Goal: Task Accomplishment & Management: Manage account settings

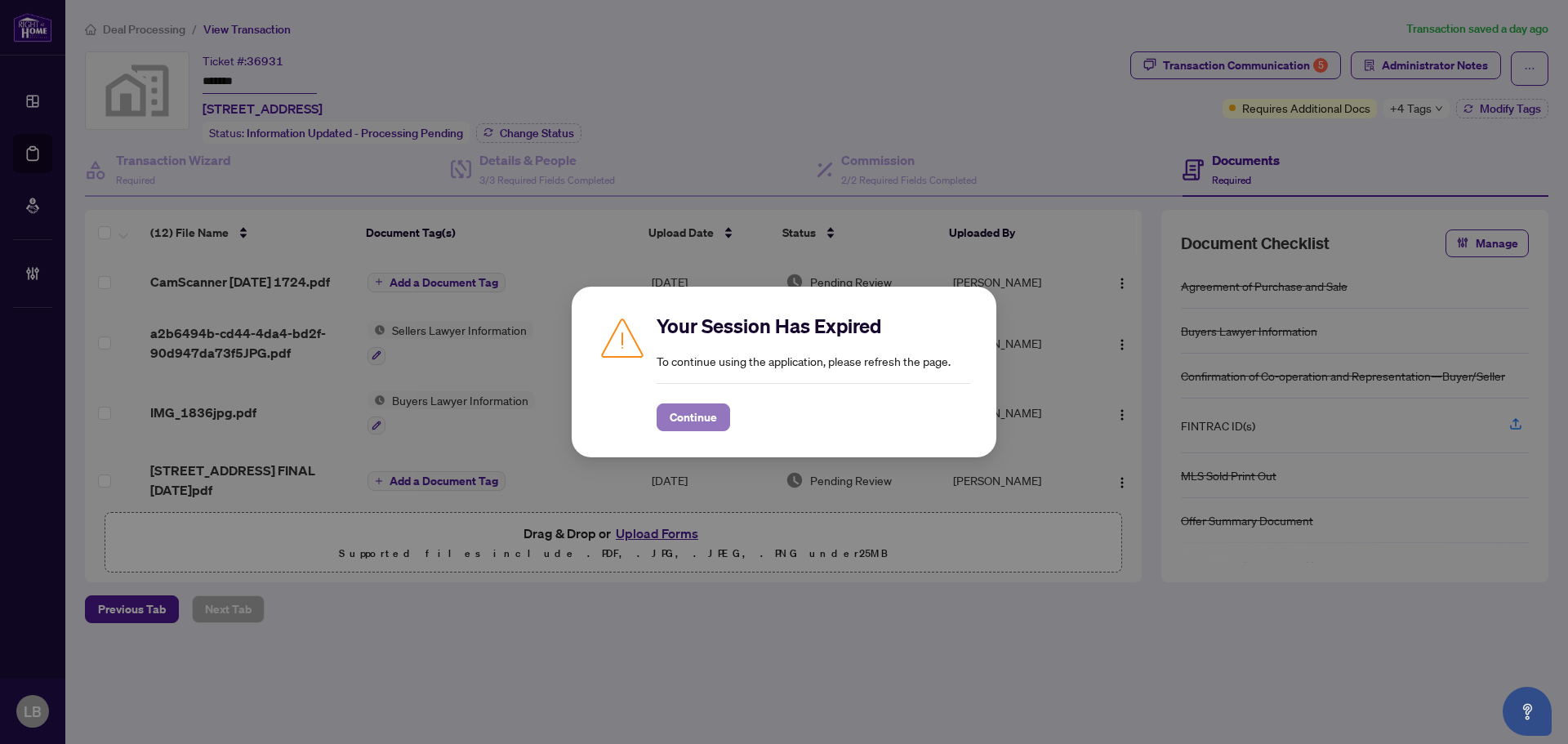
click at [667, 423] on button "Continue" at bounding box center [693, 417] width 73 height 28
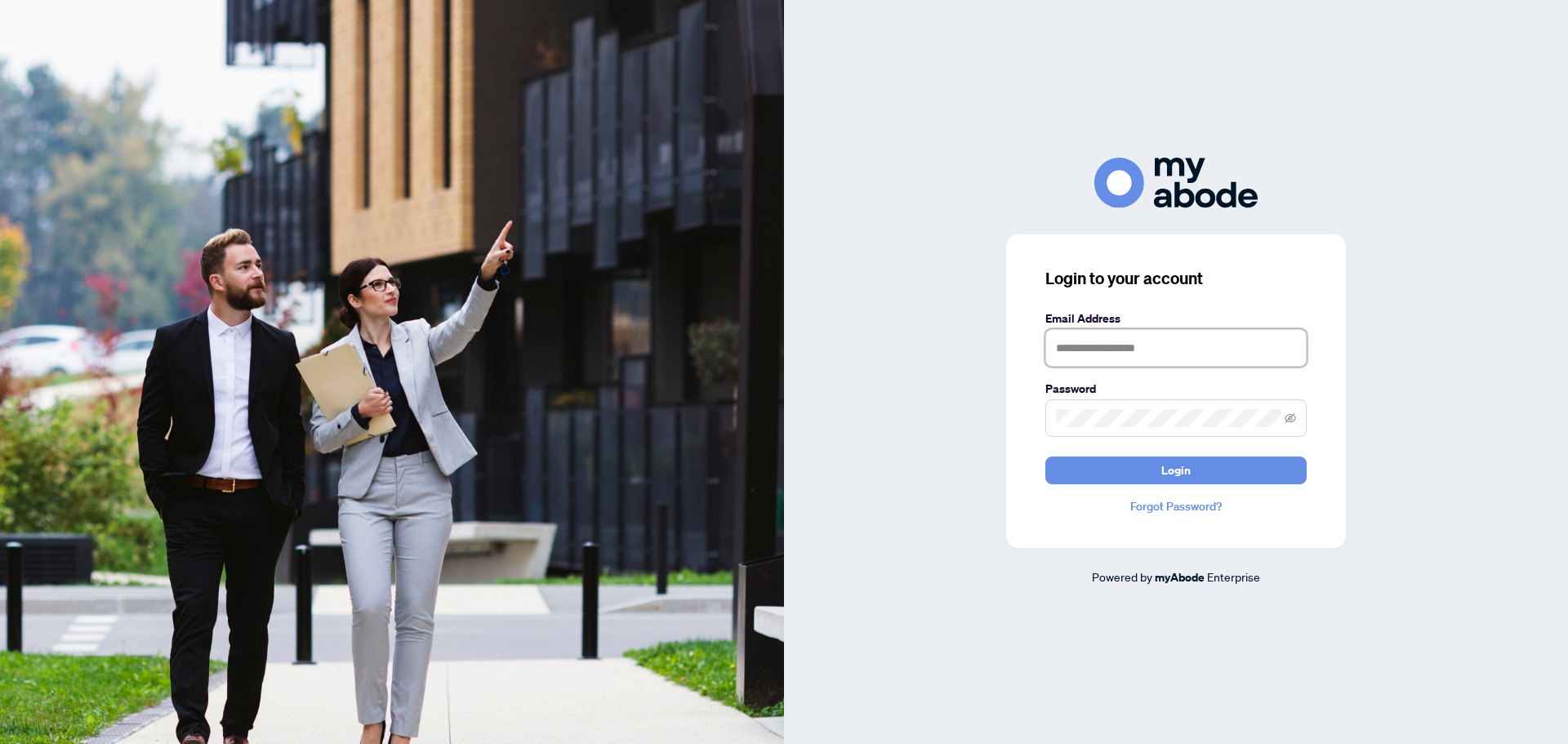
type input "**********"
click at [1126, 470] on button "Login" at bounding box center [1175, 471] width 261 height 28
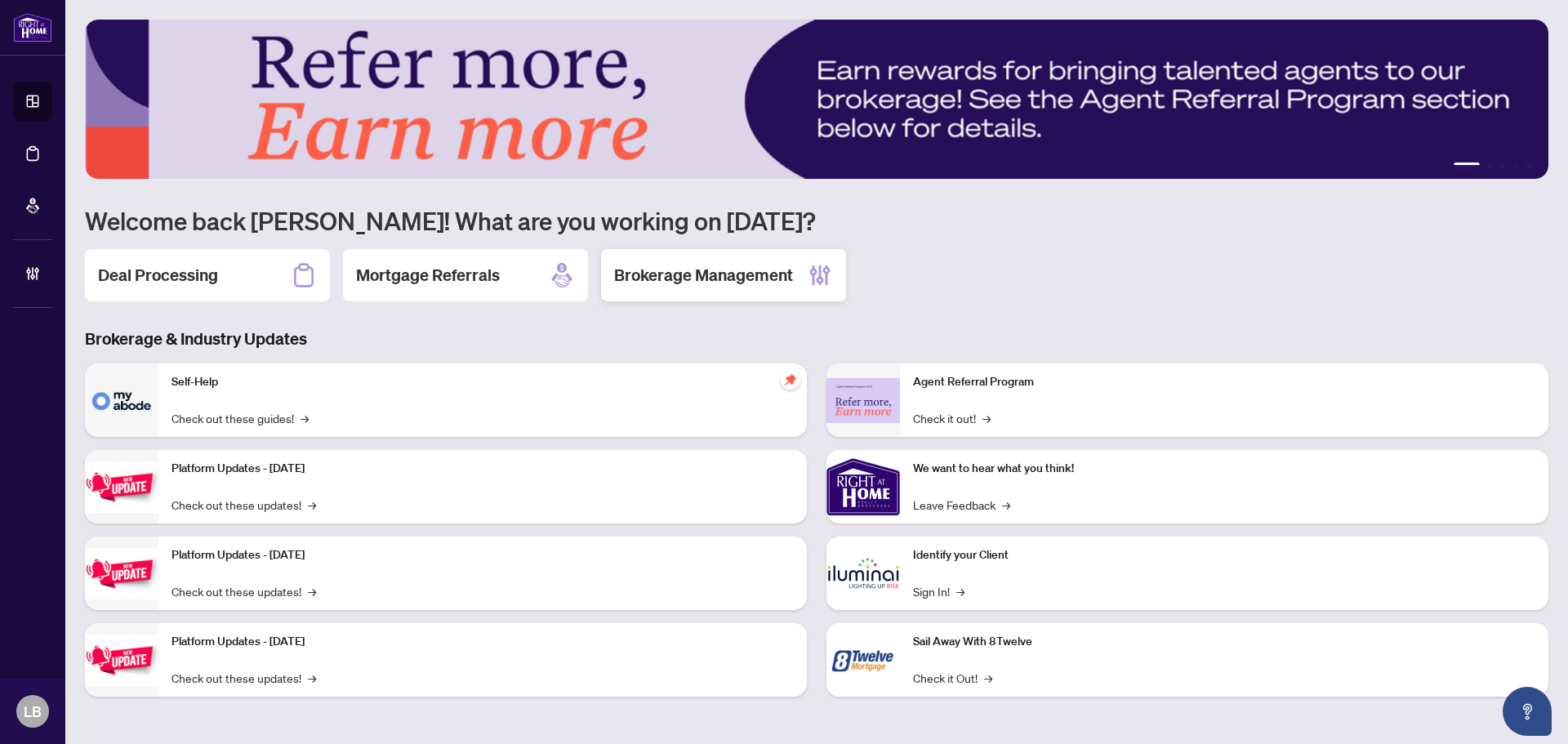
click at [733, 283] on h2 "Brokerage Management" at bounding box center [703, 275] width 179 height 22
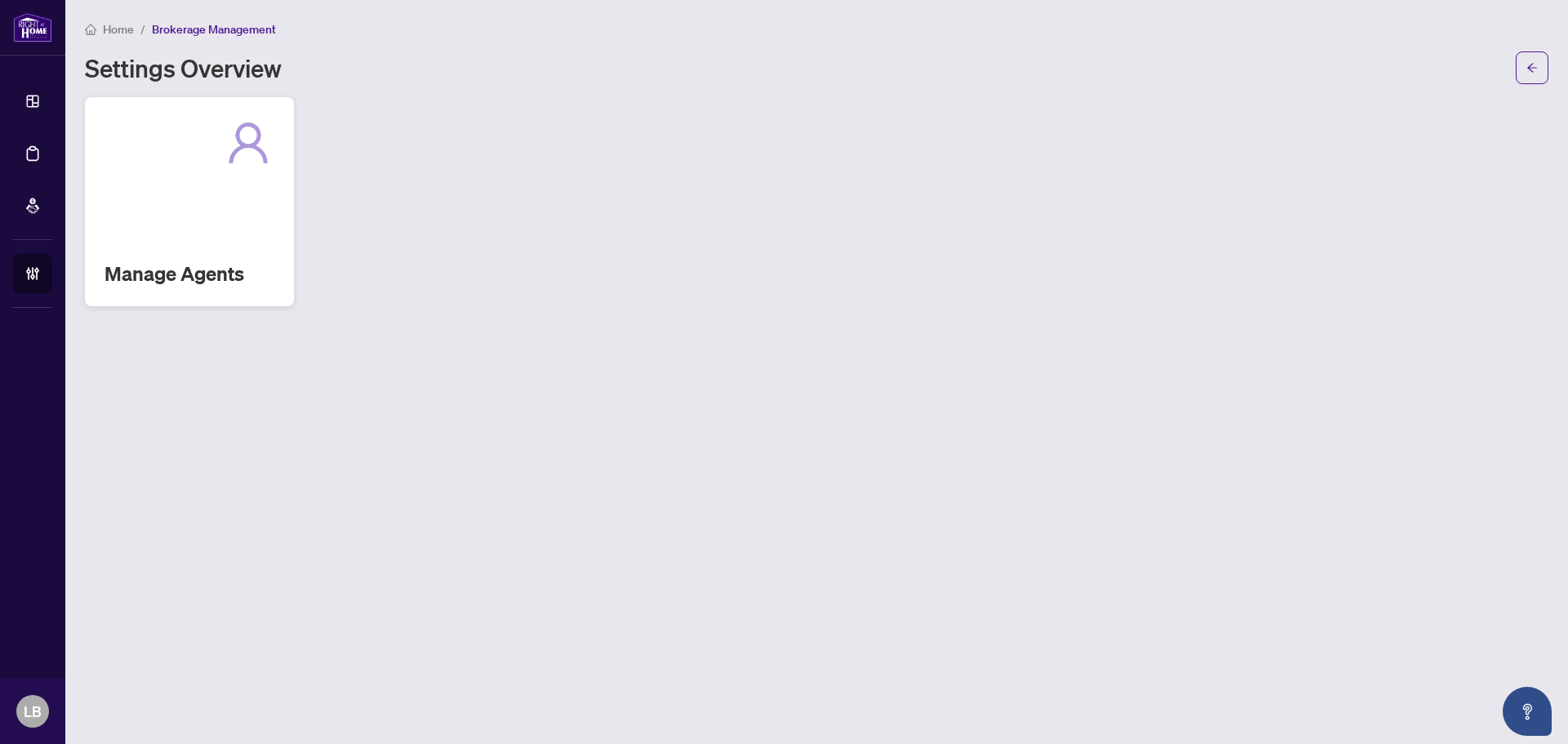
click at [166, 265] on h2 "Manage Agents" at bounding box center [189, 273] width 169 height 26
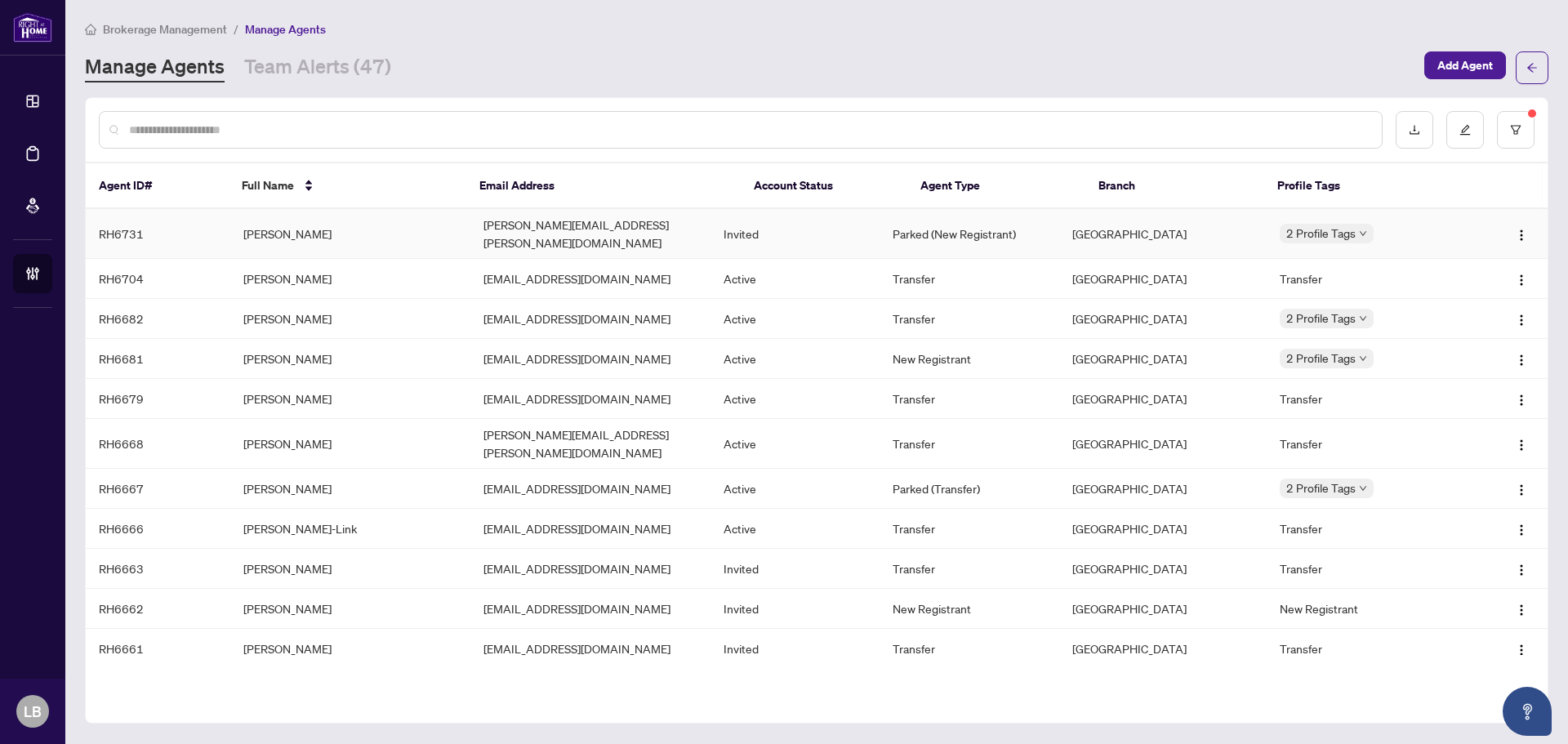
click at [143, 226] on td "RH6731" at bounding box center [158, 233] width 144 height 50
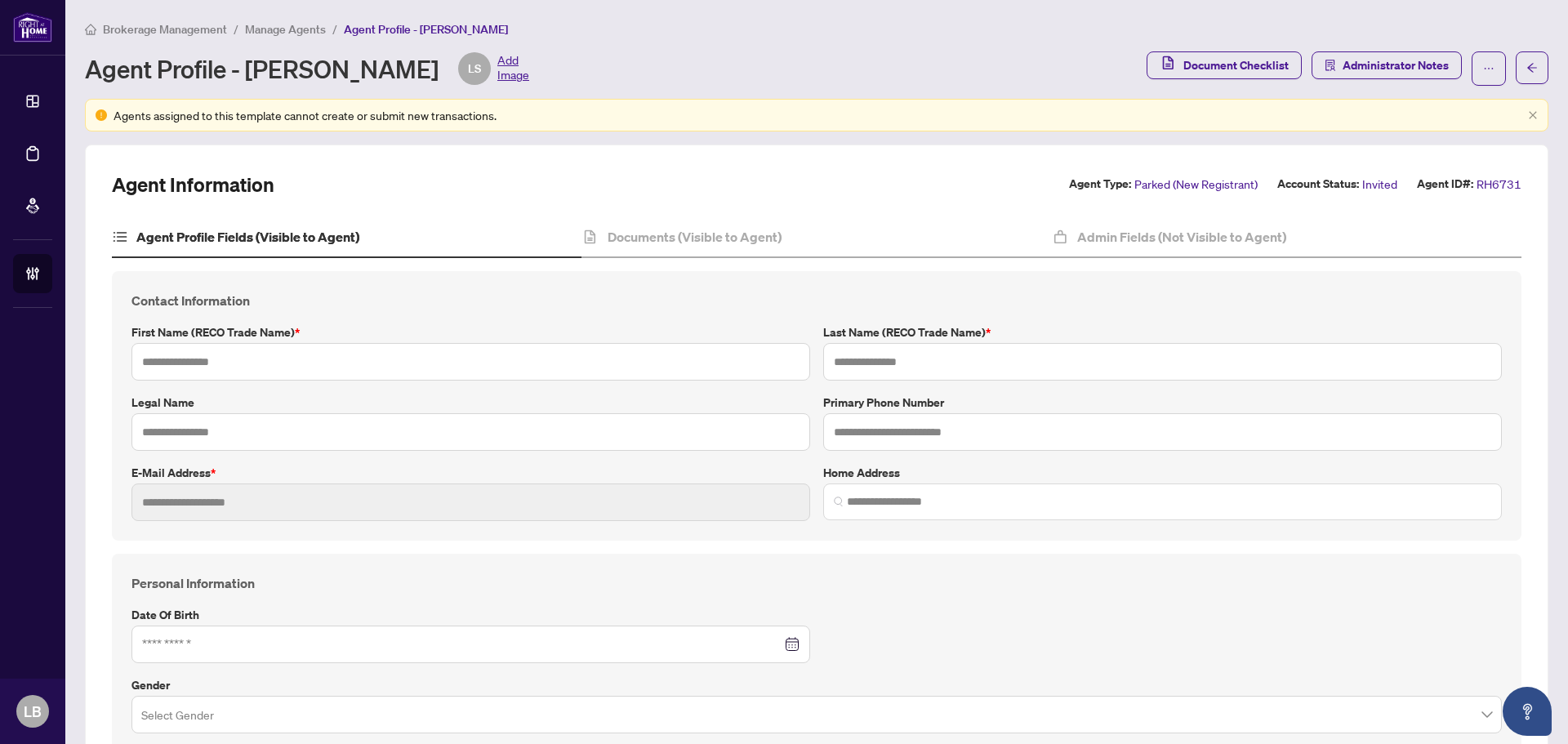
type input "**********"
type input "*******"
type input "**********"
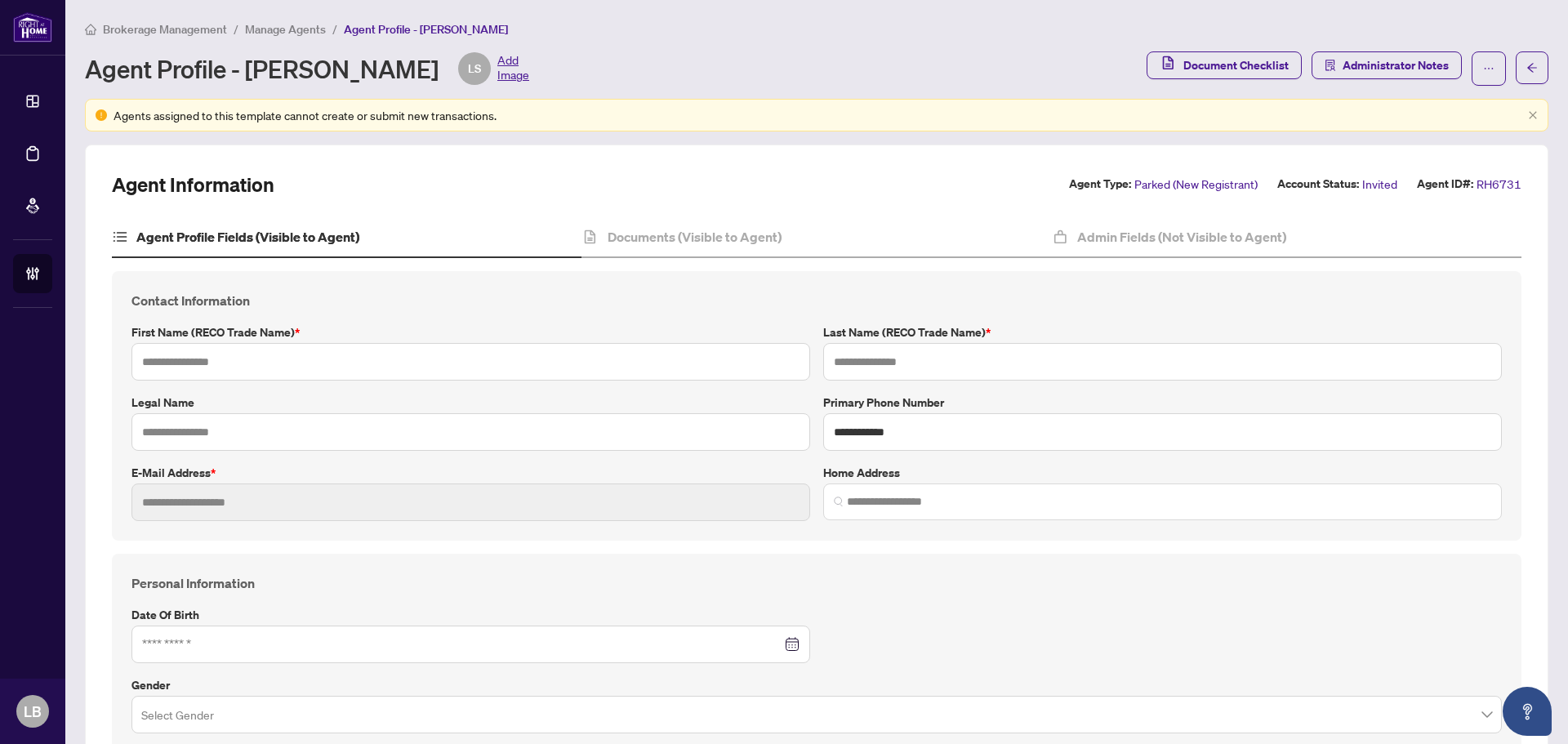
type input "*********"
type input "**********"
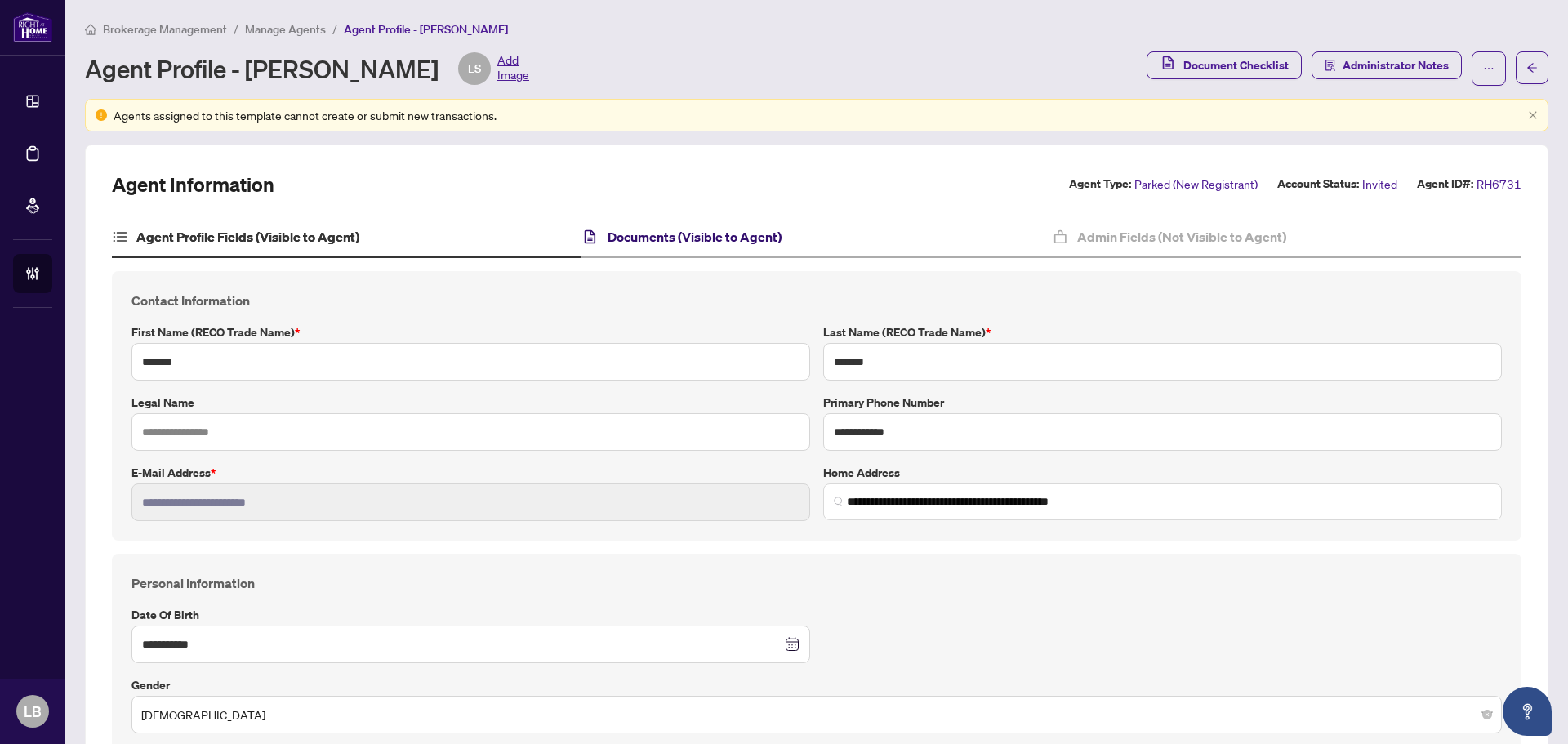
click at [681, 240] on h4 "Documents (Visible to Agent)" at bounding box center [695, 236] width 174 height 20
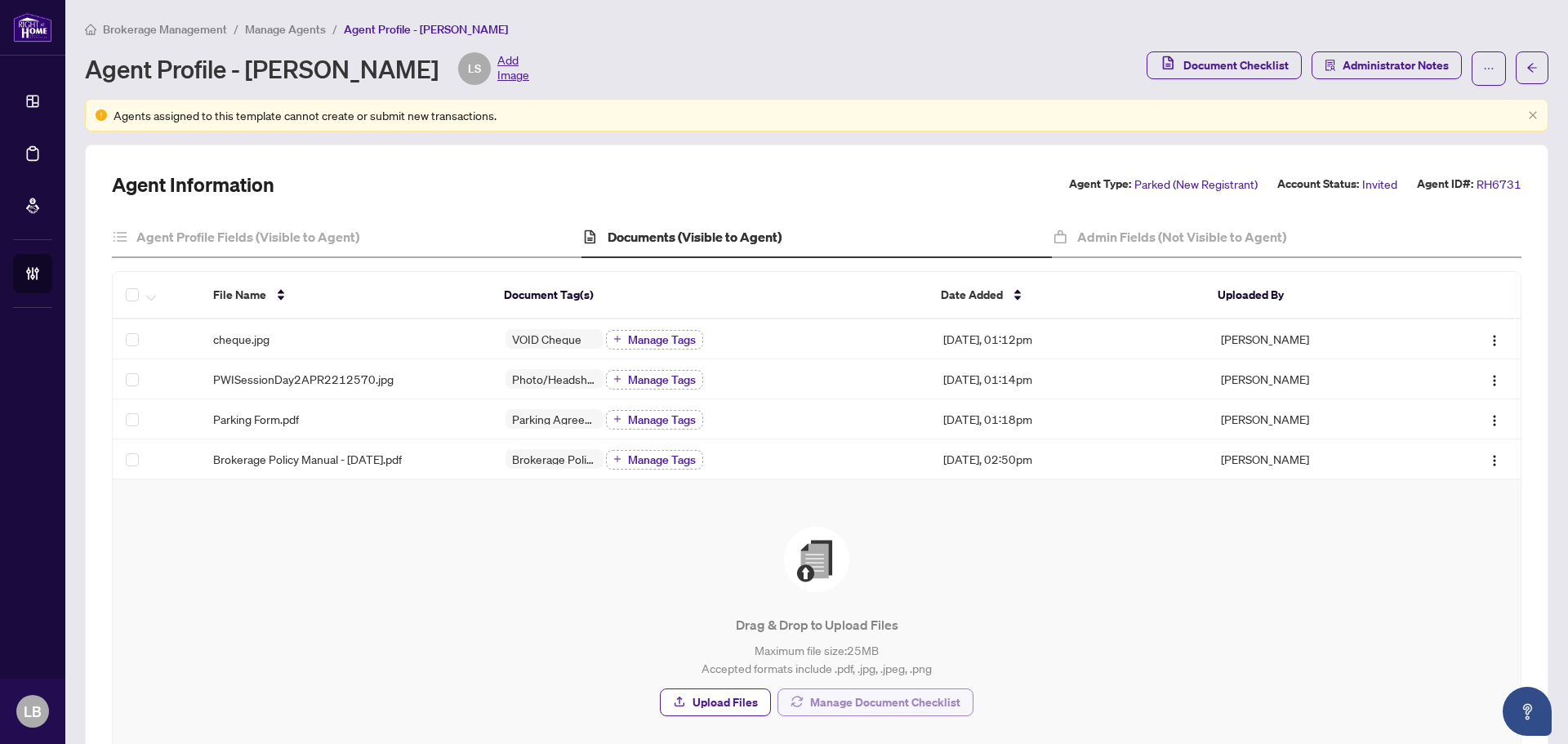
click at [827, 700] on span "Manage Document Checklist" at bounding box center [885, 702] width 150 height 26
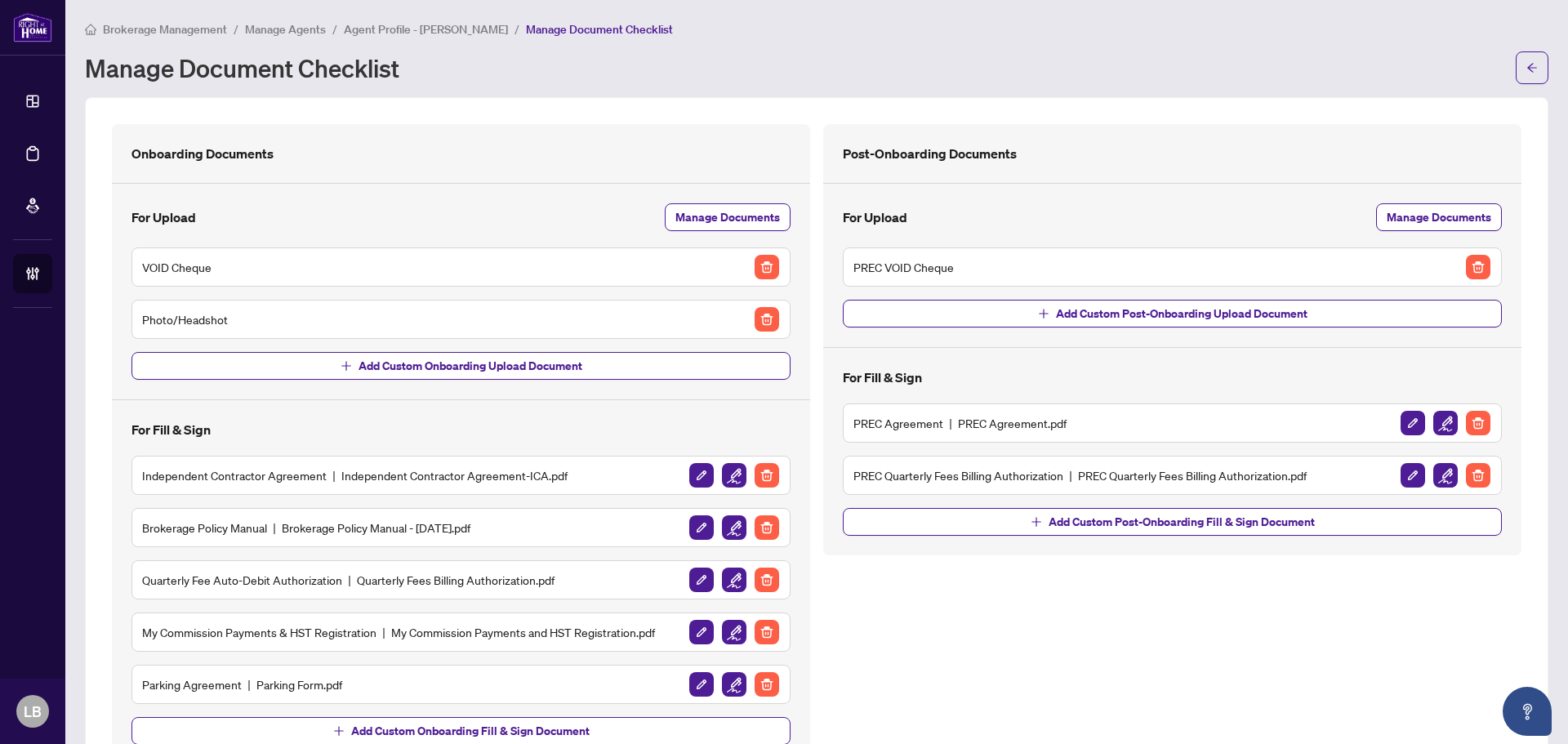
scroll to position [66, 0]
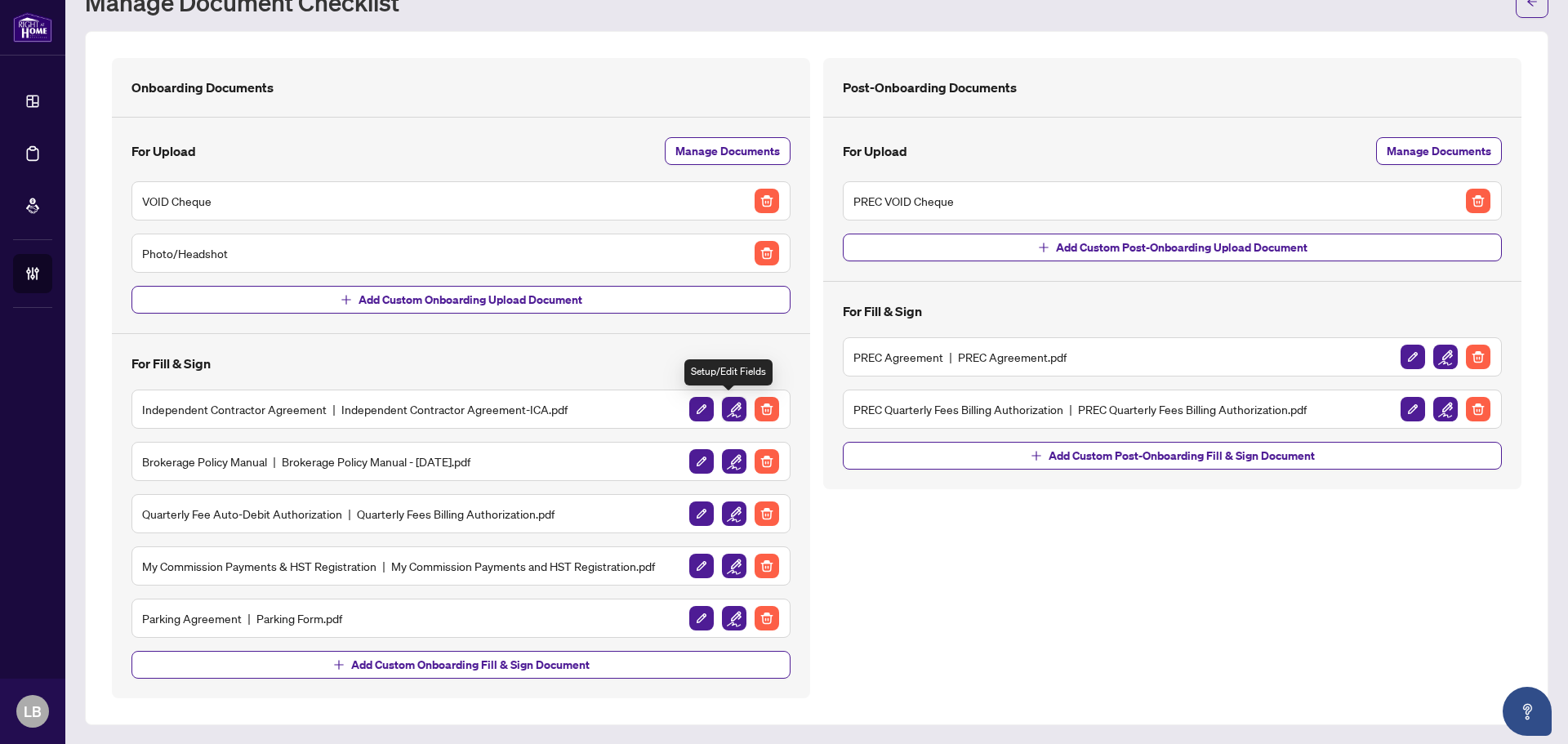
click at [731, 407] on img "button" at bounding box center [734, 409] width 24 height 24
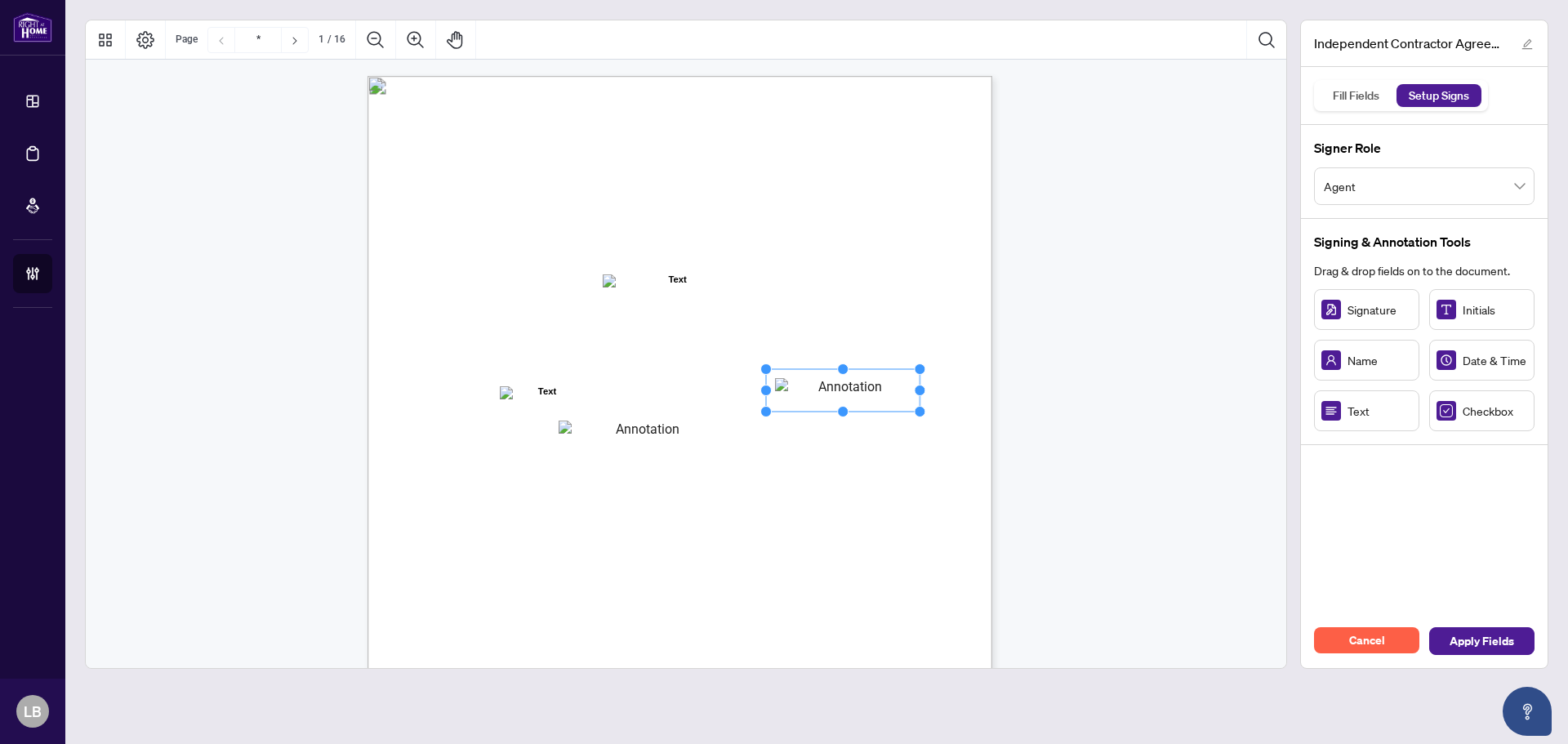
click at [877, 398] on rect "Page 1" at bounding box center [843, 389] width 154 height 42
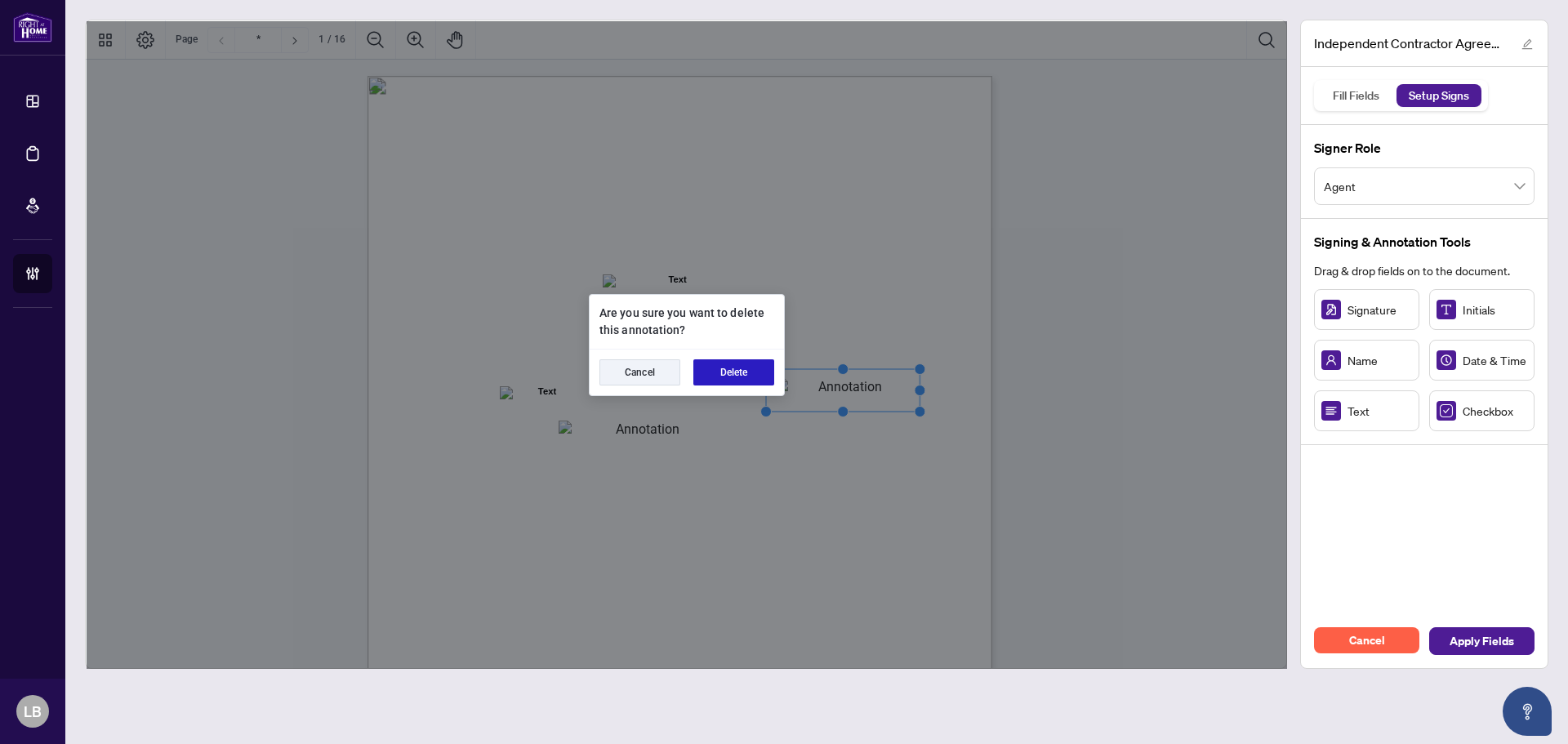
click at [717, 380] on button "Delete" at bounding box center [733, 372] width 81 height 26
click at [725, 371] on button "Delete" at bounding box center [733, 372] width 81 height 26
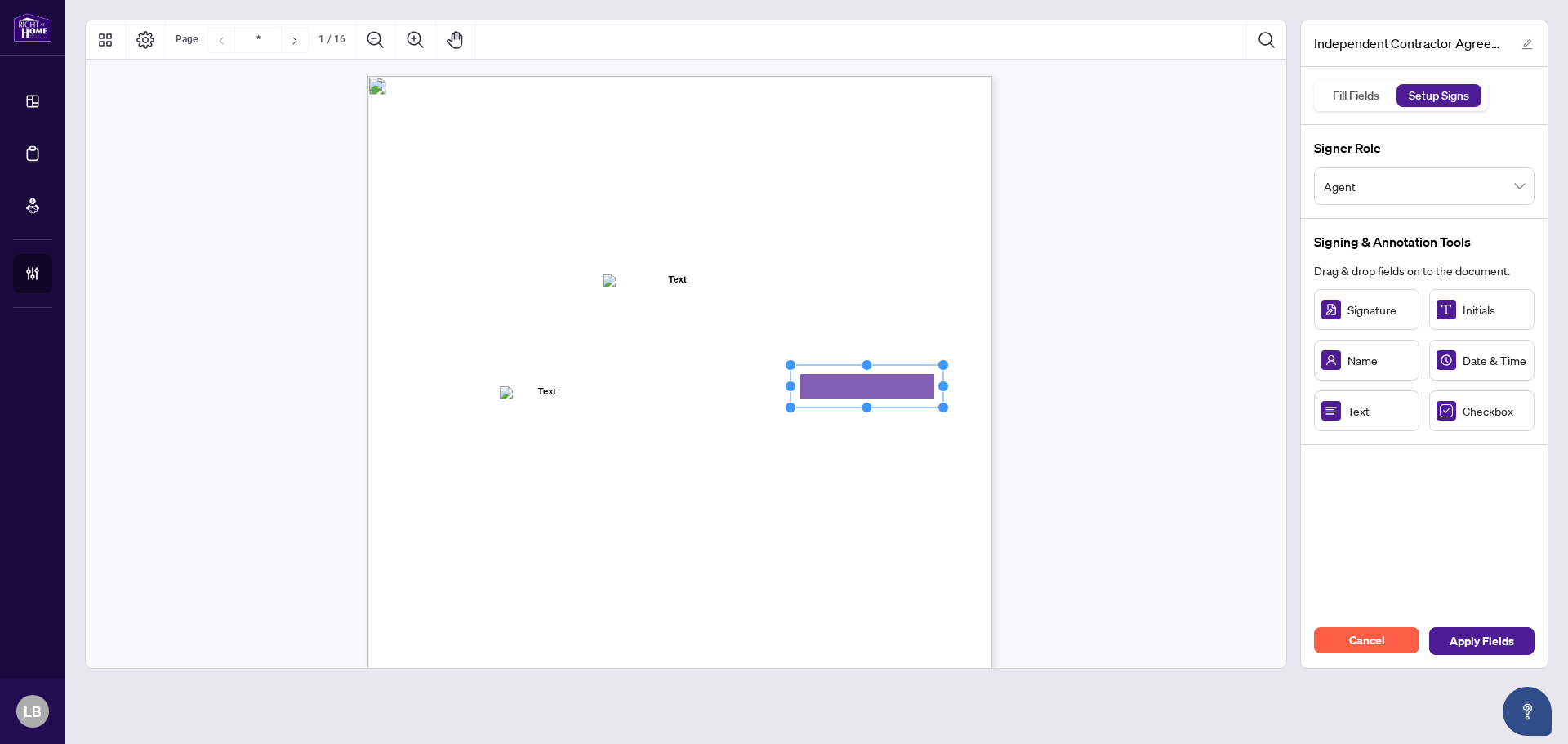
drag, startPoint x: 898, startPoint y: 385, endPoint x: 949, endPoint y: 399, distance: 52.9
click at [949, 399] on div "INDEPENDENT CONTRACTOR AGREEMENT THIS AGREEMENT is made as of (the “Effective D…" at bounding box center [679, 479] width 624 height 808
drag, startPoint x: 895, startPoint y: 388, endPoint x: 886, endPoint y: 389, distance: 9.1
click at [886, 389] on rect "Page 1" at bounding box center [842, 387] width 157 height 42
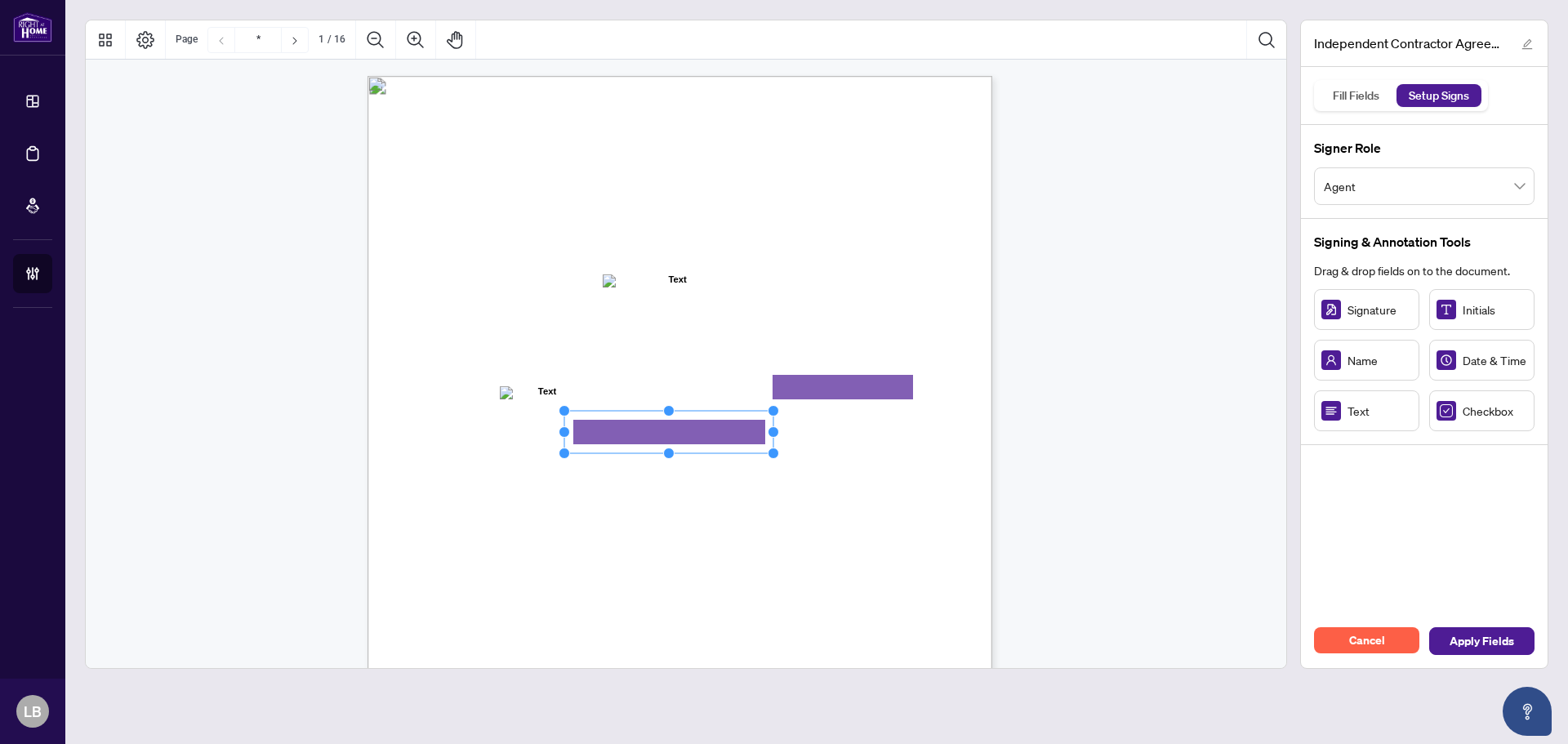
drag, startPoint x: 707, startPoint y: 440, endPoint x: 772, endPoint y: 451, distance: 65.9
click at [772, 451] on icon "Resize, Top Resize, Top, Right Resize, Right Resize, Bottom, Right Resize, Bott…" at bounding box center [668, 432] width 220 height 54
drag, startPoint x: 713, startPoint y: 432, endPoint x: 686, endPoint y: 432, distance: 27.0
click at [686, 432] on rect "Page 1" at bounding box center [639, 431] width 209 height 42
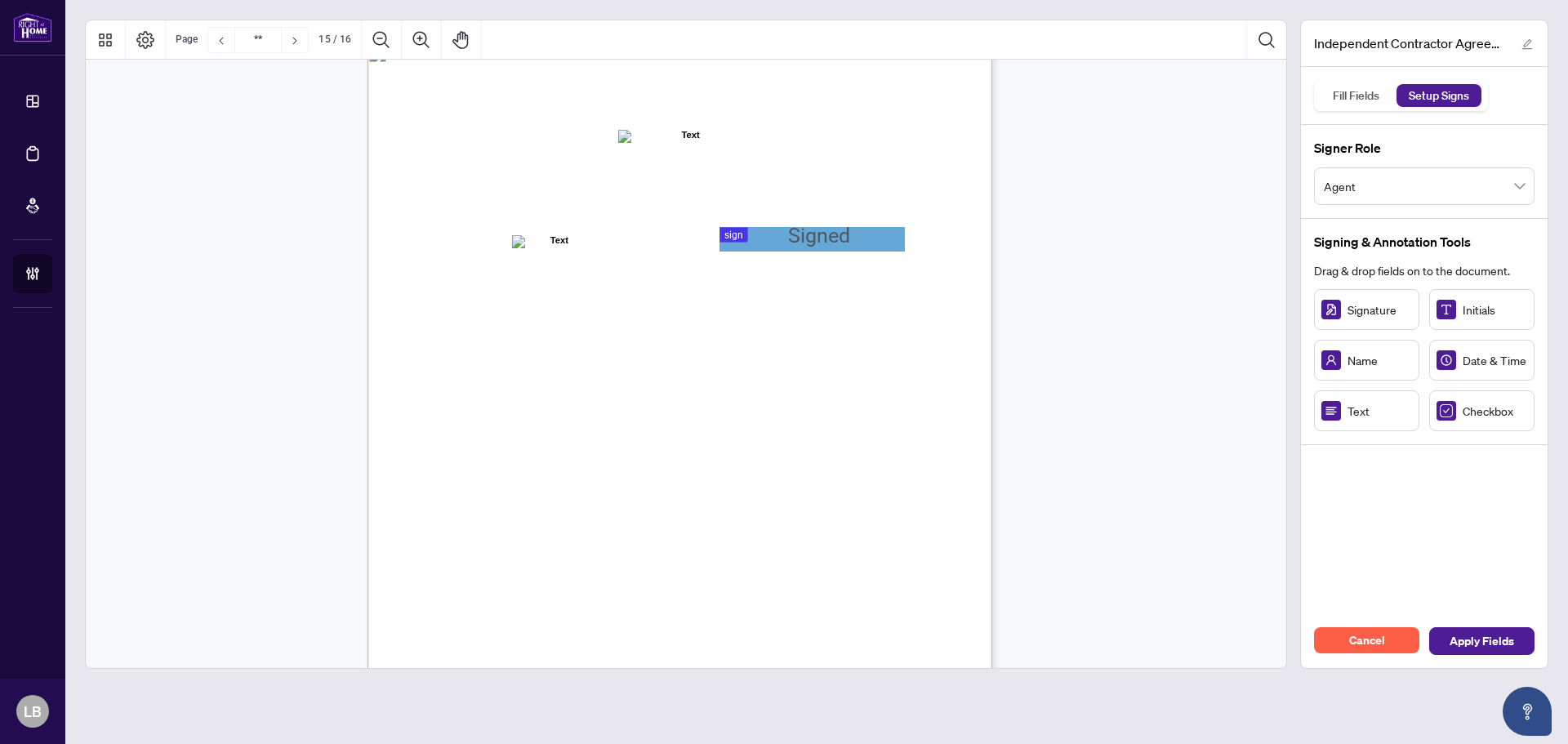
type input "**"
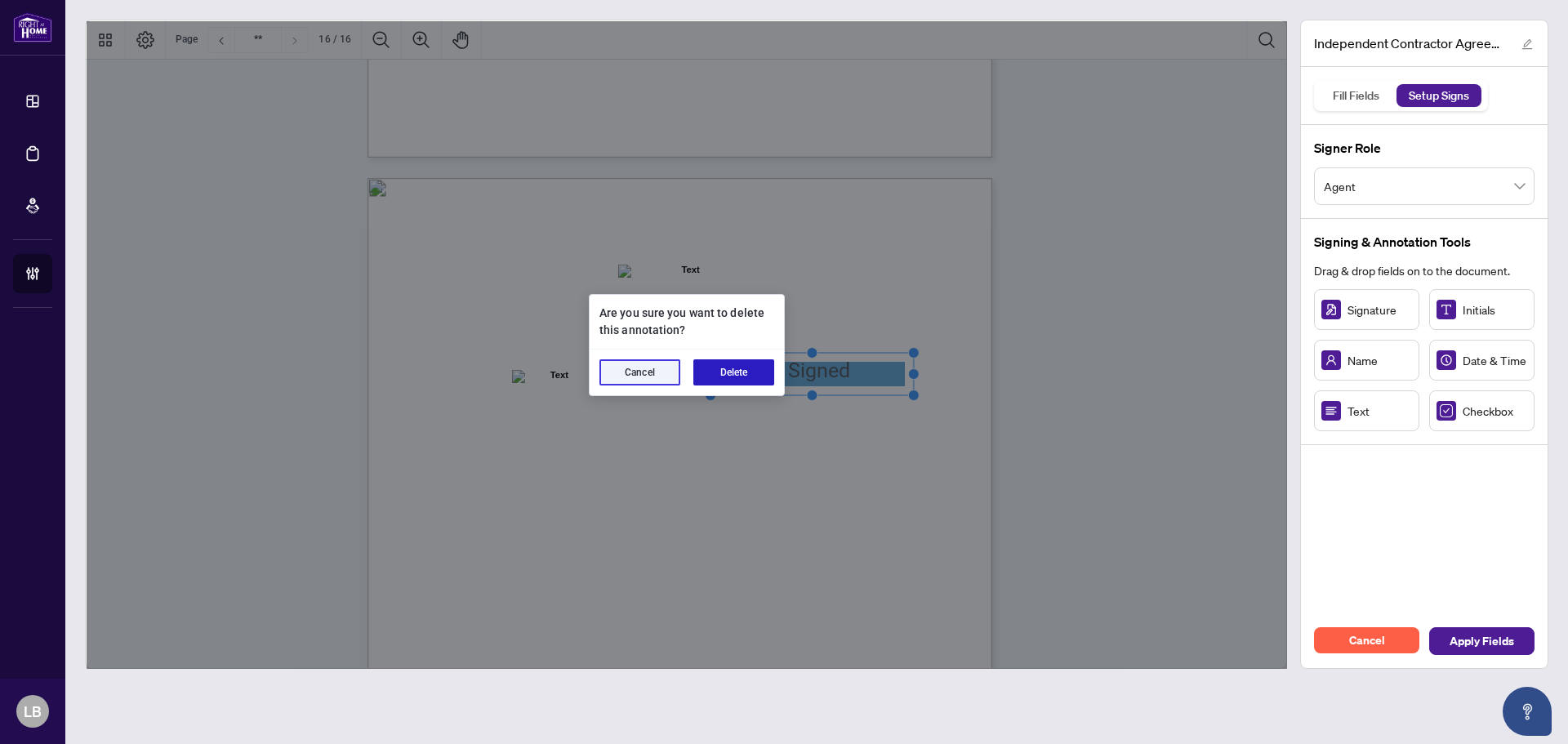
click at [722, 371] on button "Delete" at bounding box center [733, 372] width 81 height 26
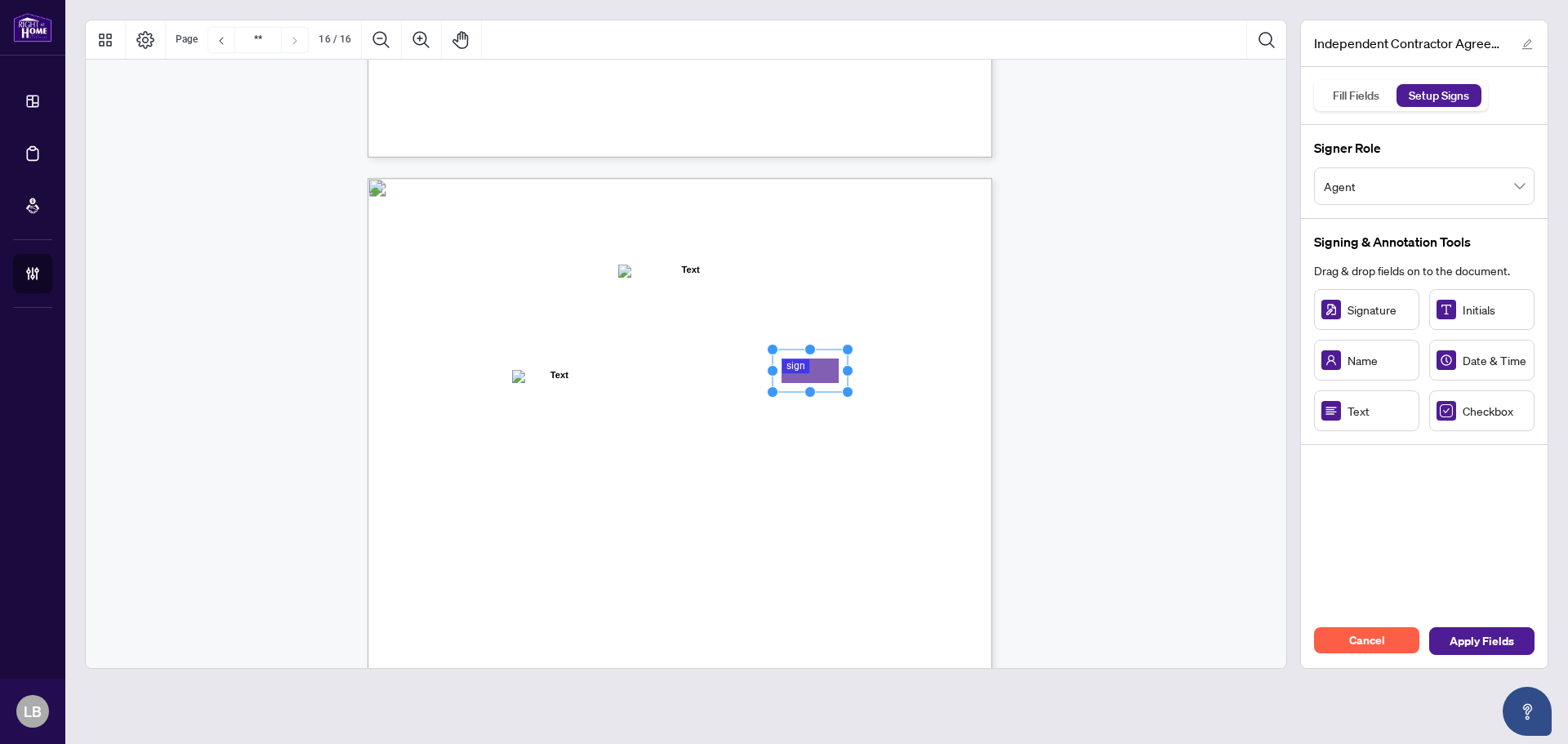
drag, startPoint x: 811, startPoint y: 354, endPoint x: 815, endPoint y: 363, distance: 9.8
drag, startPoint x: 849, startPoint y: 369, endPoint x: 916, endPoint y: 377, distance: 67.5
click at [916, 377] on icon "Resize, Top Resize, Top, Right Resize, Right Resize, Bottom, Right Resize, Bott…" at bounding box center [844, 371] width 155 height 54
drag, startPoint x: 877, startPoint y: 371, endPoint x: 859, endPoint y: 372, distance: 18.0
click at [859, 372] on rect "Page 16" at bounding box center [824, 371] width 144 height 42
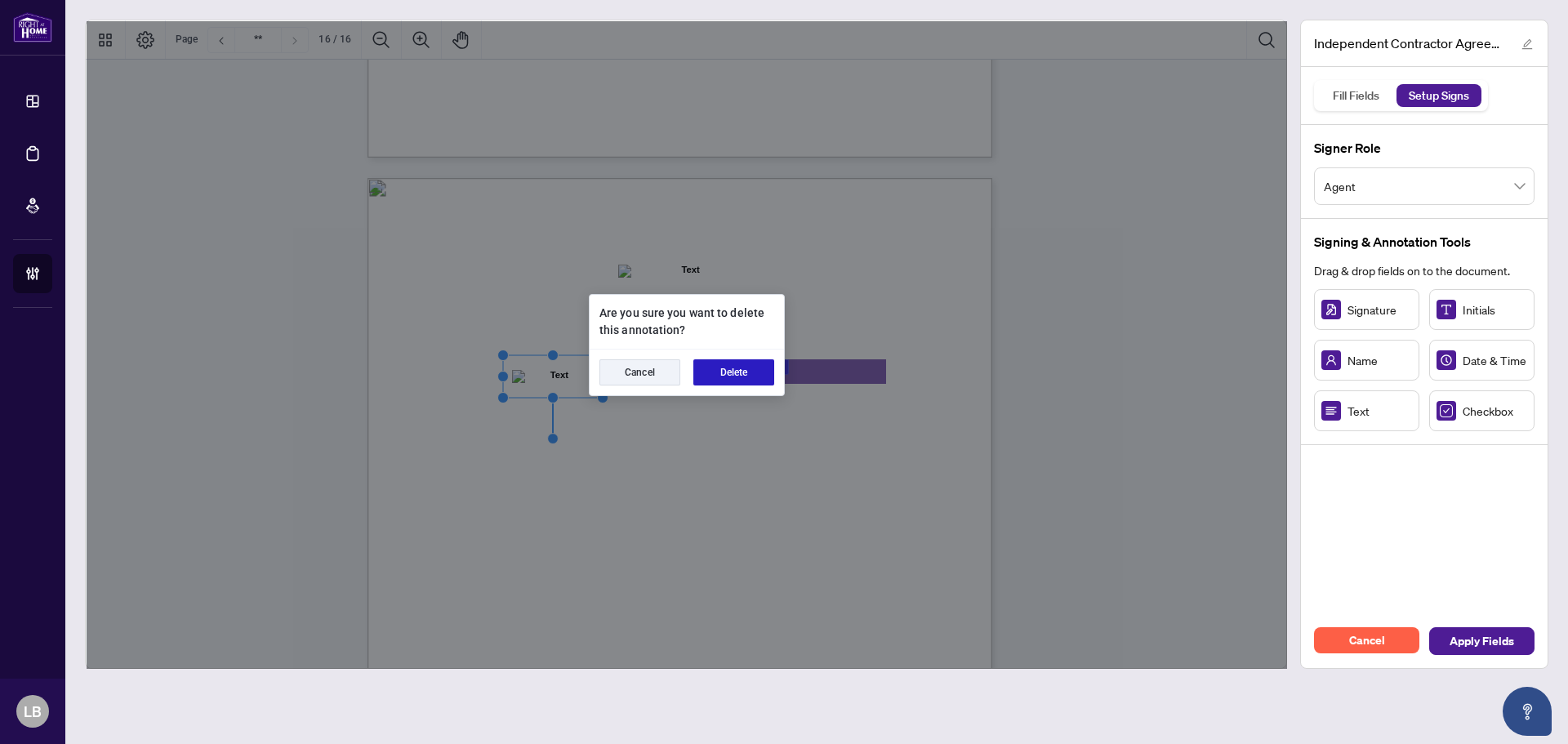
click at [739, 372] on button "Delete" at bounding box center [733, 372] width 81 height 26
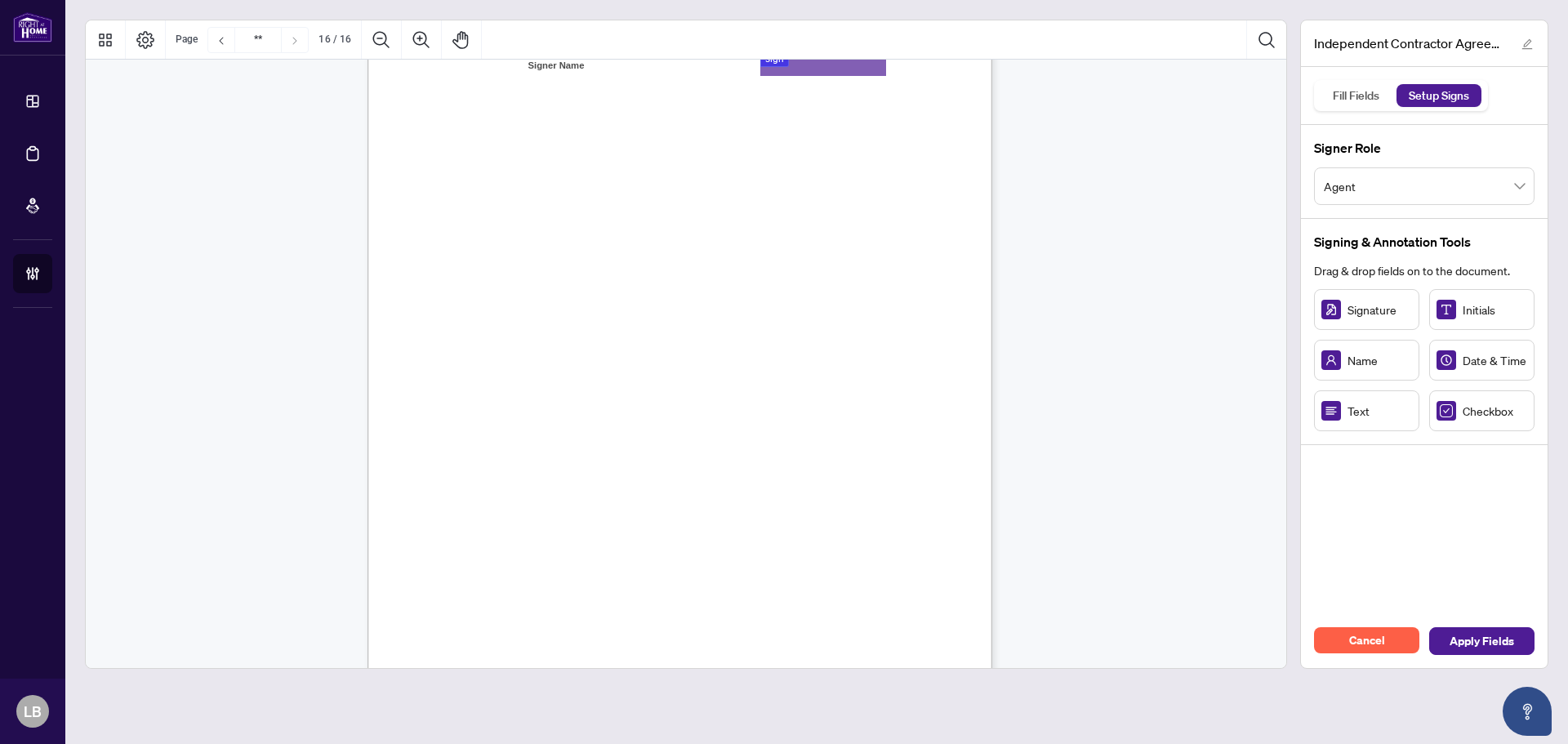
scroll to position [12660, 0]
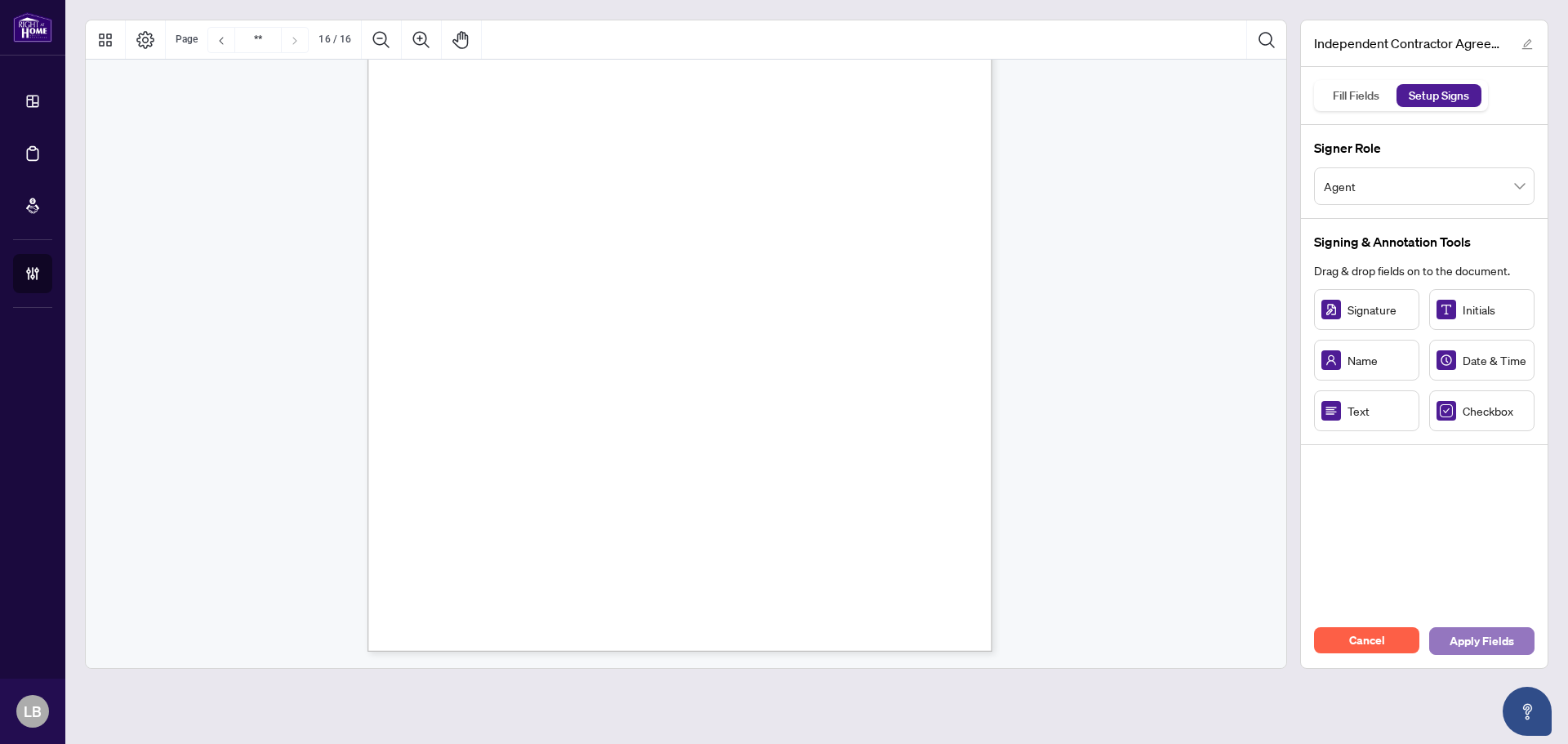
click at [1472, 636] on span "Apply Fields" at bounding box center [1481, 641] width 65 height 26
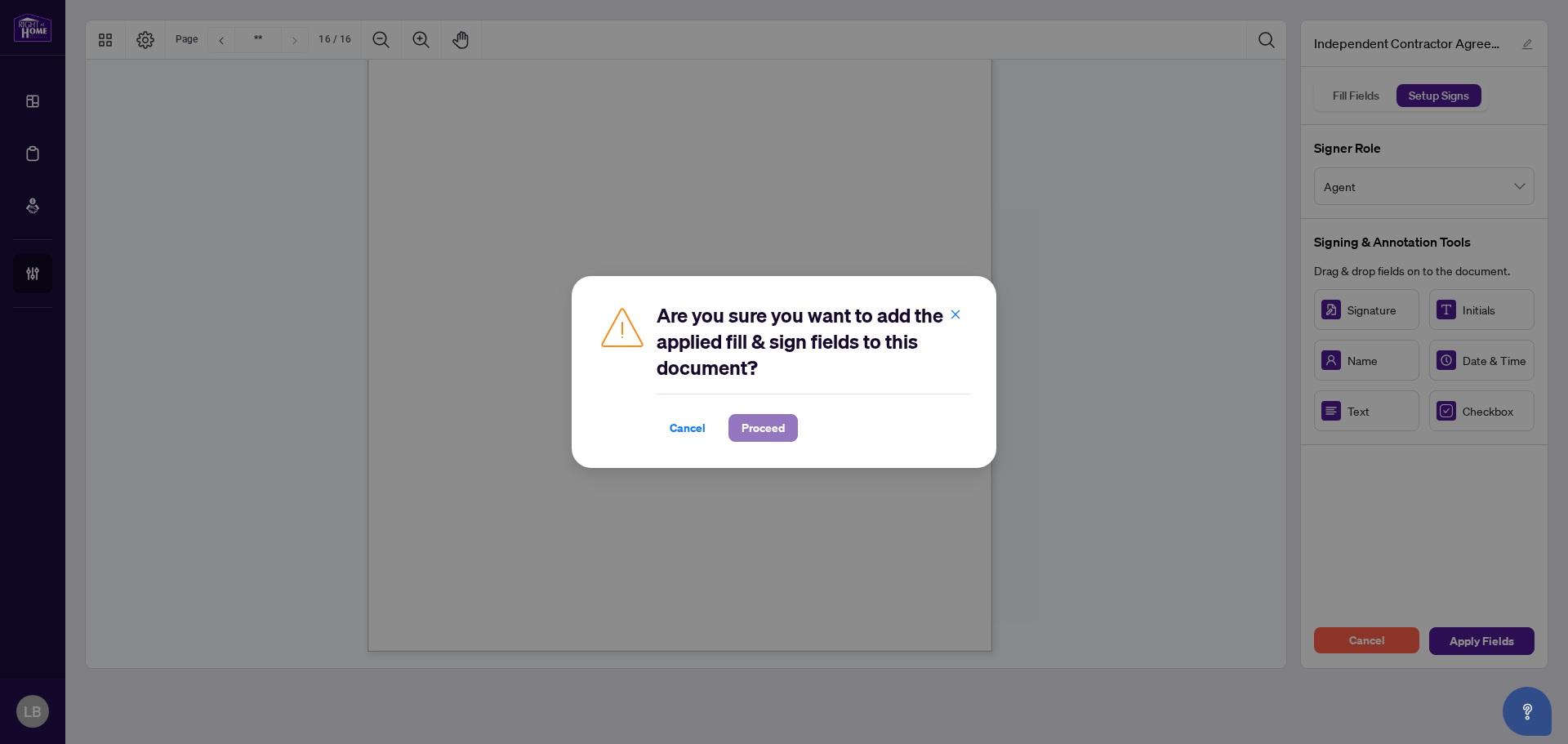
click at [767, 423] on span "Proceed" at bounding box center [763, 428] width 43 height 26
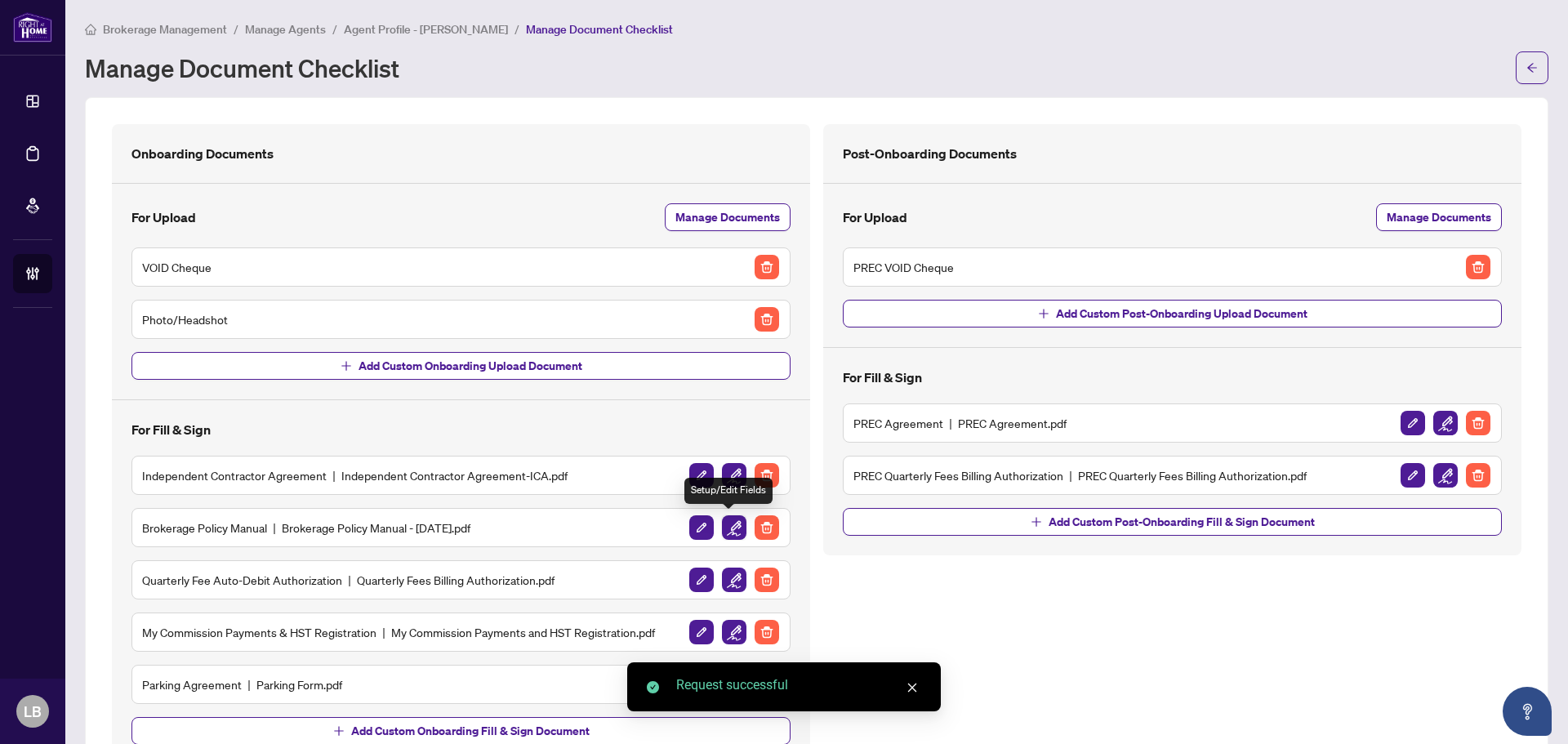
click at [731, 525] on img "button" at bounding box center [734, 527] width 24 height 24
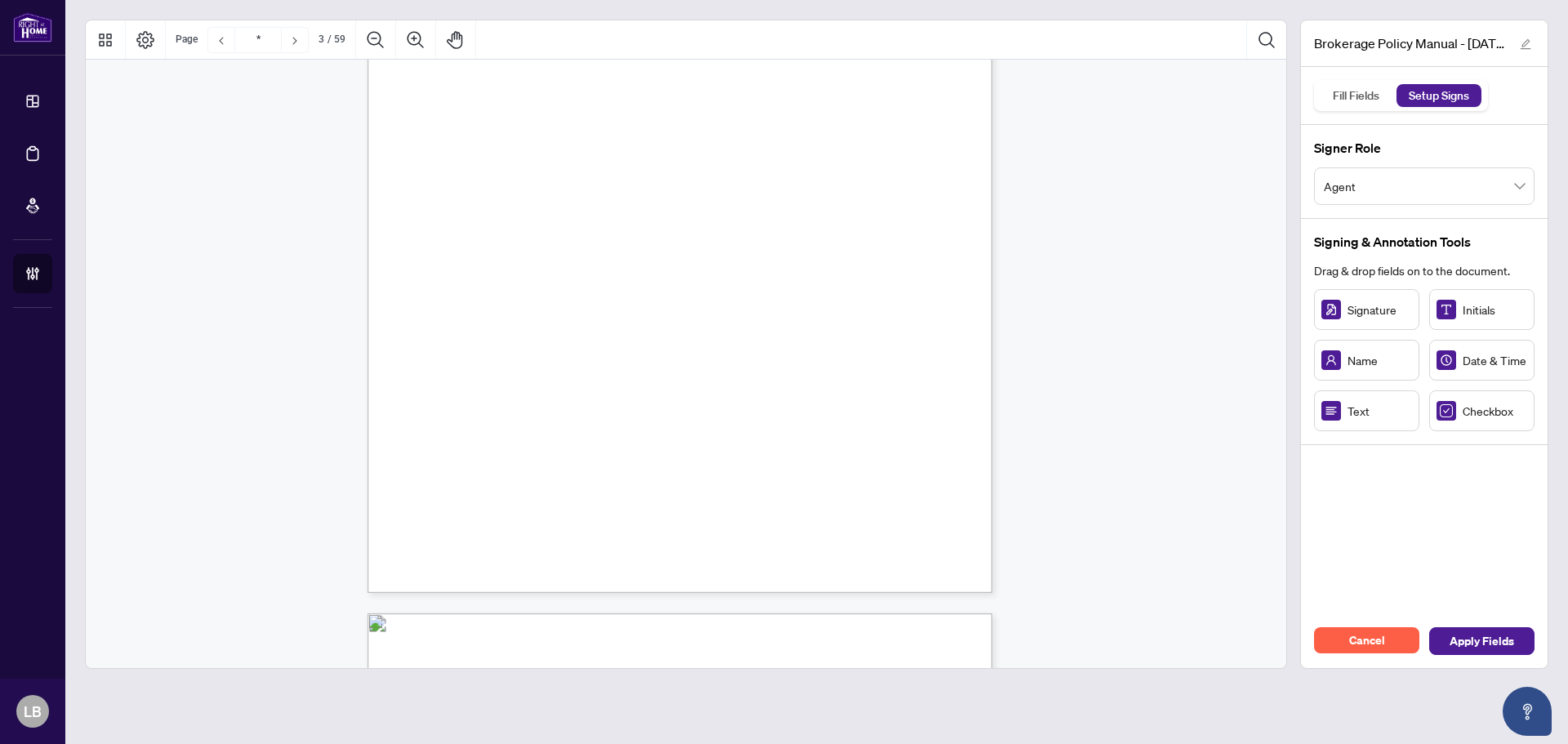
scroll to position [2204, 0]
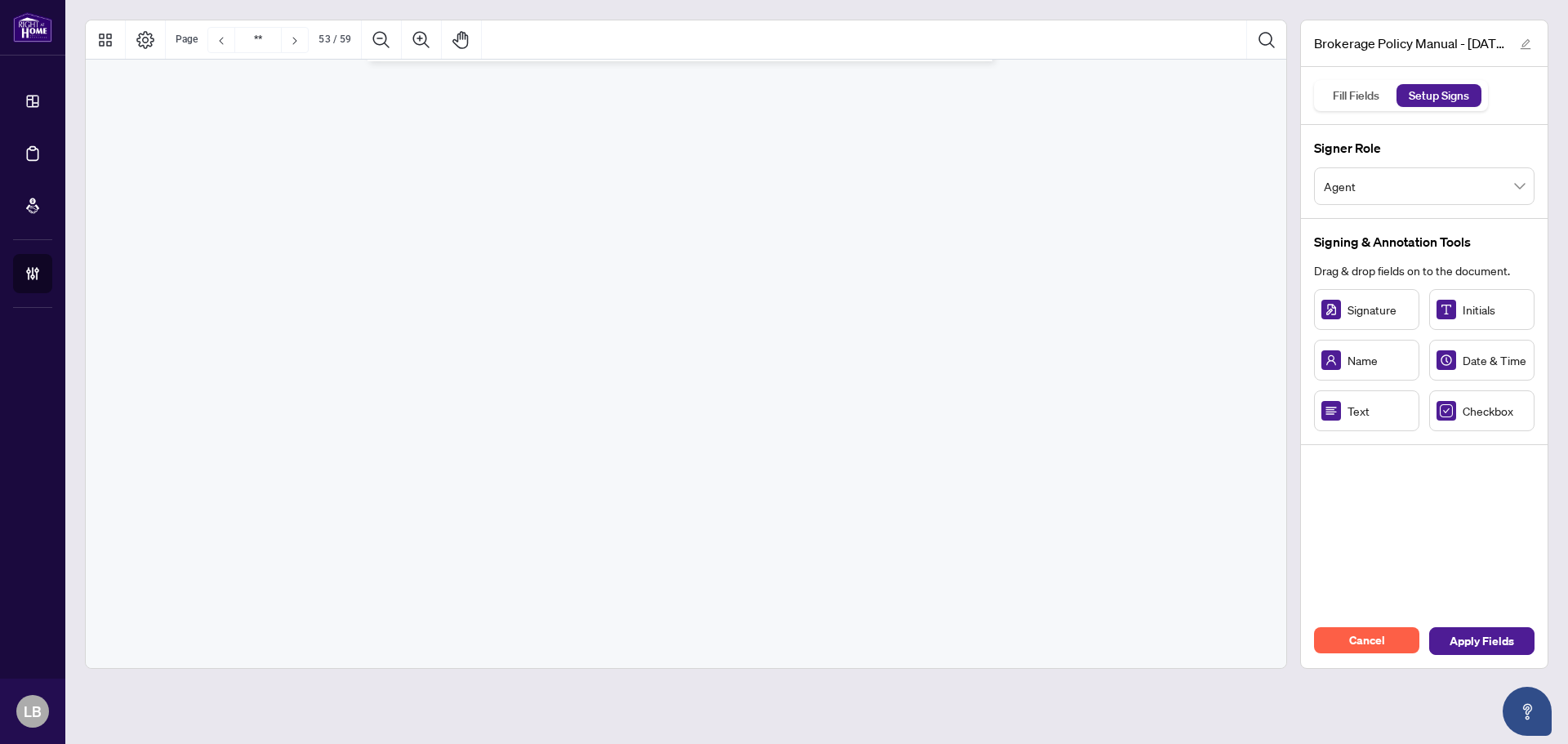
type input "**"
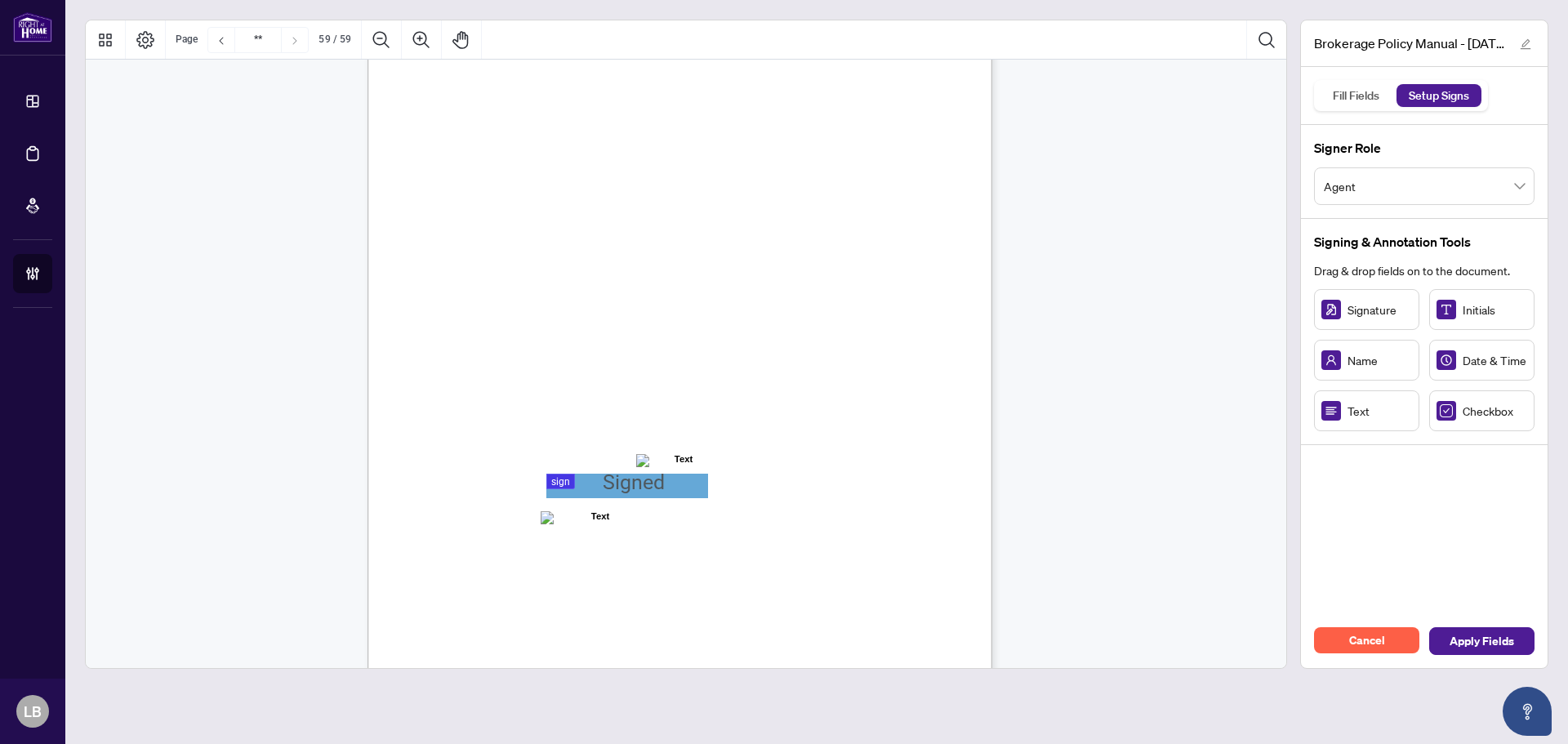
scroll to position [48284, 0]
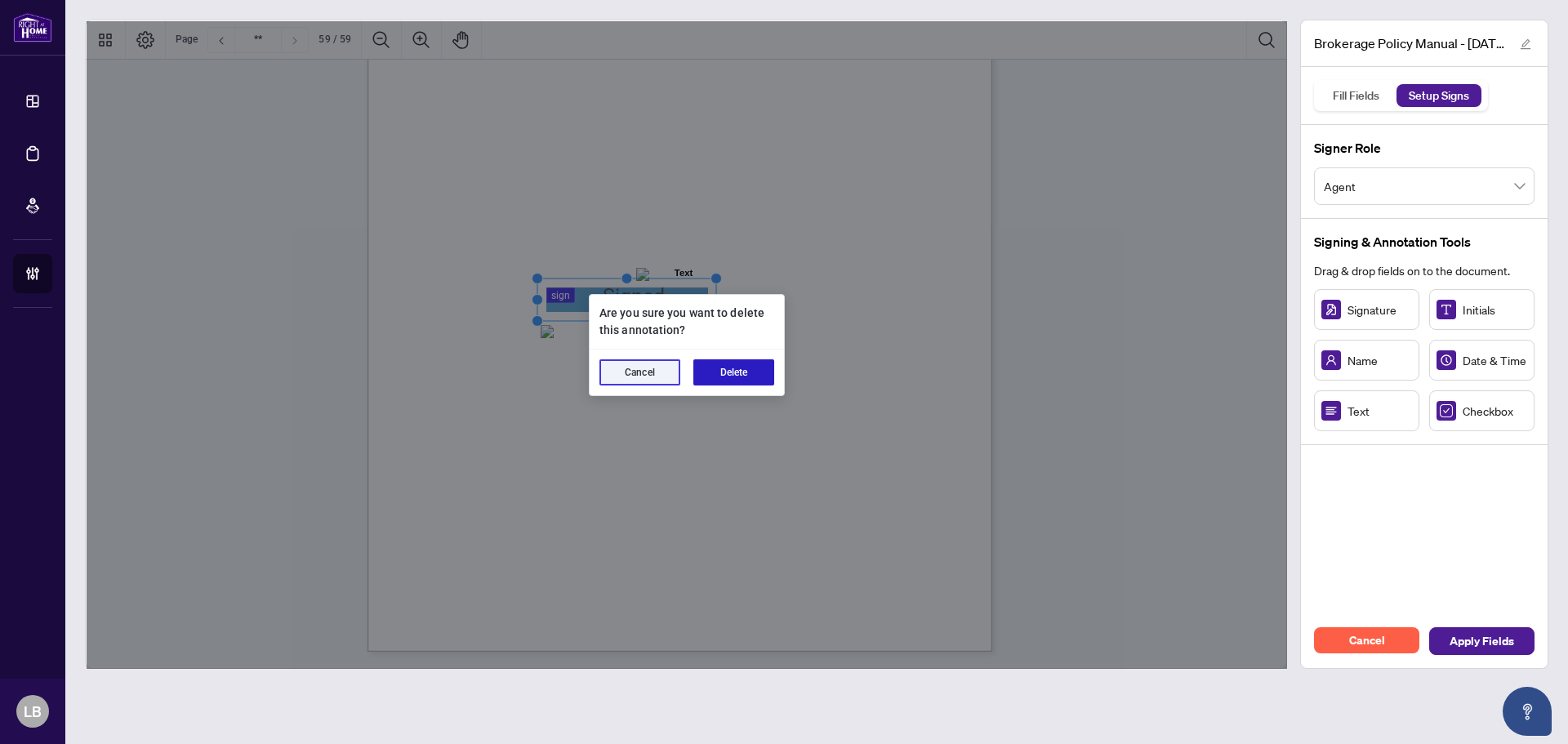
click at [752, 380] on button "Delete" at bounding box center [733, 372] width 81 height 26
click at [725, 367] on button "Delete" at bounding box center [733, 372] width 81 height 26
click at [727, 375] on button "Delete" at bounding box center [733, 372] width 81 height 26
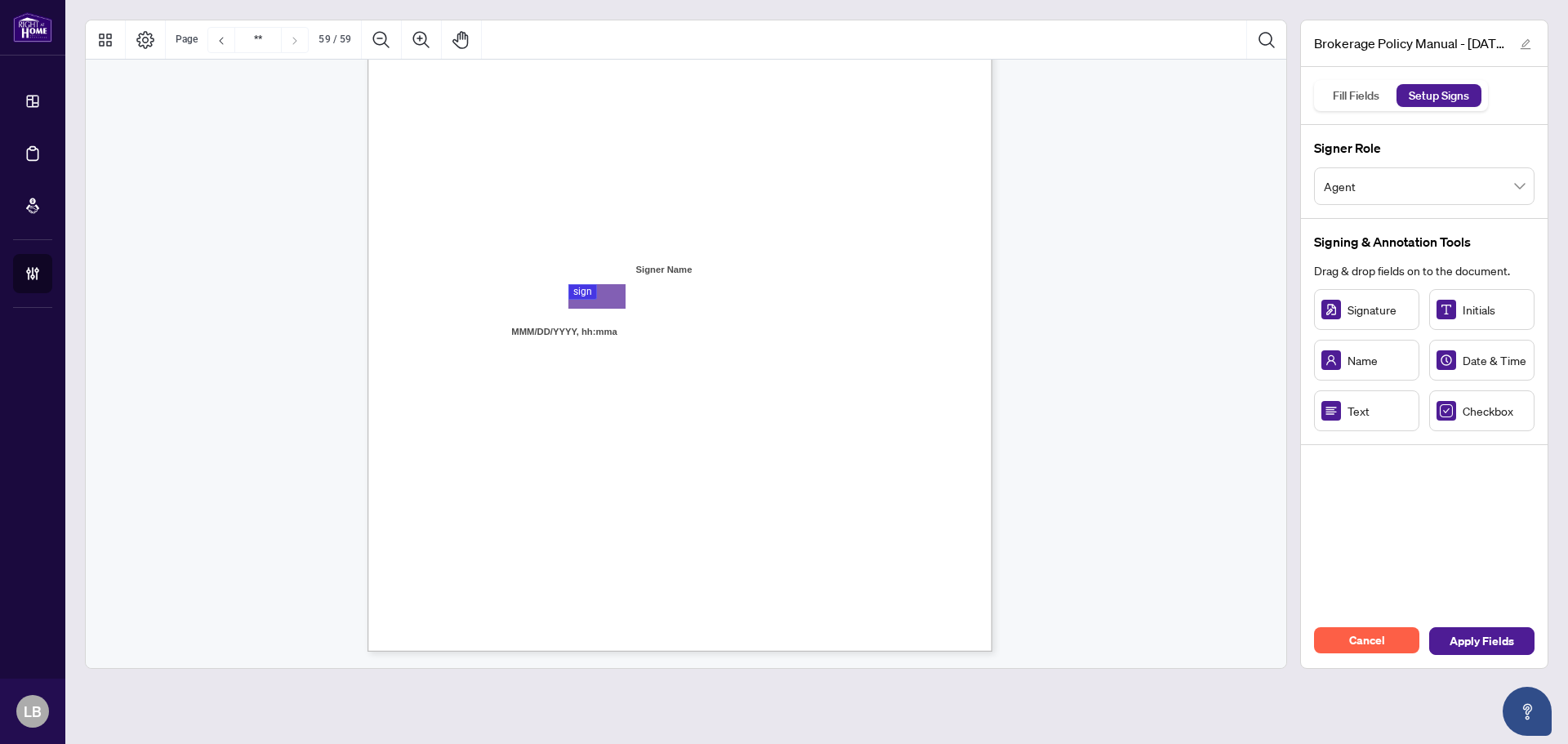
click at [616, 350] on div "ACKNOWLEDGENENT I, the undersigned, acknowledge that I have received, read, and…" at bounding box center [757, 349] width 781 height 1011
click at [1487, 636] on span "Apply Fields" at bounding box center [1481, 641] width 65 height 26
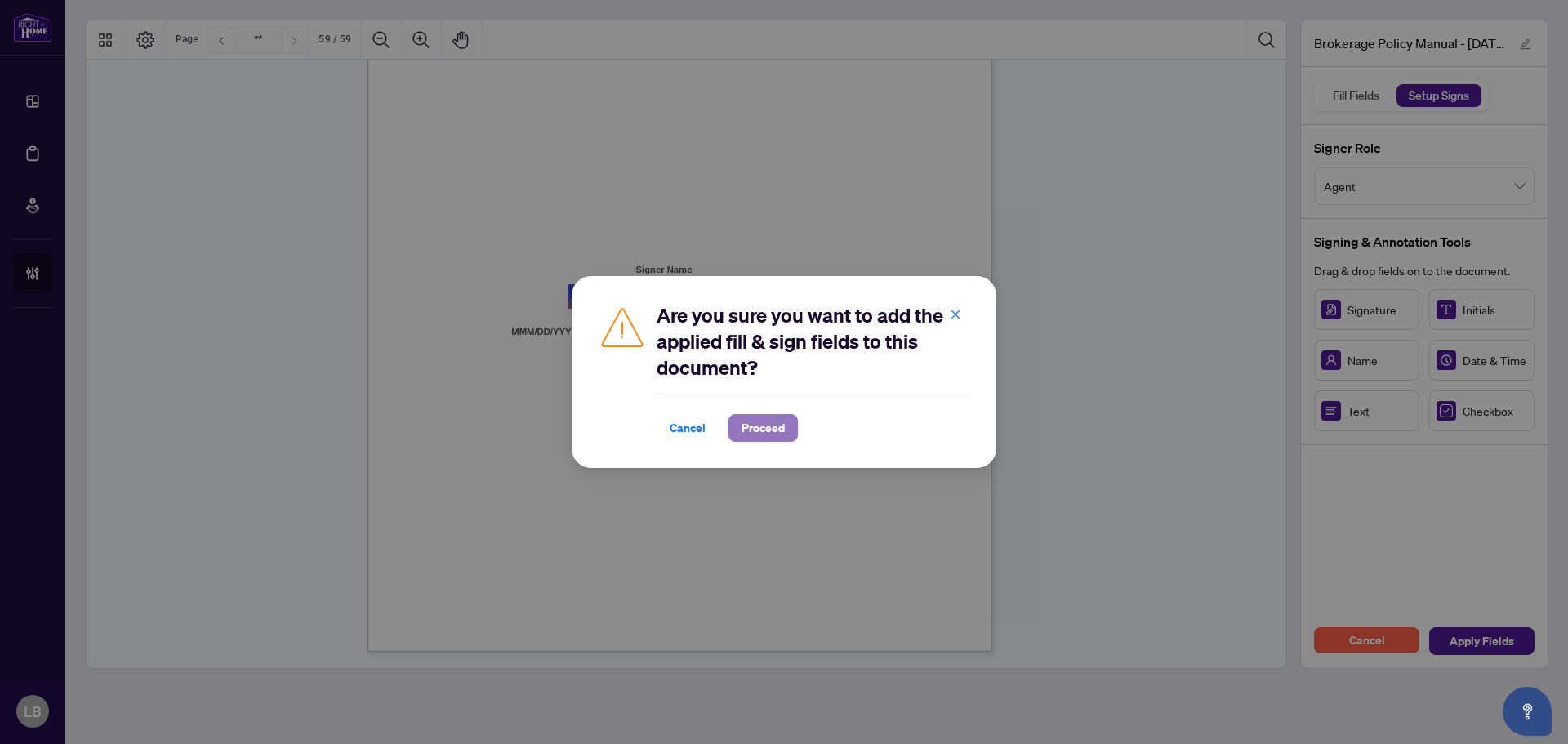
click at [776, 426] on span "Proceed" at bounding box center [763, 428] width 43 height 26
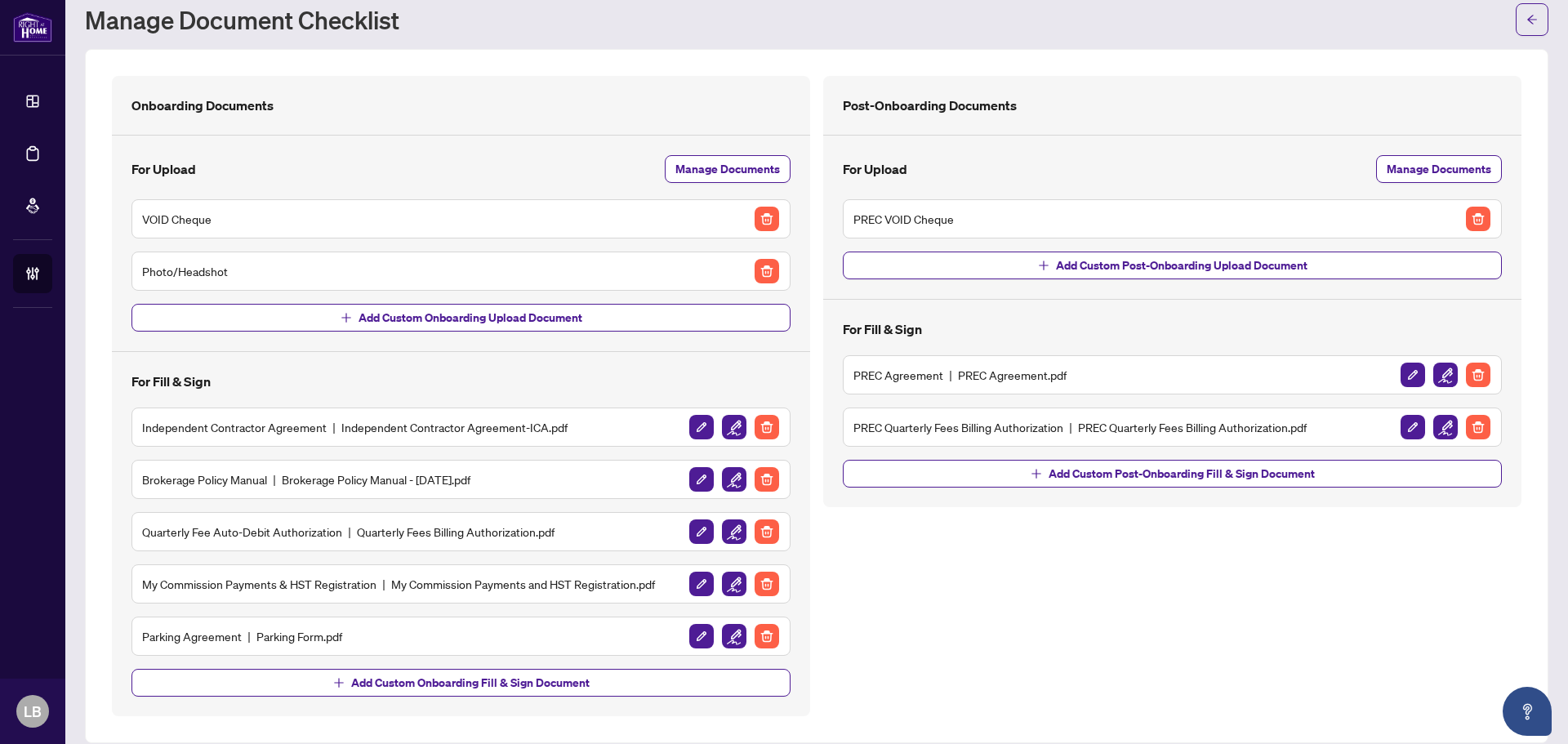
scroll to position [66, 0]
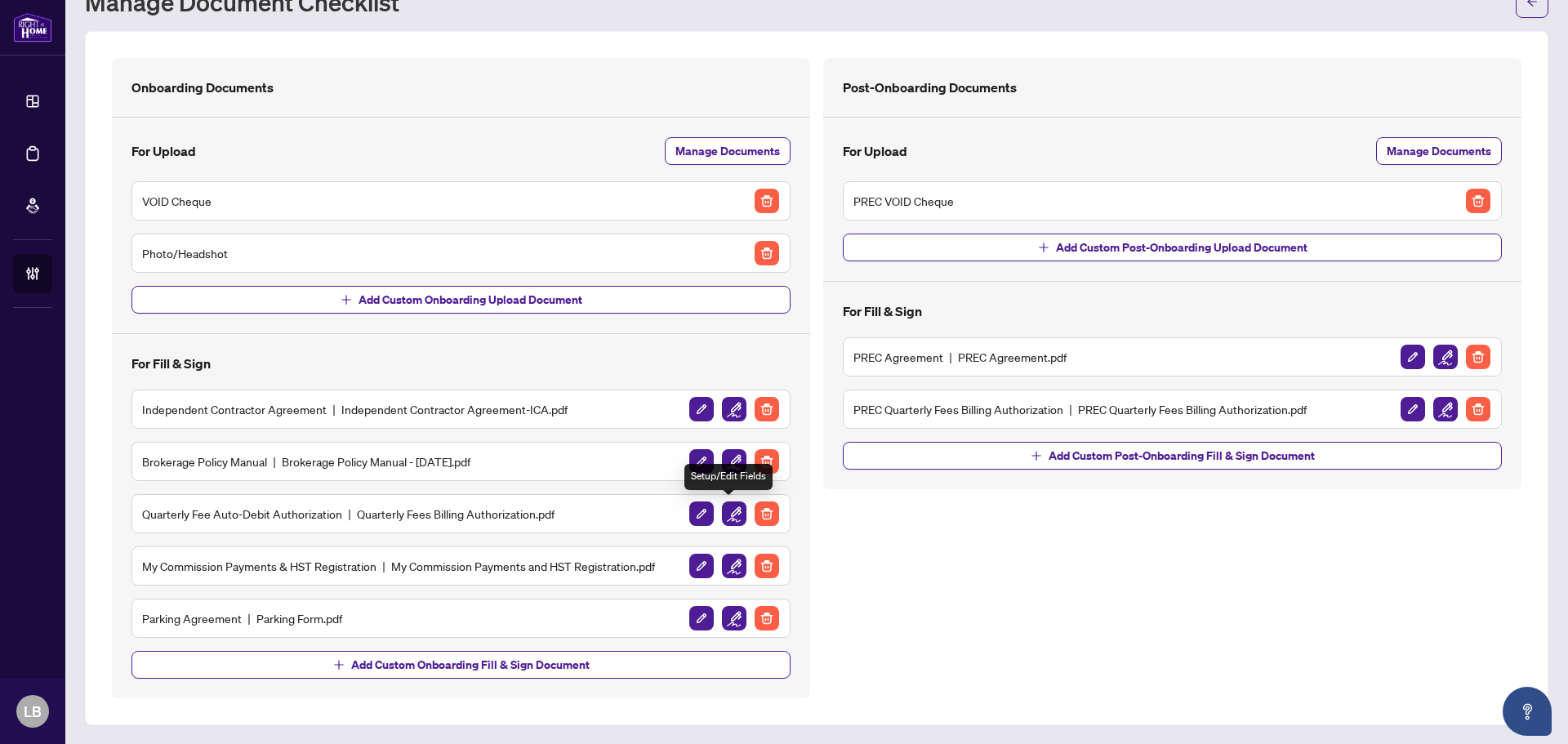
click at [731, 512] on img "button" at bounding box center [734, 514] width 24 height 24
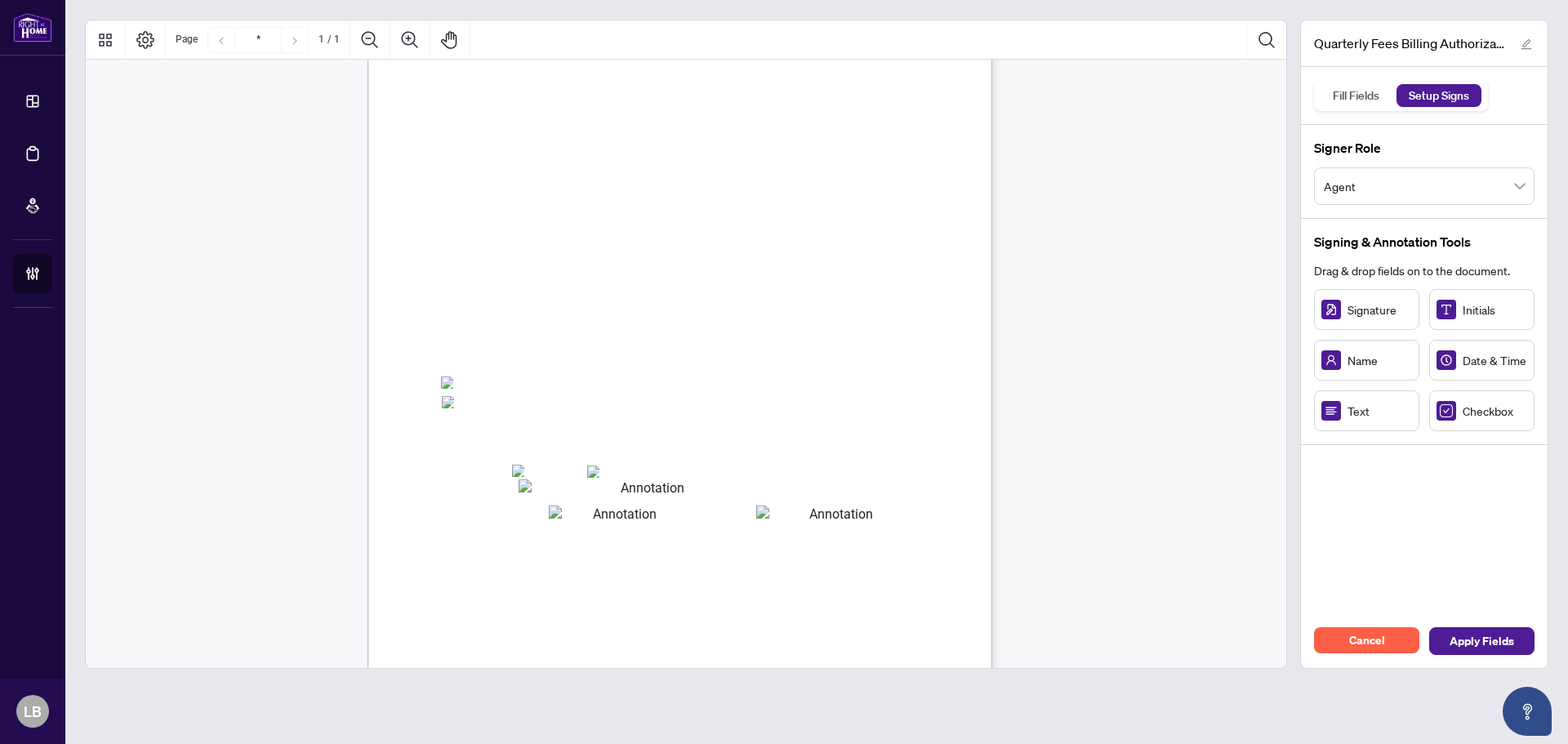
scroll to position [163, 0]
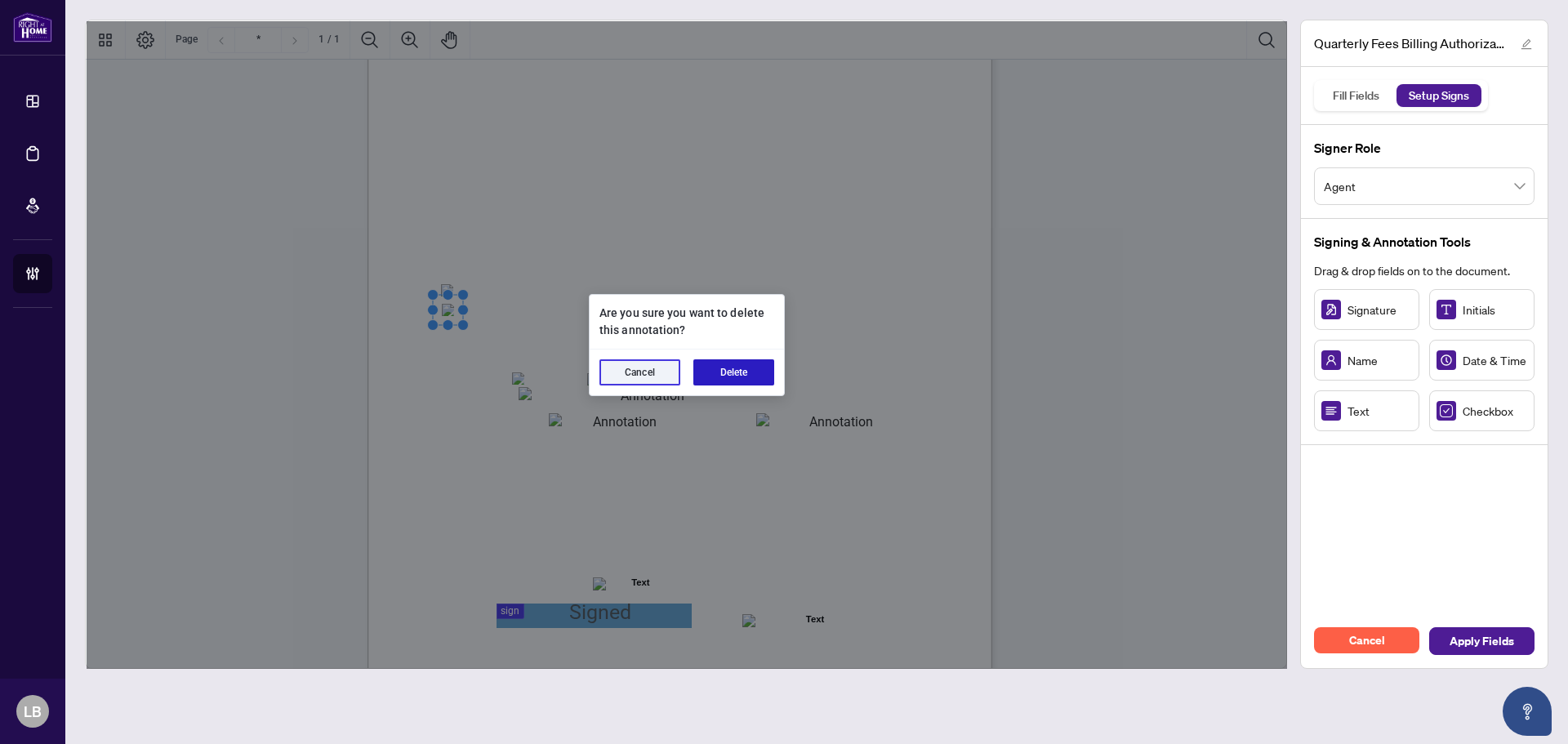
click at [733, 367] on button "Delete" at bounding box center [733, 372] width 81 height 26
click at [738, 372] on button "Delete" at bounding box center [733, 372] width 81 height 26
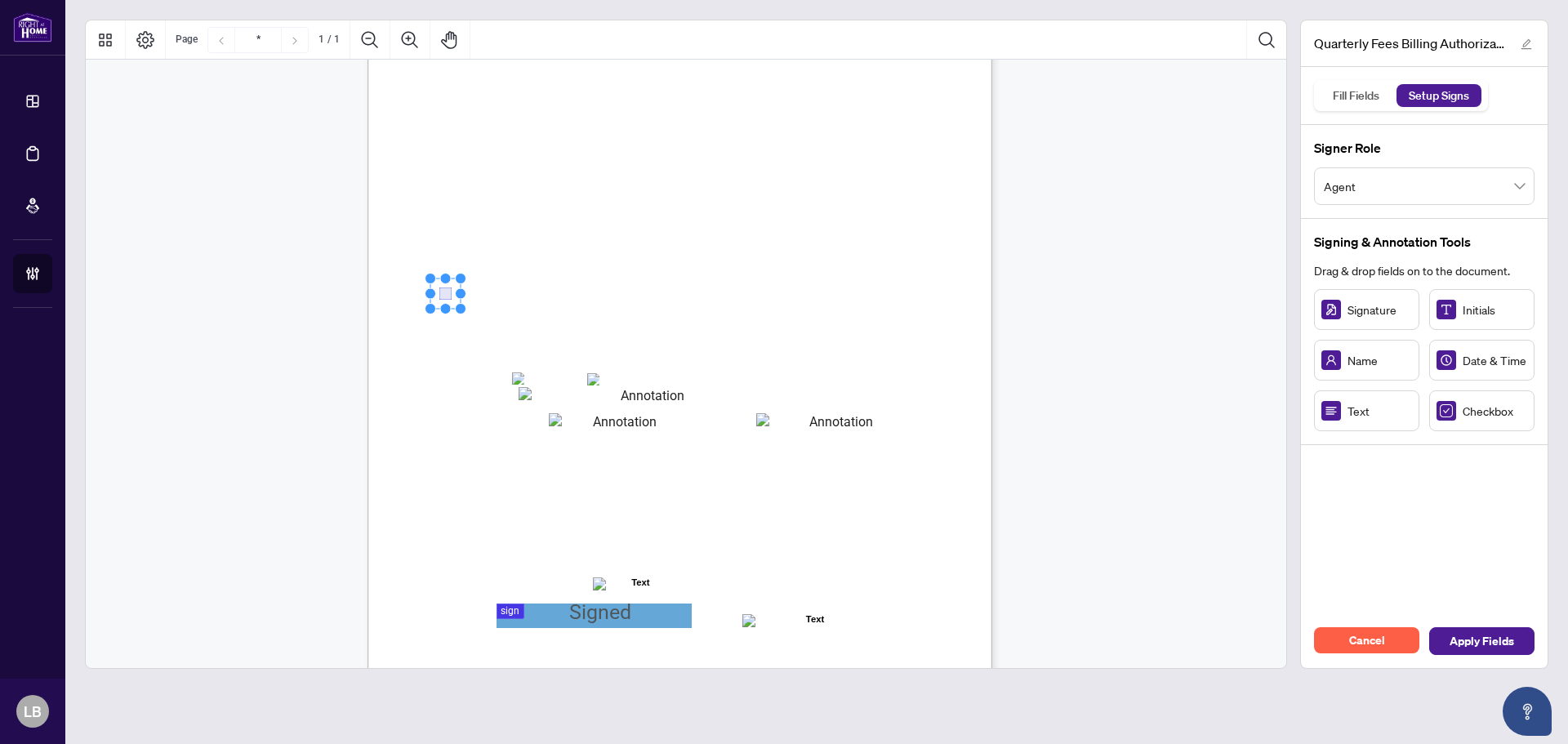
drag, startPoint x: 1460, startPoint y: 416, endPoint x: 445, endPoint y: 293, distance: 1022.4
drag, startPoint x: 455, startPoint y: 329, endPoint x: 447, endPoint y: 308, distance: 22.5
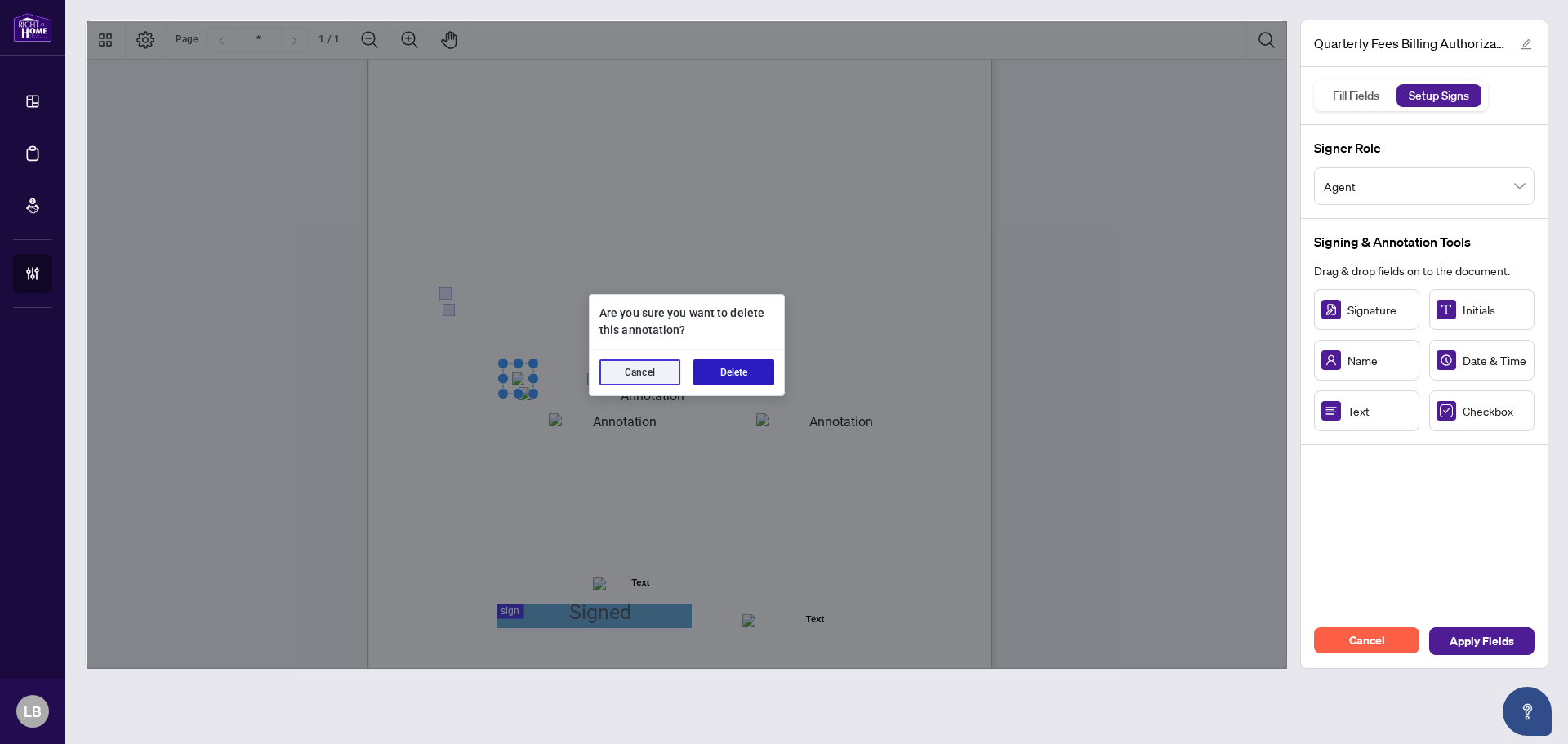
drag, startPoint x: 737, startPoint y: 375, endPoint x: 669, endPoint y: 367, distance: 68.5
click at [731, 375] on button "Delete" at bounding box center [733, 372] width 81 height 26
click at [721, 377] on button "Delete" at bounding box center [733, 372] width 81 height 26
click at [751, 368] on button "Delete" at bounding box center [733, 372] width 81 height 26
click at [732, 373] on button "Delete" at bounding box center [733, 372] width 81 height 26
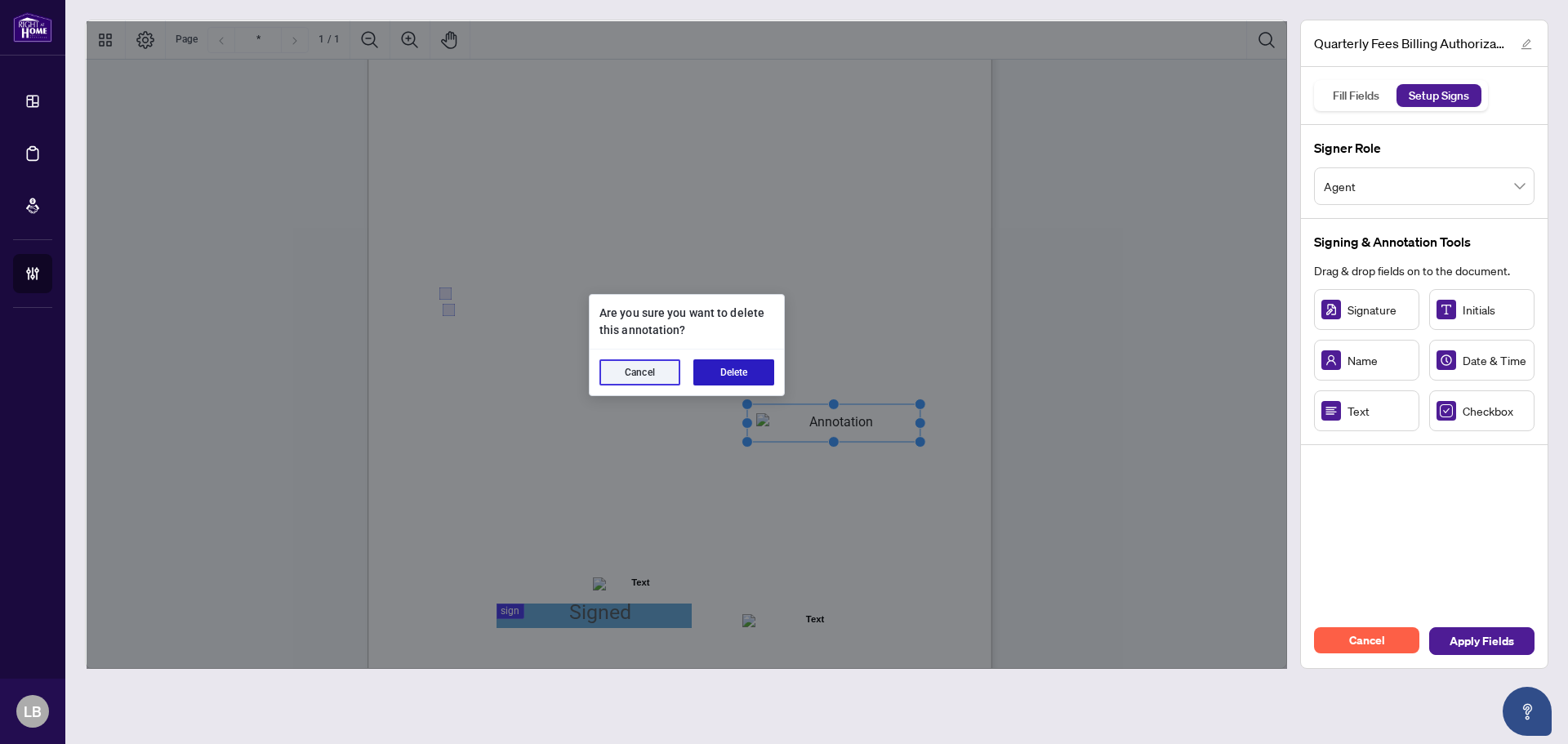
click at [767, 377] on button "Delete" at bounding box center [733, 372] width 81 height 26
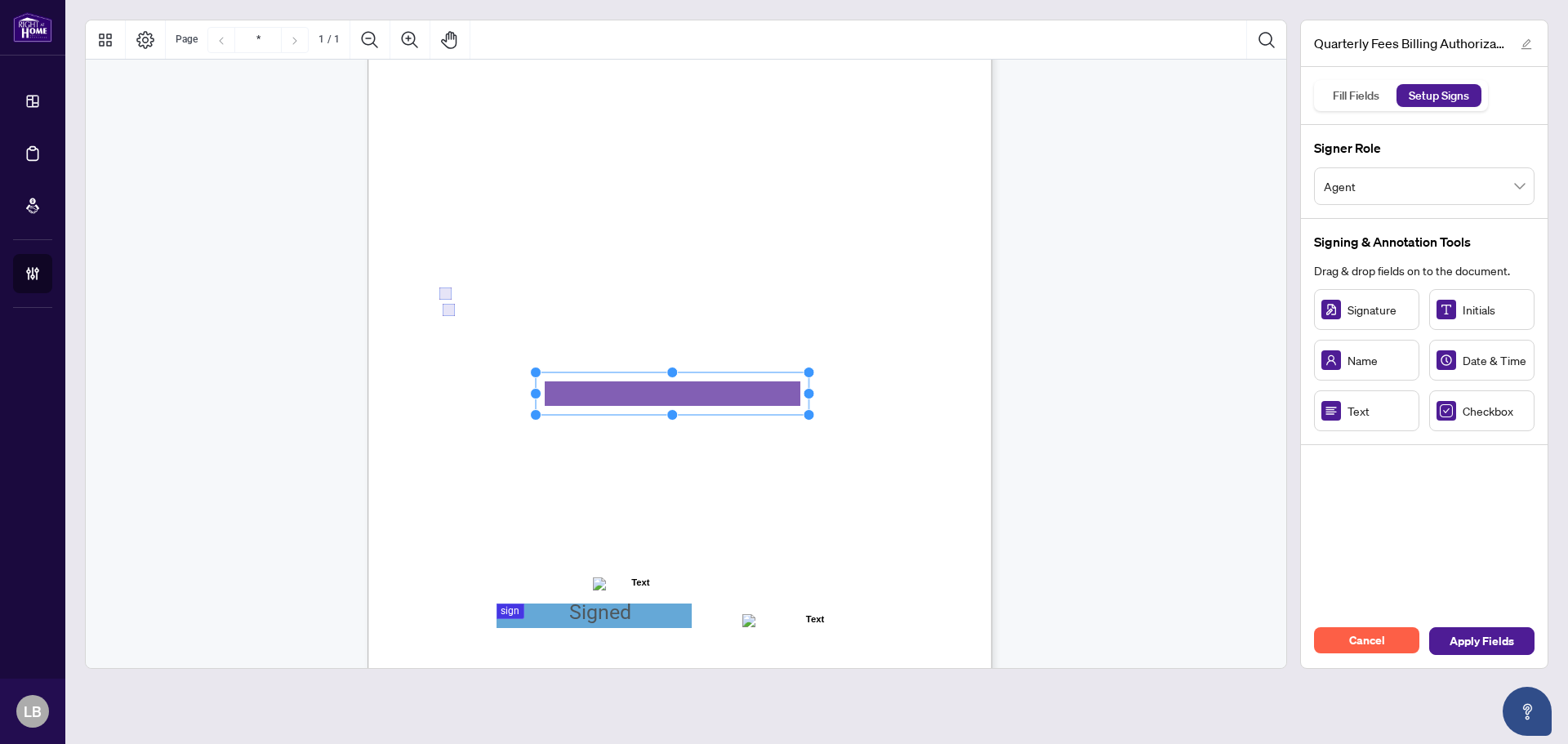
drag, startPoint x: 631, startPoint y: 393, endPoint x: 833, endPoint y: 433, distance: 205.9
click at [833, 433] on div "Right at Home Realty, Brokerage Quarterly Fees Billing Authorization Quarterly …" at bounding box center [679, 316] width 624 height 808
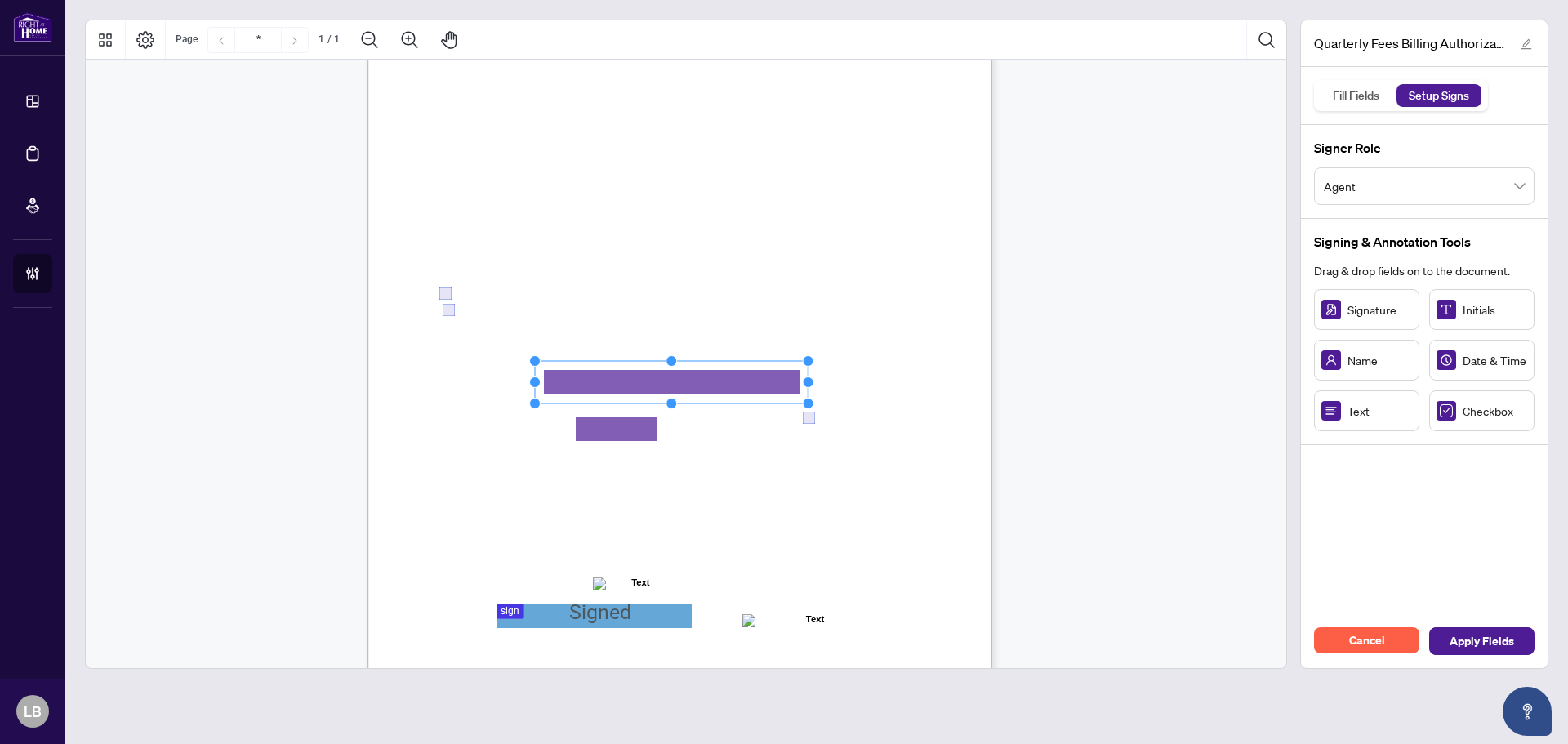
drag, startPoint x: 724, startPoint y: 397, endPoint x: 723, endPoint y: 386, distance: 11.0
click at [723, 386] on rect "Page 1" at bounding box center [671, 382] width 273 height 42
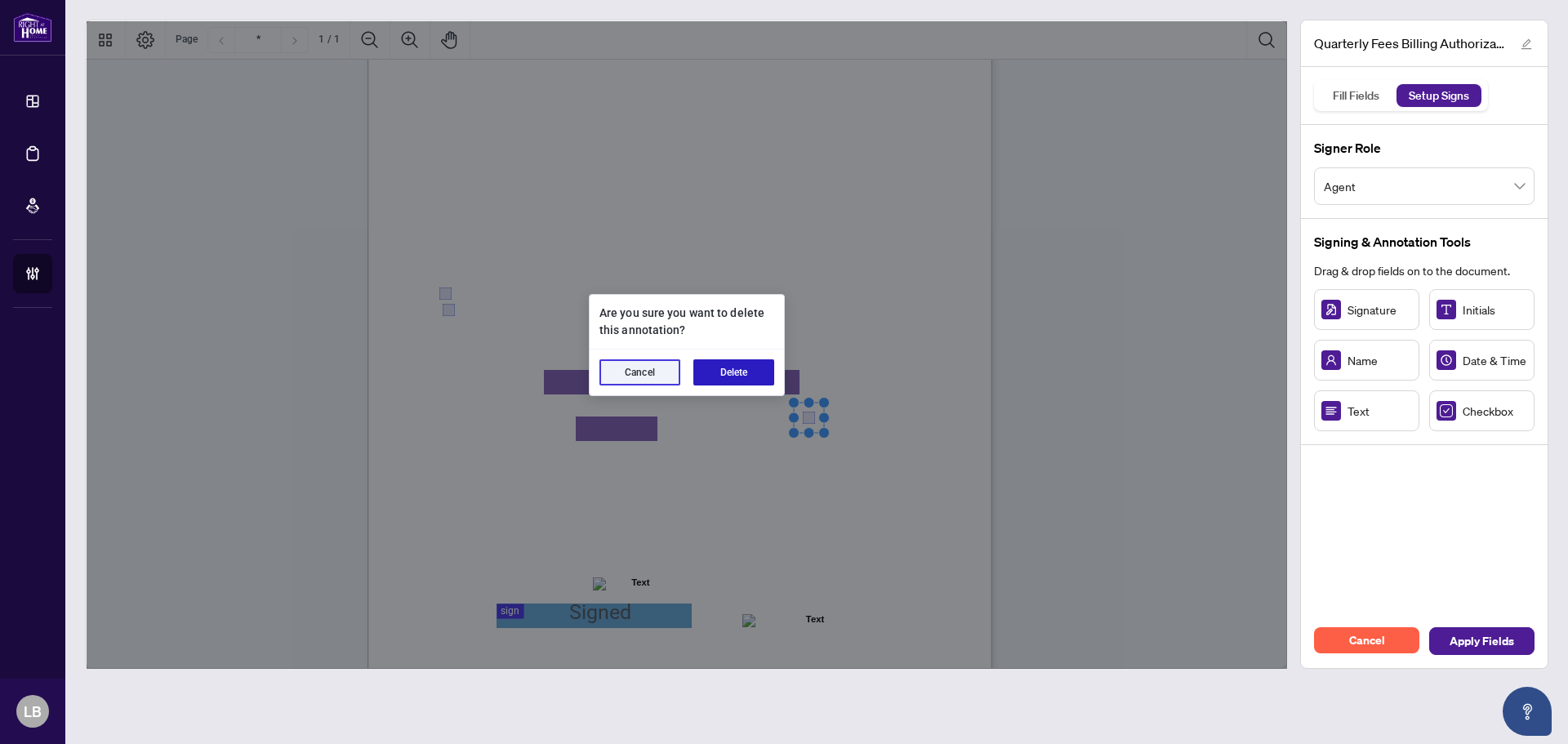
click at [757, 367] on button "Delete" at bounding box center [733, 372] width 81 height 26
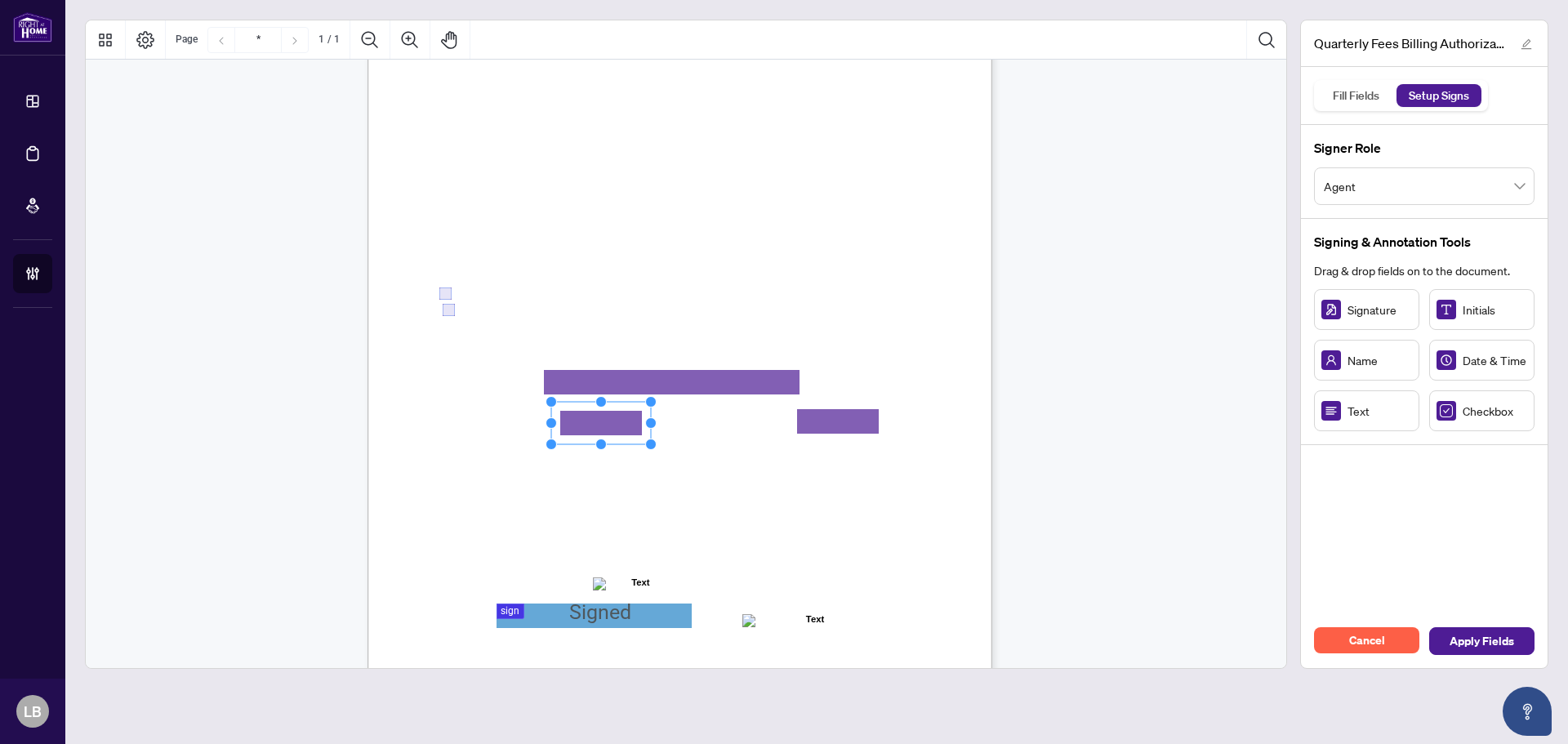
drag, startPoint x: 588, startPoint y: 427, endPoint x: 572, endPoint y: 421, distance: 17.1
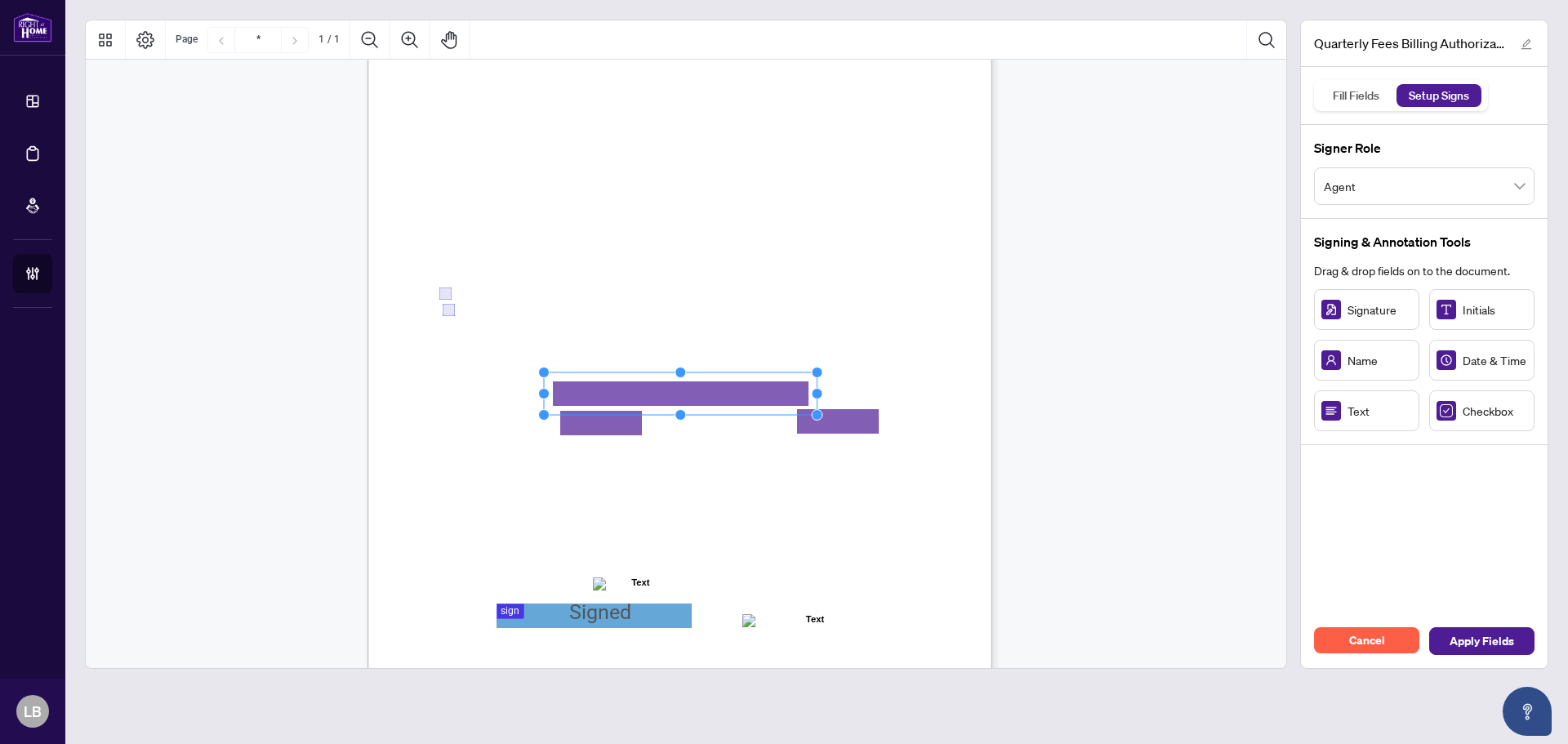
drag, startPoint x: 699, startPoint y: 385, endPoint x: 709, endPoint y: 396, distance: 14.9
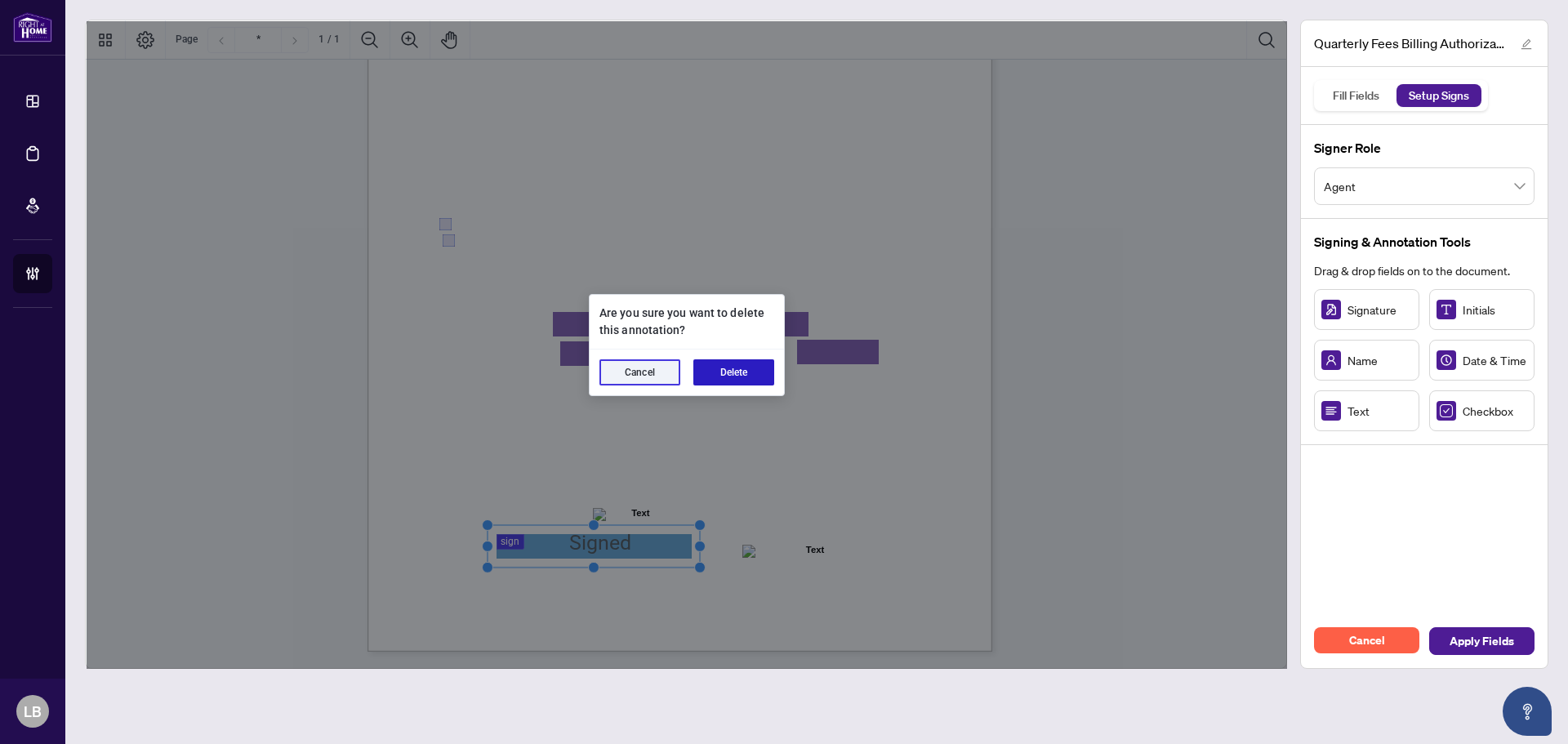
click at [754, 372] on button "Delete" at bounding box center [733, 372] width 81 height 26
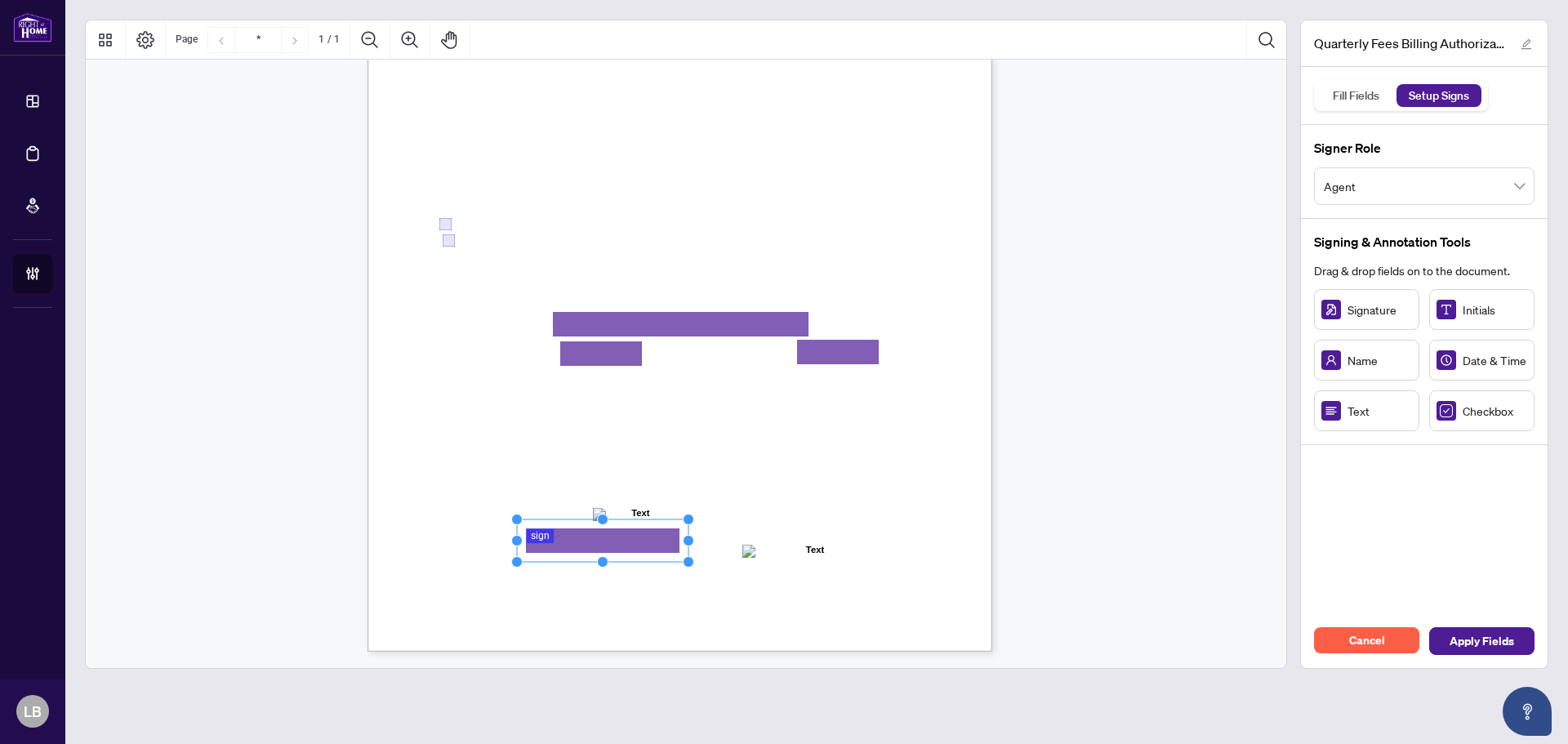
drag, startPoint x: 623, startPoint y: 543, endPoint x: 694, endPoint y: 553, distance: 71.7
click at [694, 553] on div "Right at Home Realty, Brokerage Quarterly Fees Billing Authorization Quarterly …" at bounding box center [679, 247] width 624 height 808
click at [648, 550] on rect "Page 1" at bounding box center [599, 543] width 176 height 42
click at [648, 507] on rect "Page 1" at bounding box center [634, 514] width 99 height 42
click at [630, 510] on span "**********" at bounding box center [611, 506] width 37 height 10
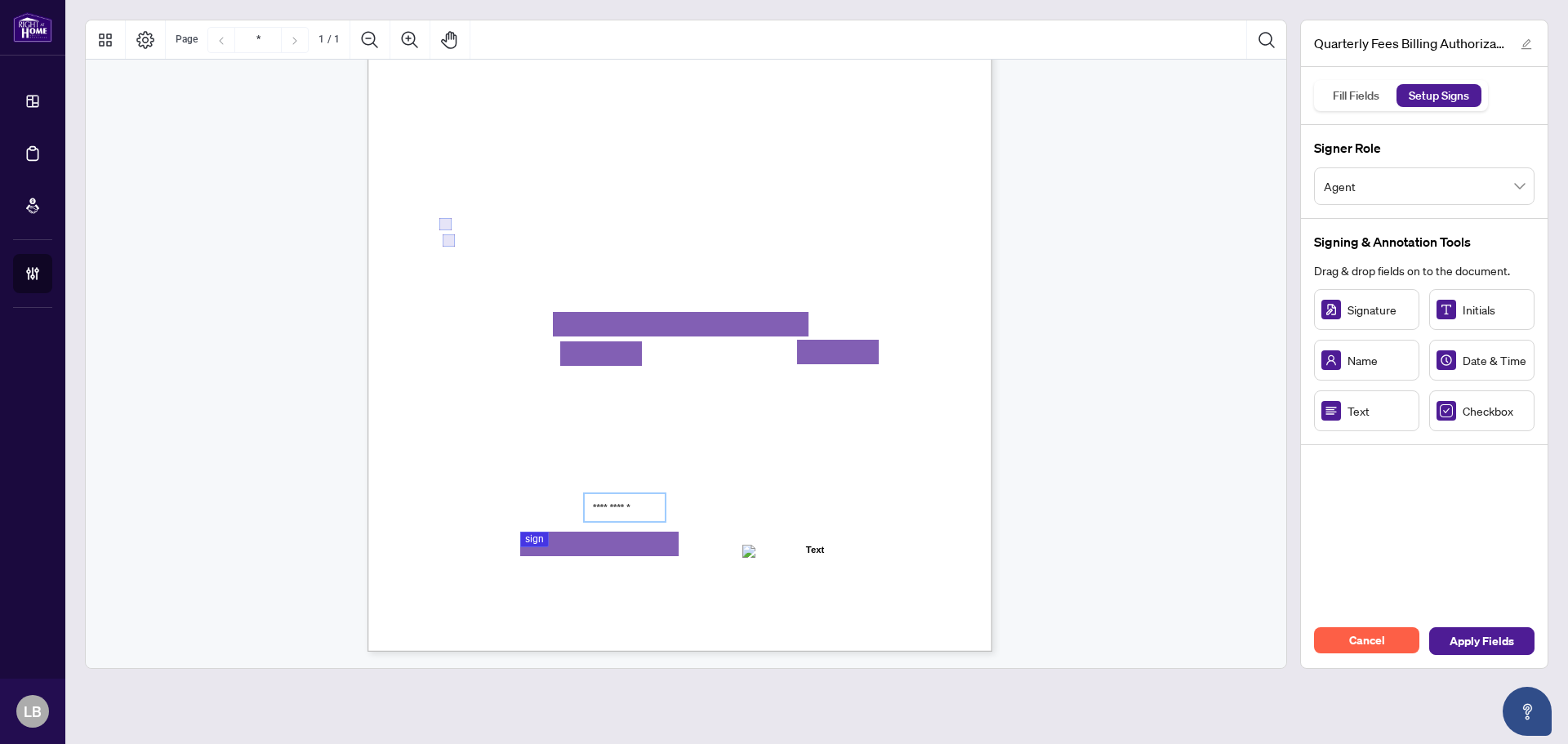
click at [630, 508] on span "**********" at bounding box center [611, 506] width 37 height 10
click at [619, 506] on span "**********" at bounding box center [611, 506] width 37 height 10
click at [651, 490] on span "the outstanding amount to my credit card on file." at bounding box center [546, 494] width 210 height 14
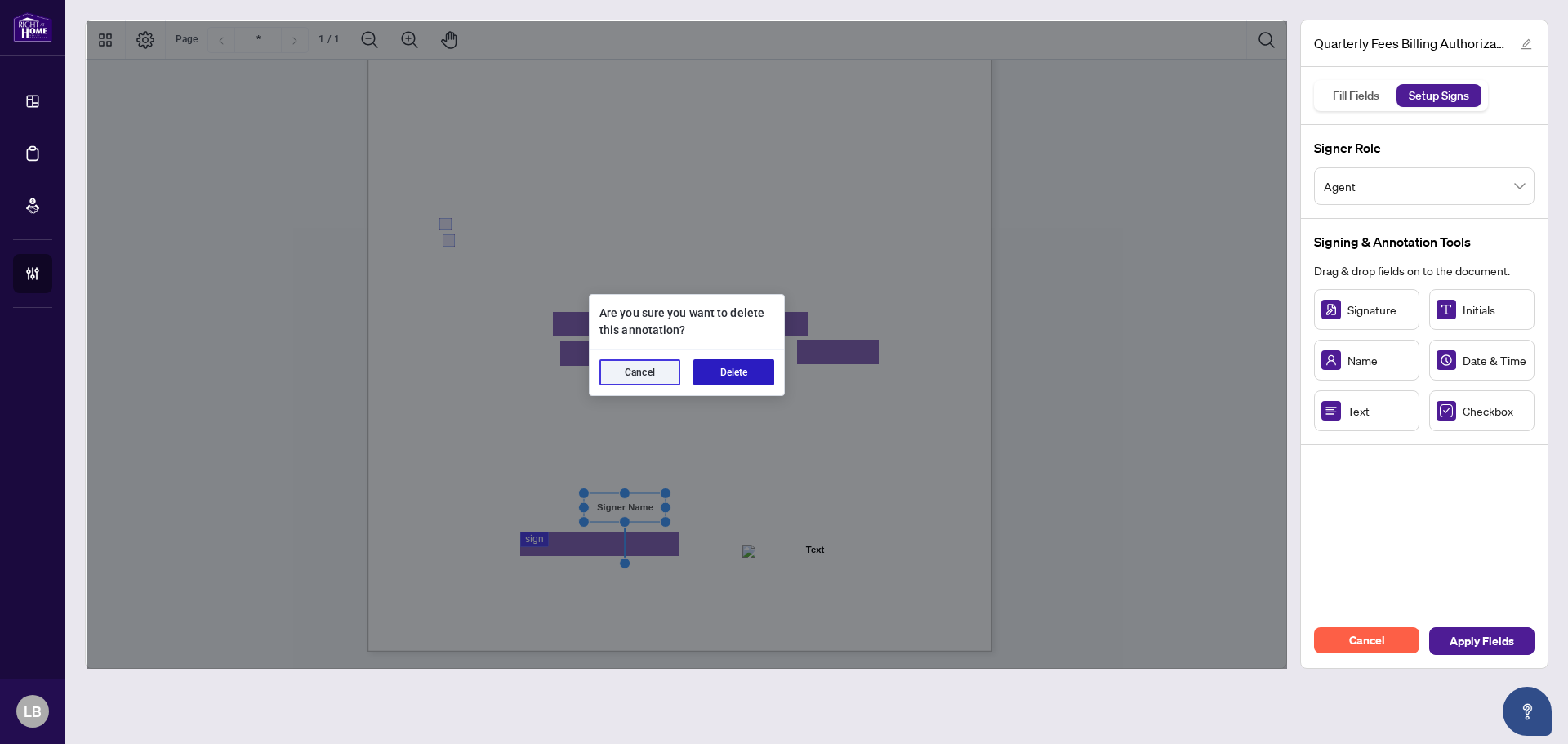
click at [744, 372] on button "Delete" at bounding box center [733, 372] width 81 height 26
click at [755, 376] on button "Delete" at bounding box center [733, 372] width 81 height 26
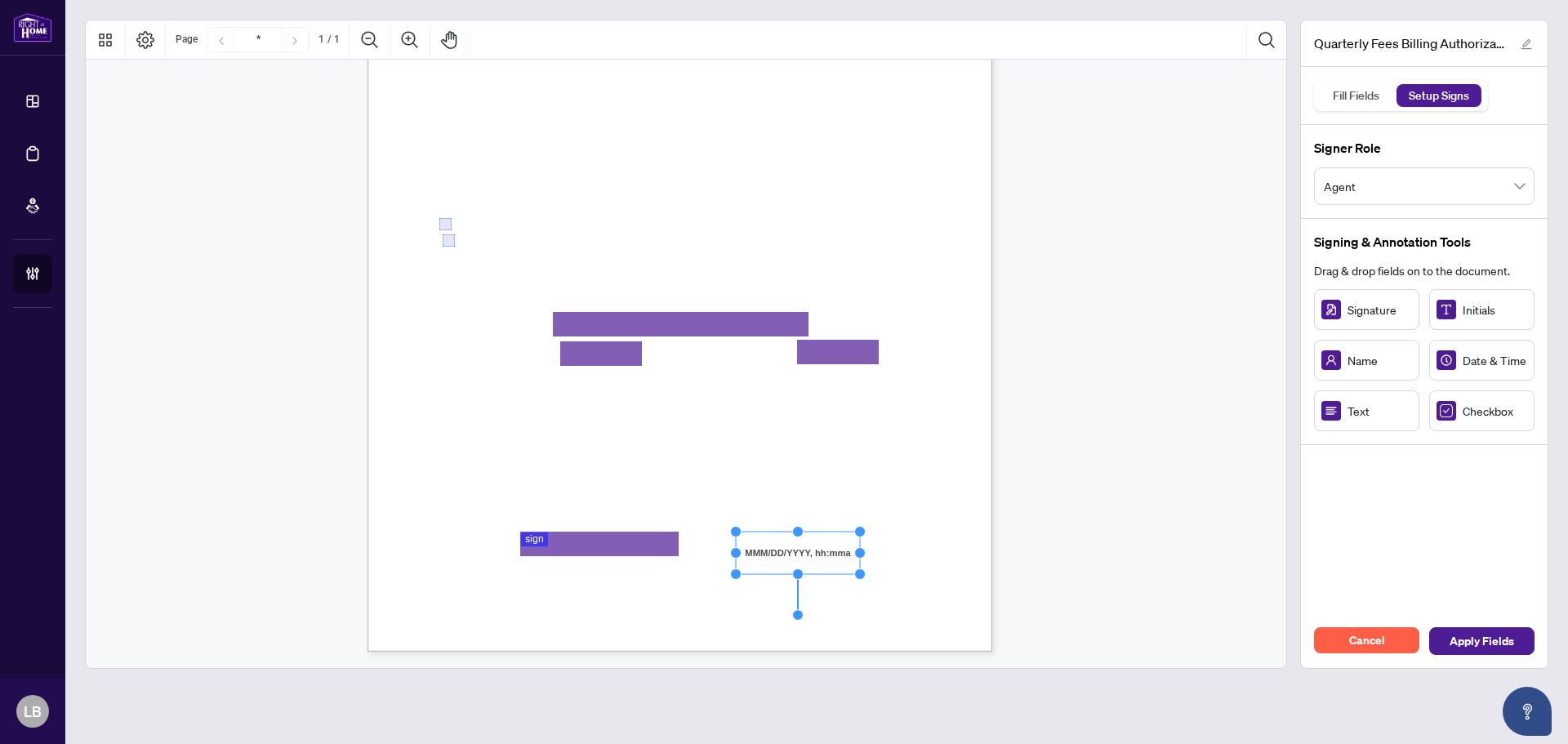
click at [796, 552] on rect "Page 1" at bounding box center [798, 552] width 125 height 42
click at [1479, 636] on span "Apply Fields" at bounding box center [1481, 641] width 65 height 26
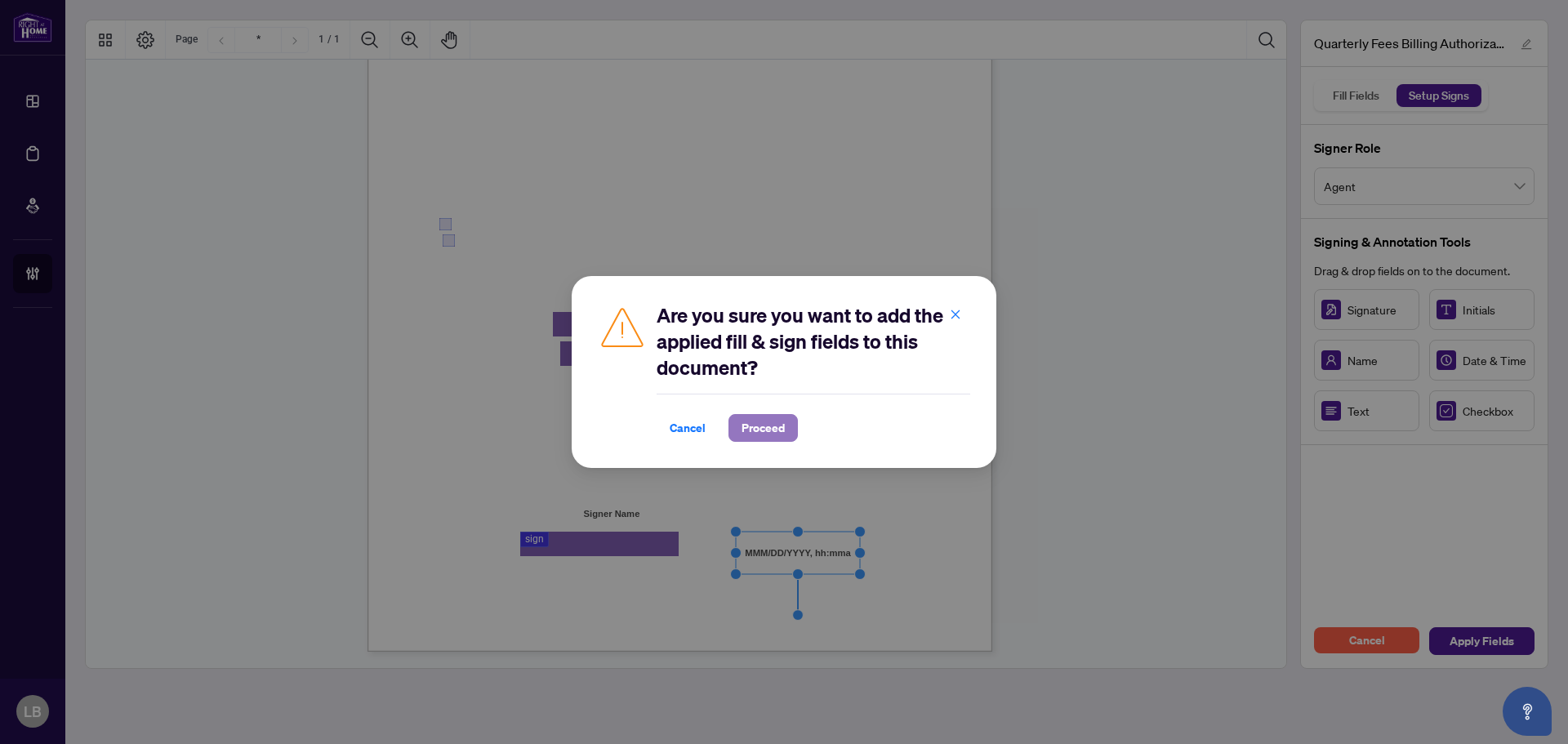
click at [770, 426] on span "Proceed" at bounding box center [763, 428] width 43 height 26
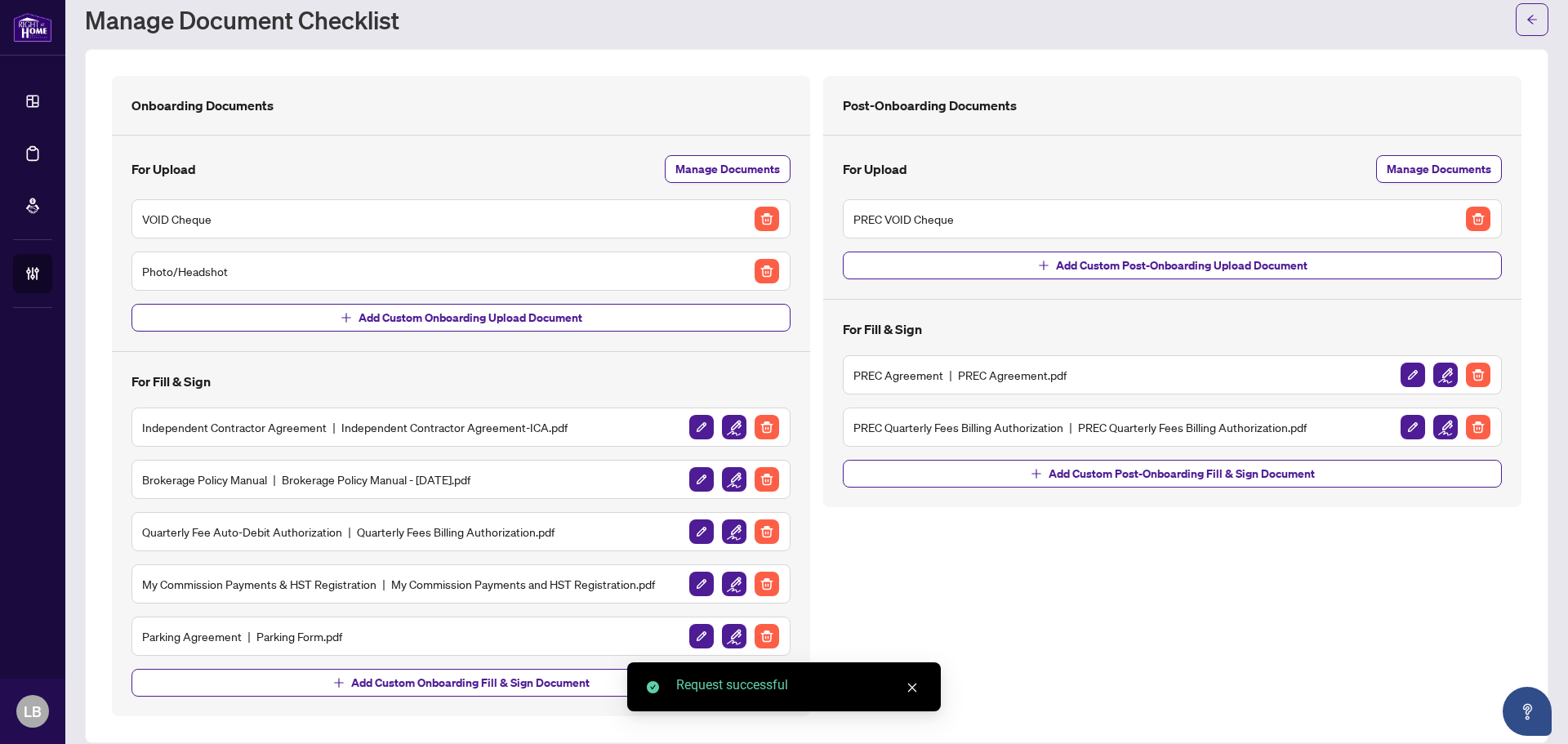
scroll to position [66, 0]
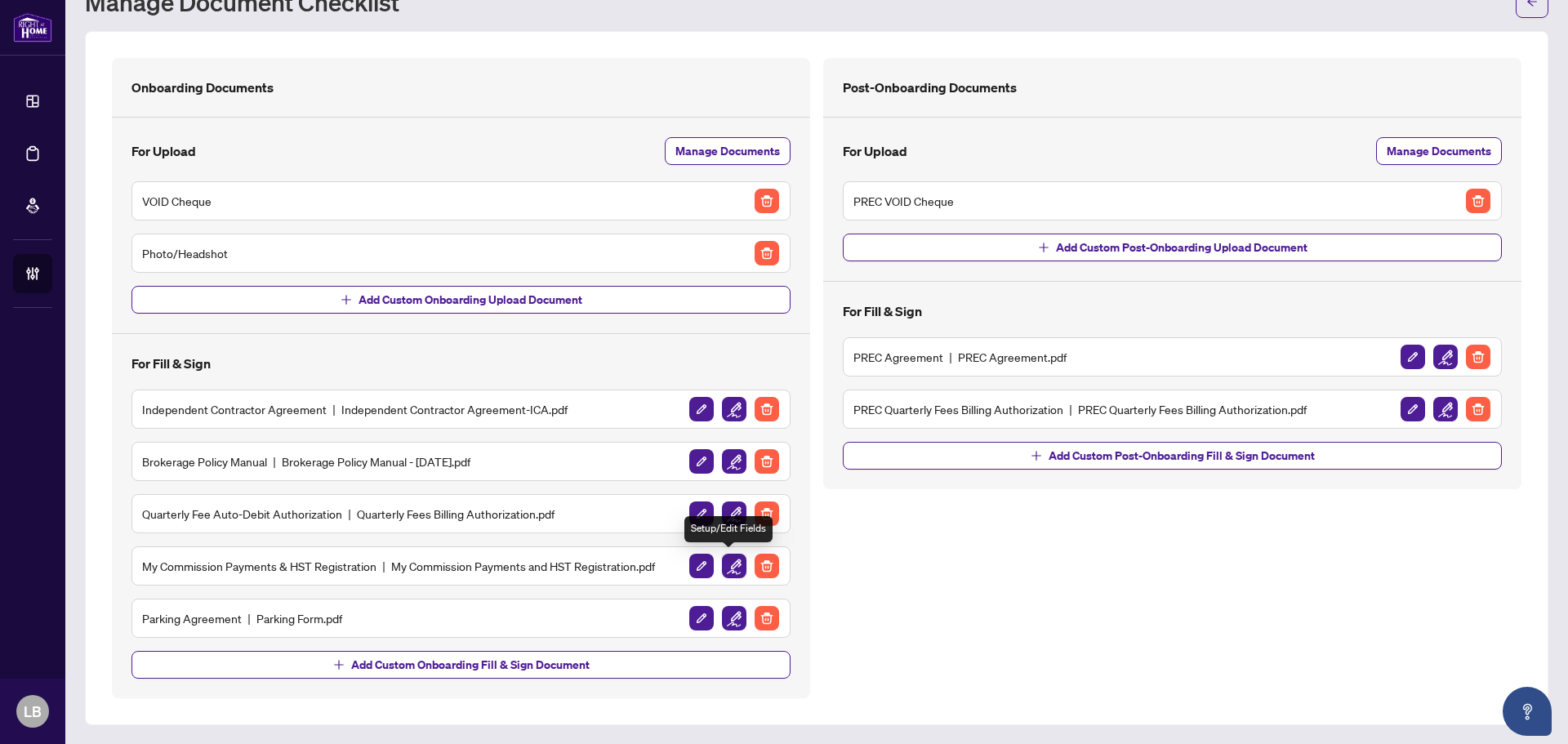
click at [723, 559] on img "button" at bounding box center [734, 565] width 24 height 24
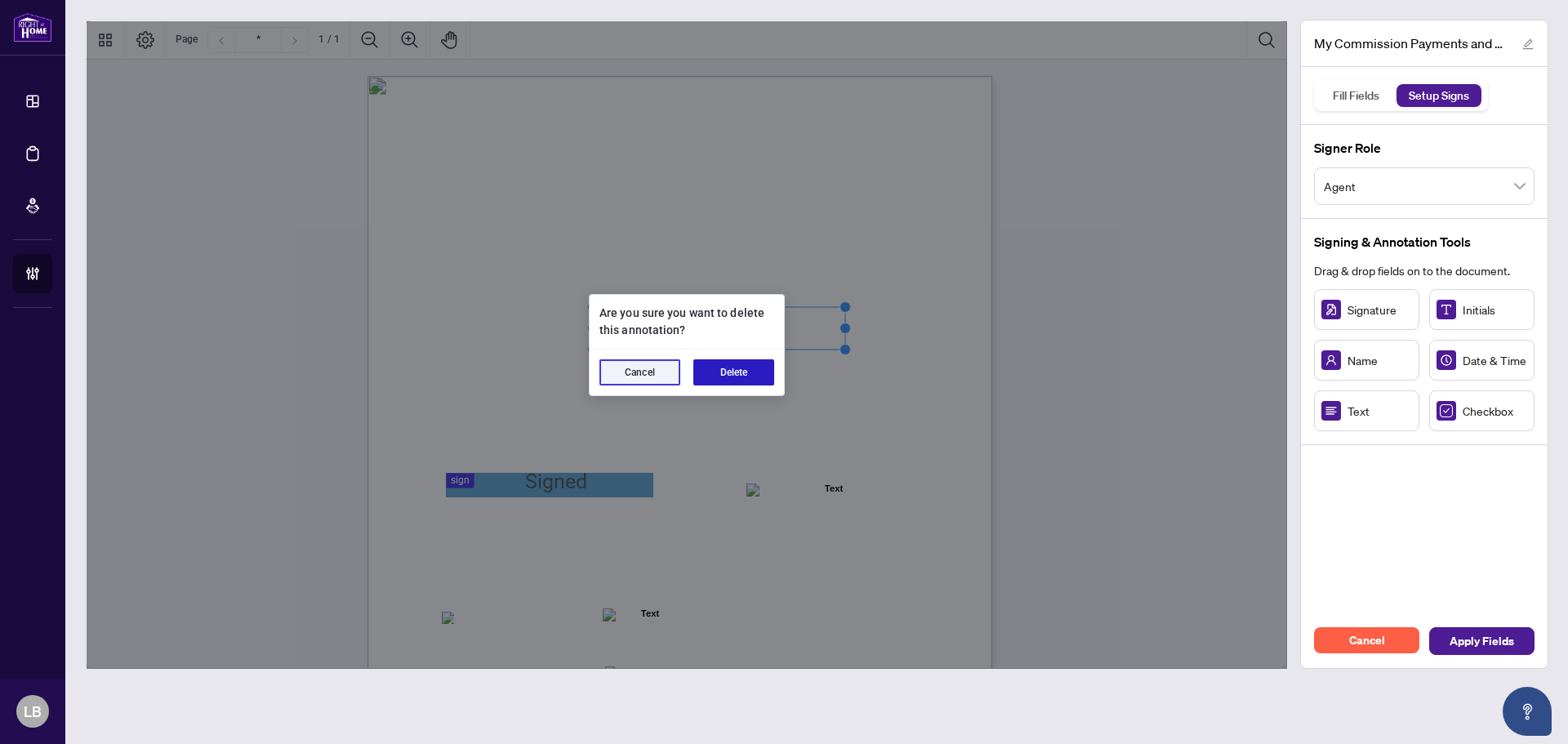
click at [763, 367] on button "Delete" at bounding box center [733, 372] width 81 height 26
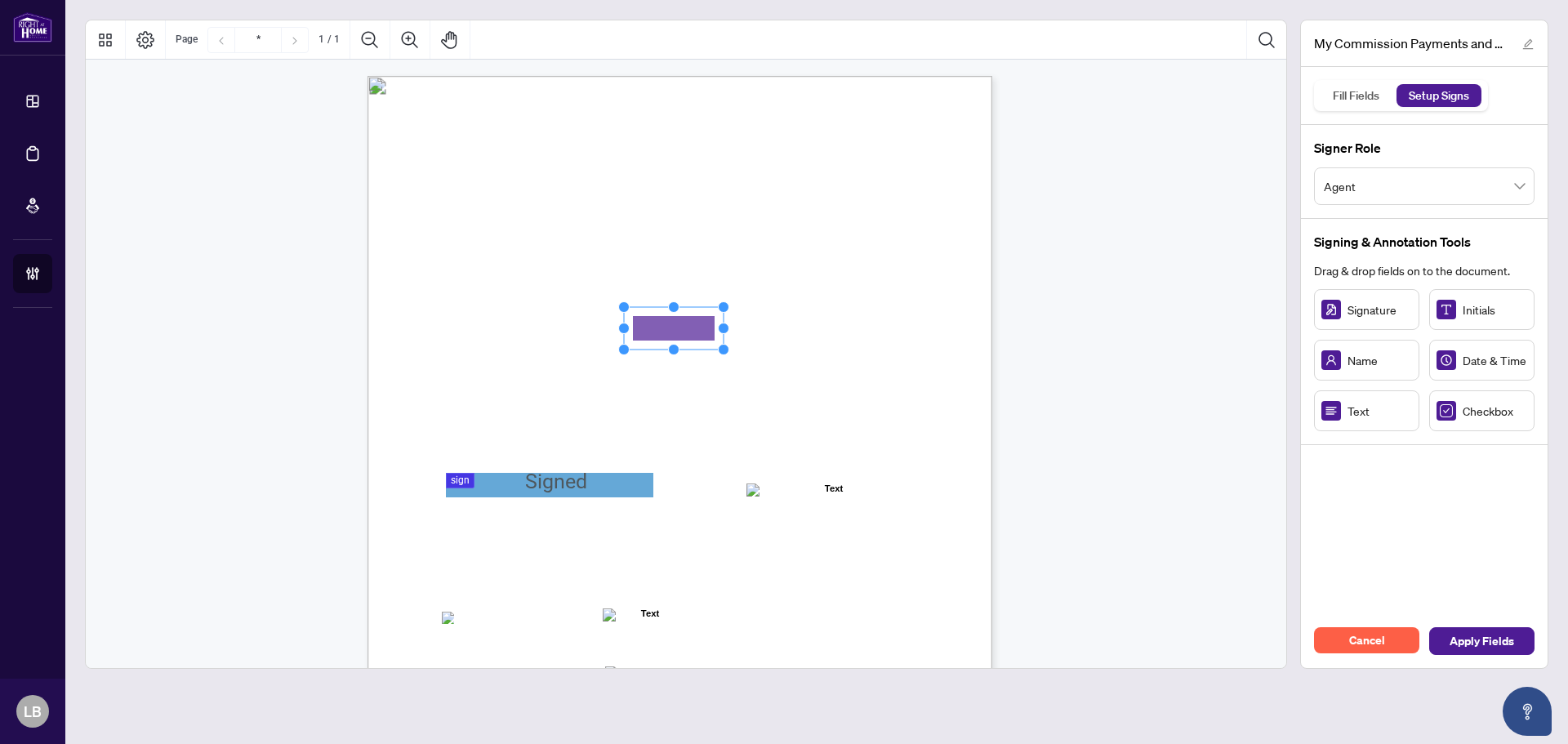
drag, startPoint x: 756, startPoint y: 342, endPoint x: 720, endPoint y: 321, distance: 41.7
click at [720, 321] on rect "Page 1" at bounding box center [673, 328] width 99 height 42
drag, startPoint x: 724, startPoint y: 328, endPoint x: 861, endPoint y: 345, distance: 138.1
click at [861, 345] on icon "Resize, Top Resize, Top, Right Resize, Right Resize, Bottom, Right Resize, Bott…" at bounding box center [742, 328] width 249 height 54
drag, startPoint x: 783, startPoint y: 323, endPoint x: 752, endPoint y: 325, distance: 31.1
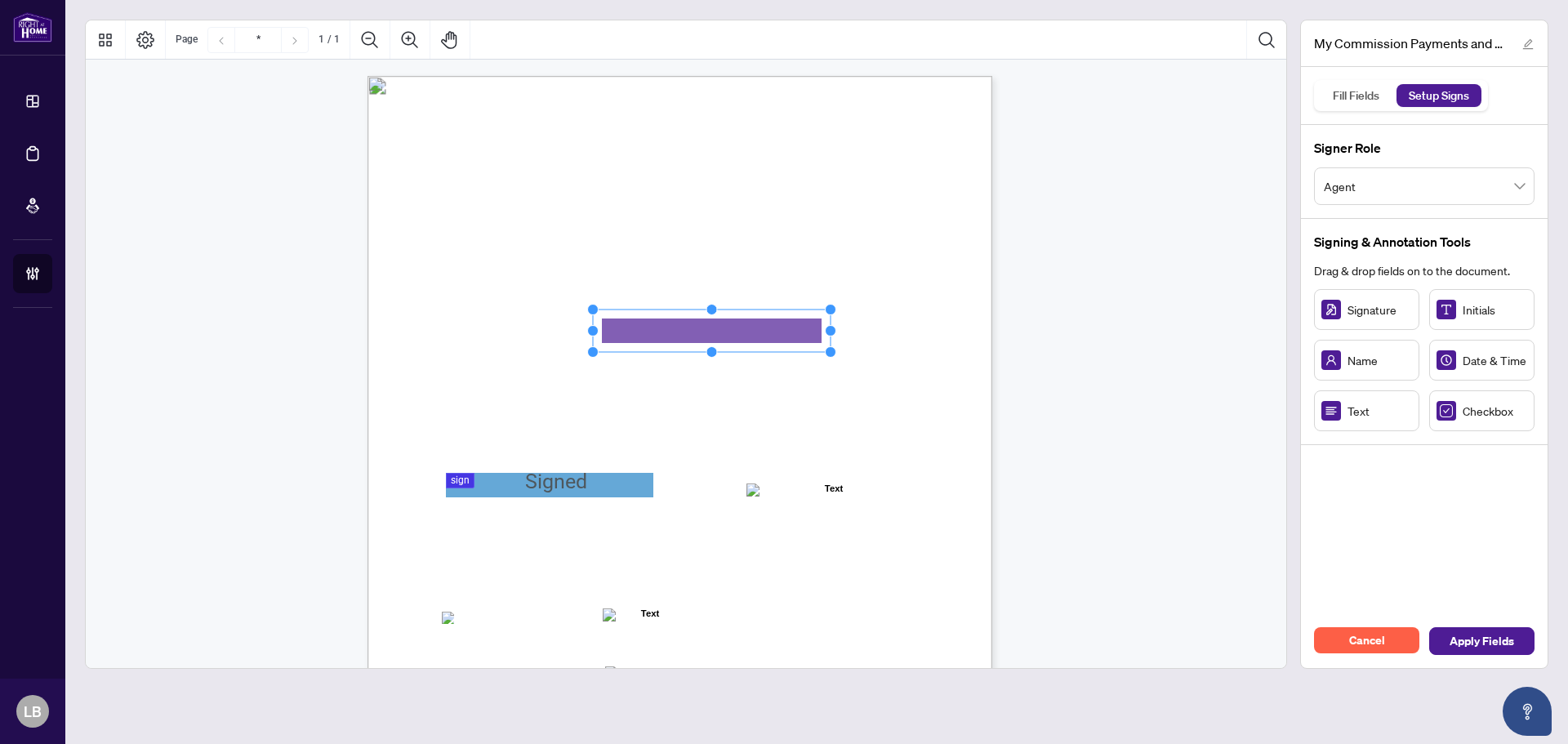
click at [752, 325] on rect "Page 1" at bounding box center [711, 330] width 238 height 42
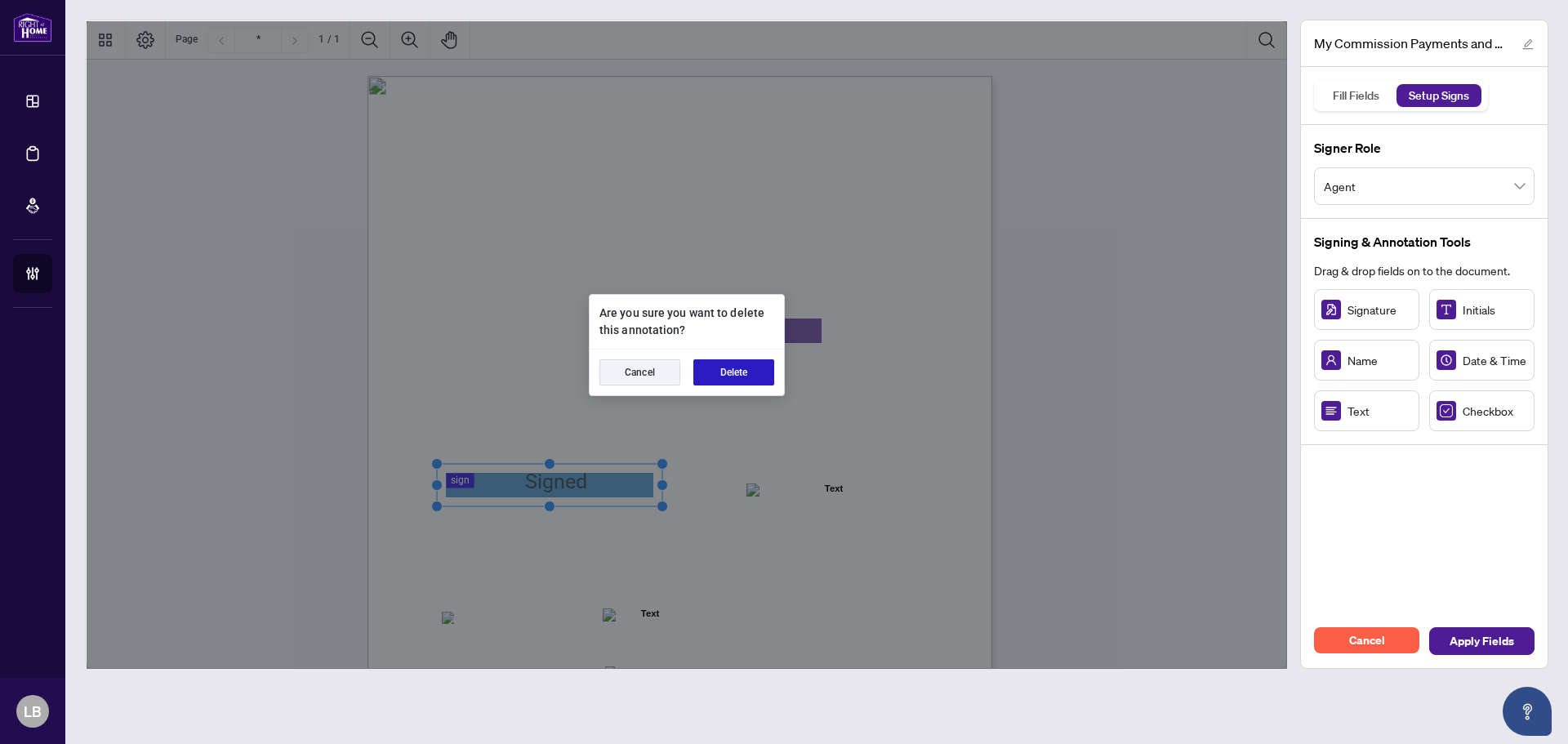
click at [764, 379] on button "Delete" at bounding box center [733, 372] width 81 height 26
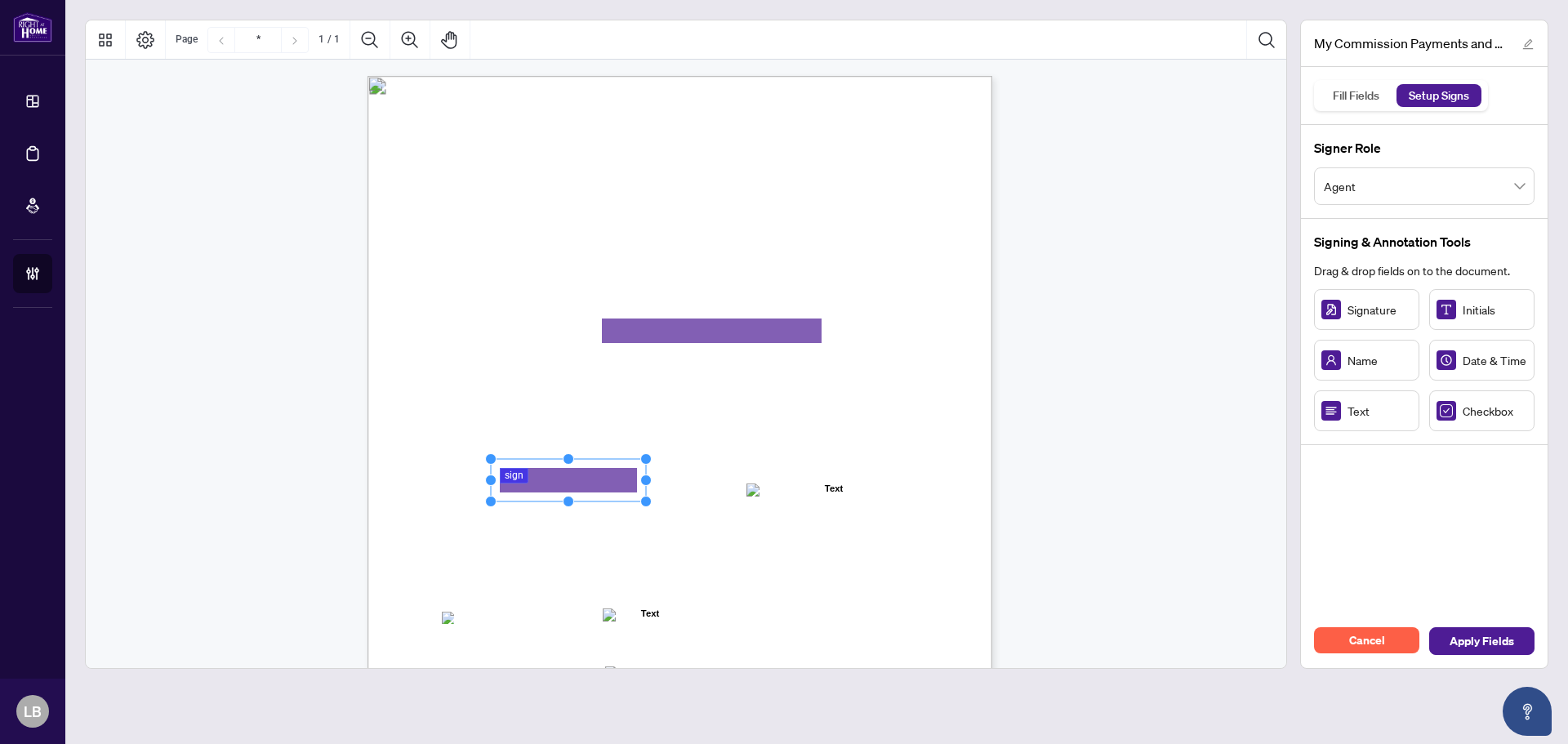
drag, startPoint x: 627, startPoint y: 484, endPoint x: 649, endPoint y: 485, distance: 22.0
click at [649, 485] on div "MY COMMISSION PAYMENTS AND HST REGISTRATION For Right at Home Realty to pay out…" at bounding box center [679, 479] width 624 height 808
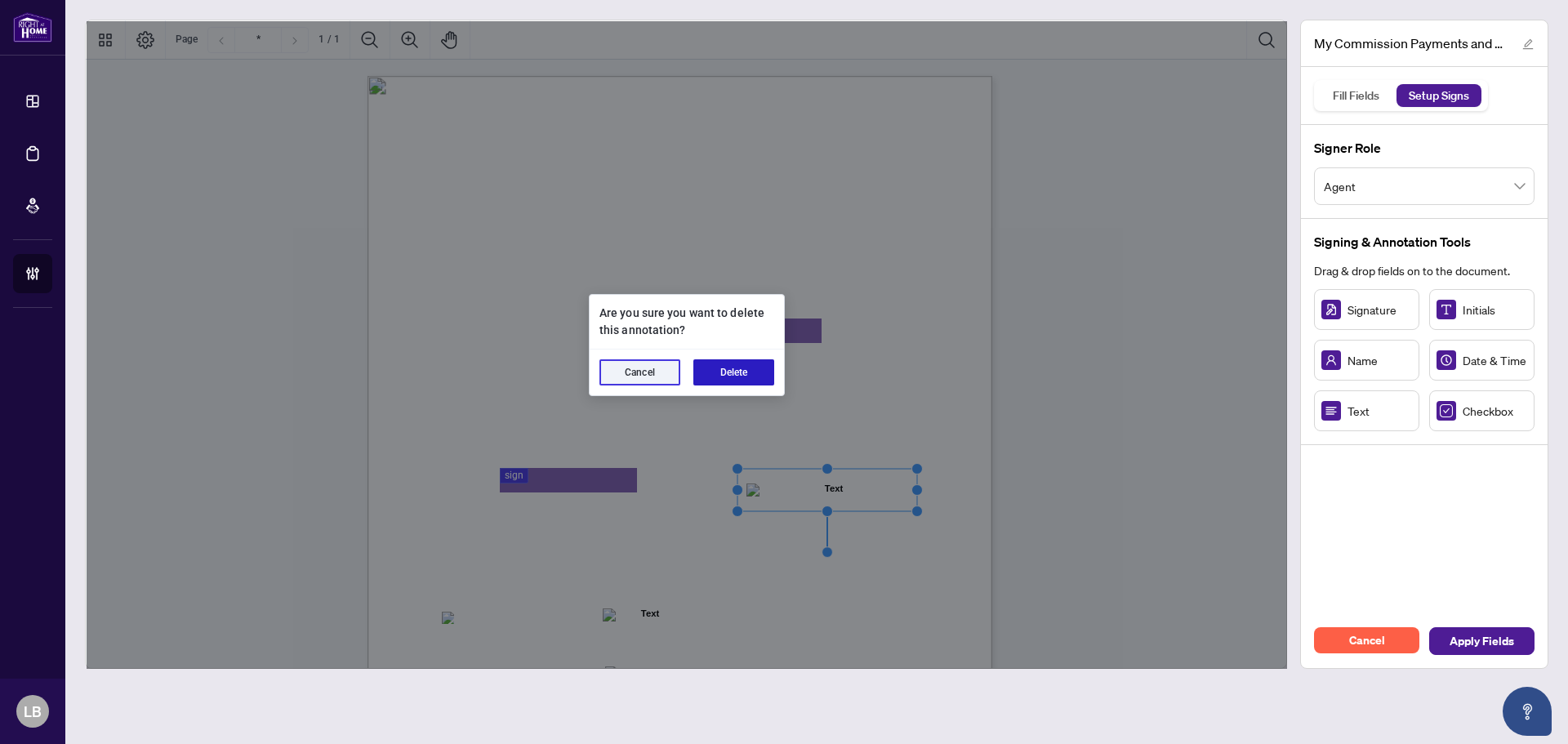
click at [731, 373] on button "Delete" at bounding box center [733, 372] width 81 height 26
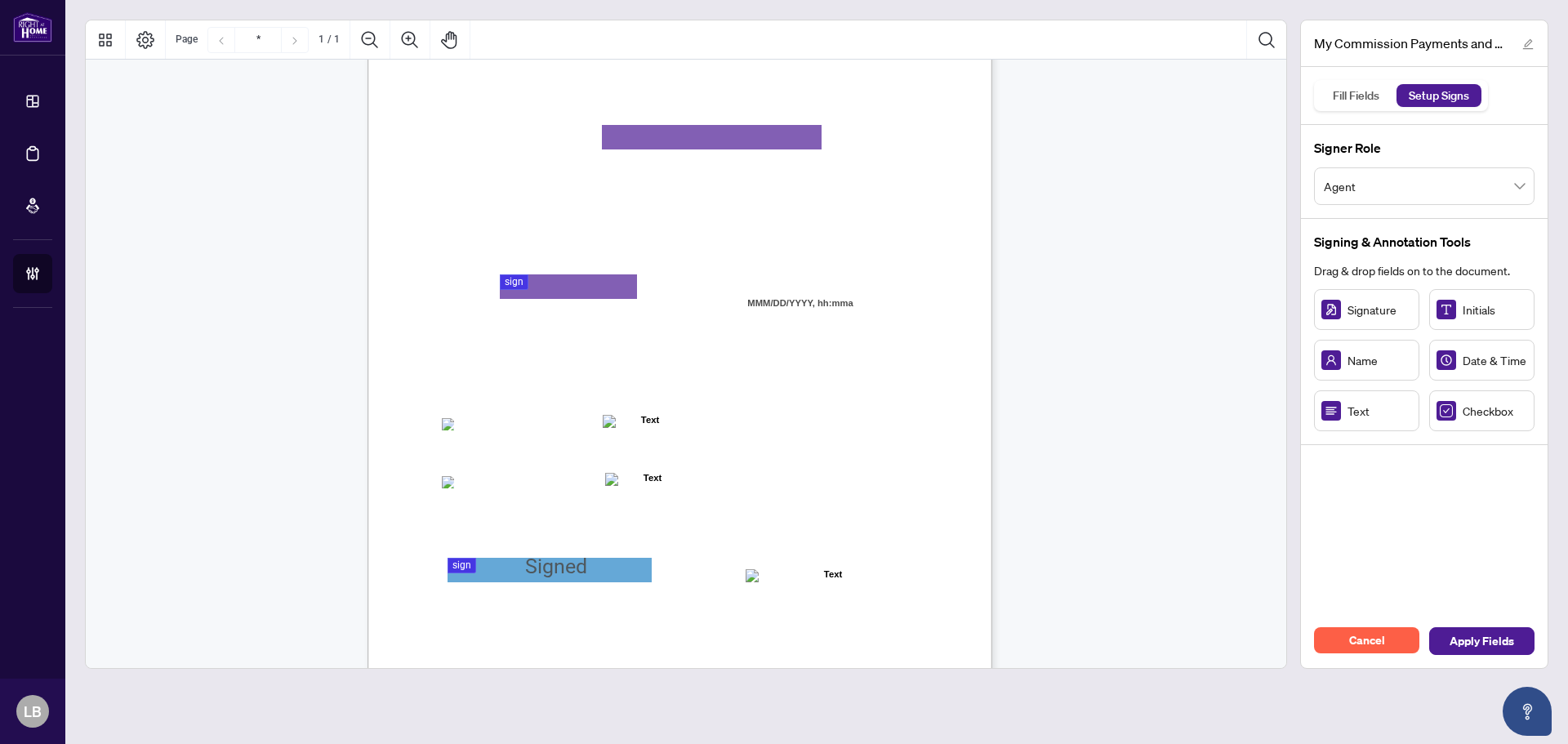
scroll to position [233, 0]
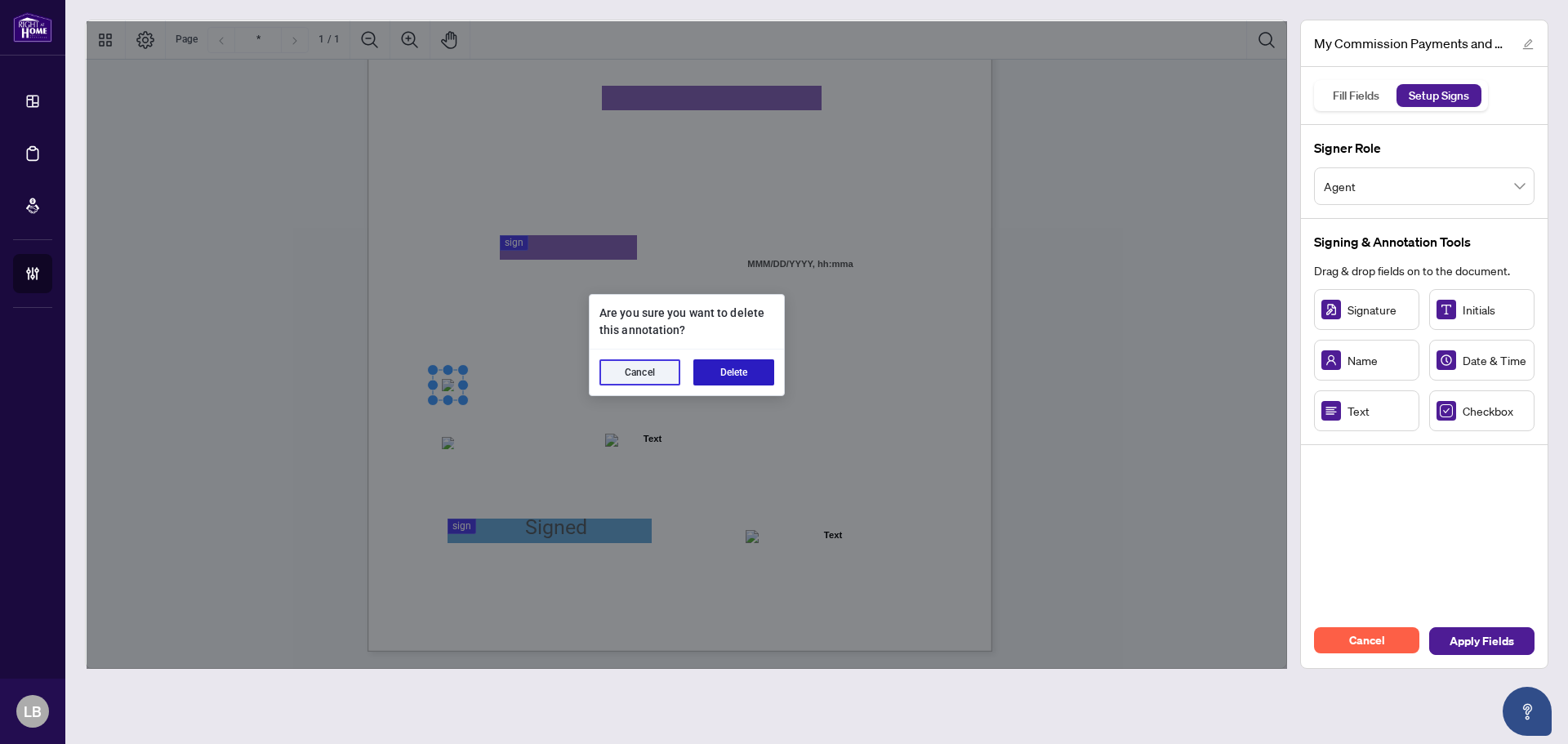
click at [713, 375] on button "Delete" at bounding box center [733, 372] width 81 height 26
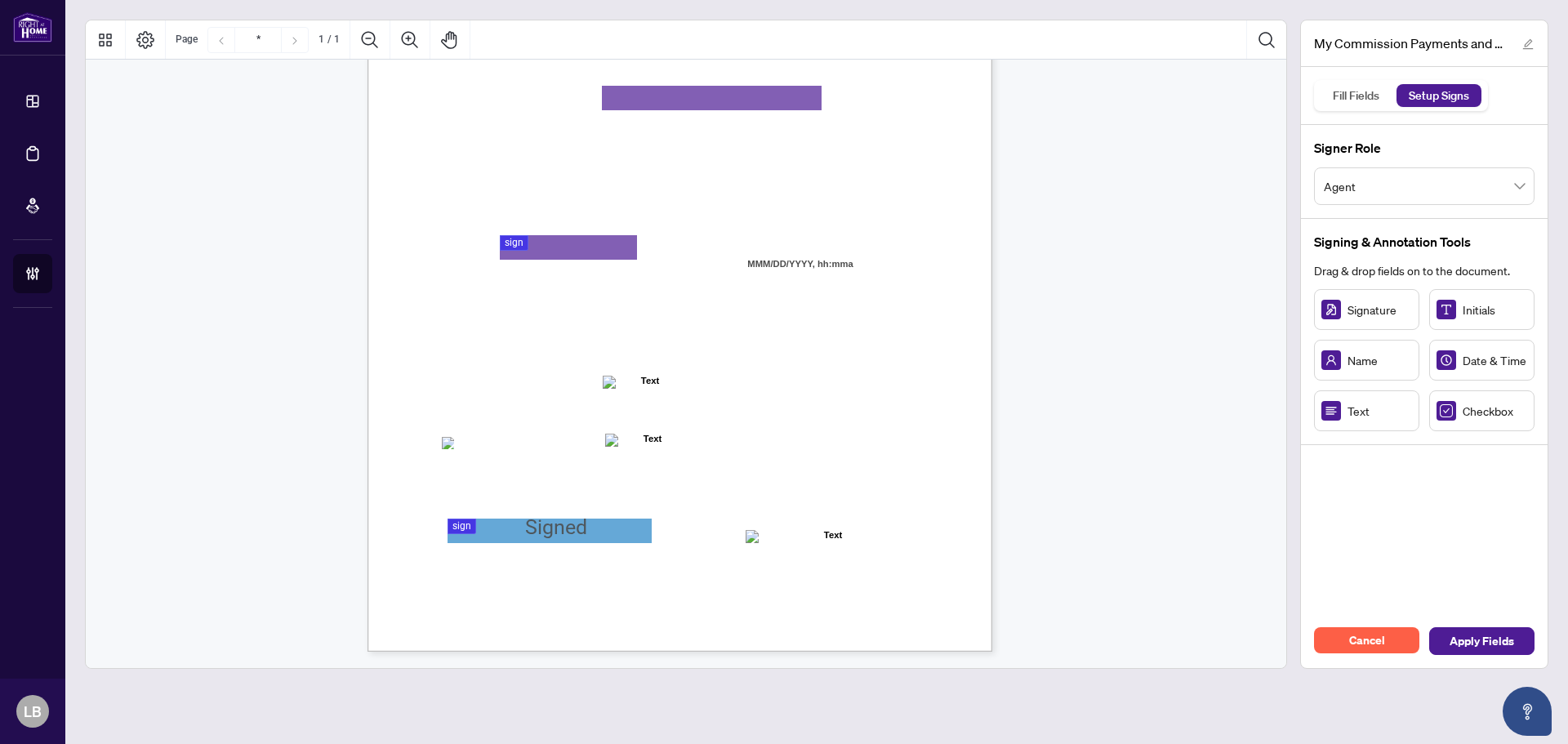
click at [450, 449] on span "☐" at bounding box center [447, 443] width 8 height 14
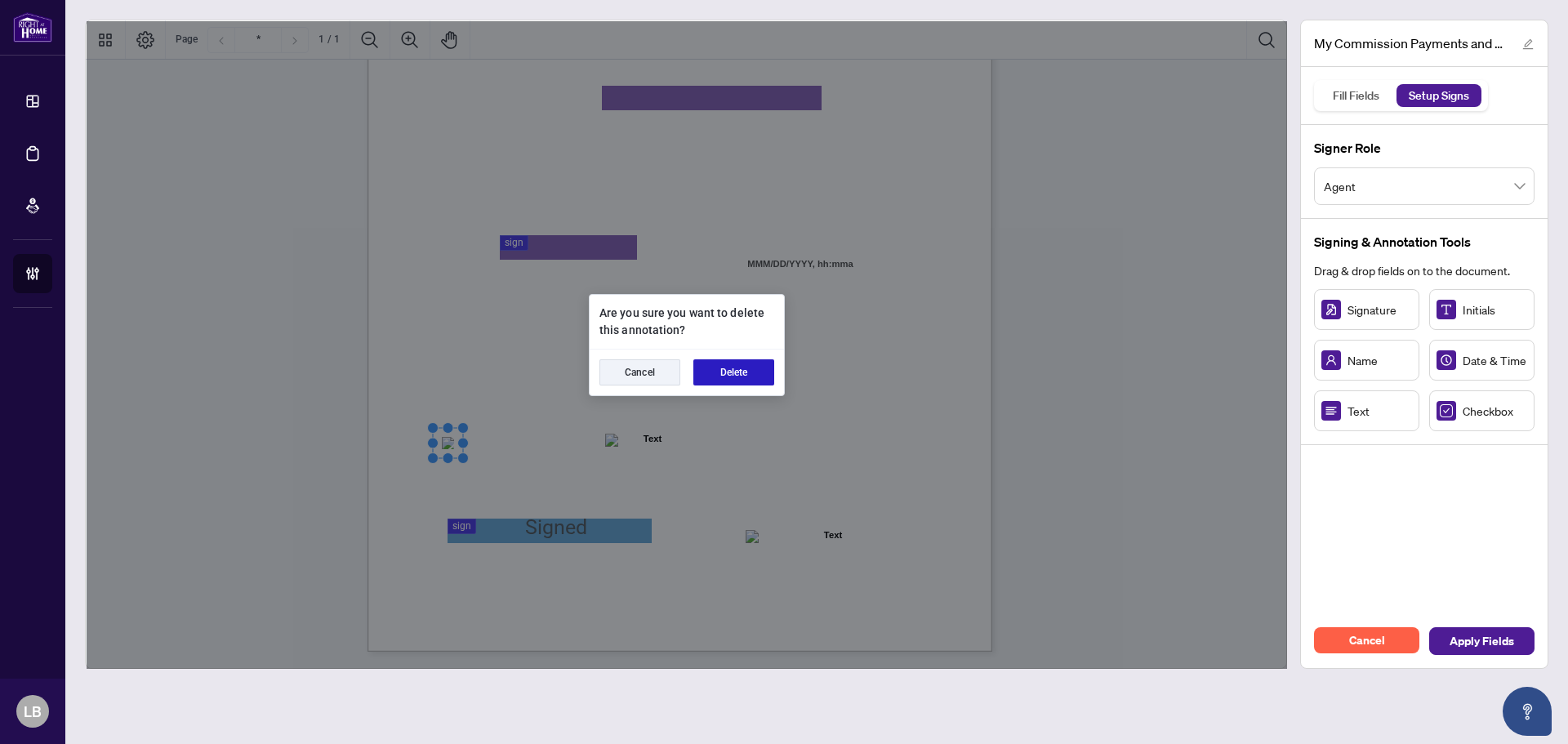
click at [727, 376] on button "Delete" at bounding box center [733, 372] width 81 height 26
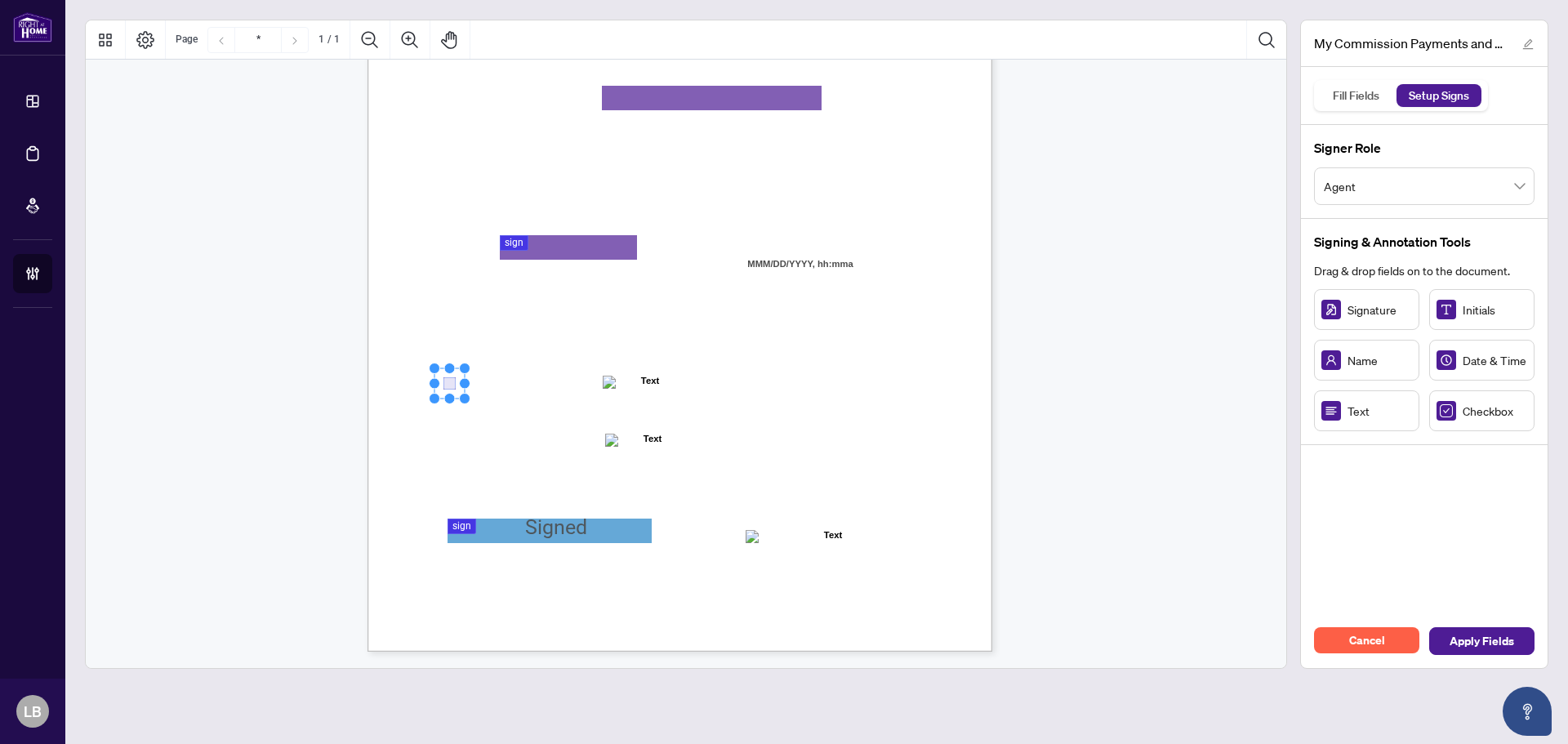
drag, startPoint x: 456, startPoint y: 372, endPoint x: 452, endPoint y: 380, distance: 8.9
drag, startPoint x: 445, startPoint y: 424, endPoint x: 452, endPoint y: 447, distance: 24.0
click at [541, 387] on span "I" at bounding box center [540, 387] width 3 height 15
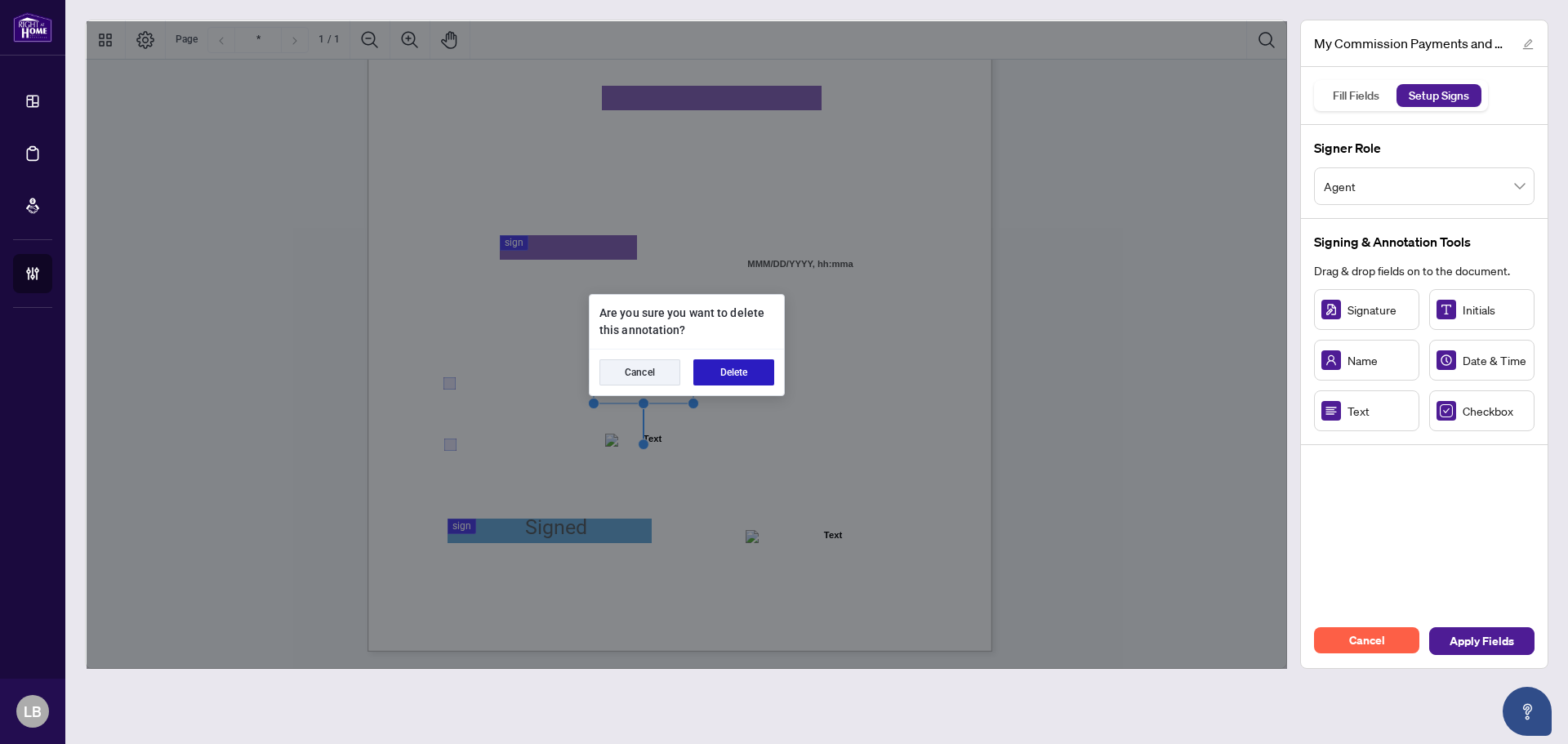
click at [765, 372] on button "Delete" at bounding box center [733, 372] width 81 height 26
click at [731, 376] on button "Delete" at bounding box center [733, 372] width 81 height 26
click at [736, 378] on button "Delete" at bounding box center [733, 372] width 81 height 26
click at [754, 378] on button "Delete" at bounding box center [733, 372] width 81 height 26
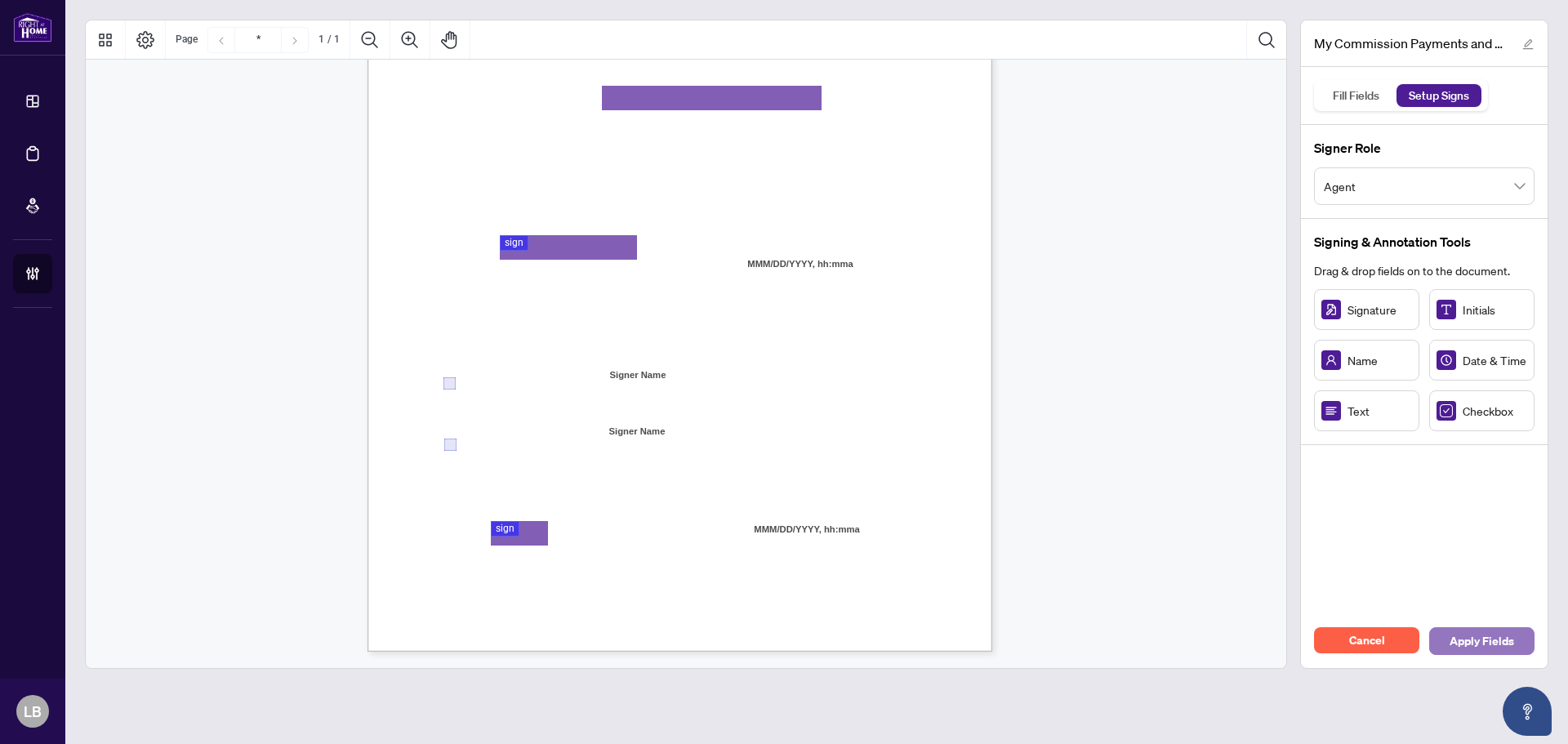
click at [1491, 644] on span "Apply Fields" at bounding box center [1481, 641] width 65 height 26
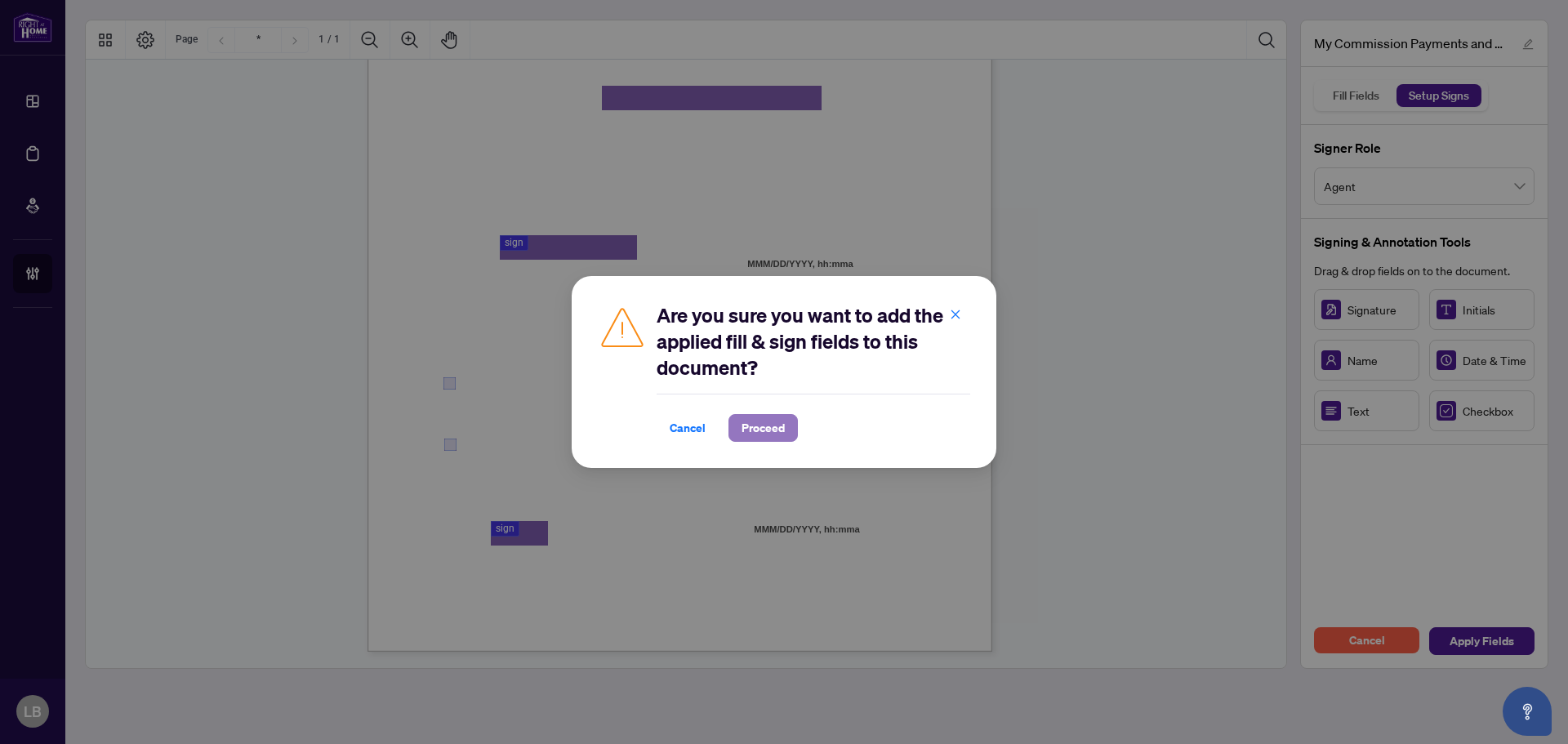
click at [763, 425] on span "Proceed" at bounding box center [763, 428] width 43 height 26
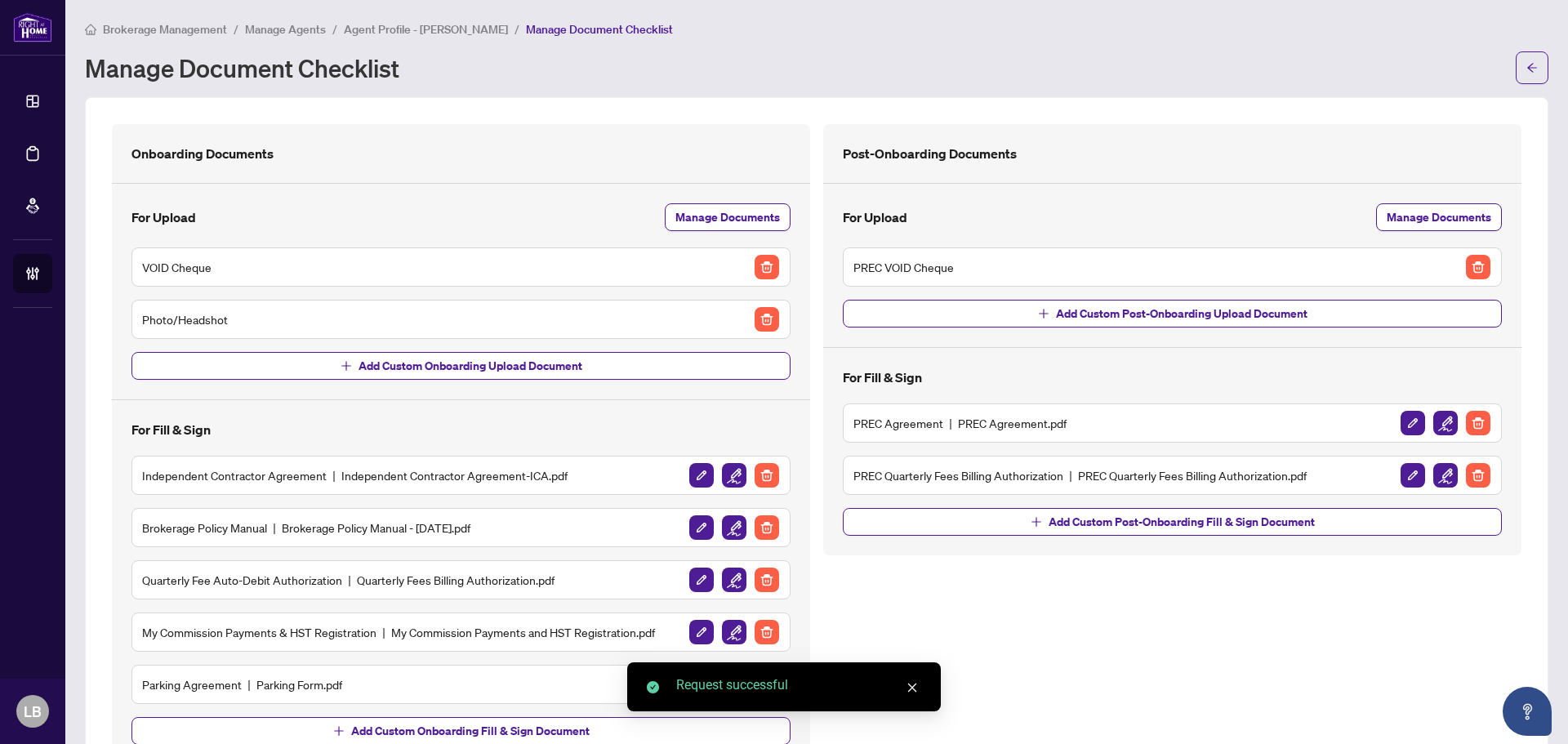
scroll to position [66, 0]
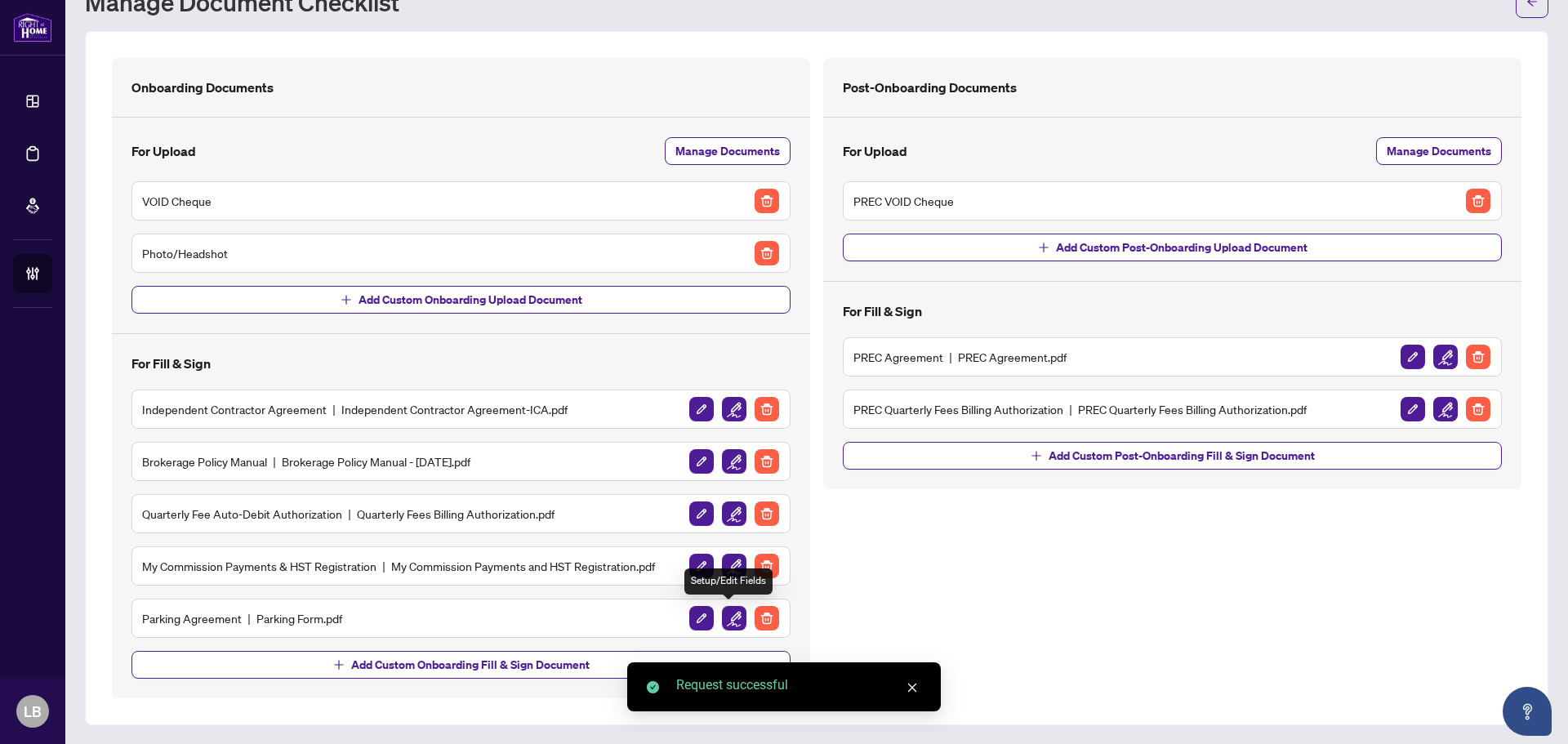
click at [730, 617] on img "button" at bounding box center [734, 618] width 24 height 24
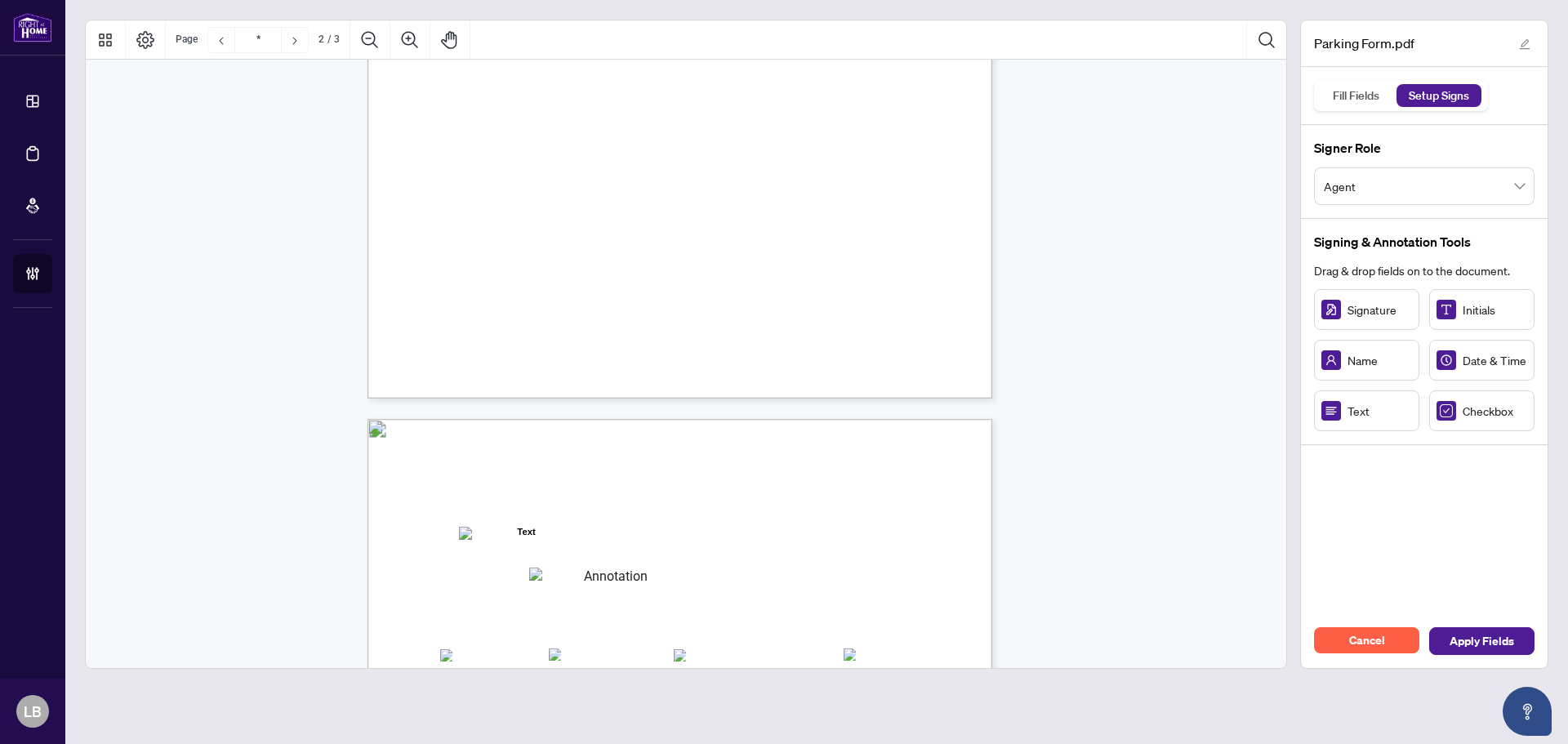
type input "*"
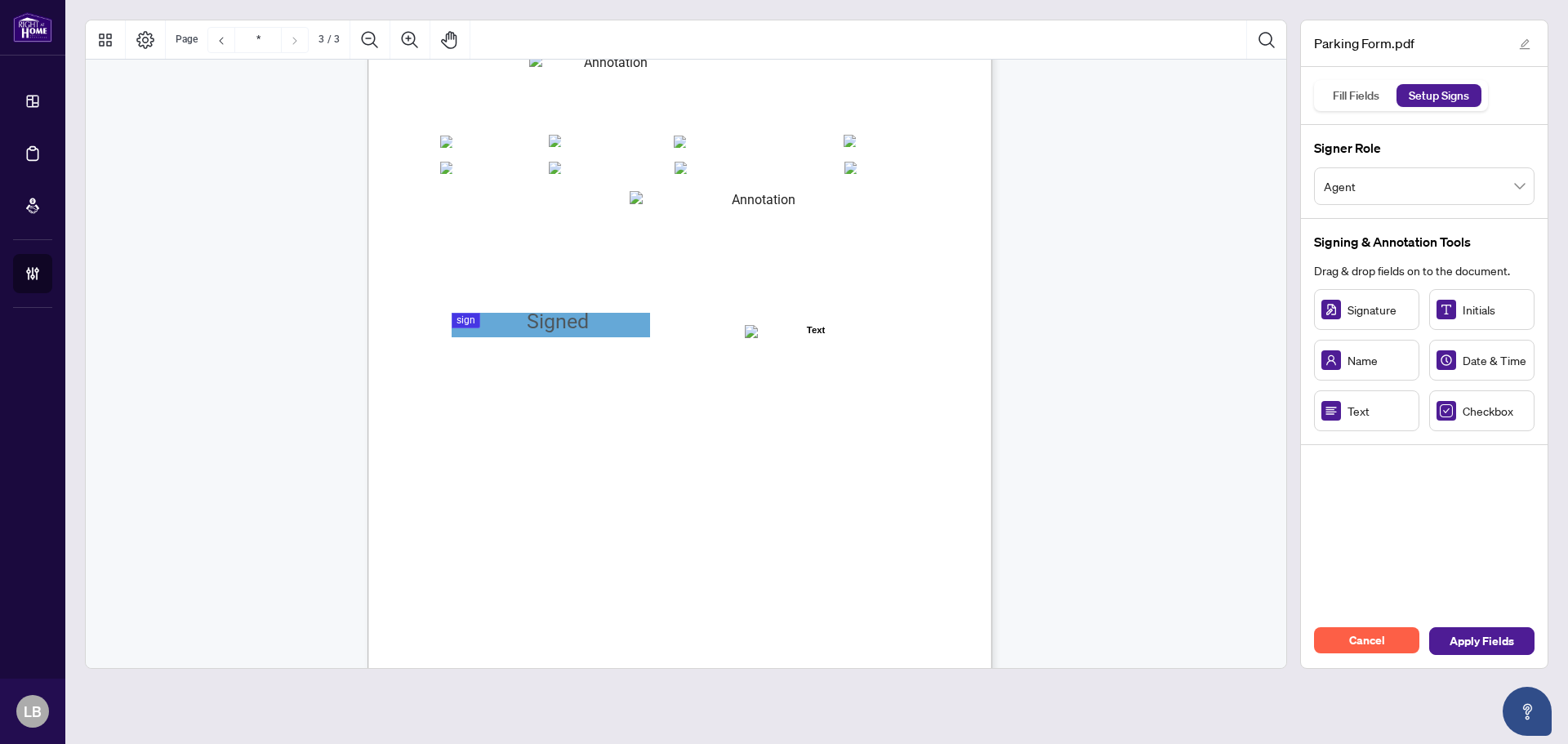
scroll to position [1889, 0]
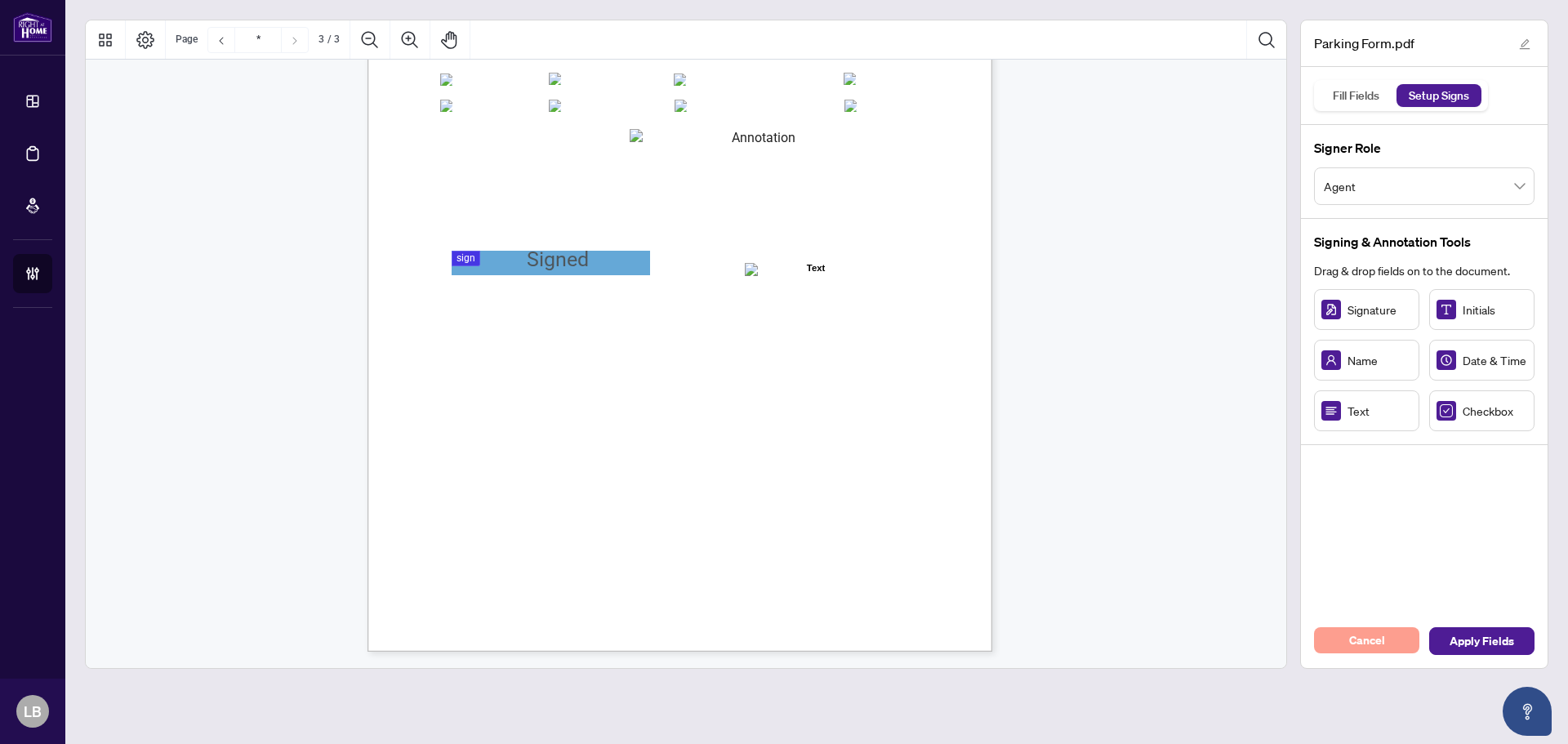
click at [1372, 632] on span "Cancel" at bounding box center [1367, 640] width 36 height 26
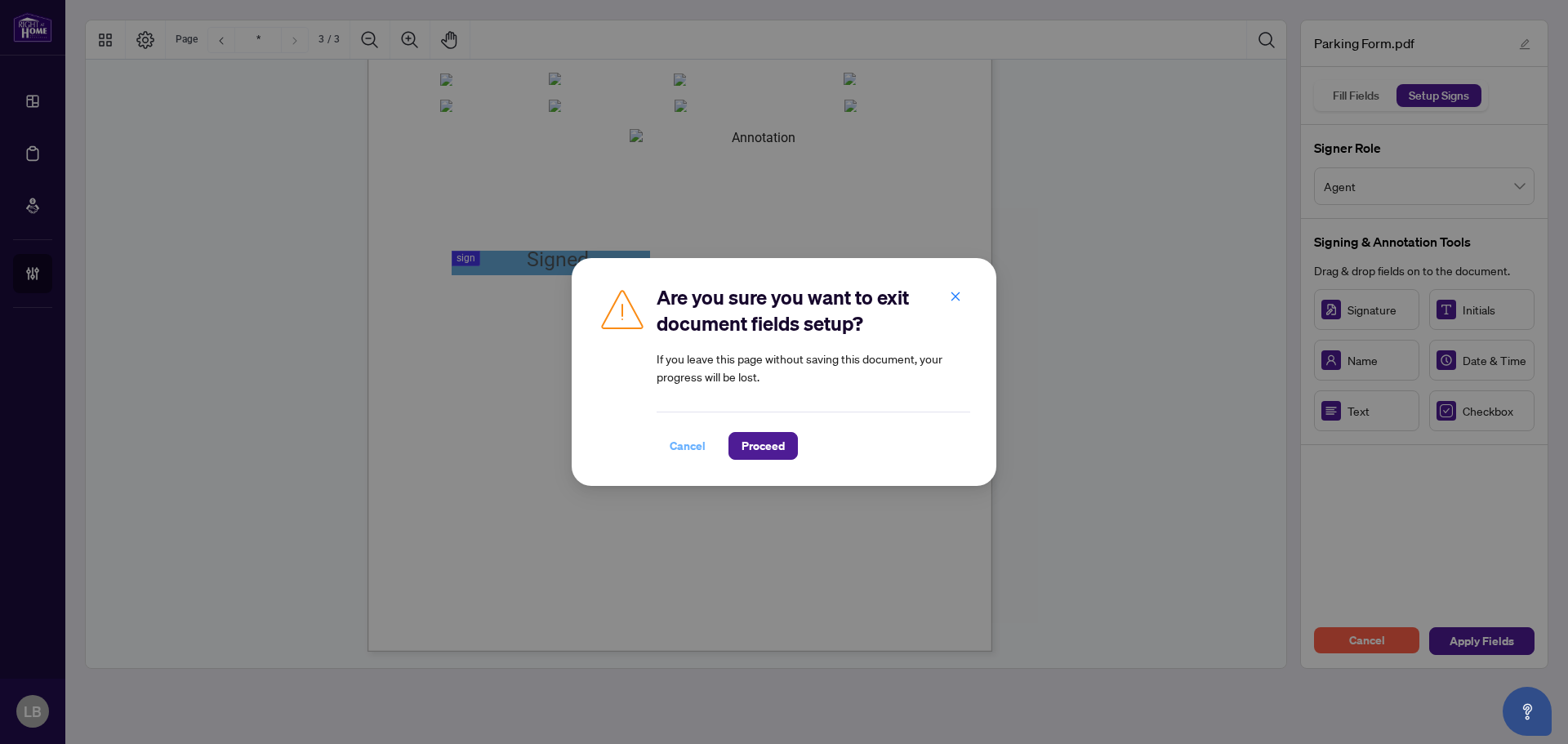
click at [693, 446] on span "Cancel" at bounding box center [687, 445] width 36 height 26
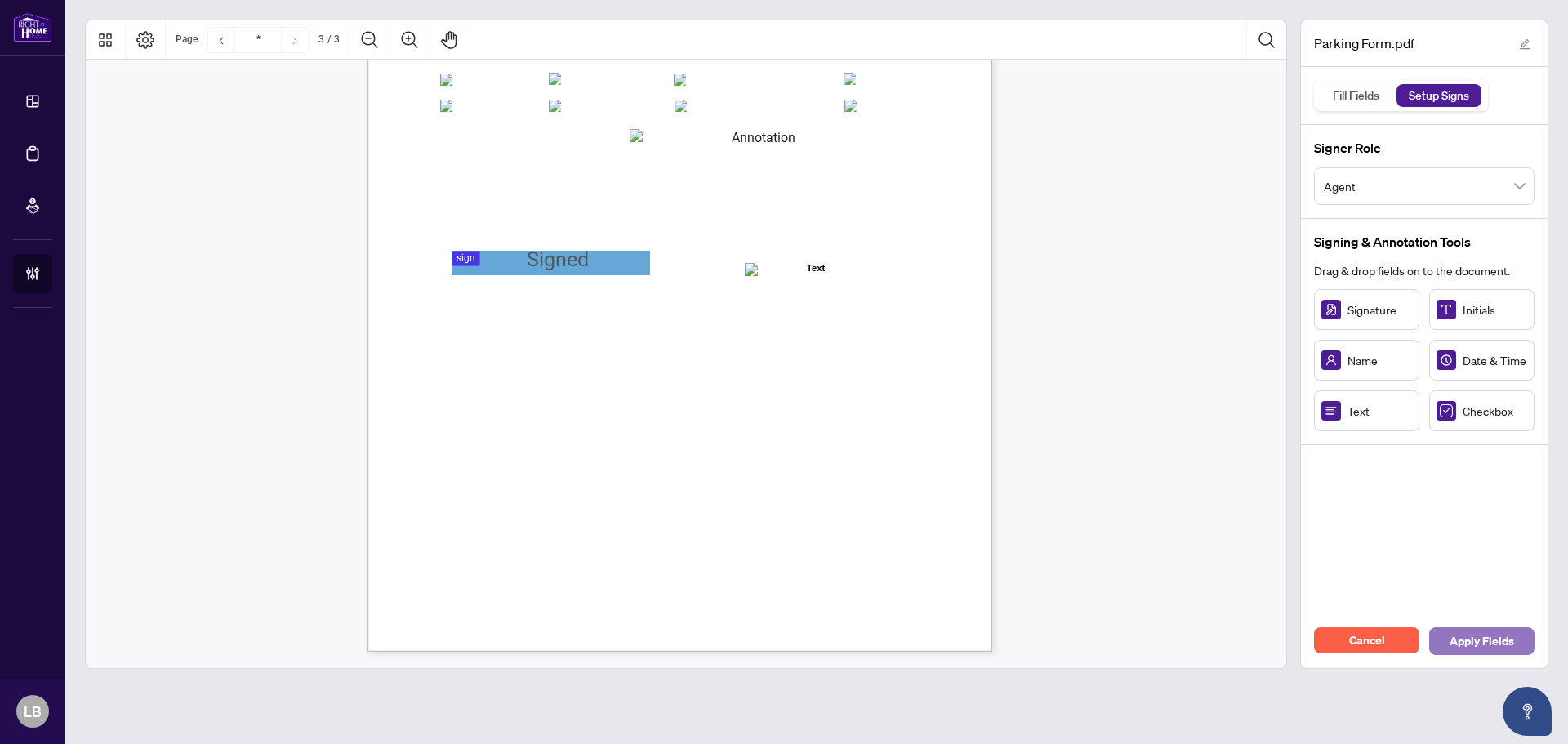
click at [1480, 647] on span "Apply Fields" at bounding box center [1481, 641] width 65 height 26
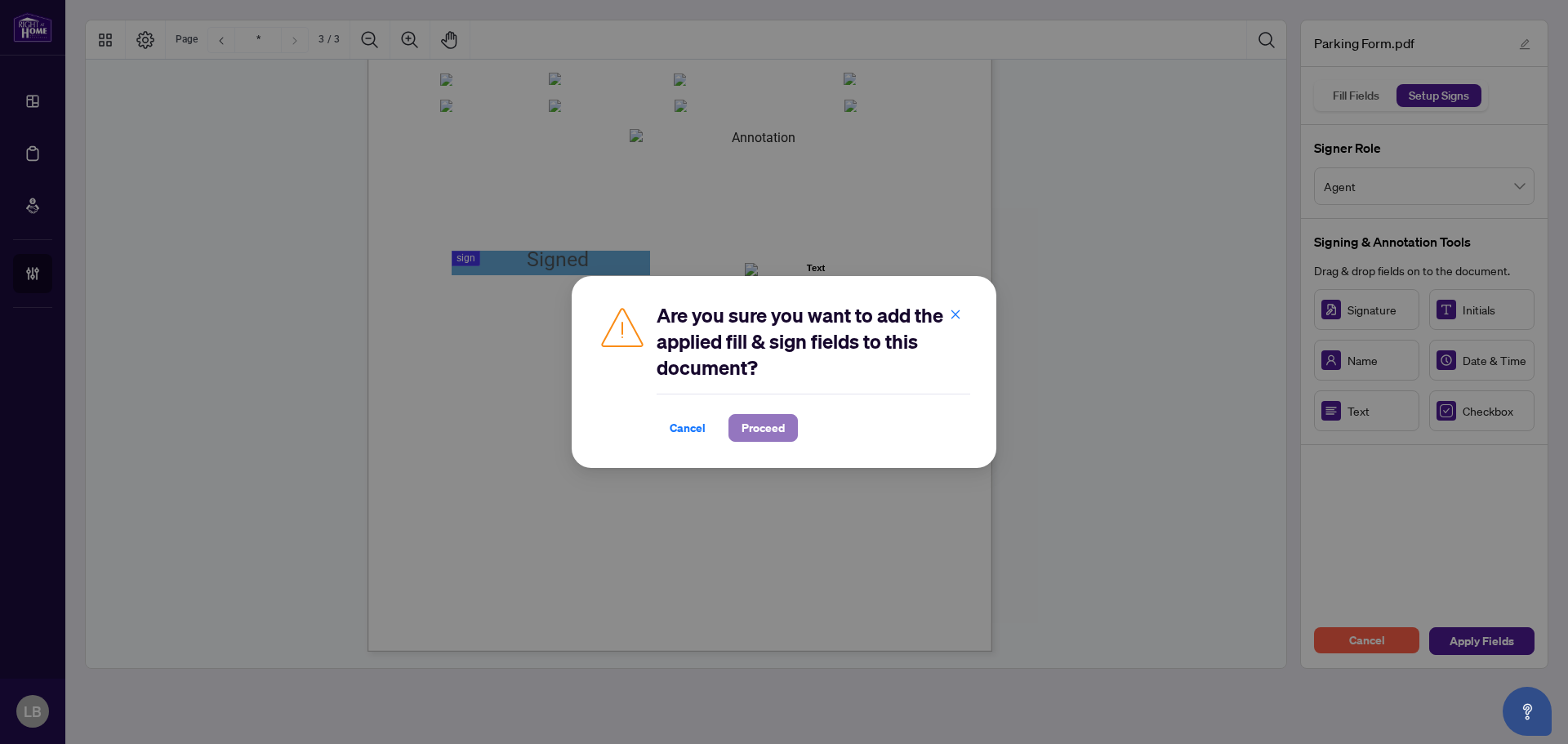
click at [767, 431] on span "Proceed" at bounding box center [763, 428] width 43 height 26
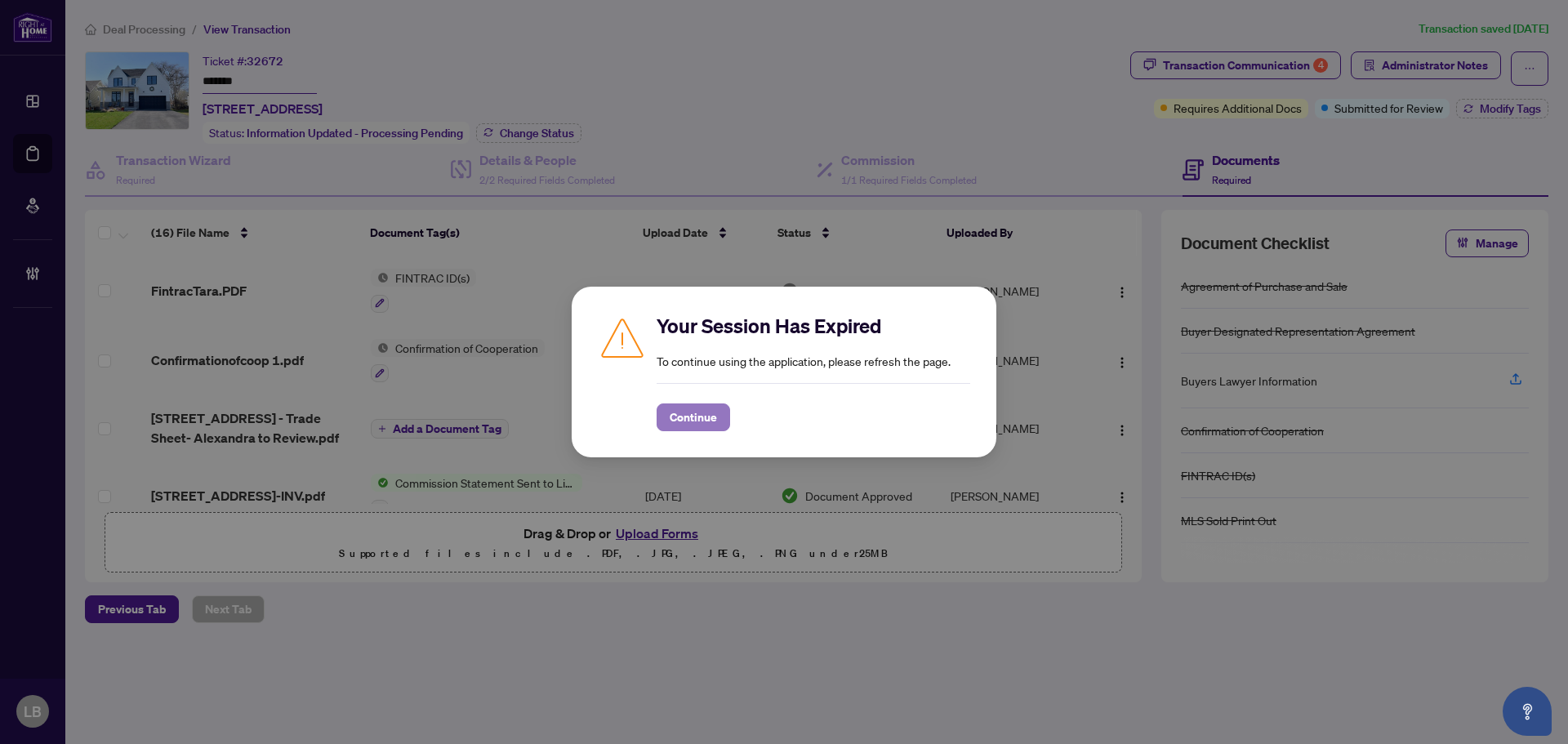
click at [693, 413] on span "Continue" at bounding box center [693, 417] width 48 height 26
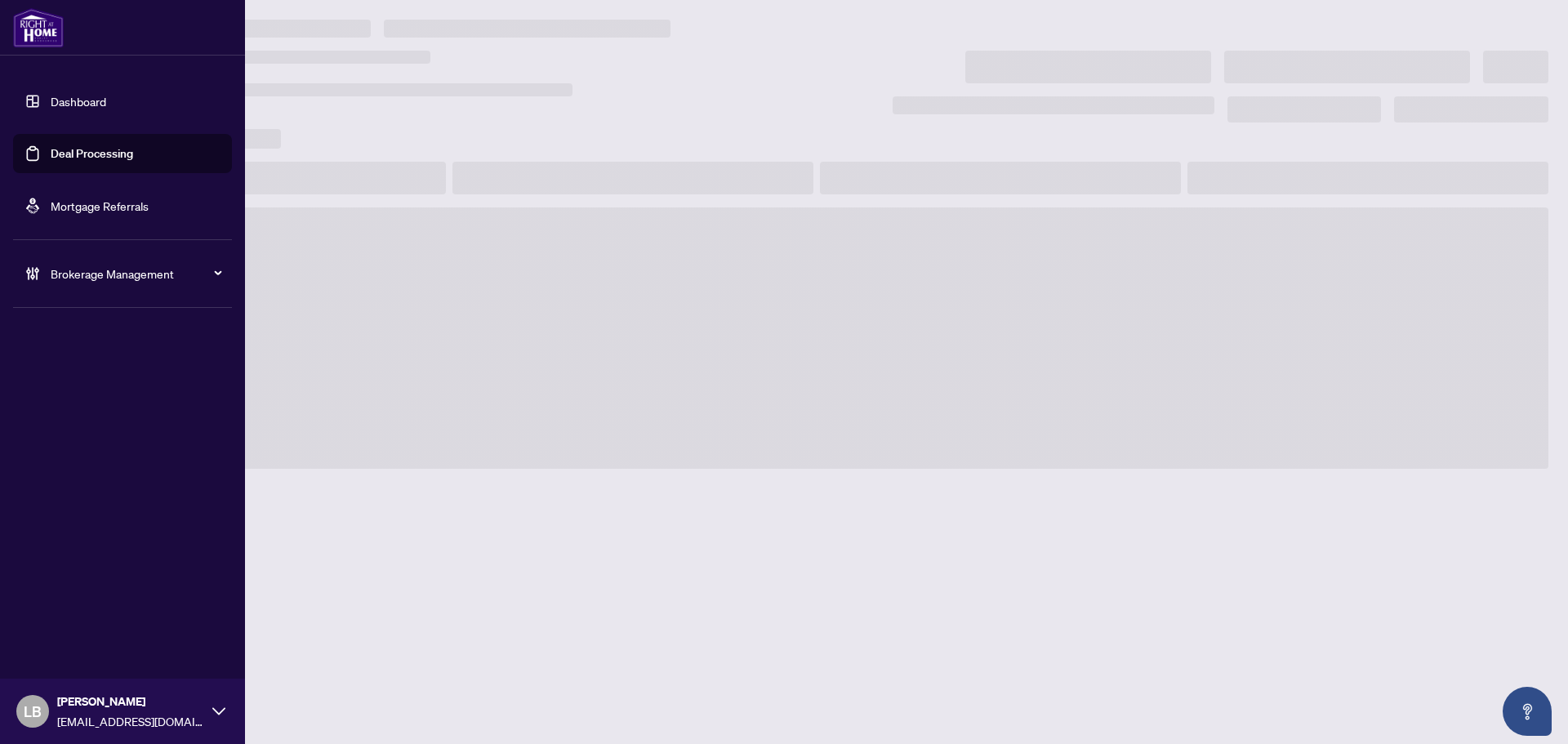
drag, startPoint x: 0, startPoint y: 0, endPoint x: 39, endPoint y: 96, distance: 103.6
click at [51, 96] on link "Dashboard" at bounding box center [78, 101] width 55 height 15
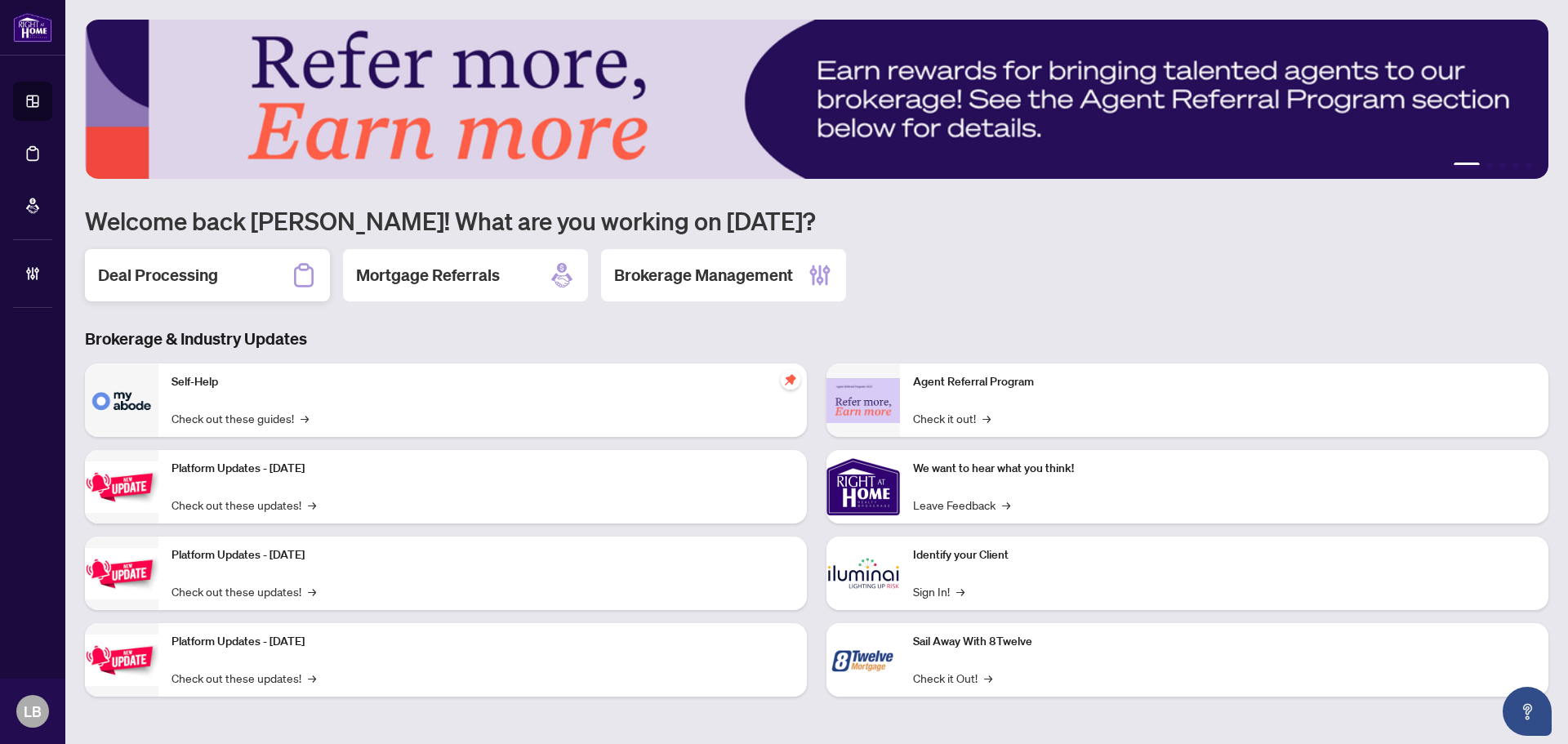
click at [201, 286] on h2 "Deal Processing" at bounding box center [158, 275] width 120 height 22
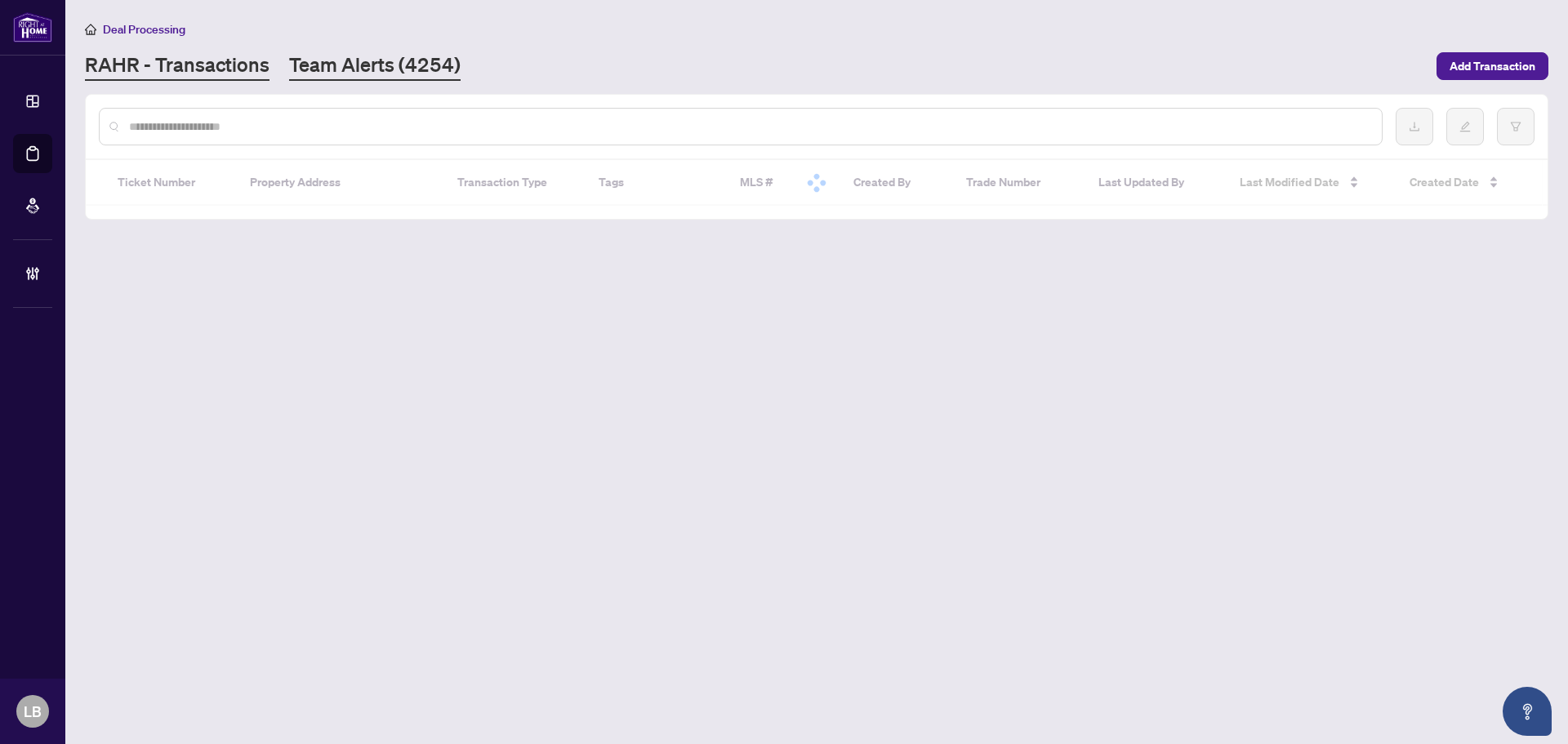
click at [369, 61] on link "Team Alerts (4254)" at bounding box center [374, 66] width 171 height 29
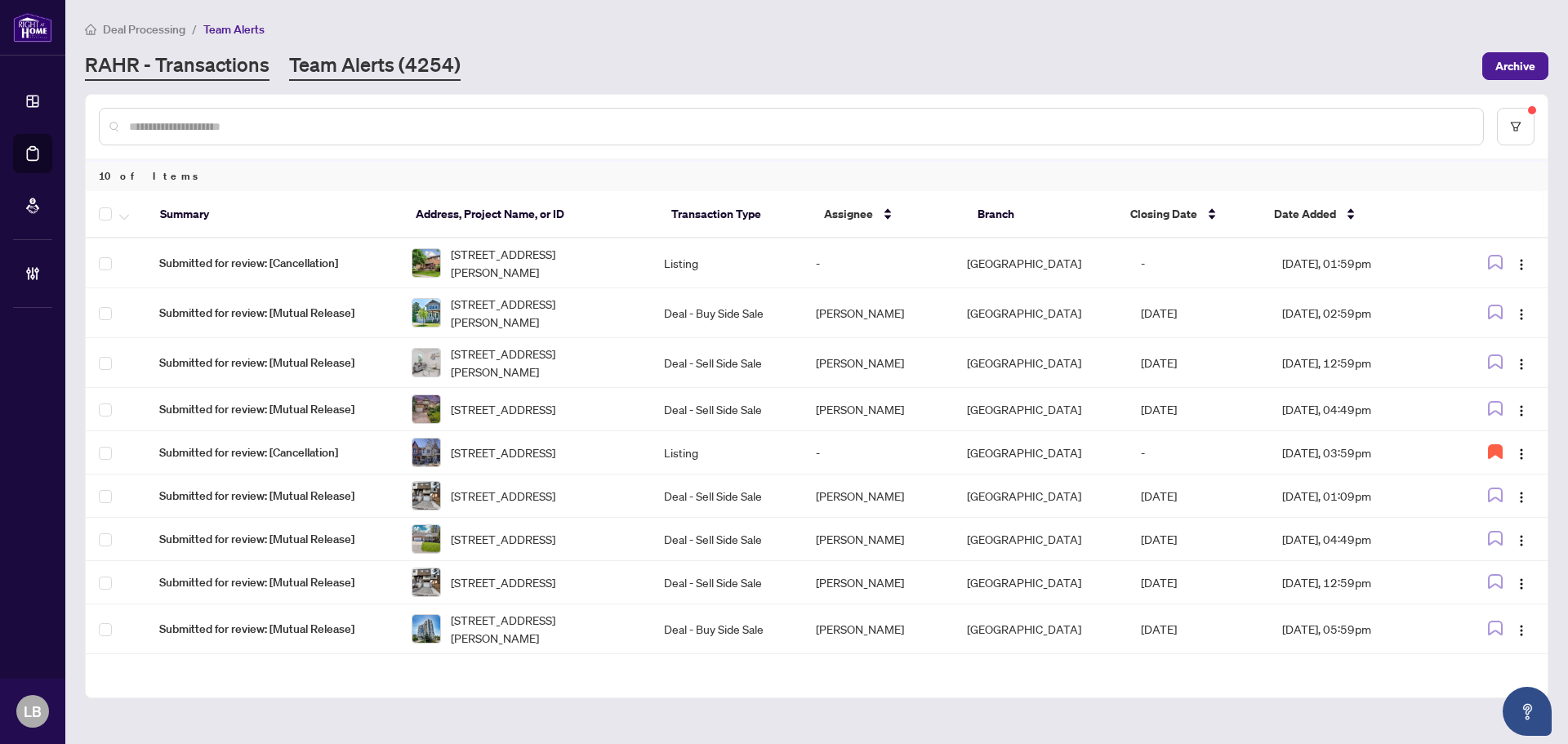
click at [207, 73] on link "RAHR - Transactions" at bounding box center [177, 66] width 184 height 29
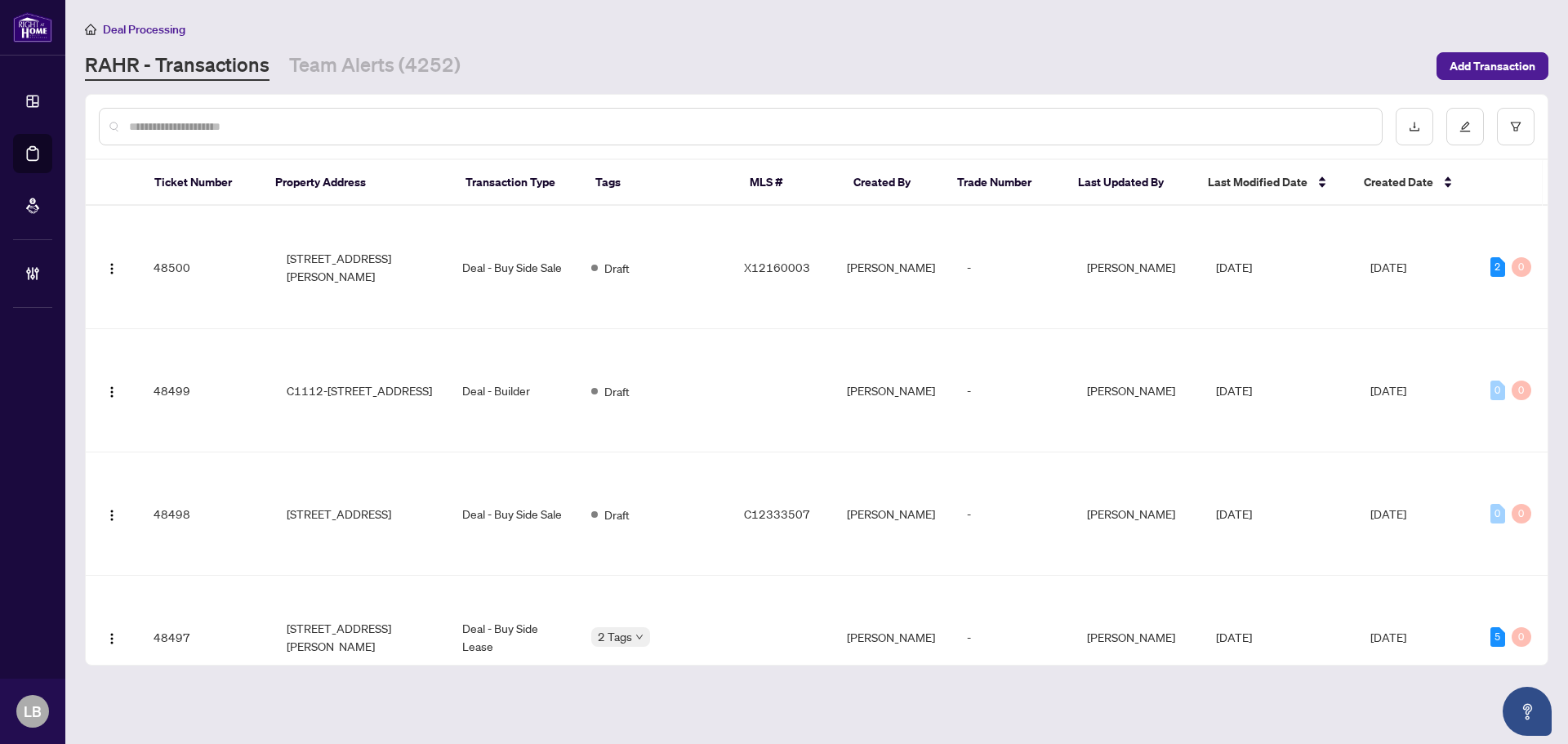
click at [194, 124] on input "text" at bounding box center [749, 126] width 1239 height 18
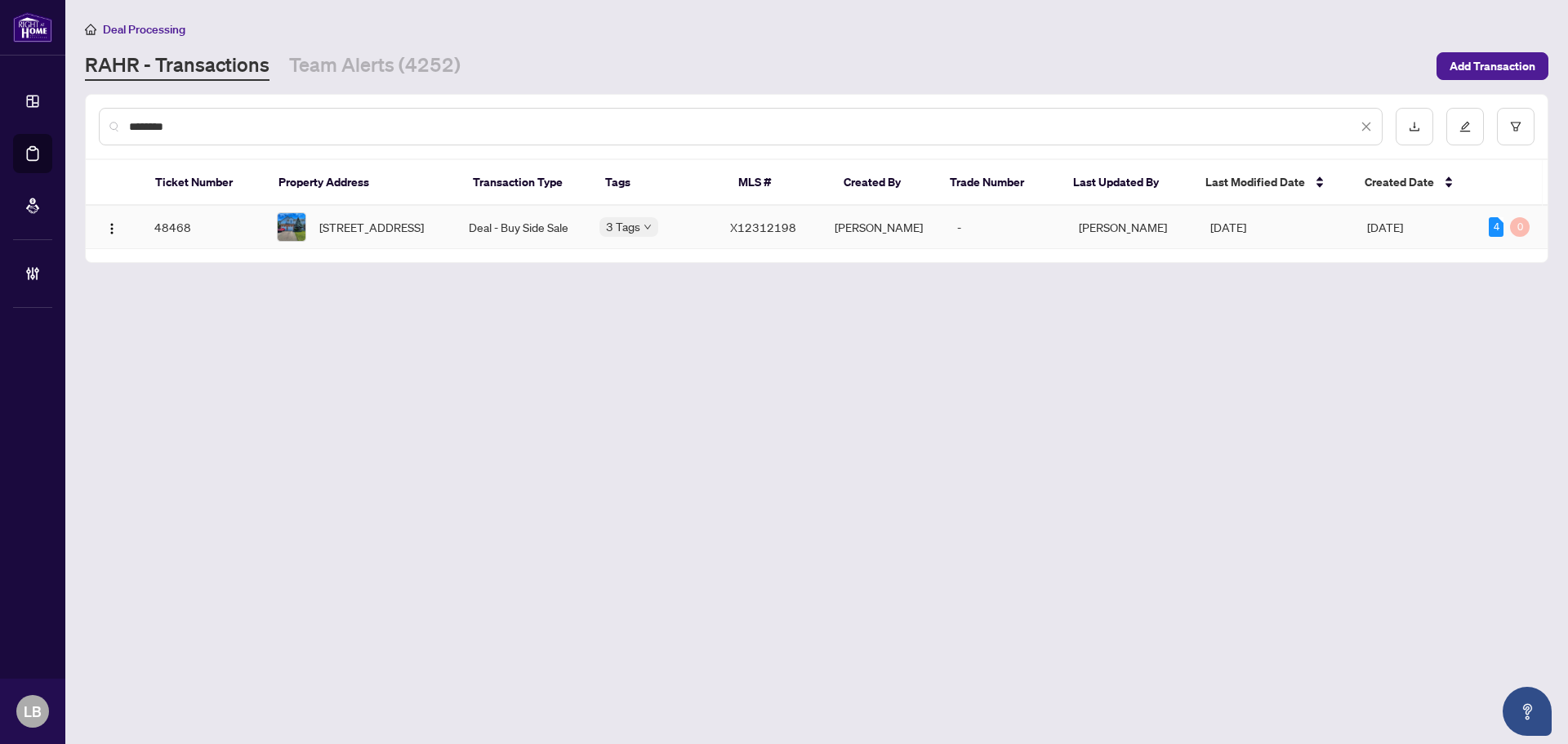
type input "********"
click at [357, 226] on span "470 Annapolis Crt, Waterloo, Ontario N2K 4E8, Canada" at bounding box center [372, 226] width 105 height 18
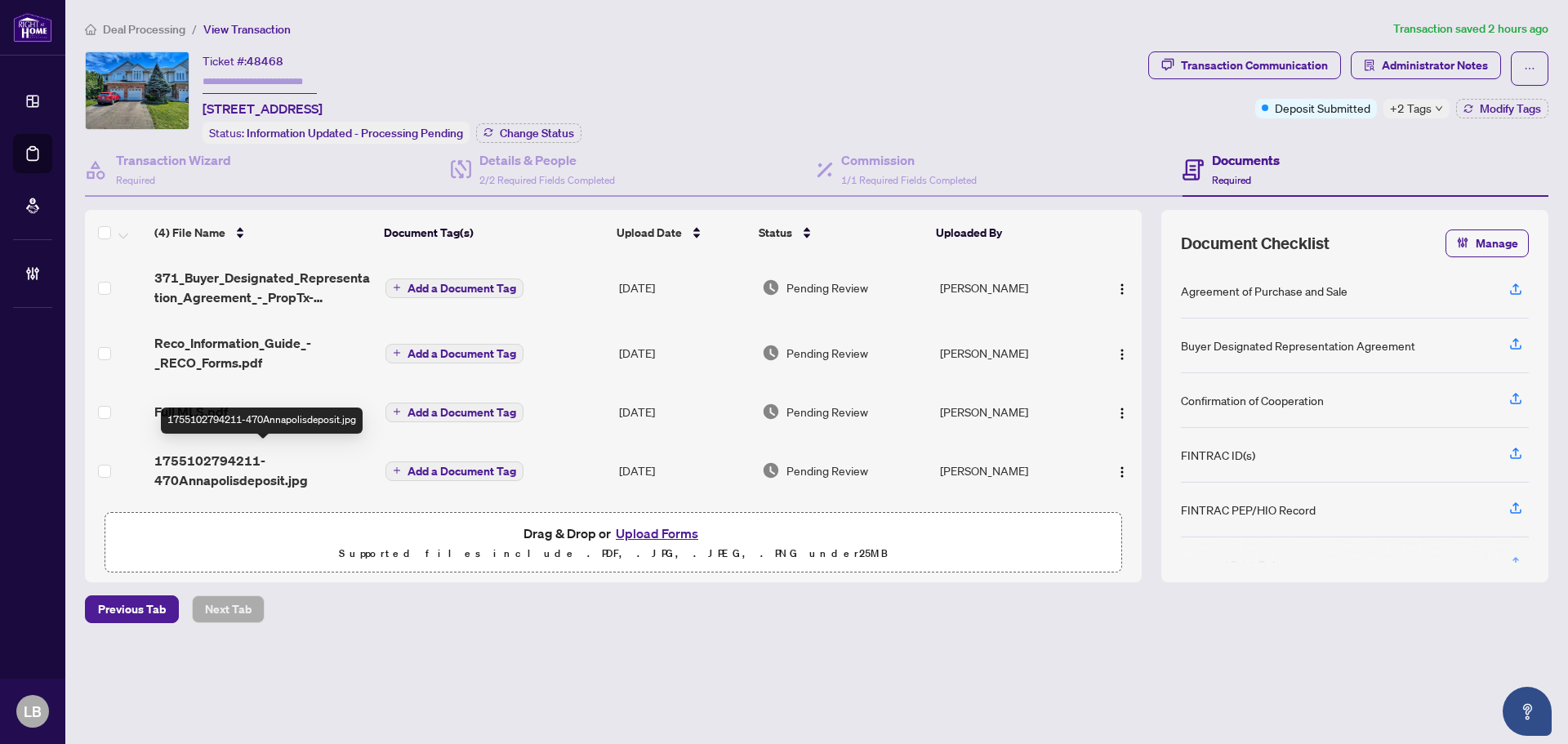
scroll to position [6, 0]
click at [1493, 109] on span "Modify Tags" at bounding box center [1509, 109] width 61 height 11
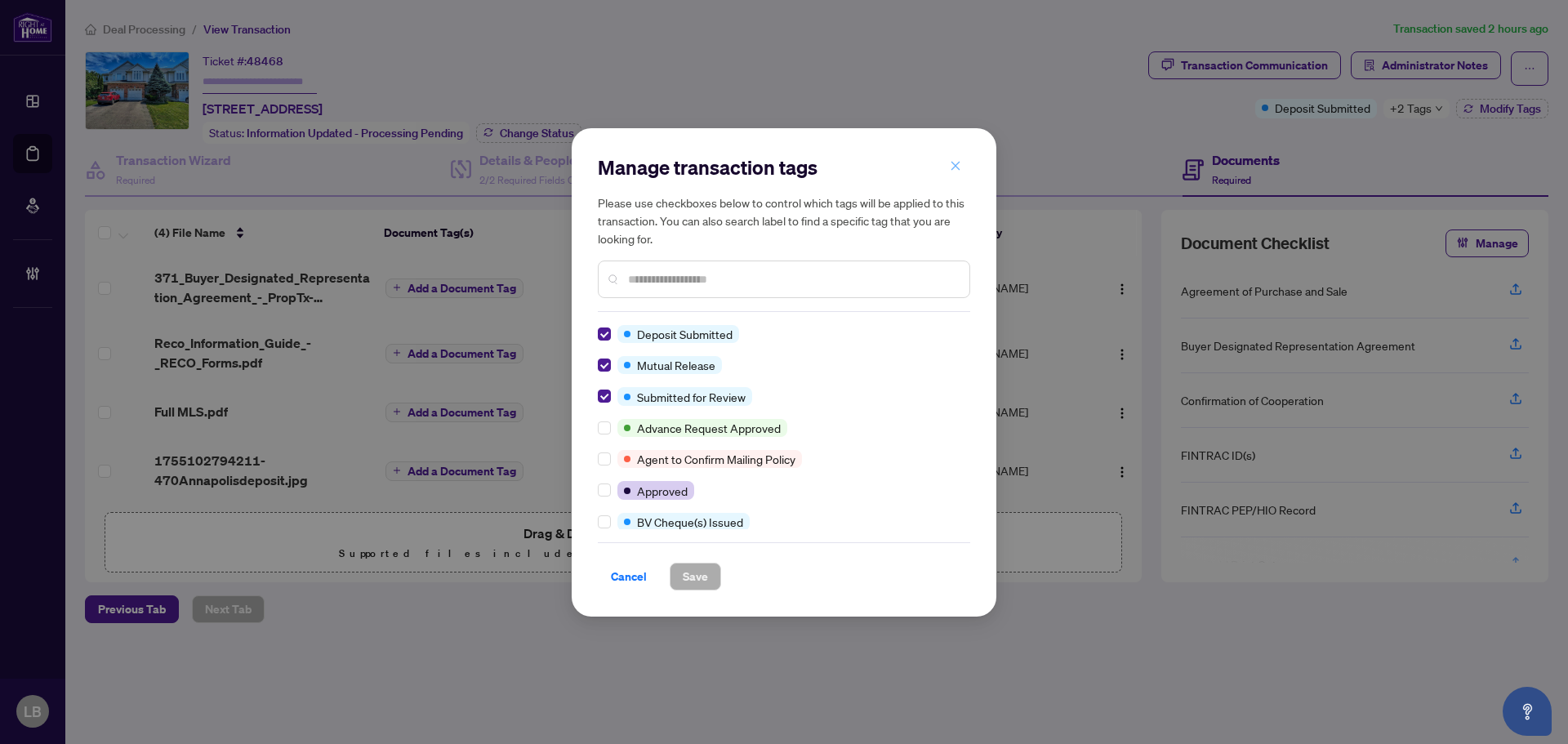
click at [960, 166] on icon "close" at bounding box center [955, 166] width 11 height 11
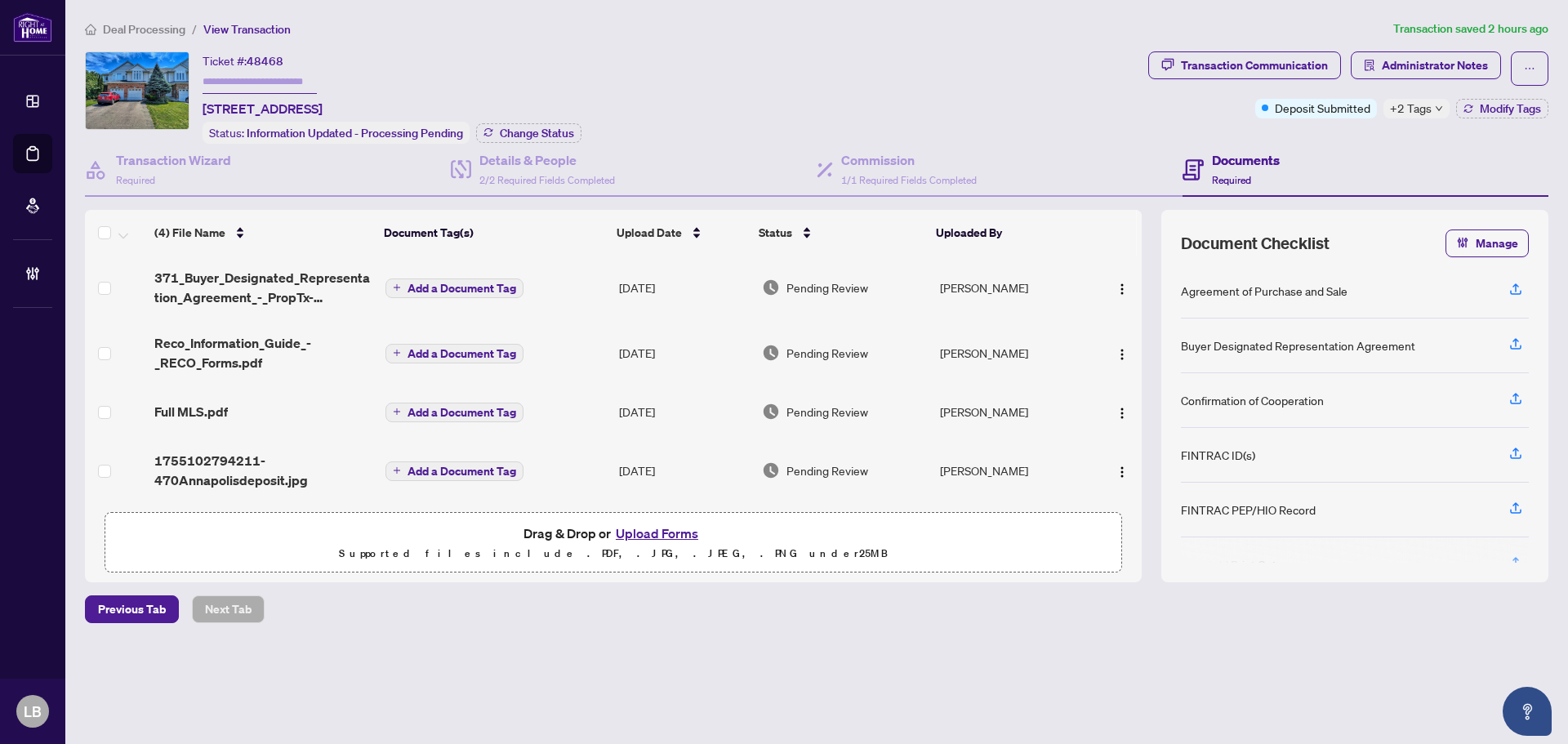
scroll to position [0, 0]
click at [246, 288] on span "371_Buyer_Designated_Representation_Agreement_-_PropTx-OREA.pdf" at bounding box center [263, 288] width 218 height 39
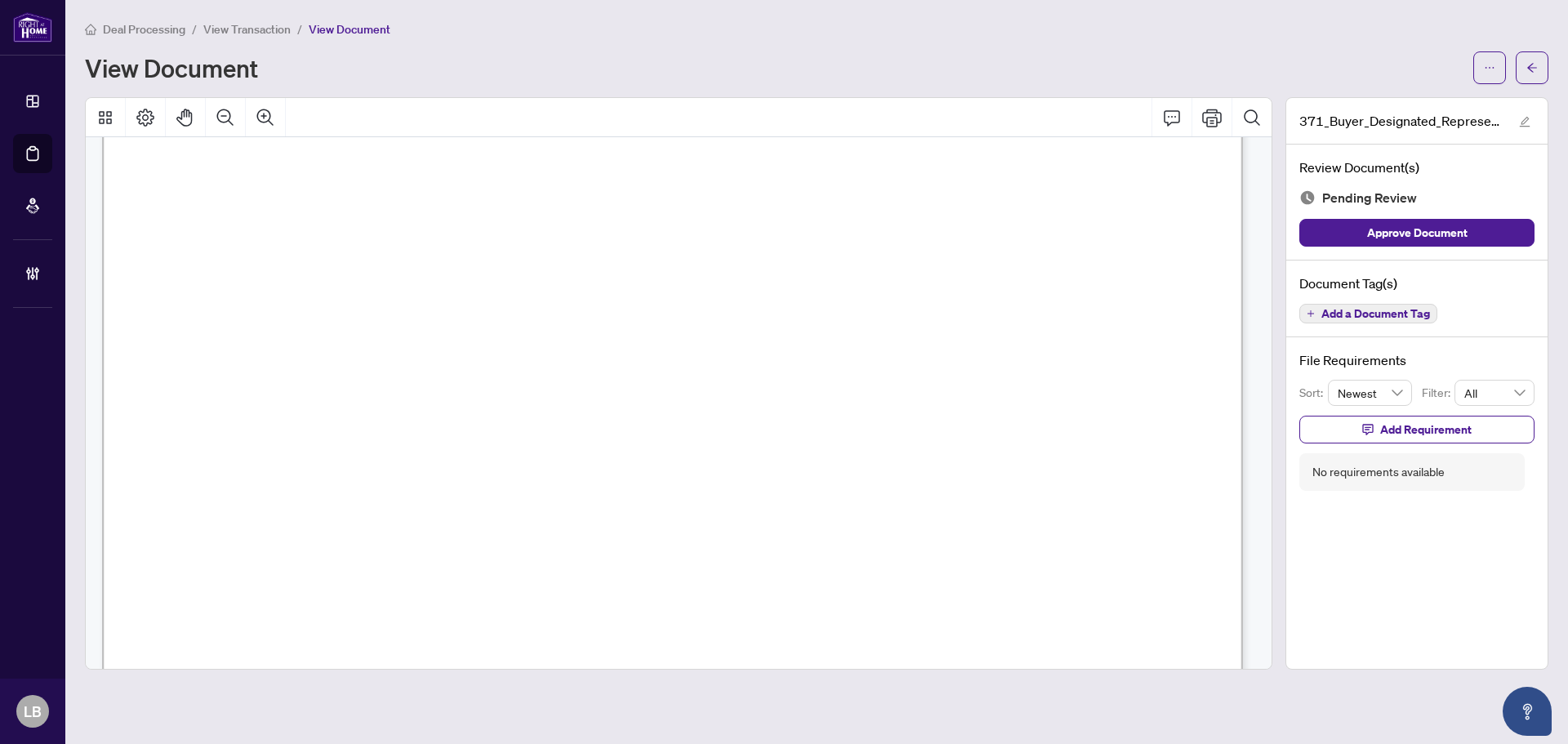
scroll to position [7028, 0]
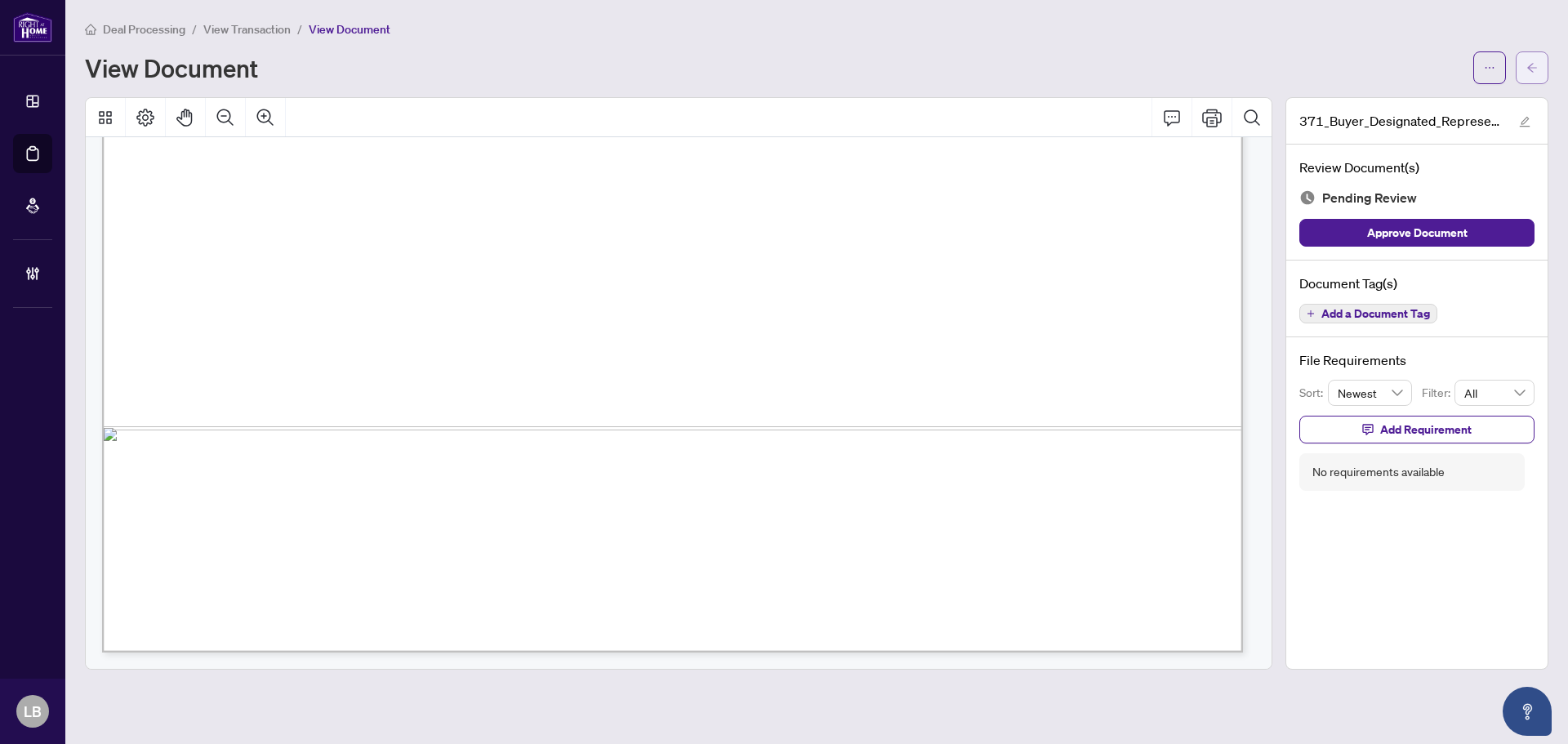
click at [1531, 63] on icon "arrow-left" at bounding box center [1531, 67] width 11 height 11
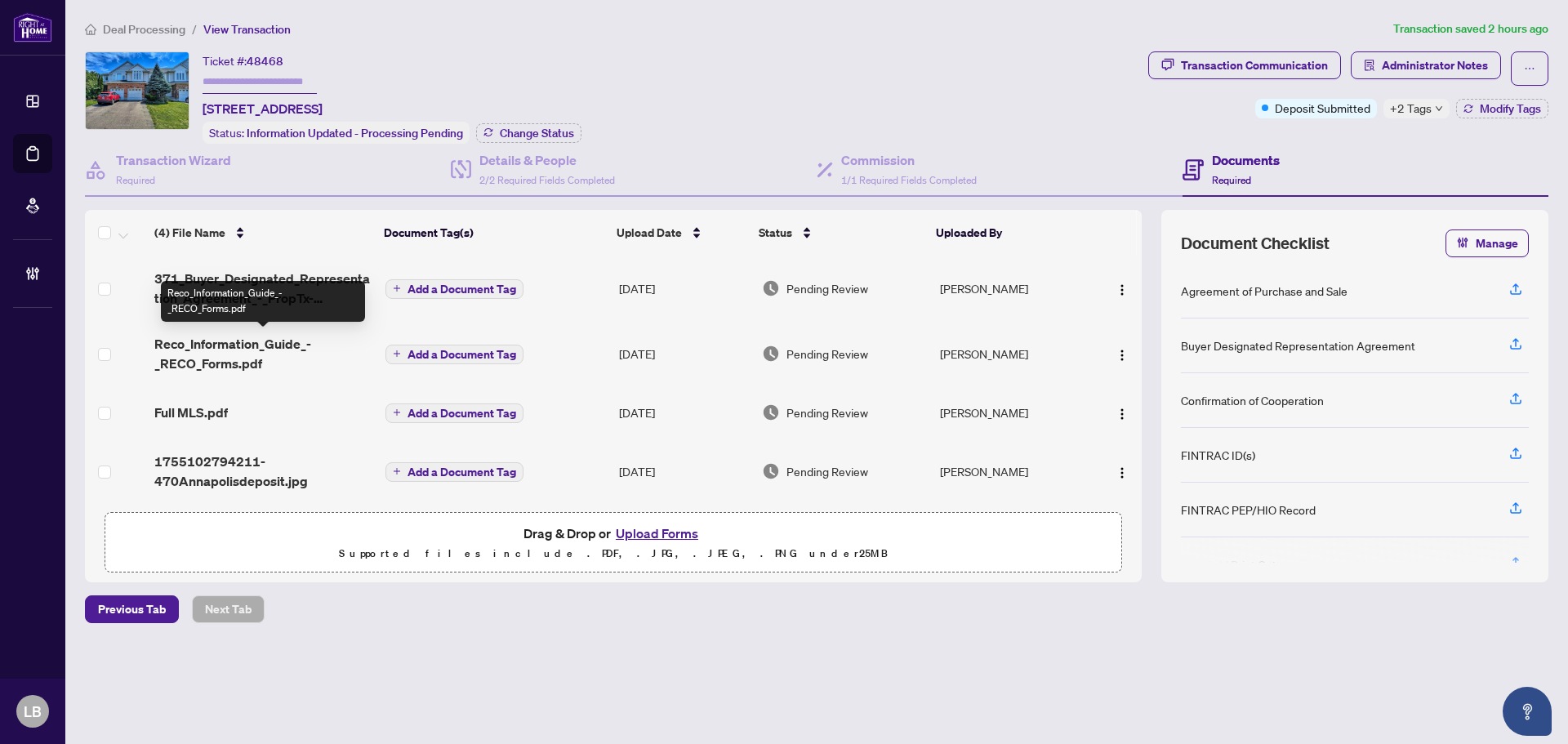
click at [197, 353] on span "Reco_Information_Guide_-_RECO_Forms.pdf" at bounding box center [263, 354] width 218 height 39
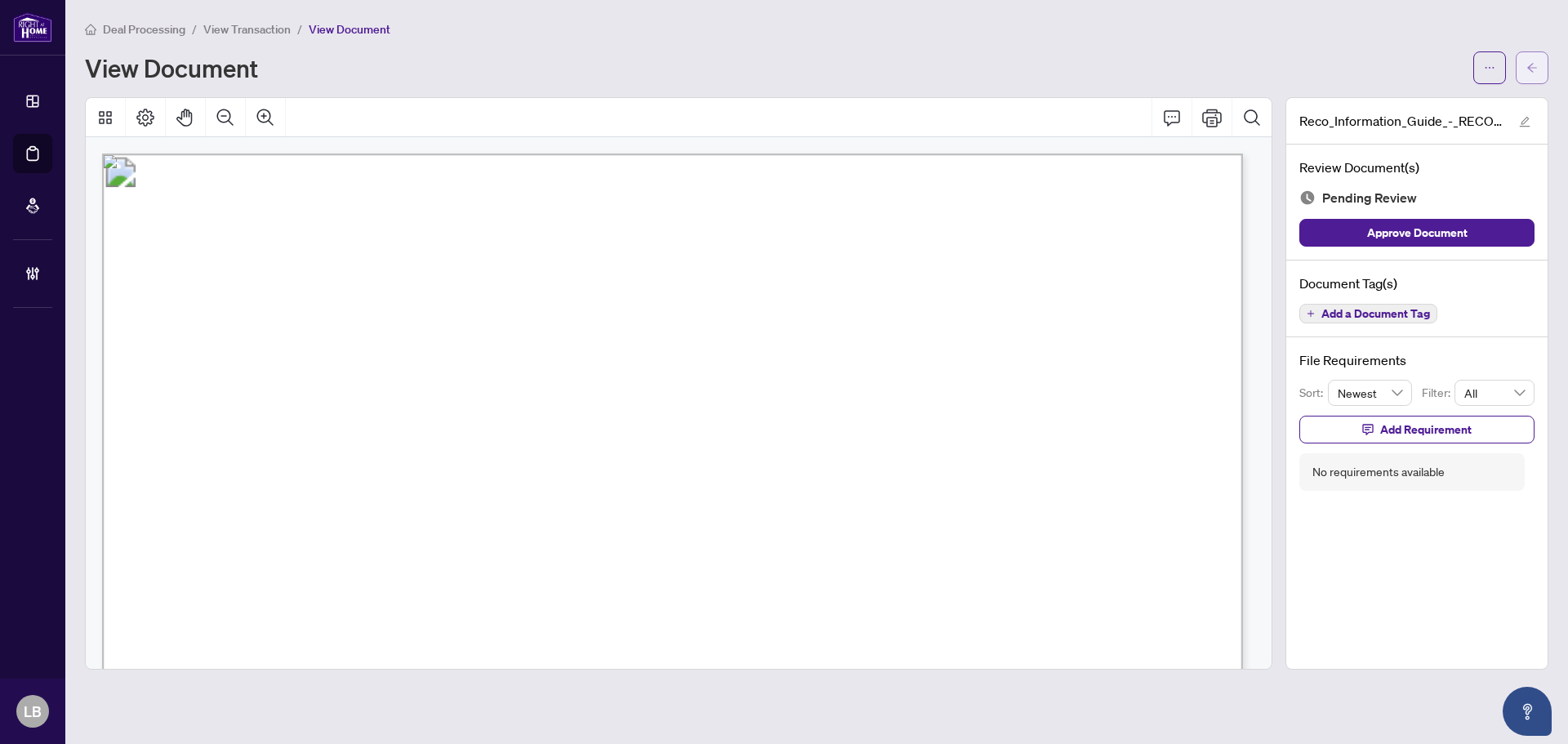
click at [1536, 62] on icon "arrow-left" at bounding box center [1531, 67] width 11 height 11
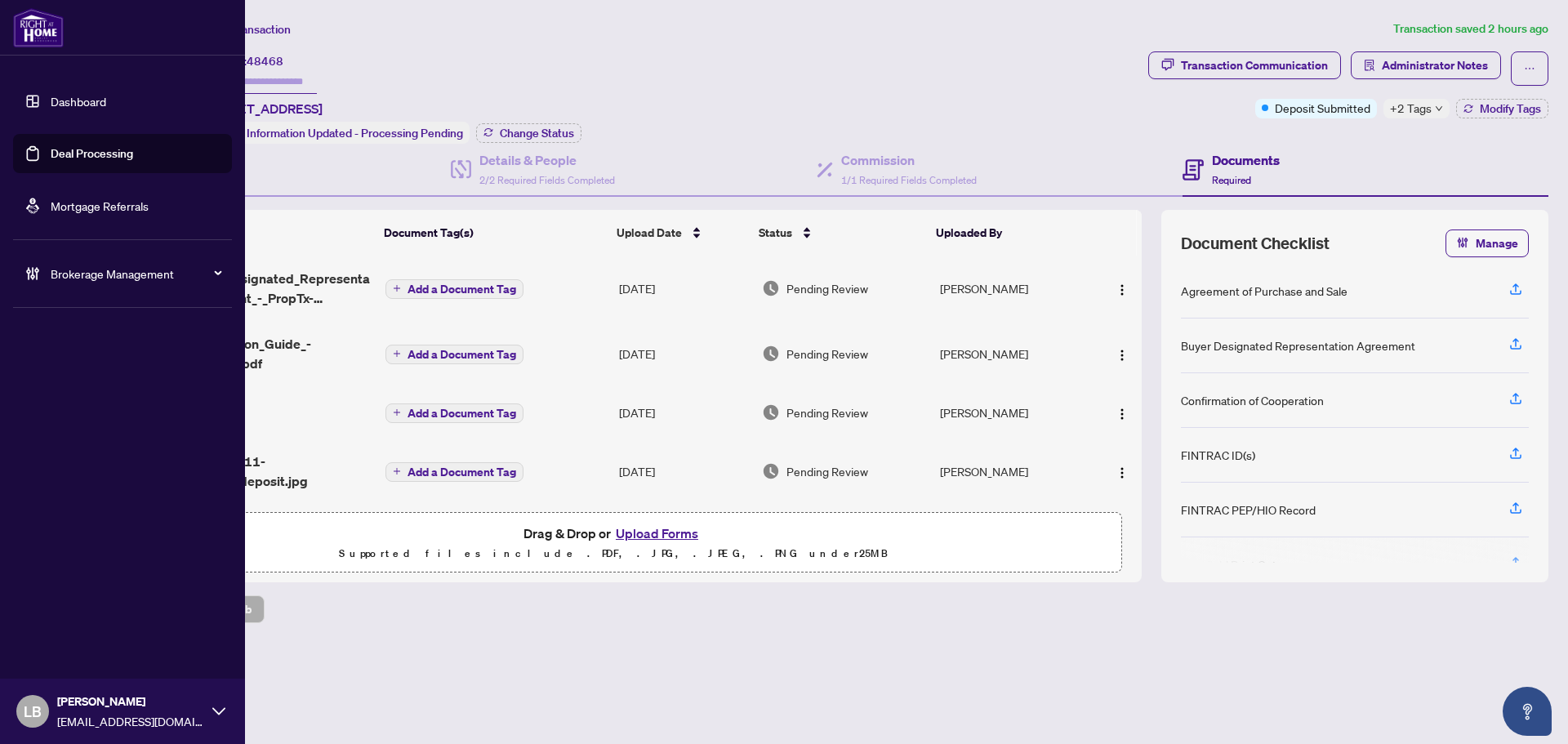
click at [51, 98] on link "Dashboard" at bounding box center [78, 101] width 55 height 15
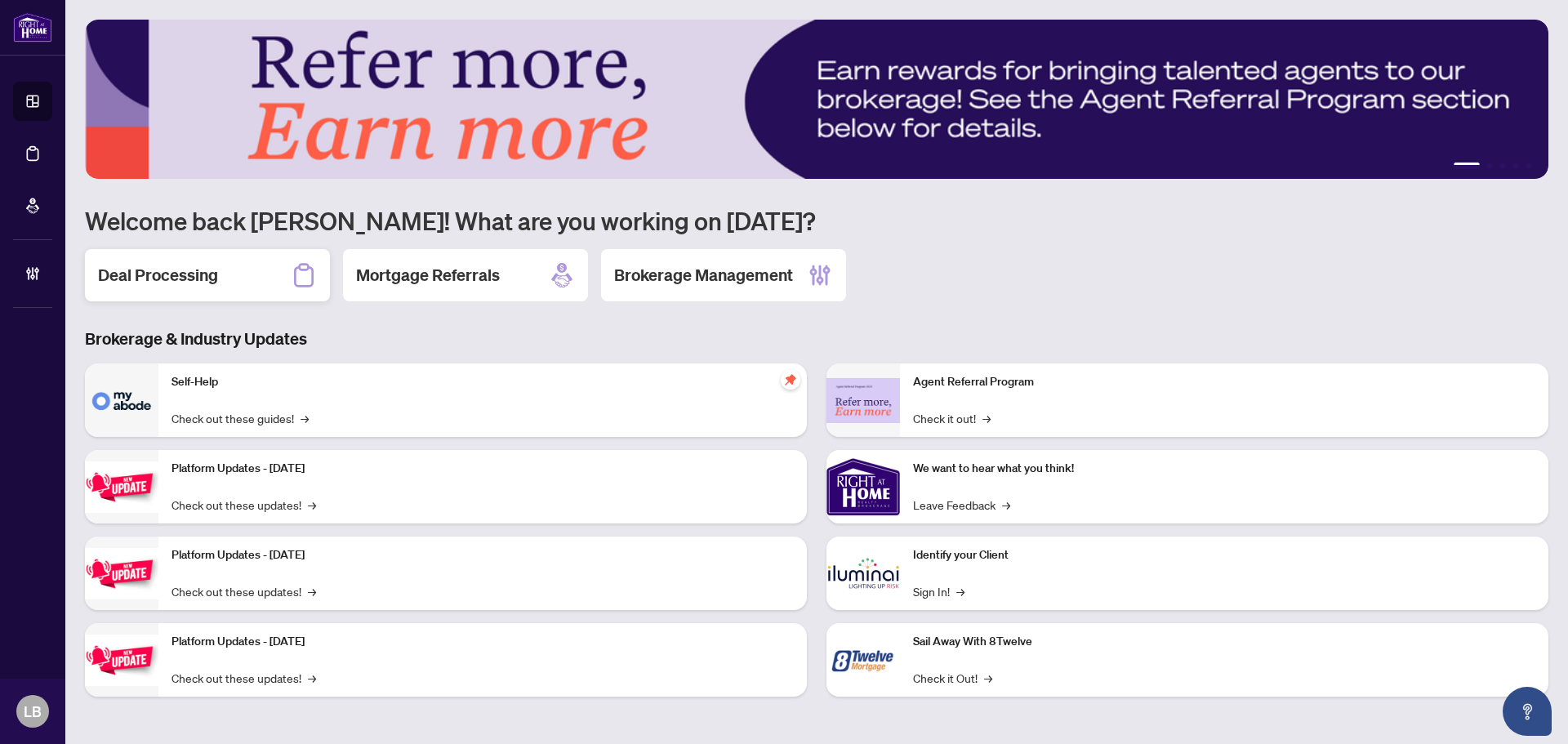
click at [211, 266] on h2 "Deal Processing" at bounding box center [158, 275] width 120 height 22
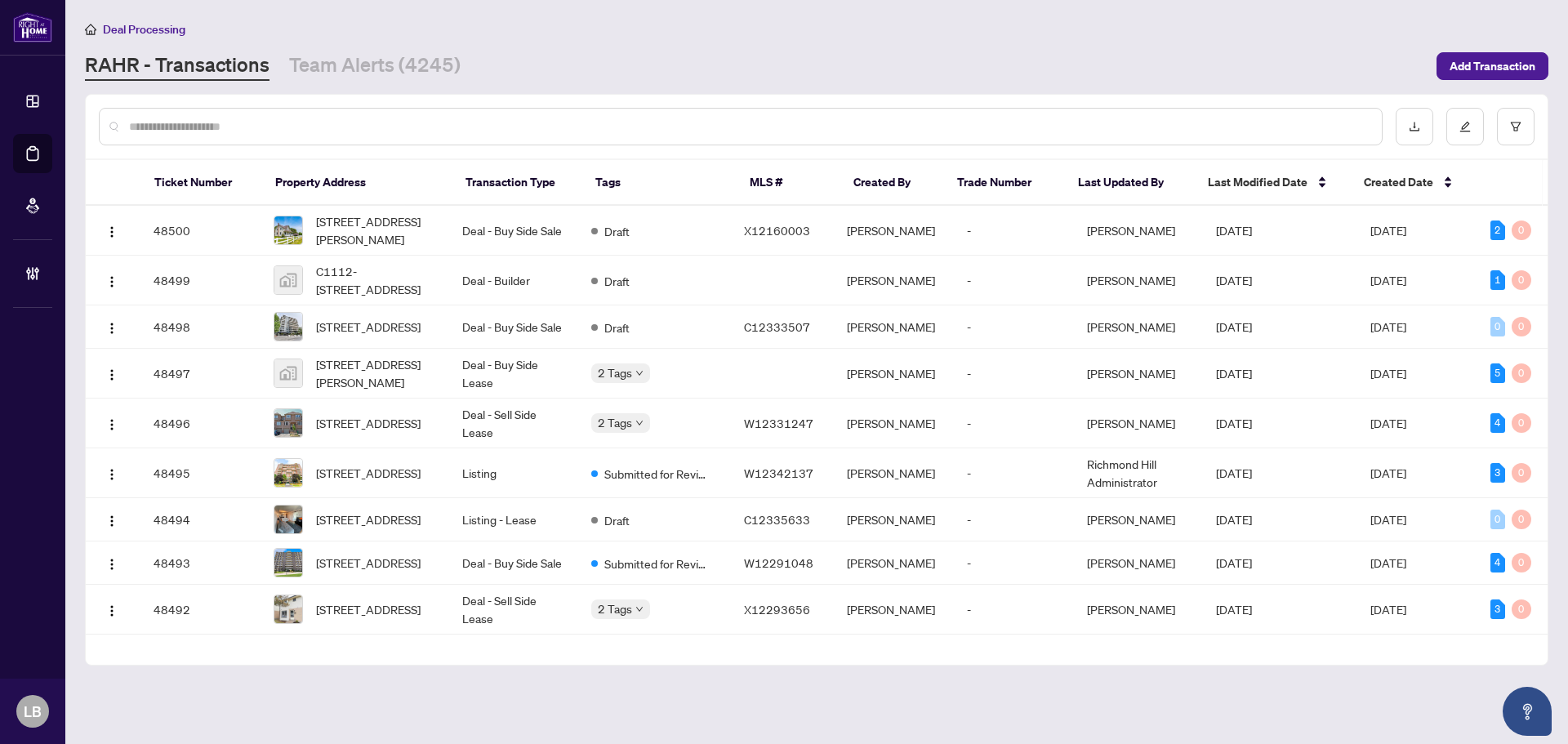
click at [300, 121] on input "text" at bounding box center [749, 126] width 1239 height 18
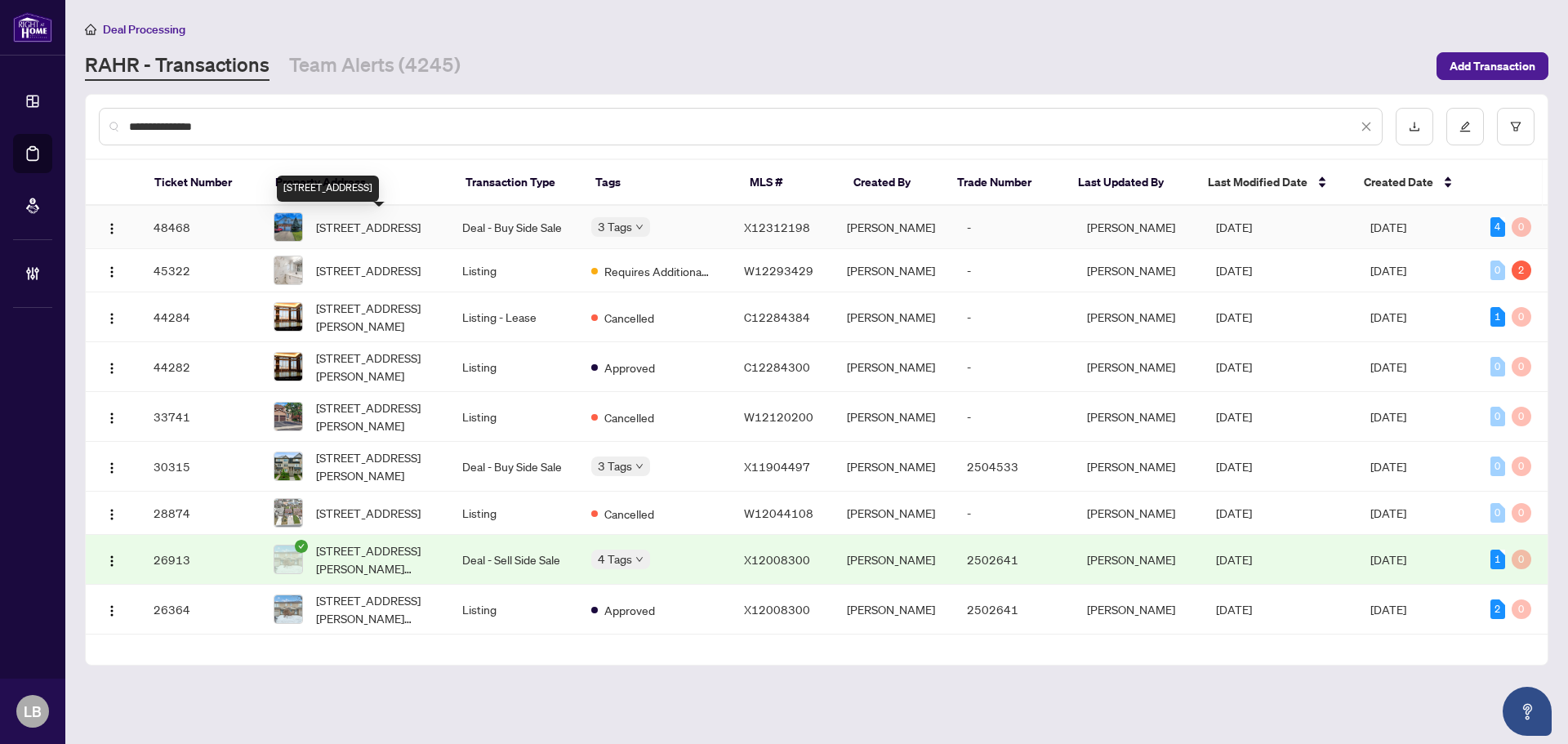
type input "**********"
click at [383, 230] on span "[STREET_ADDRESS]" at bounding box center [369, 226] width 105 height 18
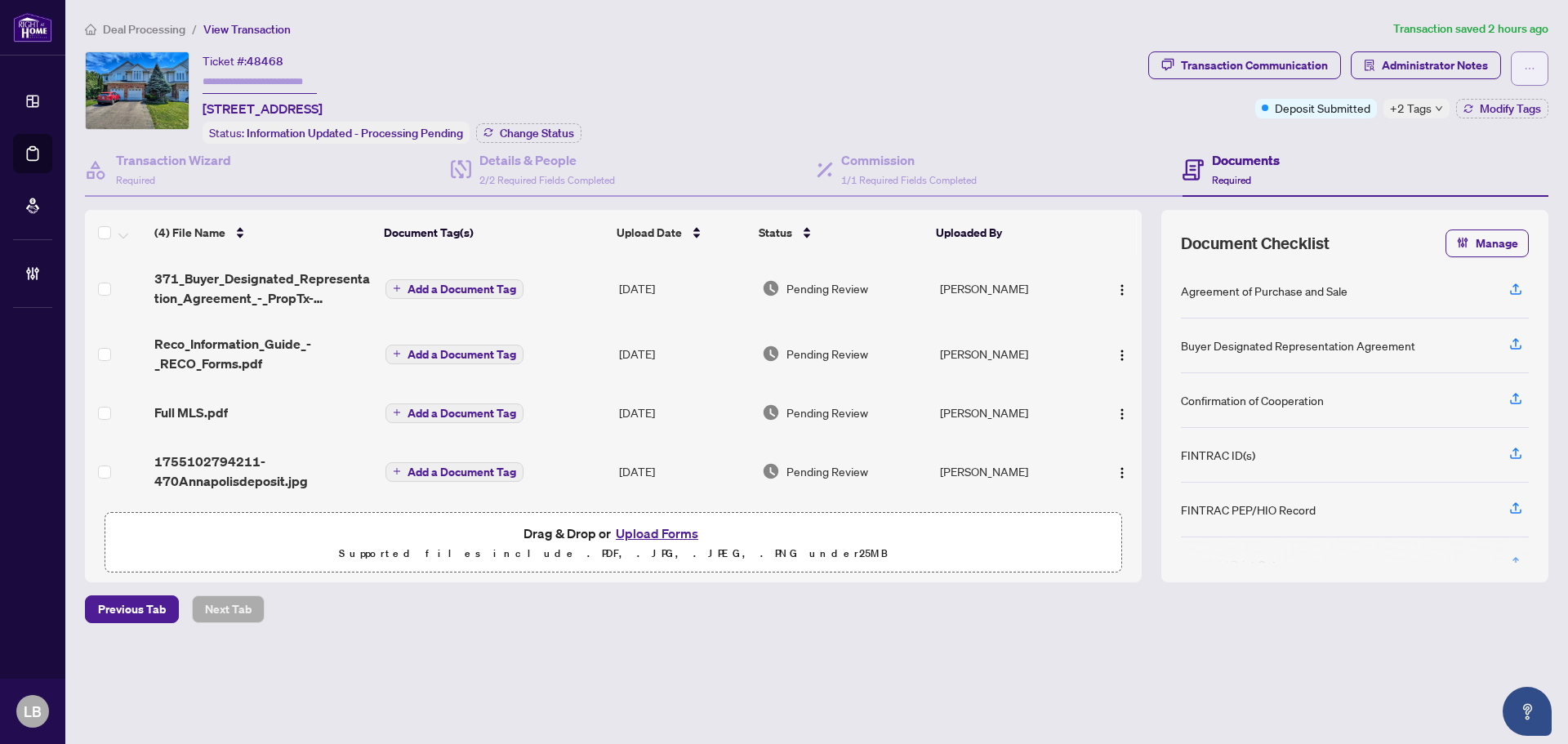
click at [1536, 67] on button "button" at bounding box center [1530, 68] width 37 height 35
click at [1461, 132] on span "Document Archive" at bounding box center [1472, 130] width 125 height 18
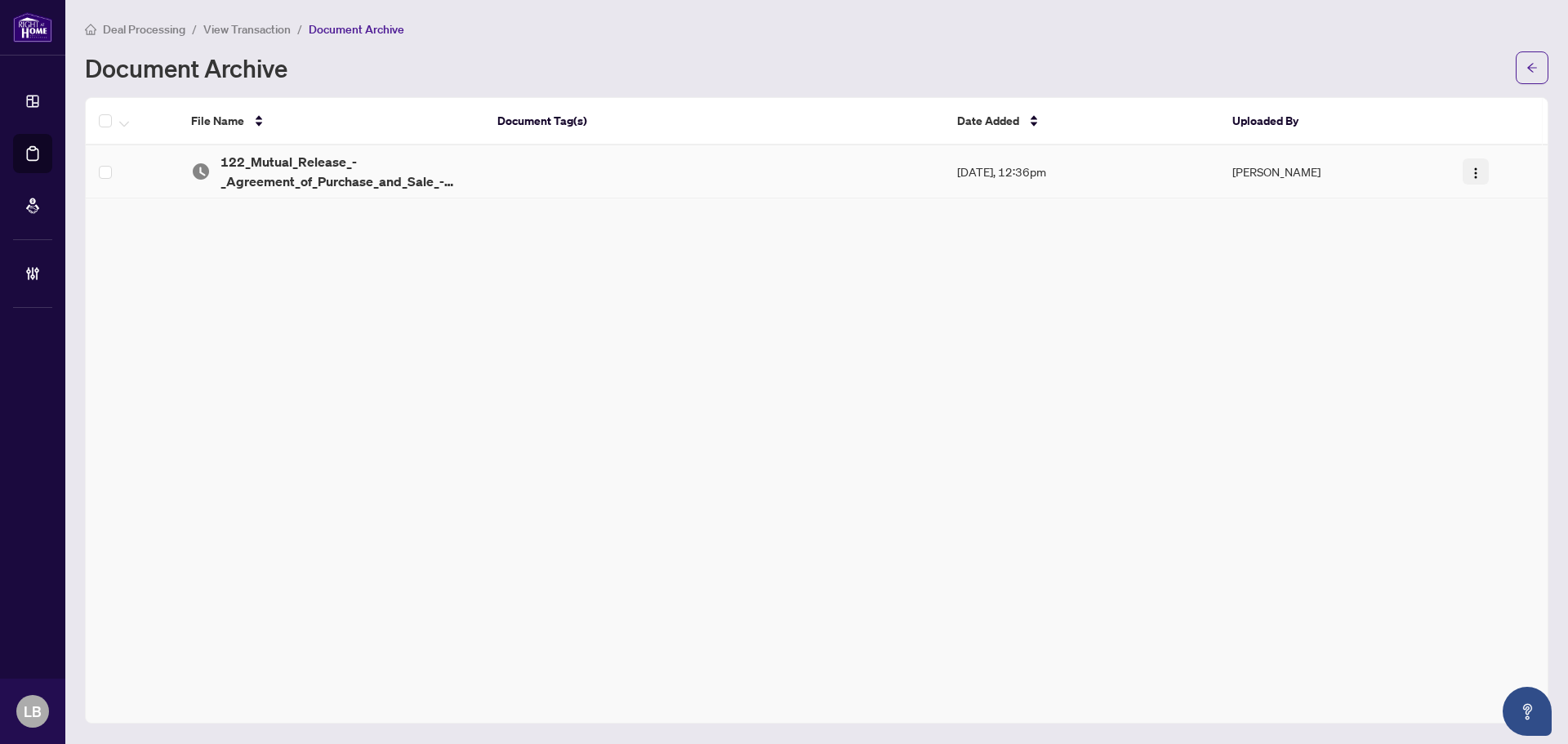
click at [1472, 171] on img "button" at bounding box center [1475, 173] width 13 height 13
click at [1487, 206] on span "Restore File" at bounding box center [1505, 203] width 61 height 18
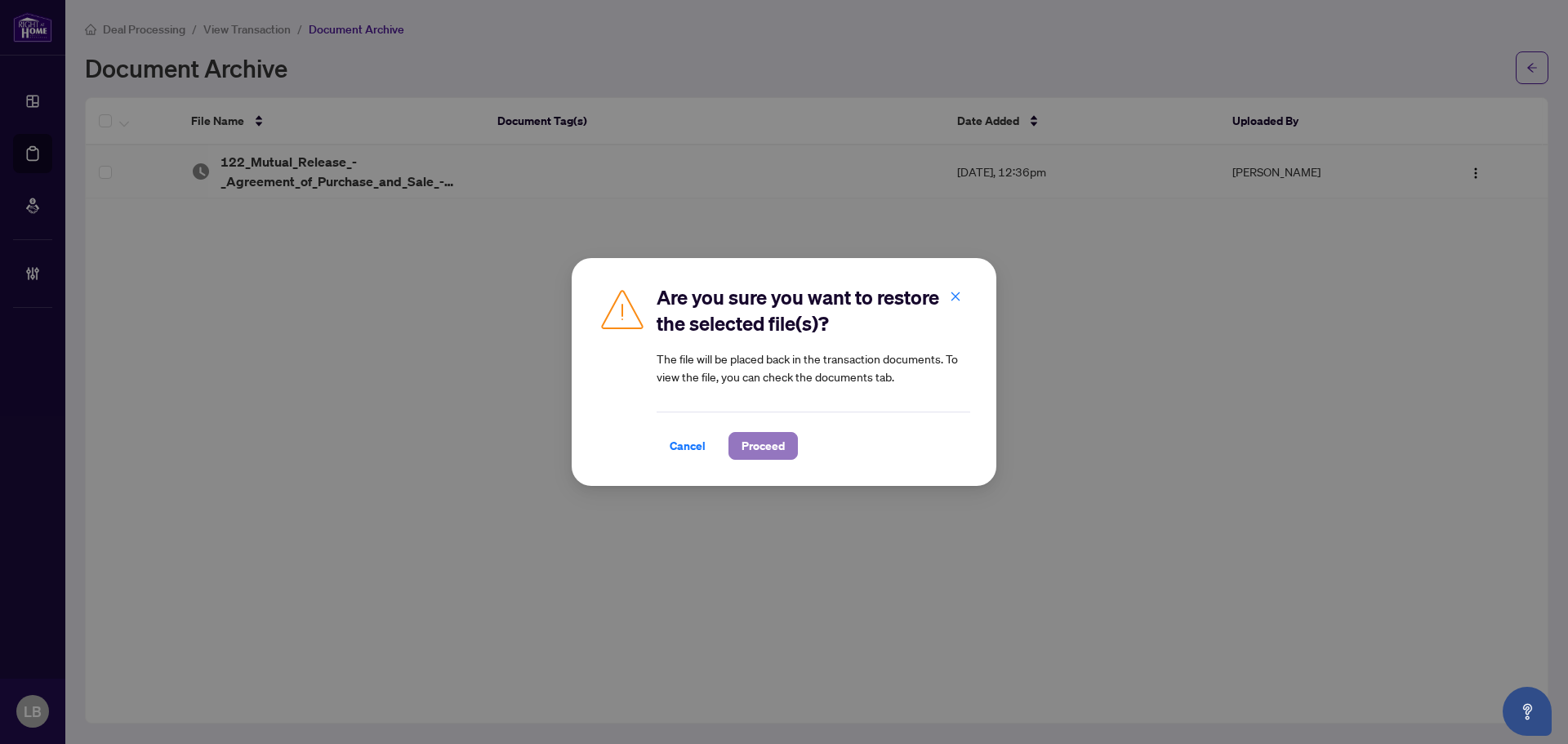
click at [766, 447] on span "Proceed" at bounding box center [763, 445] width 43 height 26
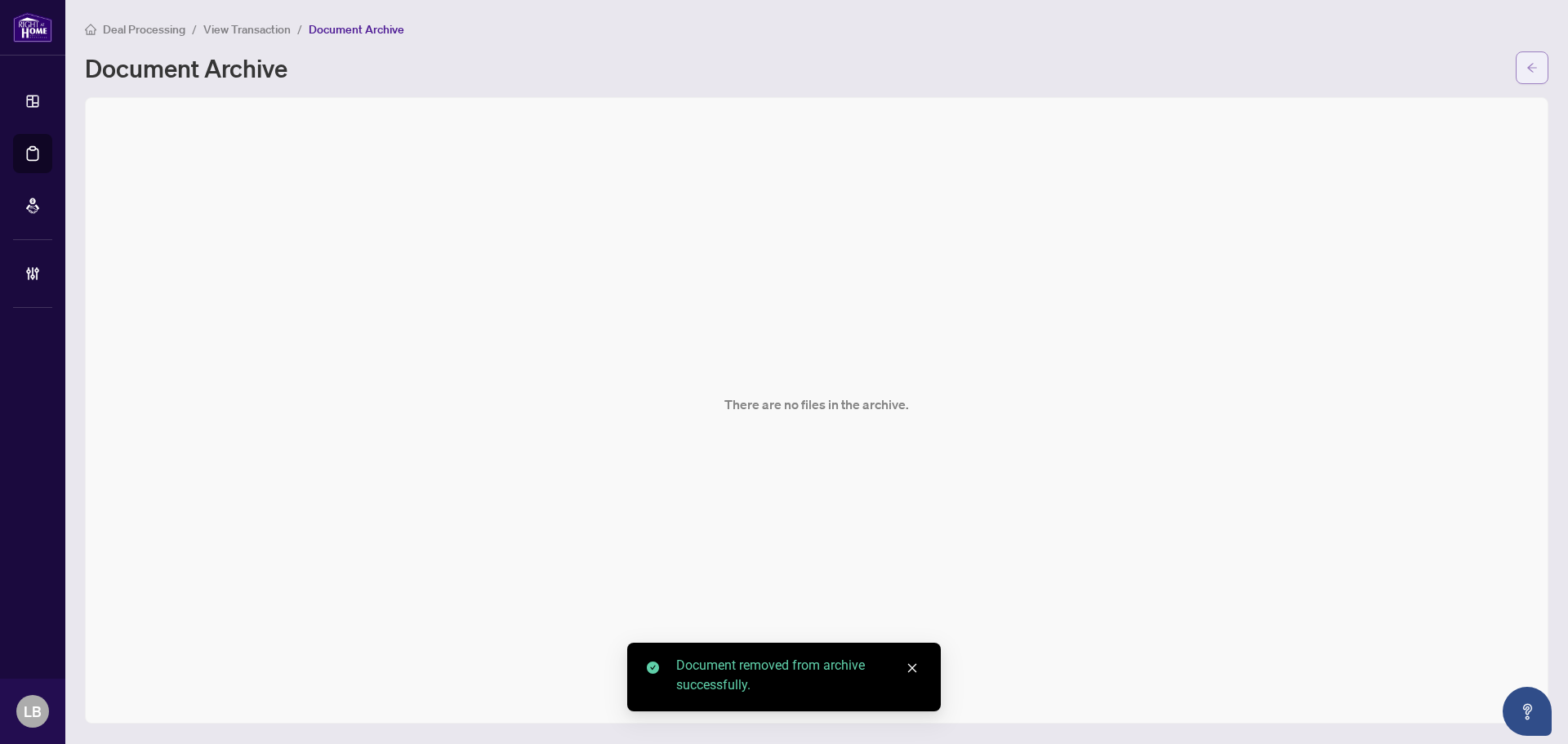
click at [1541, 61] on button "button" at bounding box center [1531, 67] width 33 height 33
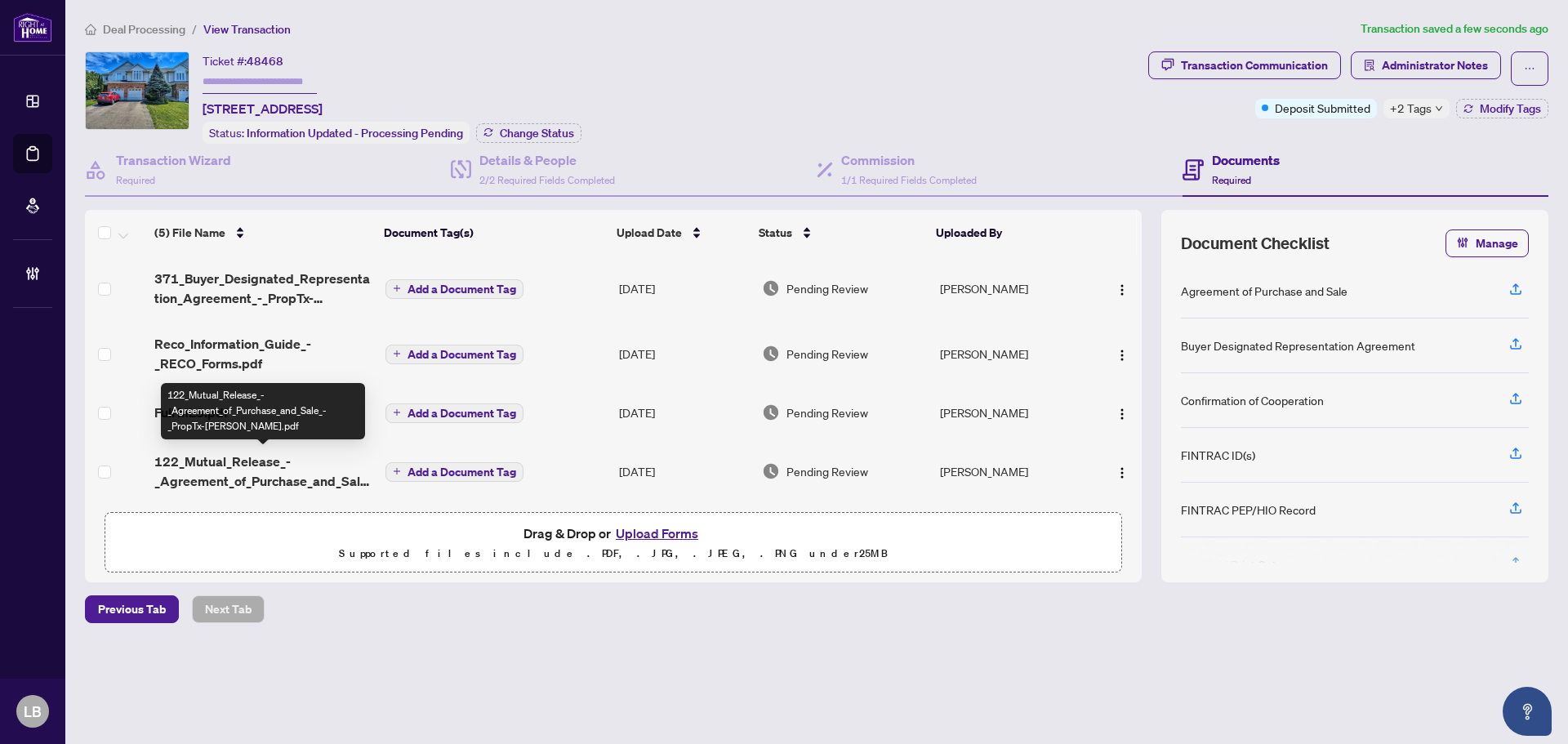
click at [284, 470] on span "122_Mutual_Release_-_Agreement_of_Purchase_and_Sale_-_PropTx-OREA.pdf" at bounding box center [263, 471] width 218 height 39
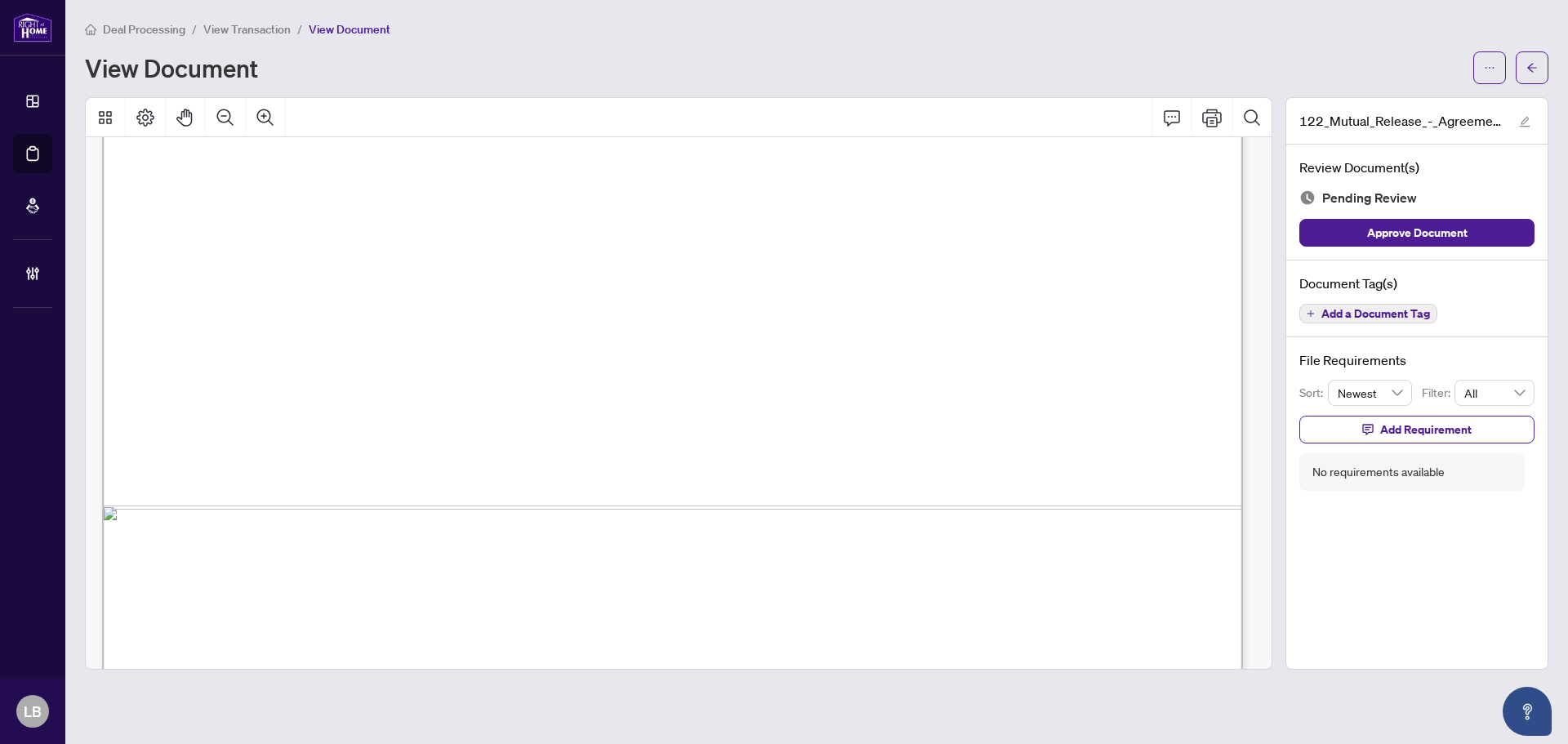
scroll to position [977, 0]
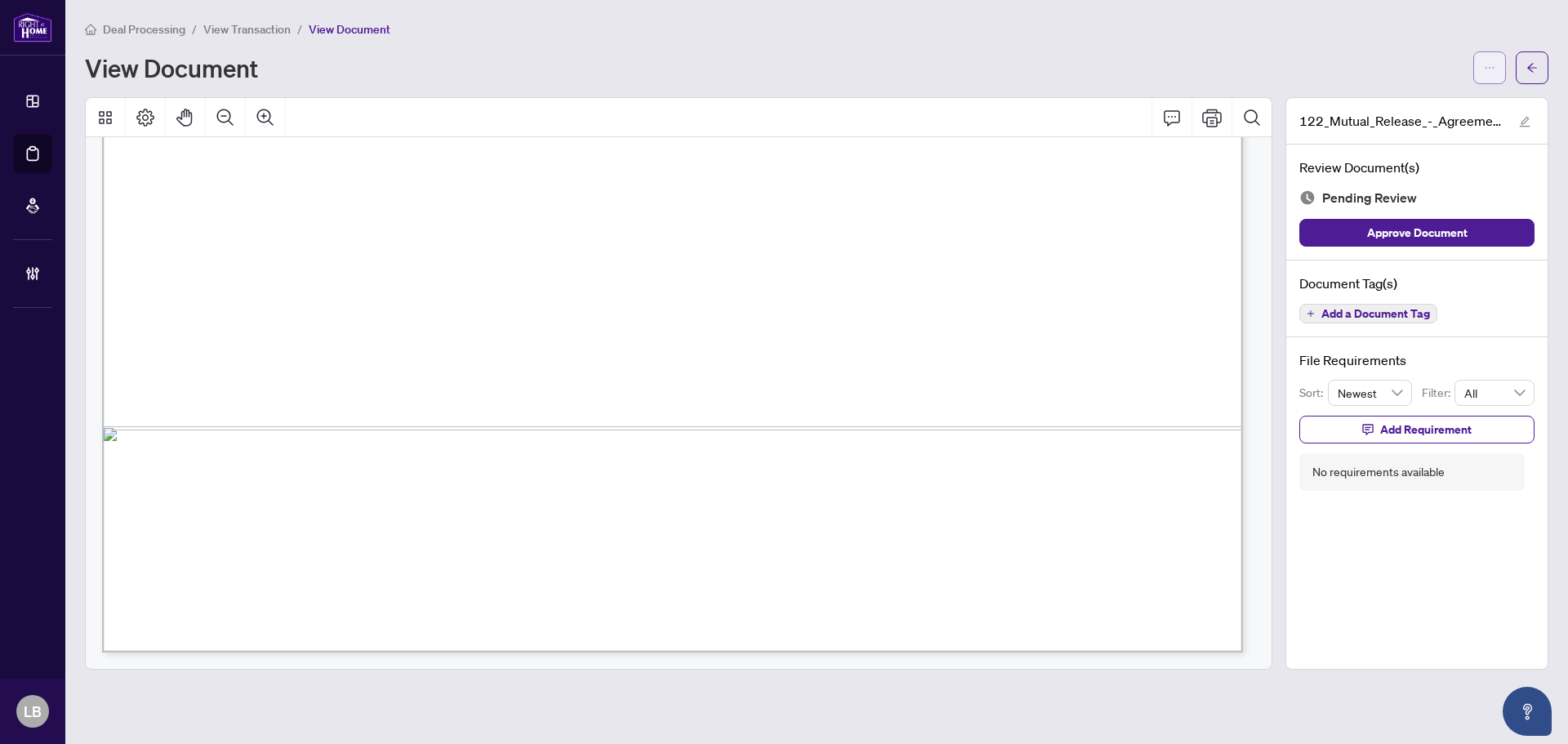
click at [1487, 62] on icon "ellipsis" at bounding box center [1489, 67] width 11 height 11
click at [1434, 99] on span "Download" at bounding box center [1430, 102] width 125 height 18
click at [1523, 63] on button "button" at bounding box center [1531, 67] width 33 height 33
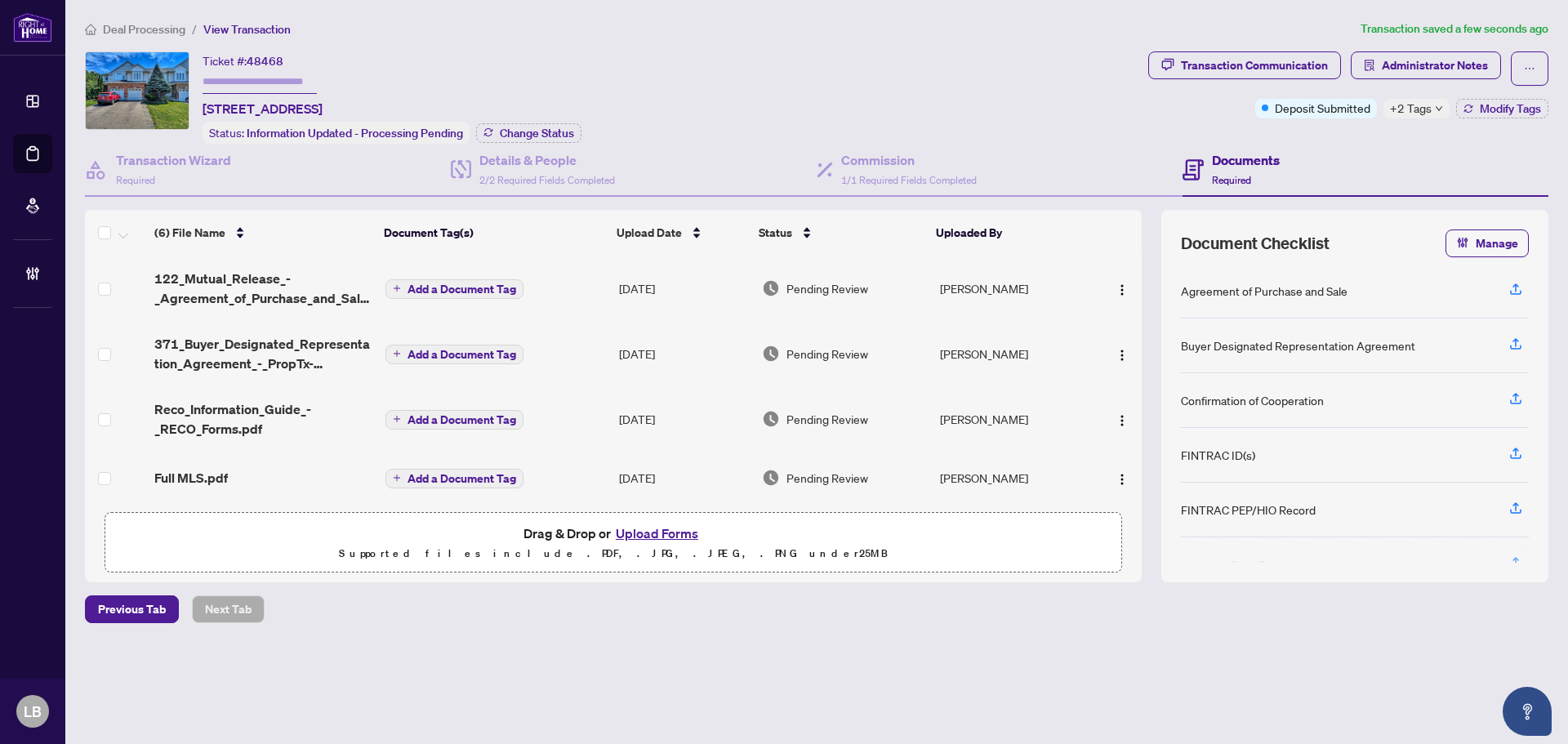
click at [438, 284] on span "Add a Document Tag" at bounding box center [462, 289] width 109 height 11
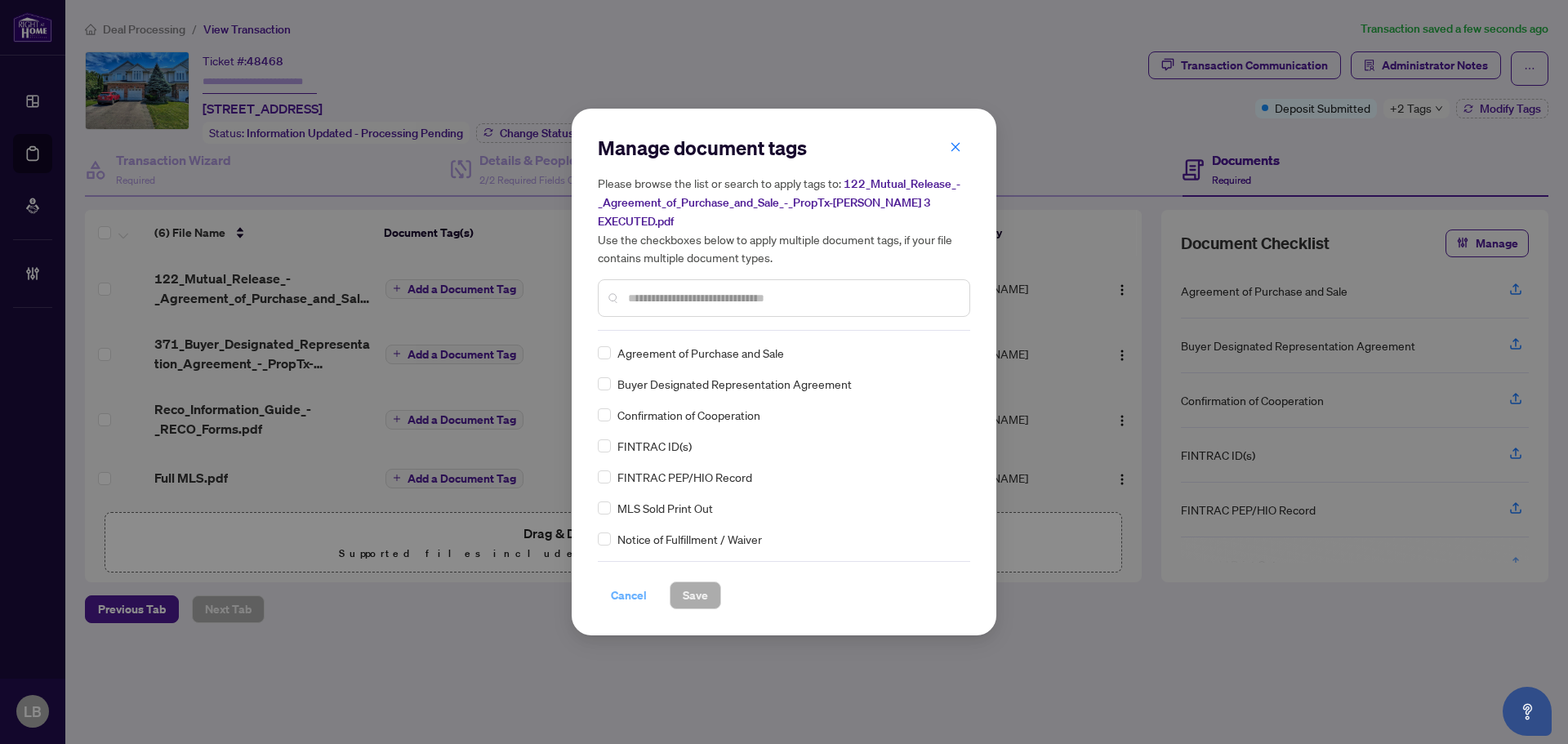
click at [640, 583] on span "Cancel" at bounding box center [628, 595] width 36 height 26
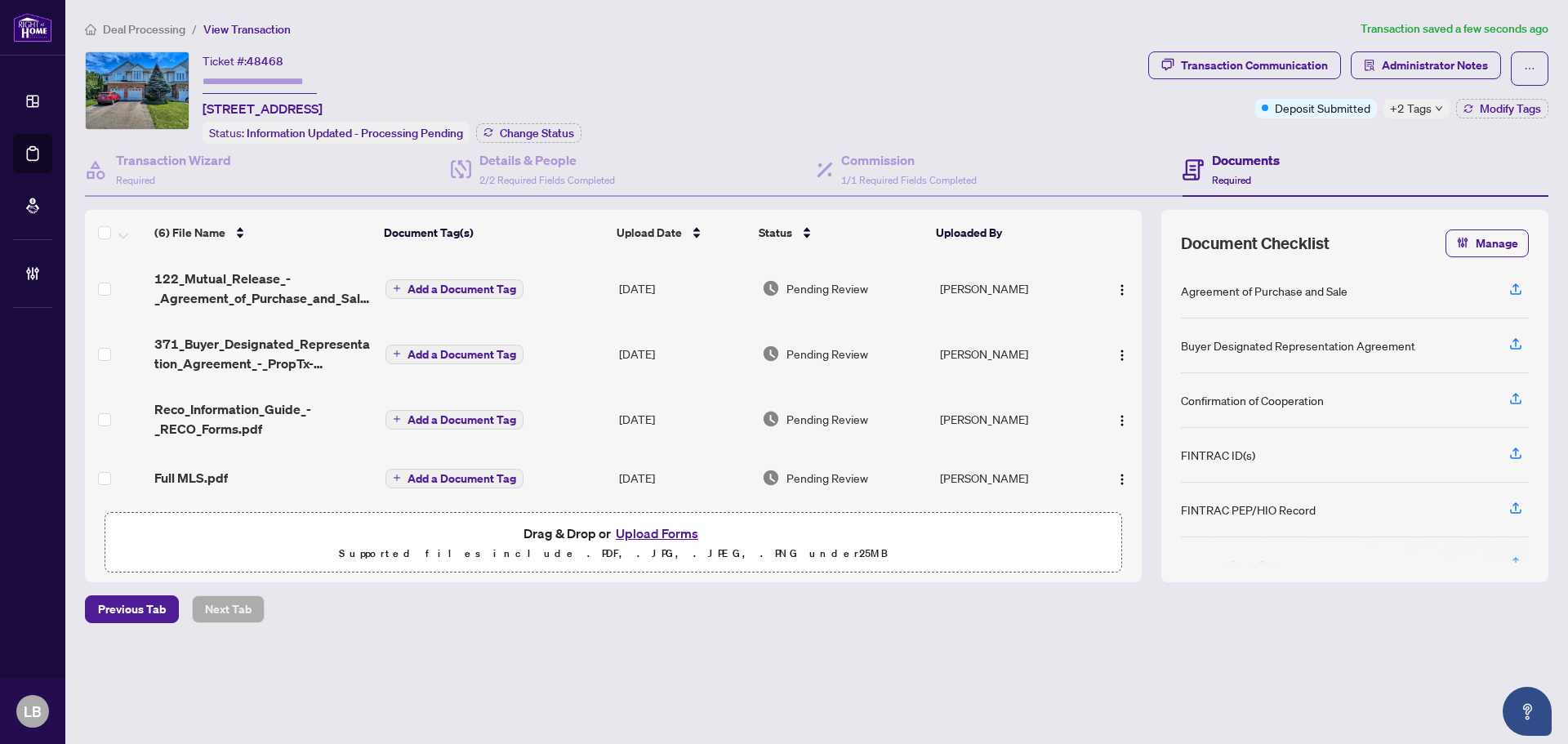
click at [448, 284] on span "Add a Document Tag" at bounding box center [462, 289] width 109 height 11
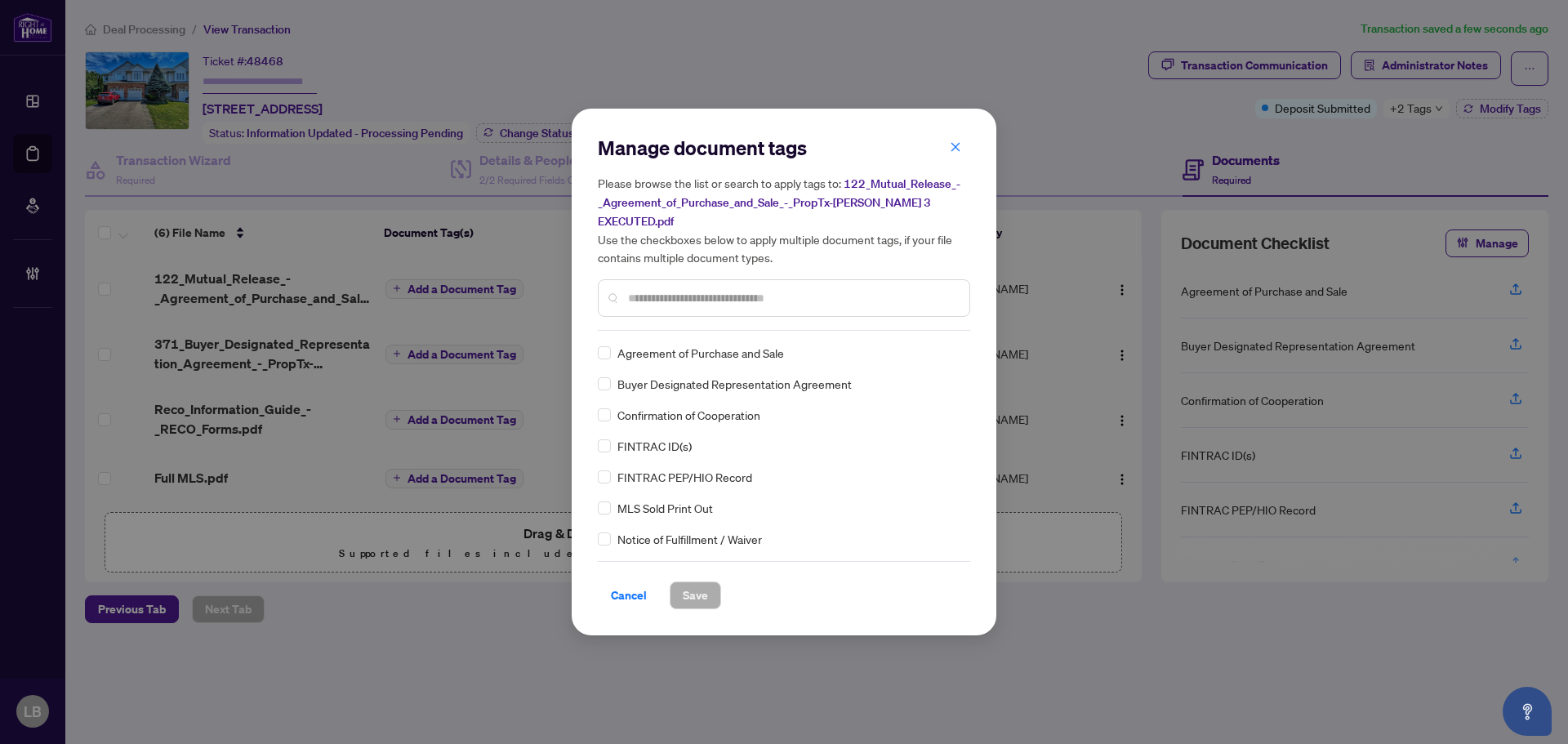
click at [738, 289] on input "text" at bounding box center [792, 298] width 329 height 18
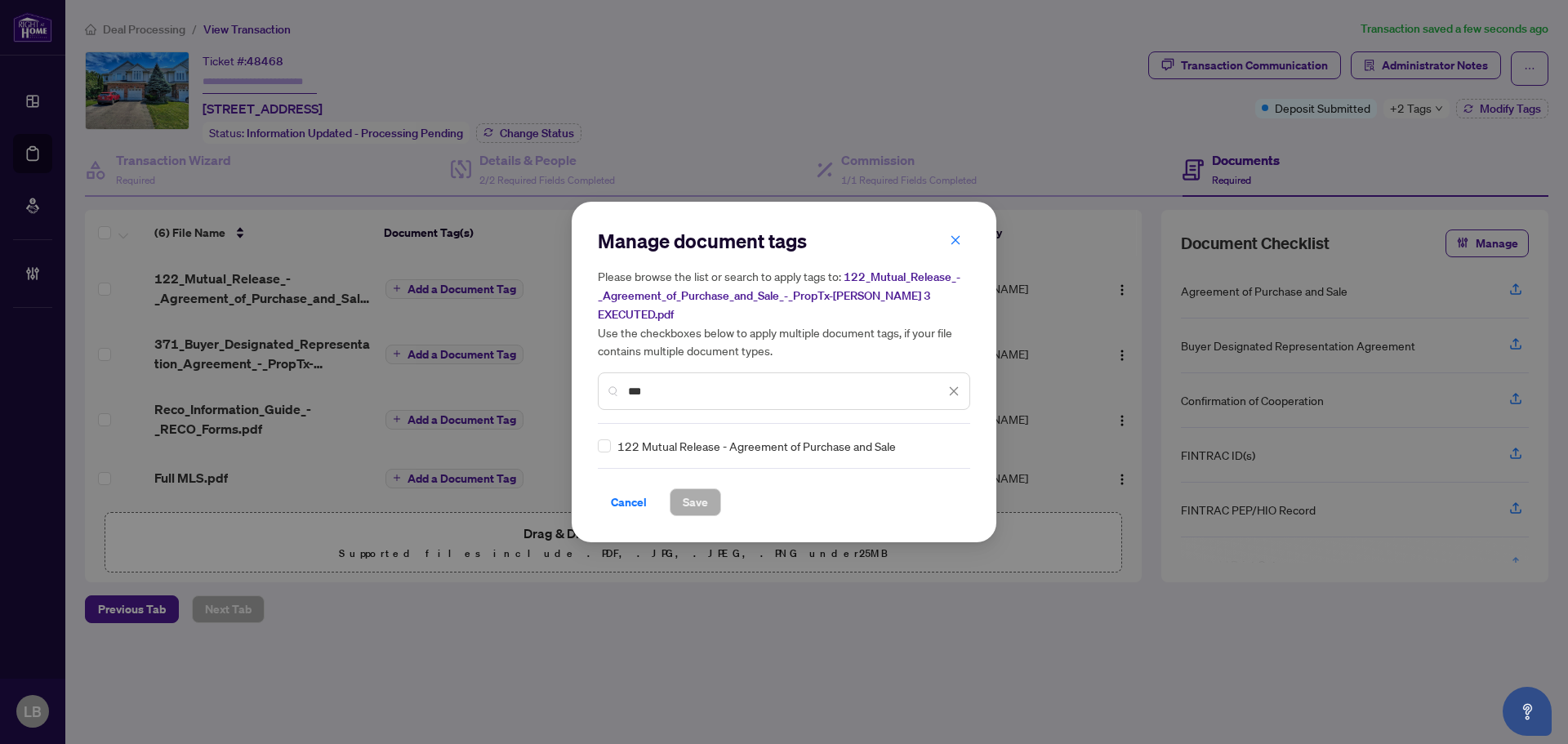
type input "***"
click at [693, 489] on span "Save" at bounding box center [695, 502] width 25 height 26
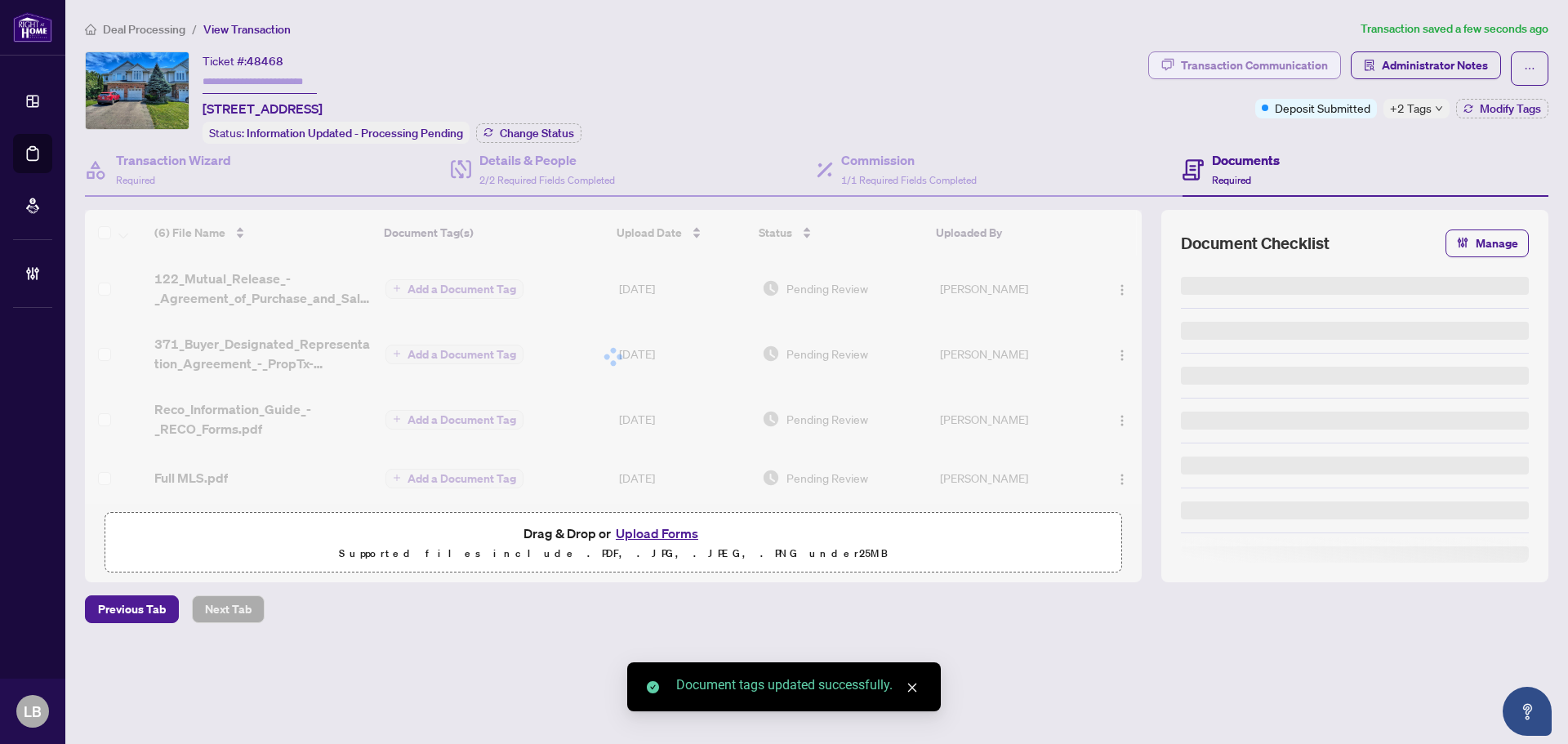
click at [1199, 66] on div "Transaction Communication" at bounding box center [1253, 66] width 147 height 26
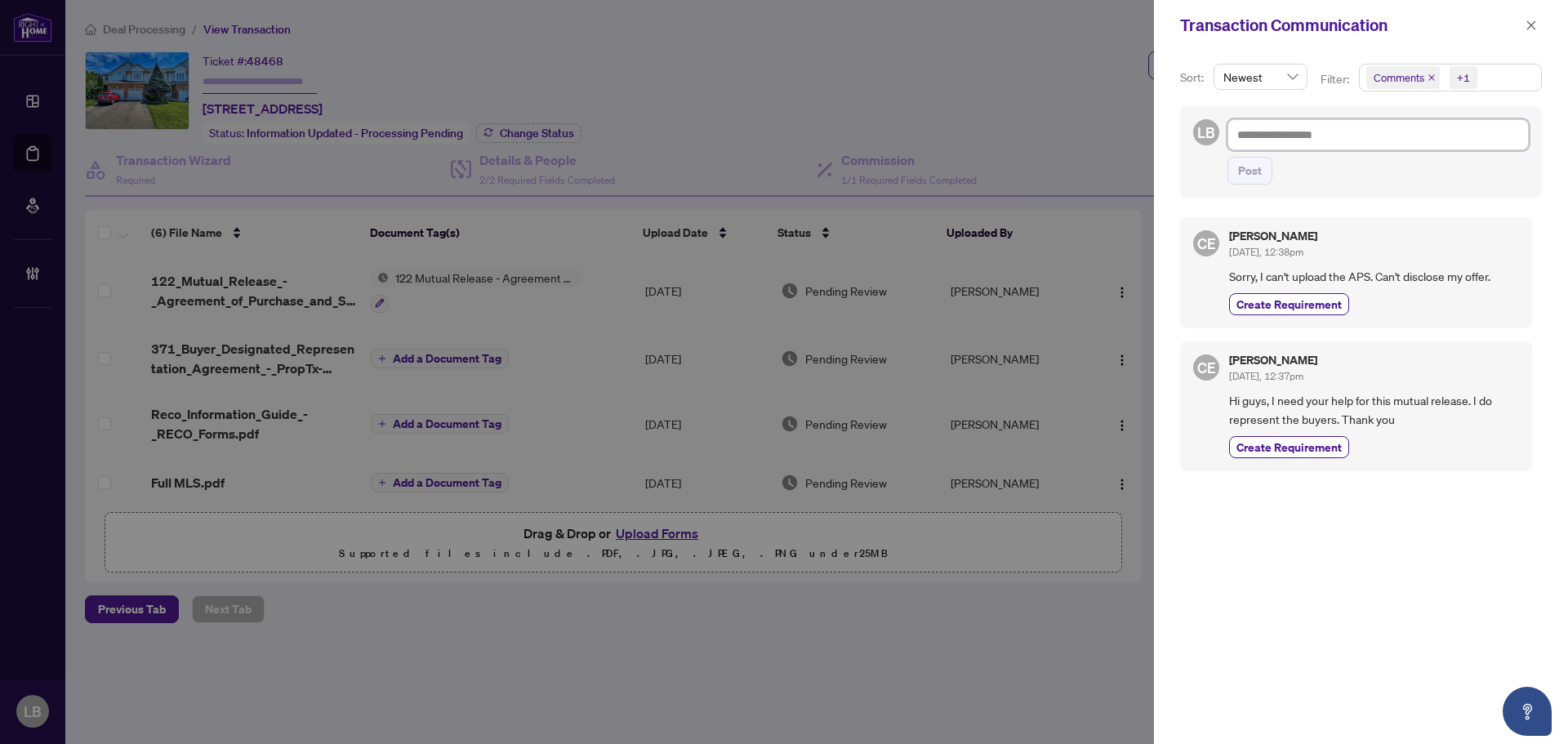
click at [1304, 134] on textarea at bounding box center [1378, 134] width 301 height 31
paste textarea "**********"
type textarea "**********"
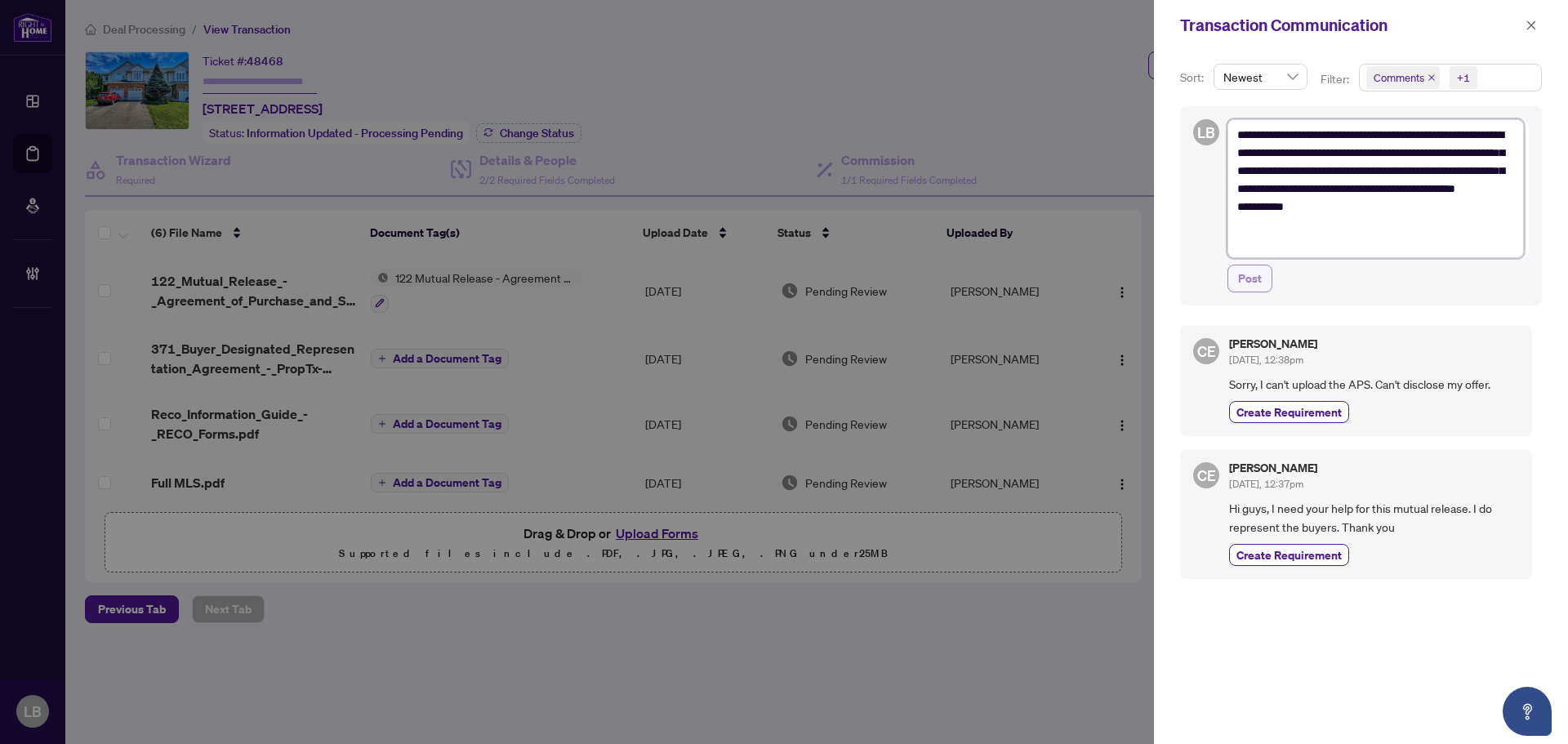
type textarea "**********"
click at [1246, 282] on span "Post" at bounding box center [1249, 278] width 23 height 26
type textarea "**********"
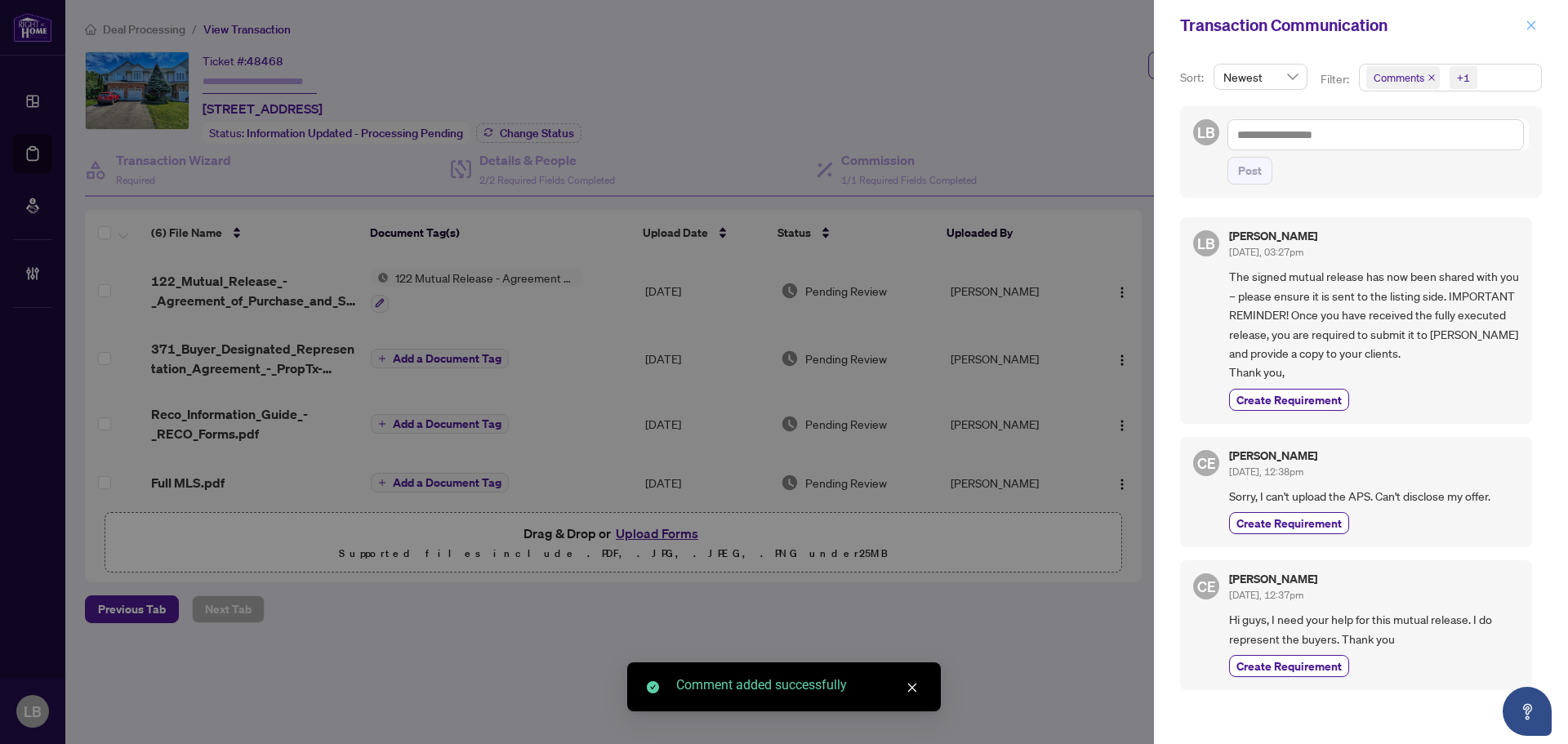
click at [1529, 28] on icon "close" at bounding box center [1531, 25] width 9 height 9
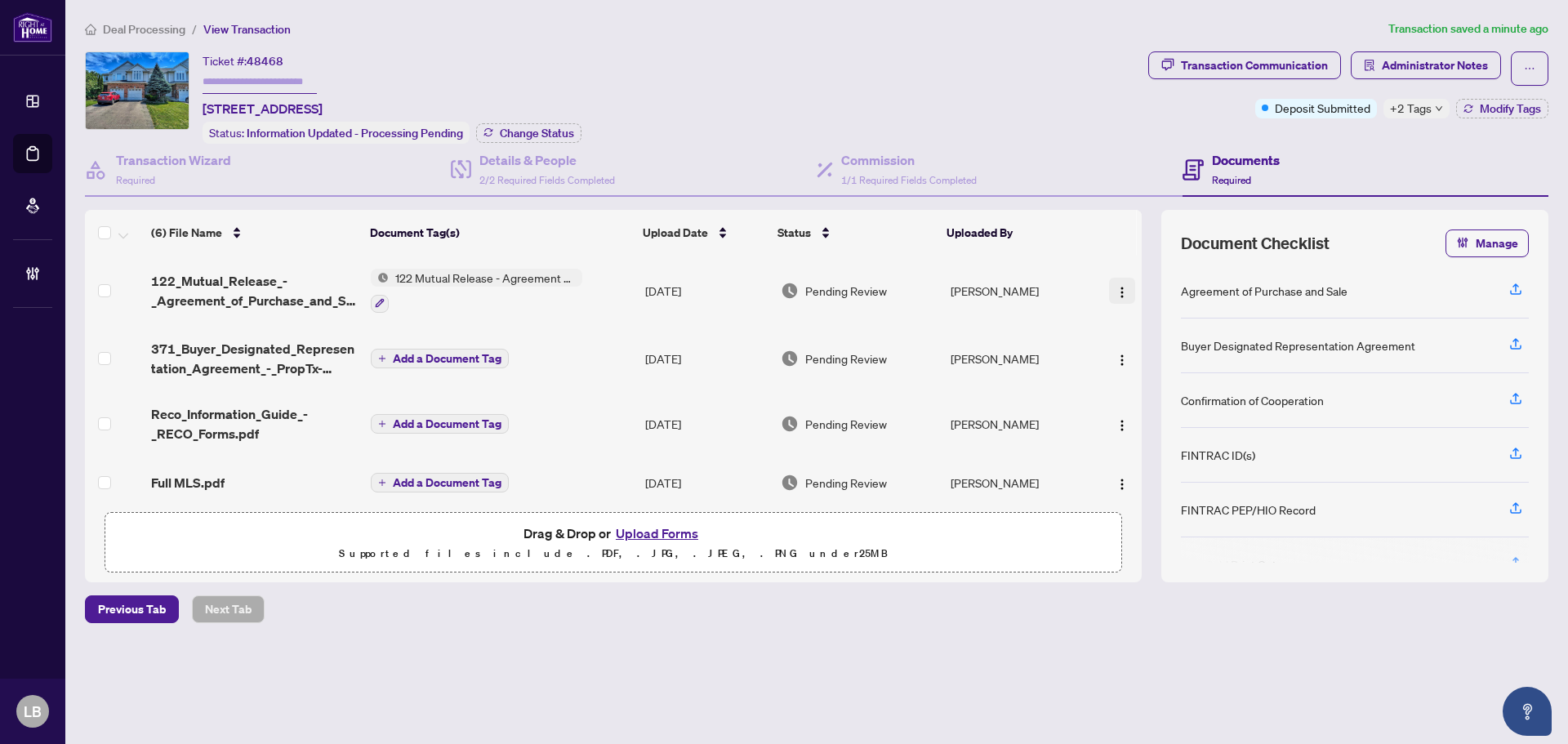
click at [1121, 290] on img "button" at bounding box center [1121, 292] width 13 height 13
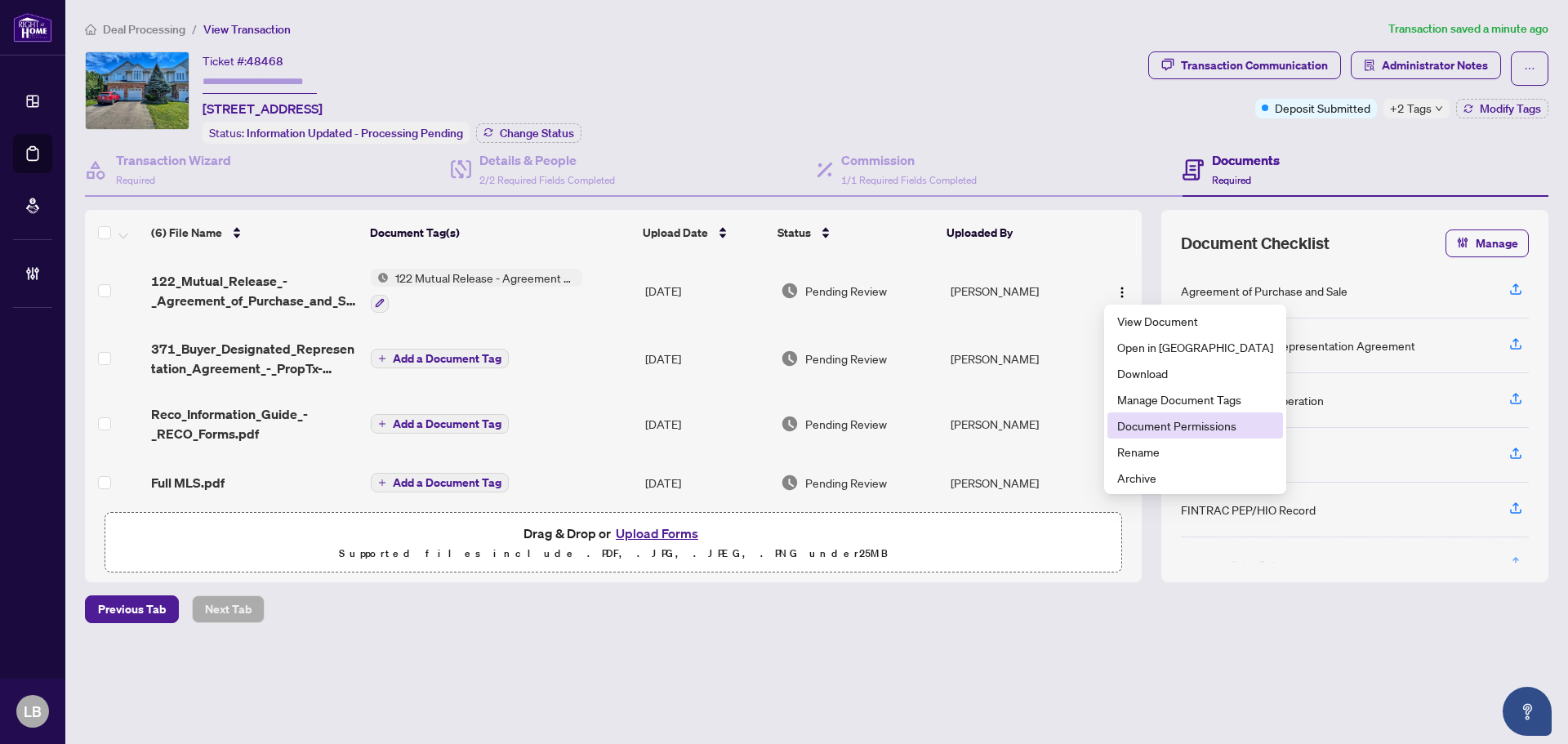
click at [1158, 425] on span "Document Permissions" at bounding box center [1194, 425] width 156 height 18
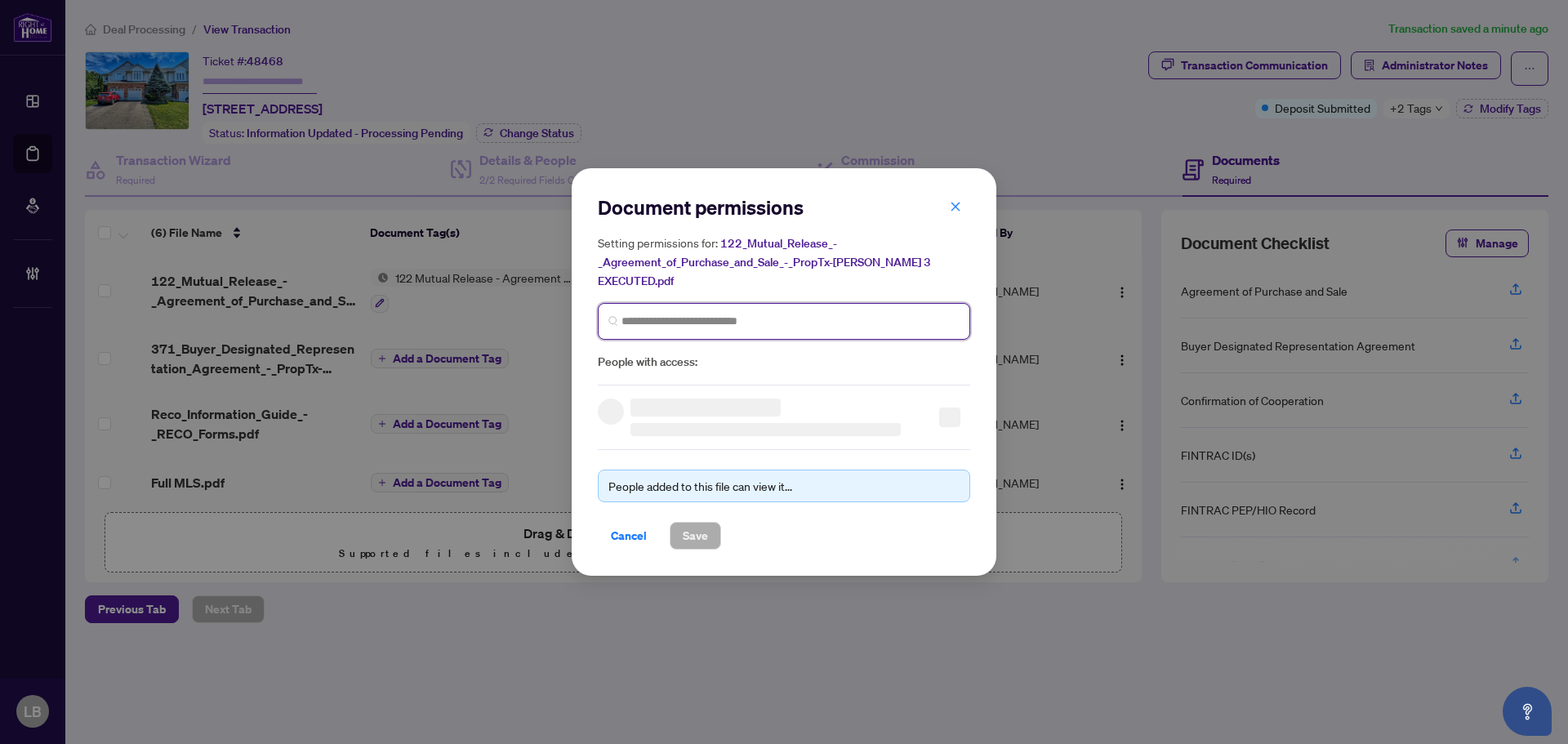
click at [673, 313] on input "search" at bounding box center [790, 321] width 338 height 17
type input "********"
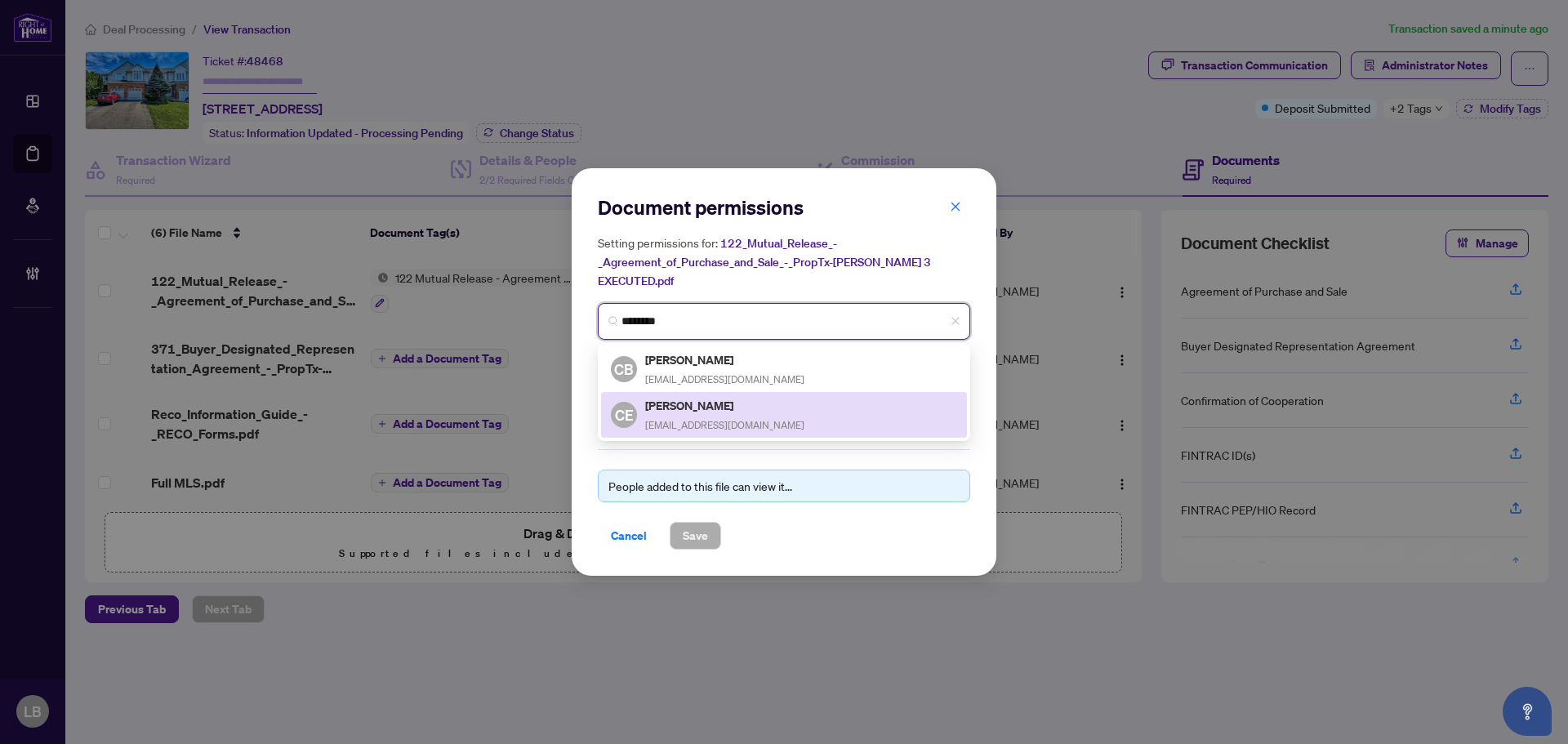
click at [684, 397] on h5 "Cristian Enache" at bounding box center [725, 405] width 159 height 19
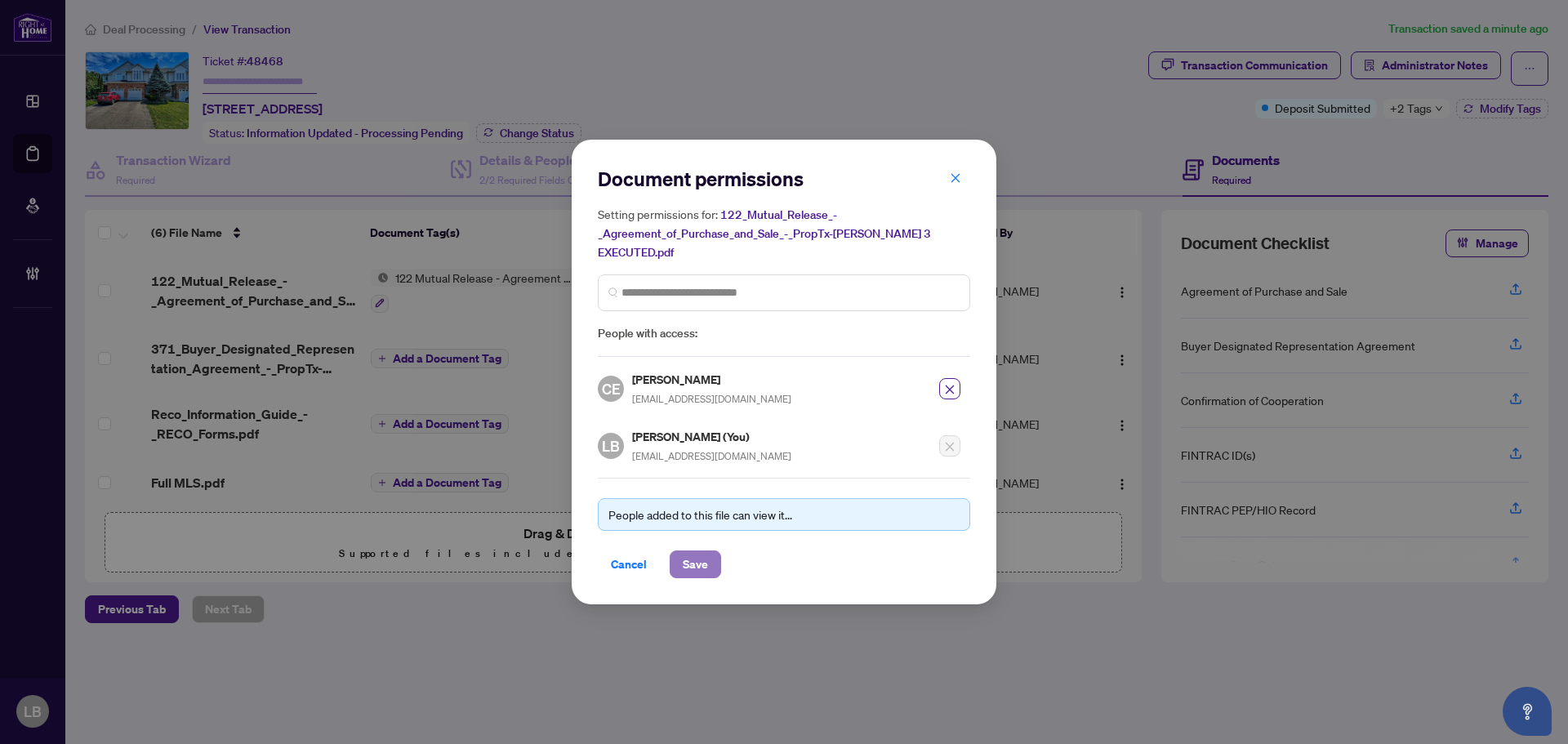
click at [693, 553] on span "Save" at bounding box center [695, 564] width 25 height 26
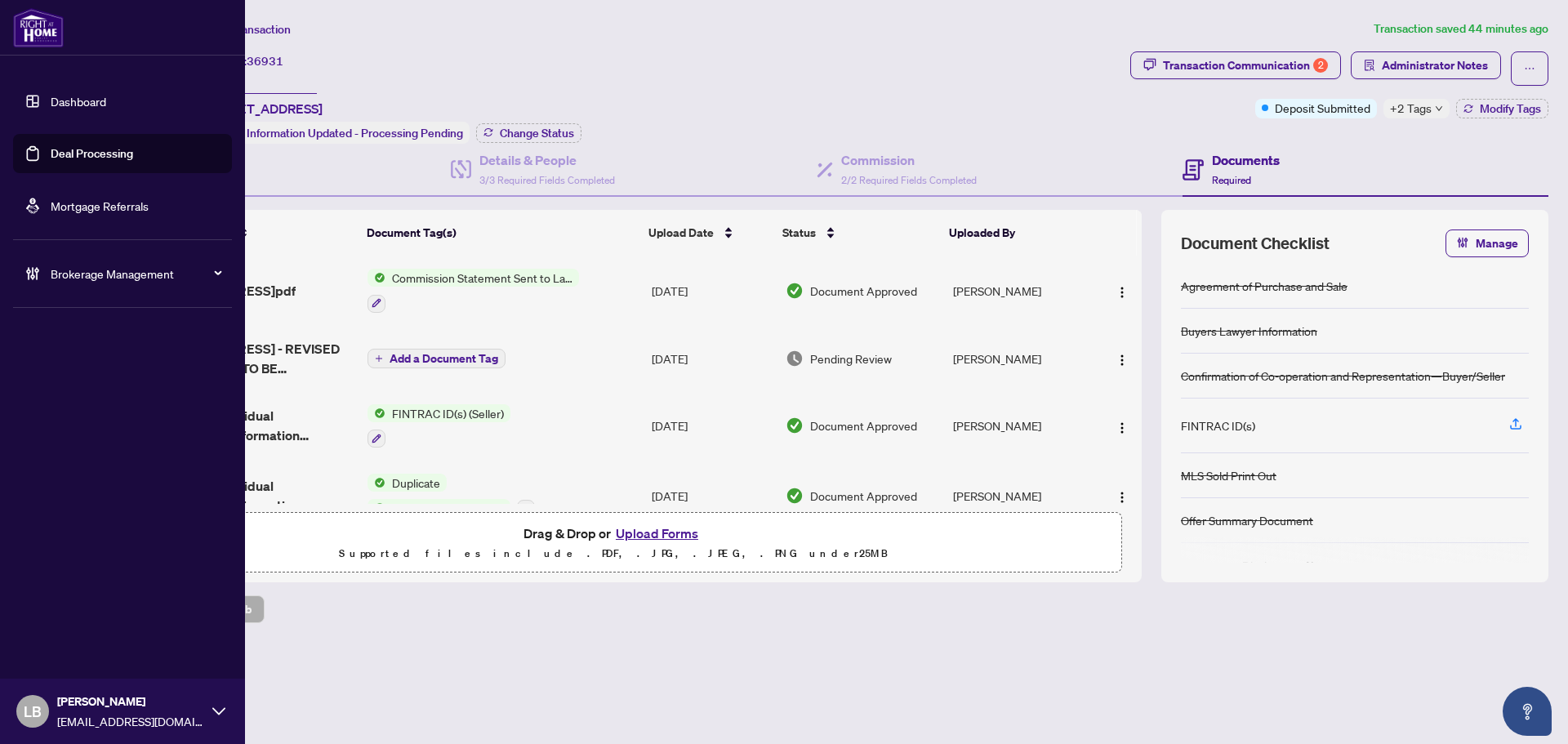
click at [71, 105] on link "Dashboard" at bounding box center [78, 101] width 55 height 15
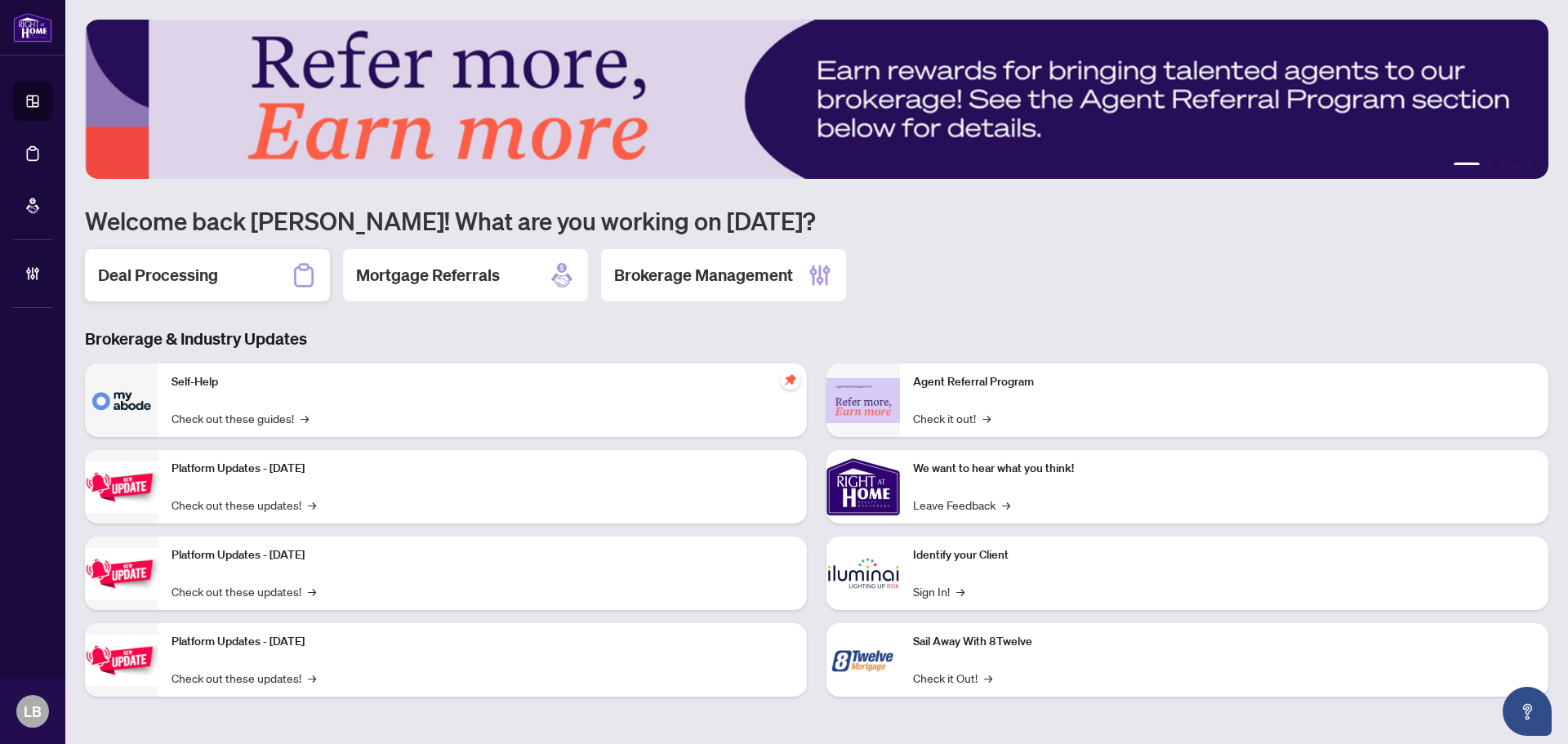
click at [220, 265] on div "Deal Processing" at bounding box center [208, 275] width 245 height 52
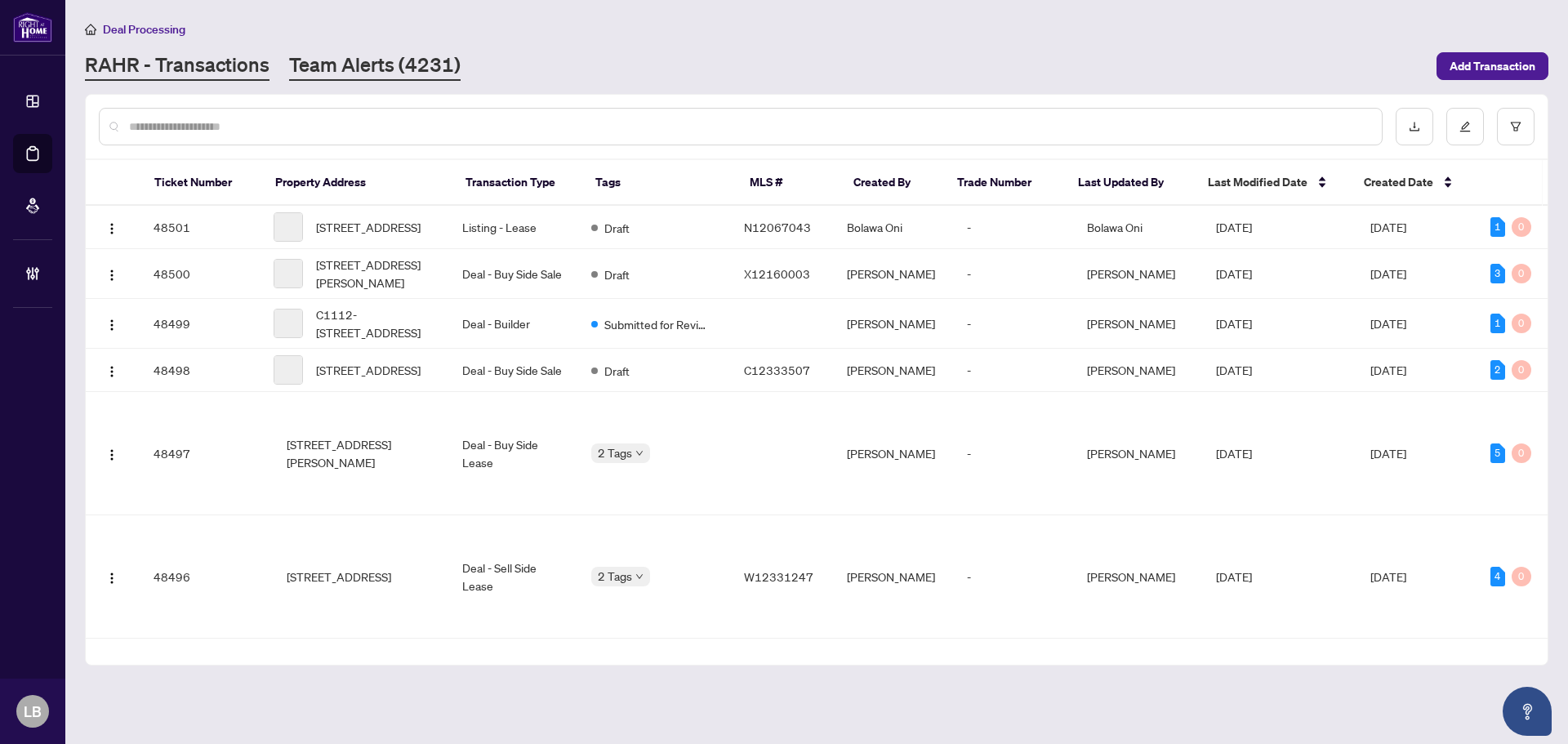
click at [329, 66] on link "Team Alerts (4231)" at bounding box center [374, 66] width 171 height 29
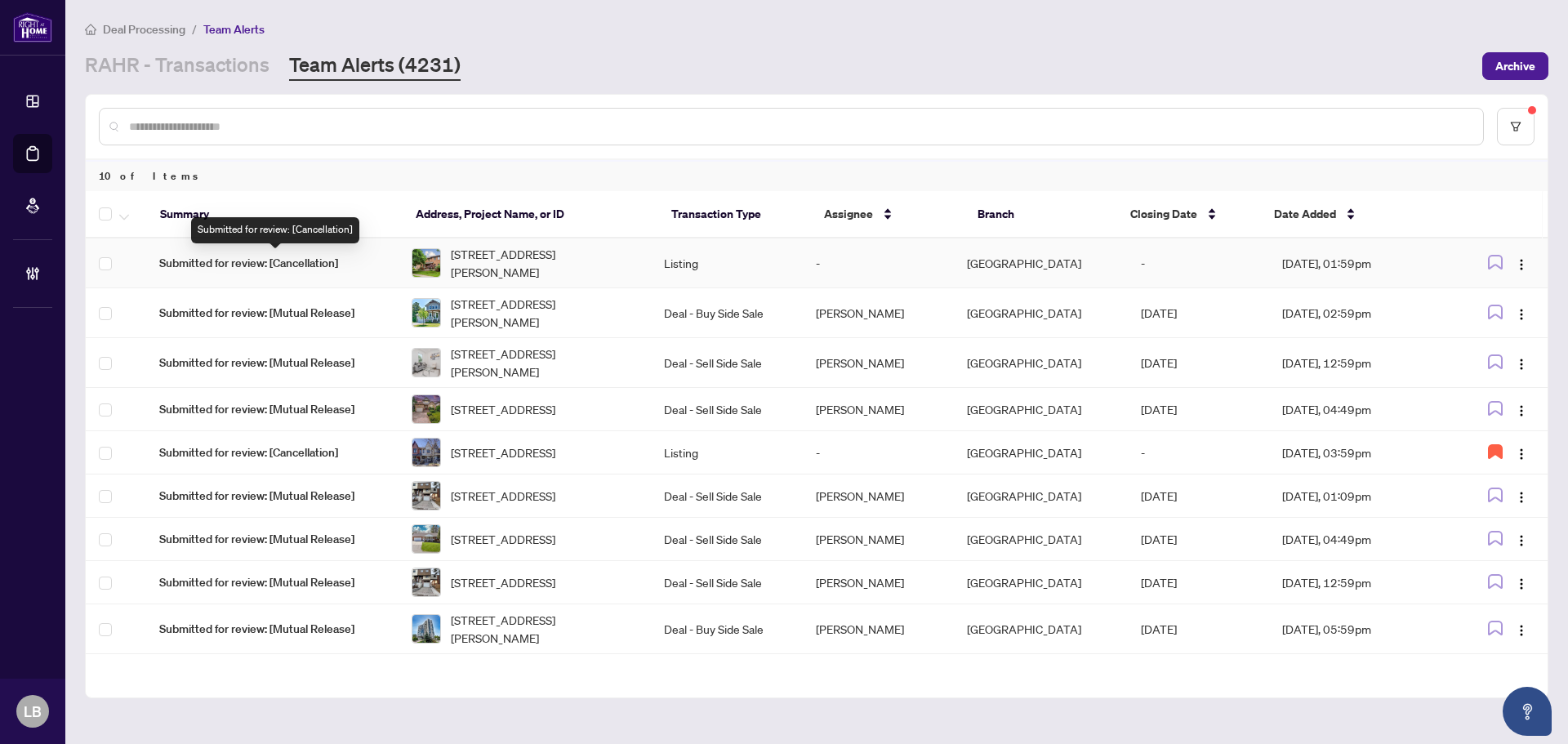
click at [303, 261] on span "Submitted for review: [Cancellation]" at bounding box center [272, 262] width 227 height 18
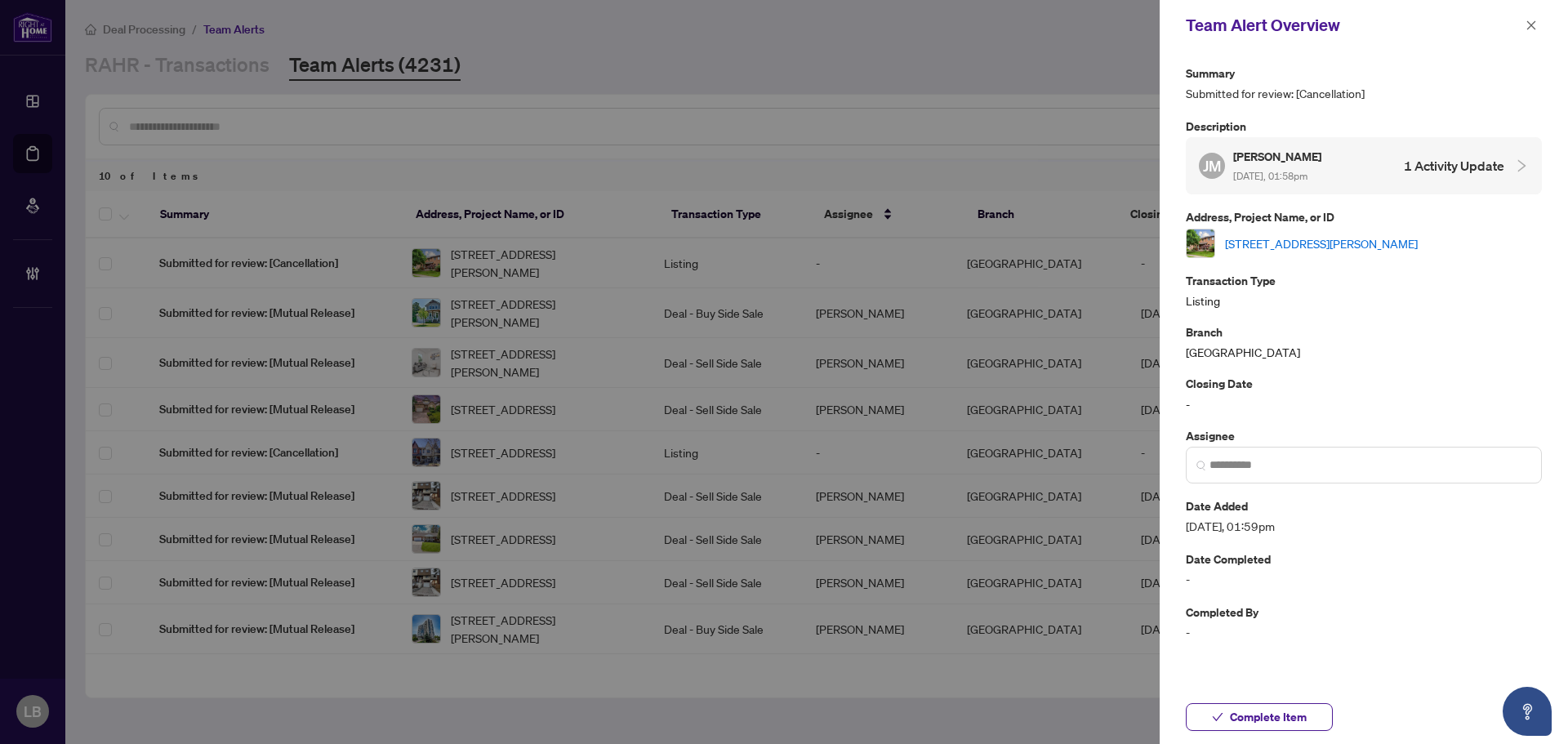
click at [1261, 246] on link "236 O'Donoghue Ave, Oakville, Ontario L6H 3W6, Canada" at bounding box center [1321, 242] width 193 height 18
drag, startPoint x: 31, startPoint y: 104, endPoint x: 1134, endPoint y: 73, distance: 1103.4
click at [48, 104] on div at bounding box center [784, 372] width 1568 height 744
click at [1521, 24] on button "button" at bounding box center [1531, 25] width 22 height 20
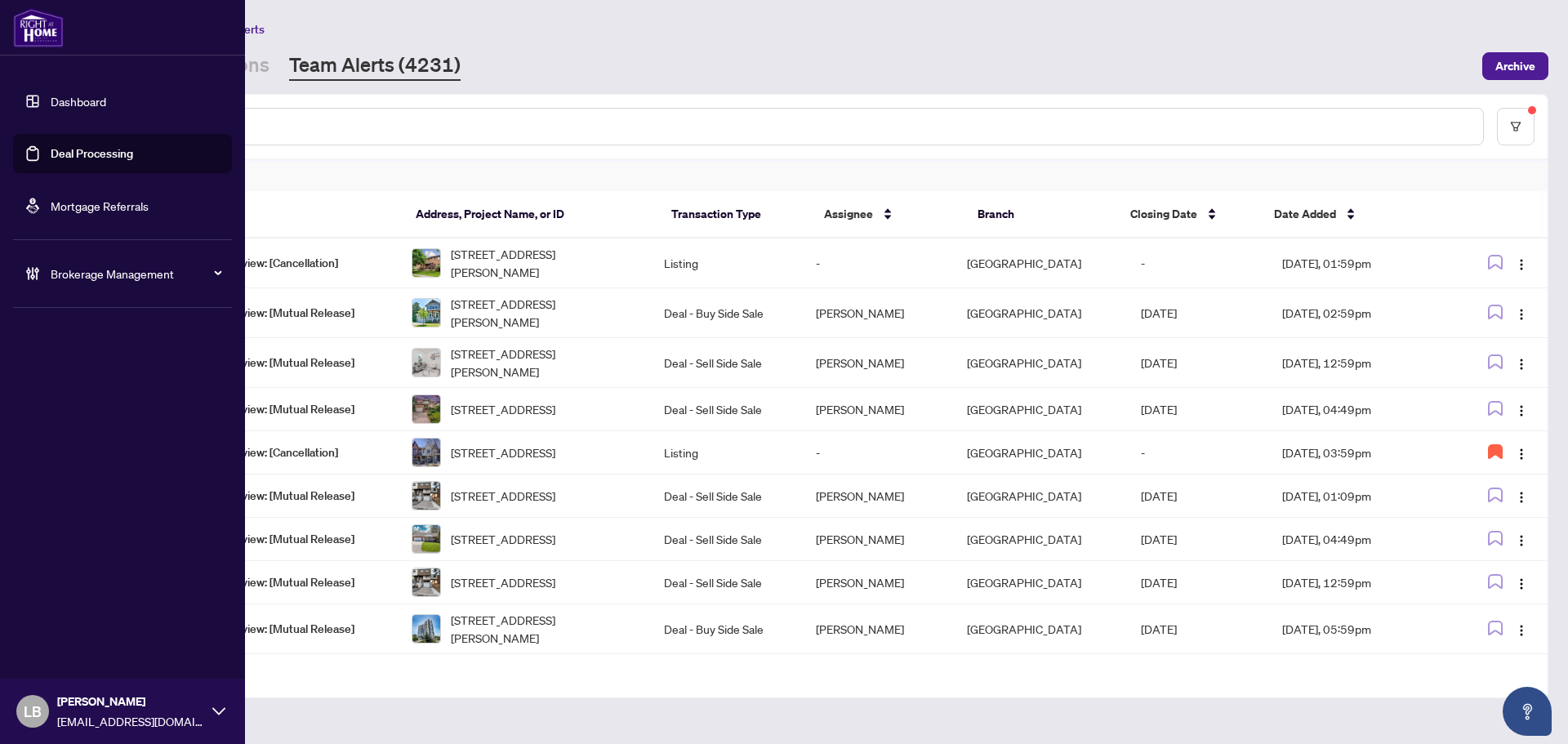
click at [65, 104] on link "Dashboard" at bounding box center [78, 101] width 55 height 15
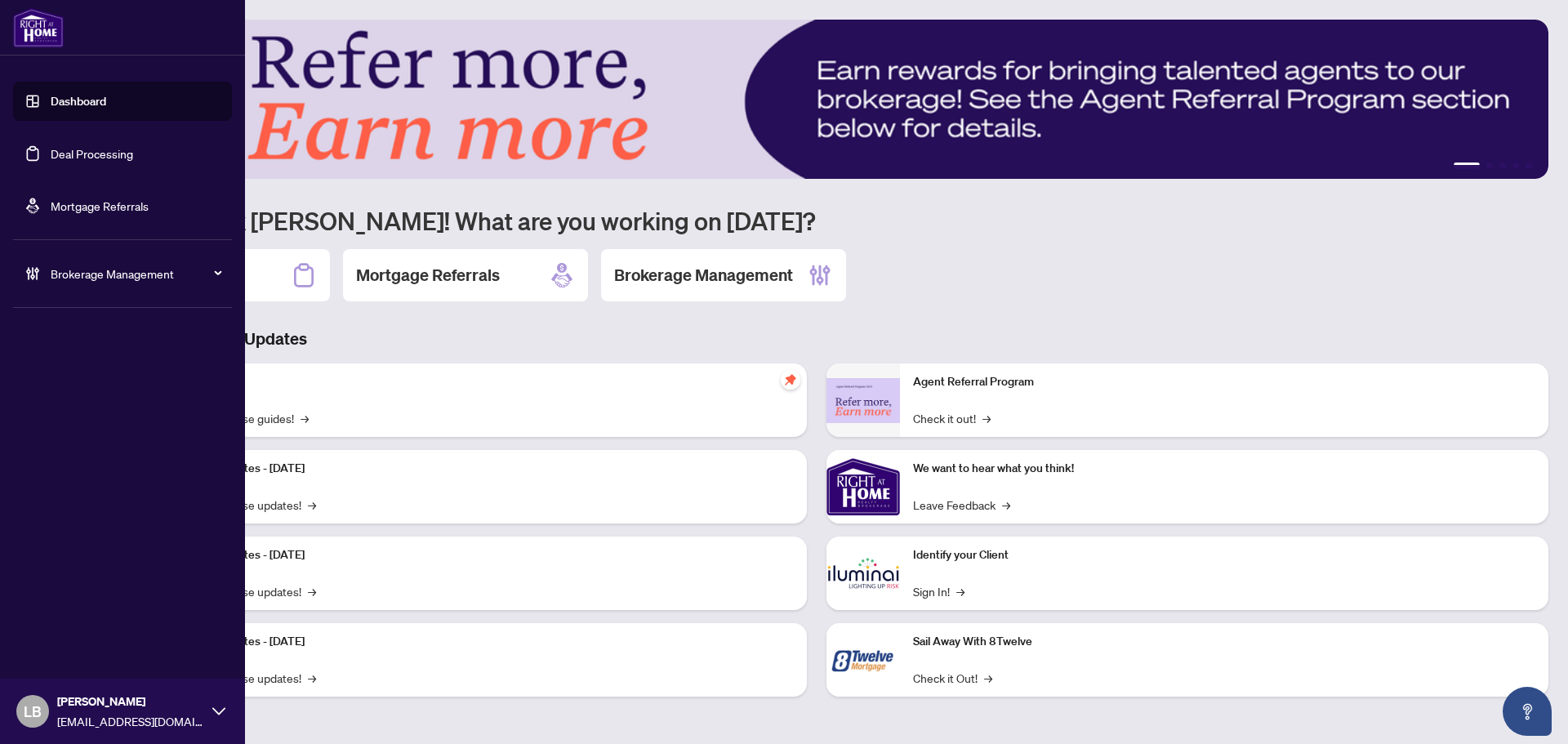
click at [51, 95] on link "Dashboard" at bounding box center [78, 101] width 55 height 15
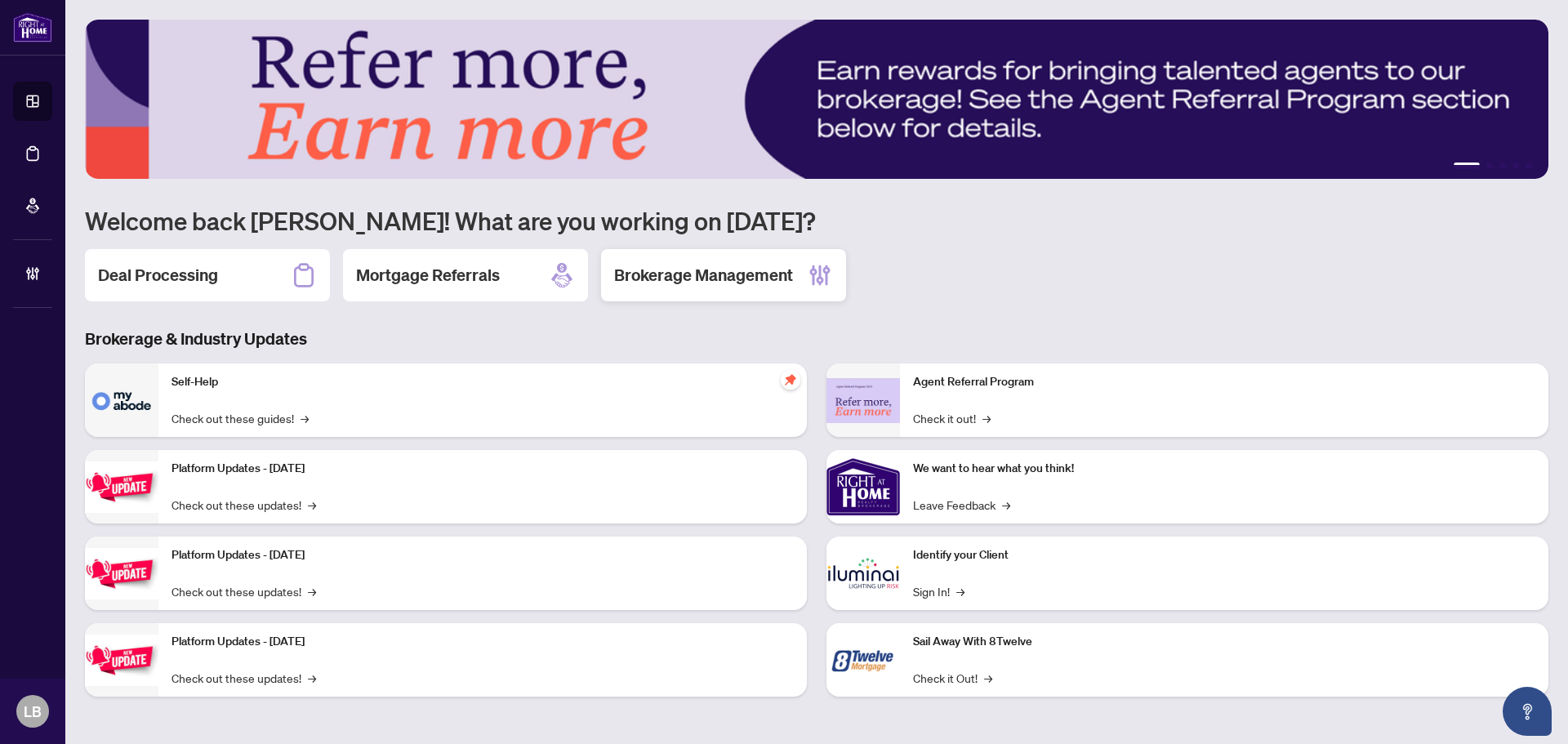
click at [696, 278] on h2 "Brokerage Management" at bounding box center [703, 275] width 179 height 22
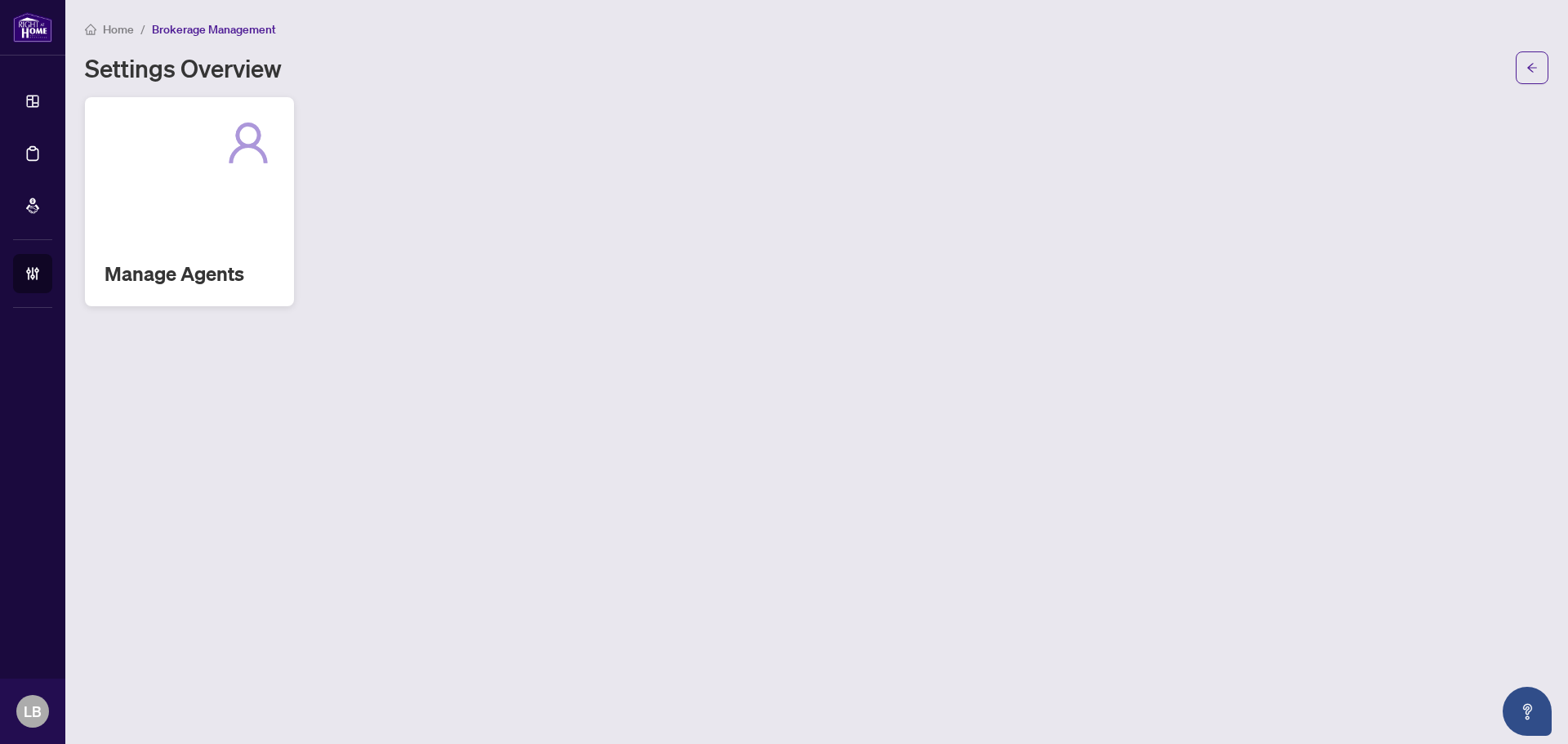
click at [171, 258] on div "Manage Agents" at bounding box center [189, 201] width 209 height 209
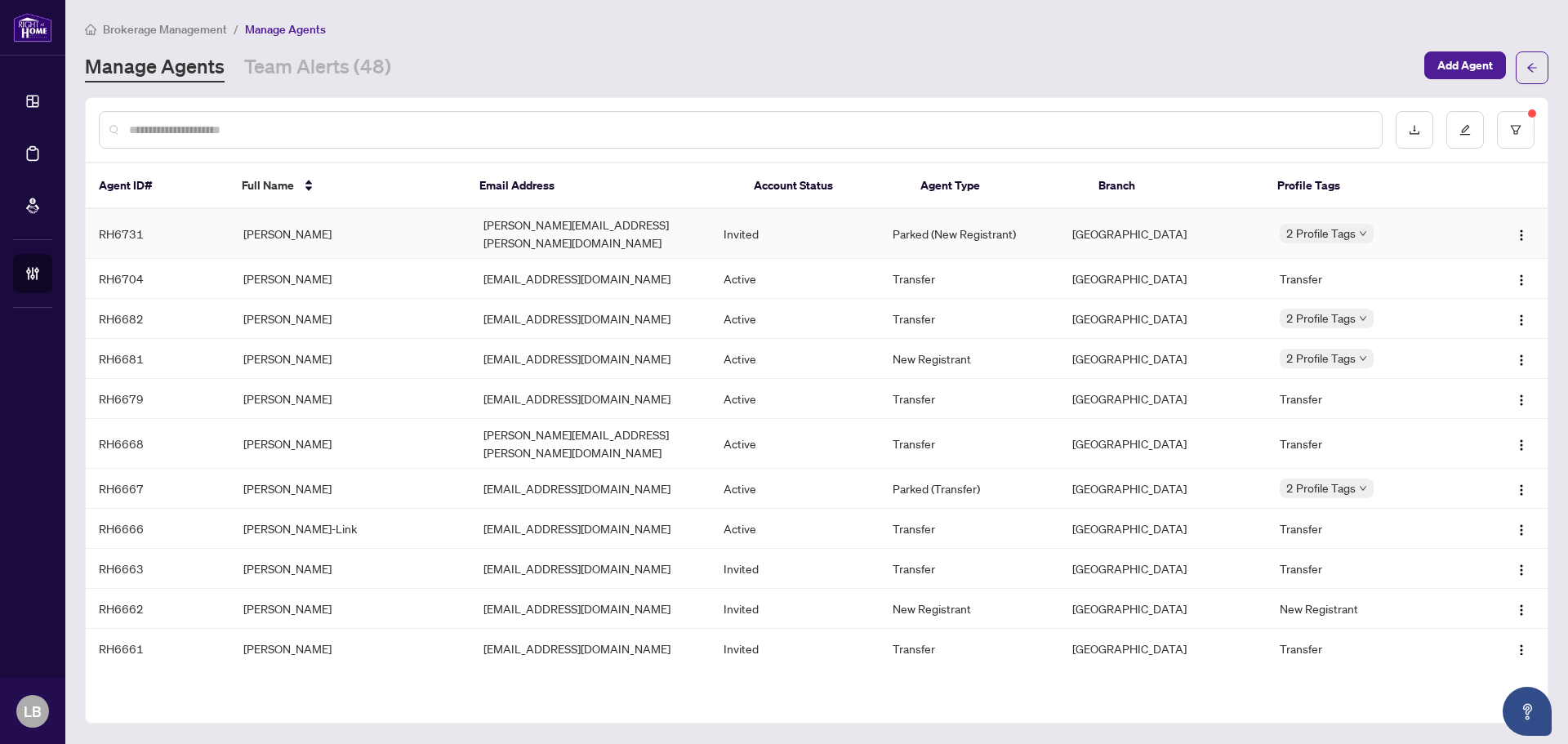
click at [284, 226] on td "[PERSON_NAME]" at bounding box center [350, 233] width 240 height 50
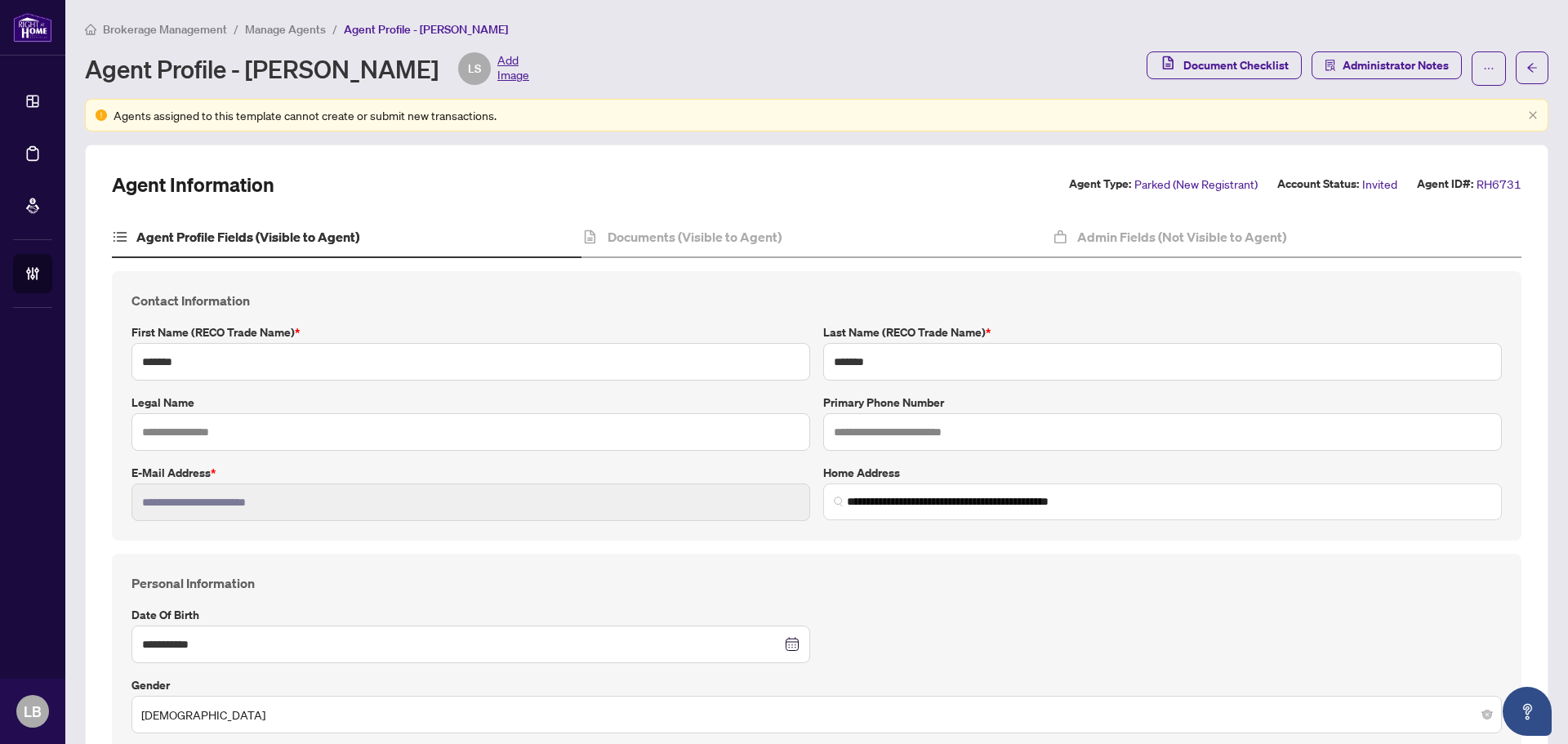
scroll to position [818, 0]
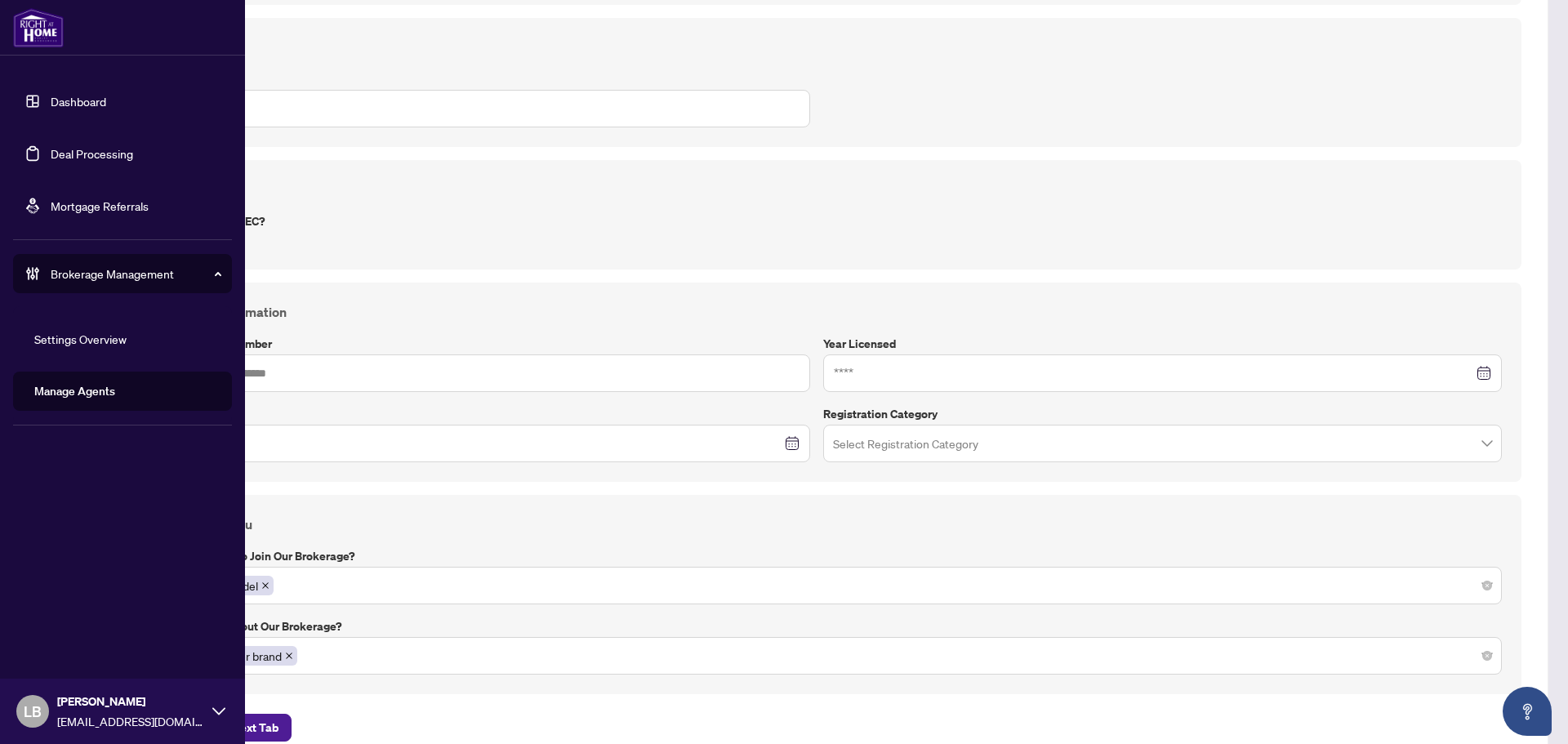
click at [51, 104] on link "Dashboard" at bounding box center [78, 101] width 55 height 15
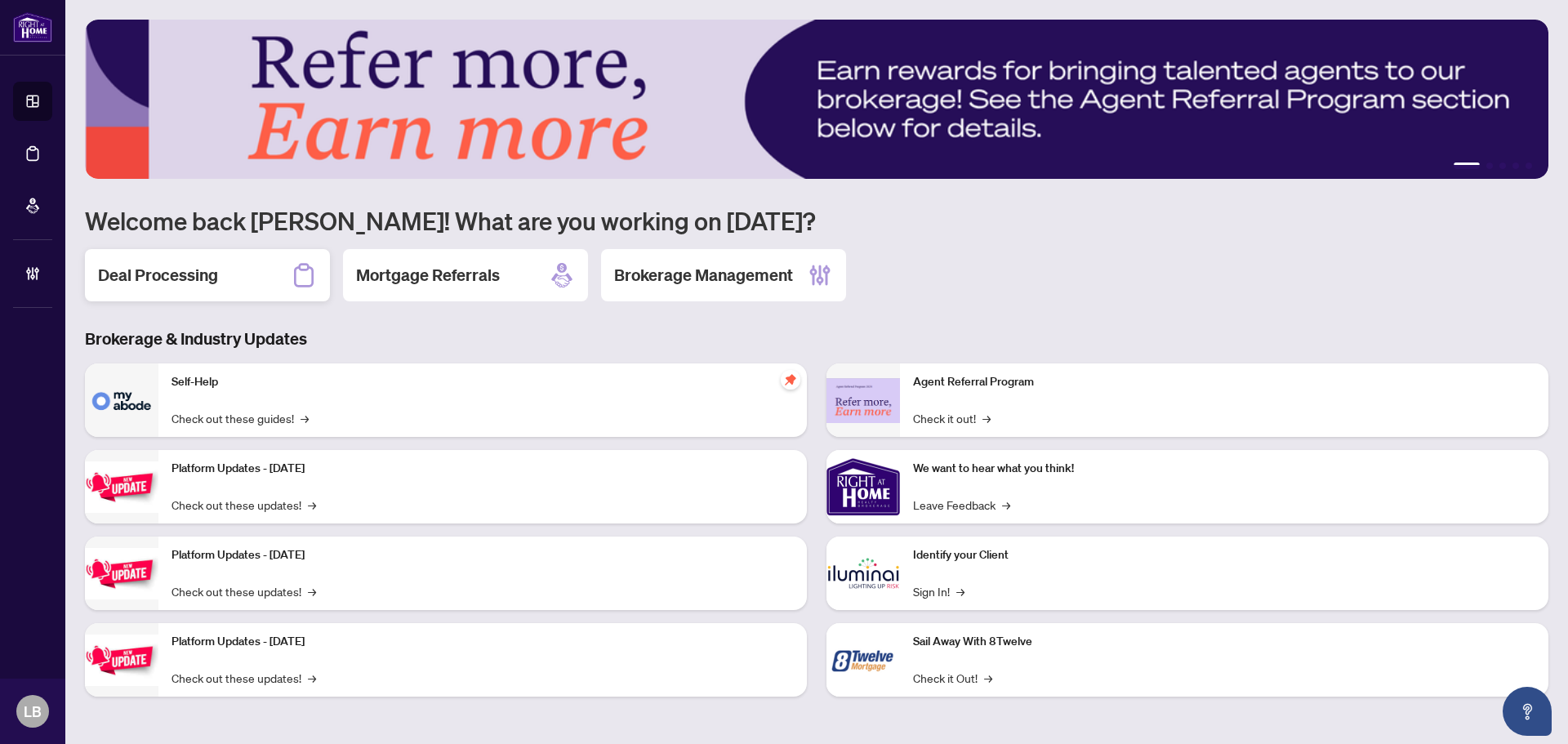
click at [197, 265] on h2 "Deal Processing" at bounding box center [158, 275] width 120 height 22
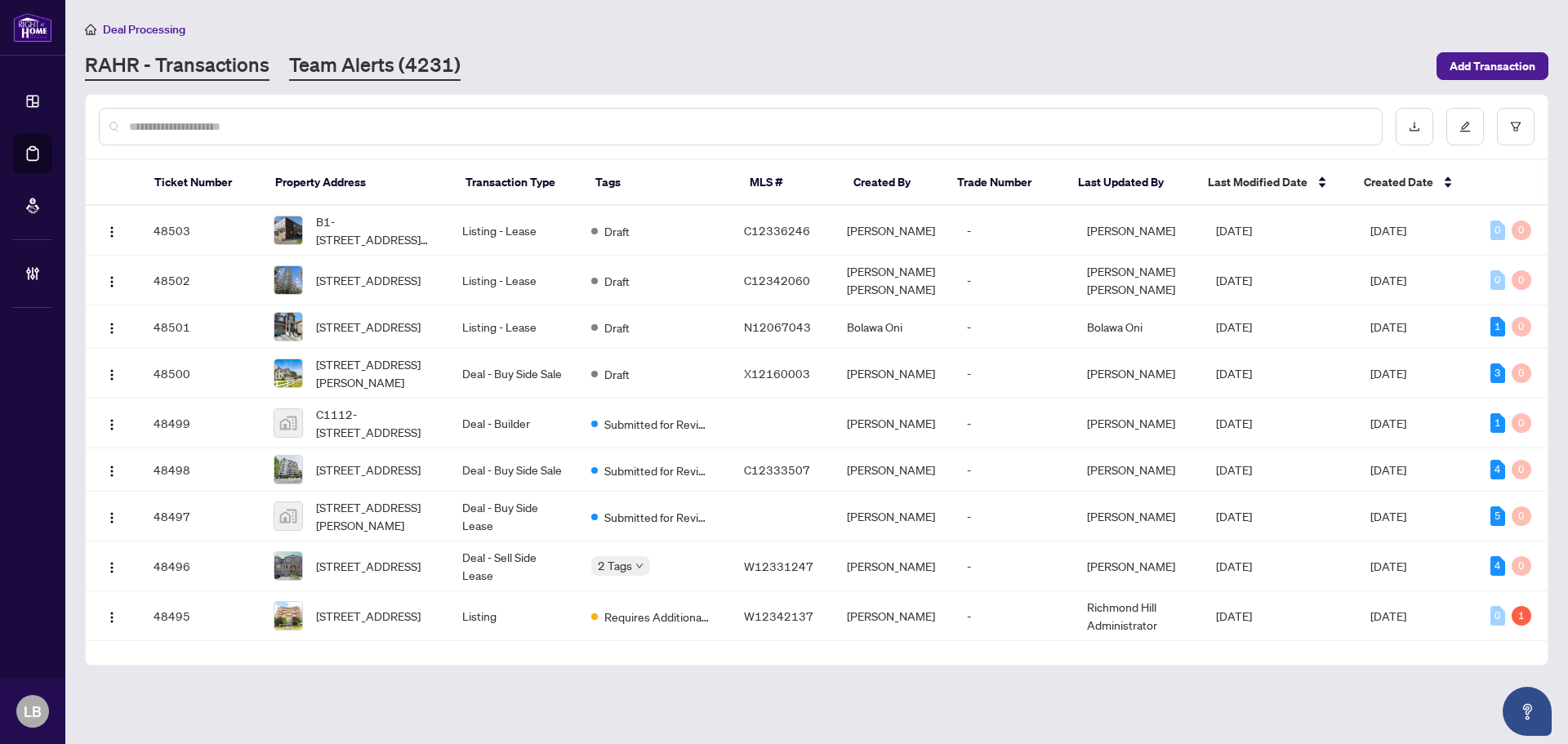
click at [332, 63] on link "Team Alerts (4231)" at bounding box center [374, 66] width 171 height 29
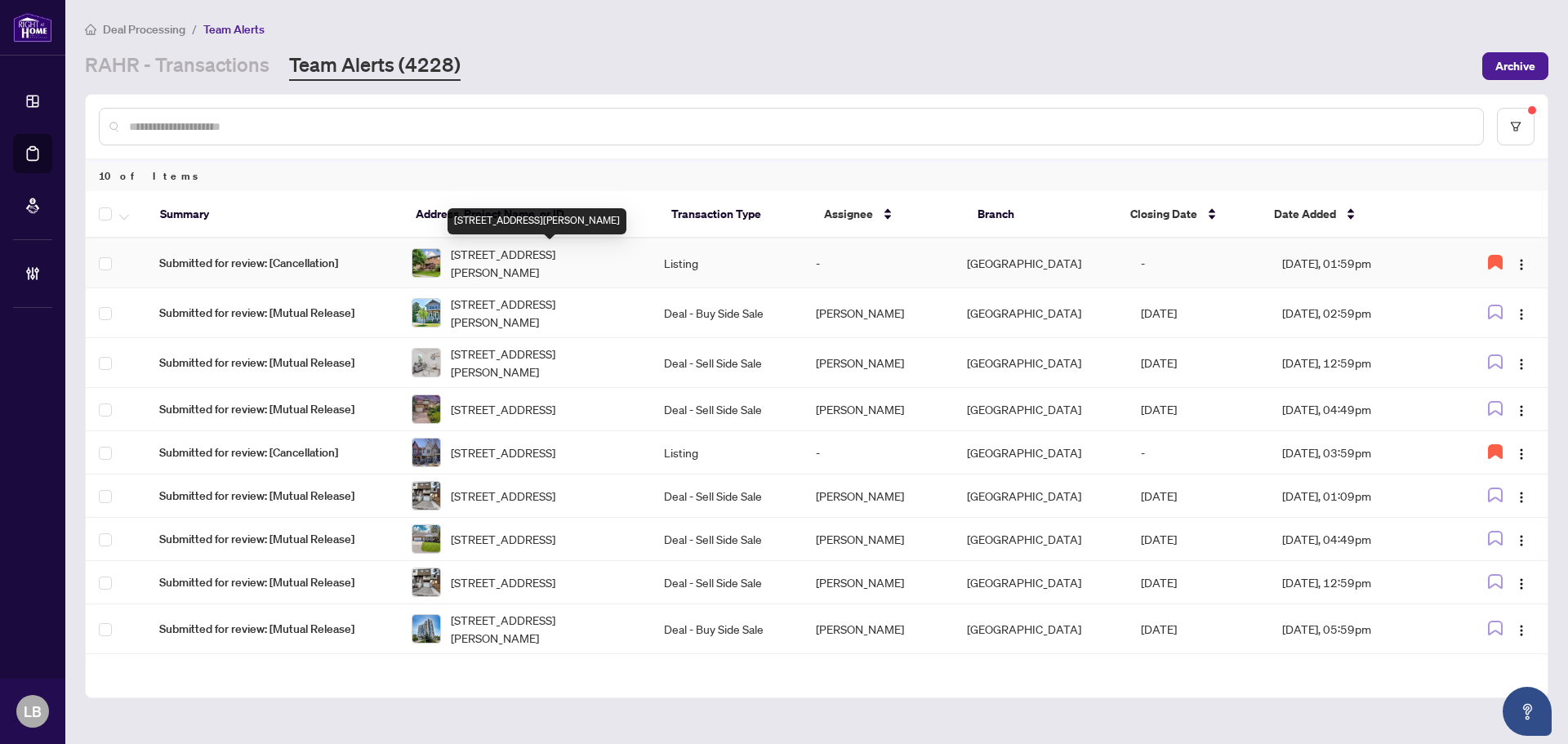
click at [506, 266] on span "236 O'Donoghue Ave, Oakville, Ontario L6H 3W6, Canada" at bounding box center [544, 263] width 187 height 36
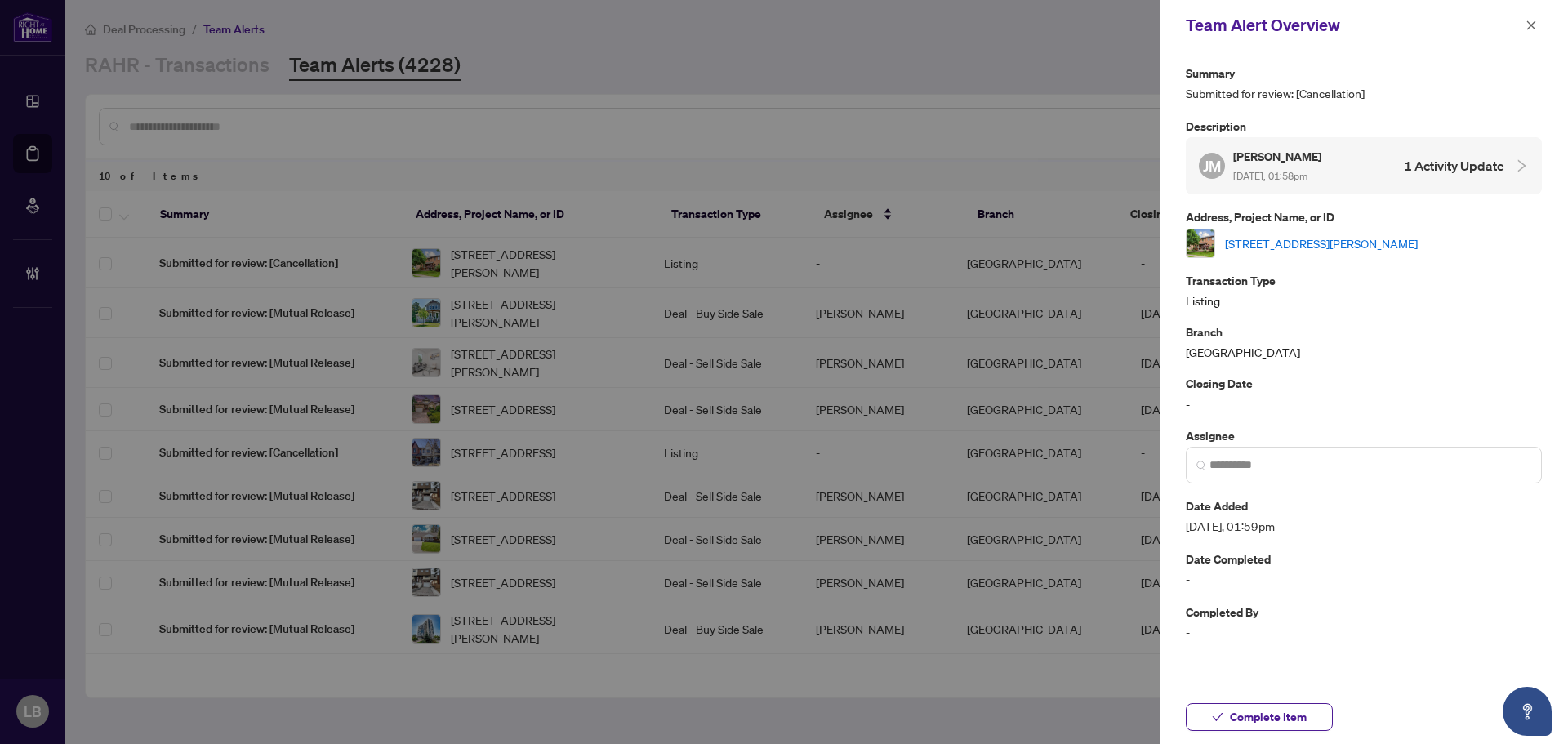
click at [1279, 243] on link "236 O'Donoghue Ave, Oakville, Ontario L6H 3W6, Canada" at bounding box center [1321, 242] width 193 height 18
click at [1531, 23] on icon "close" at bounding box center [1531, 25] width 11 height 11
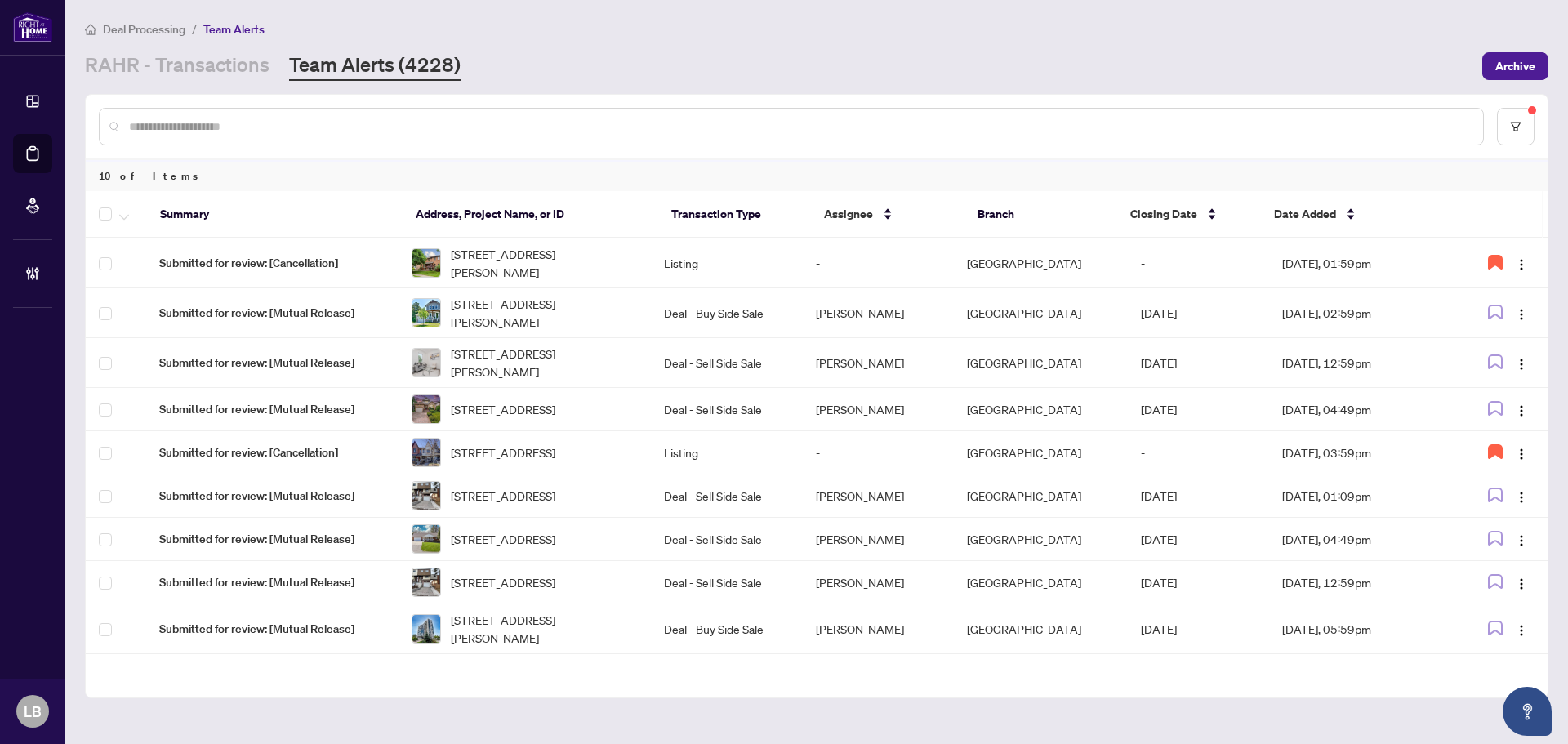
drag, startPoint x: 258, startPoint y: 66, endPoint x: 226, endPoint y: 93, distance: 41.9
click at [258, 66] on link "RAHR - Transactions" at bounding box center [177, 66] width 184 height 29
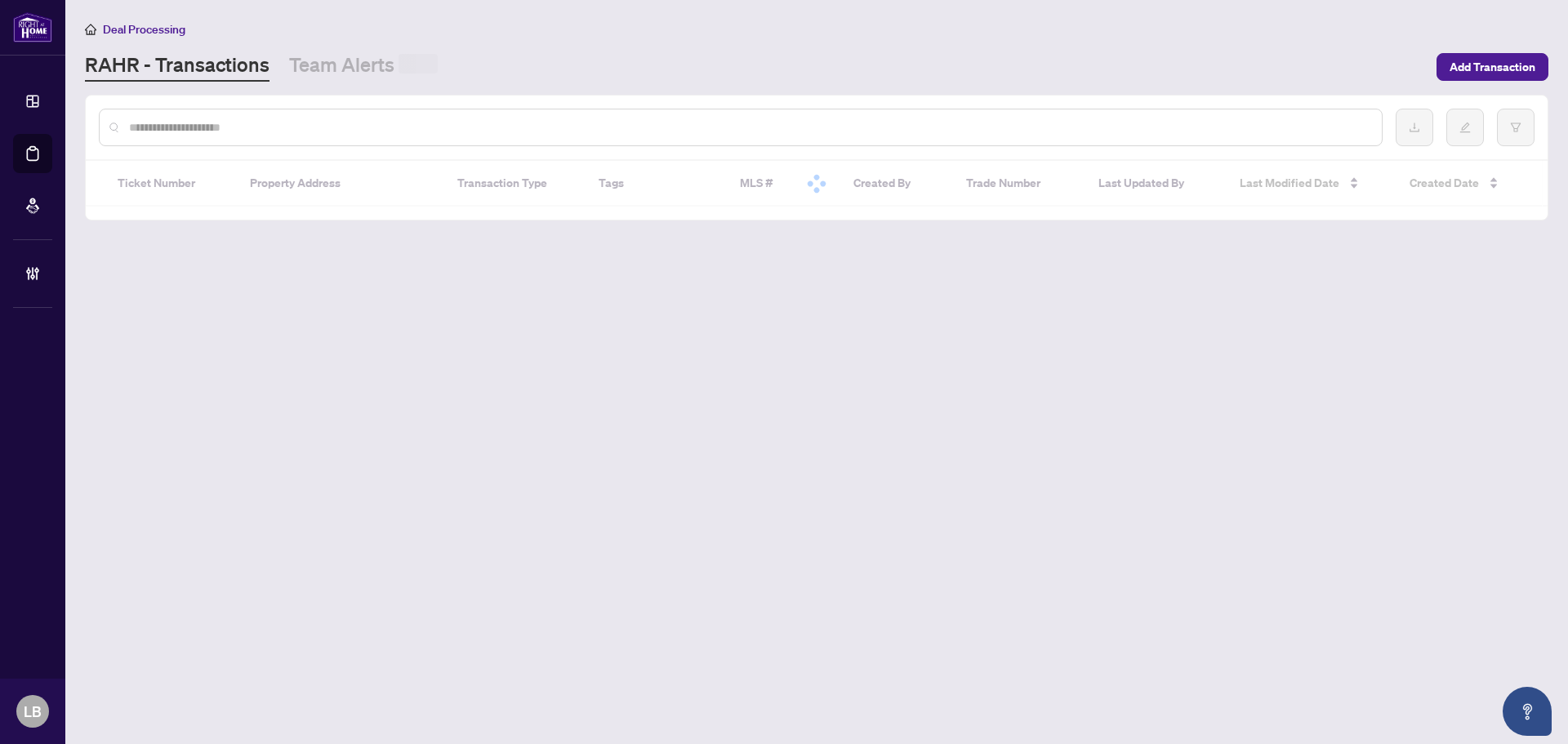
click at [214, 122] on input "text" at bounding box center [749, 126] width 1239 height 18
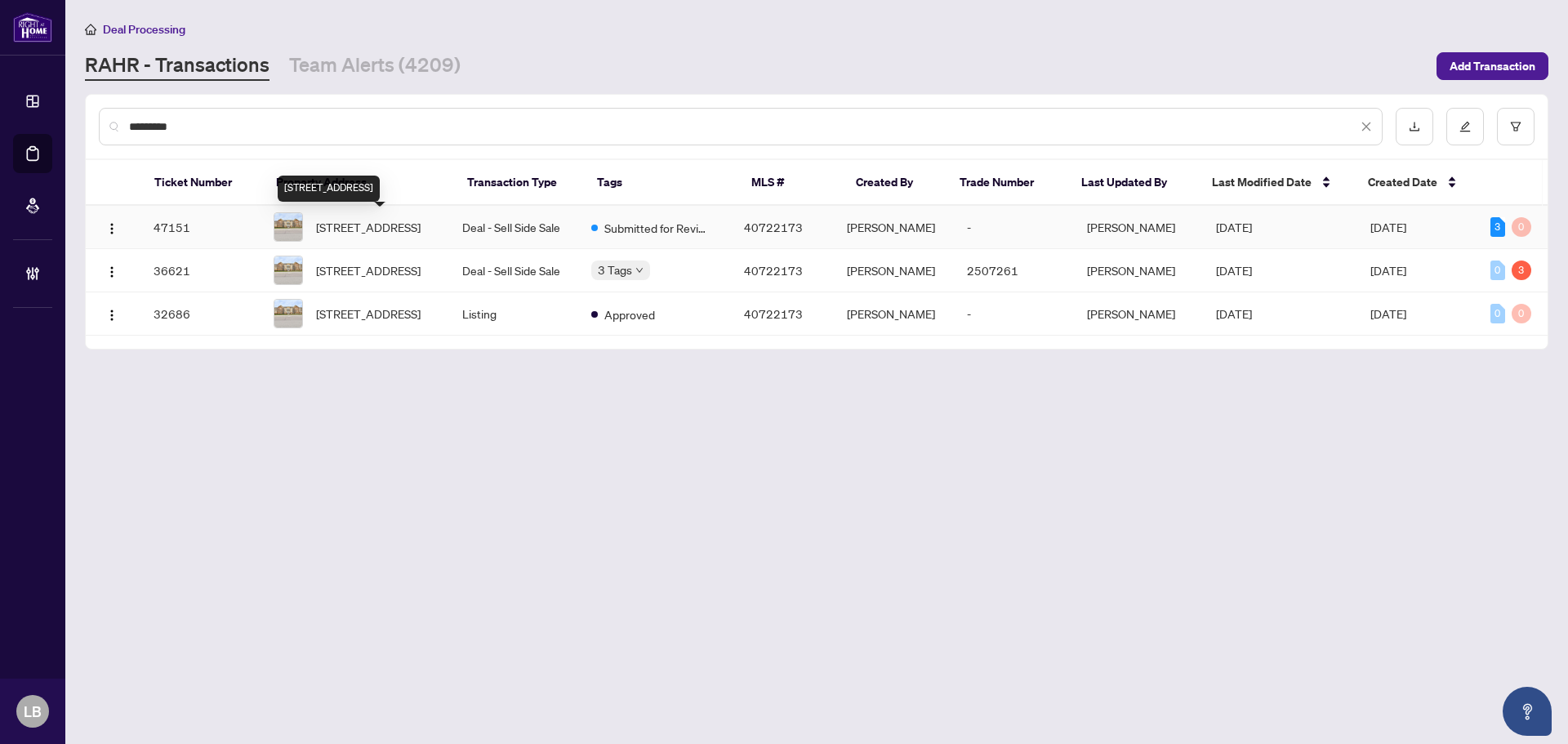
type input "*********"
click at [393, 231] on span "402-4450 Fairview Street, Burlington, ON L7L 7K7, Canada" at bounding box center [369, 226] width 105 height 18
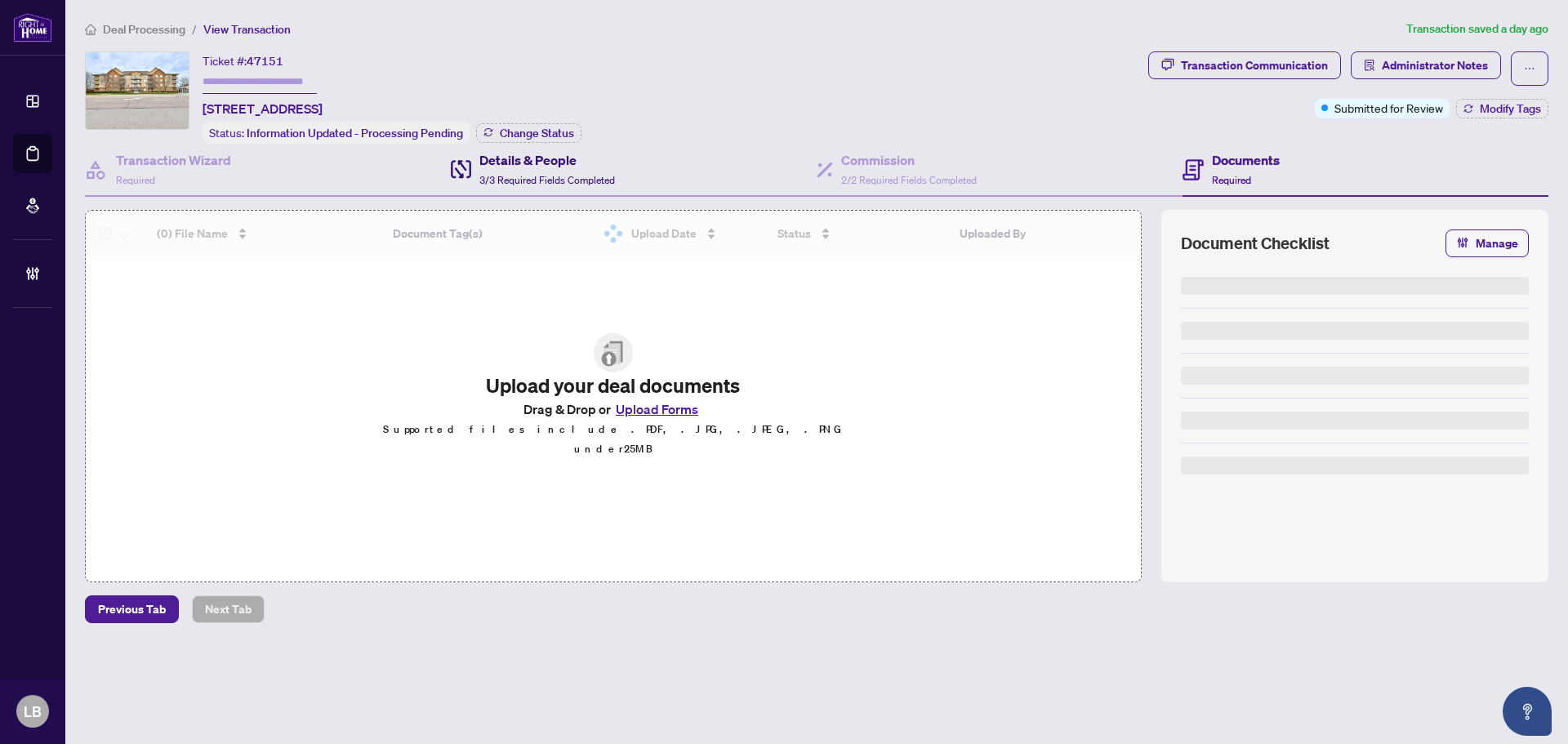
click at [575, 174] on span "3/3 Required Fields Completed" at bounding box center [547, 180] width 136 height 12
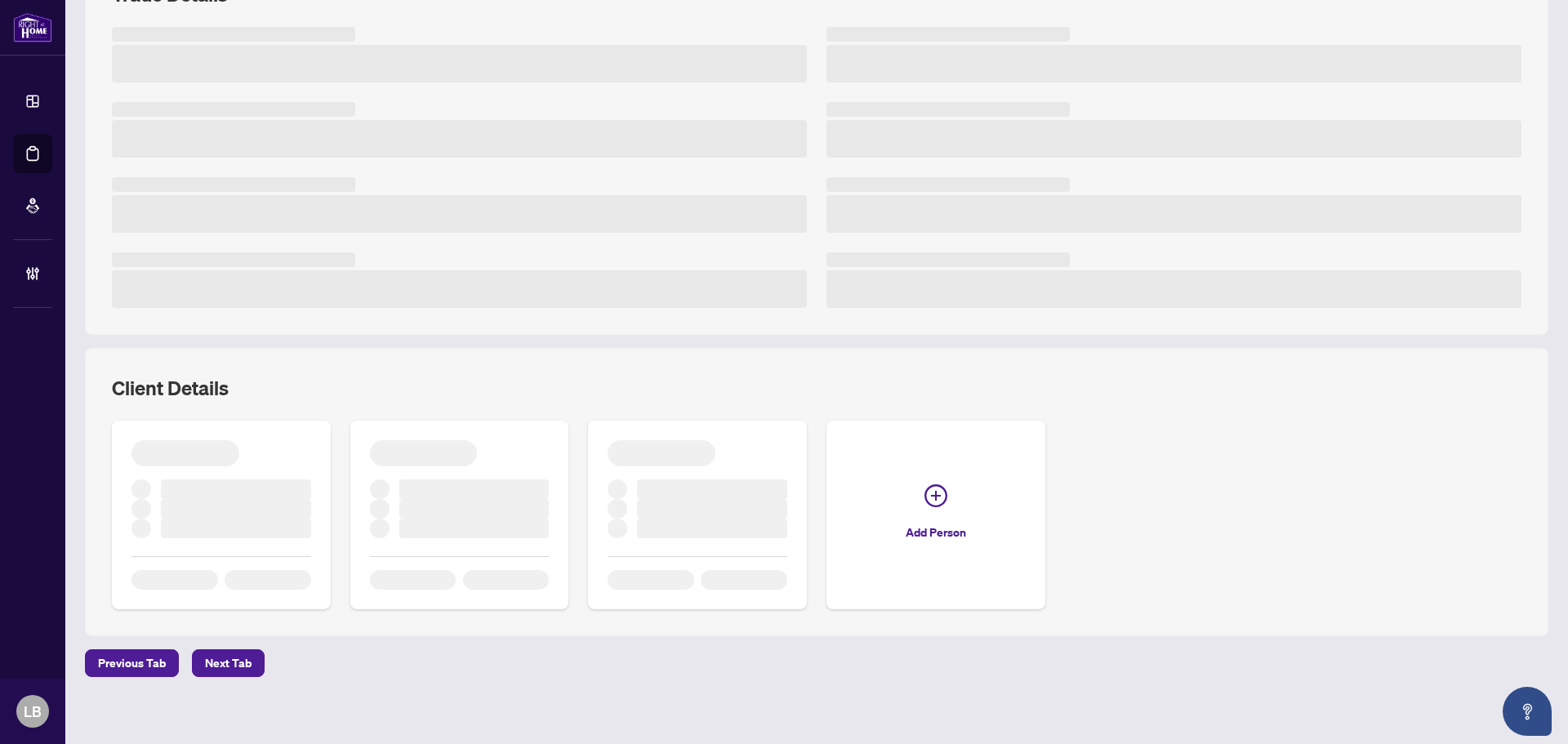
scroll to position [263, 0]
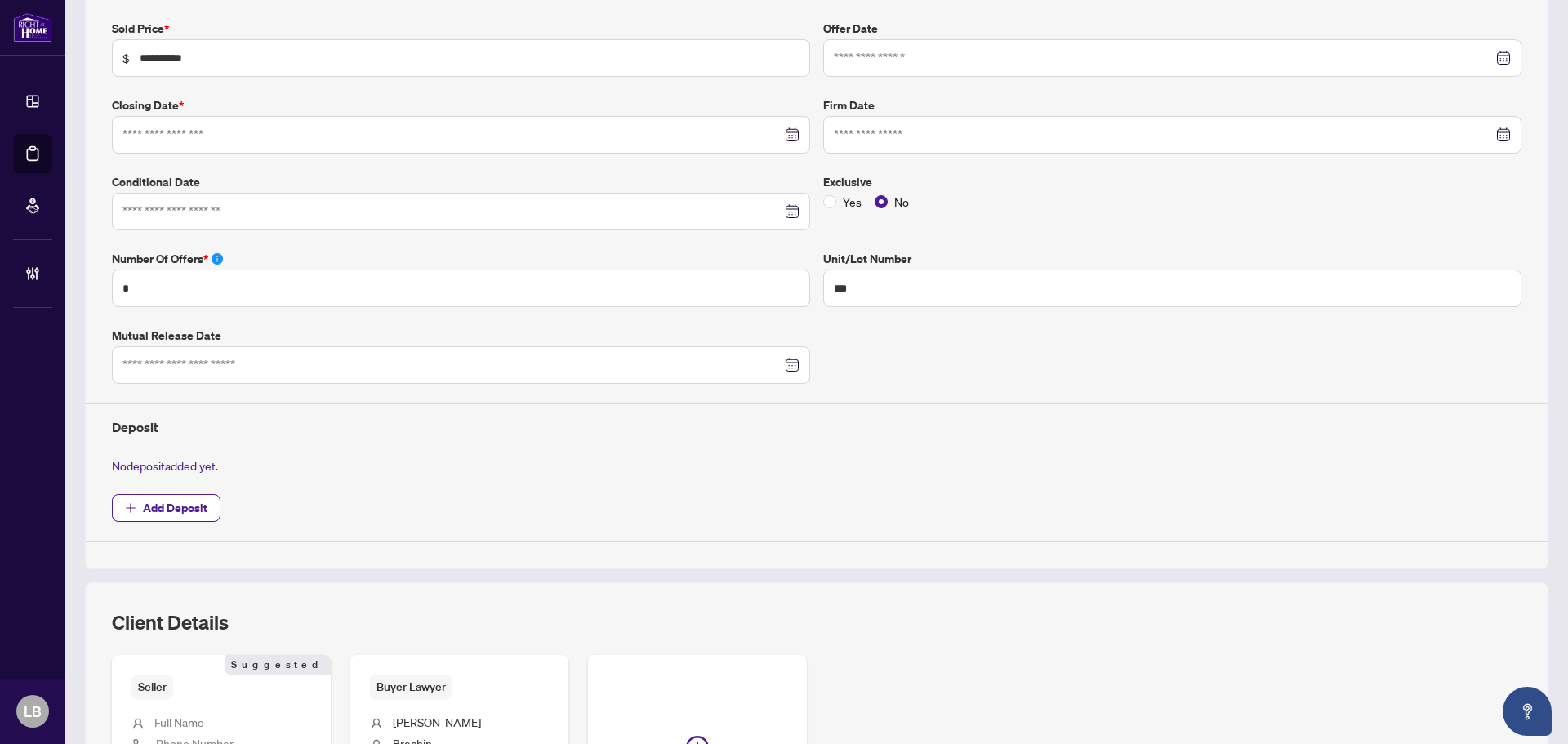
type input "**********"
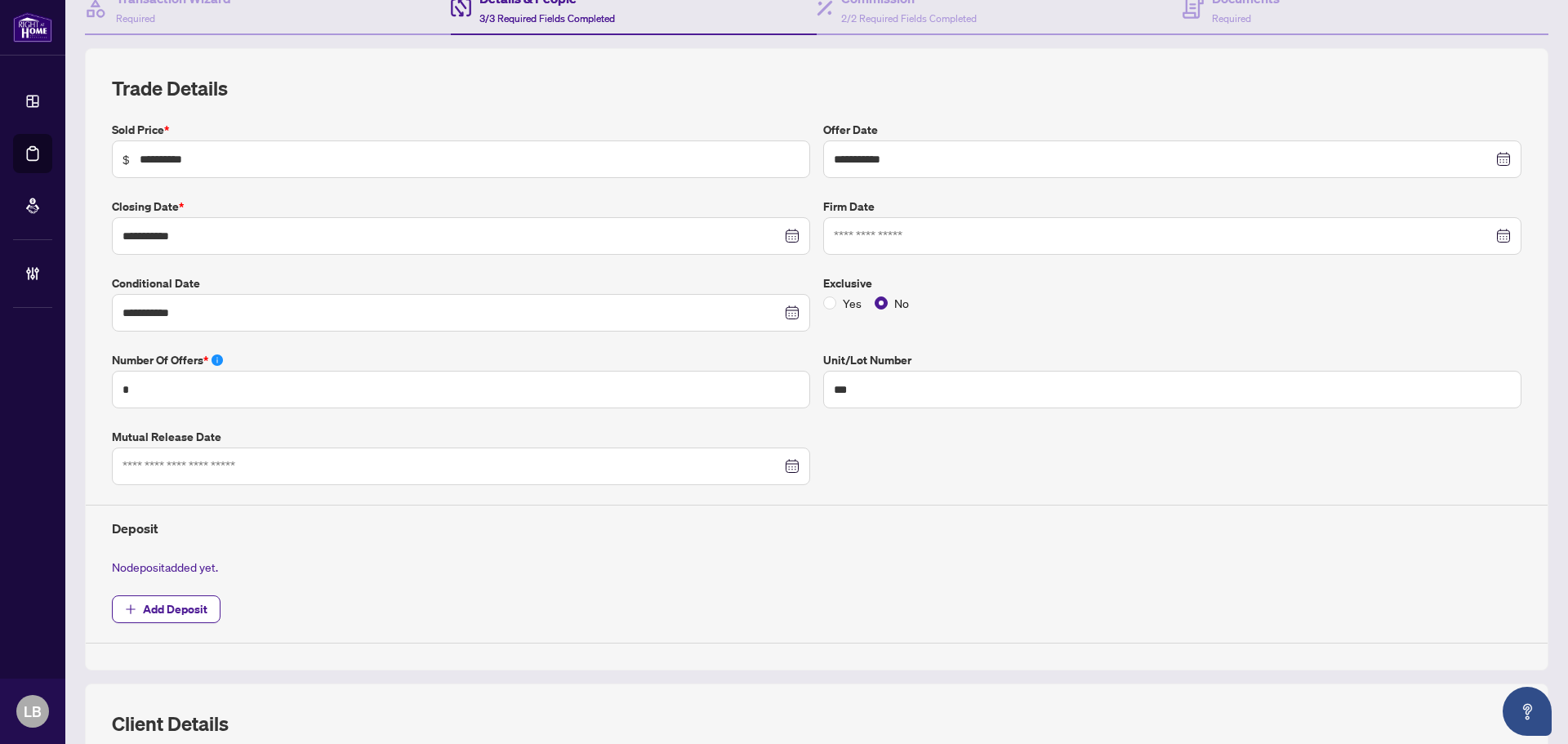
scroll to position [0, 0]
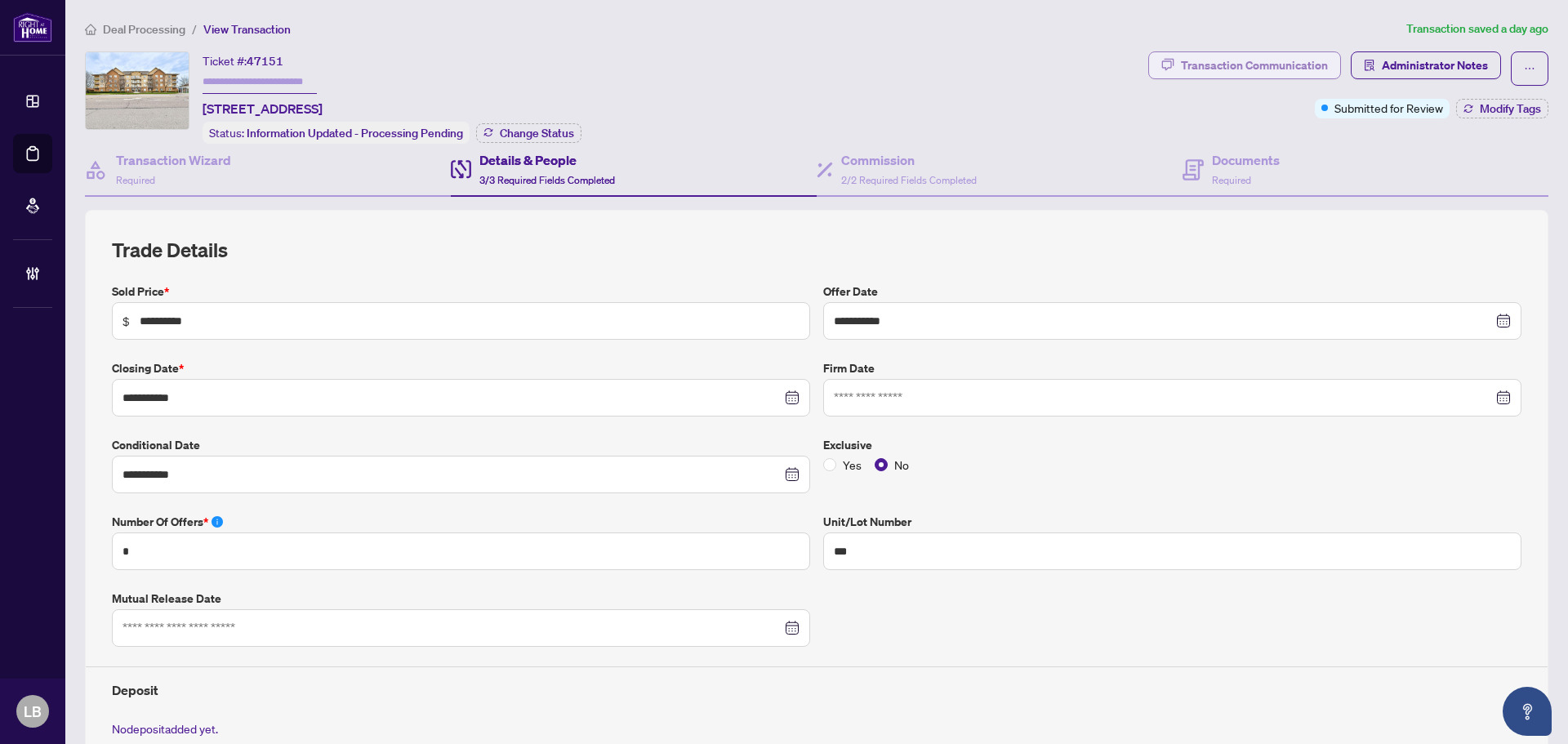
click at [1224, 62] on div "Transaction Communication" at bounding box center [1253, 66] width 147 height 26
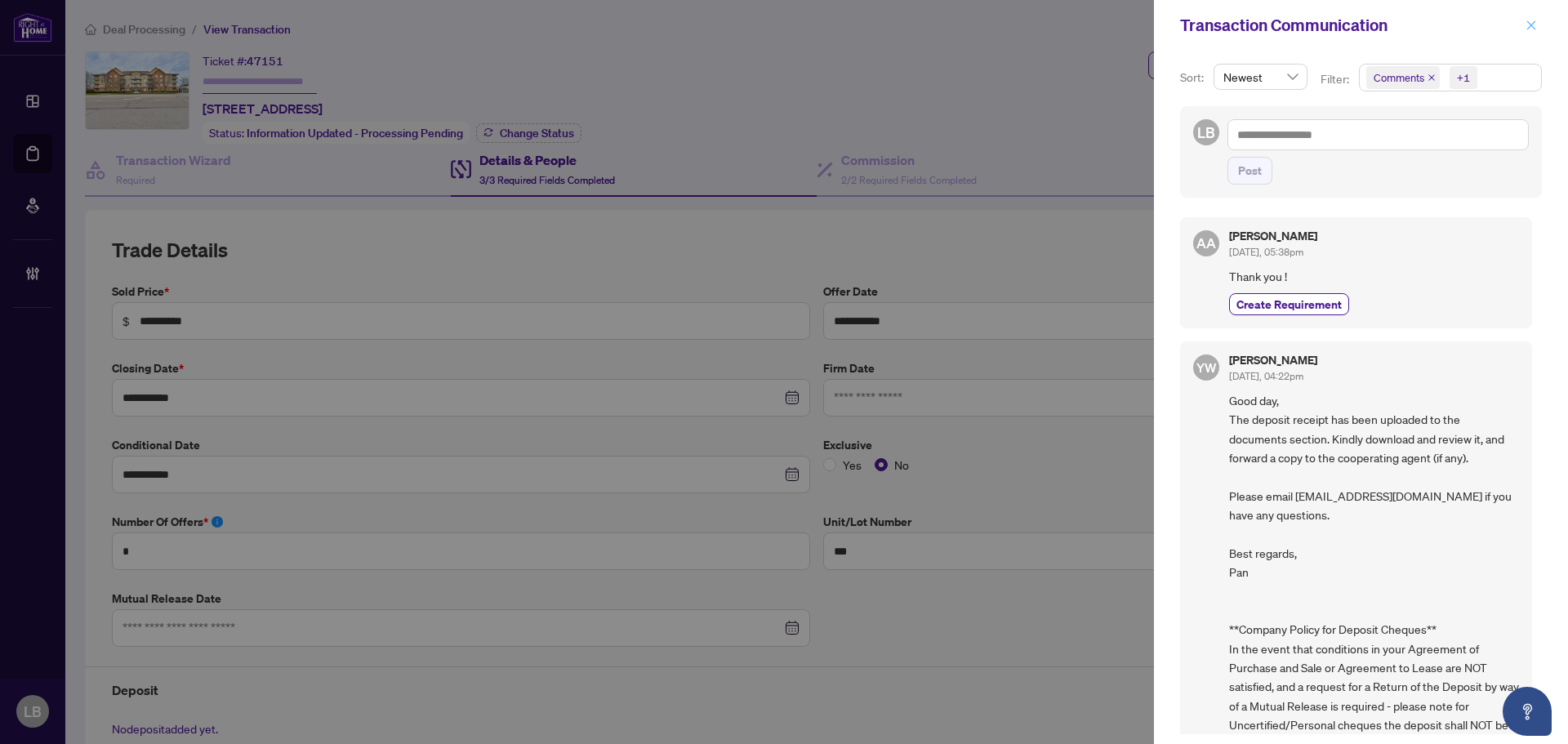
click at [1532, 21] on icon "close" at bounding box center [1531, 25] width 11 height 11
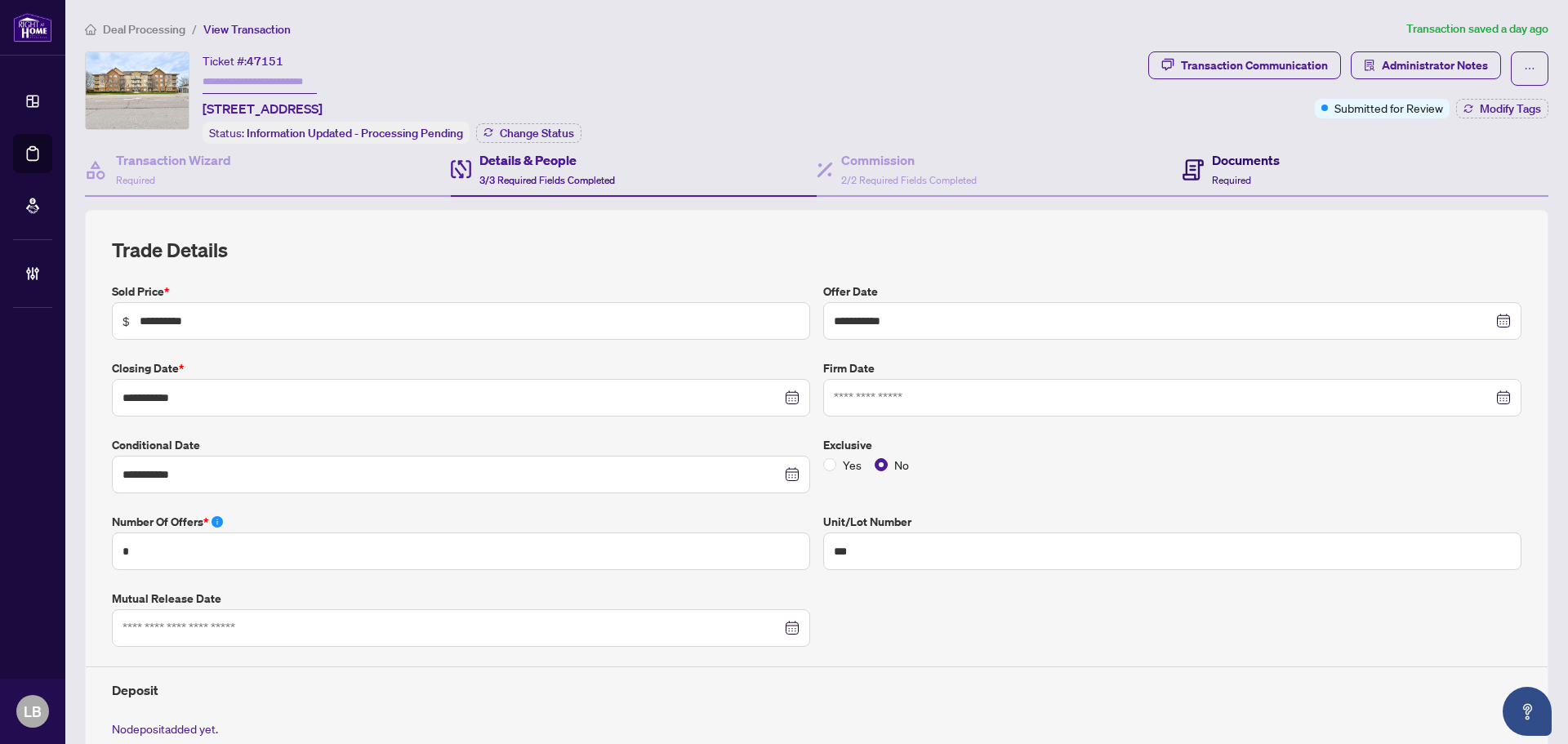
click at [1236, 162] on h4 "Documents" at bounding box center [1245, 159] width 67 height 20
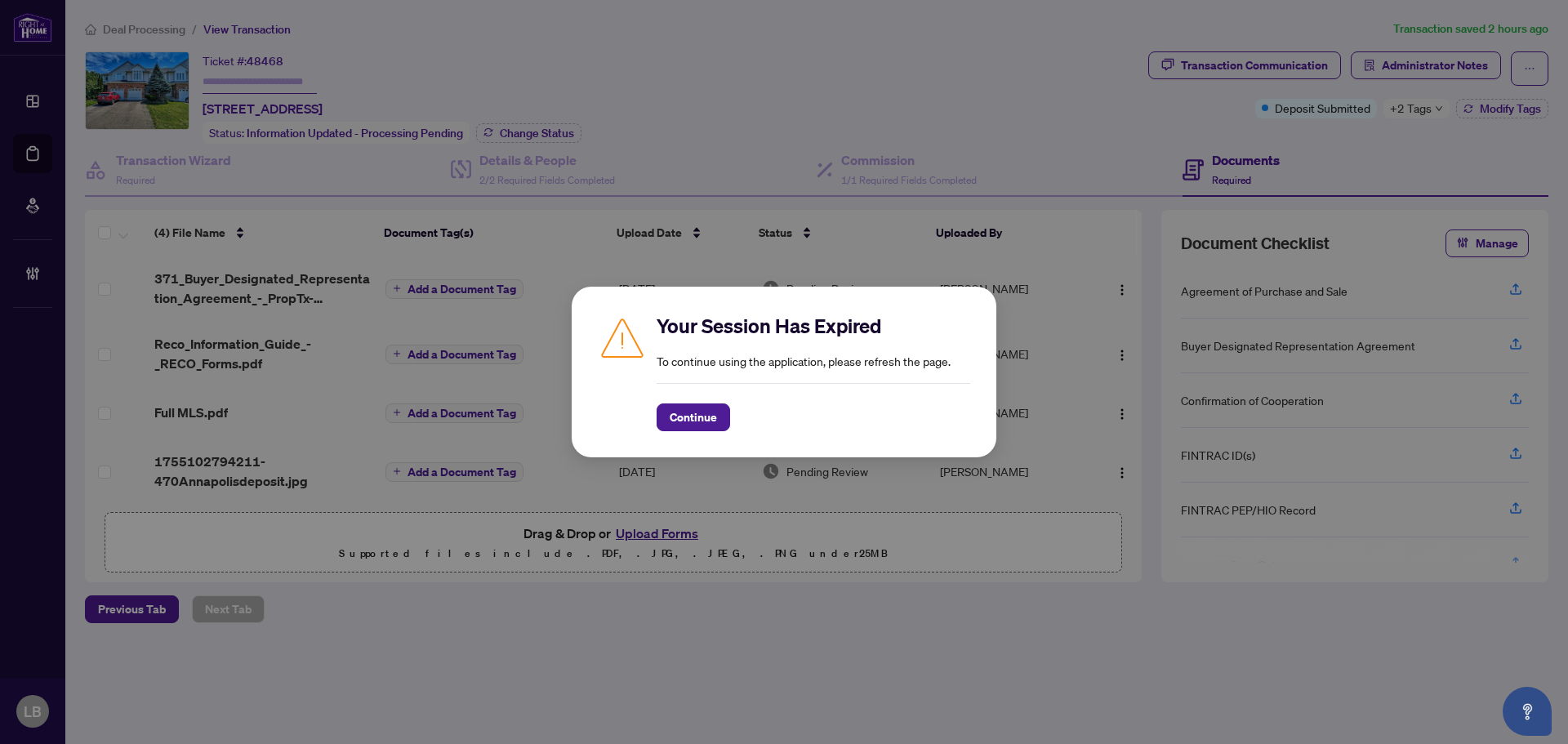
scroll to position [6, 0]
click at [690, 418] on span "Continue" at bounding box center [693, 417] width 48 height 26
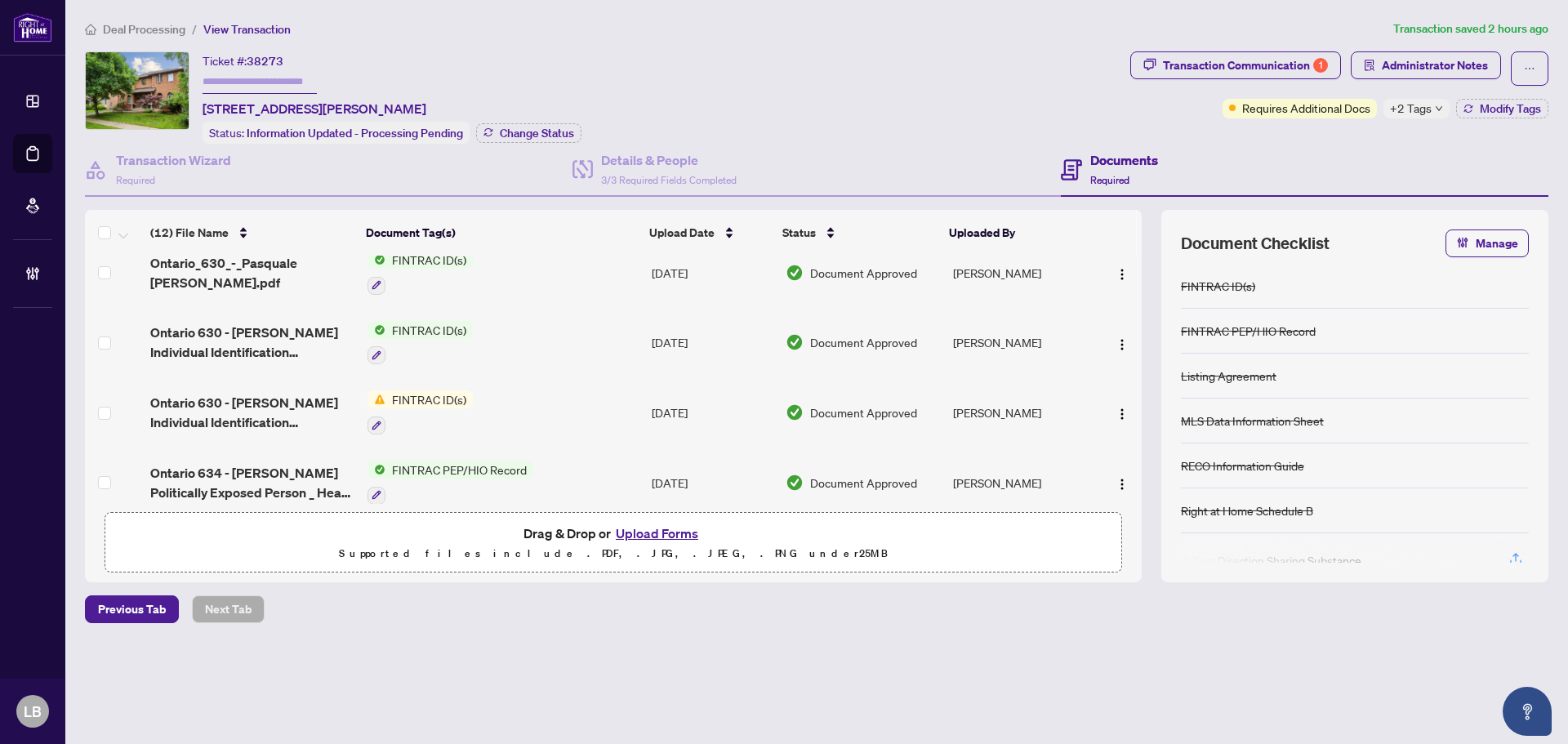
scroll to position [171, 0]
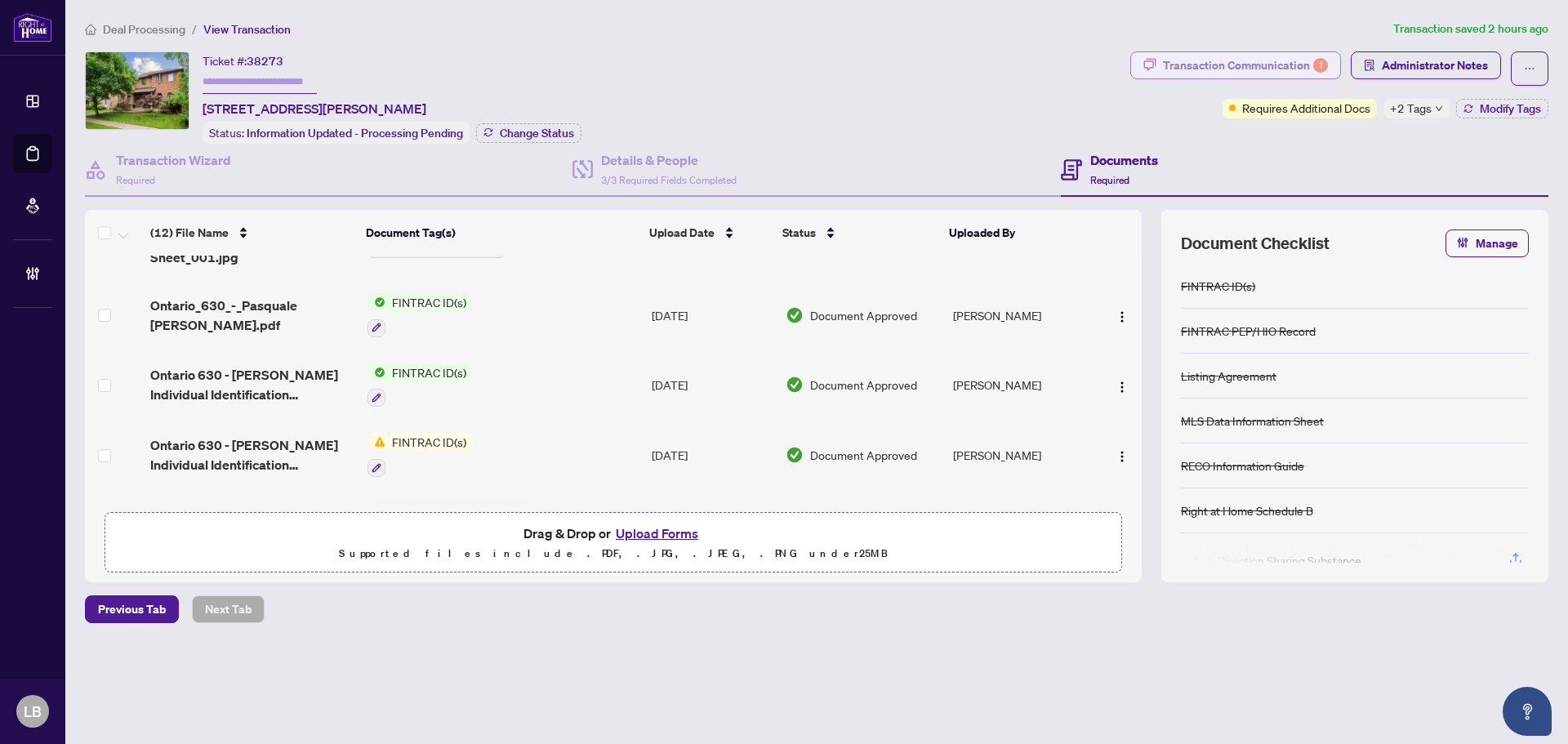
click at [1217, 60] on div "Transaction Communication 1" at bounding box center [1245, 66] width 165 height 26
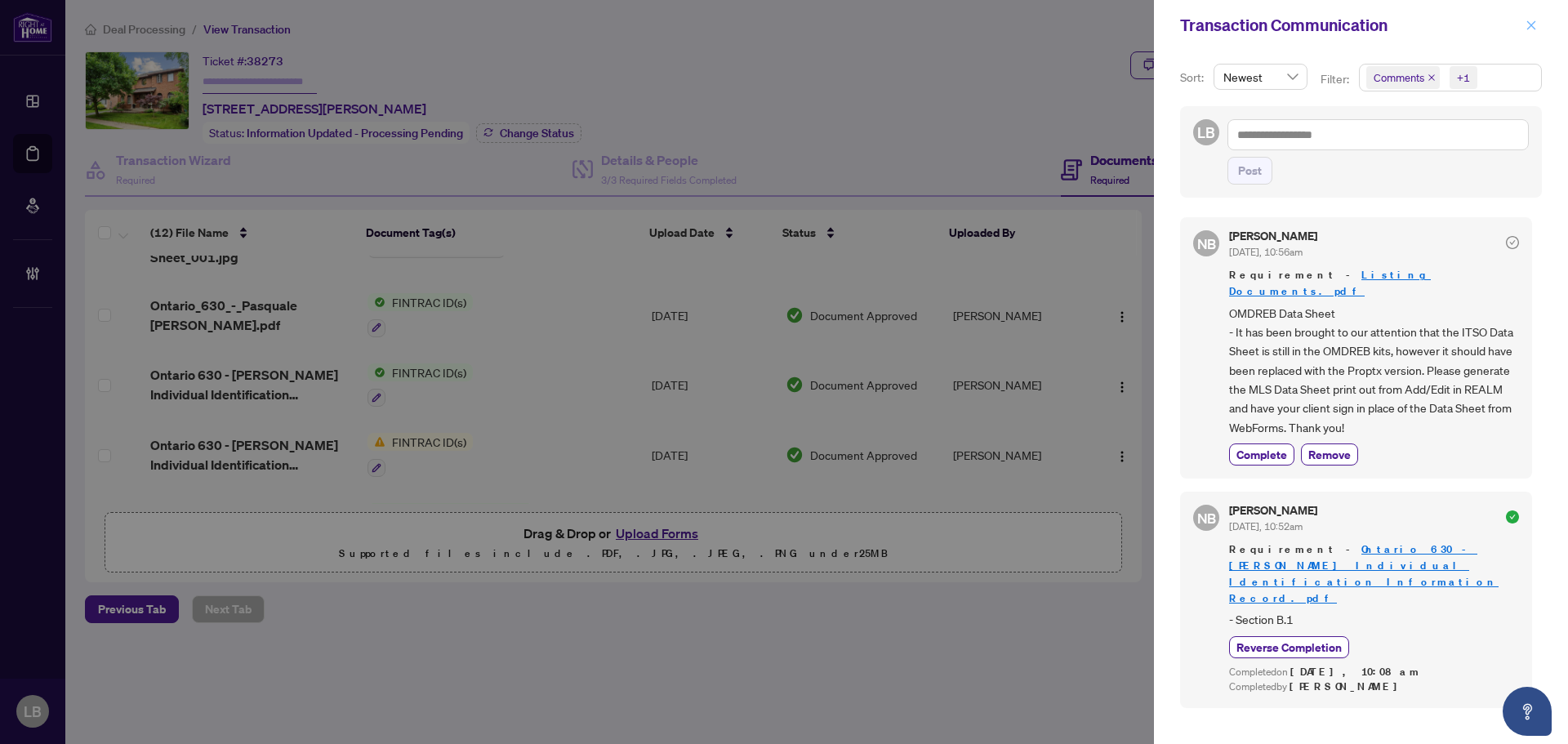
click at [1534, 28] on icon "close" at bounding box center [1531, 25] width 11 height 11
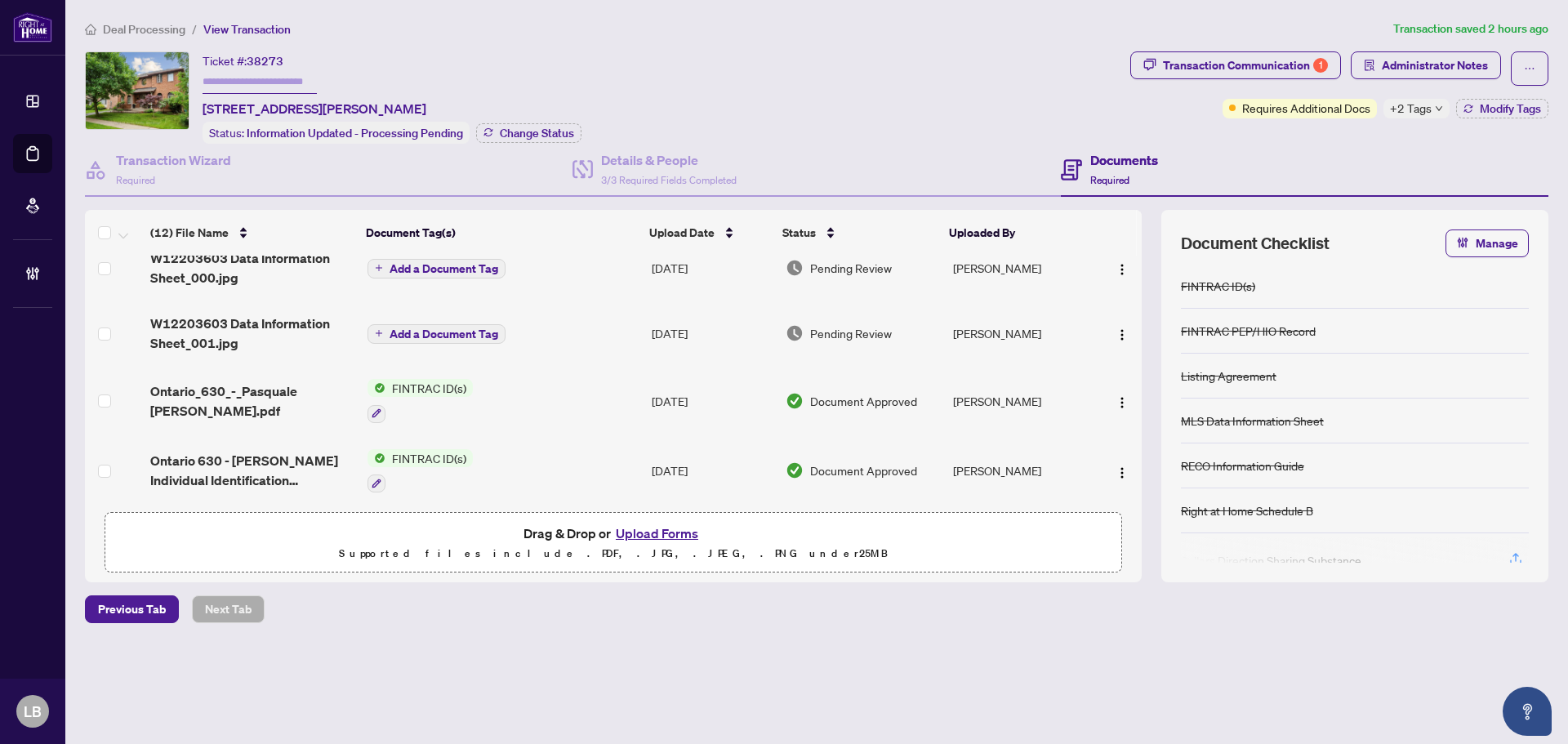
scroll to position [0, 0]
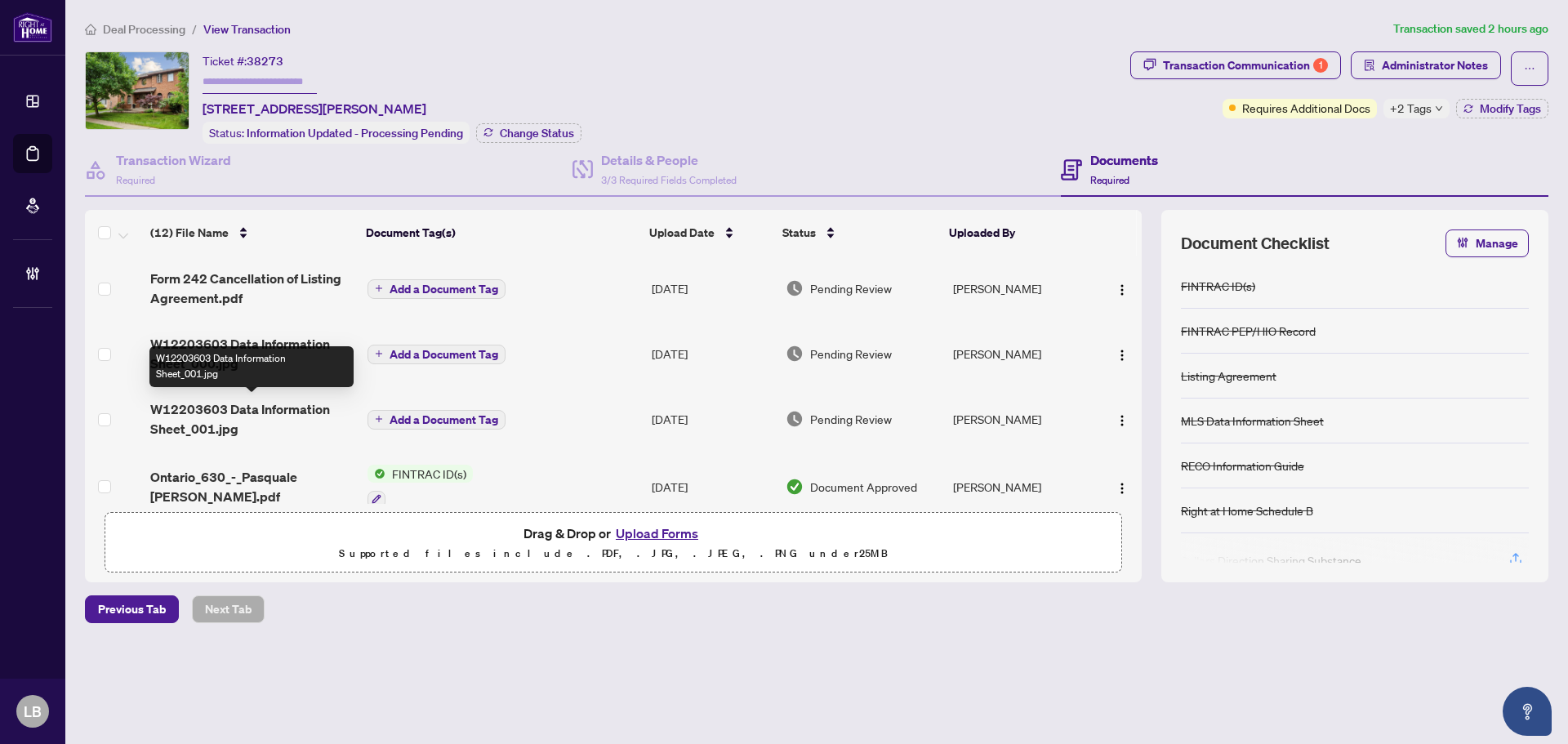
click at [212, 412] on span "W12203603 Data Information Sheet_001.jpg" at bounding box center [252, 418] width 204 height 39
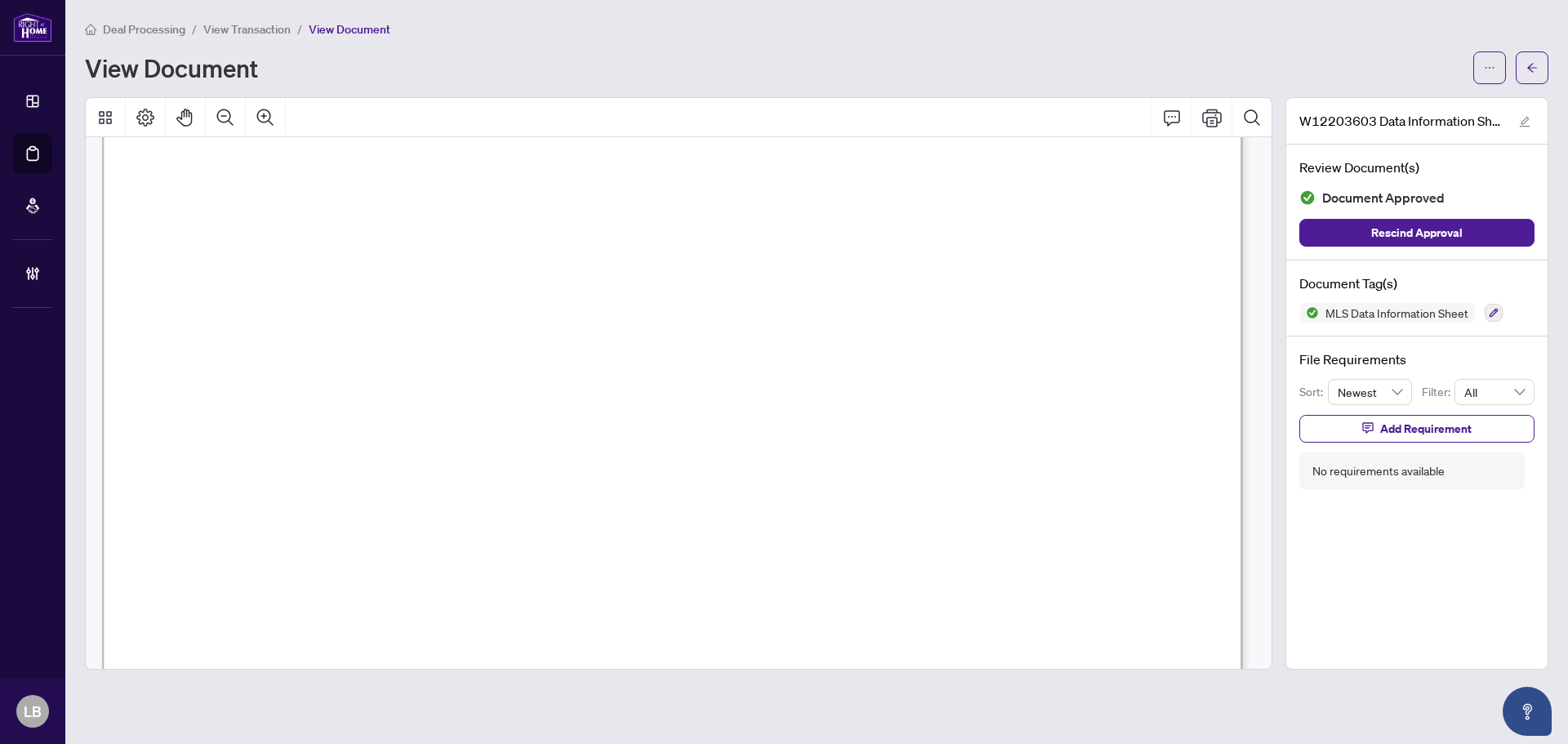
scroll to position [461, 0]
click at [1531, 69] on icon "arrow-left" at bounding box center [1531, 67] width 11 height 11
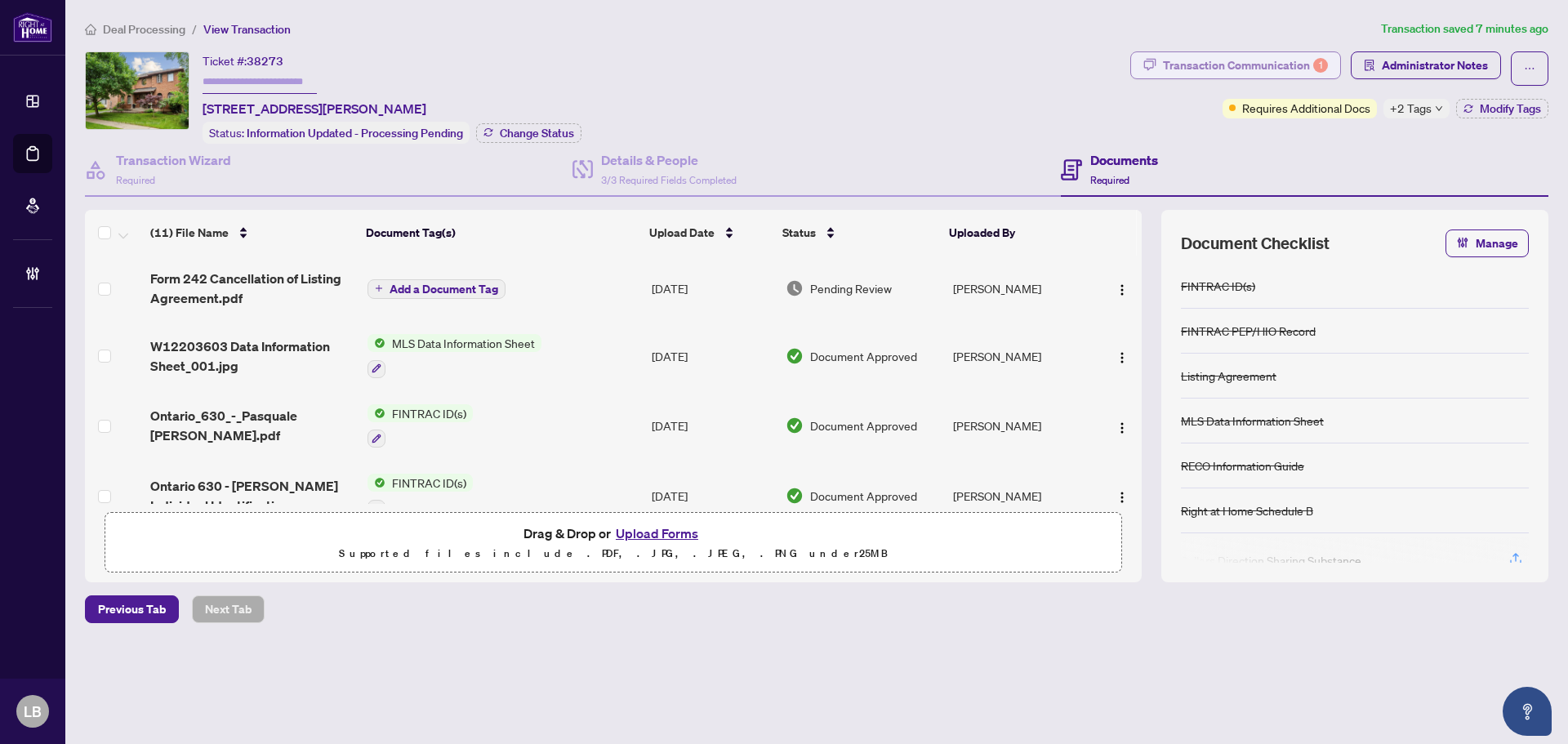
click at [1228, 60] on div "Transaction Communication 1" at bounding box center [1245, 66] width 165 height 26
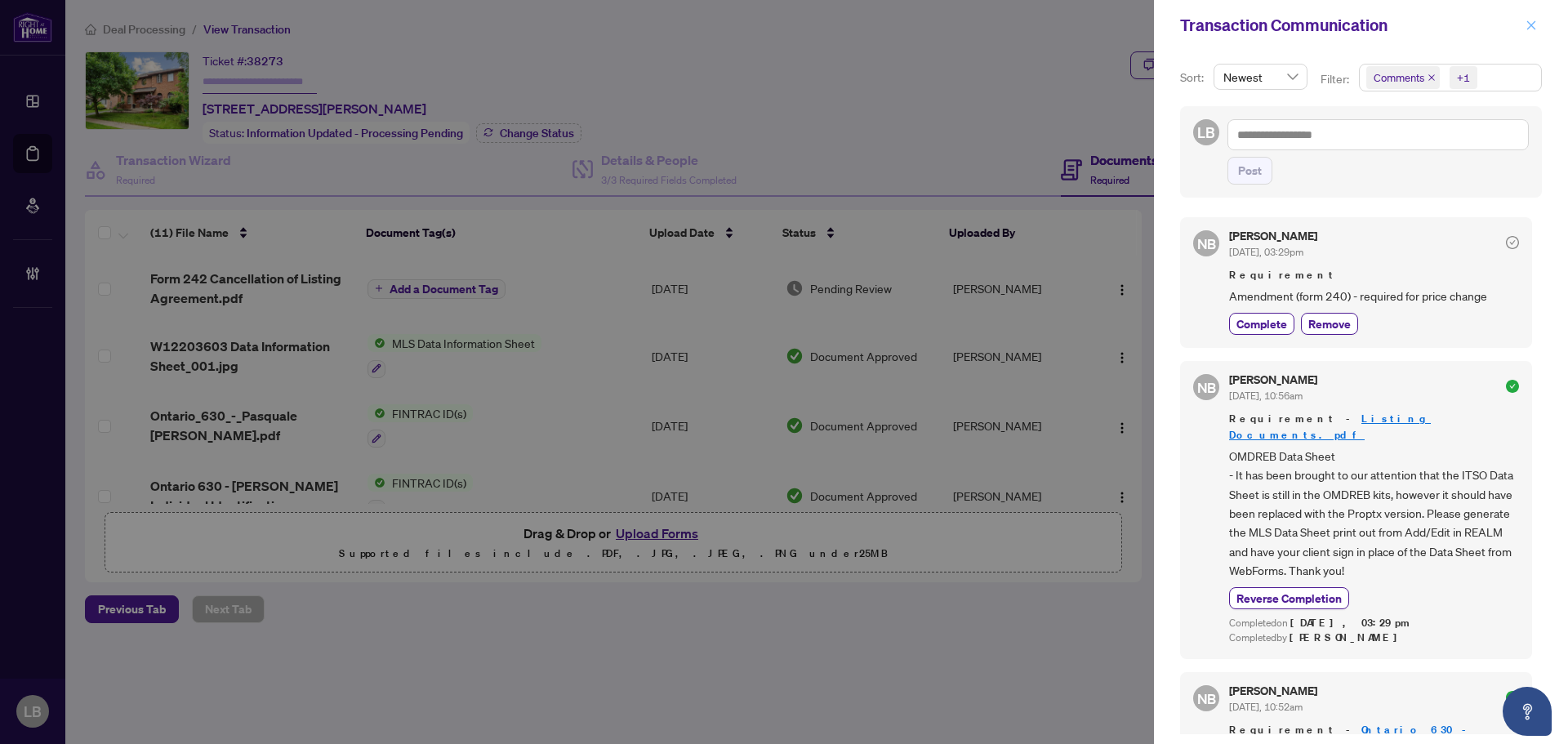
click at [1529, 26] on icon "close" at bounding box center [1531, 25] width 11 height 11
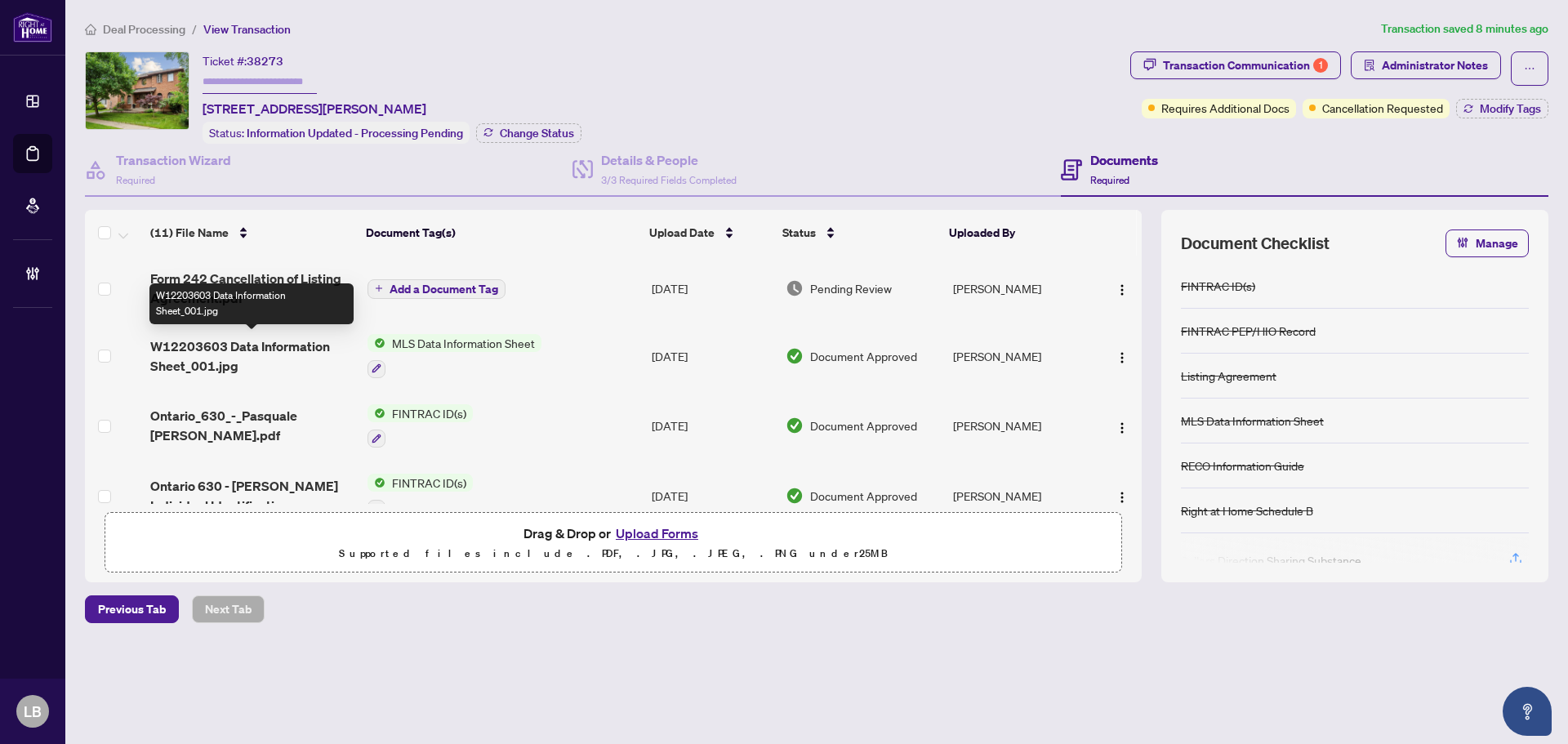
click at [249, 350] on span "W12203603 Data Information Sheet_001.jpg" at bounding box center [252, 356] width 204 height 39
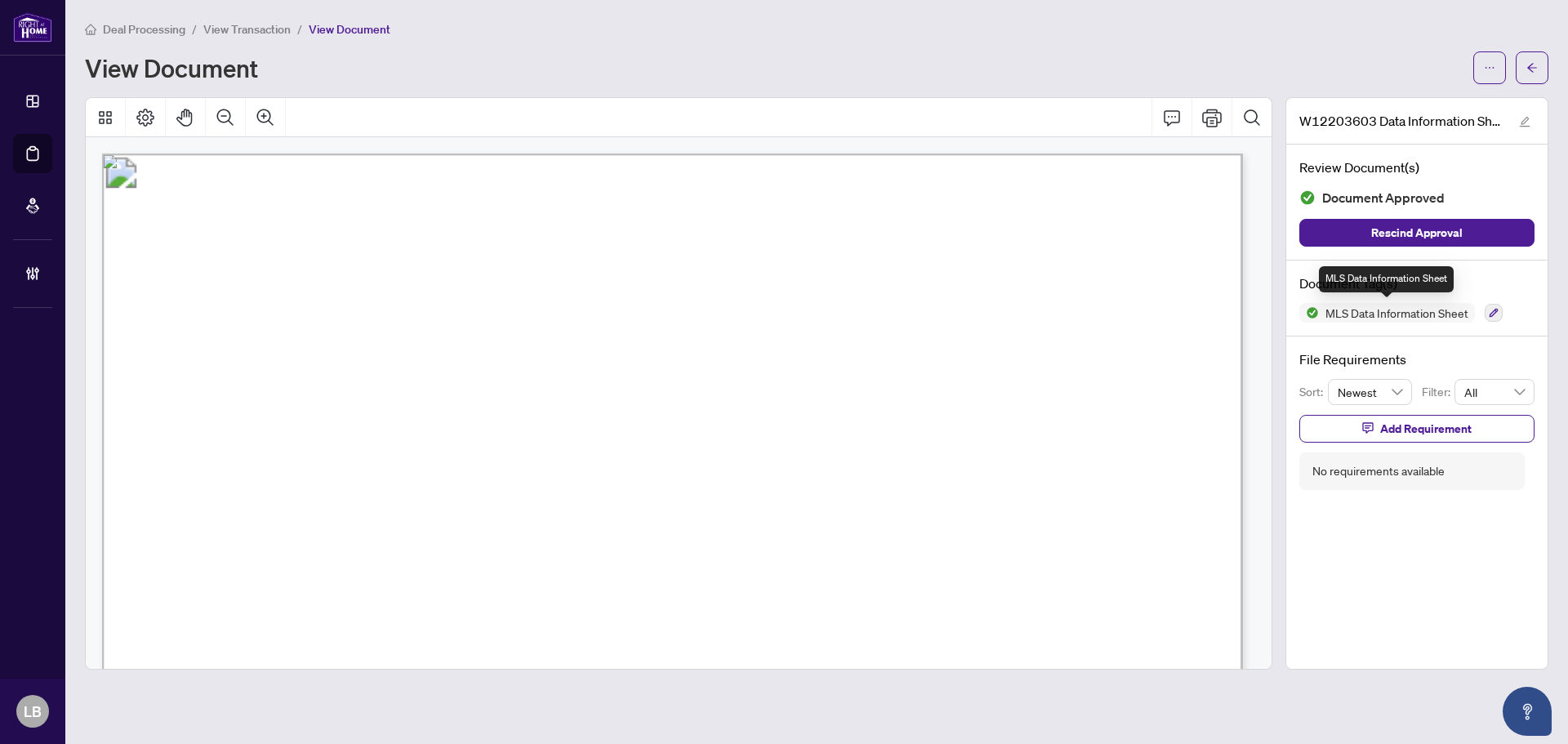
click at [1353, 312] on span "MLS Data Information Sheet" at bounding box center [1397, 313] width 156 height 11
click at [1490, 308] on icon "button" at bounding box center [1493, 313] width 9 height 9
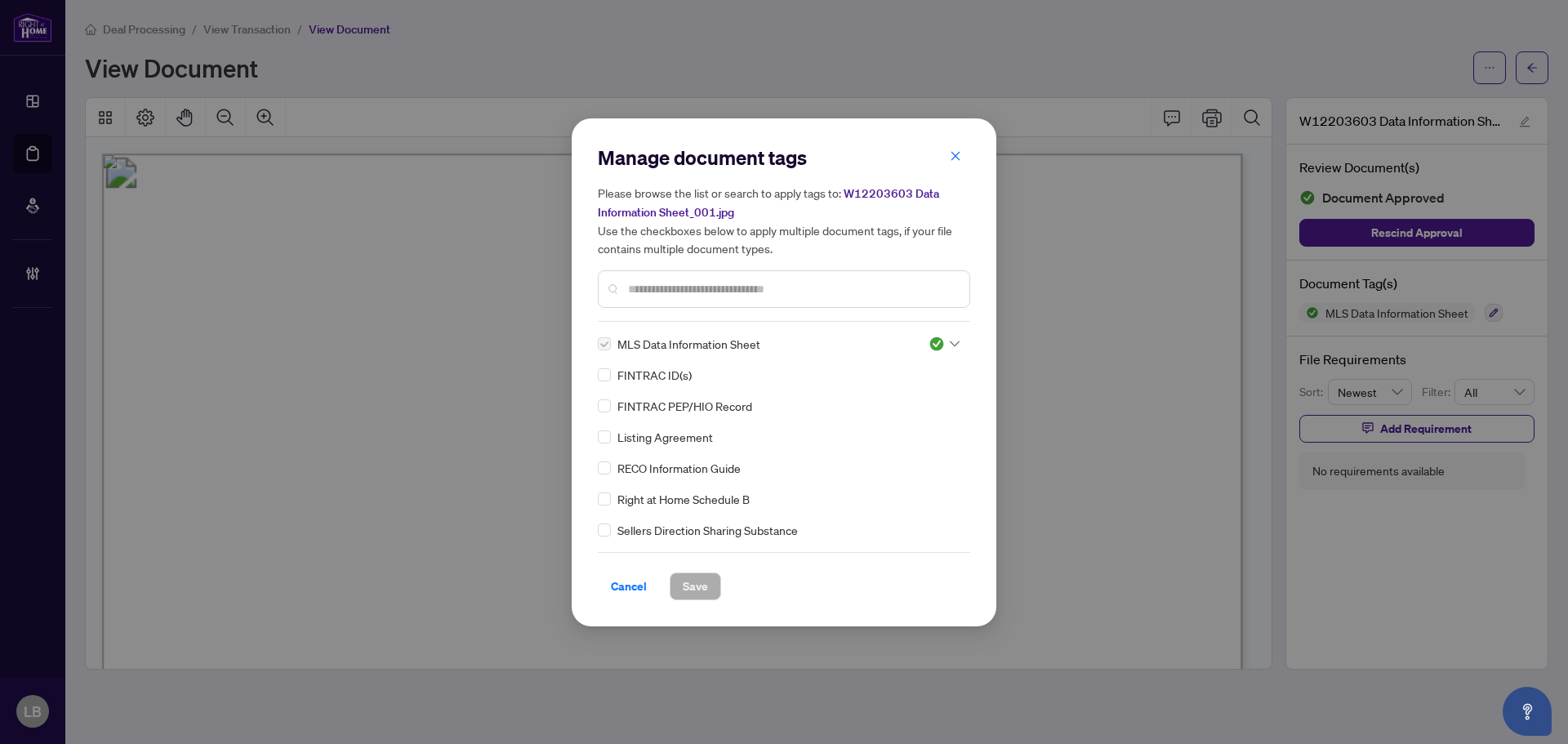
click at [653, 290] on input "text" at bounding box center [792, 288] width 329 height 18
click at [652, 290] on input "text" at bounding box center [792, 288] width 329 height 18
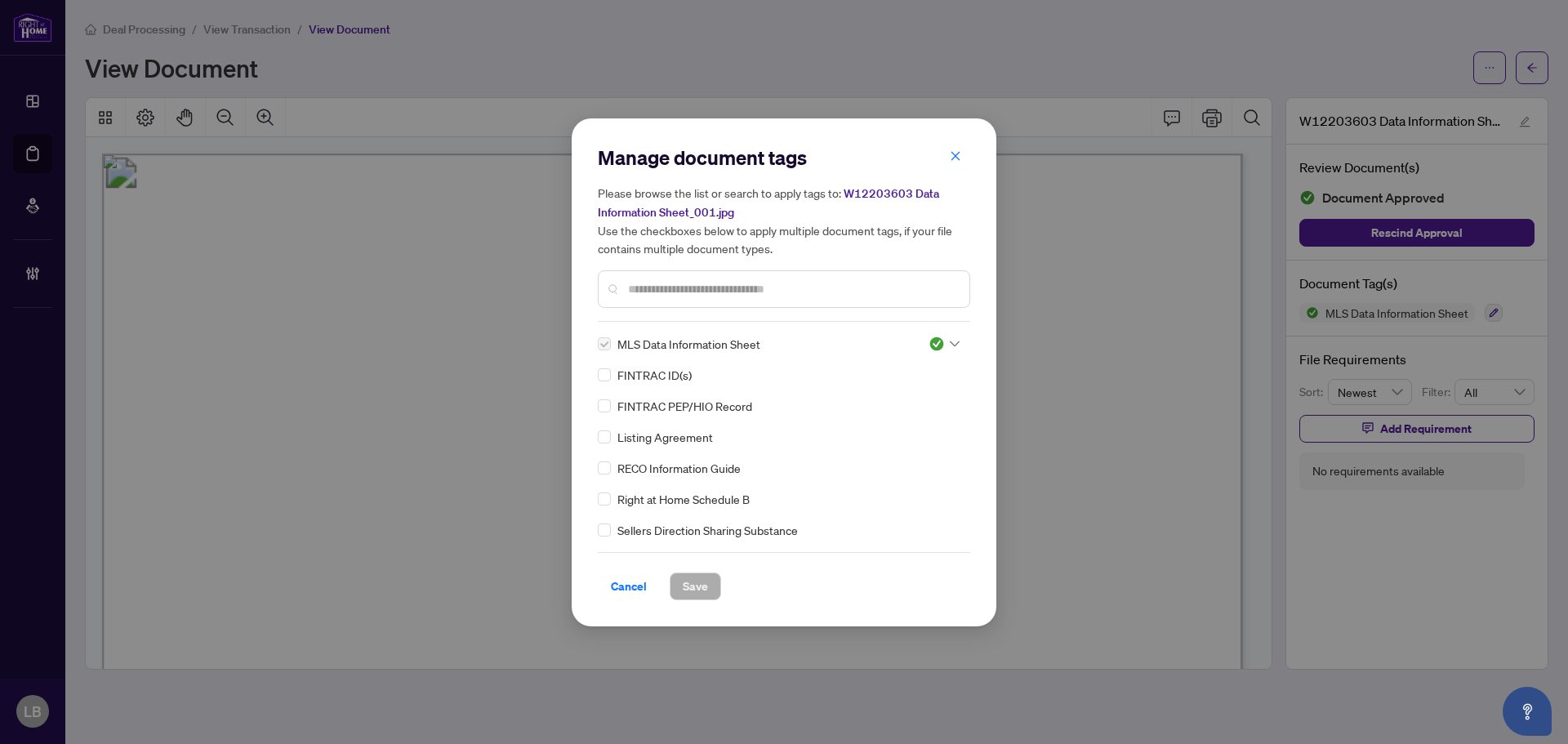
click at [643, 282] on input "text" at bounding box center [792, 288] width 329 height 18
click at [643, 284] on input "text" at bounding box center [792, 288] width 329 height 18
click at [951, 161] on icon "close" at bounding box center [956, 156] width 9 height 9
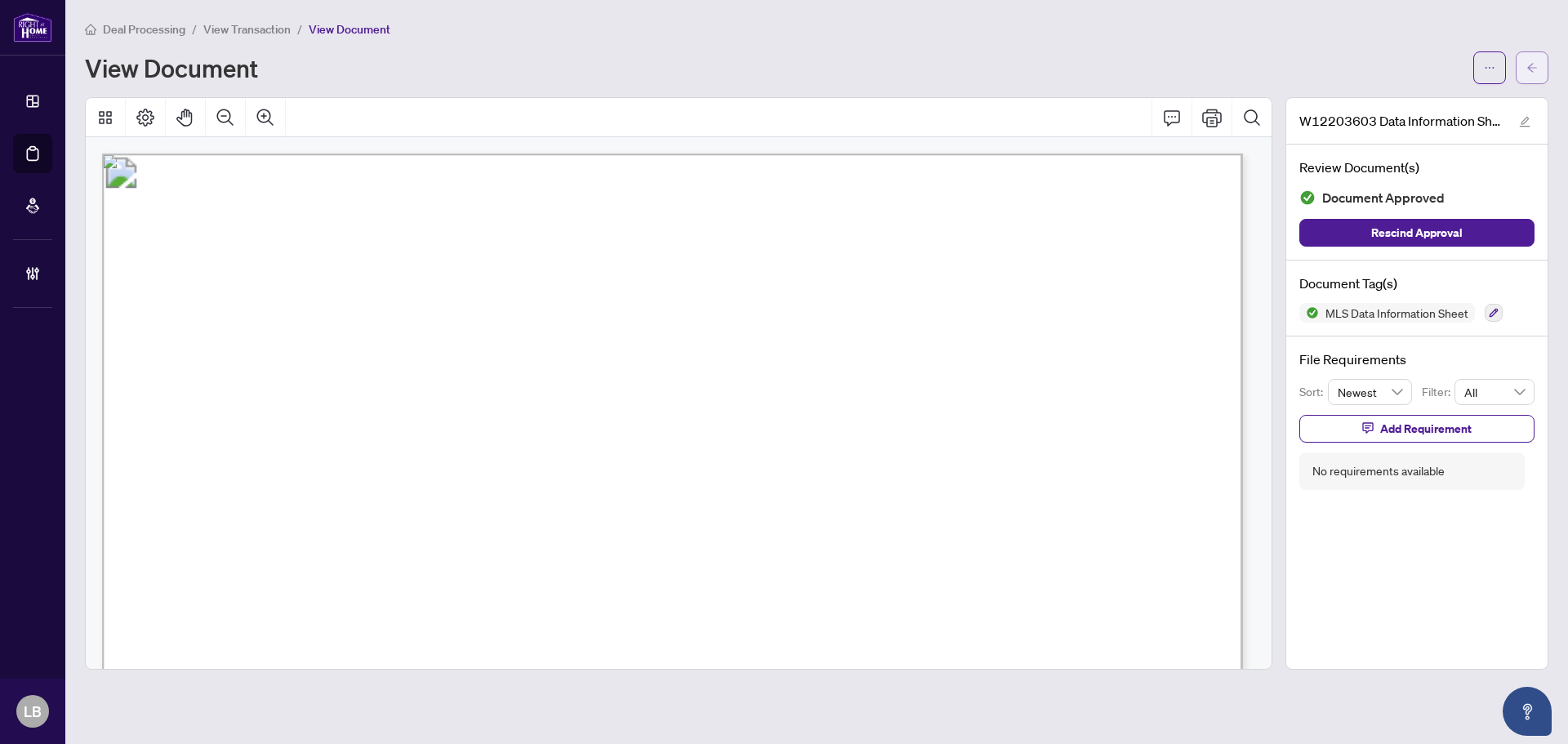
click at [1532, 66] on icon "arrow-left" at bounding box center [1531, 67] width 11 height 11
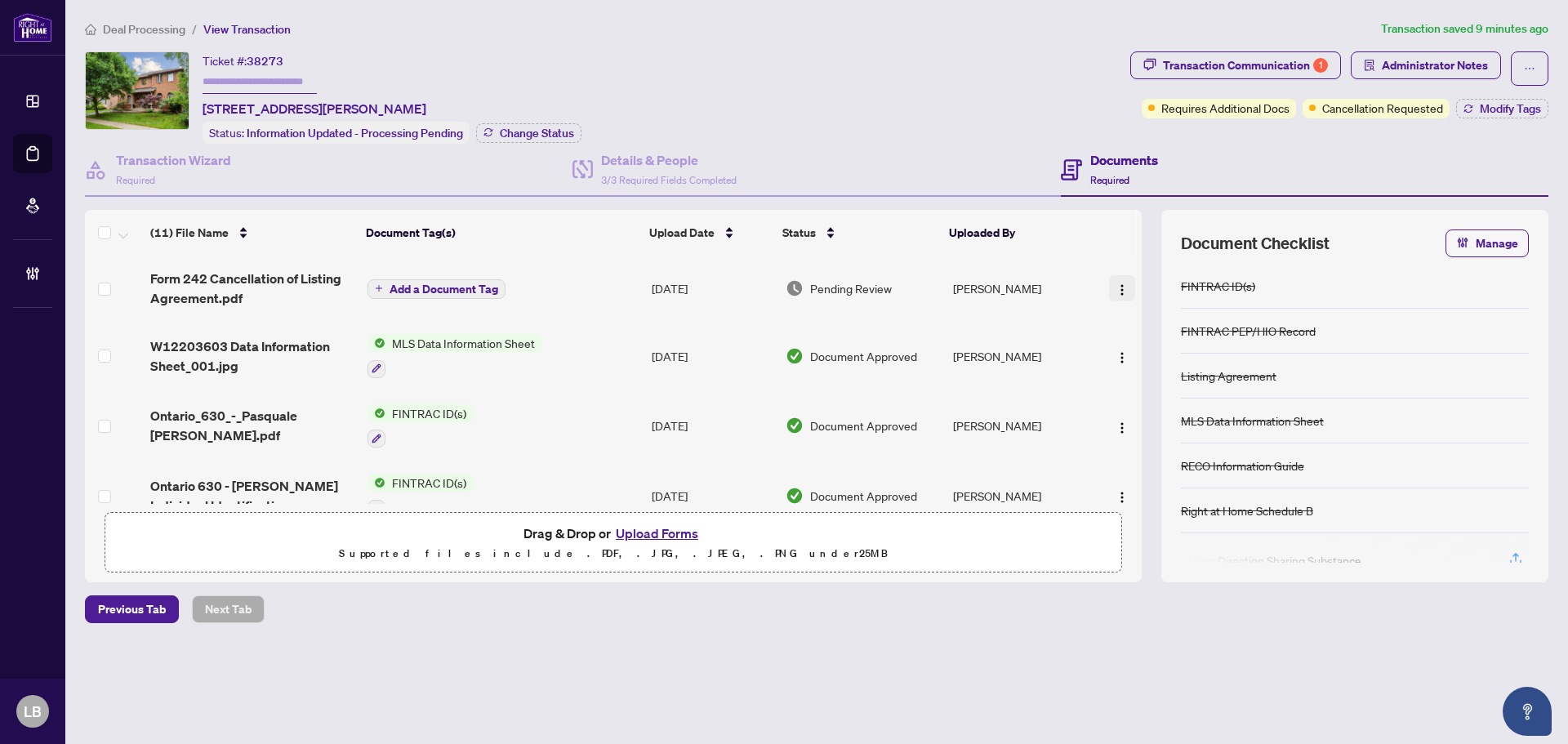
click at [1117, 286] on img "button" at bounding box center [1121, 290] width 13 height 13
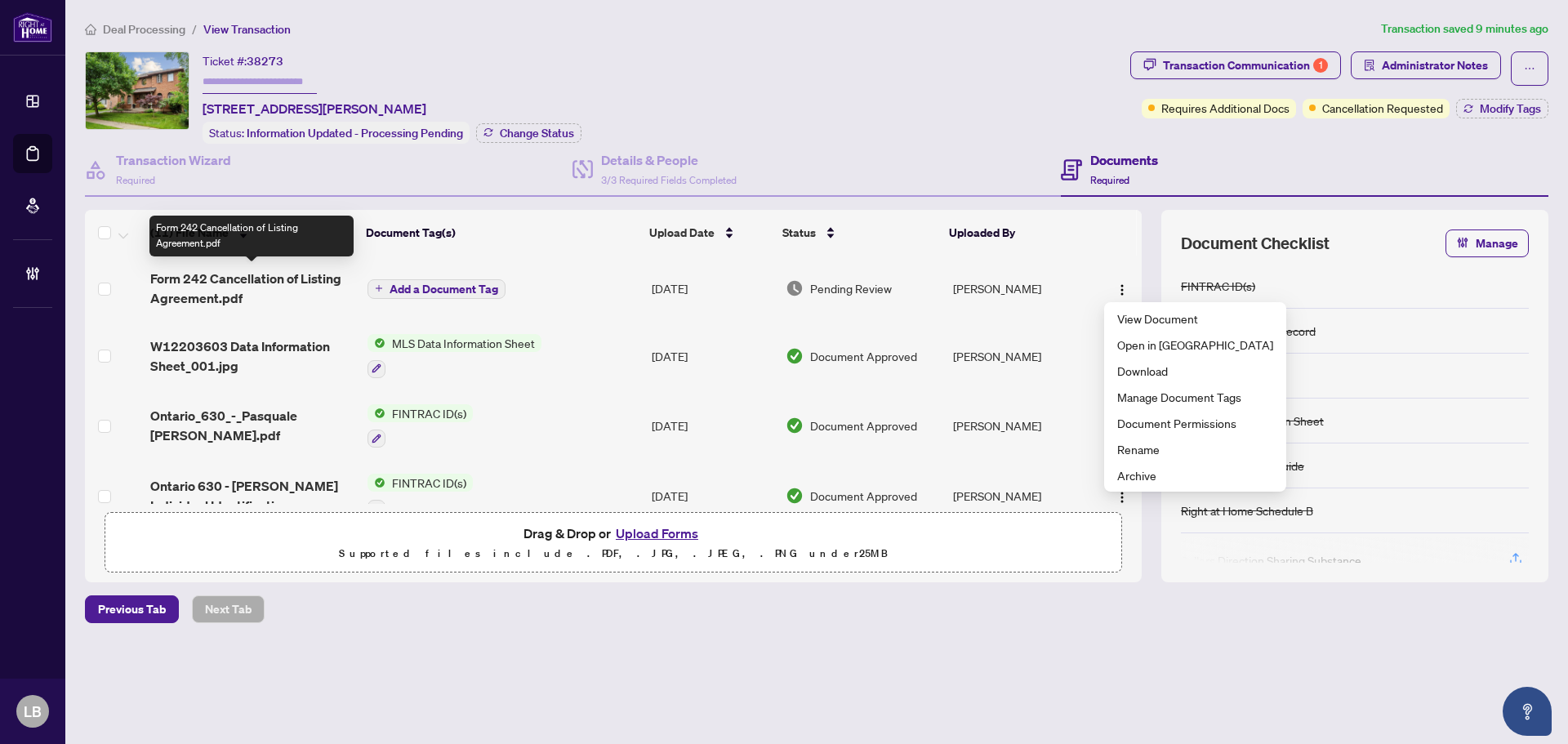
click at [271, 271] on span "Form 242 Cancellation of Listing Agreement.pdf" at bounding box center [252, 288] width 204 height 39
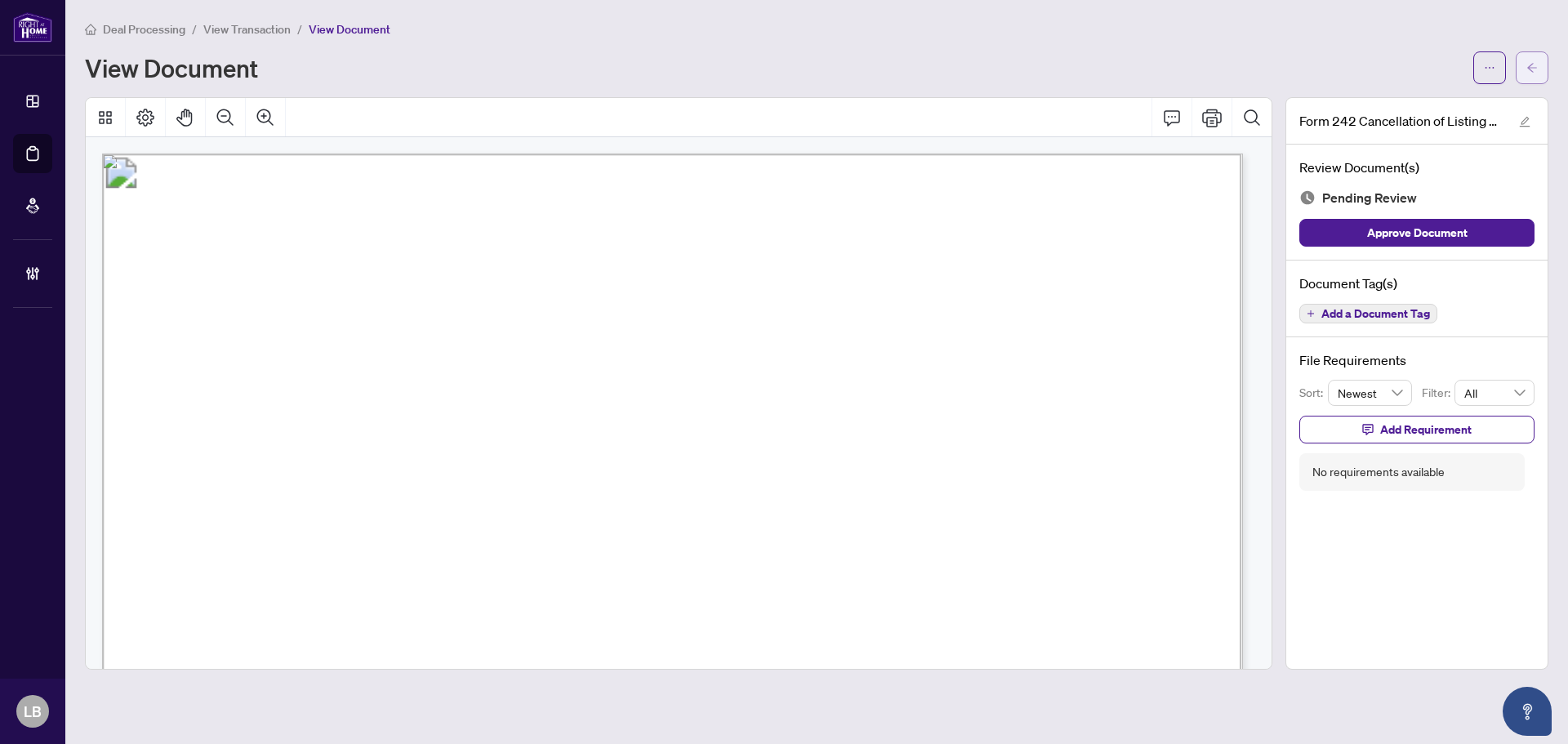
click at [1527, 62] on icon "arrow-left" at bounding box center [1531, 67] width 11 height 11
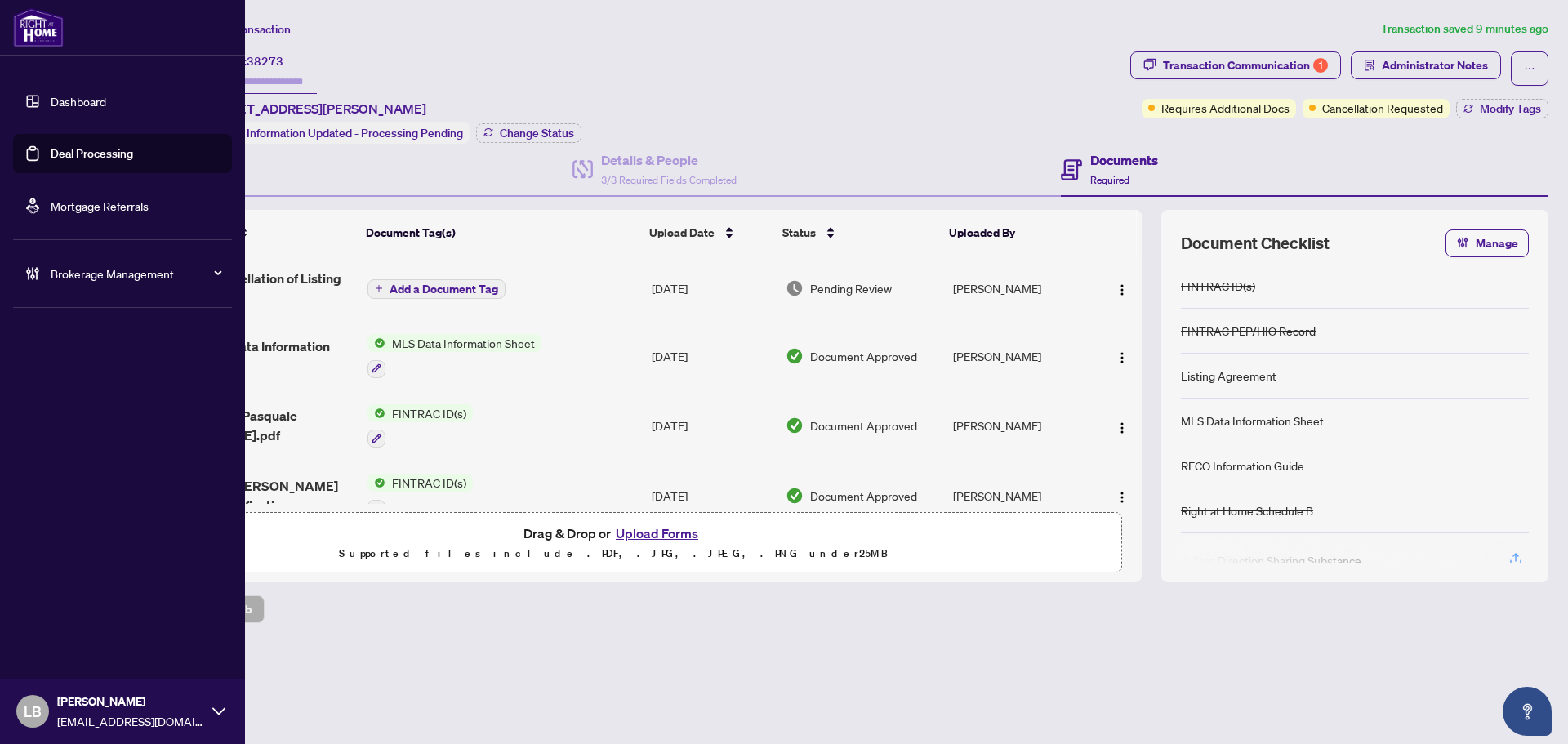
click at [51, 100] on link "Dashboard" at bounding box center [78, 101] width 55 height 15
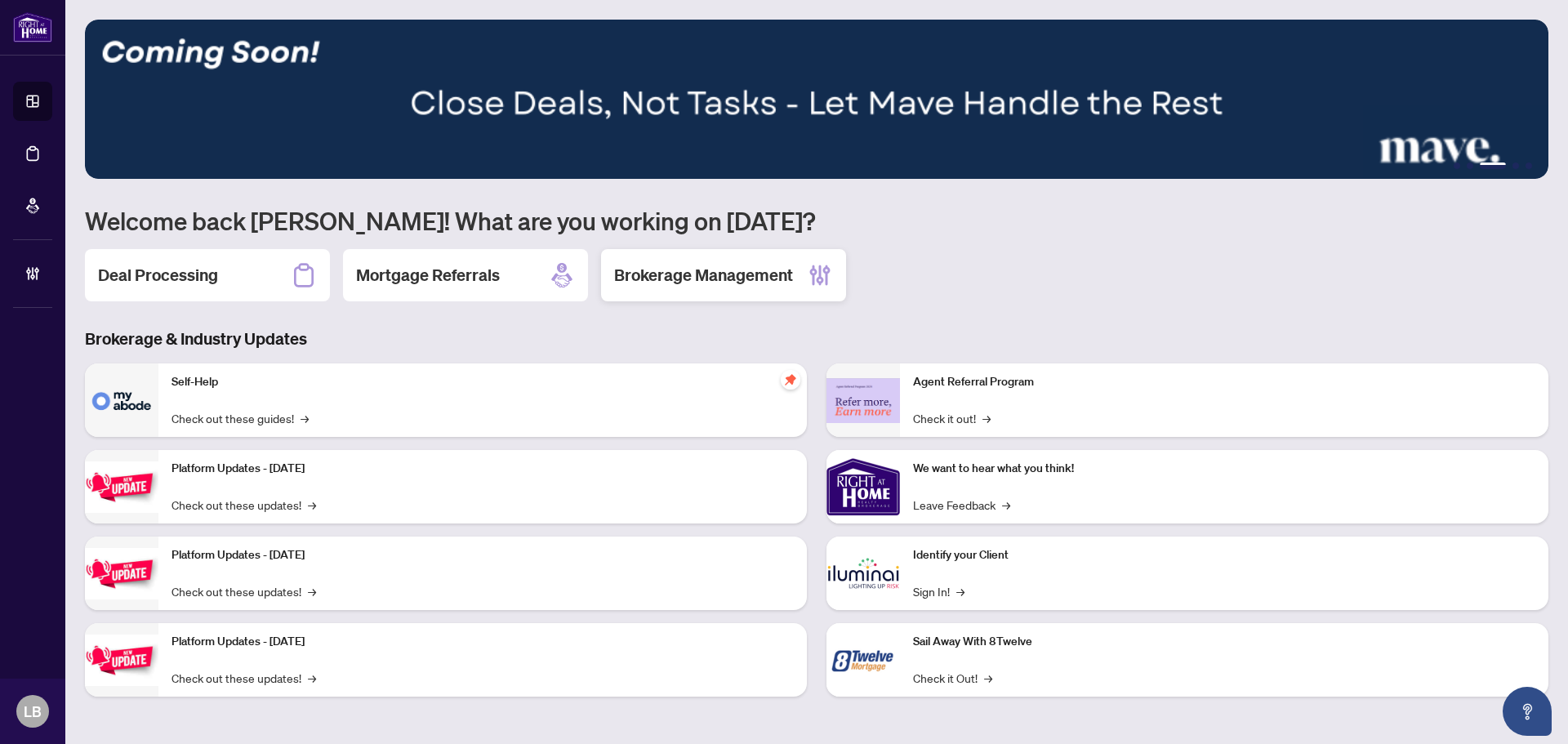
click at [737, 282] on h2 "Brokerage Management" at bounding box center [703, 275] width 179 height 22
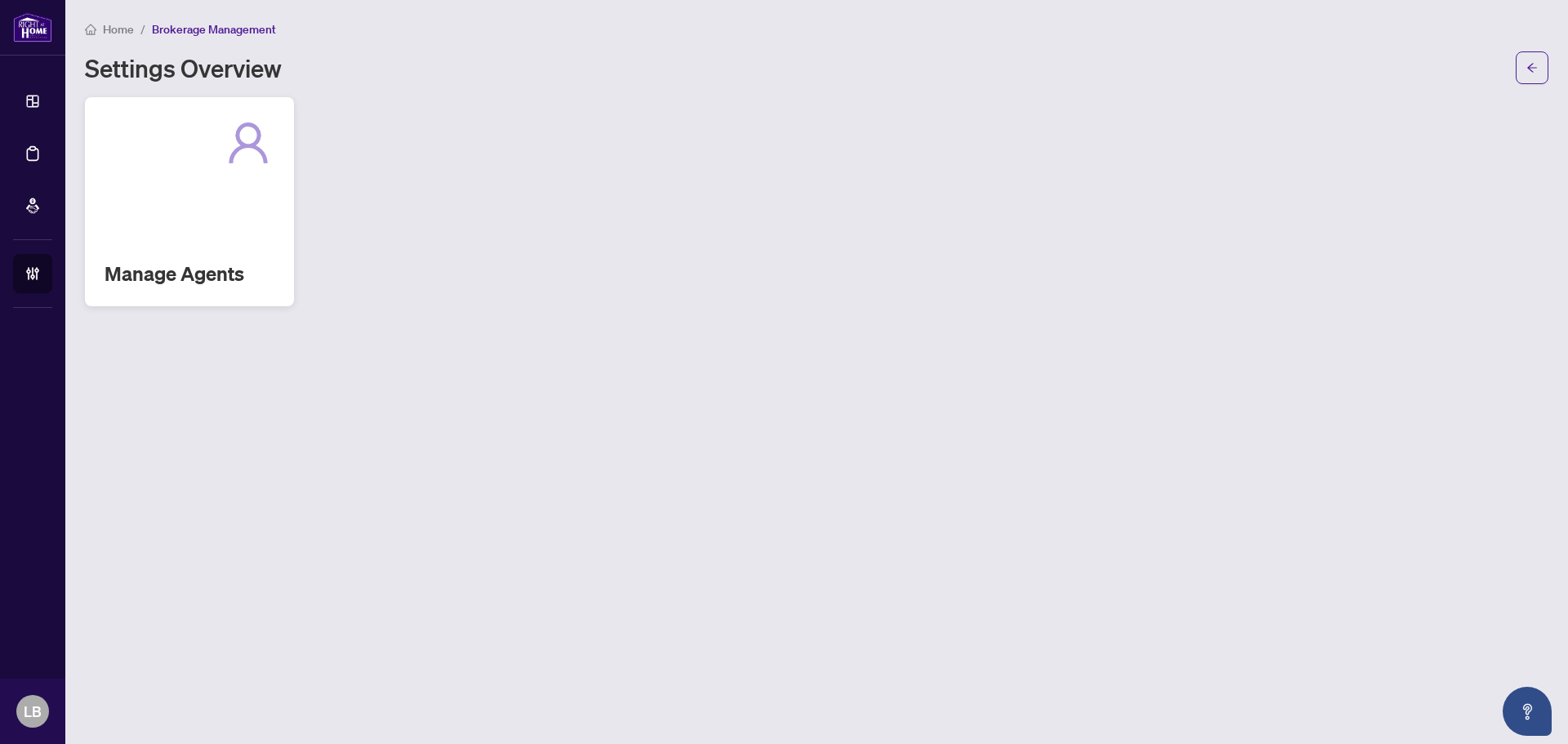
click at [138, 246] on div "Manage Agents" at bounding box center [189, 201] width 209 height 209
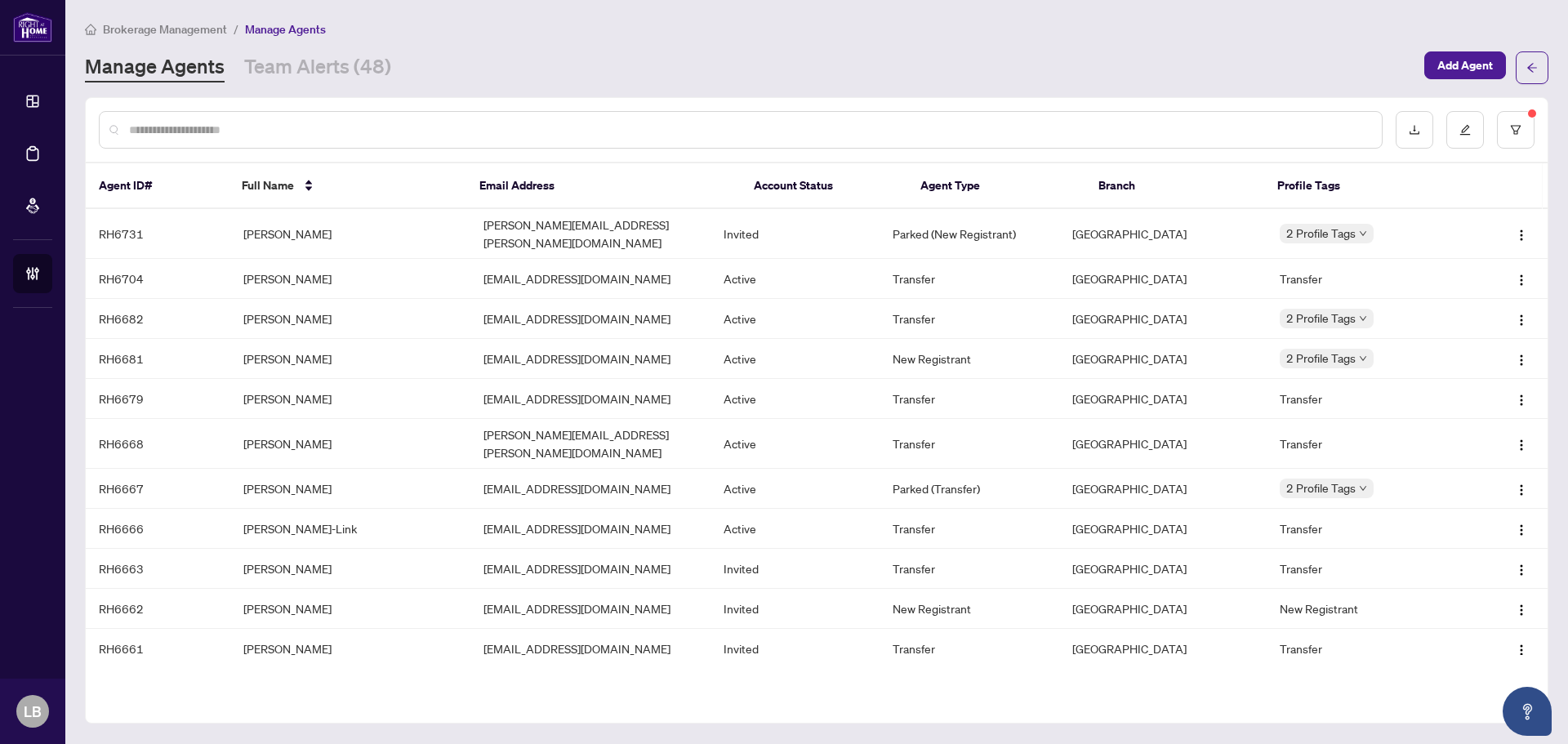
click at [307, 48] on div "Brokerage Management / Manage Agents Manage Agents Team Alerts (48) Add Agent" at bounding box center [816, 51] width 1463 height 65
click at [303, 60] on link "Team Alerts (48)" at bounding box center [317, 67] width 147 height 29
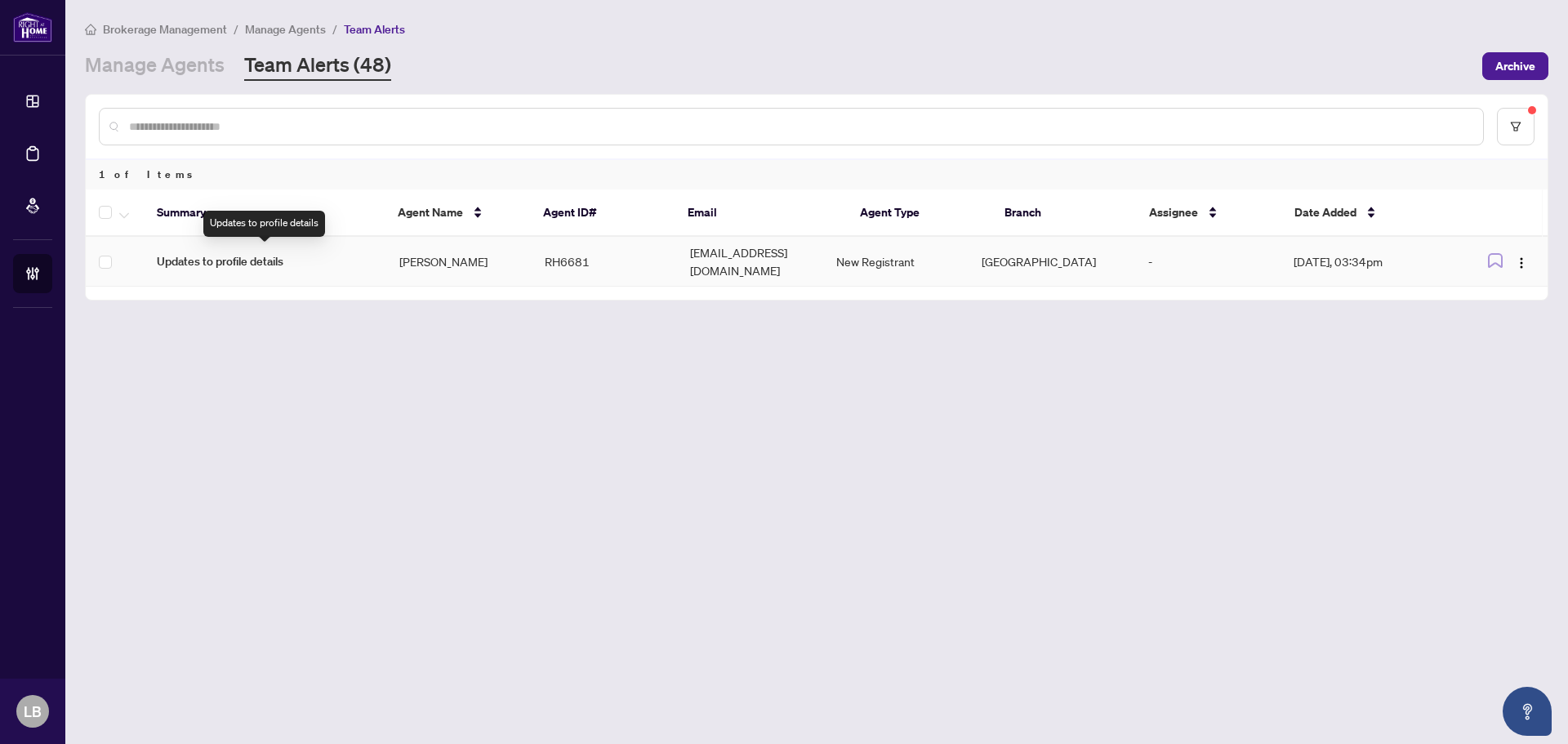
click at [237, 255] on span "Updates to profile details" at bounding box center [264, 261] width 216 height 18
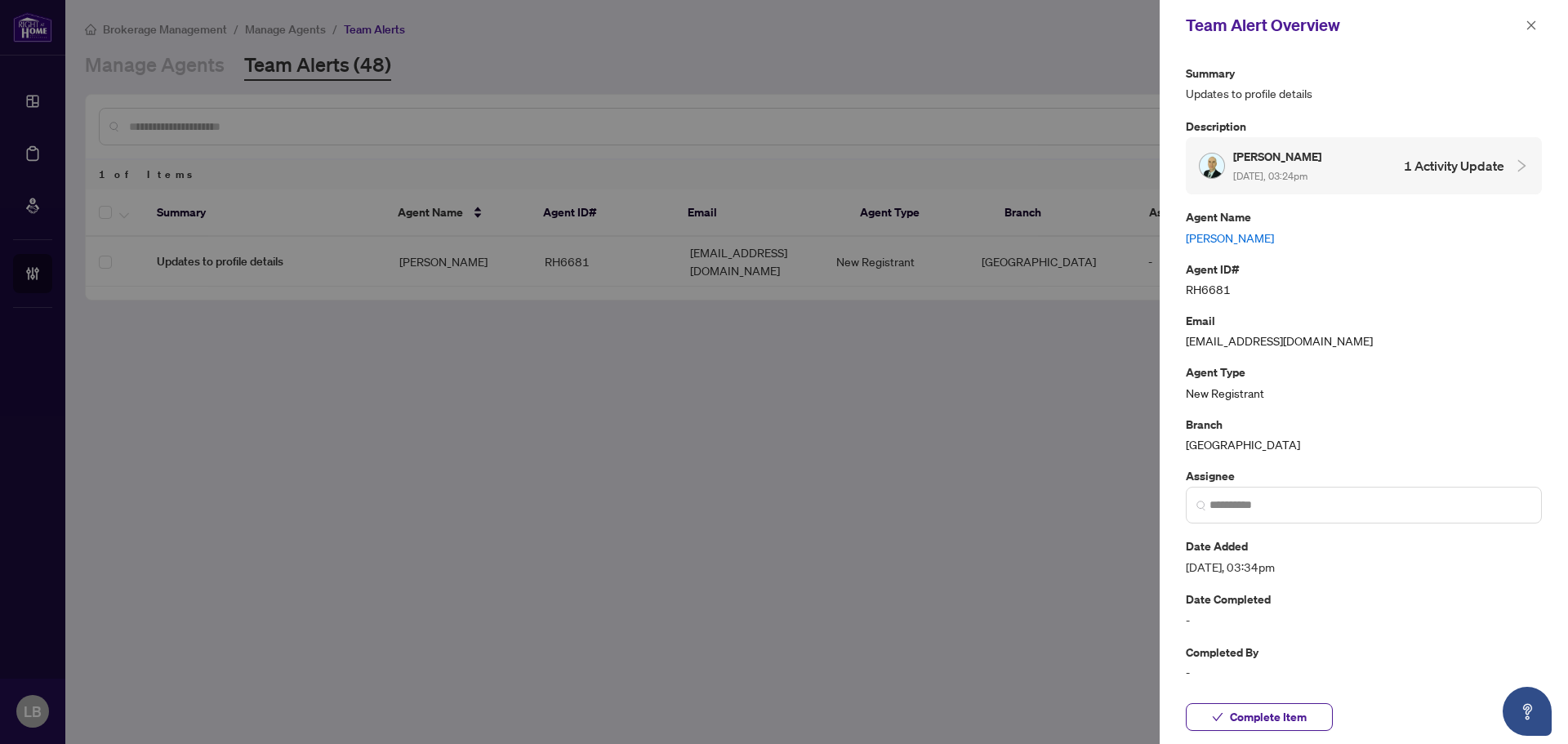
click at [1463, 156] on h4 "1 Activity Update" at bounding box center [1453, 166] width 100 height 20
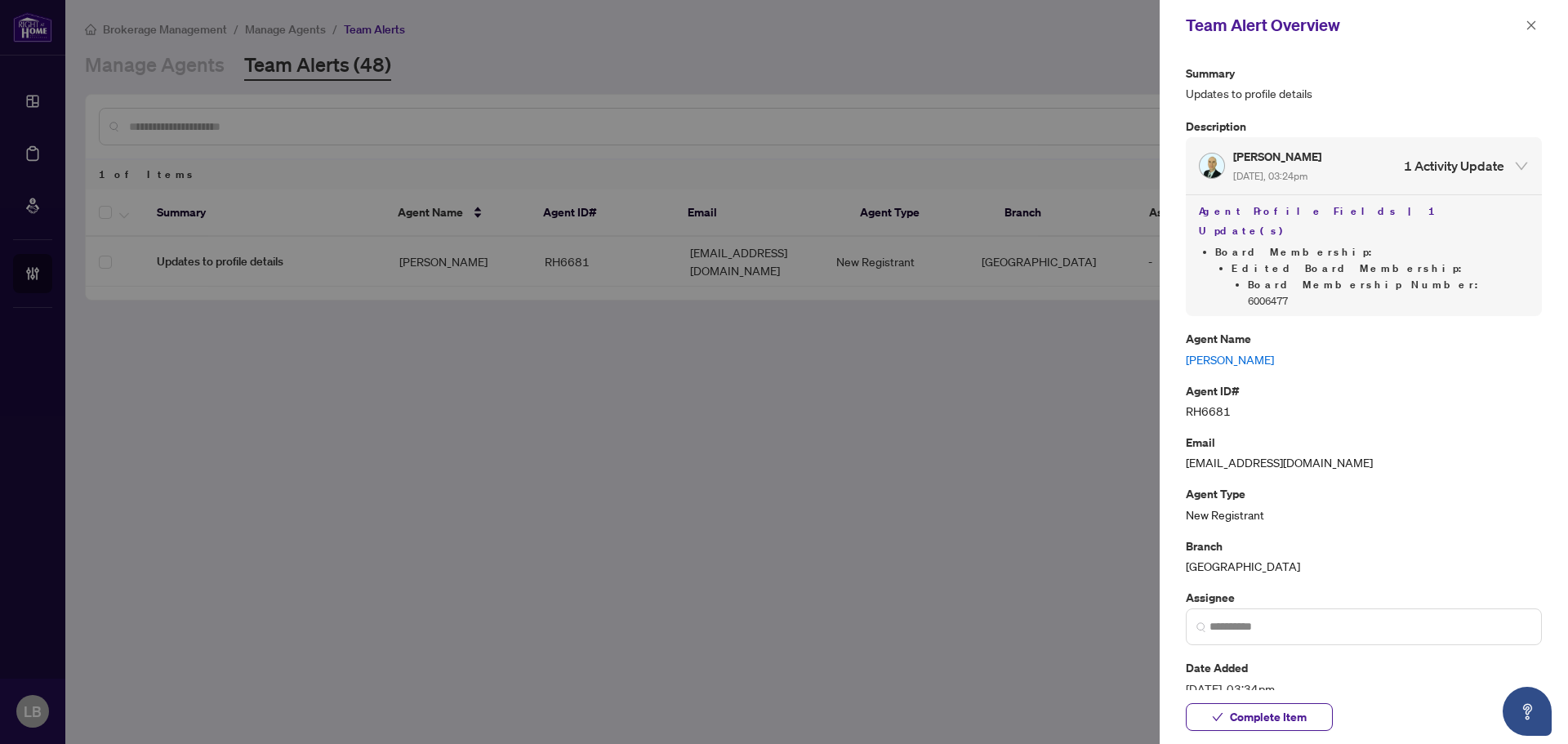
click at [1403, 277] on li "Board Membership Number : 6006477" at bounding box center [1388, 293] width 281 height 33
copy li "6006477"
click at [1238, 711] on span "Complete Item" at bounding box center [1268, 717] width 77 height 26
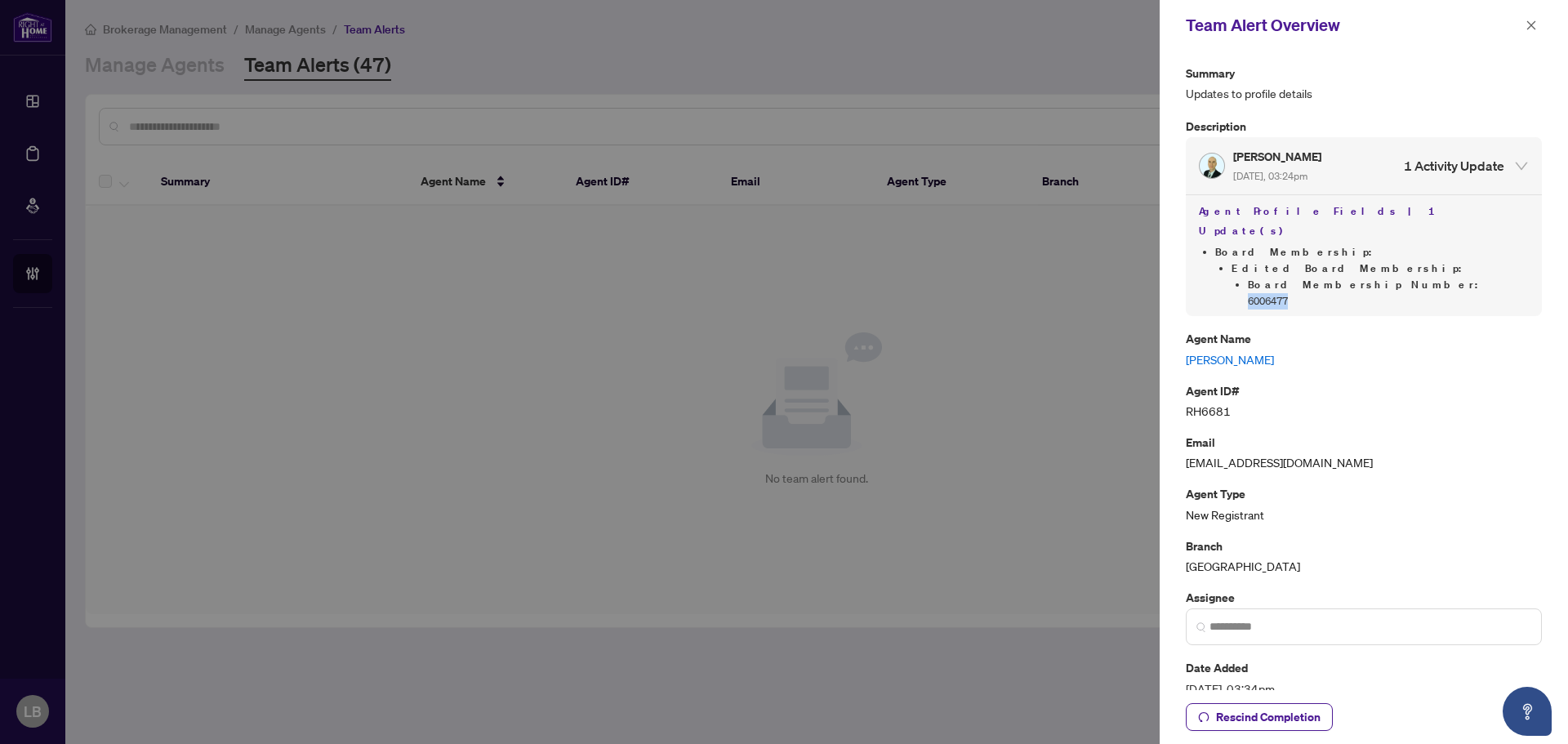
click at [1236, 350] on link "Kyle DeBruin Martos" at bounding box center [1363, 358] width 356 height 18
click at [1527, 23] on icon "close" at bounding box center [1531, 25] width 11 height 11
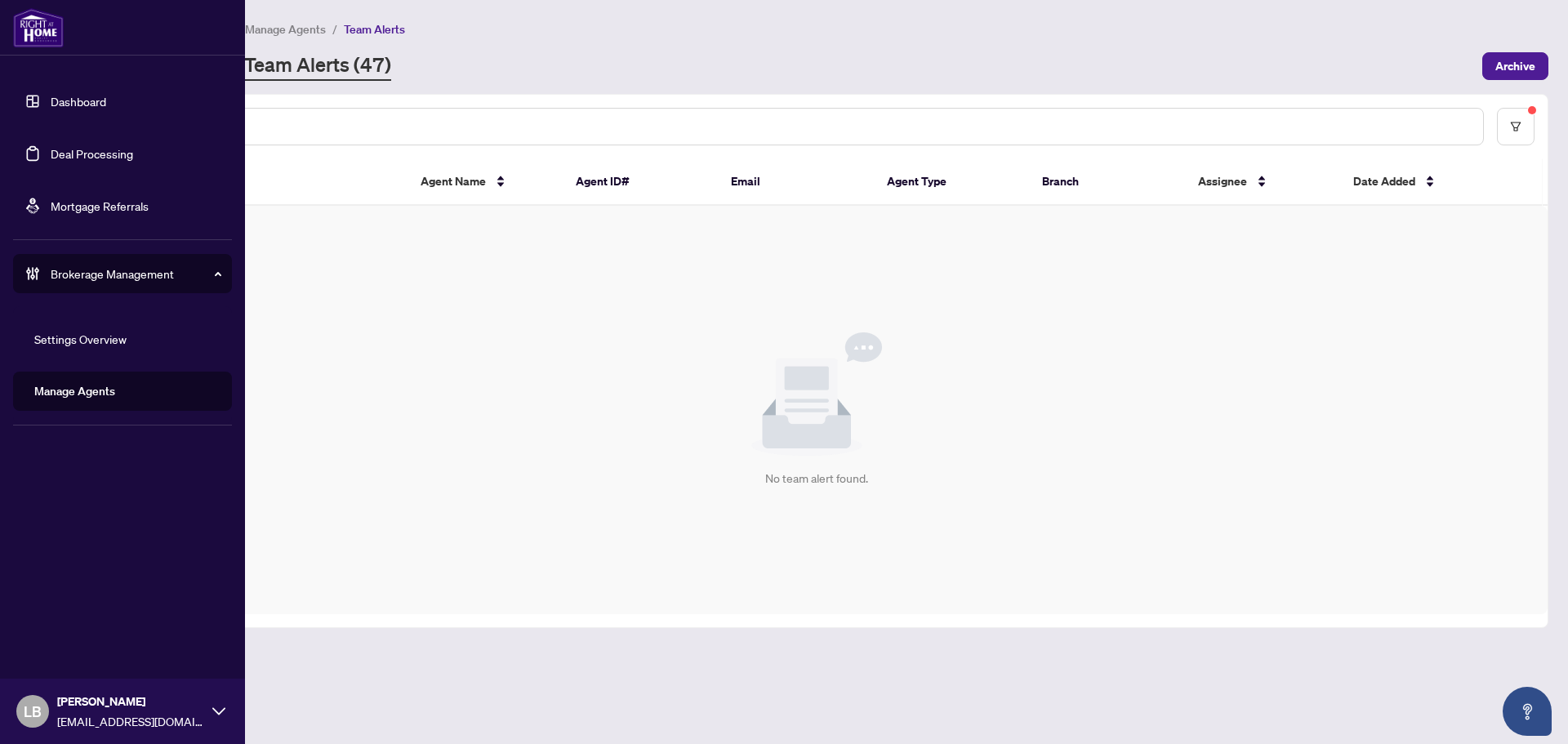
click at [70, 102] on link "Dashboard" at bounding box center [78, 101] width 55 height 15
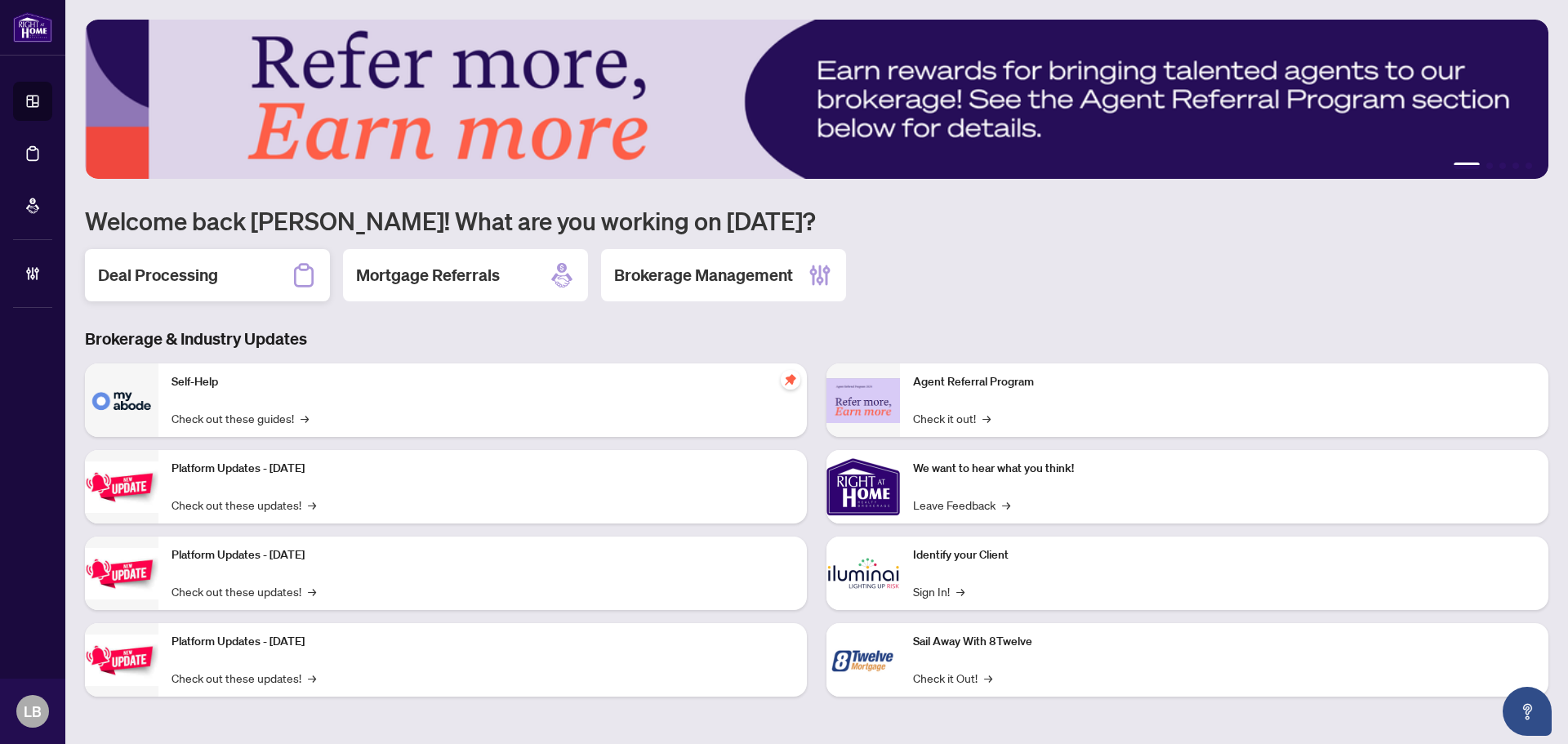
click at [270, 271] on div "Deal Processing" at bounding box center [208, 275] width 245 height 52
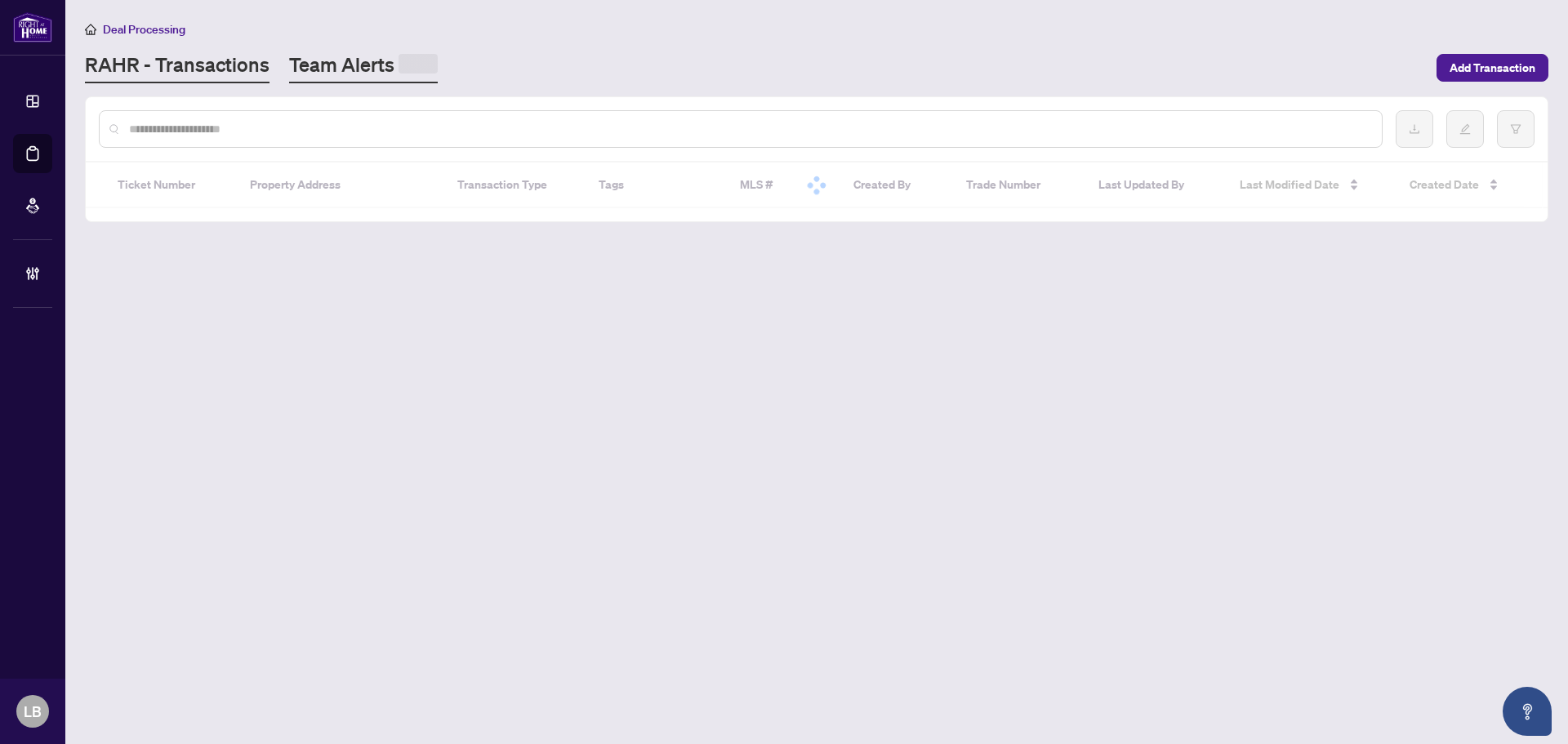
click at [355, 64] on link "Team Alerts" at bounding box center [363, 67] width 149 height 32
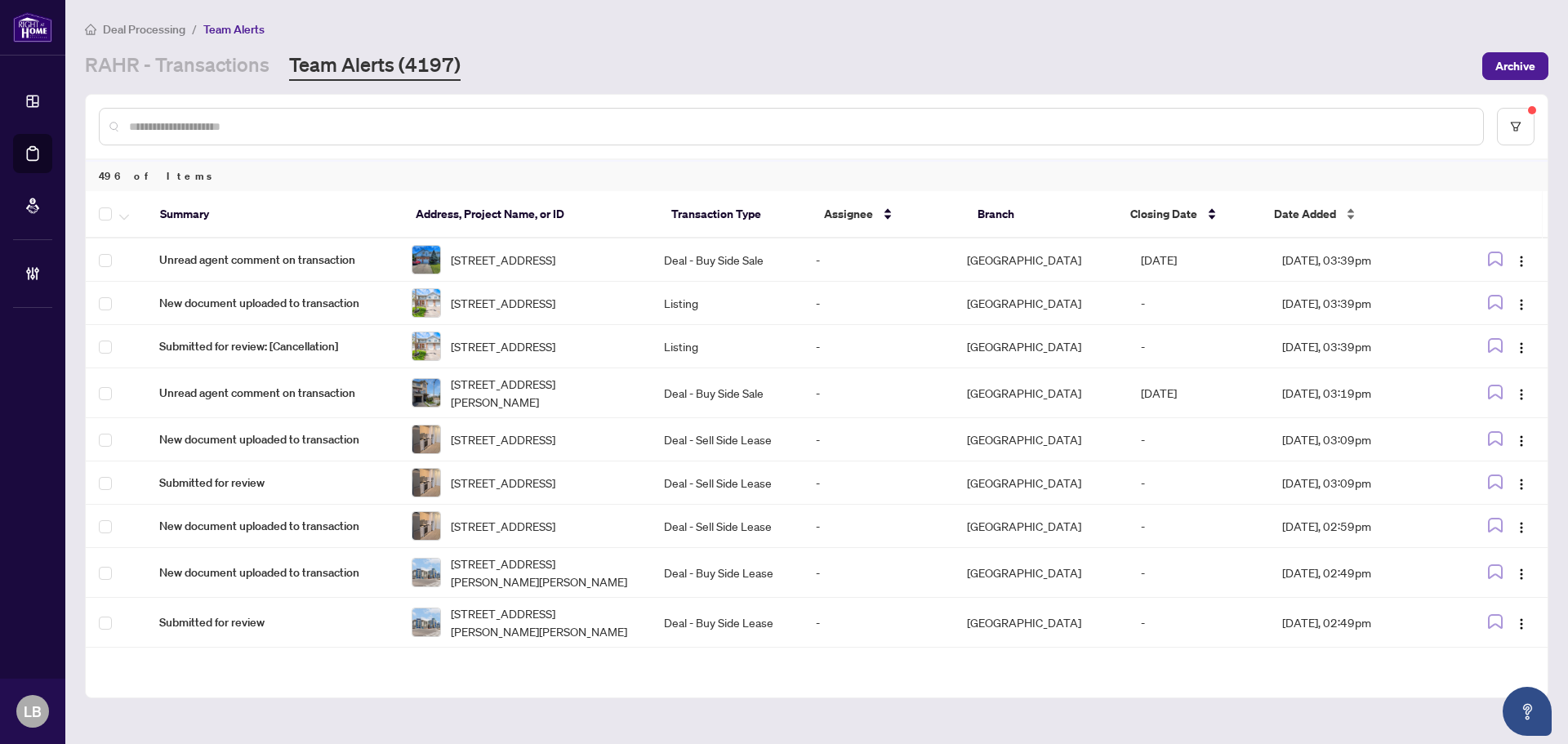
click at [1340, 212] on div "Date Added" at bounding box center [1353, 213] width 157 height 18
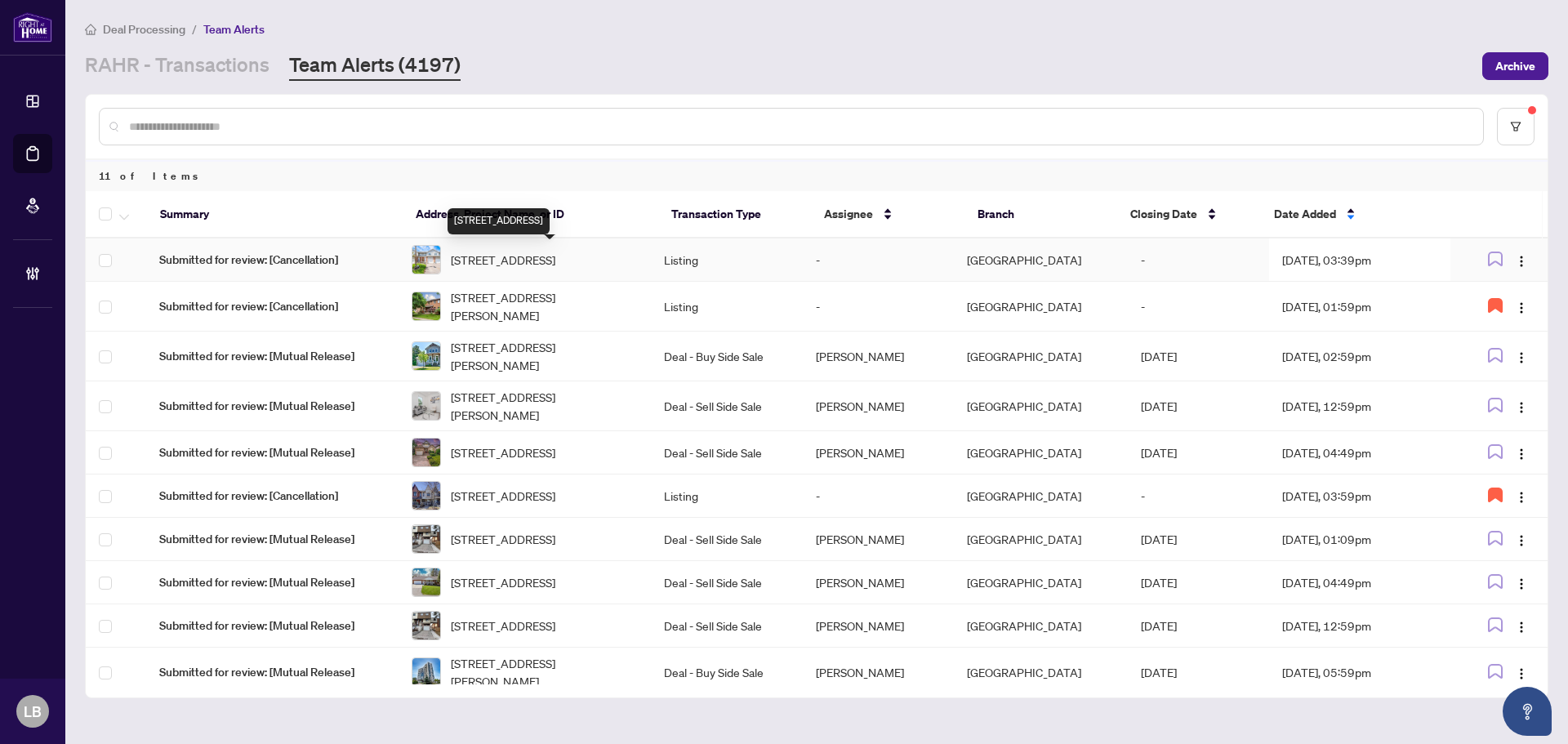
click at [524, 256] on span "[STREET_ADDRESS]" at bounding box center [503, 259] width 105 height 18
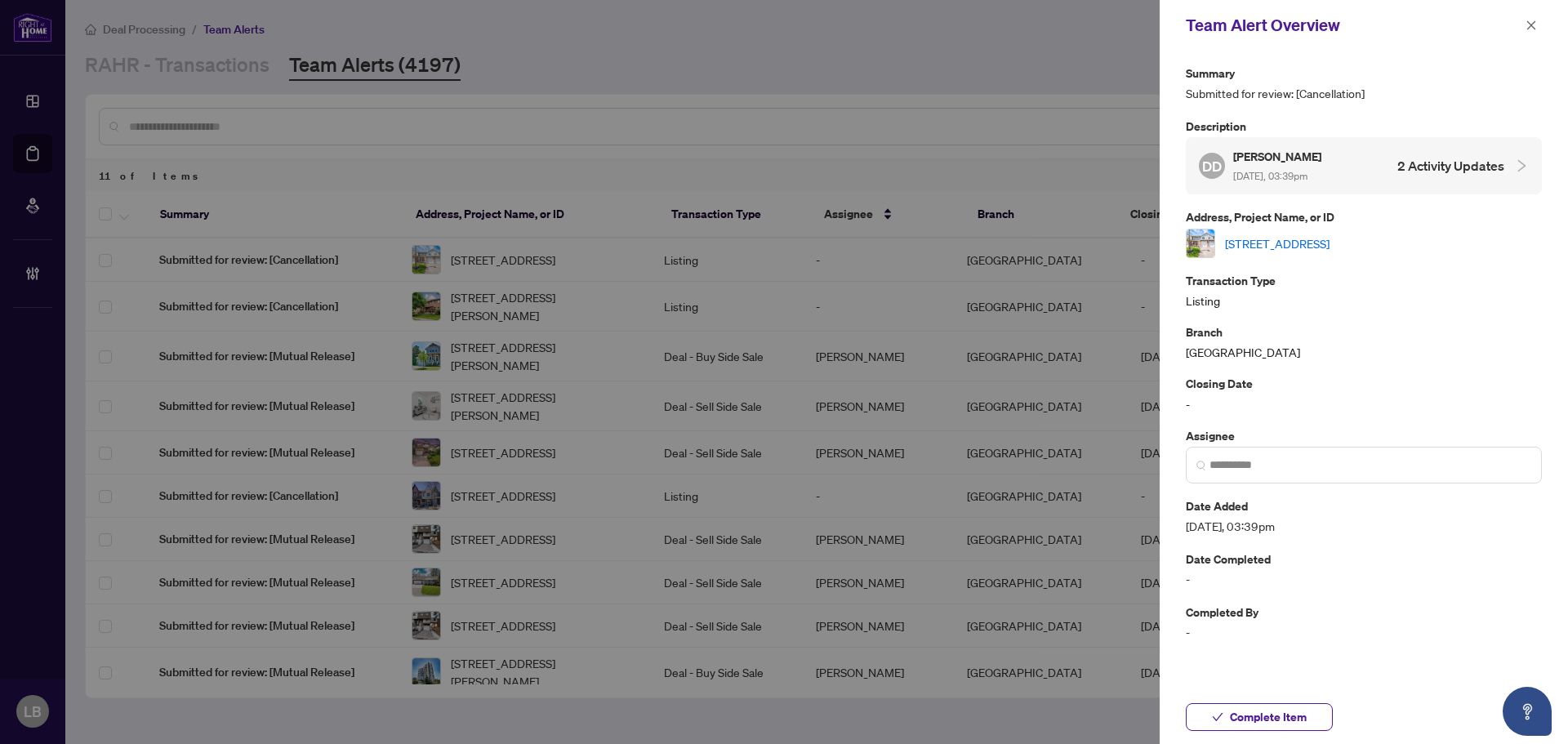
click at [1276, 251] on link "[STREET_ADDRESS]" at bounding box center [1277, 242] width 105 height 18
click at [1533, 23] on icon "close" at bounding box center [1531, 25] width 9 height 9
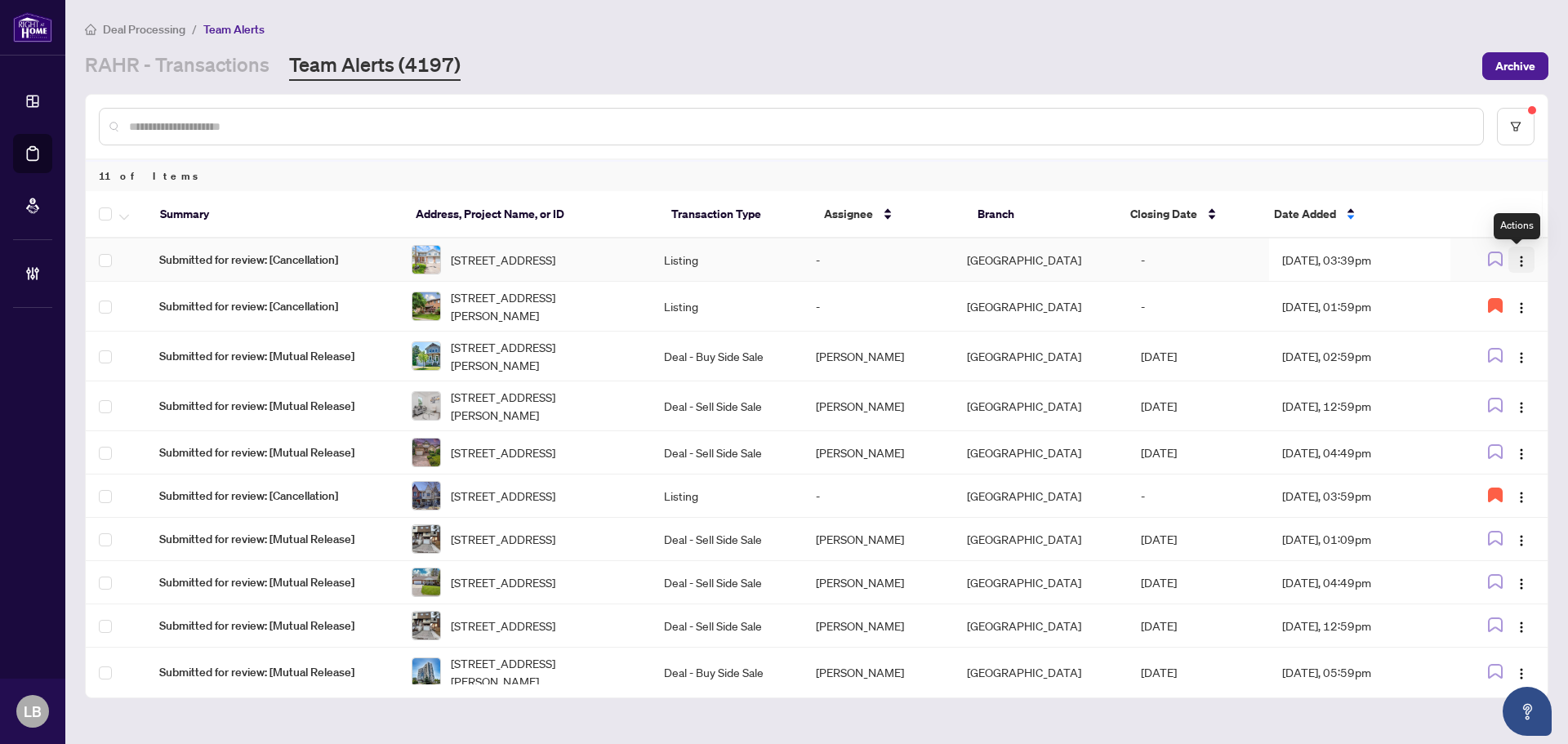
click at [1515, 263] on img "button" at bounding box center [1521, 261] width 13 height 13
click at [1473, 349] on span "Complete Item" at bounding box center [1478, 346] width 76 height 18
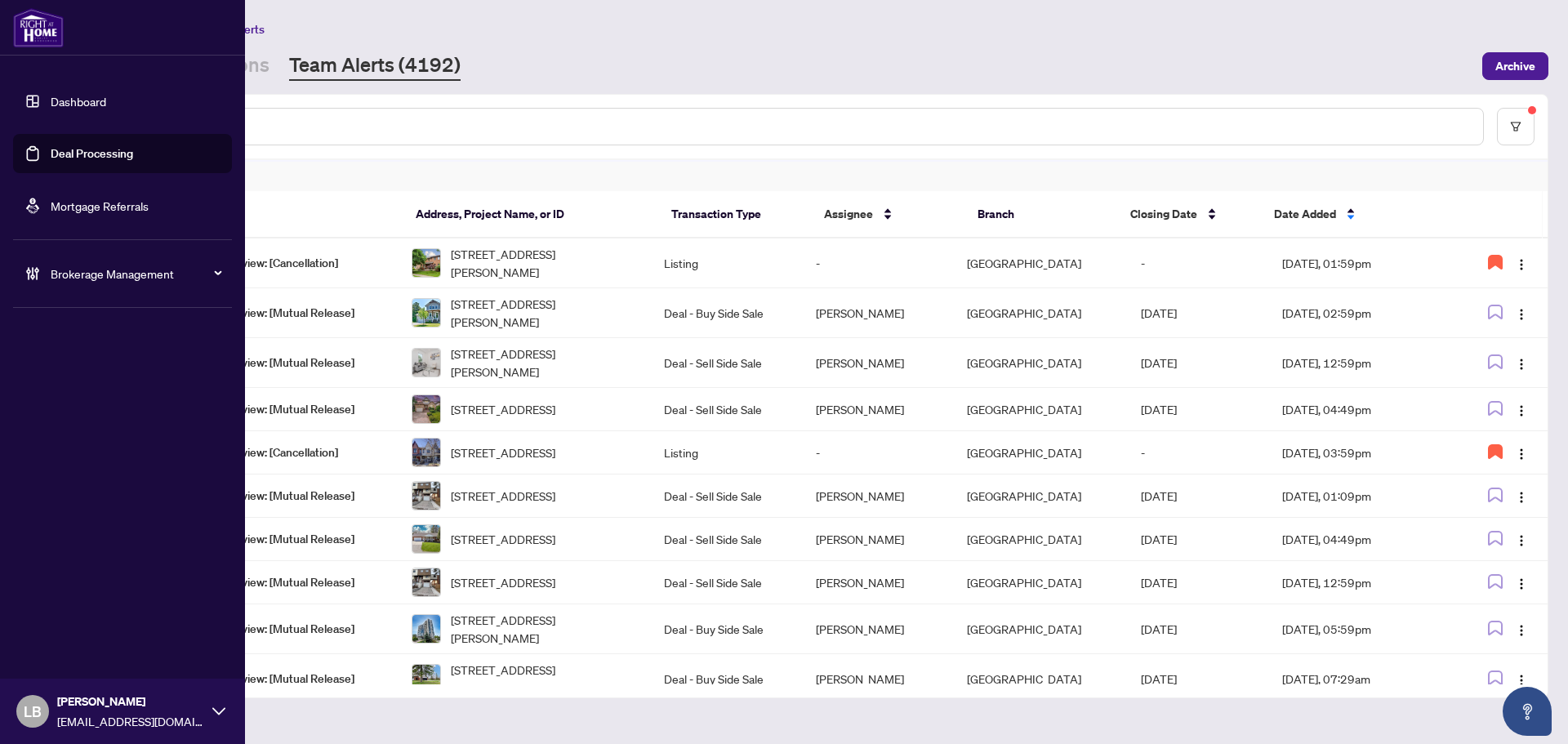
click at [51, 99] on link "Dashboard" at bounding box center [78, 101] width 55 height 15
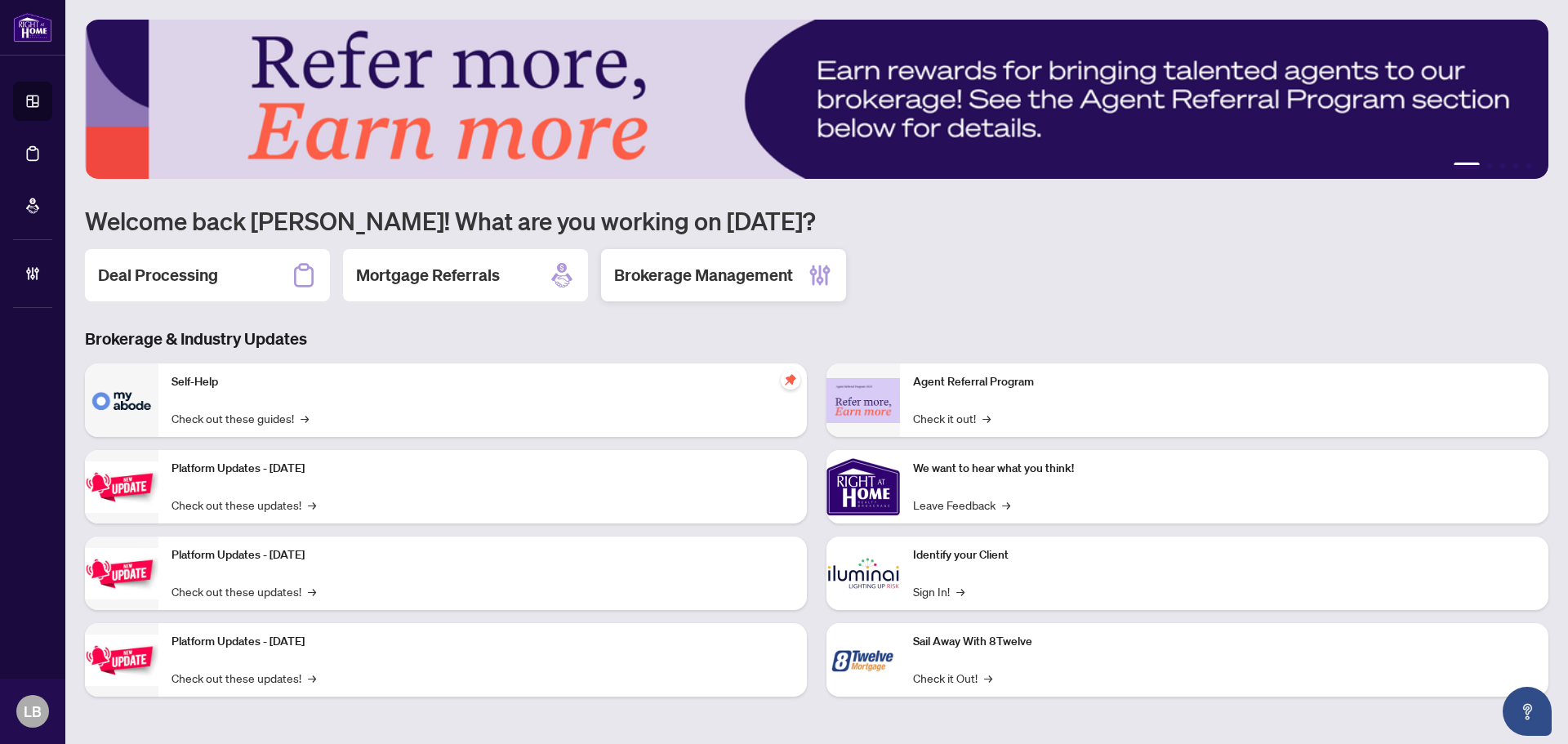
click at [659, 266] on h2 "Brokerage Management" at bounding box center [703, 275] width 179 height 22
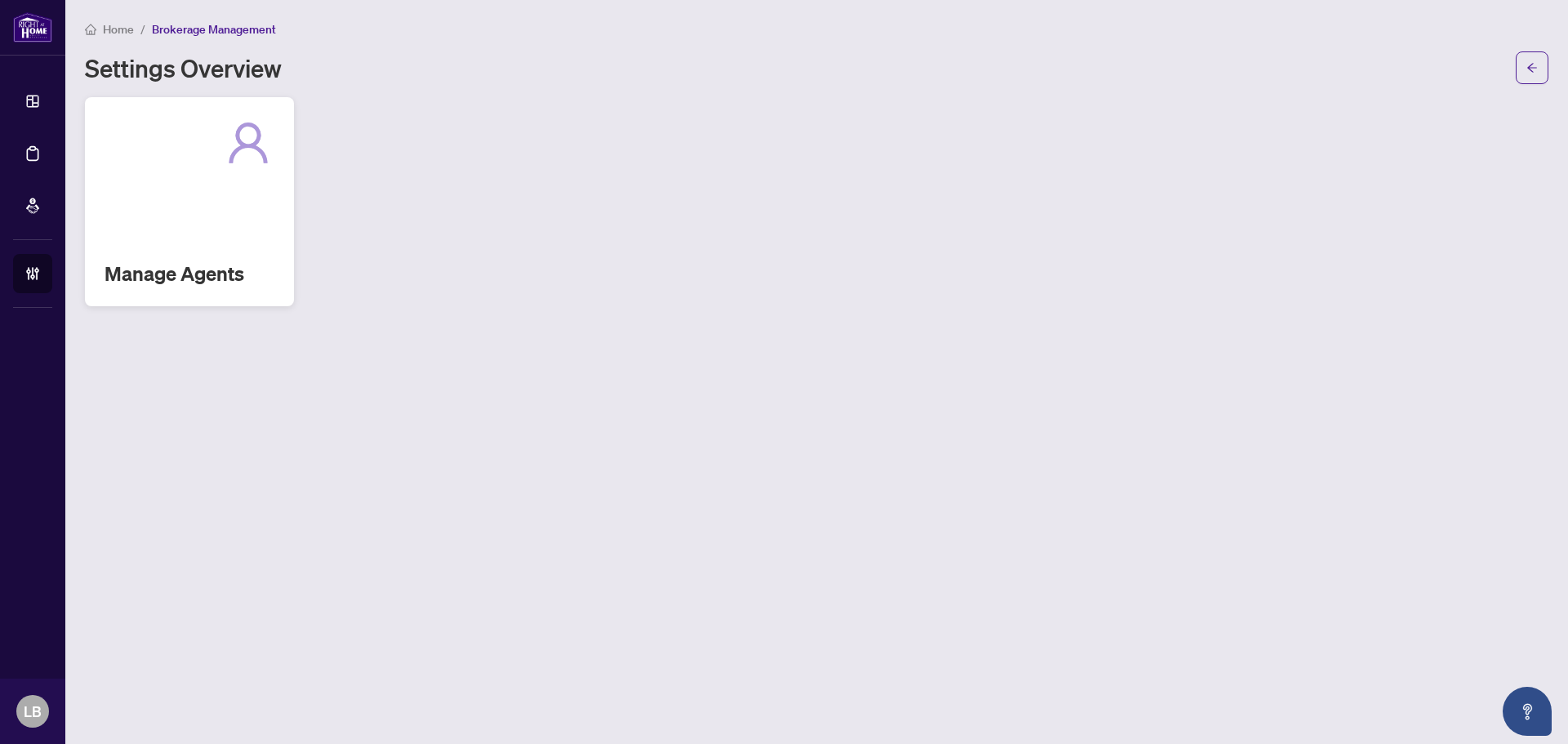
click at [195, 258] on div "Manage Agents" at bounding box center [189, 201] width 209 height 209
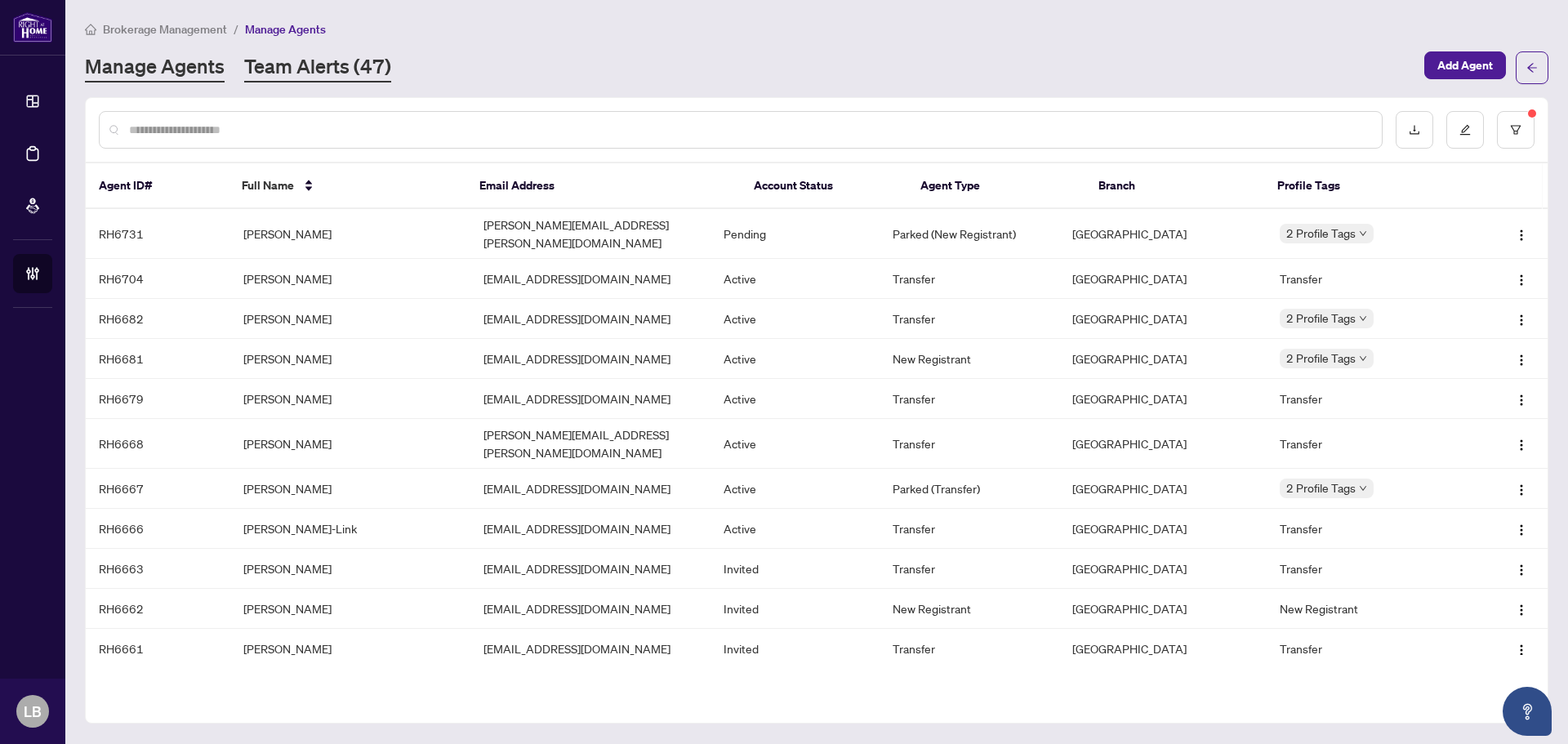
click at [306, 70] on link "Team Alerts (47)" at bounding box center [317, 67] width 147 height 29
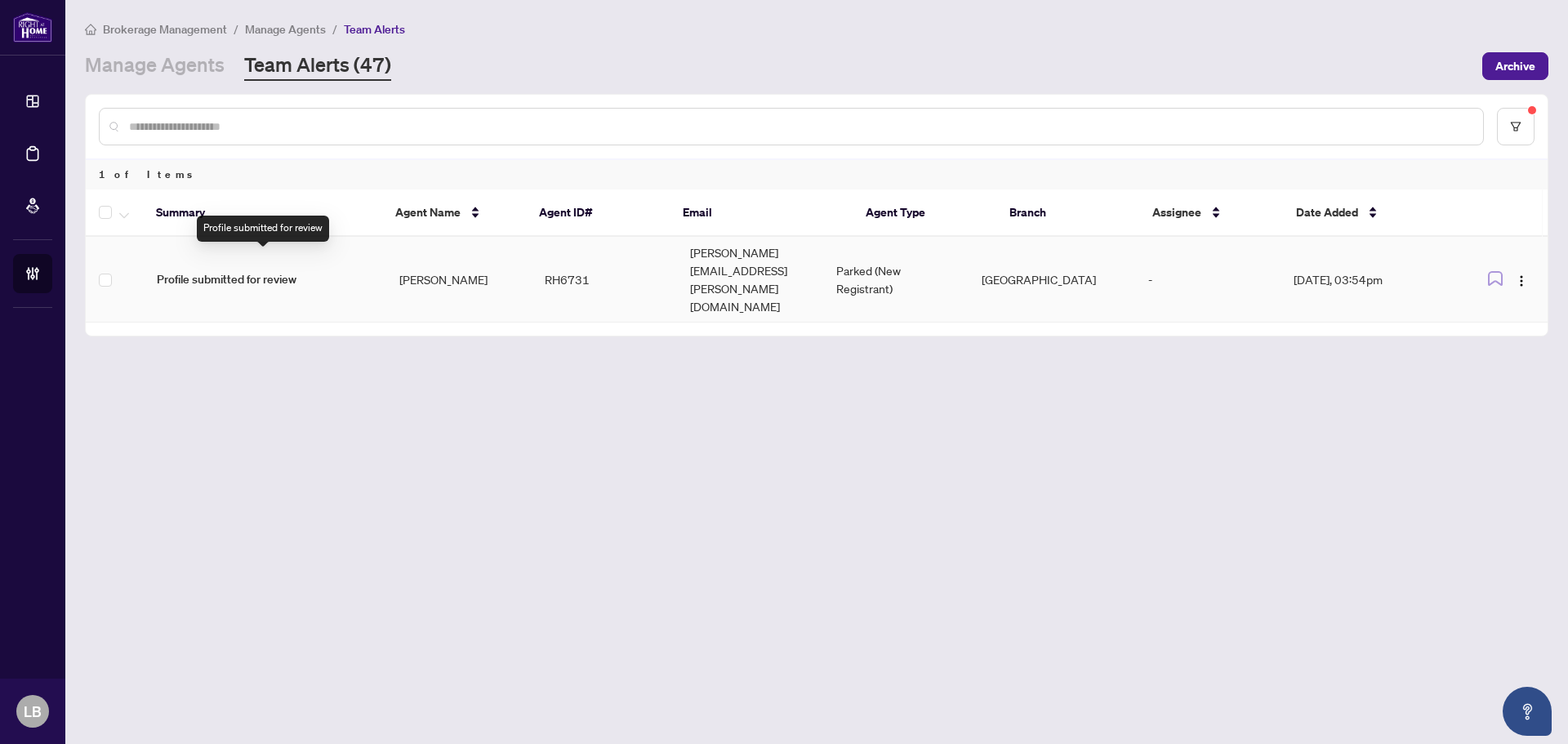
click at [268, 270] on span "Profile submitted for review" at bounding box center [264, 279] width 216 height 18
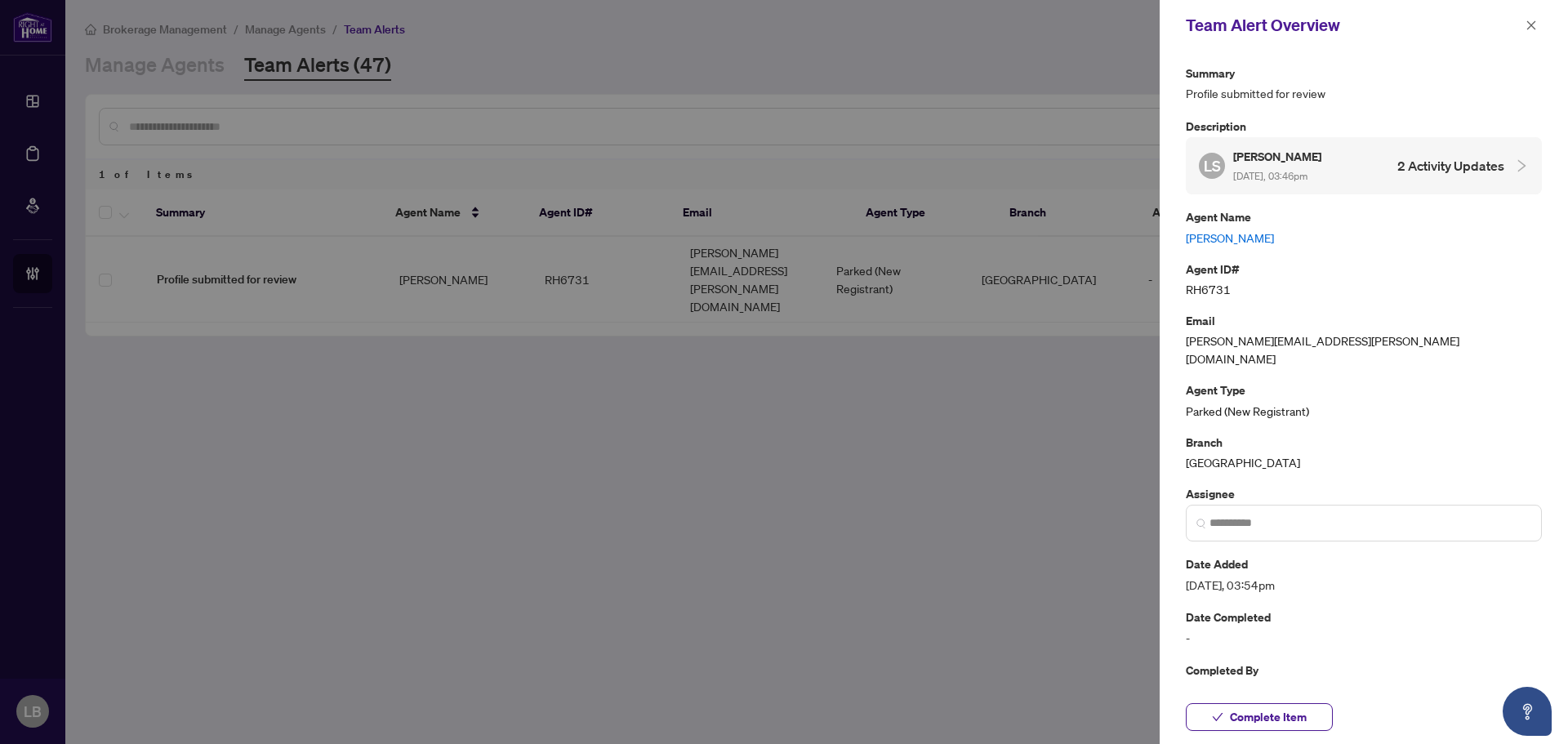
click at [1216, 234] on link "Lindsay Sittler" at bounding box center [1363, 237] width 356 height 18
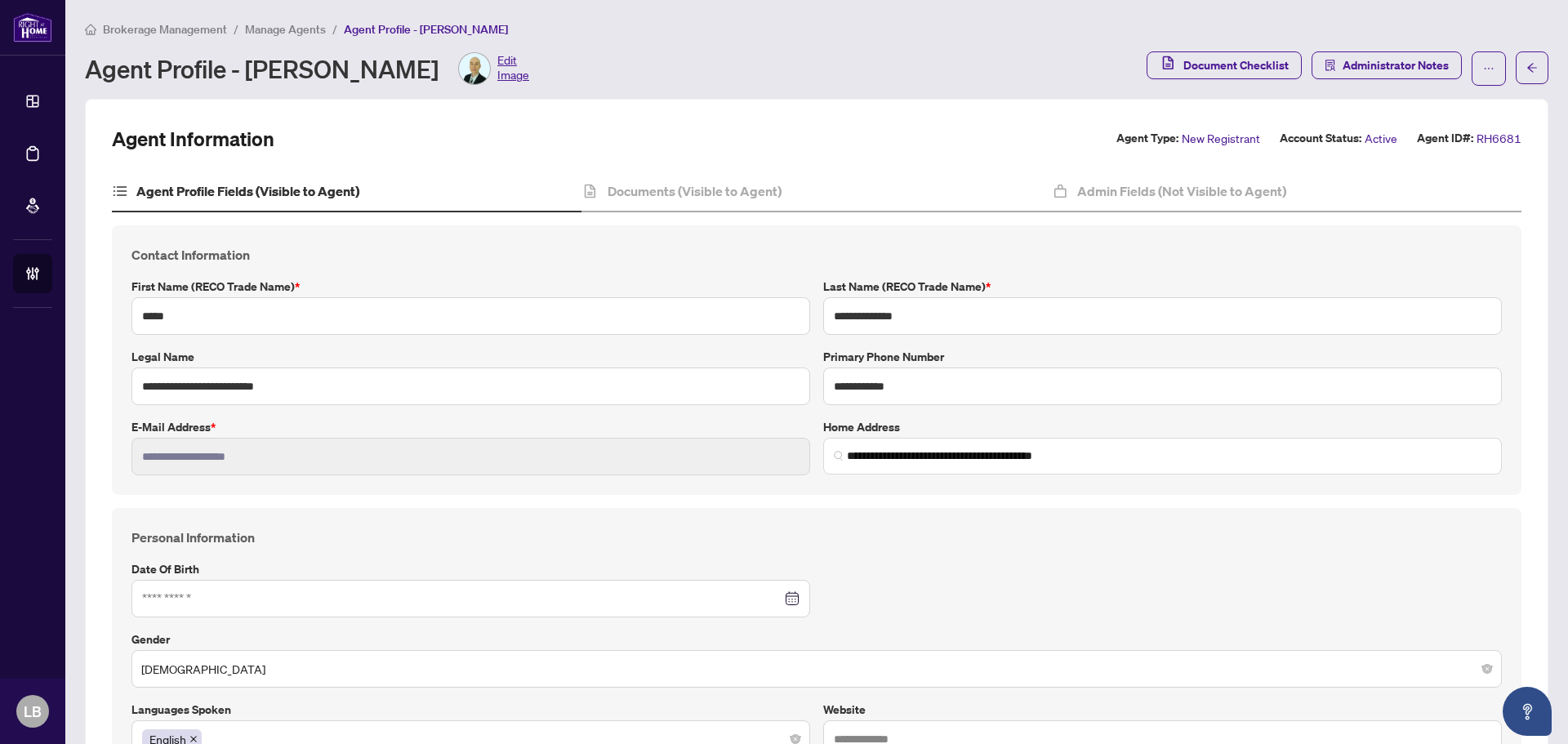
type input "**********"
click at [688, 203] on div "Documents (Visible to Agent)" at bounding box center [816, 192] width 470 height 41
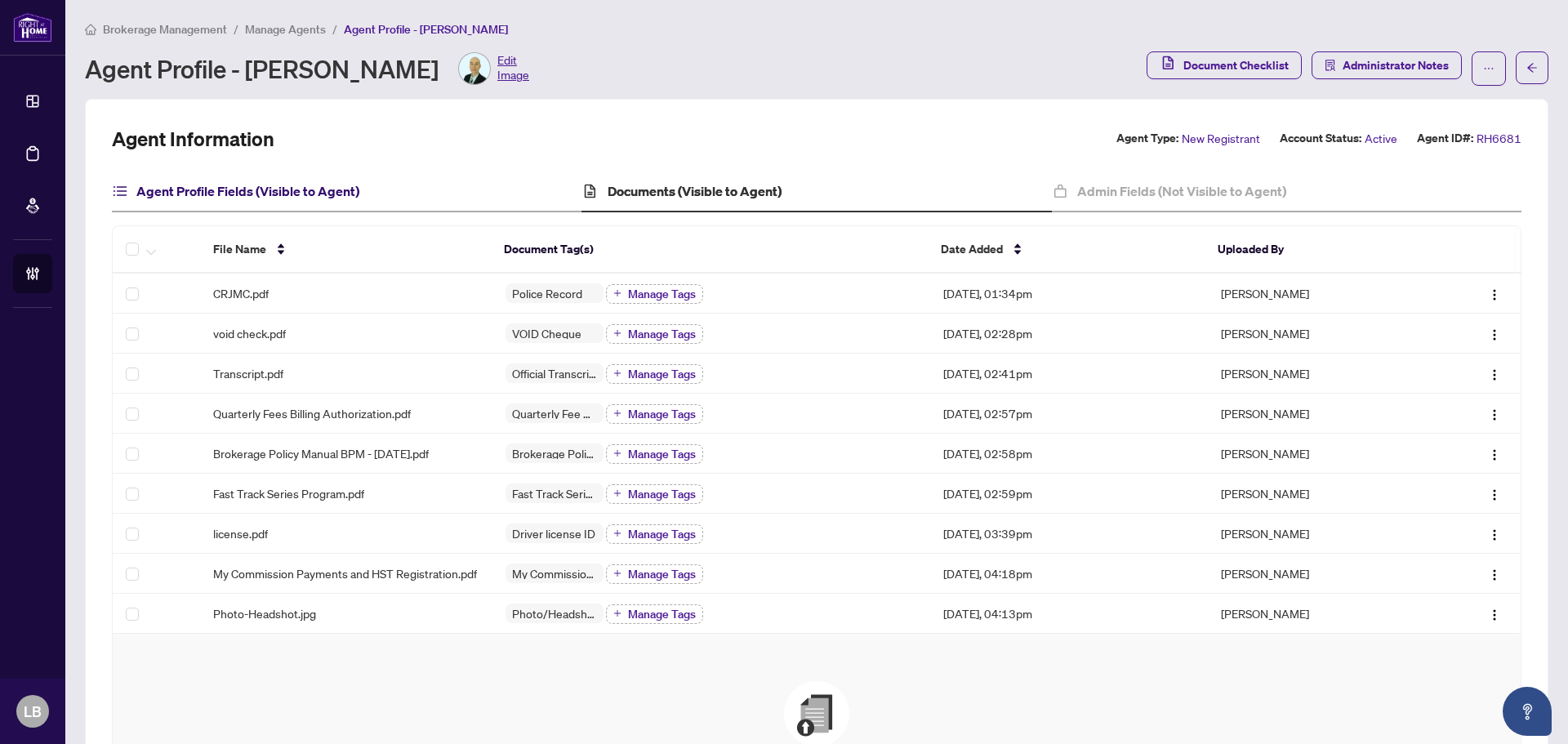
click at [341, 195] on h4 "Agent Profile Fields (Visible to Agent)" at bounding box center [248, 191] width 223 height 20
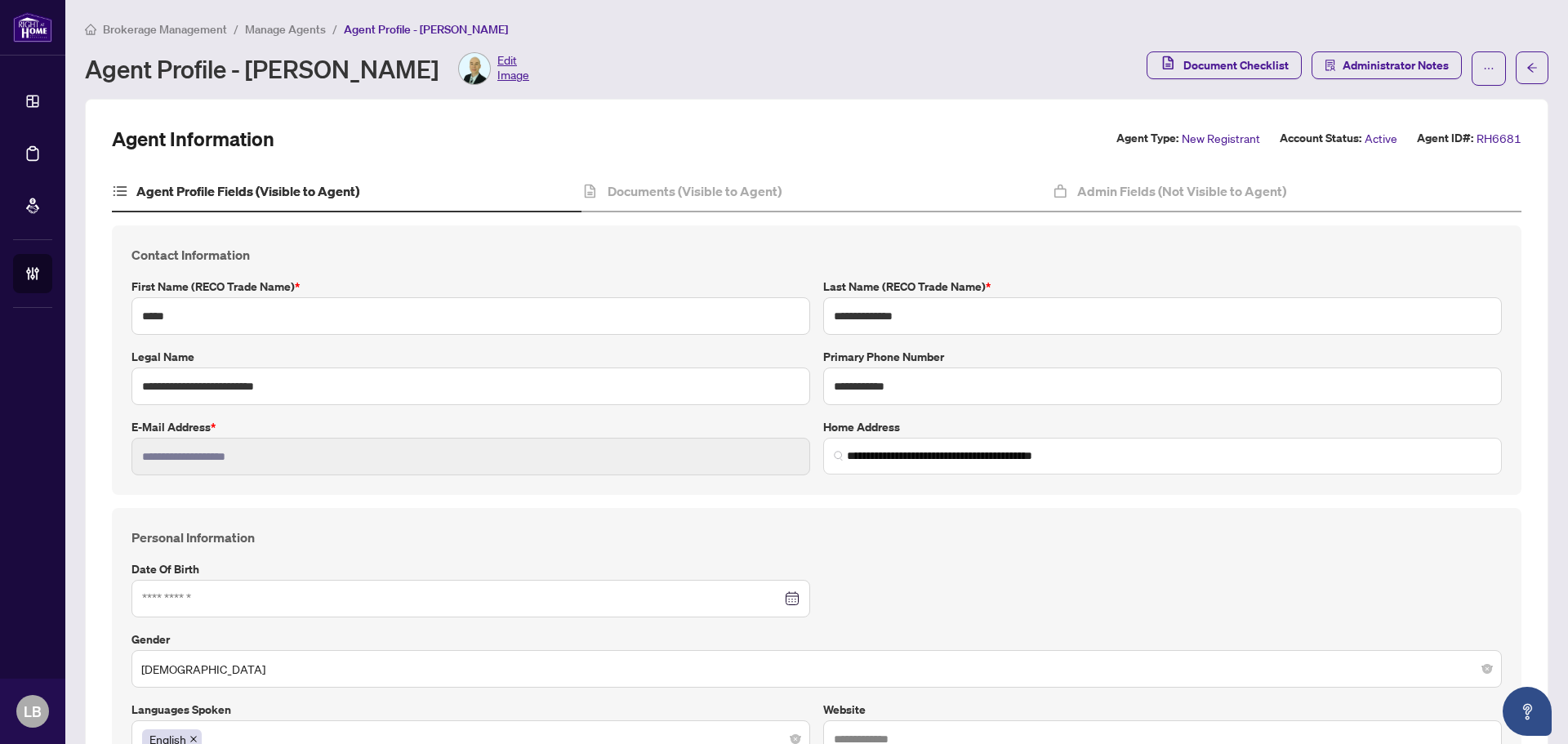
type input "**********"
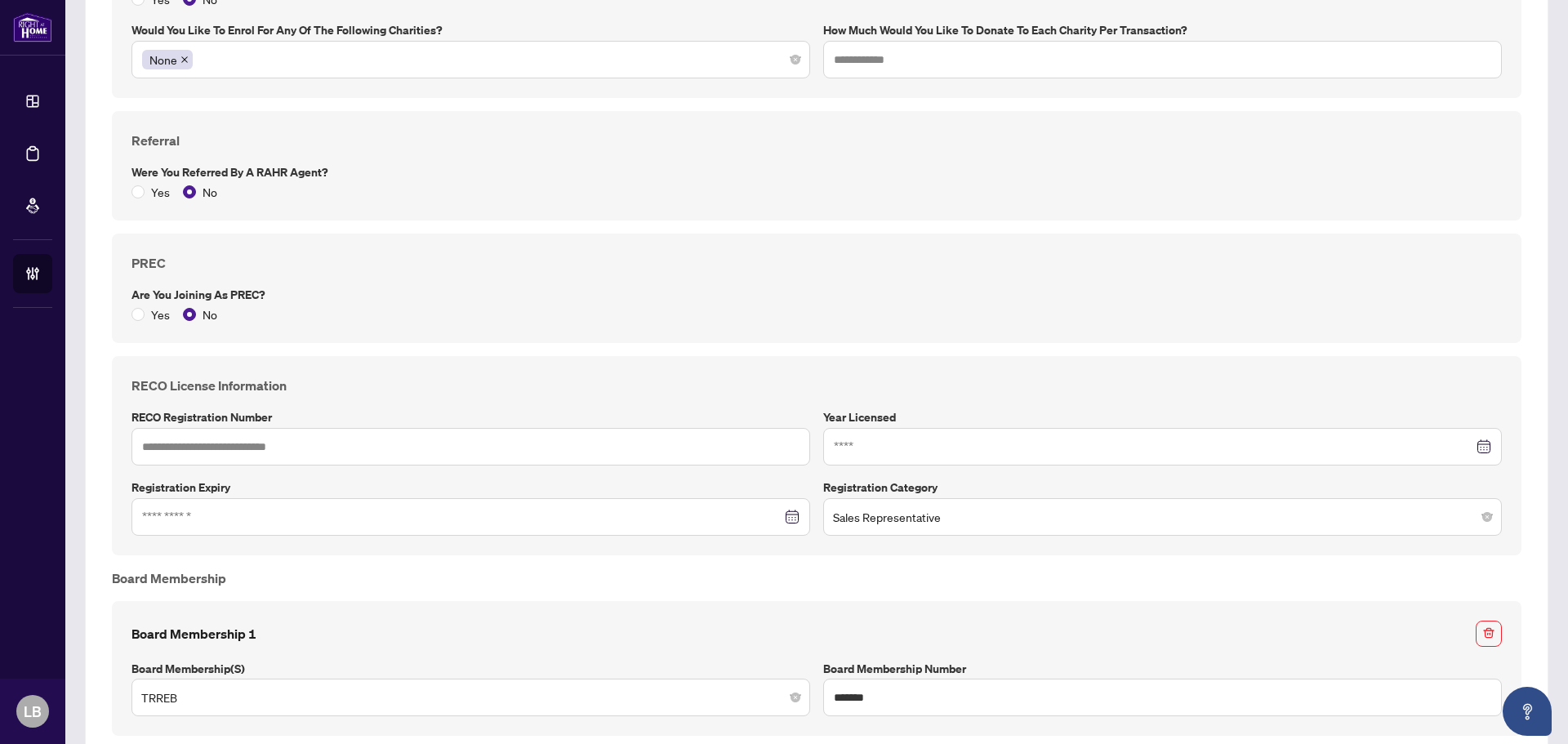
scroll to position [1388, 0]
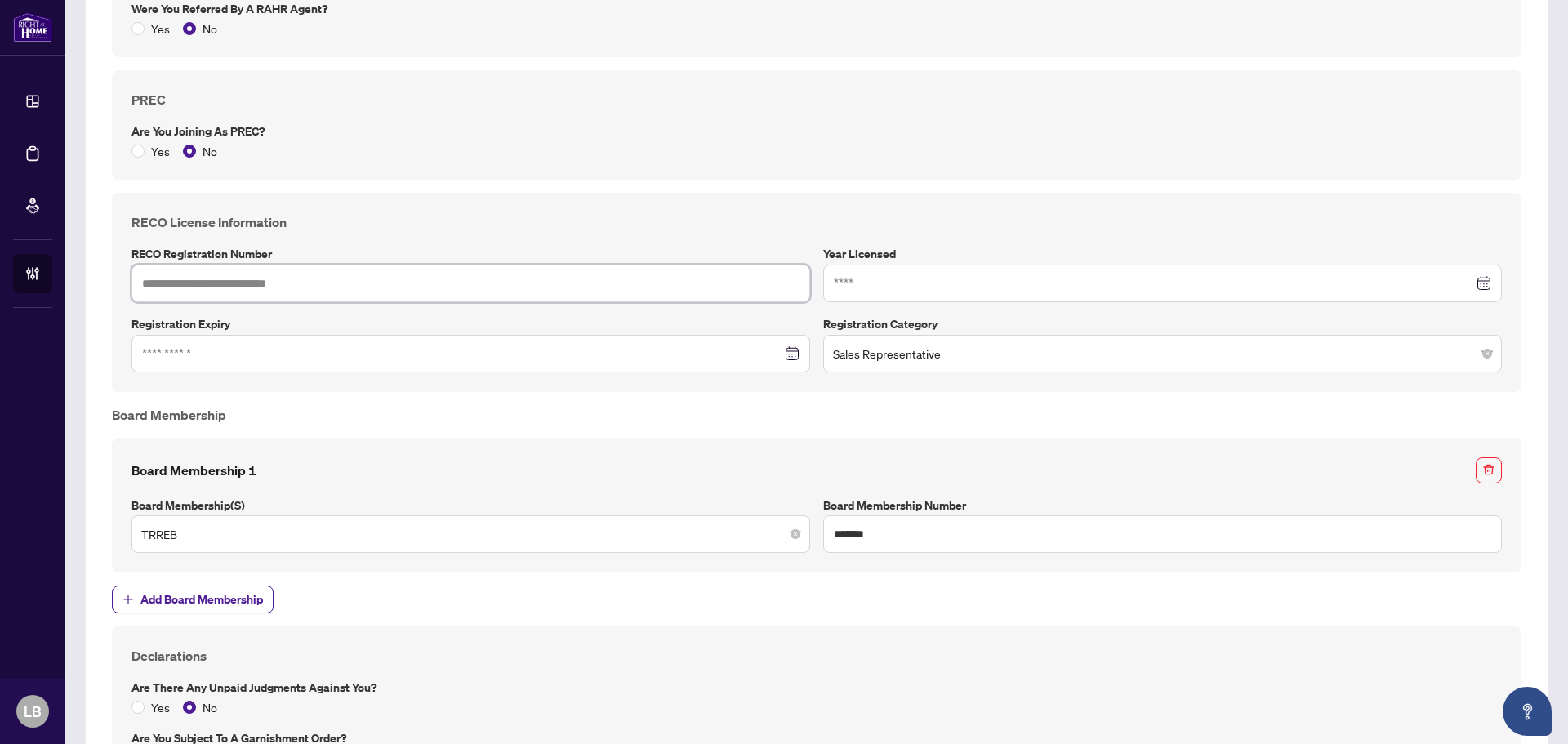
click at [197, 288] on input "text" at bounding box center [470, 284] width 679 height 37
type input "*******"
click at [853, 281] on input at bounding box center [1153, 283] width 639 height 18
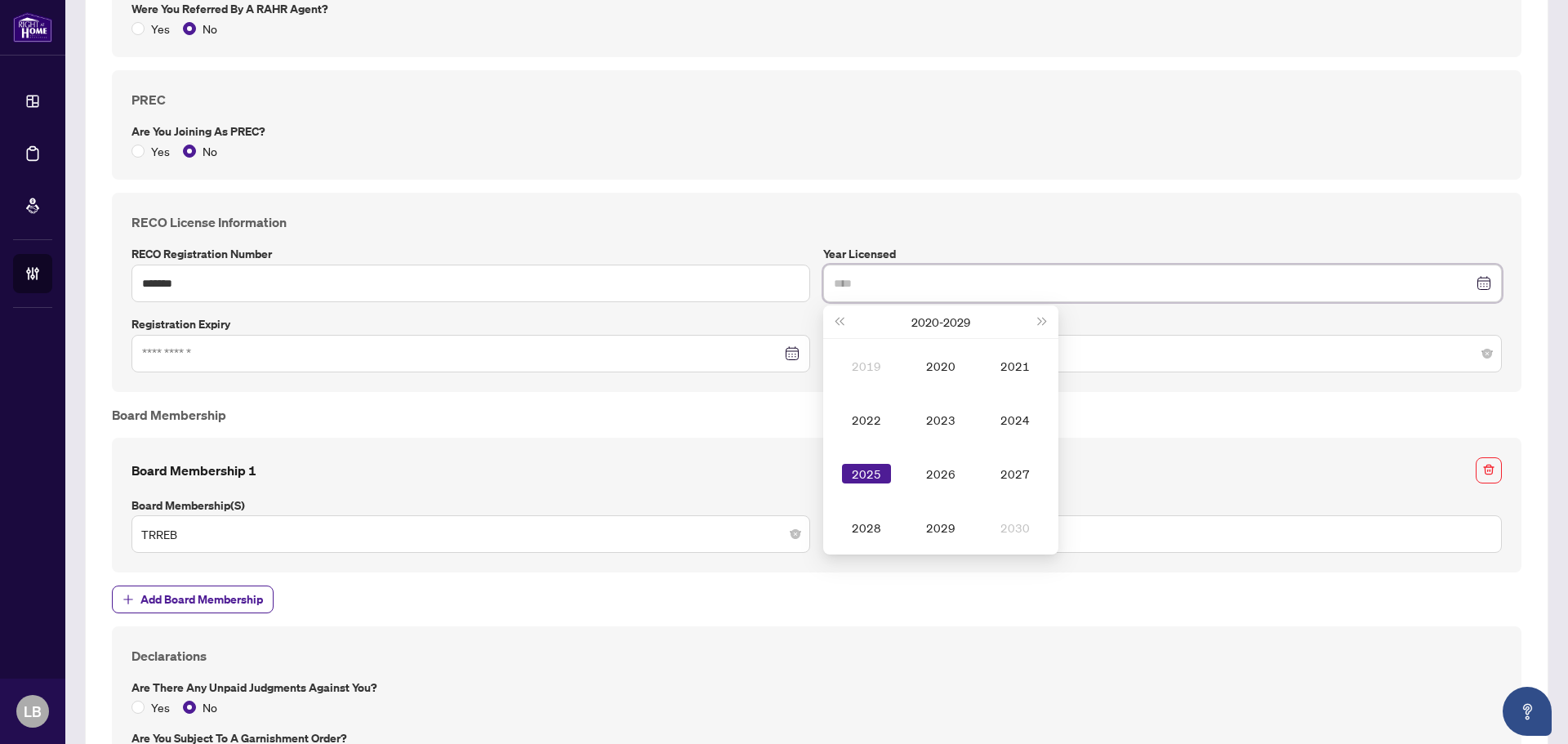
type input "****"
click at [864, 472] on div "2025" at bounding box center [866, 473] width 49 height 20
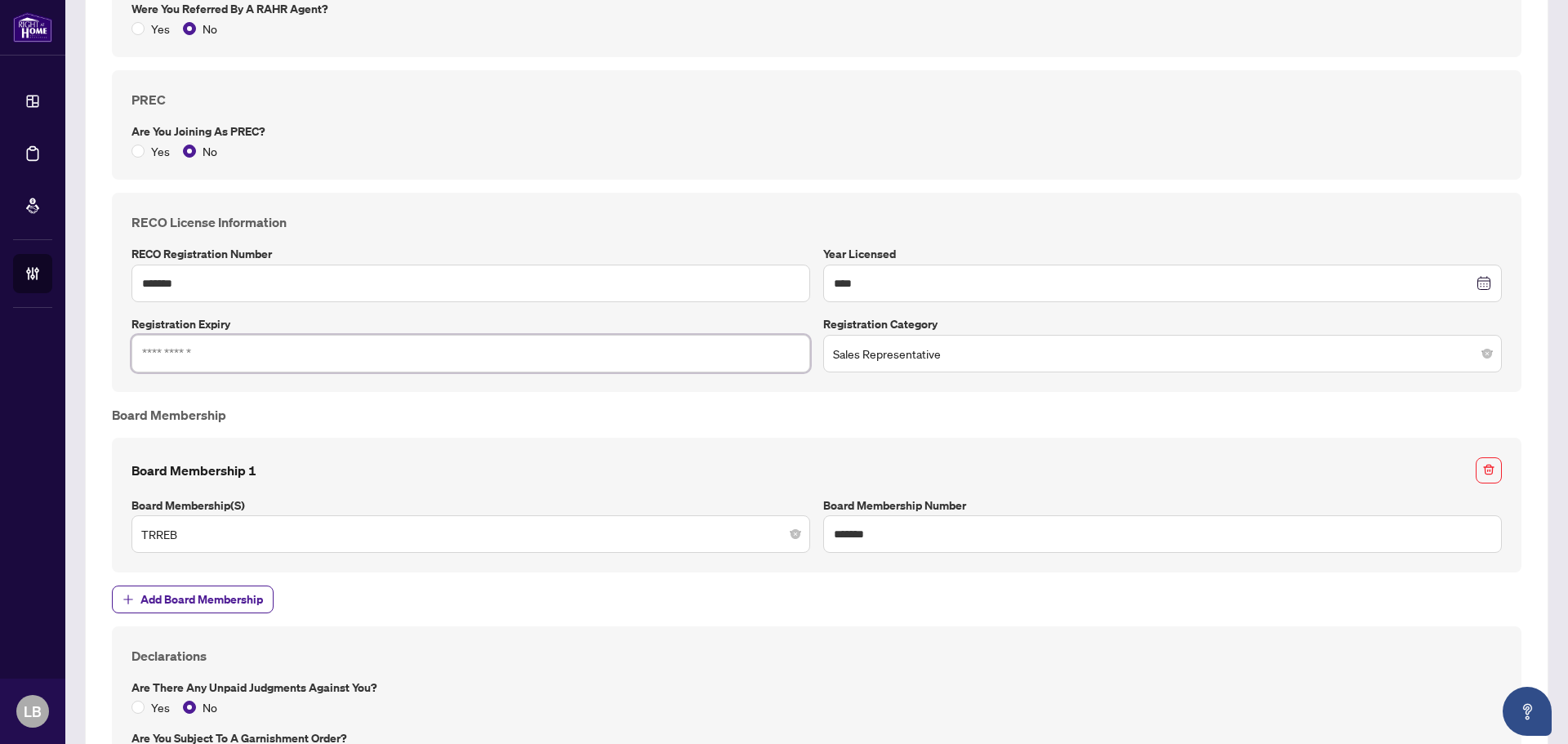
click at [196, 353] on input at bounding box center [462, 353] width 639 height 18
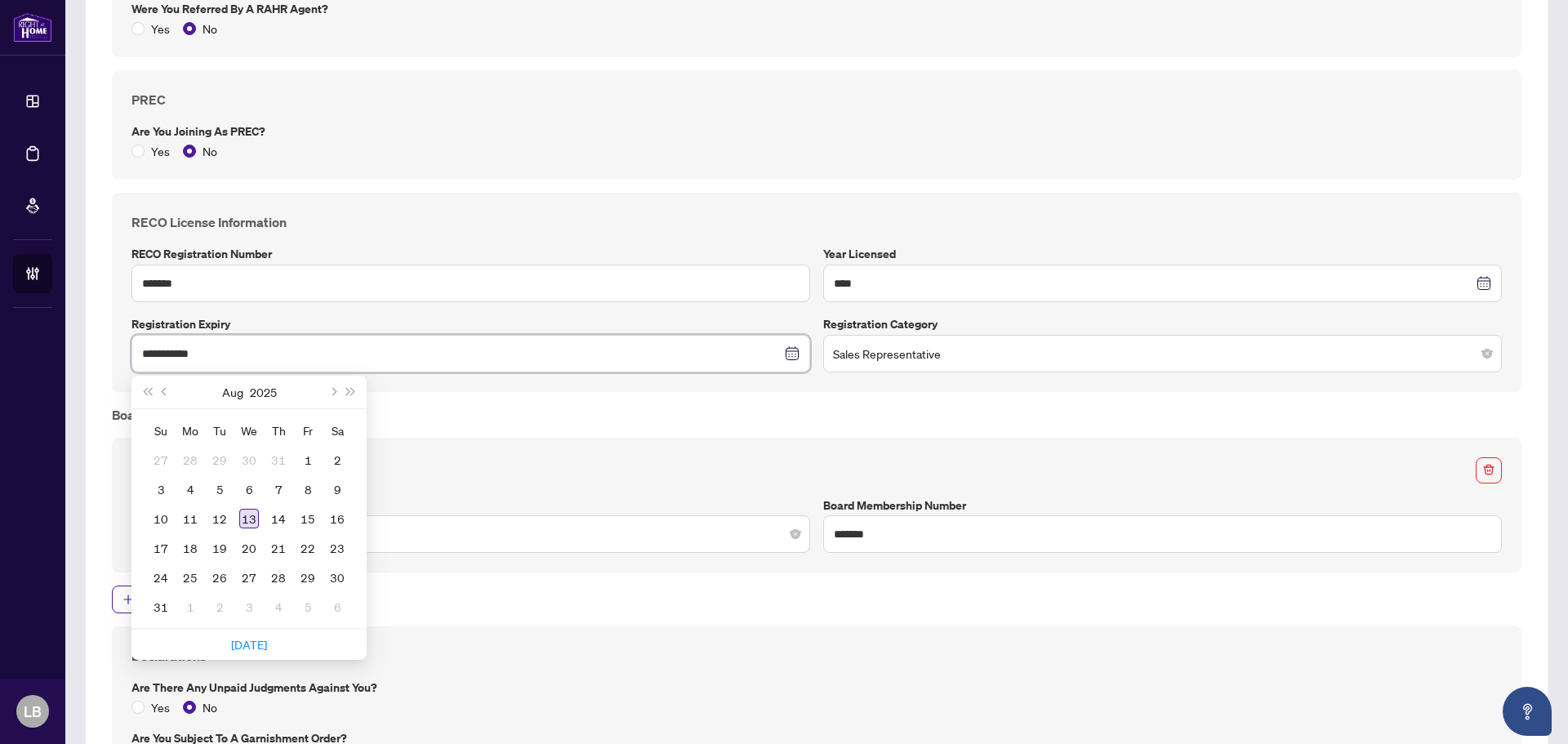
type input "**********"
click at [252, 517] on div "13" at bounding box center [249, 518] width 20 height 20
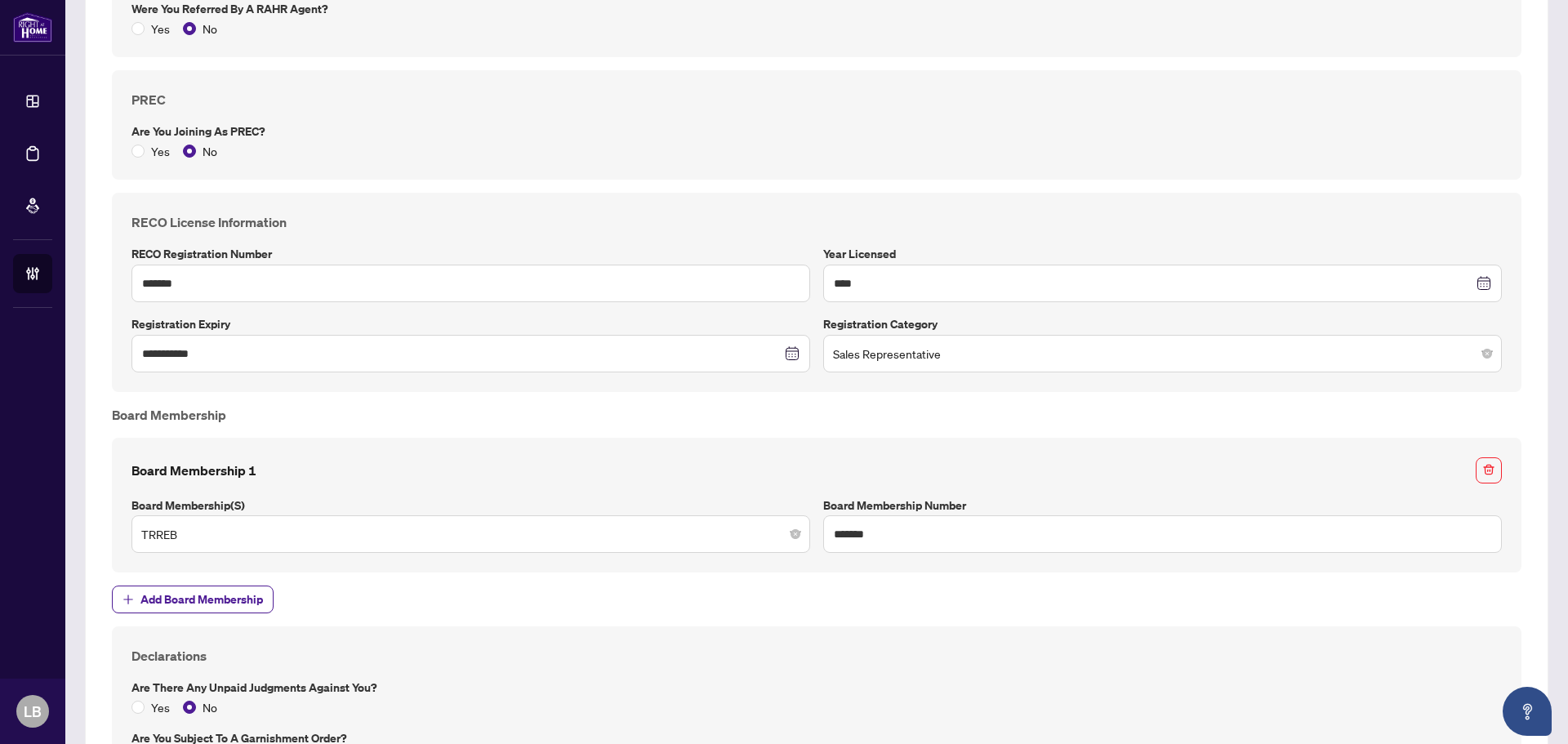
click at [960, 355] on span "Sales Representative" at bounding box center [1163, 353] width 659 height 31
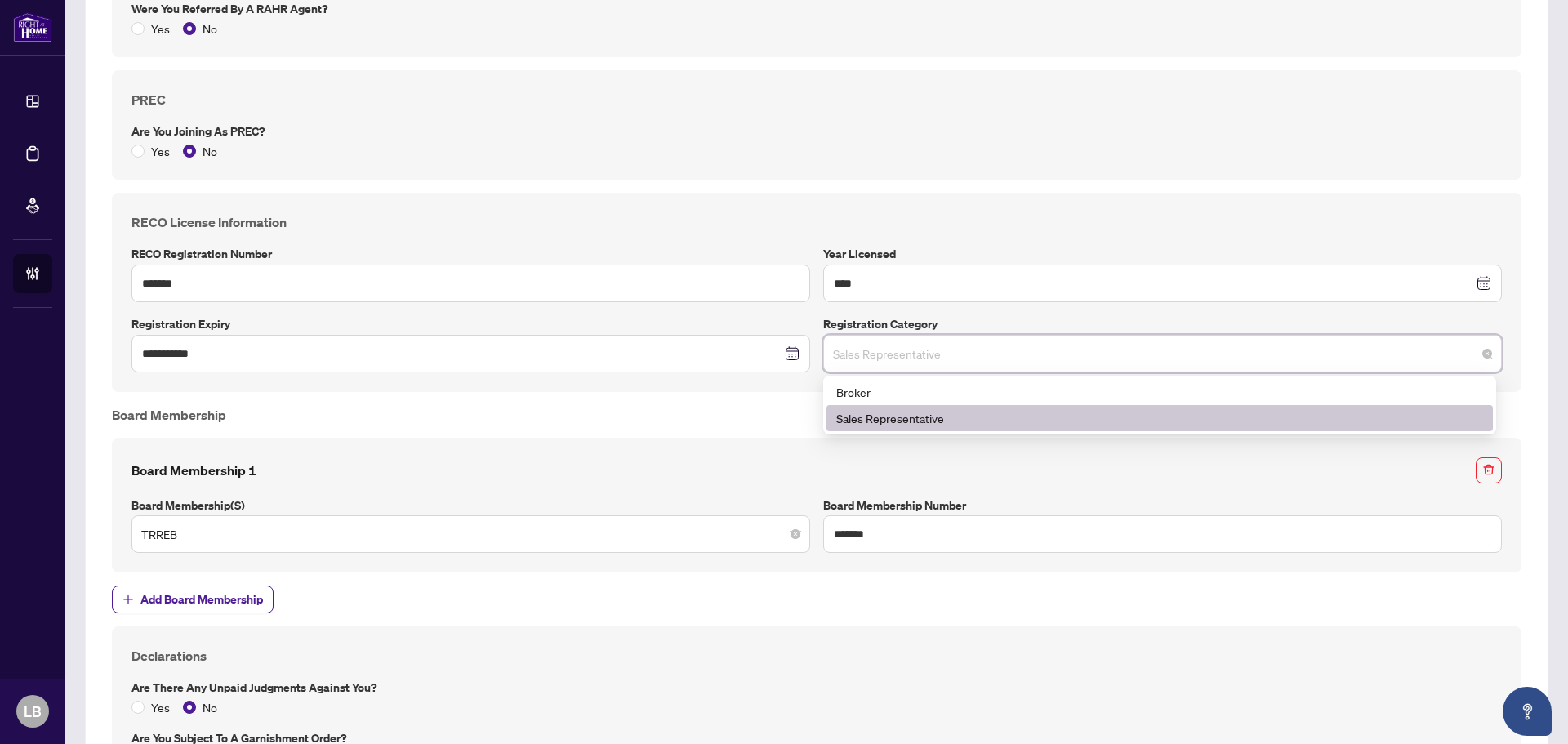
click at [960, 355] on span "Sales Representative" at bounding box center [1163, 353] width 659 height 31
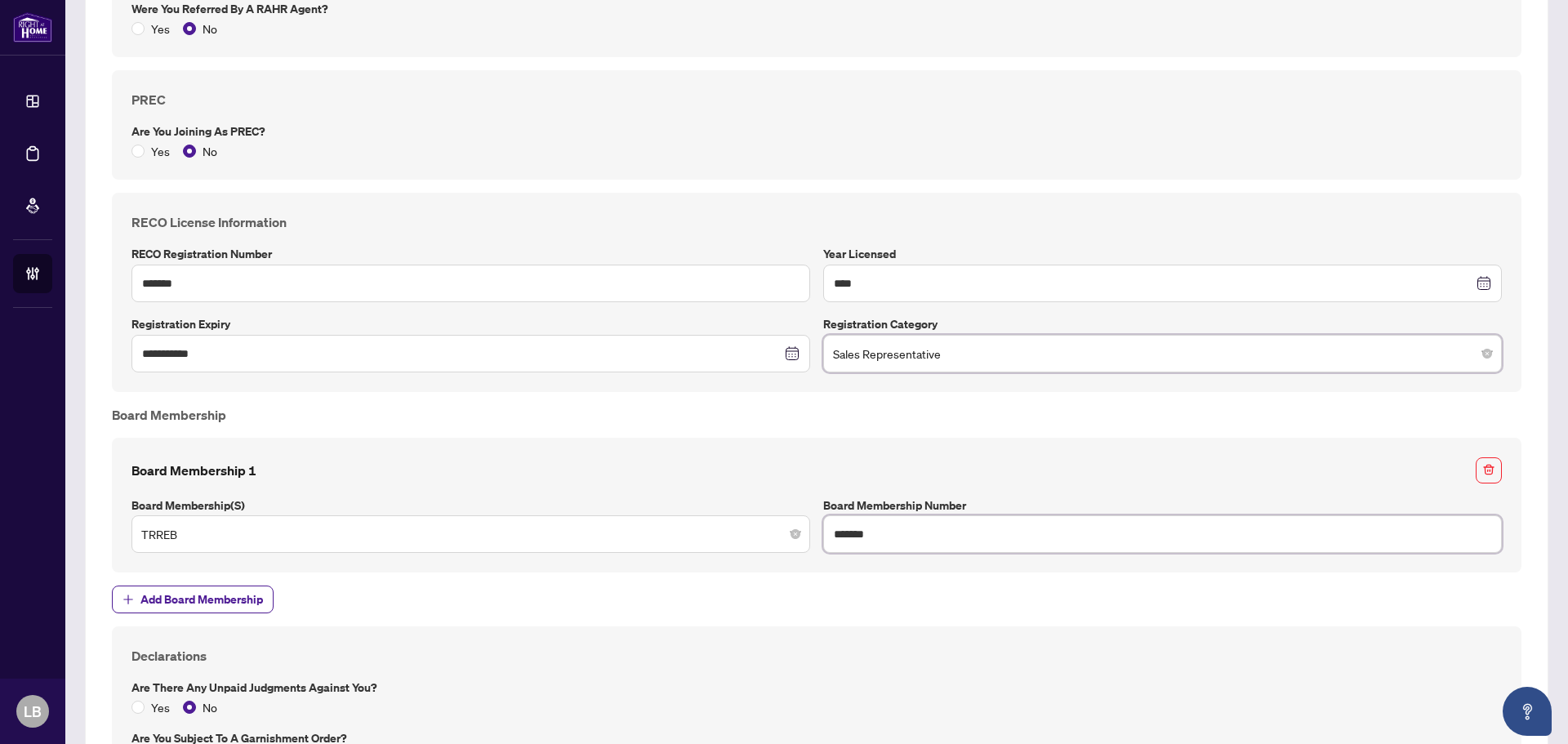
click at [859, 537] on input "*******" at bounding box center [1162, 533] width 679 height 37
click at [559, 467] on div "Board Membership 1" at bounding box center [816, 470] width 1370 height 26
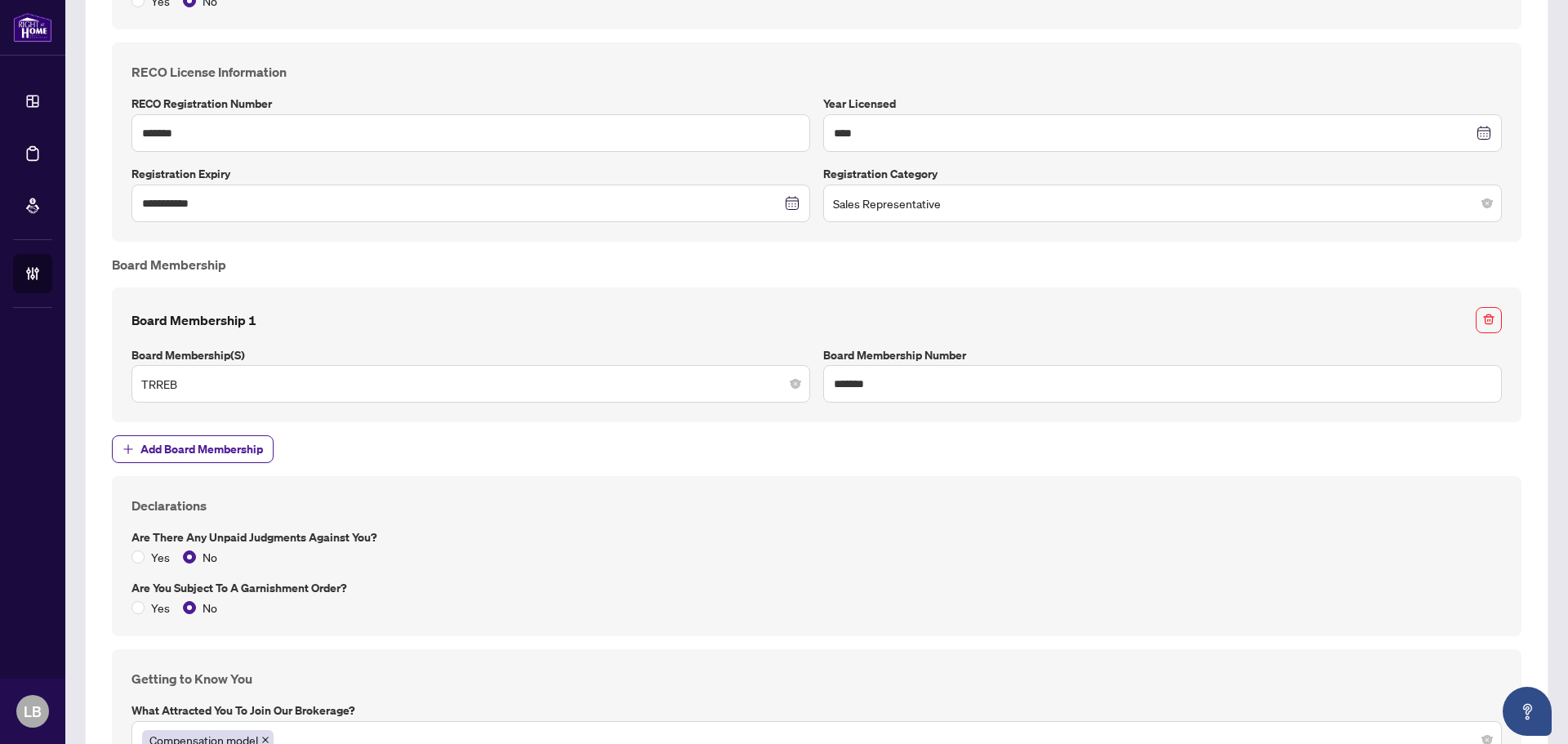
scroll to position [1735, 0]
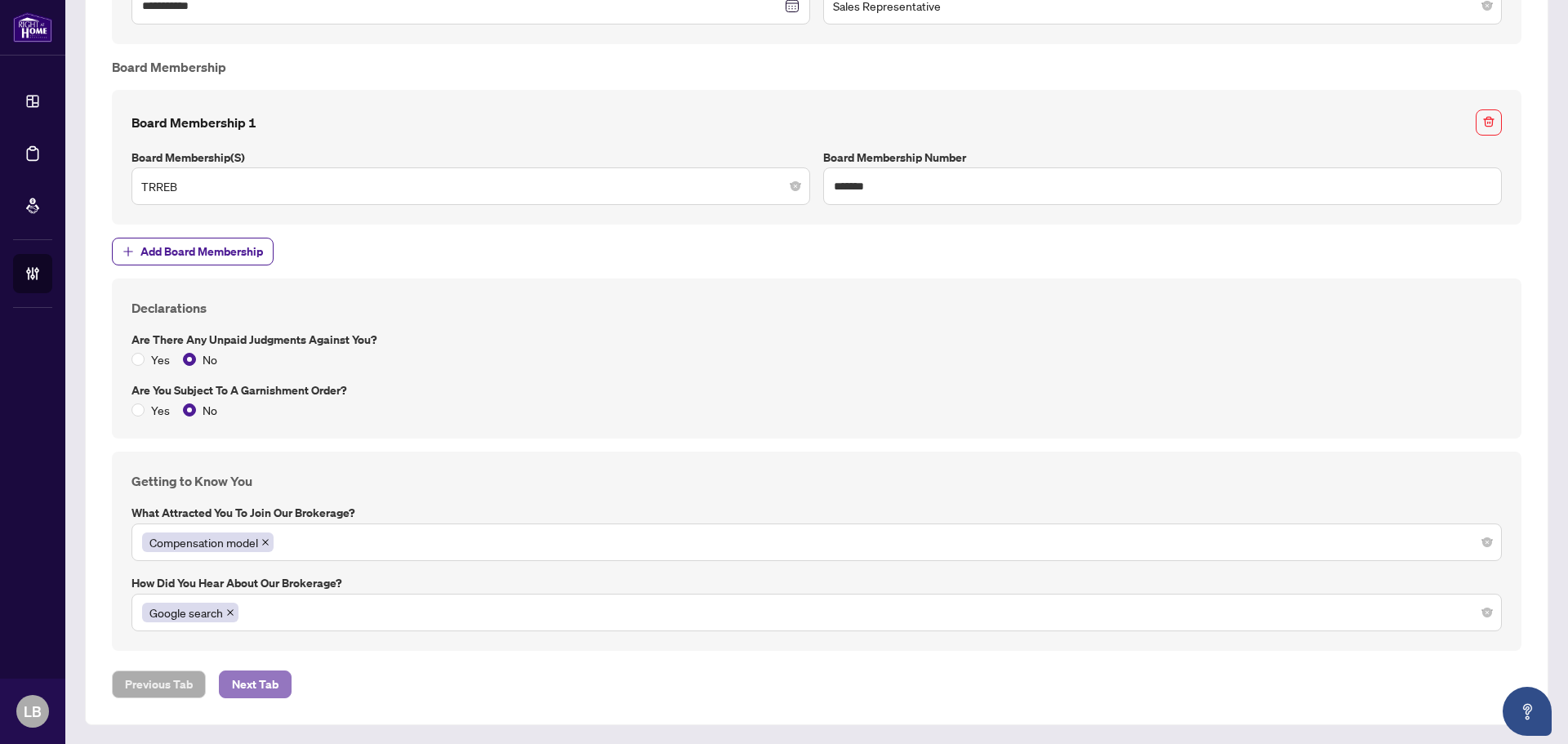
click at [281, 684] on button "Next Tab" at bounding box center [256, 684] width 73 height 28
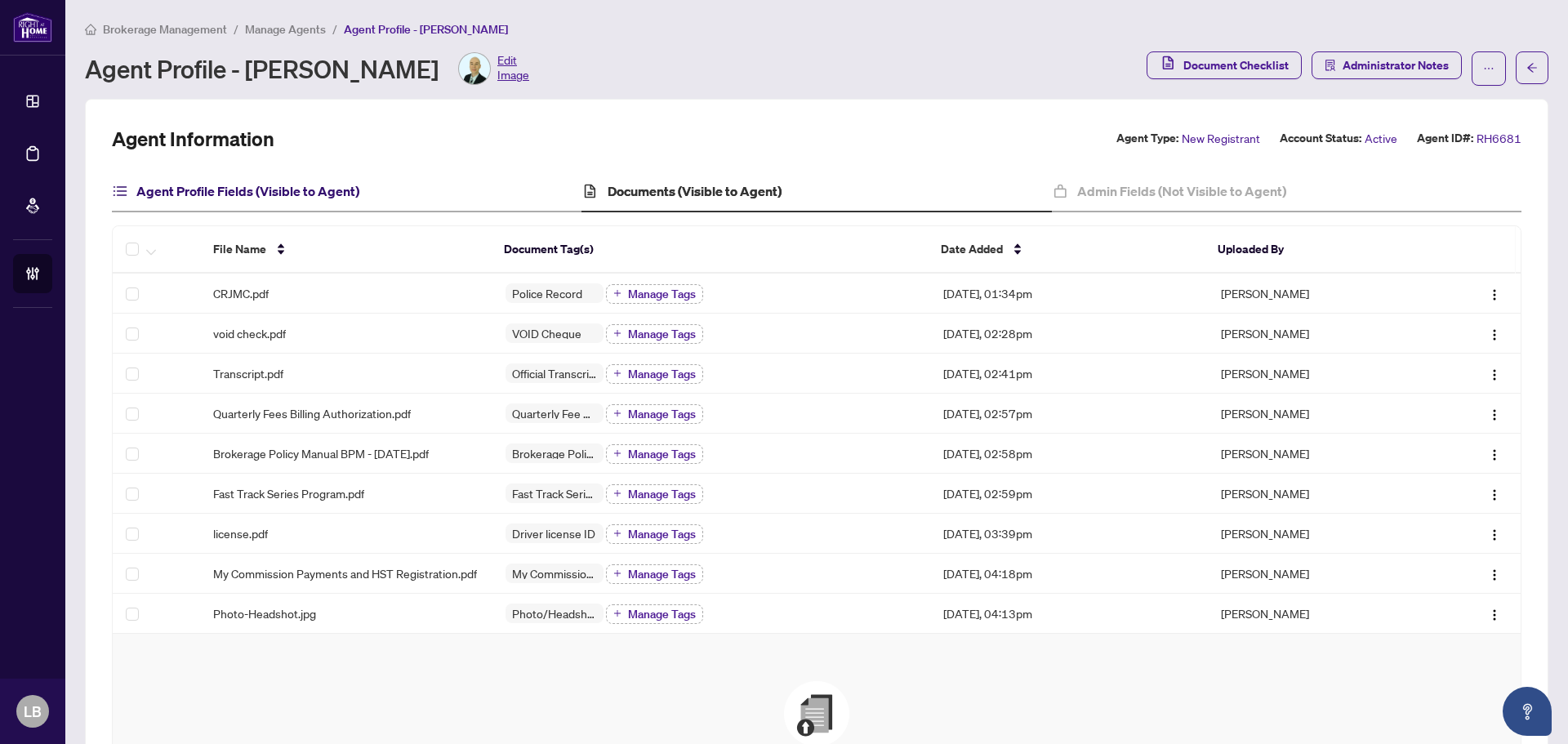
click at [291, 193] on h4 "Agent Profile Fields (Visible to Agent)" at bounding box center [248, 191] width 223 height 20
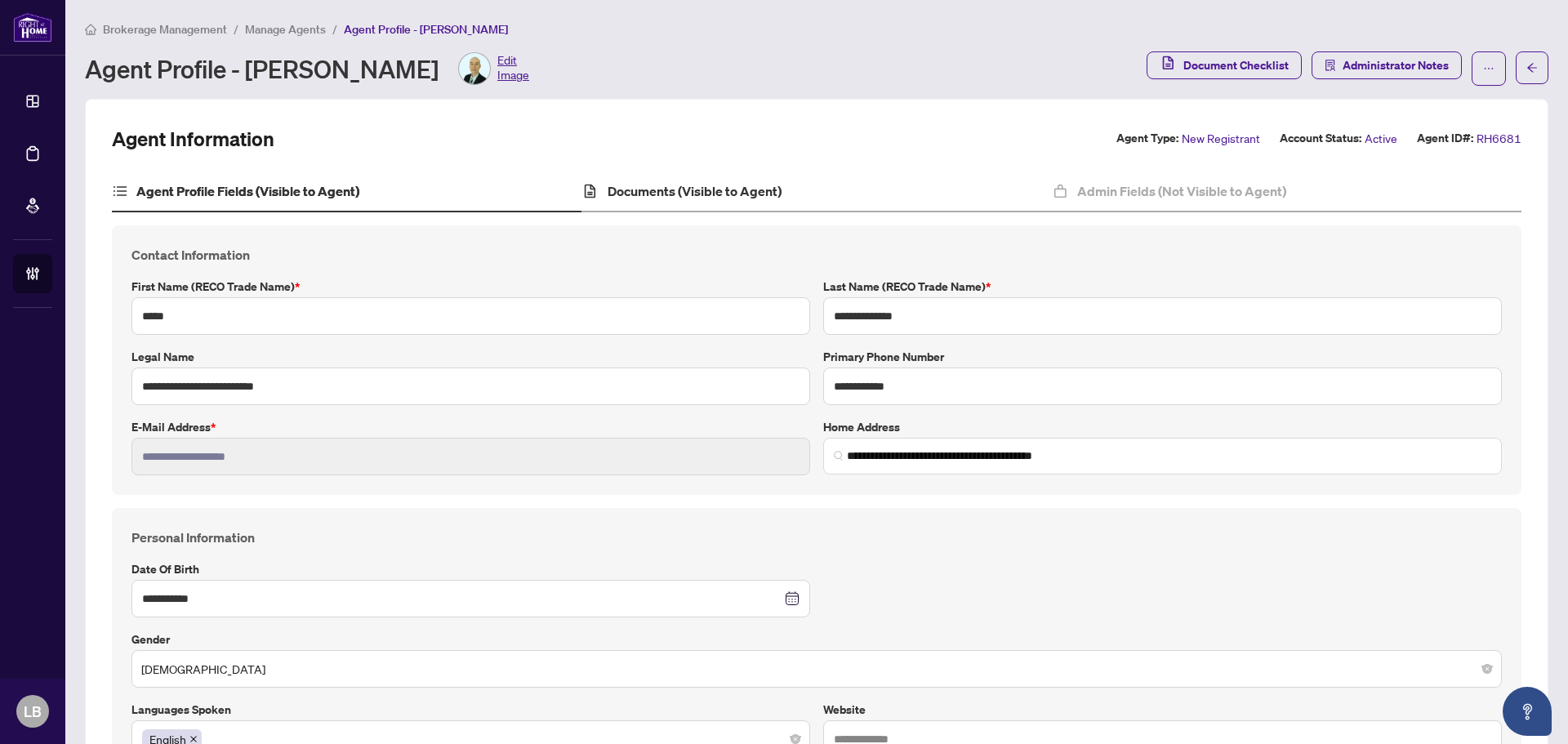
click at [706, 201] on div "Documents (Visible to Agent)" at bounding box center [816, 192] width 470 height 41
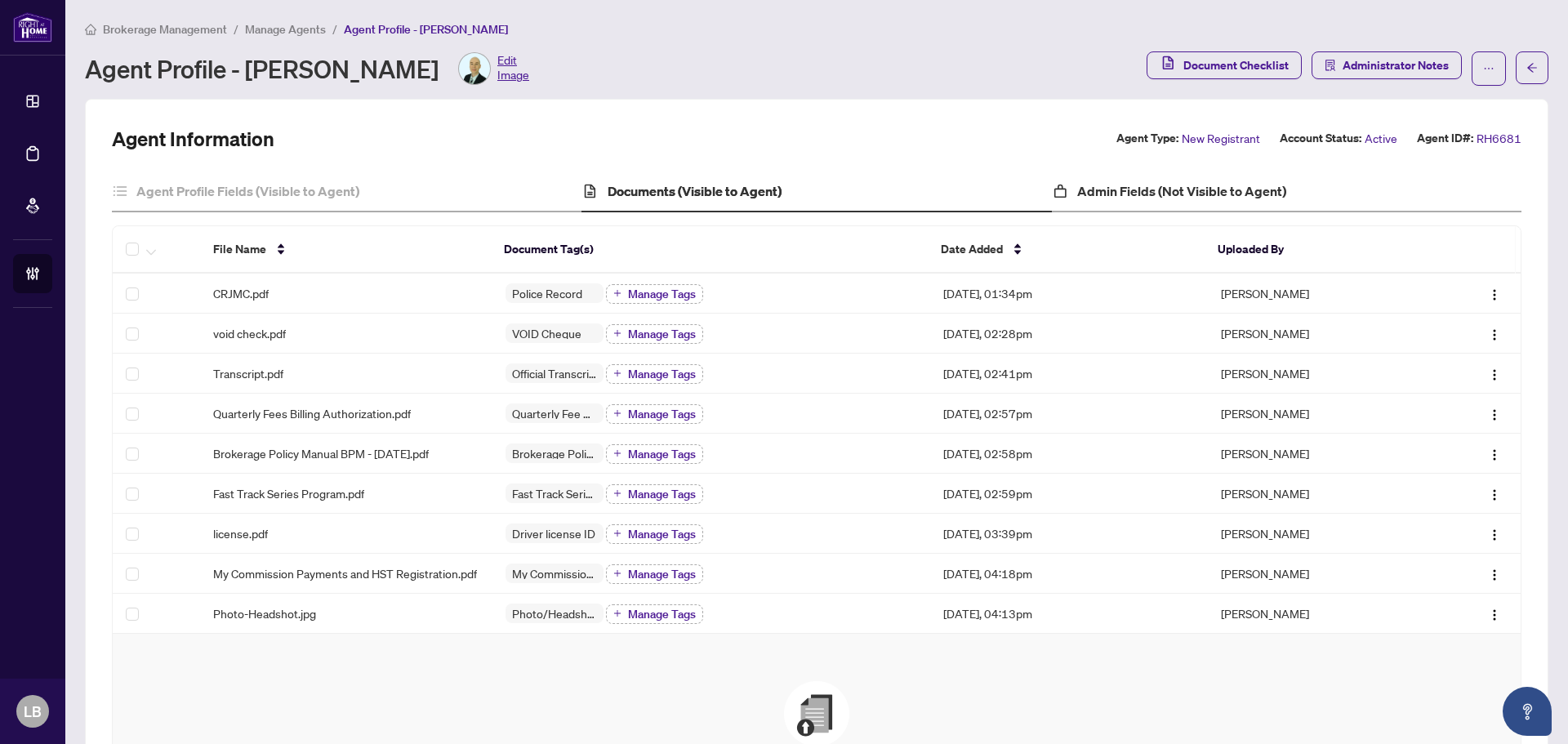
click at [1202, 180] on div "Admin Fields (Not Visible to Agent)" at bounding box center [1286, 192] width 470 height 41
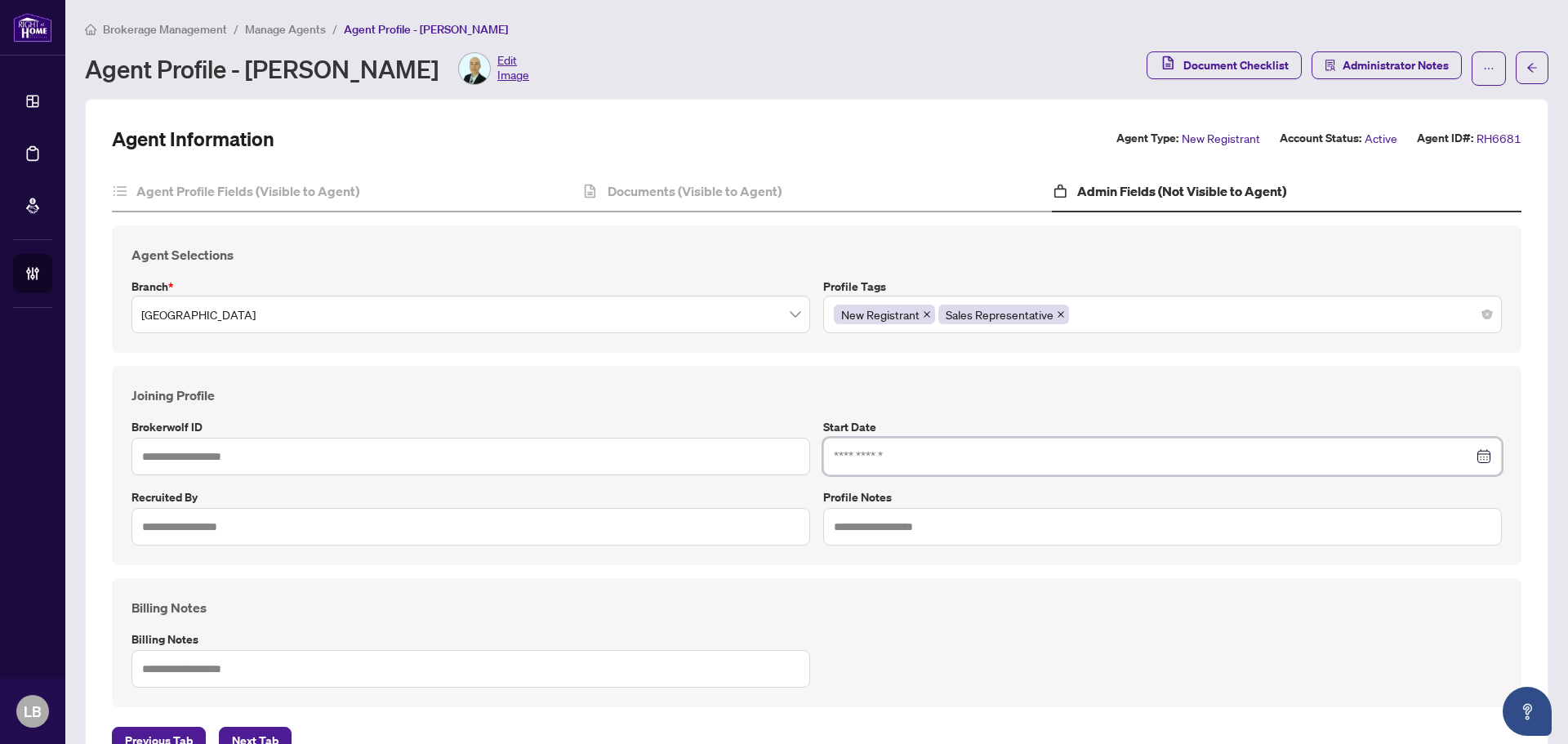
click at [847, 455] on input at bounding box center [1153, 456] width 639 height 18
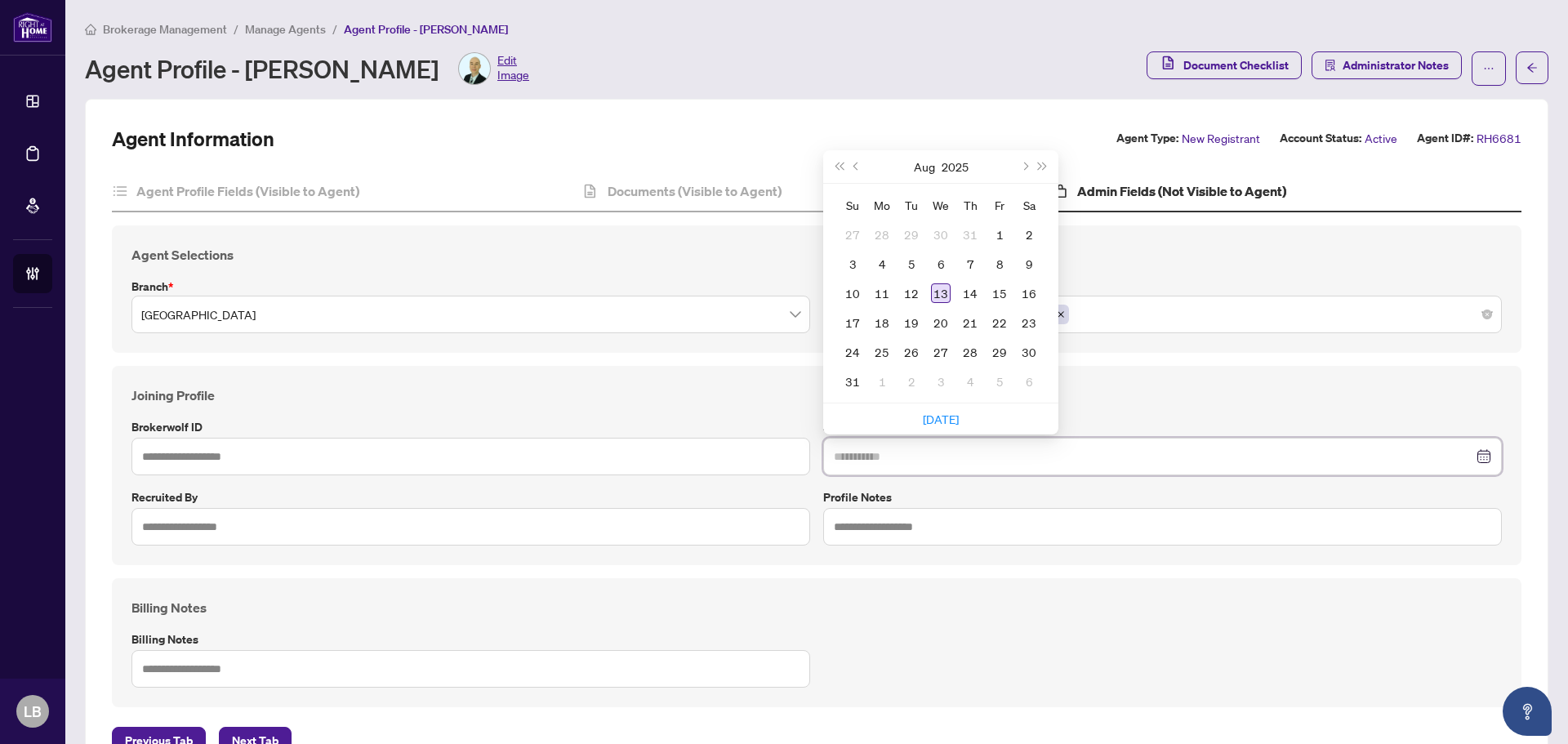
type input "**********"
click at [933, 299] on div "13" at bounding box center [940, 293] width 20 height 20
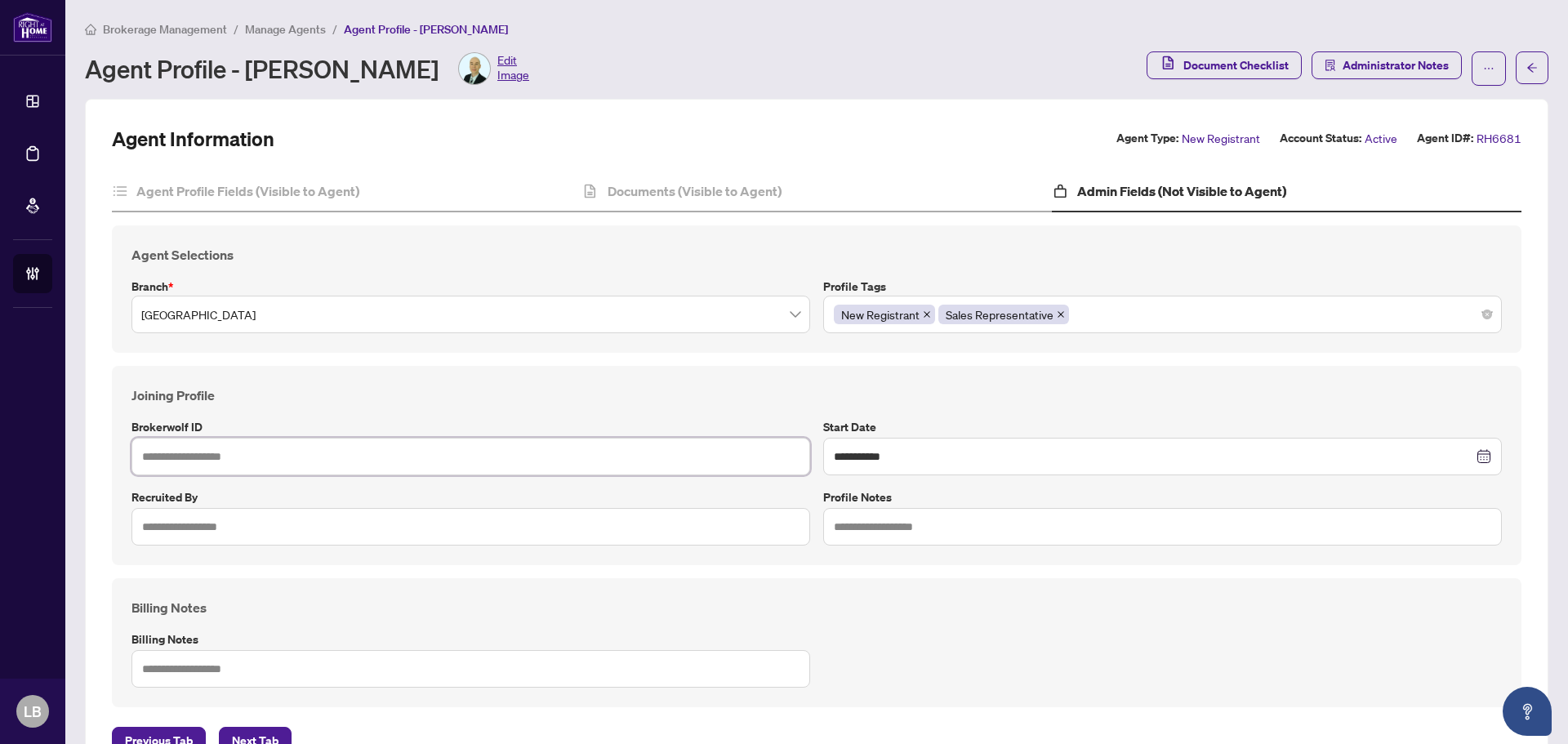
click at [214, 456] on input "text" at bounding box center [470, 456] width 679 height 37
type input "*****"
click at [863, 525] on input "text" at bounding box center [1162, 526] width 679 height 37
click at [1400, 66] on span "Administrator Notes" at bounding box center [1395, 66] width 106 height 26
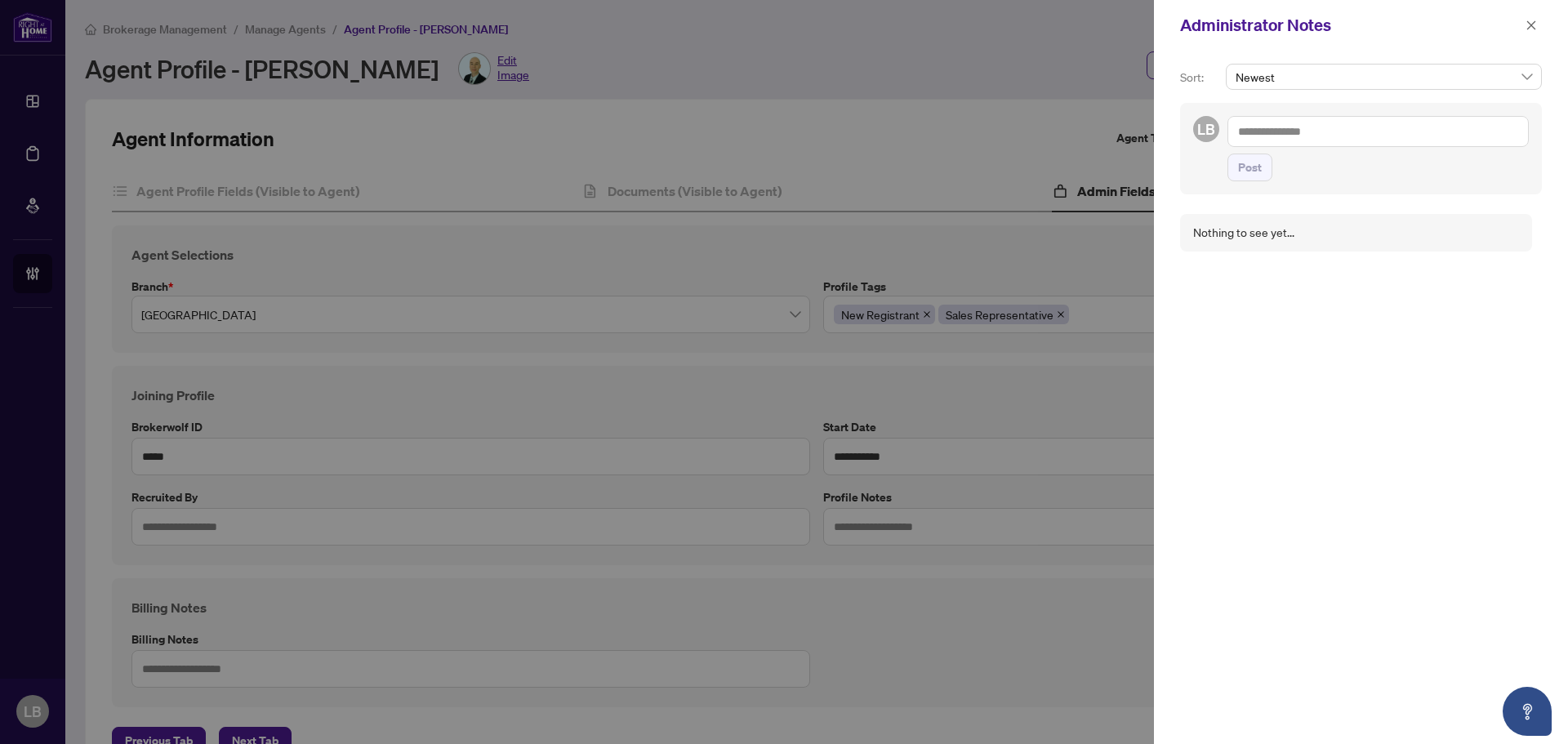
click at [1271, 128] on textarea at bounding box center [1378, 131] width 301 height 31
click at [1318, 136] on textarea "**********" at bounding box center [1378, 131] width 301 height 31
click at [1444, 130] on textarea "**********" at bounding box center [1378, 131] width 301 height 31
click at [1363, 129] on textarea "**********" at bounding box center [1378, 131] width 301 height 31
click at [1497, 135] on textarea "**********" at bounding box center [1378, 131] width 301 height 31
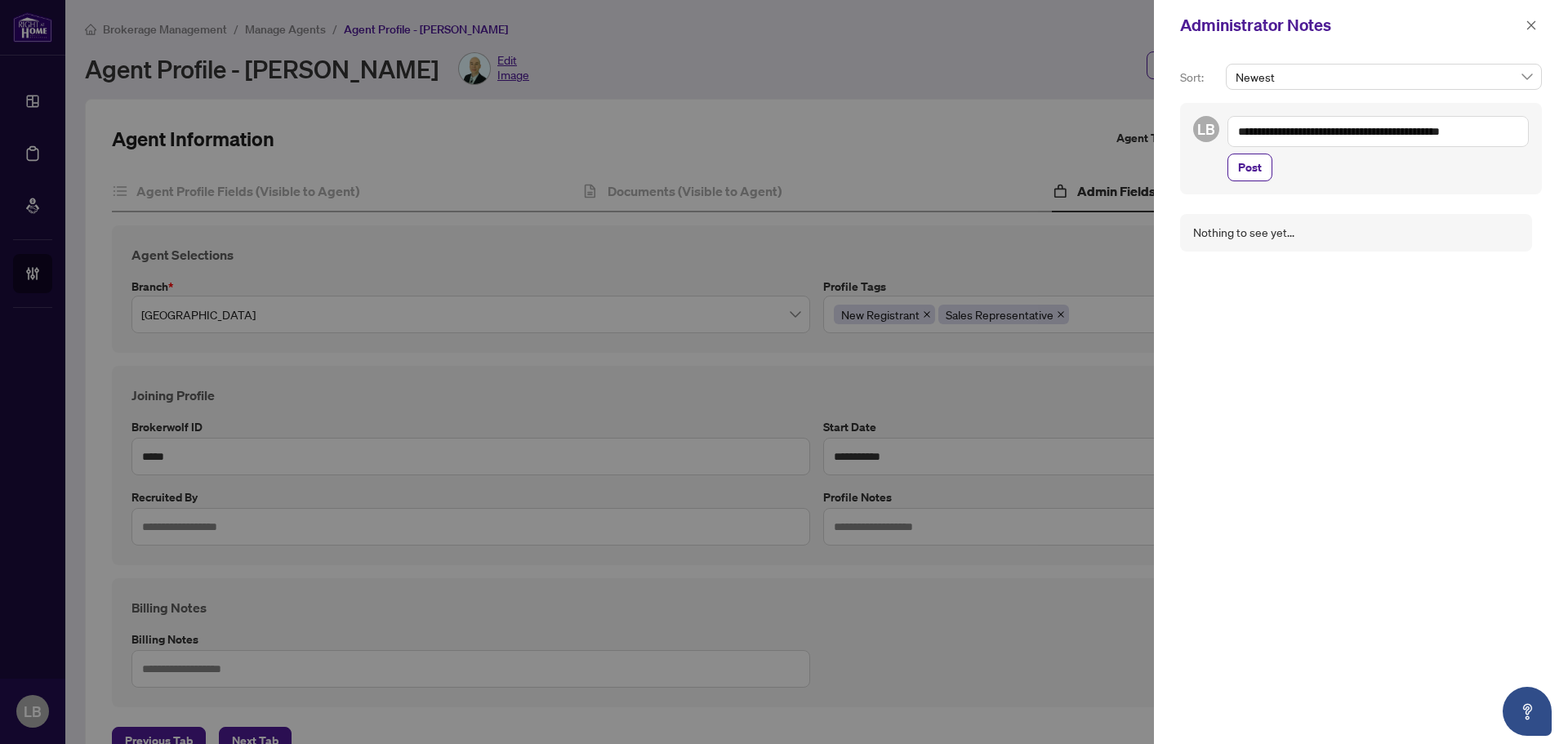
click at [1410, 133] on textarea "**********" at bounding box center [1378, 131] width 301 height 31
click at [1457, 131] on textarea "**********" at bounding box center [1378, 131] width 301 height 31
type textarea "**********"
click at [1249, 162] on span "Post" at bounding box center [1249, 168] width 23 height 26
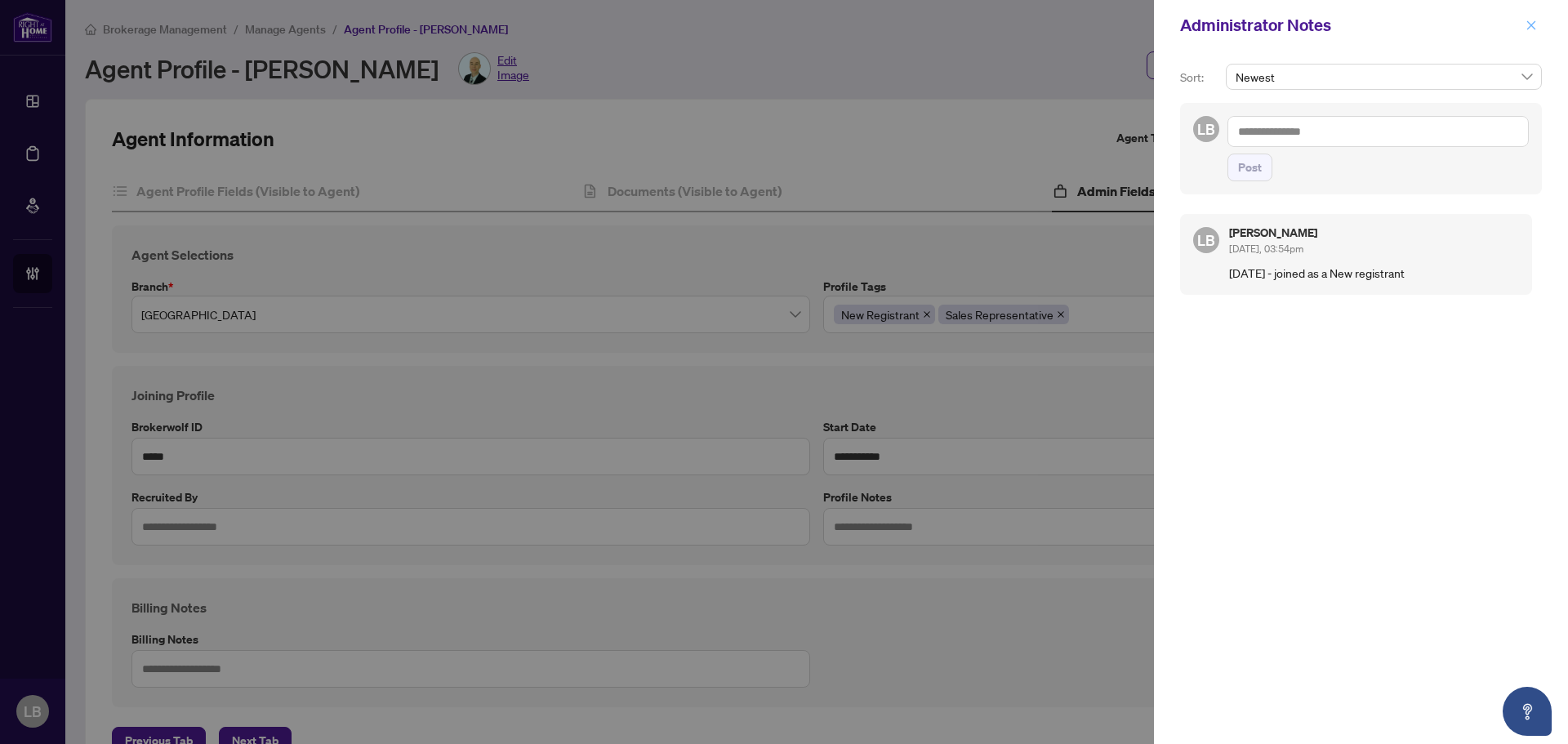
click at [1531, 21] on icon "close" at bounding box center [1531, 25] width 11 height 11
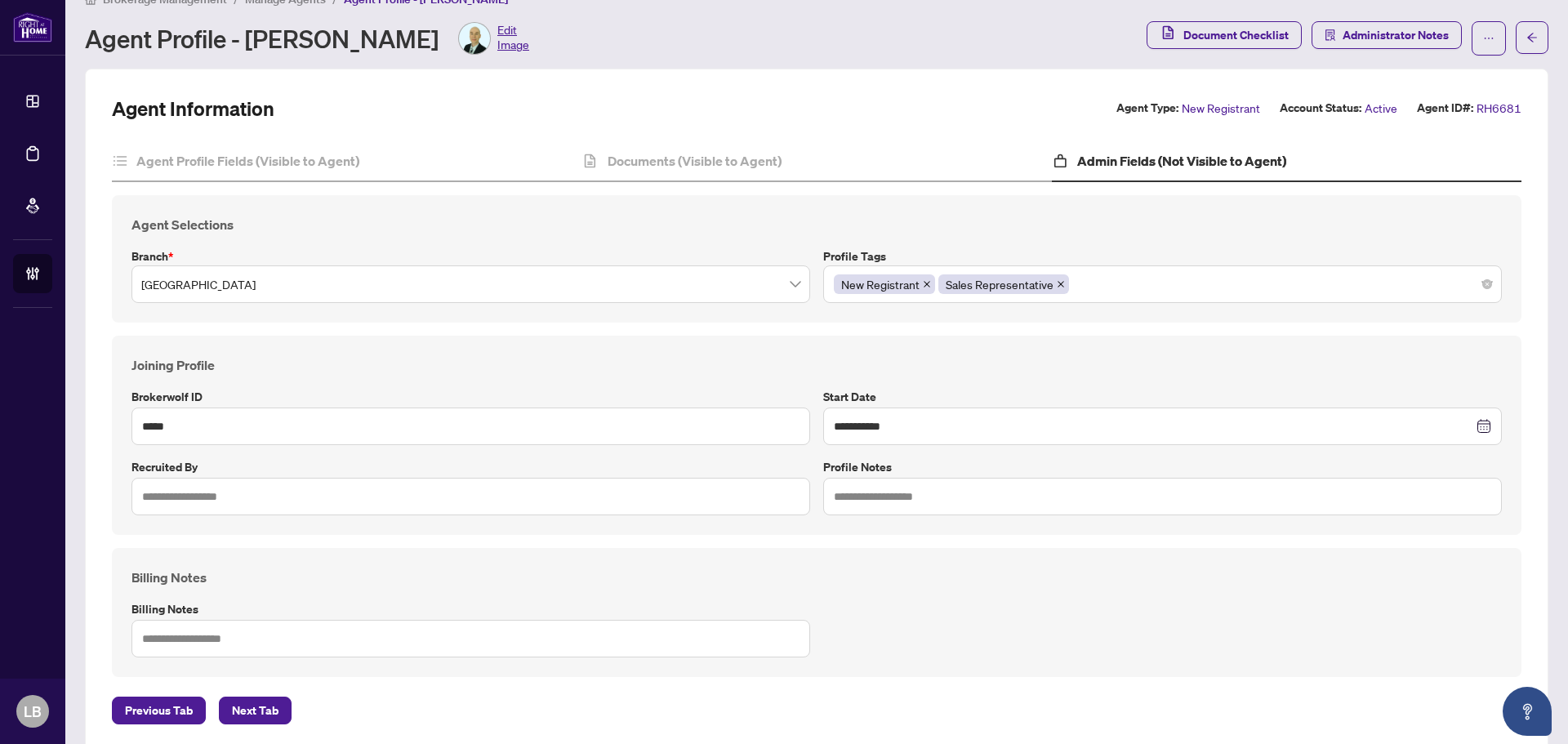
scroll to position [56, 0]
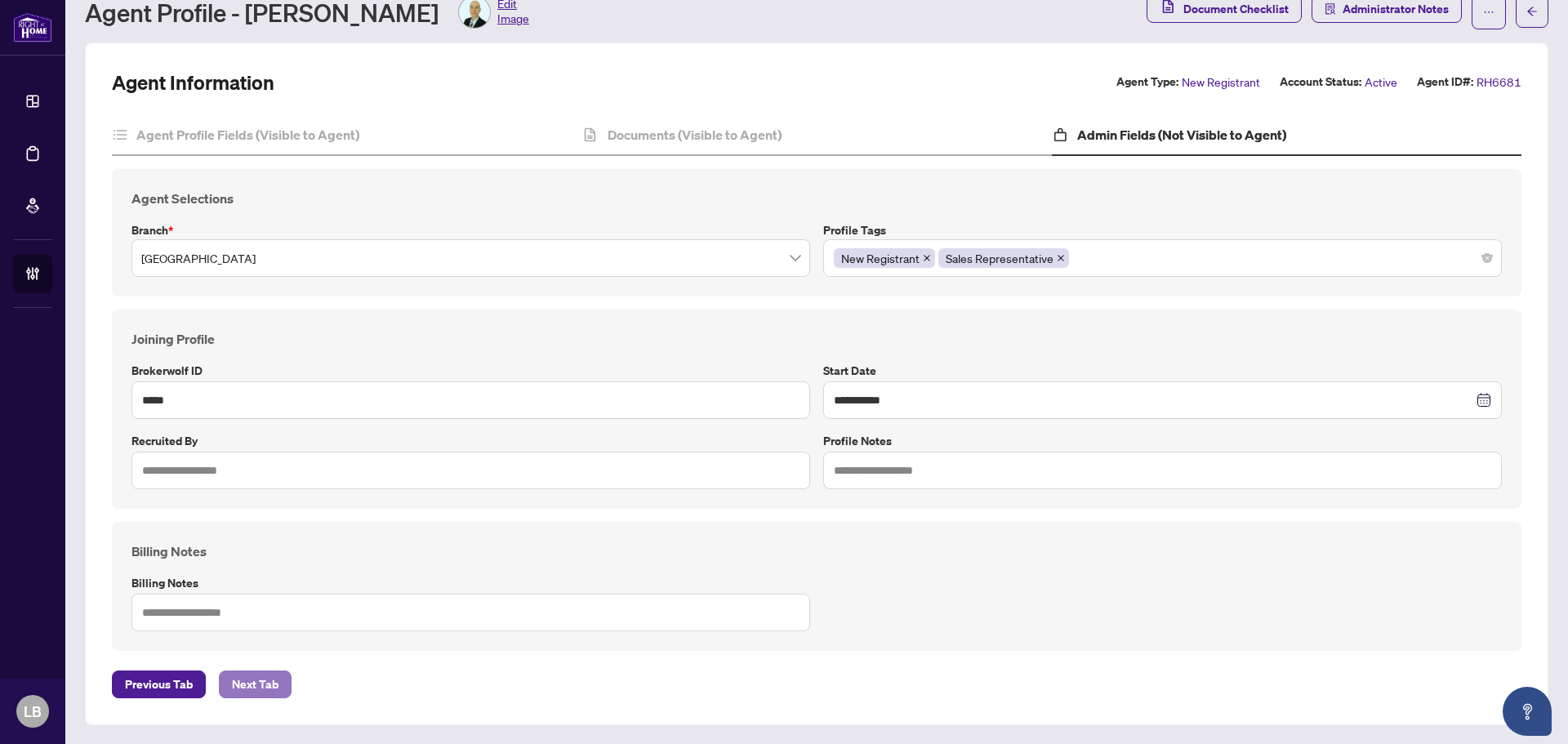
click at [258, 693] on span "Next Tab" at bounding box center [256, 684] width 47 height 26
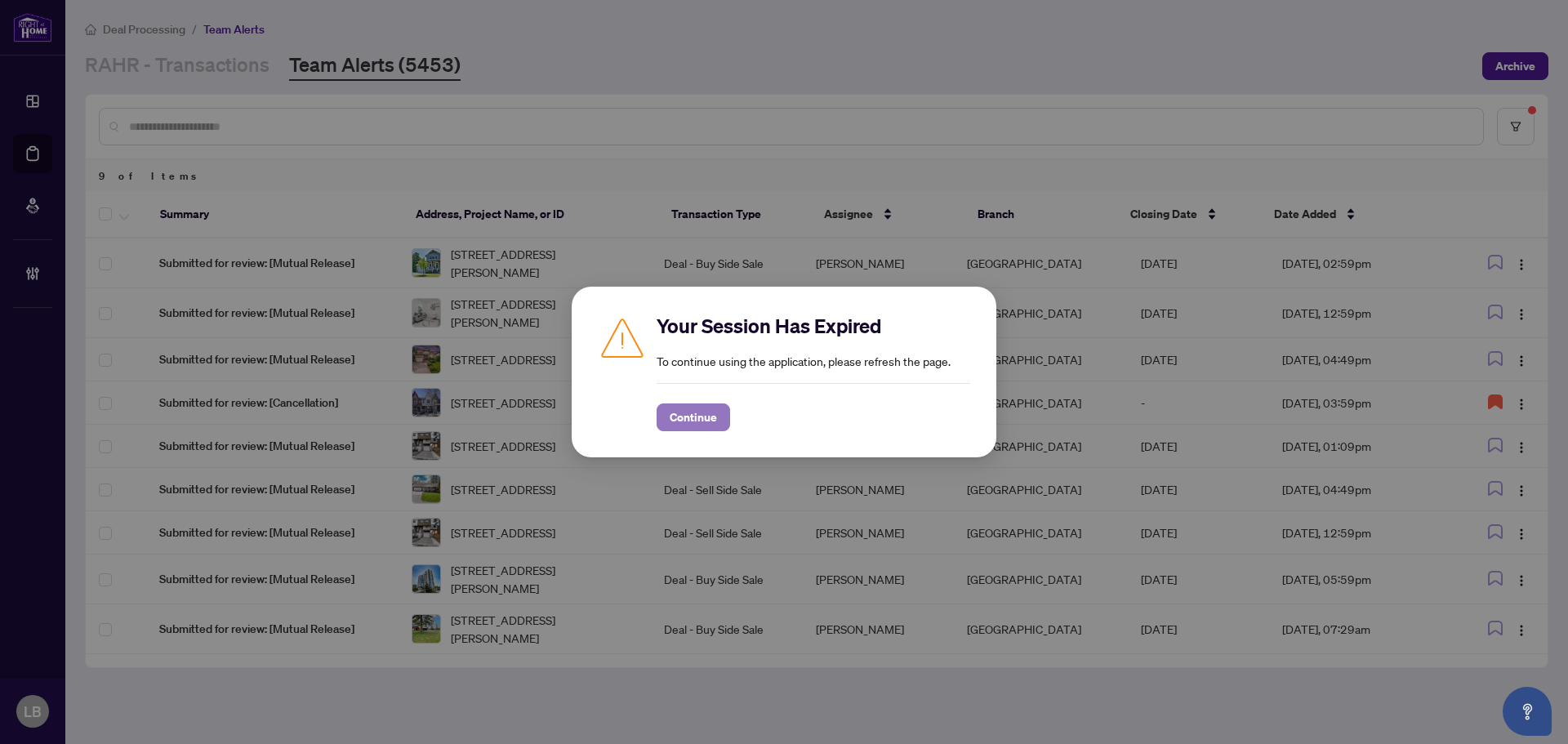
click at [669, 418] on span "Continue" at bounding box center [693, 417] width 48 height 26
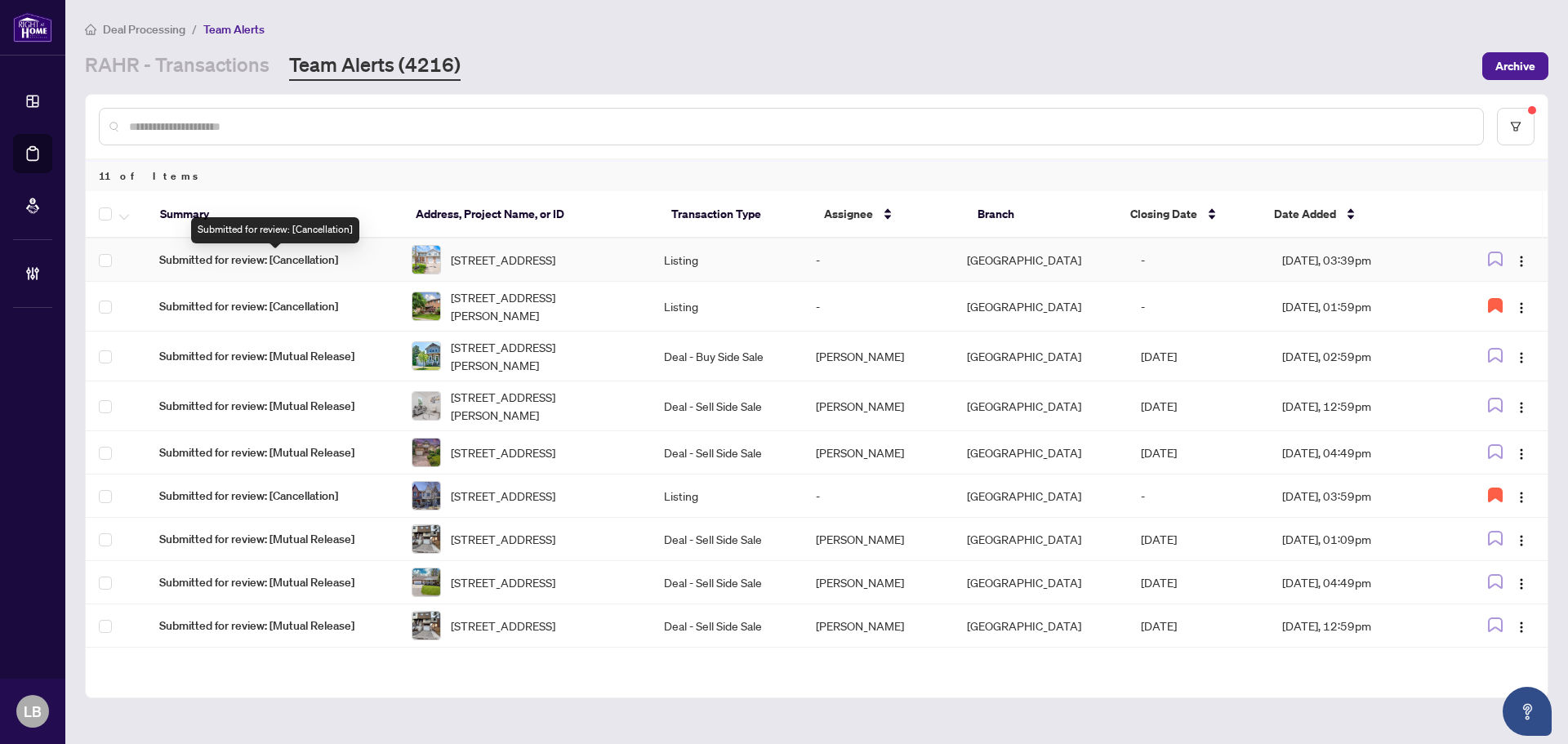
click at [256, 262] on span "Submitted for review: [Cancellation]" at bounding box center [272, 259] width 227 height 18
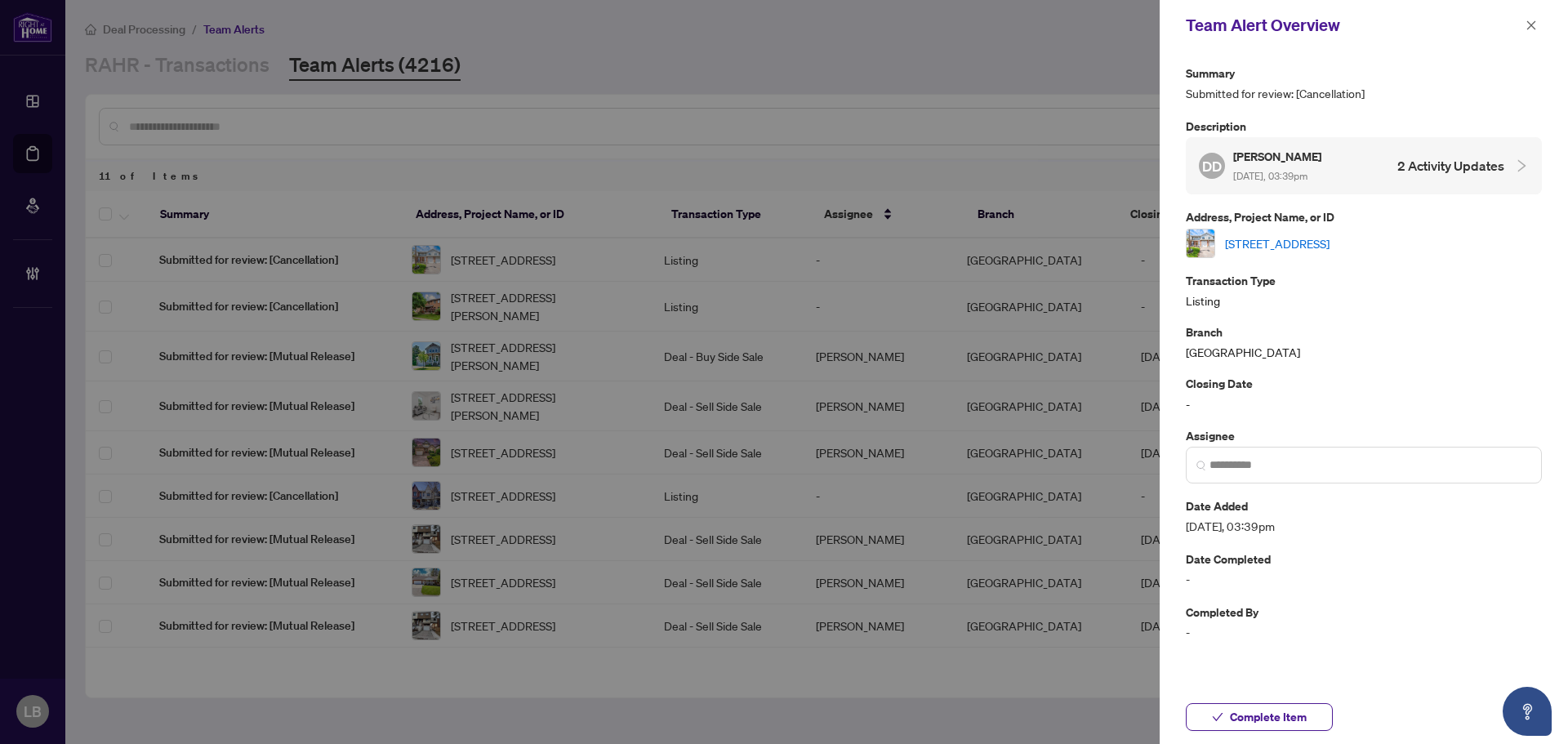
click at [1245, 243] on link "[STREET_ADDRESS]" at bounding box center [1277, 242] width 105 height 18
drag, startPoint x: 1528, startPoint y: 22, endPoint x: 734, endPoint y: 123, distance: 800.4
click at [1517, 24] on div "Team Alert Overview" at bounding box center [1364, 25] width 408 height 51
click at [210, 60] on div at bounding box center [784, 372] width 1568 height 744
click at [1525, 22] on icon "close" at bounding box center [1531, 25] width 11 height 11
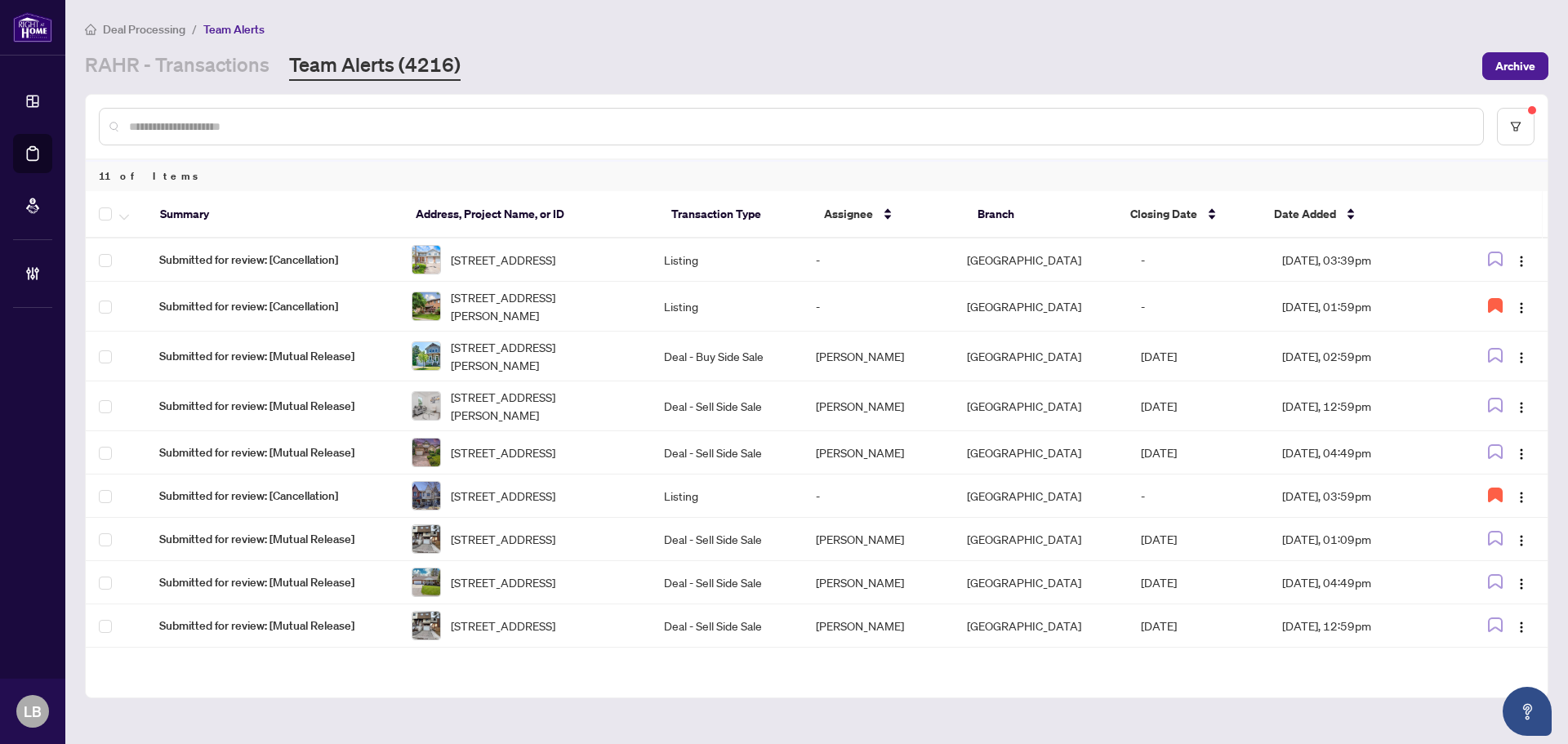
drag, startPoint x: 163, startPoint y: 62, endPoint x: 164, endPoint y: 80, distance: 18.0
click at [163, 62] on link "RAHR - Transactions" at bounding box center [177, 66] width 184 height 29
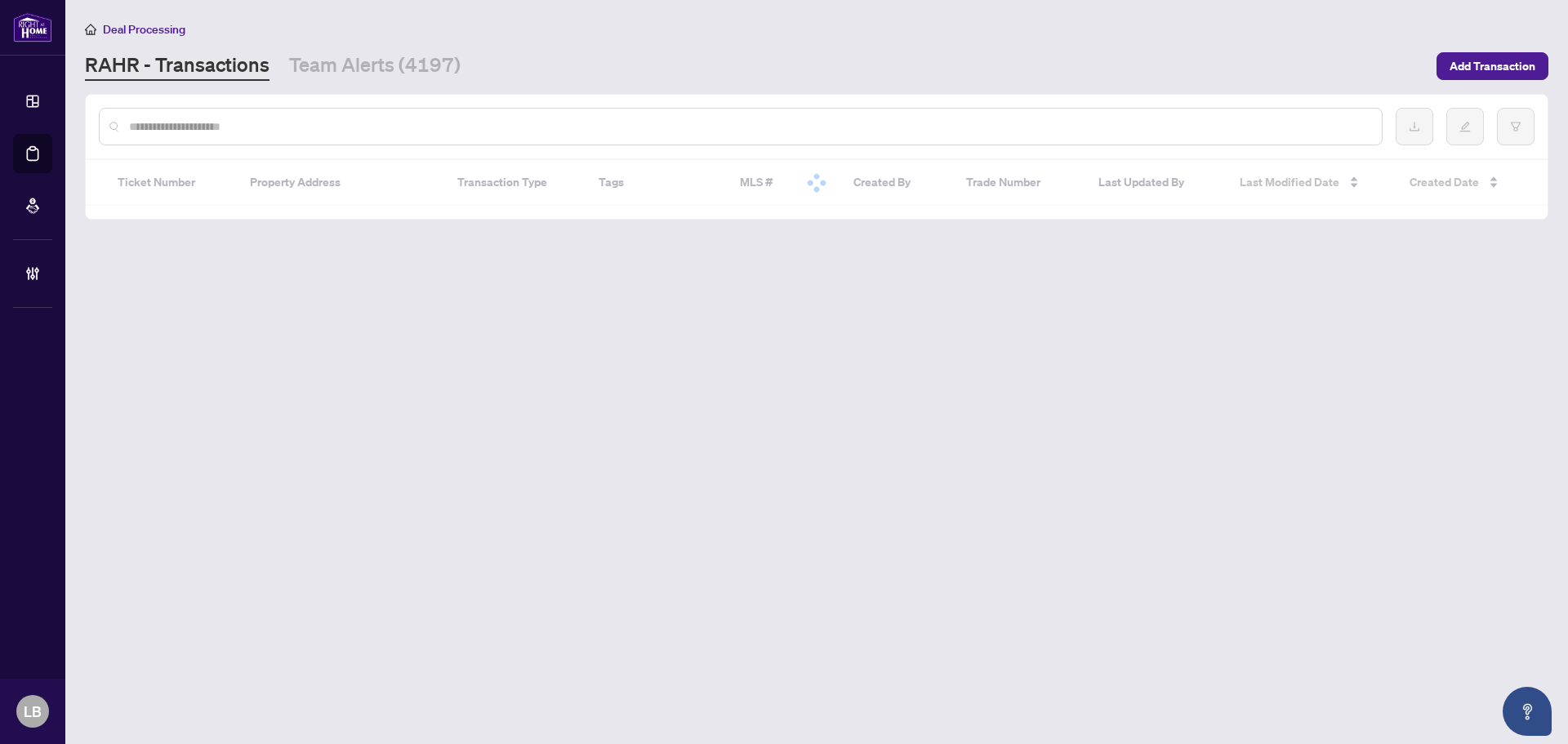
click at [170, 120] on input "text" at bounding box center [749, 126] width 1239 height 18
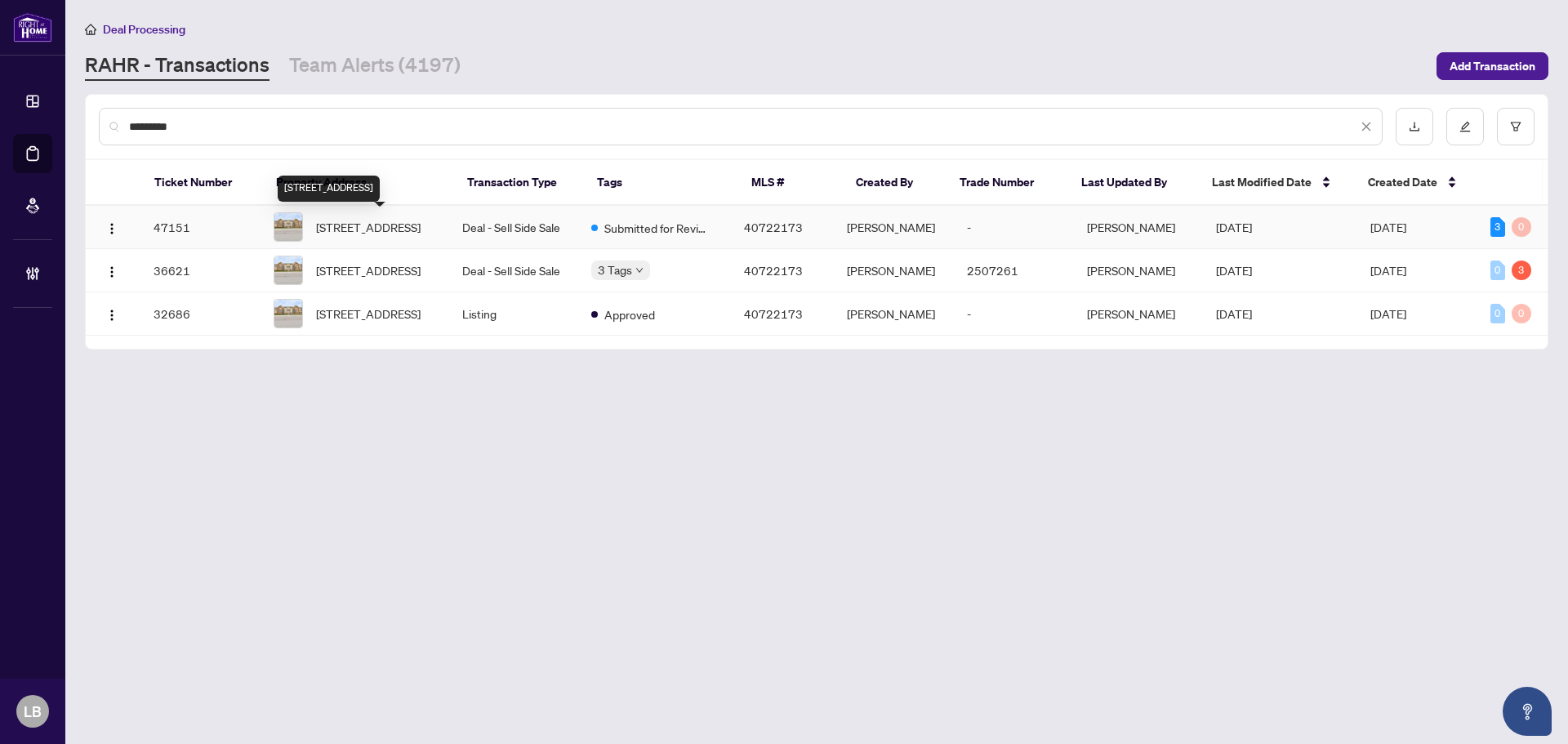
type input "*********"
click at [364, 231] on span "402-4450 Fairview Street, Burlington, ON L7L 7K7, Canada" at bounding box center [369, 226] width 105 height 18
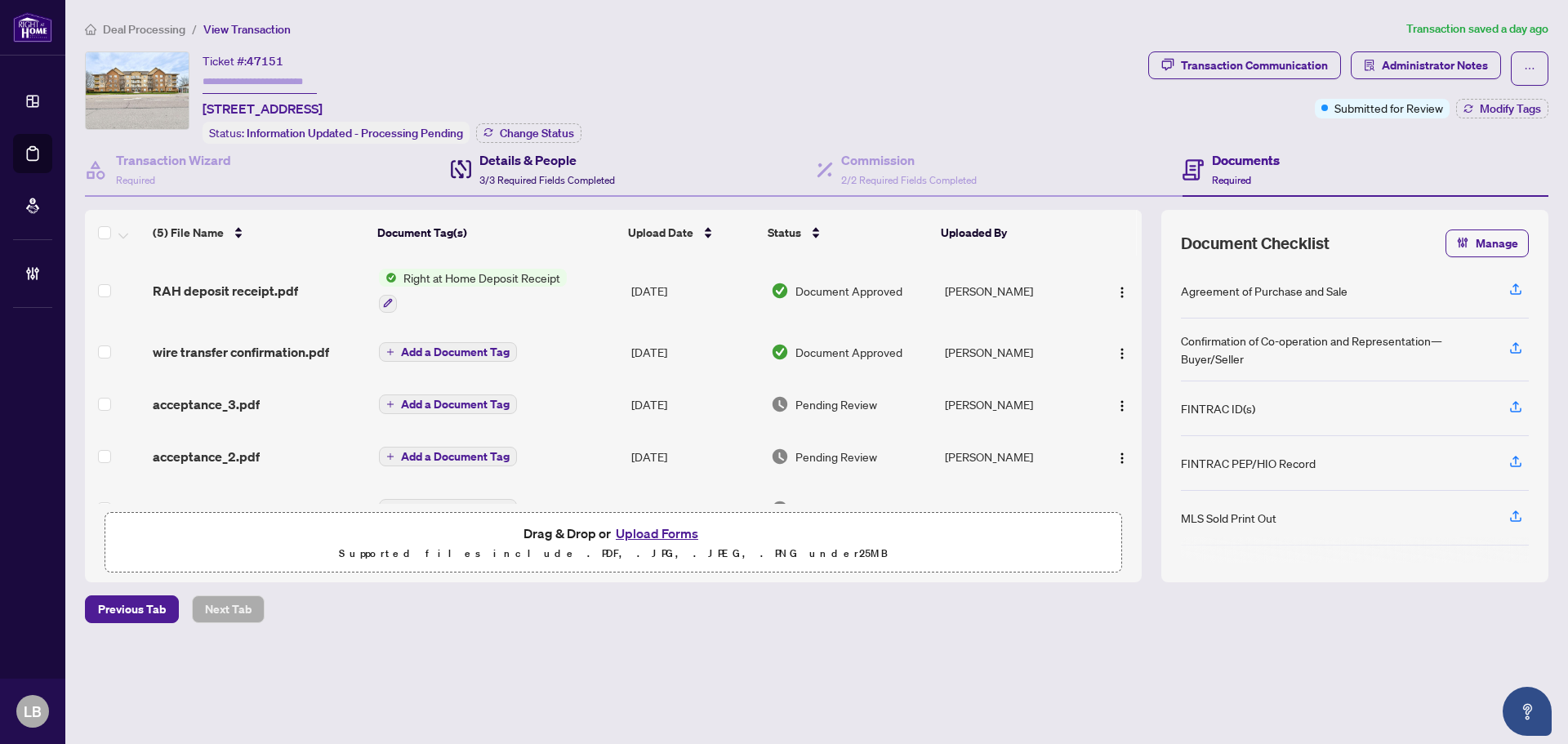
click at [537, 168] on div "Details & People 3/3 Required Fields Completed" at bounding box center [547, 168] width 136 height 38
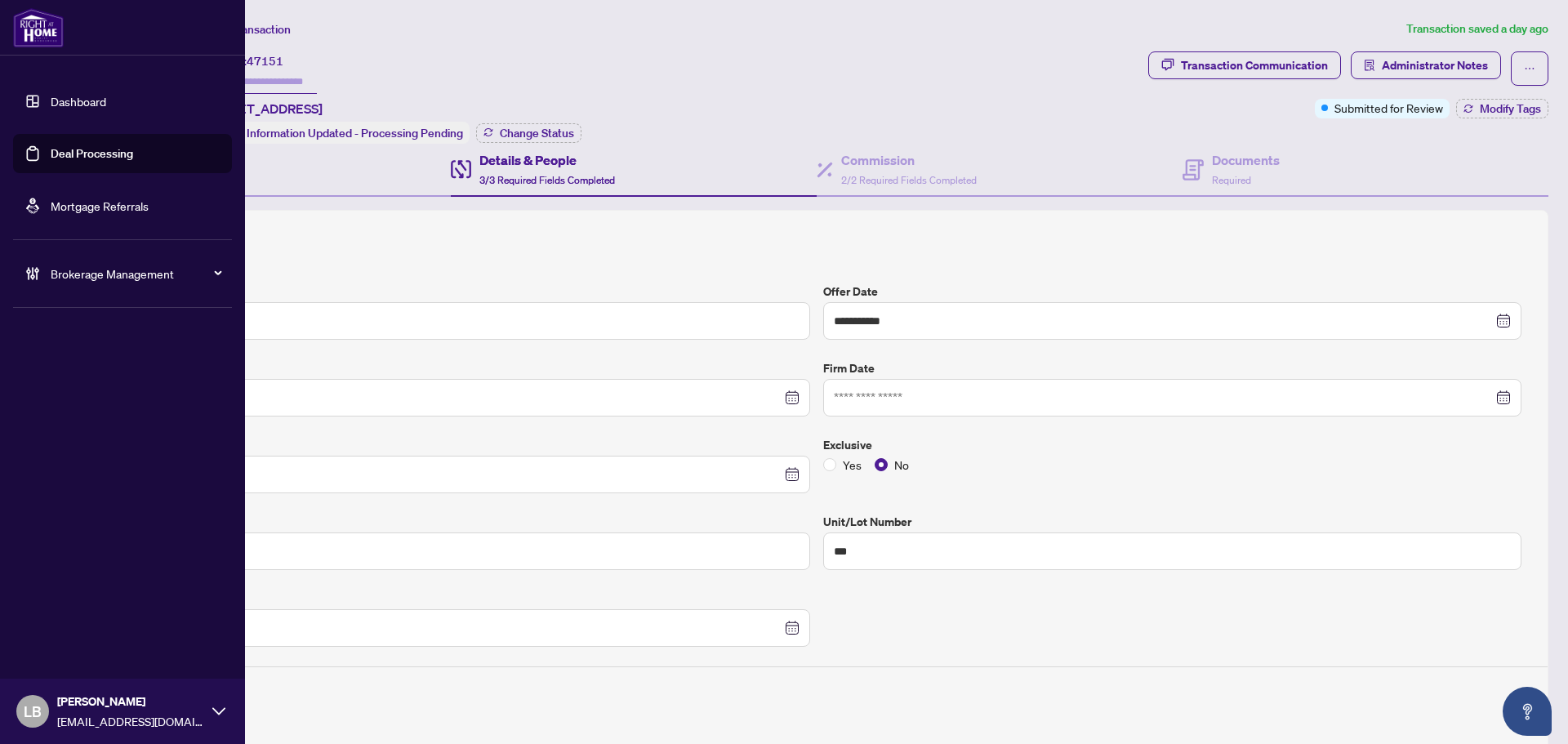
click at [75, 102] on link "Dashboard" at bounding box center [78, 101] width 55 height 15
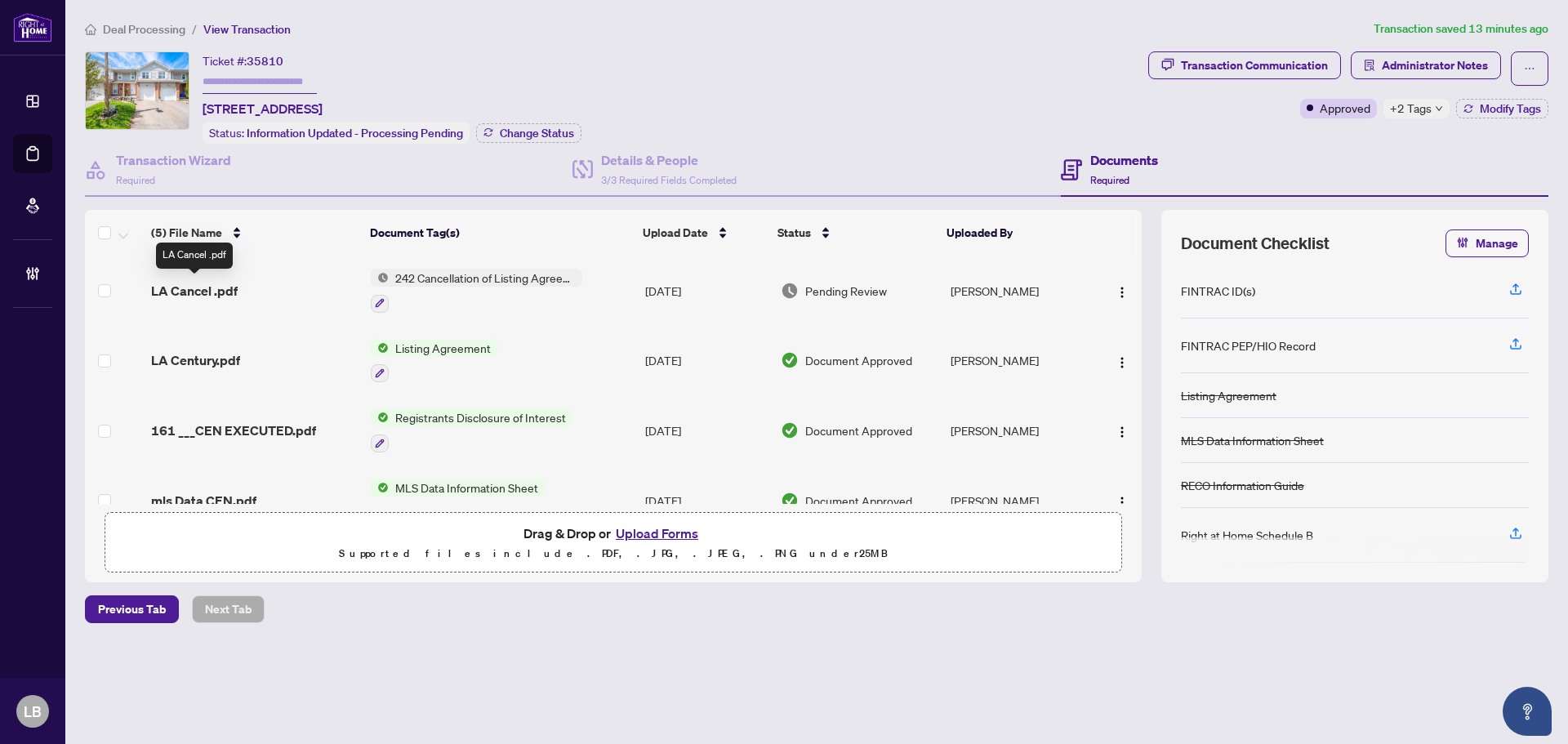
click at [213, 284] on span "LA Cancel .pdf" at bounding box center [194, 290] width 86 height 20
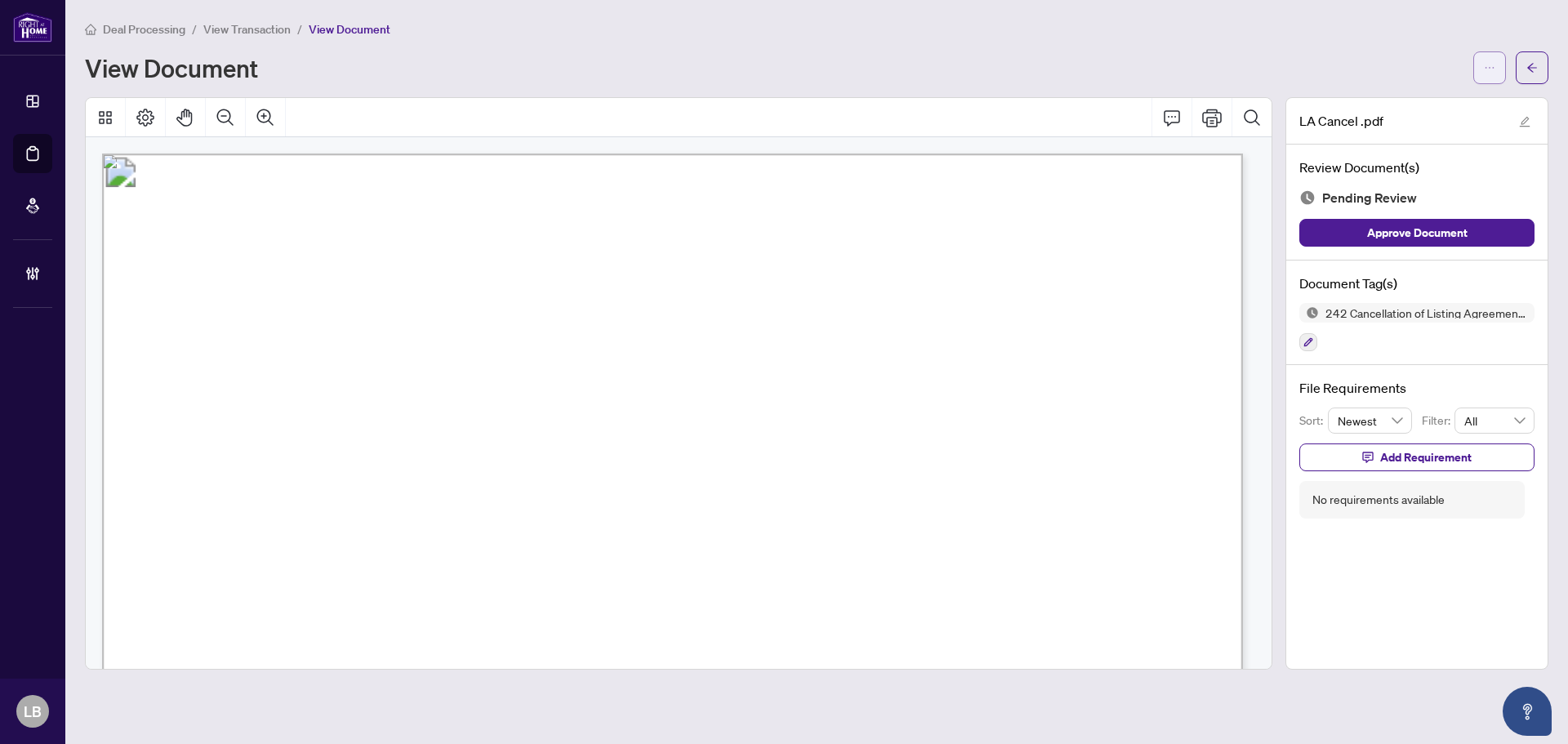
click at [1488, 62] on icon "ellipsis" at bounding box center [1489, 67] width 11 height 11
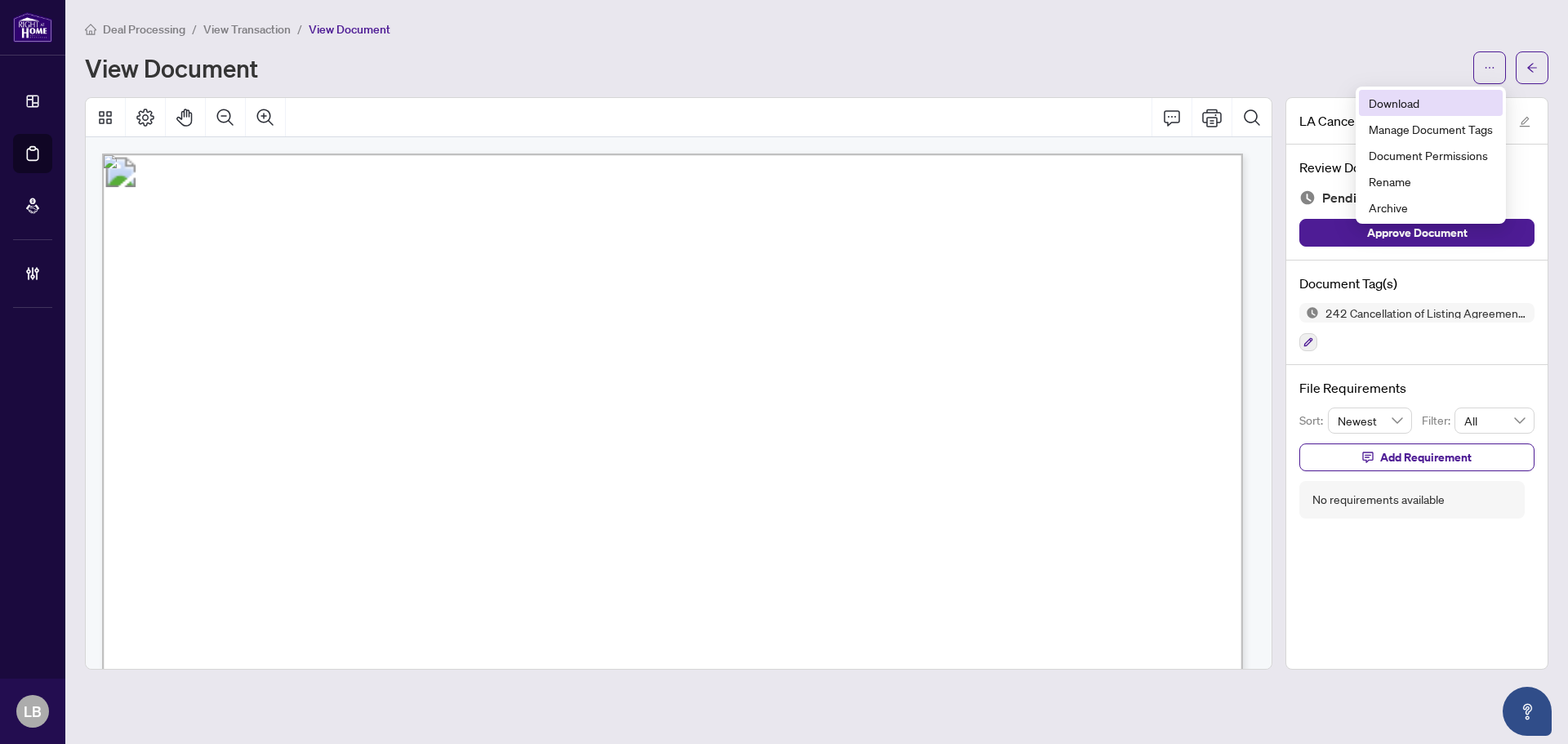
click at [1395, 108] on span "Download" at bounding box center [1430, 102] width 125 height 18
click at [1528, 58] on span "button" at bounding box center [1531, 67] width 11 height 26
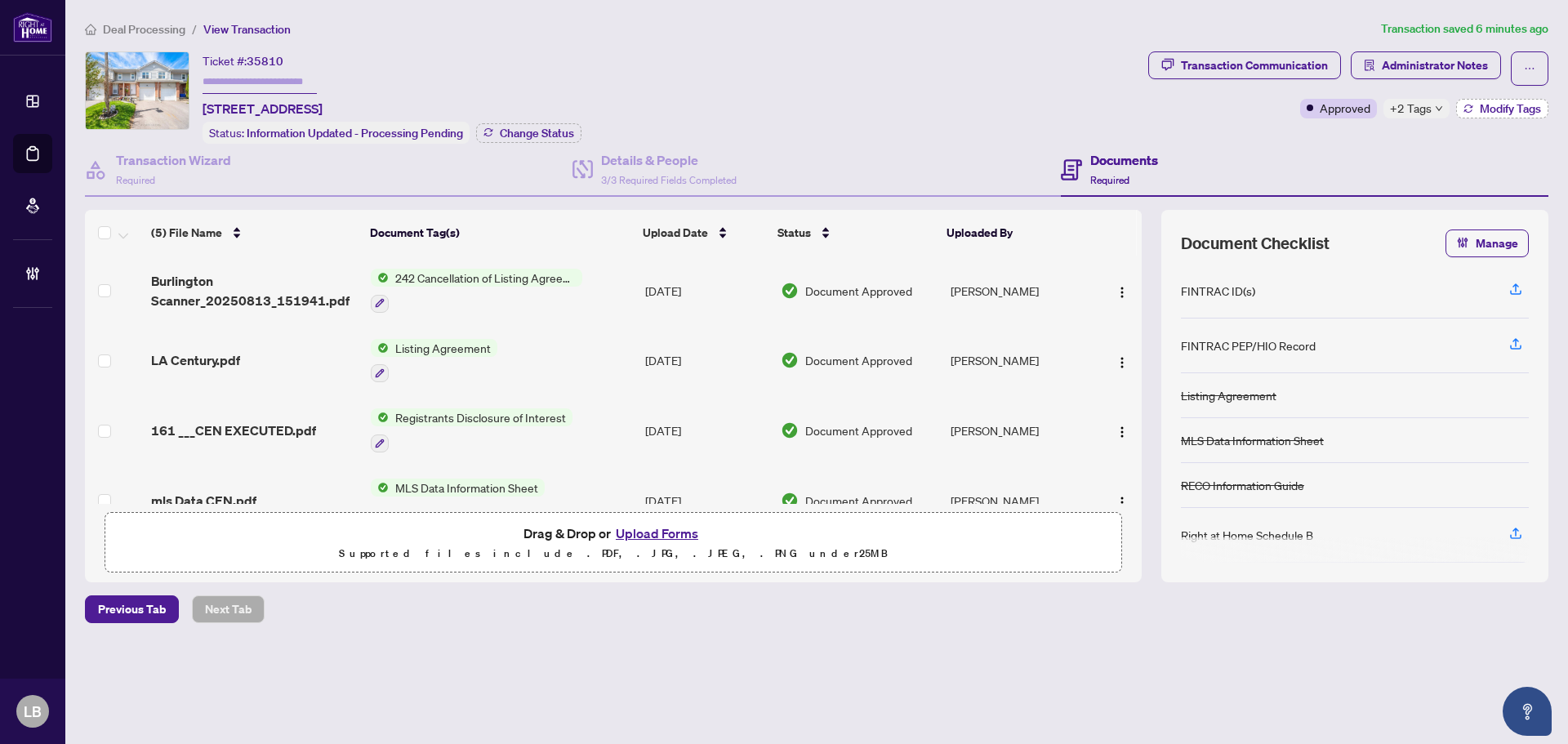
click at [1496, 104] on span "Modify Tags" at bounding box center [1509, 109] width 61 height 11
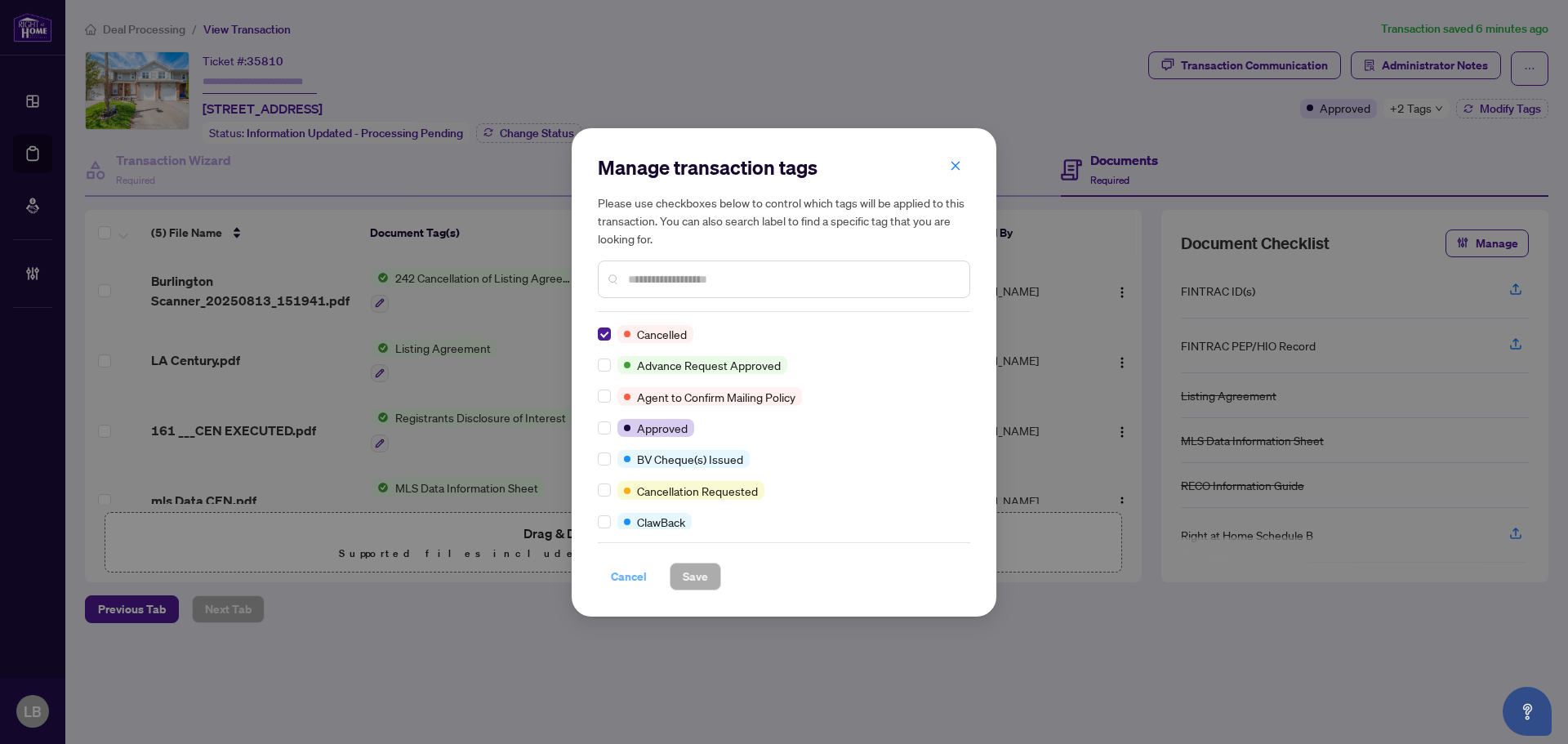
click at [639, 576] on span "Cancel" at bounding box center [628, 576] width 36 height 26
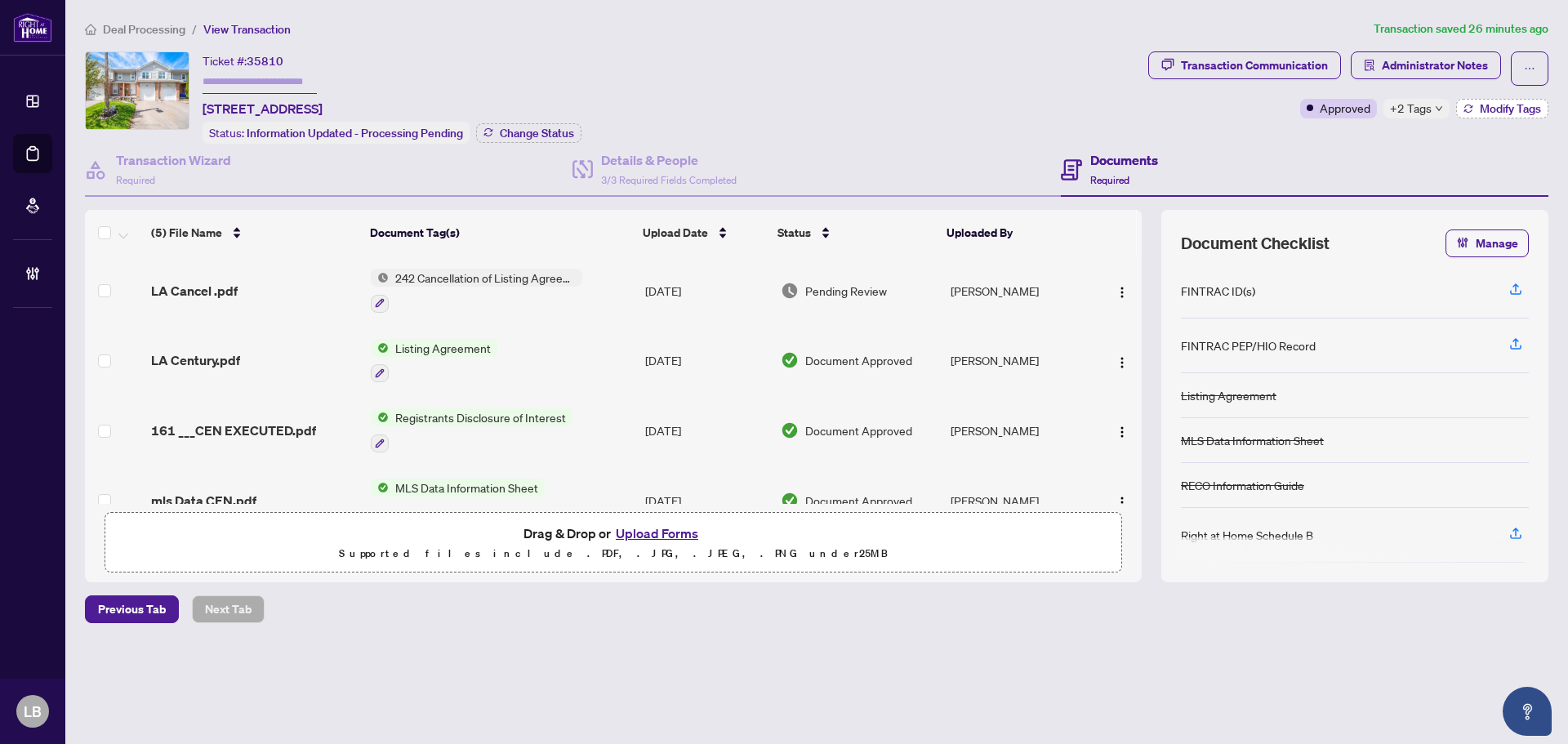
click at [1502, 108] on span "Modify Tags" at bounding box center [1509, 109] width 61 height 11
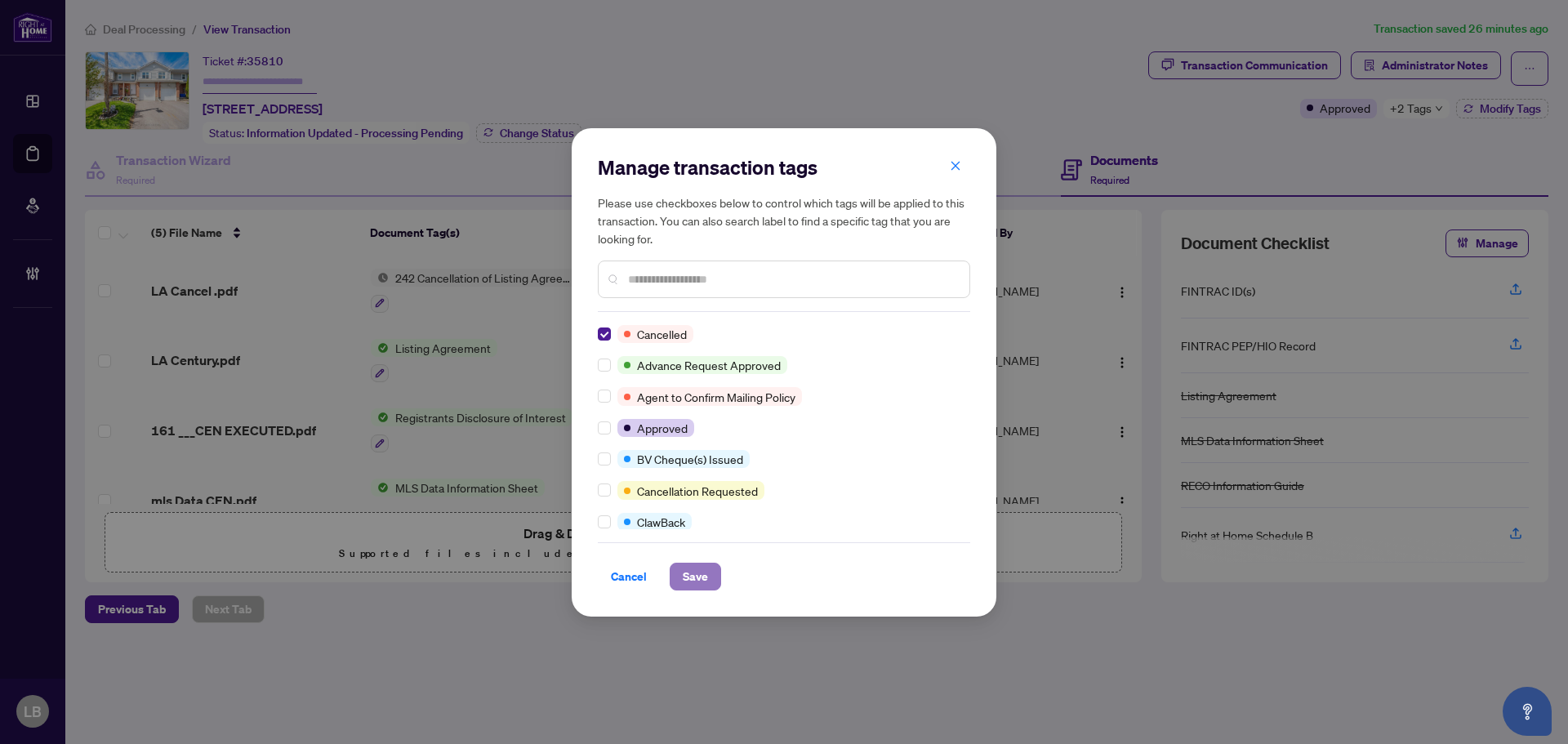
click at [696, 576] on span "Save" at bounding box center [695, 576] width 25 height 26
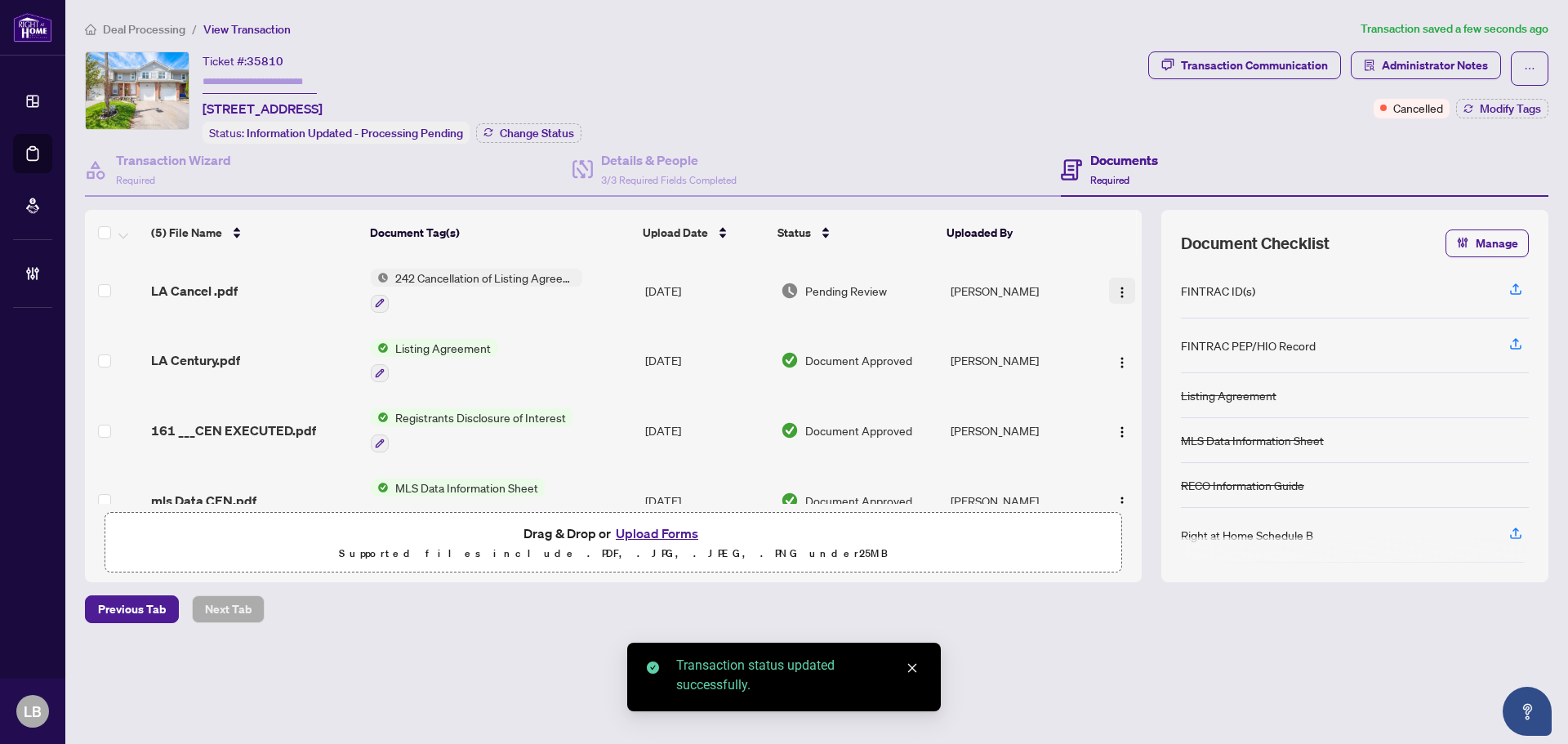
click at [1115, 285] on img "button" at bounding box center [1121, 292] width 13 height 13
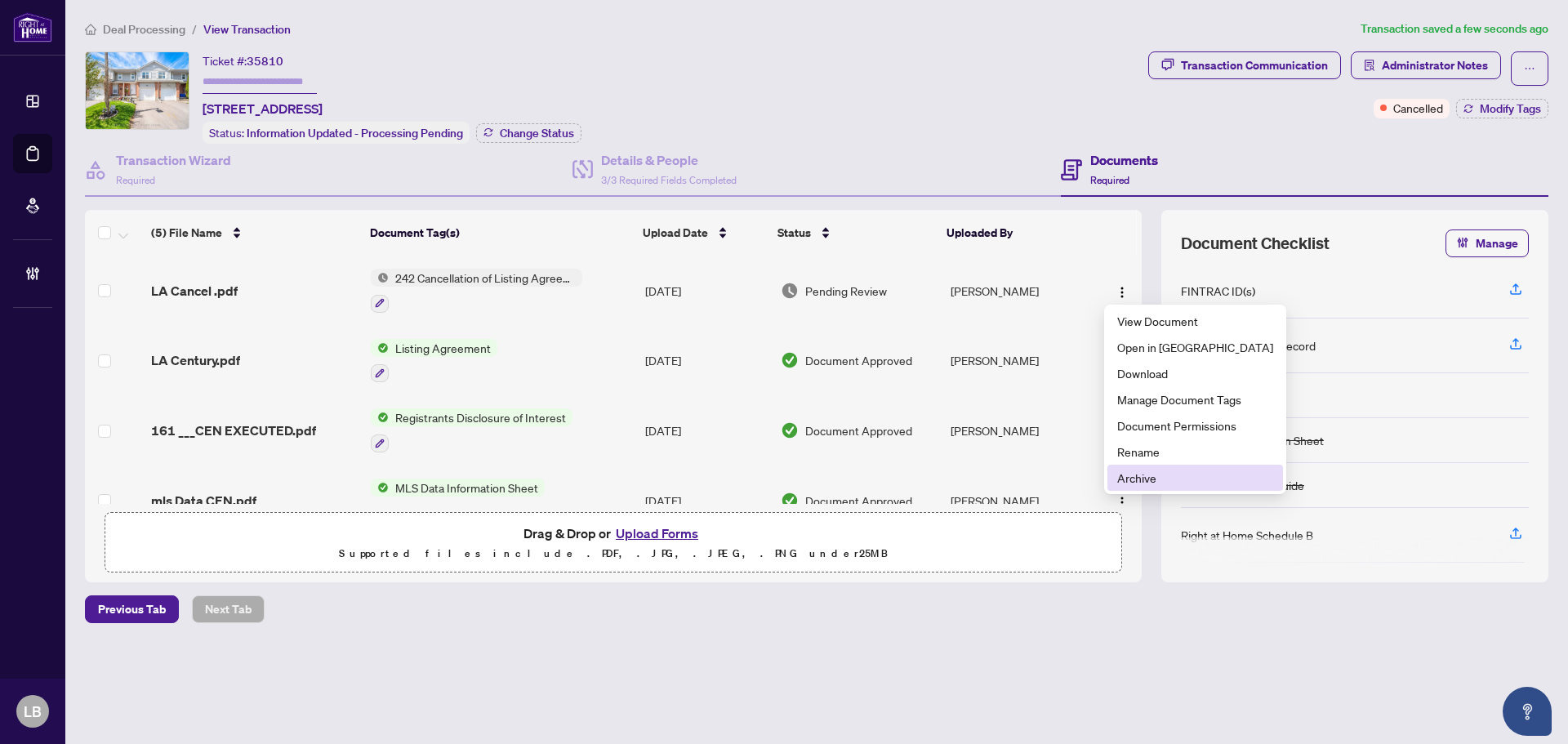
click at [1126, 474] on span "Archive" at bounding box center [1194, 477] width 156 height 18
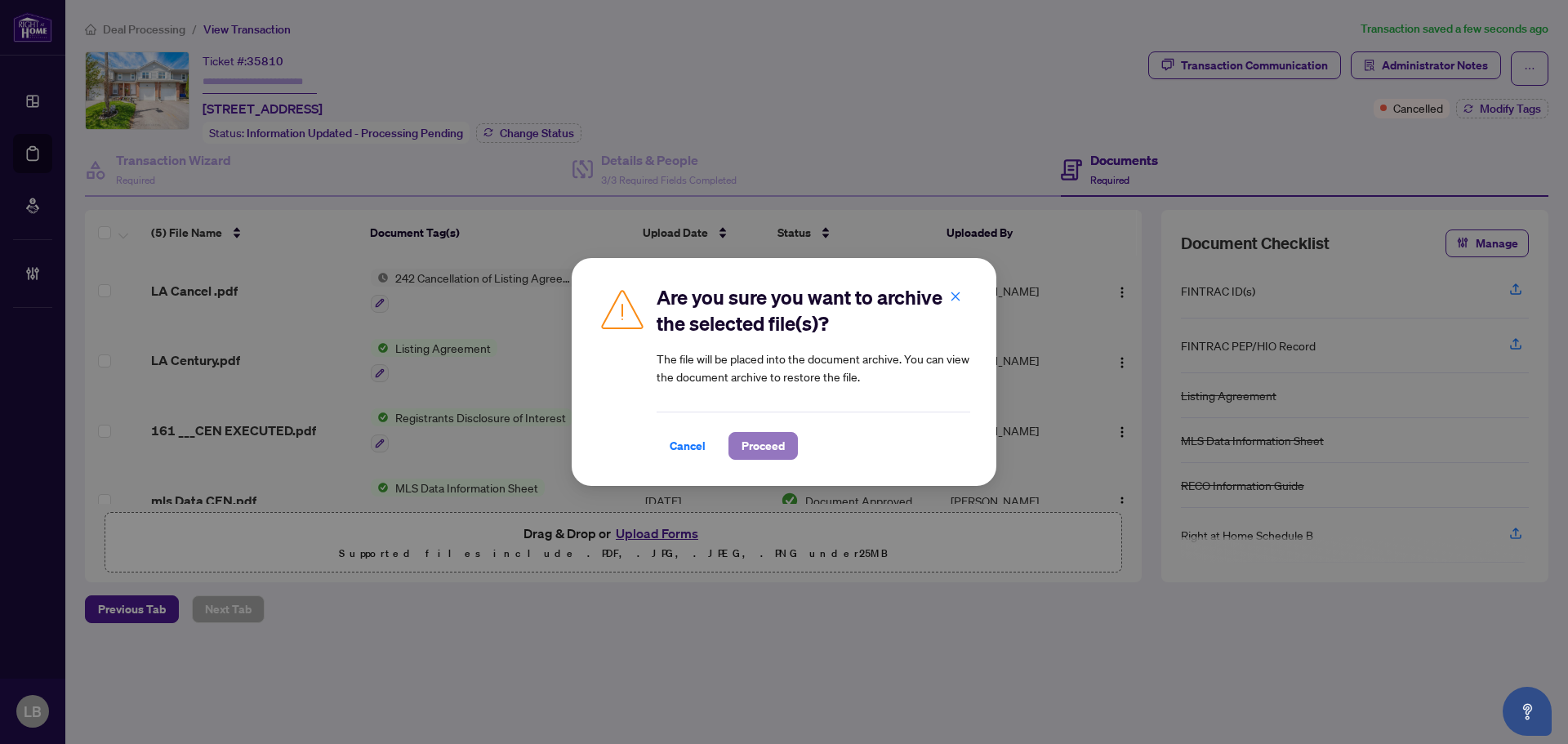
click at [776, 441] on span "Proceed" at bounding box center [763, 445] width 43 height 26
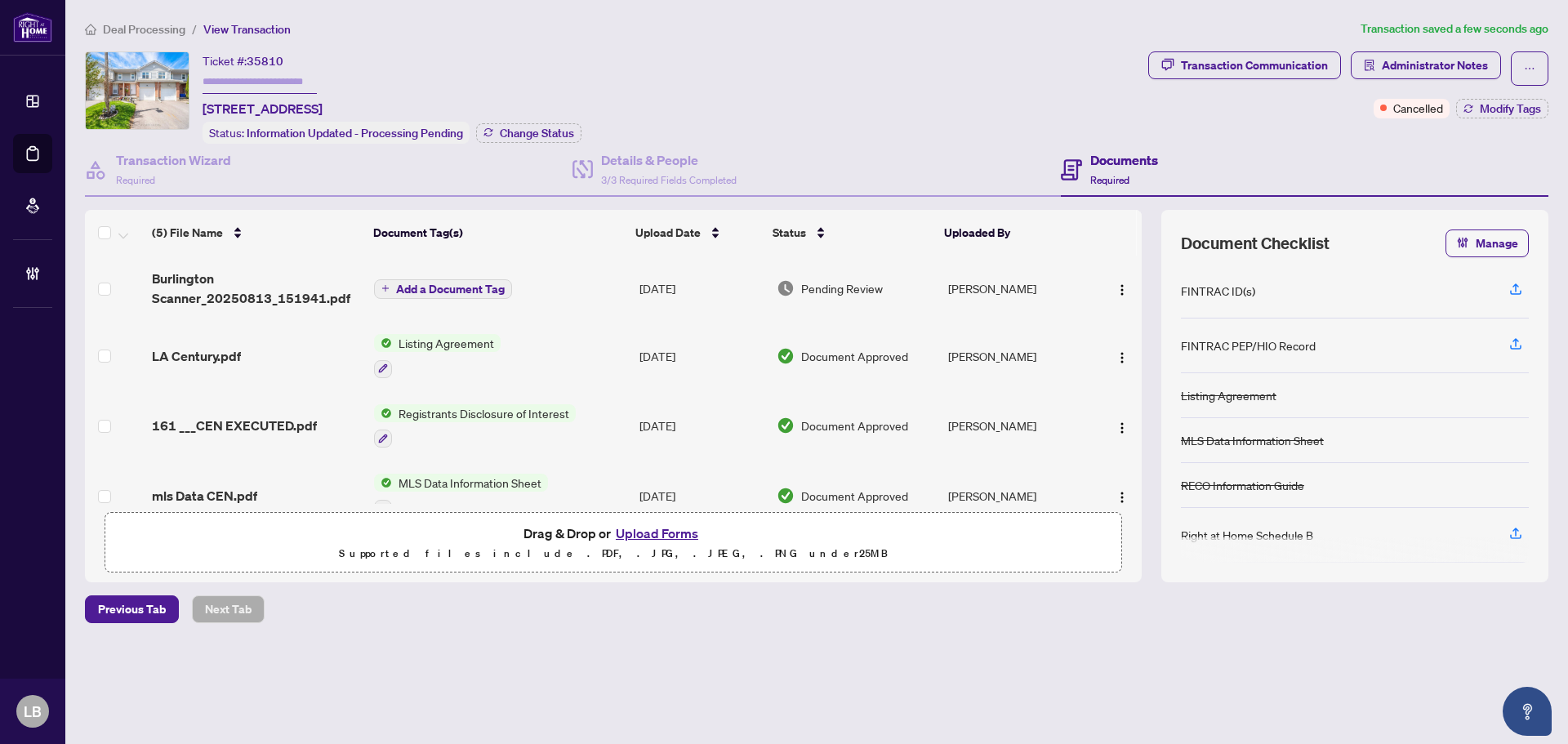
click at [430, 284] on span "Add a Document Tag" at bounding box center [450, 289] width 109 height 11
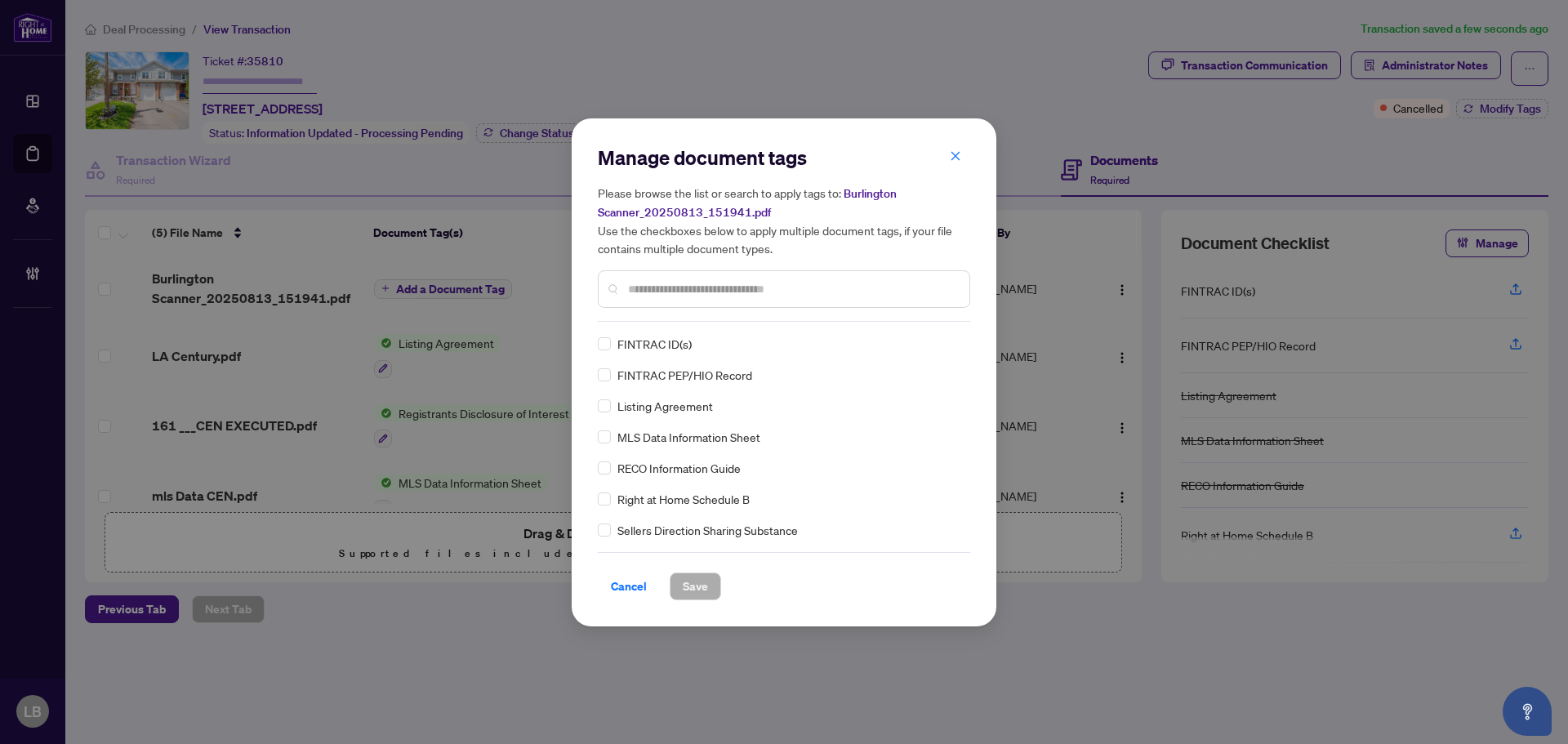
click at [655, 288] on input "text" at bounding box center [792, 288] width 329 height 18
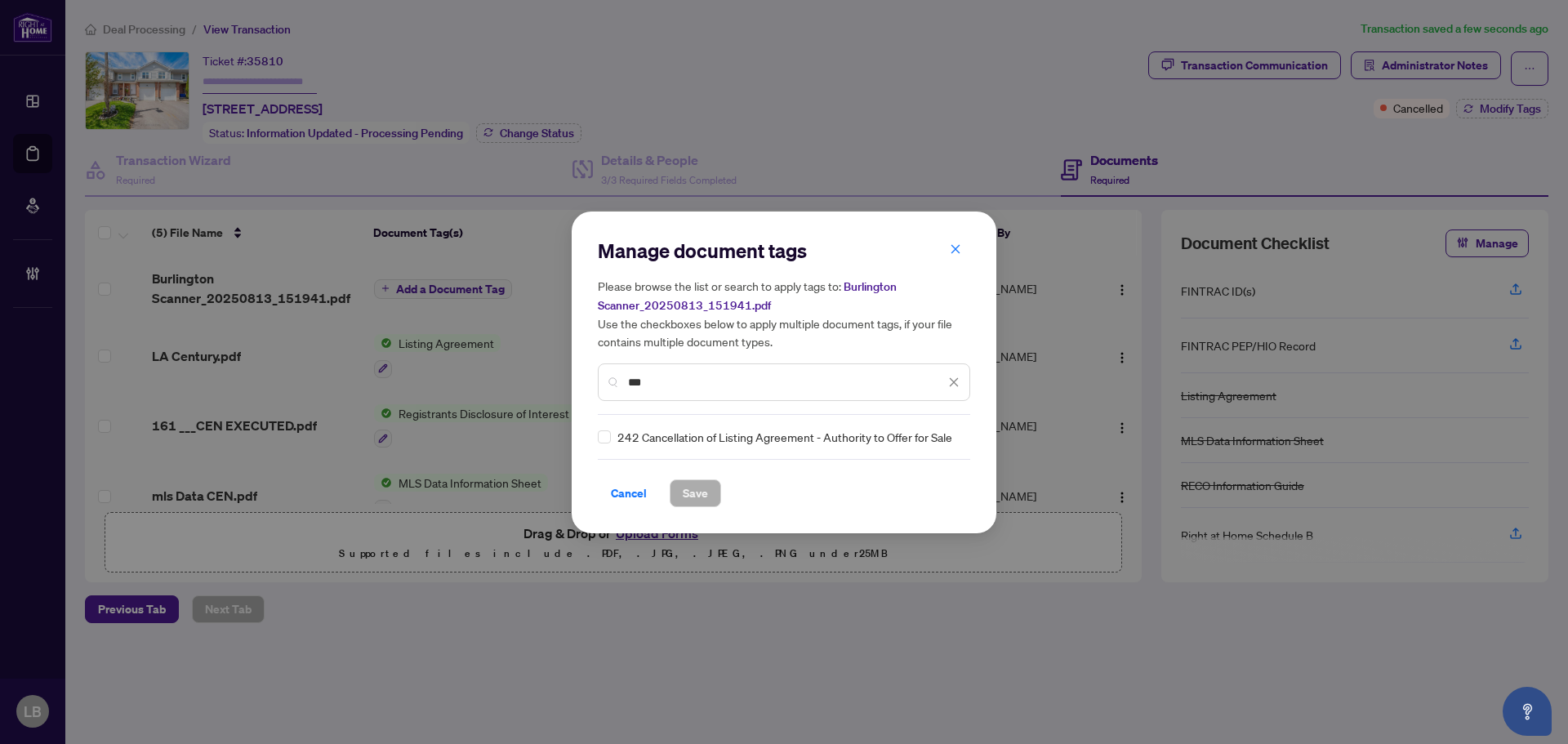
type input "***"
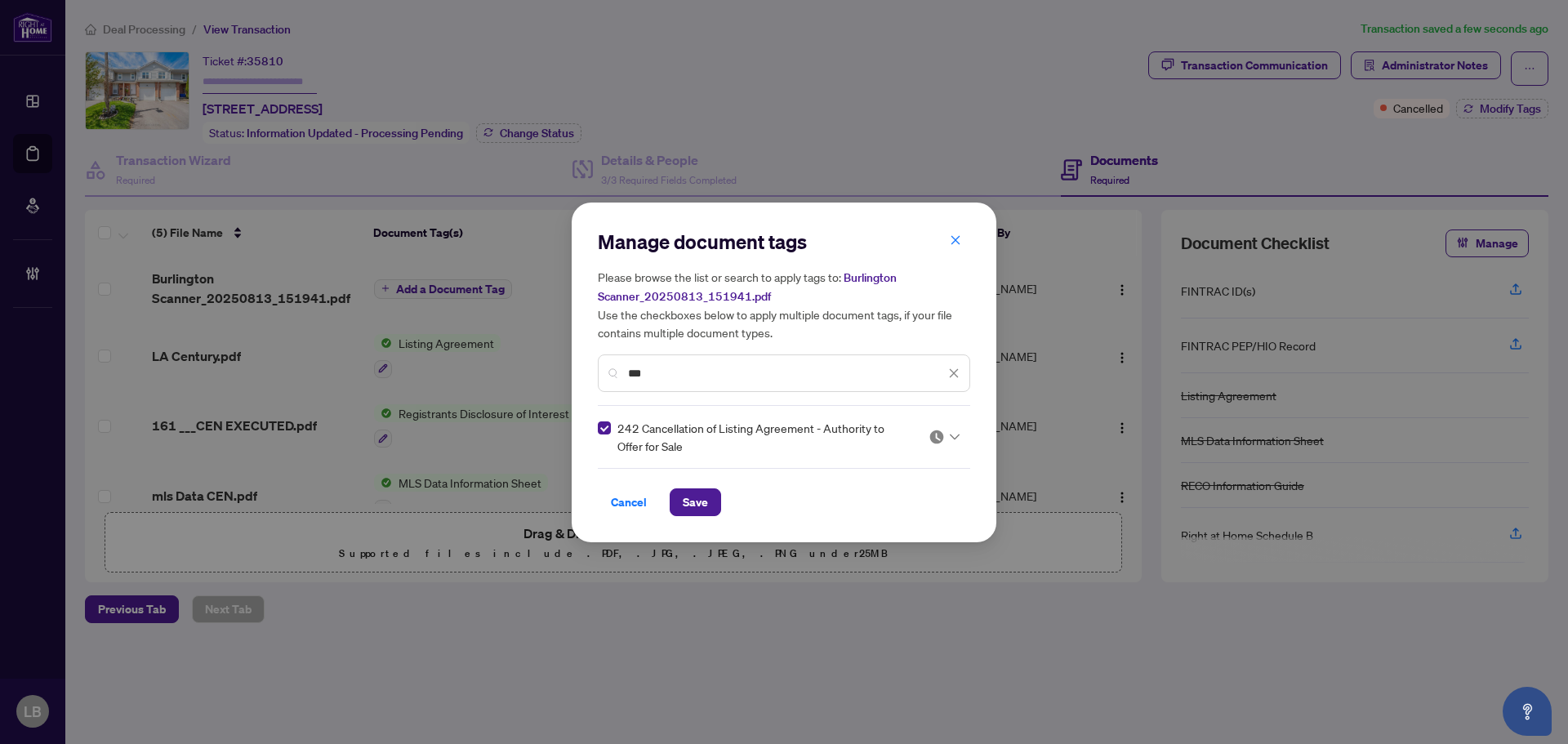
click at [938, 435] on img at bounding box center [936, 436] width 16 height 16
click at [901, 511] on div "Approved" at bounding box center [895, 516] width 105 height 18
click at [693, 502] on span "Save" at bounding box center [695, 502] width 25 height 26
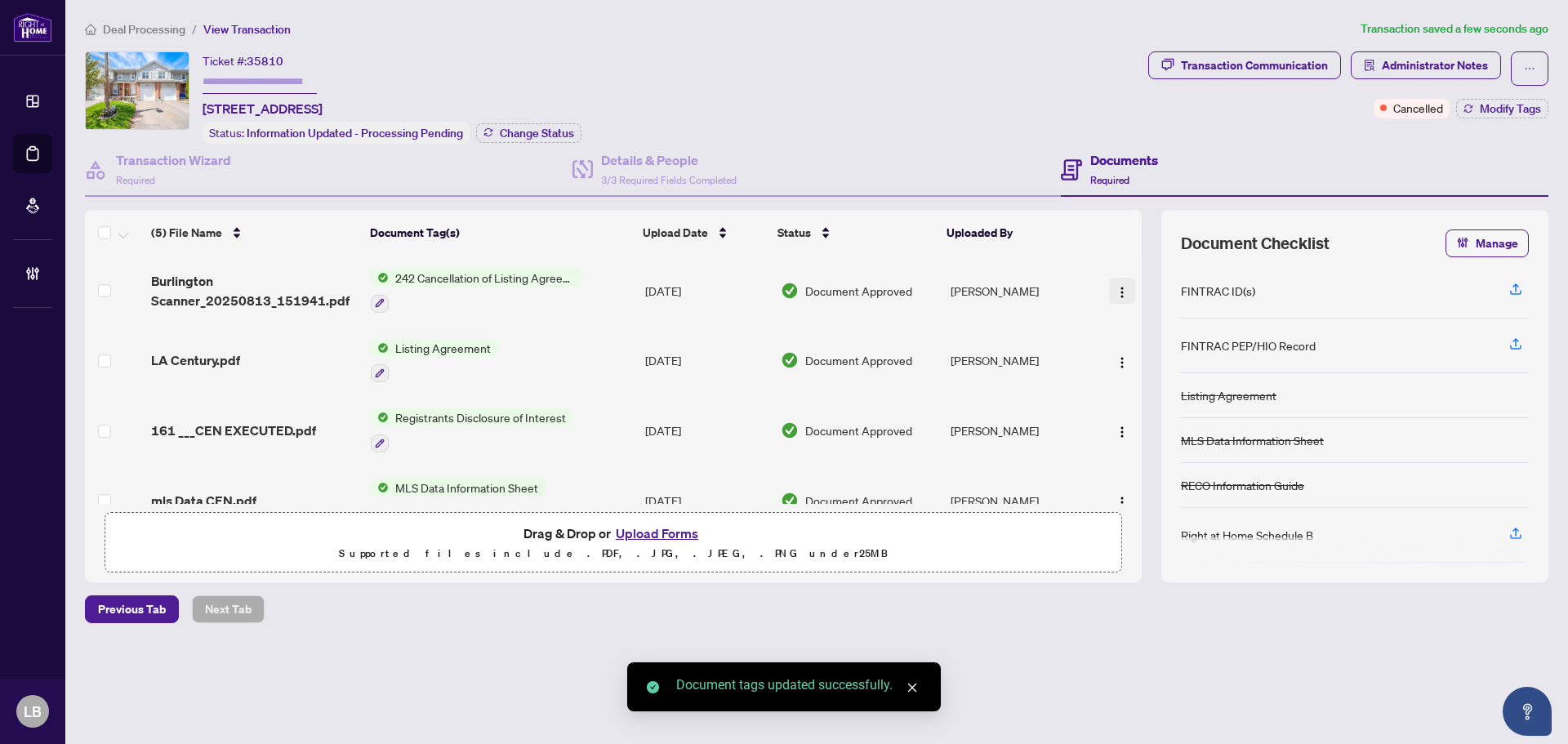
click at [1118, 285] on img "button" at bounding box center [1121, 292] width 13 height 13
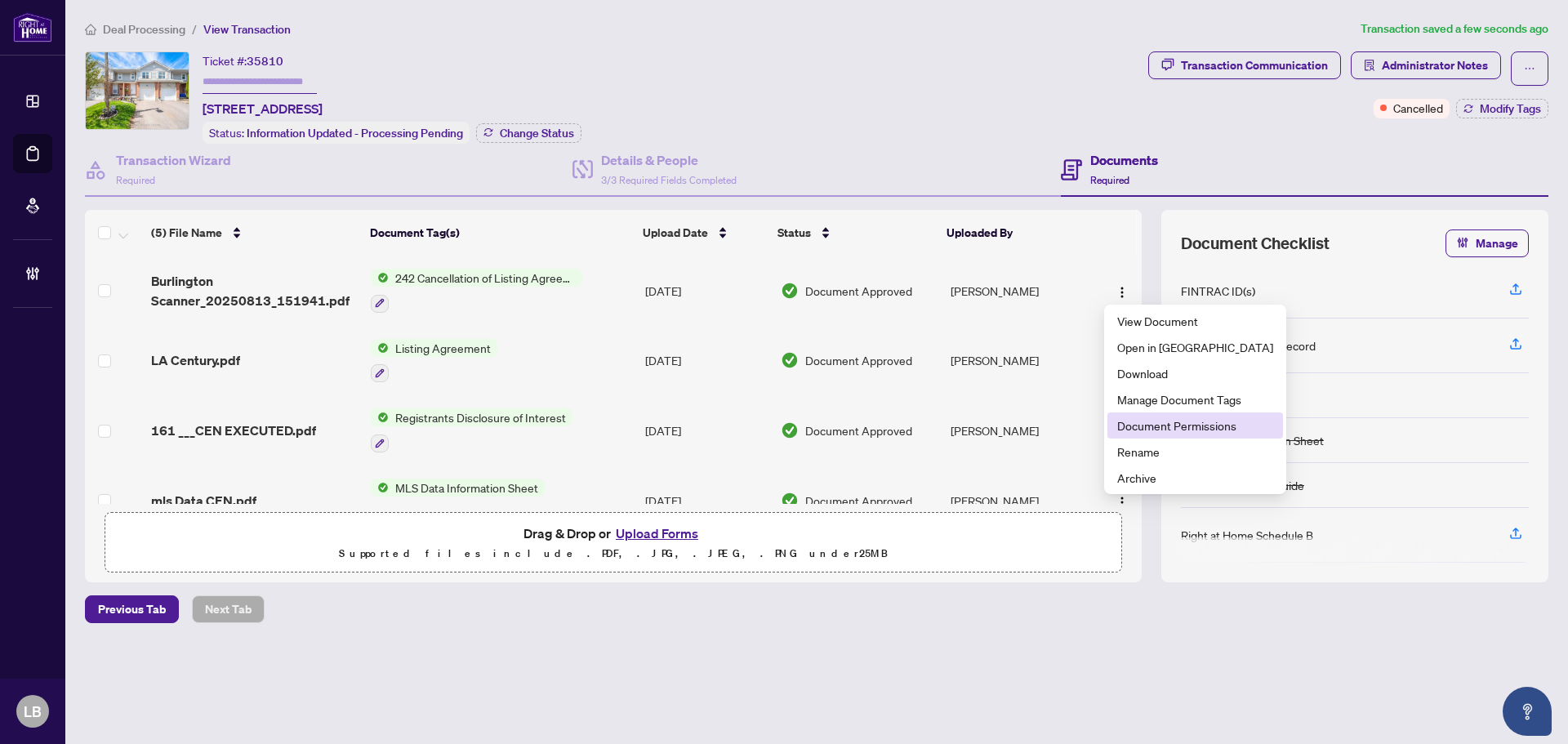
click at [1148, 428] on span "Document Permissions" at bounding box center [1194, 425] width 156 height 18
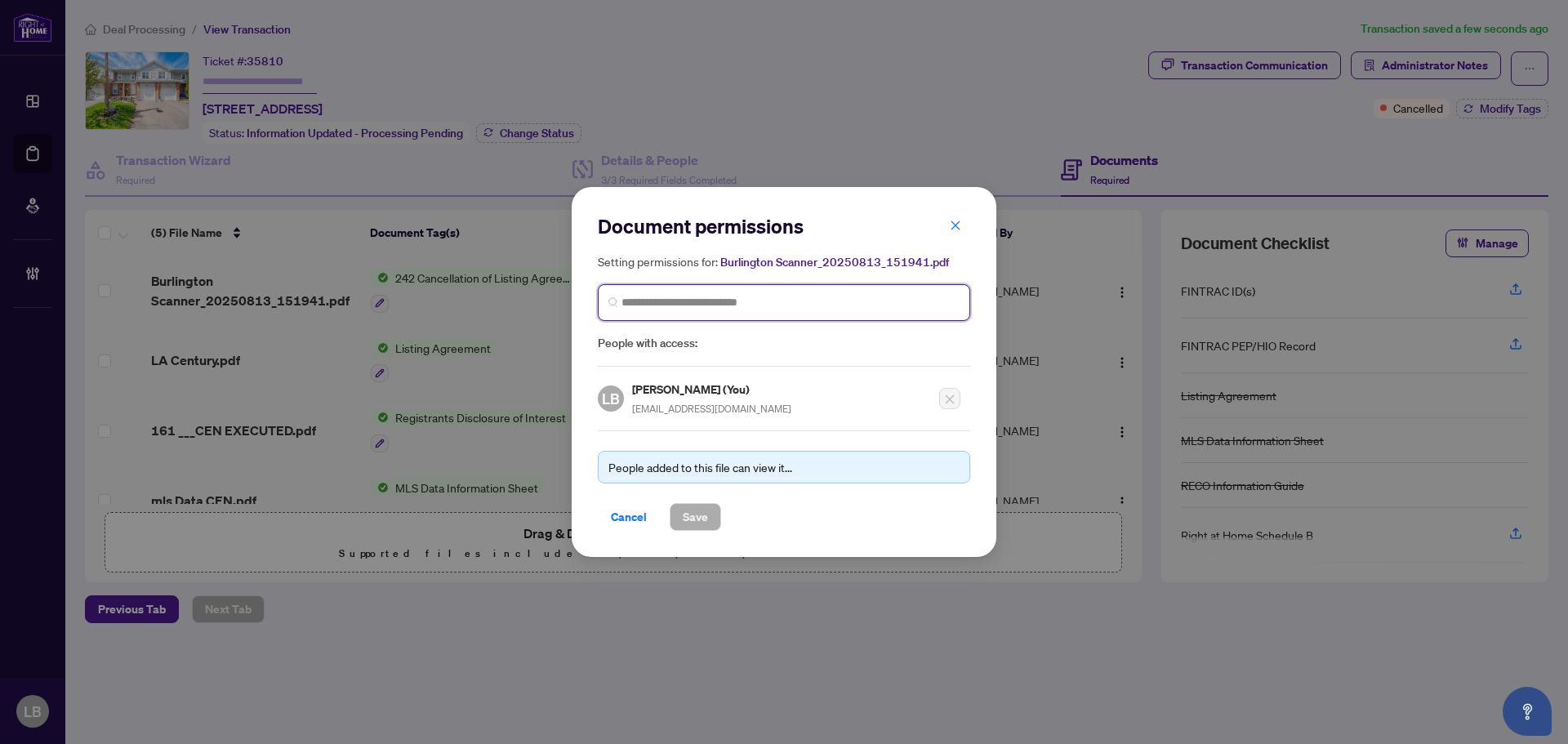
click at [640, 302] on input "search" at bounding box center [790, 302] width 338 height 17
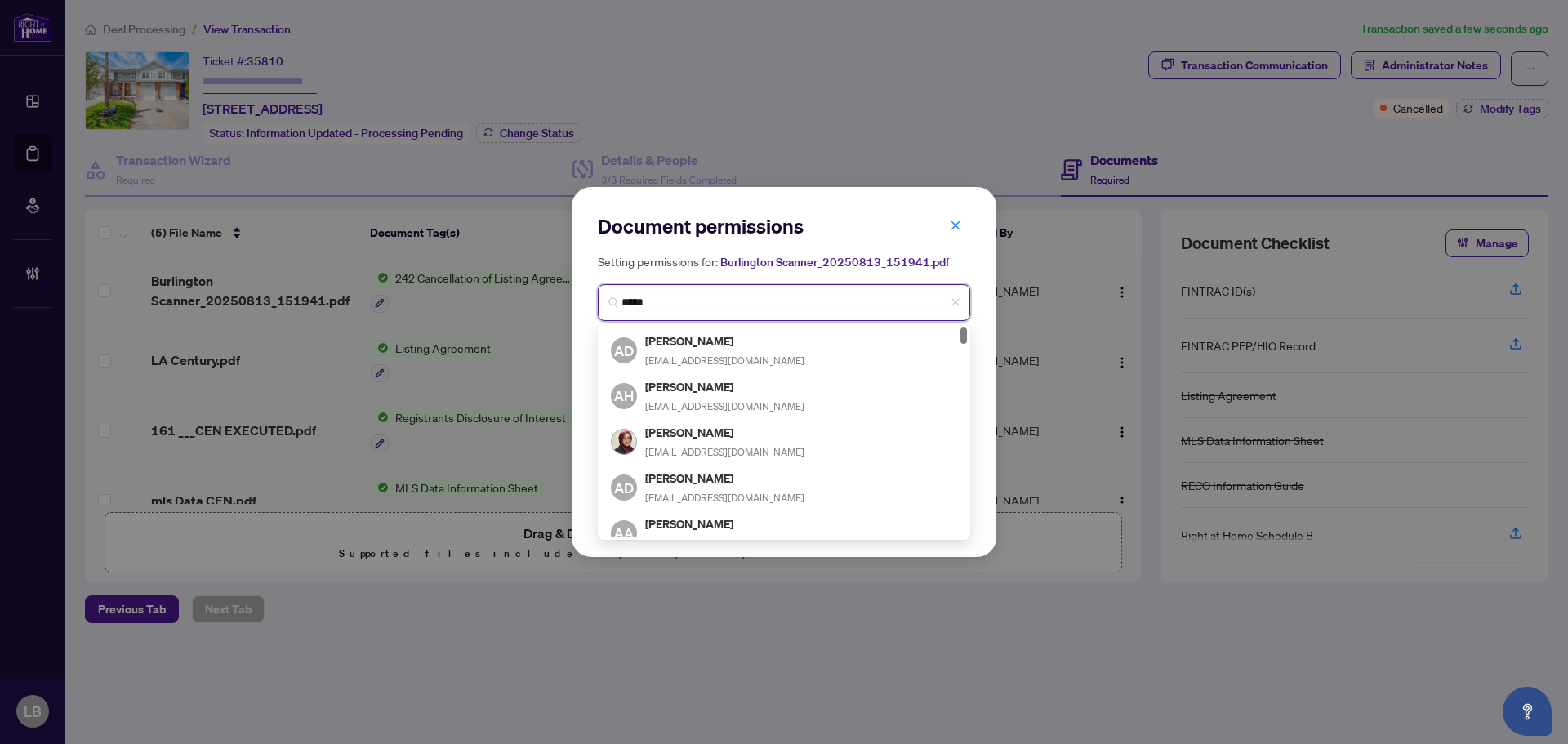
type input "******"
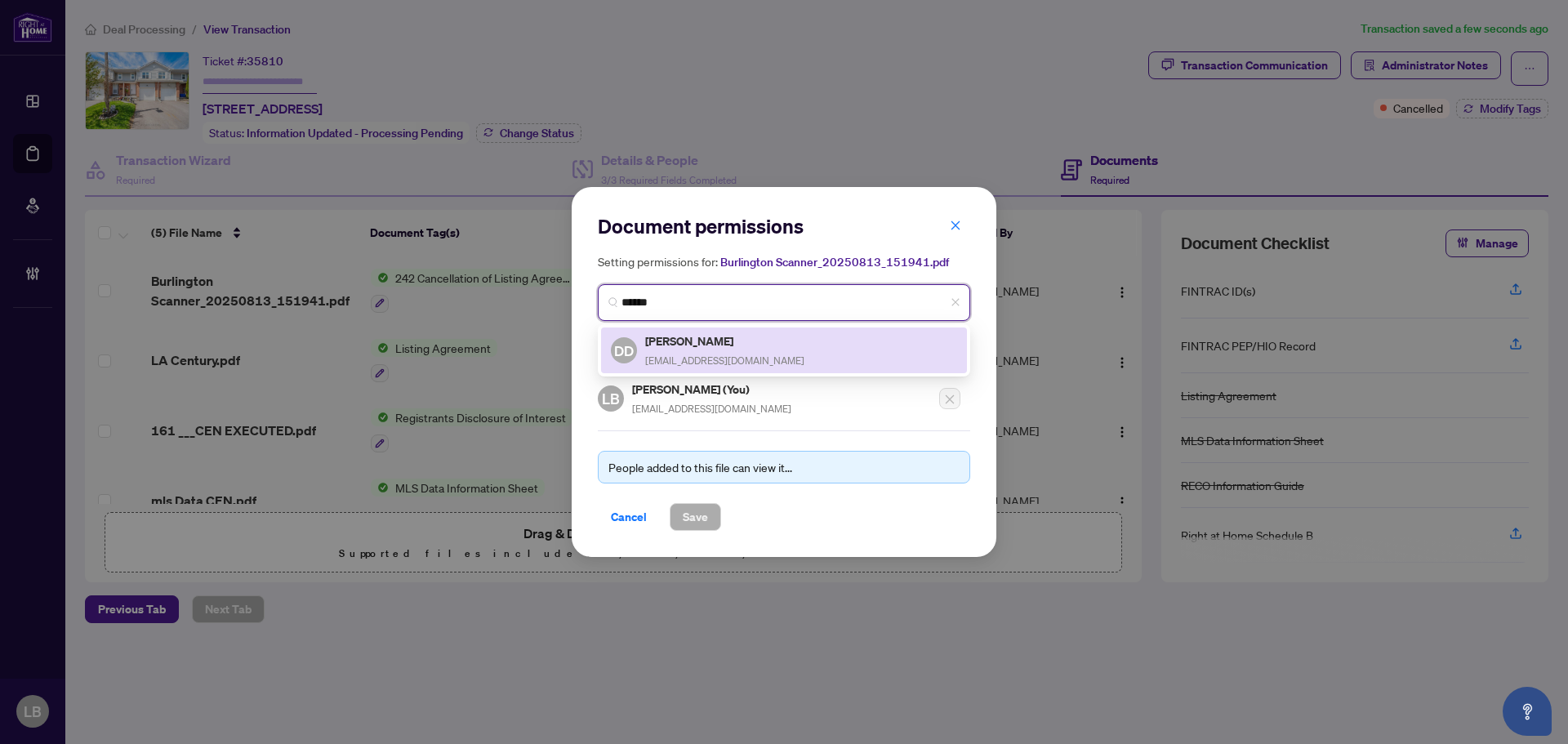
click at [663, 342] on h5 "[PERSON_NAME]" at bounding box center [725, 341] width 159 height 19
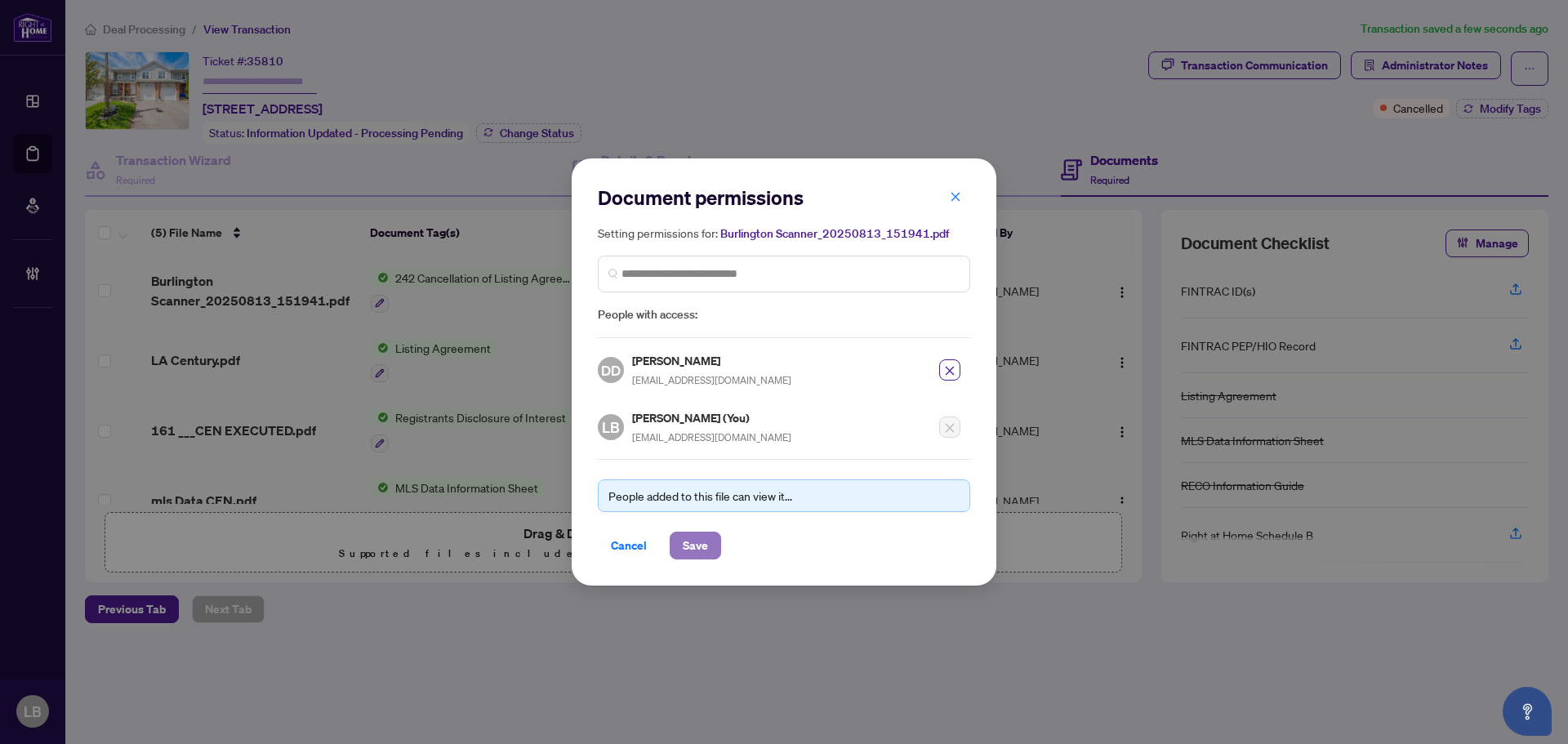
click at [699, 539] on span "Save" at bounding box center [695, 546] width 25 height 26
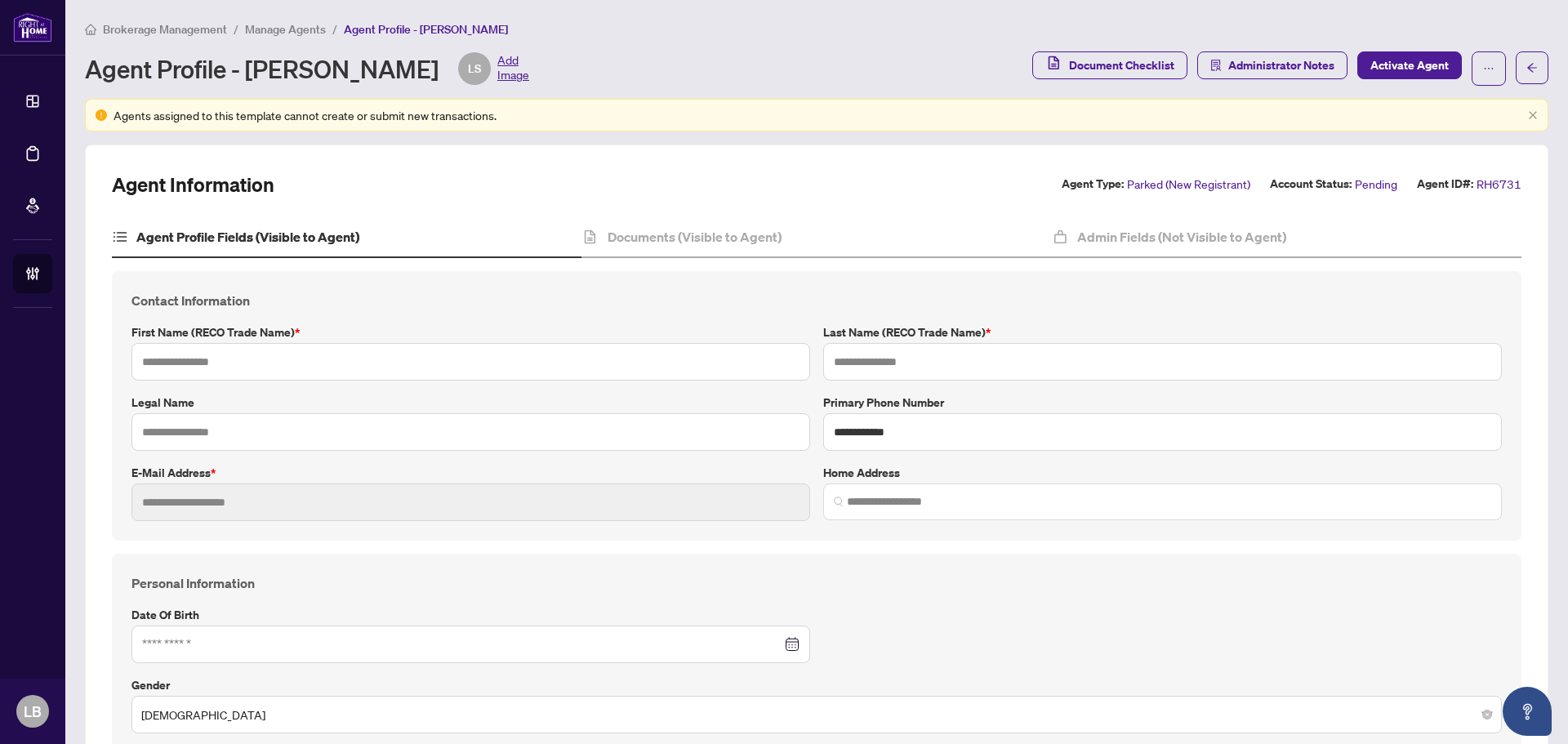
type input "*******"
type input "**********"
type input "*********"
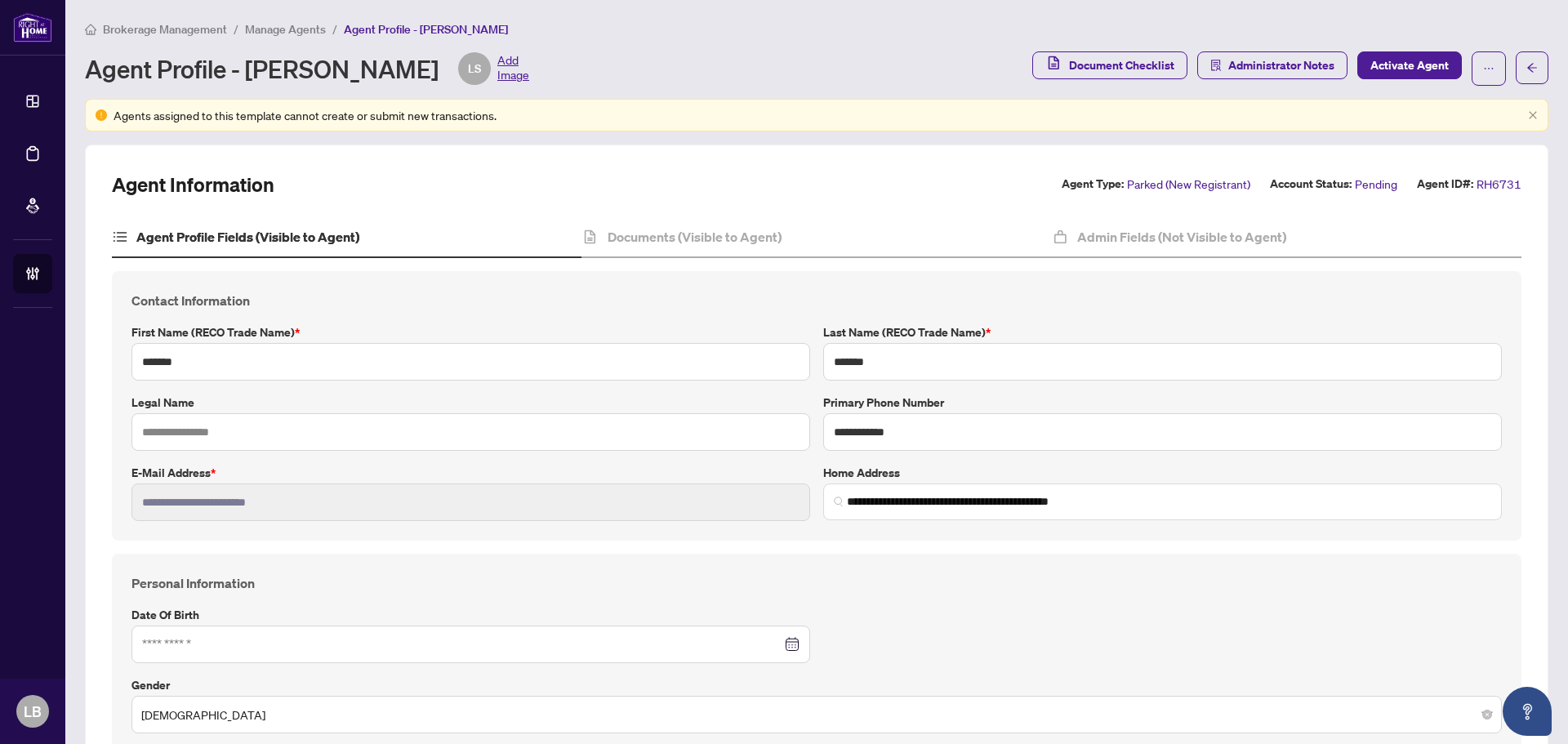
type input "**********"
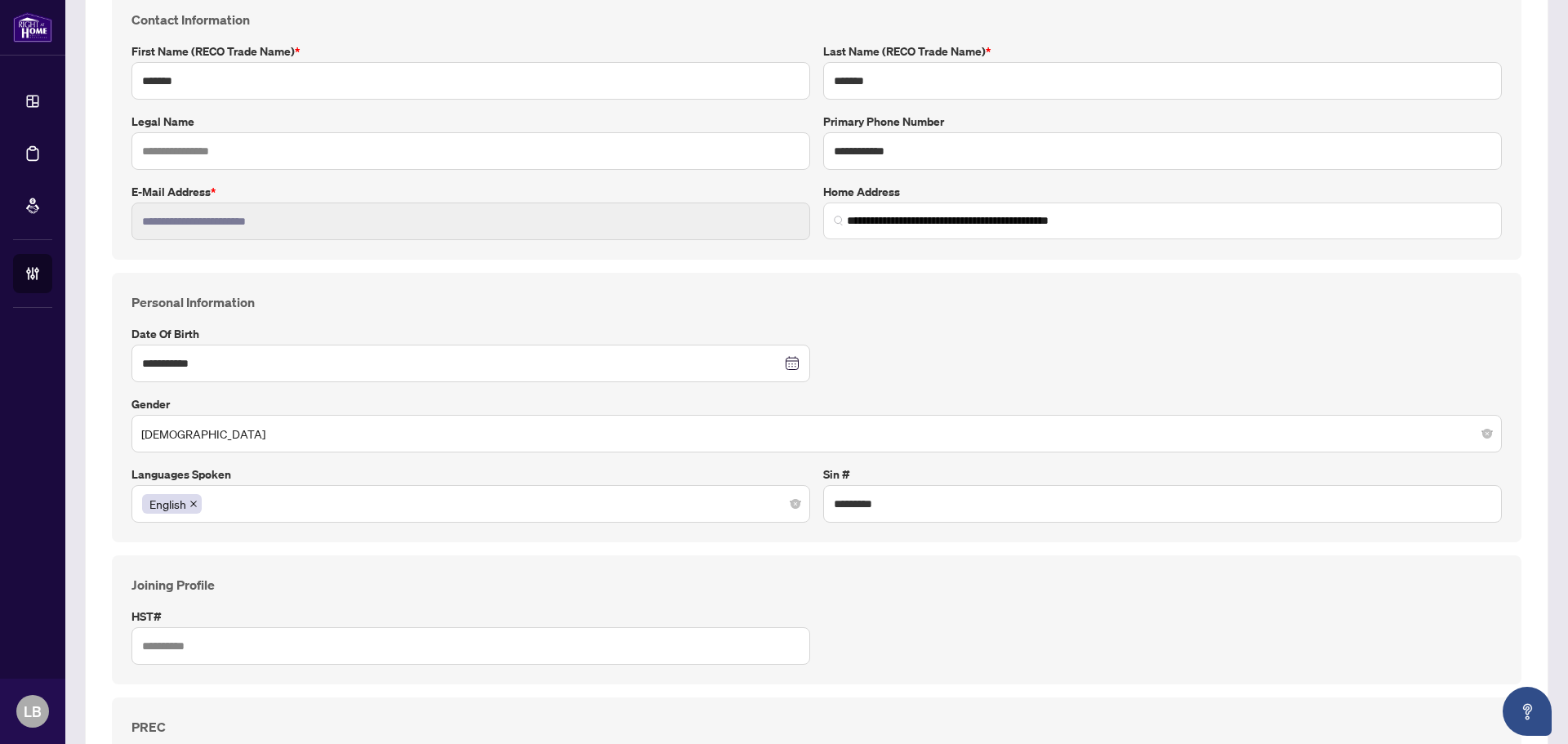
scroll to position [165, 0]
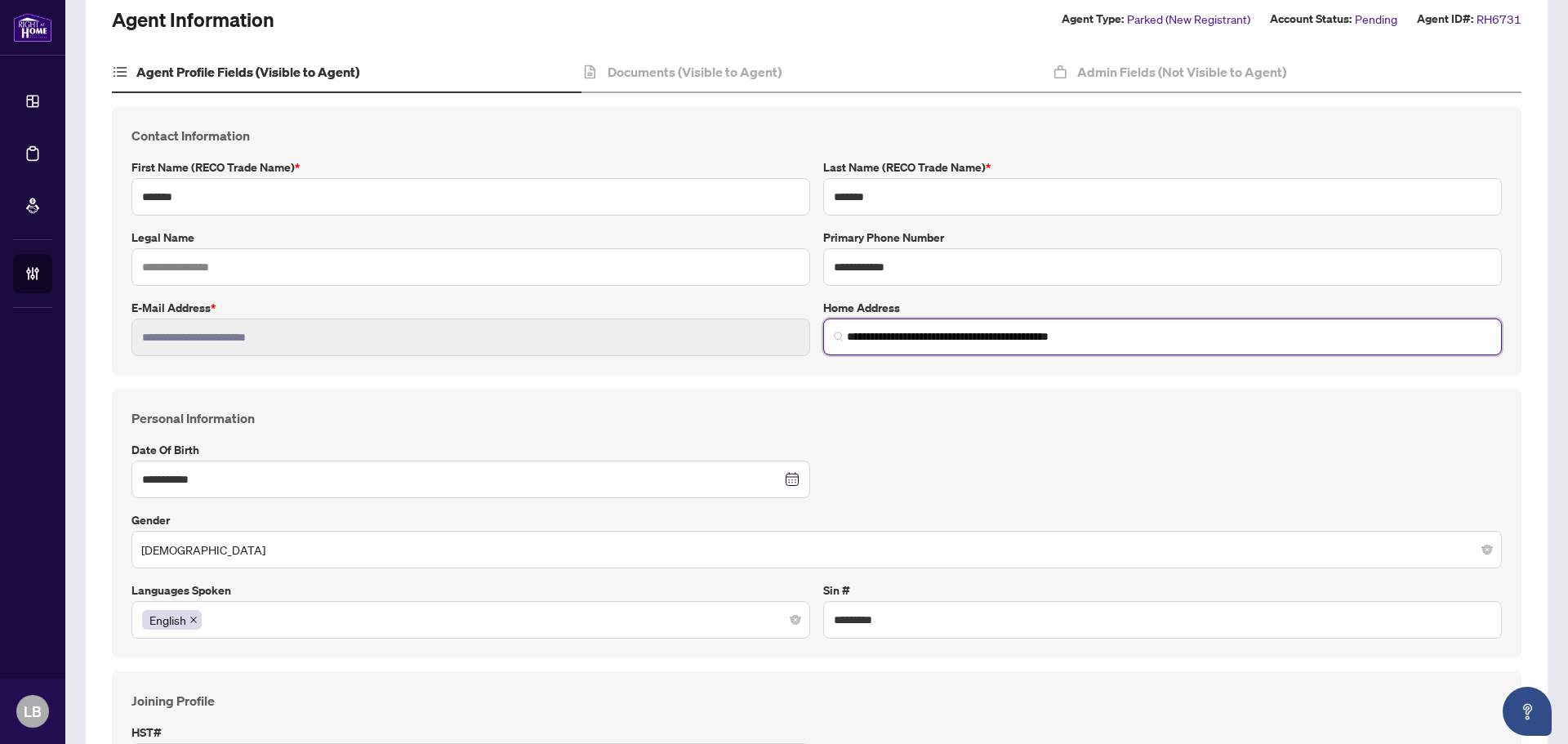
click at [920, 335] on input "**********" at bounding box center [1168, 337] width 644 height 17
click at [1103, 333] on input "**********" at bounding box center [1168, 337] width 644 height 17
paste input "*******"
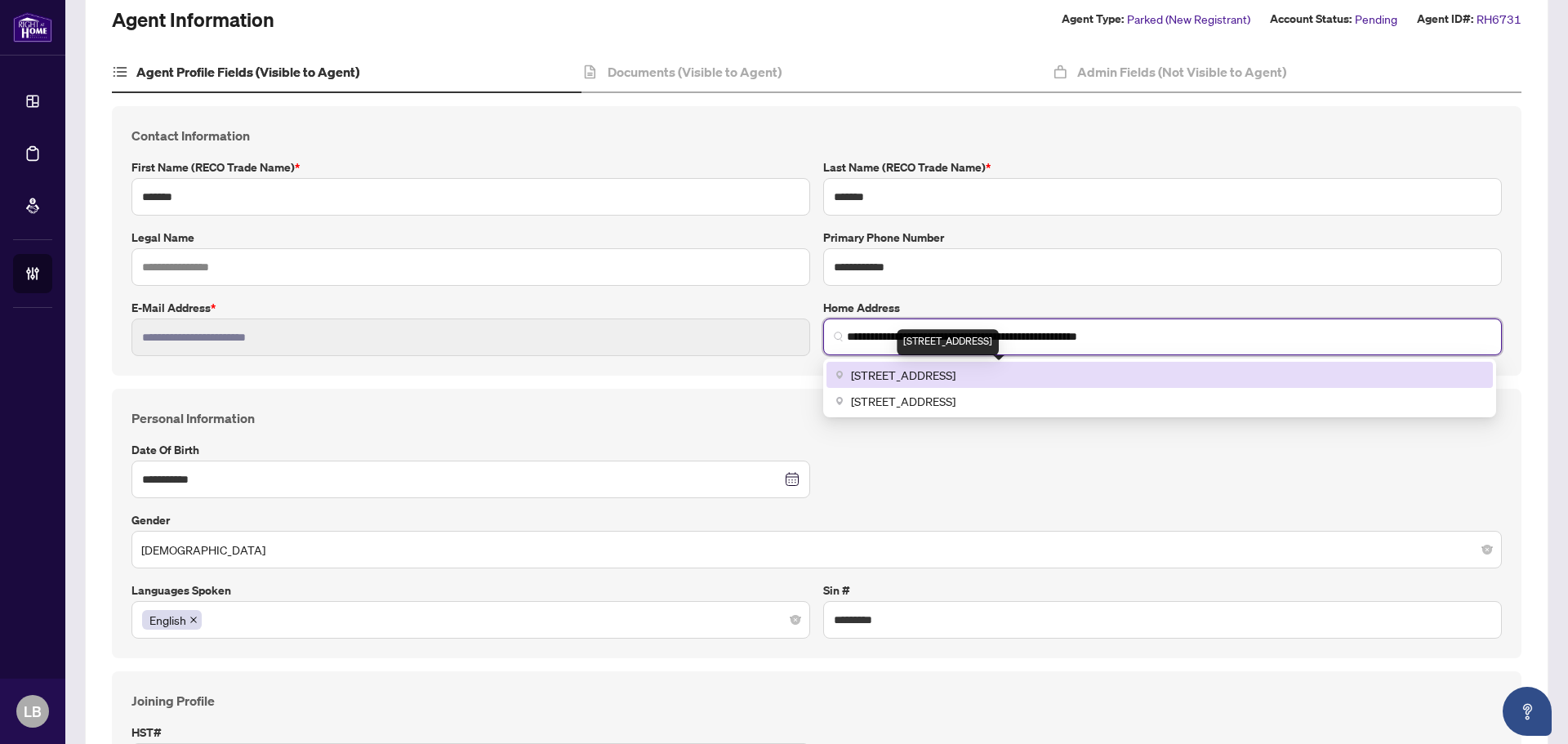
click at [955, 372] on span "135 East Liberty Street #715, Toronto, ON M6K 0G7, Canada" at bounding box center [903, 374] width 105 height 18
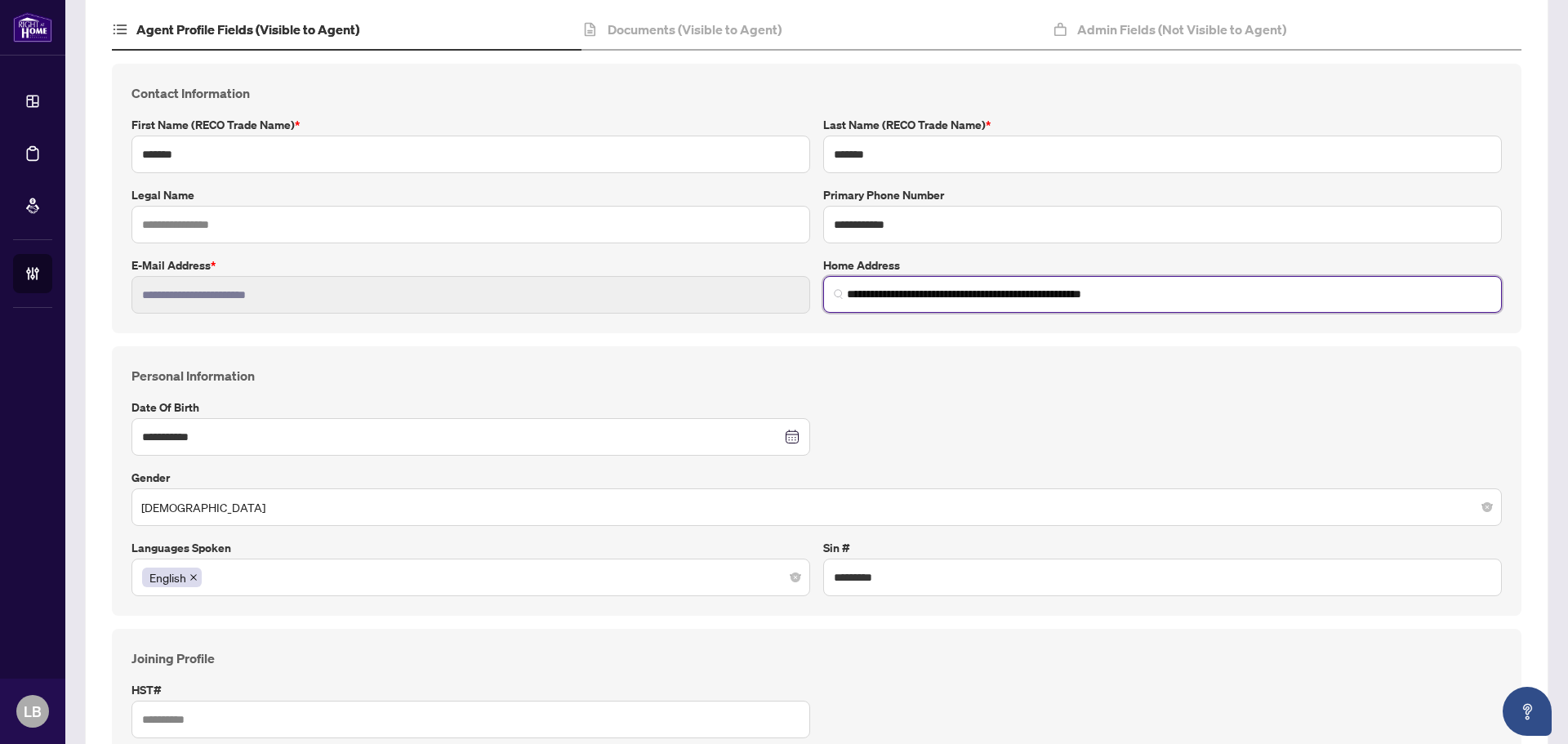
scroll to position [83, 0]
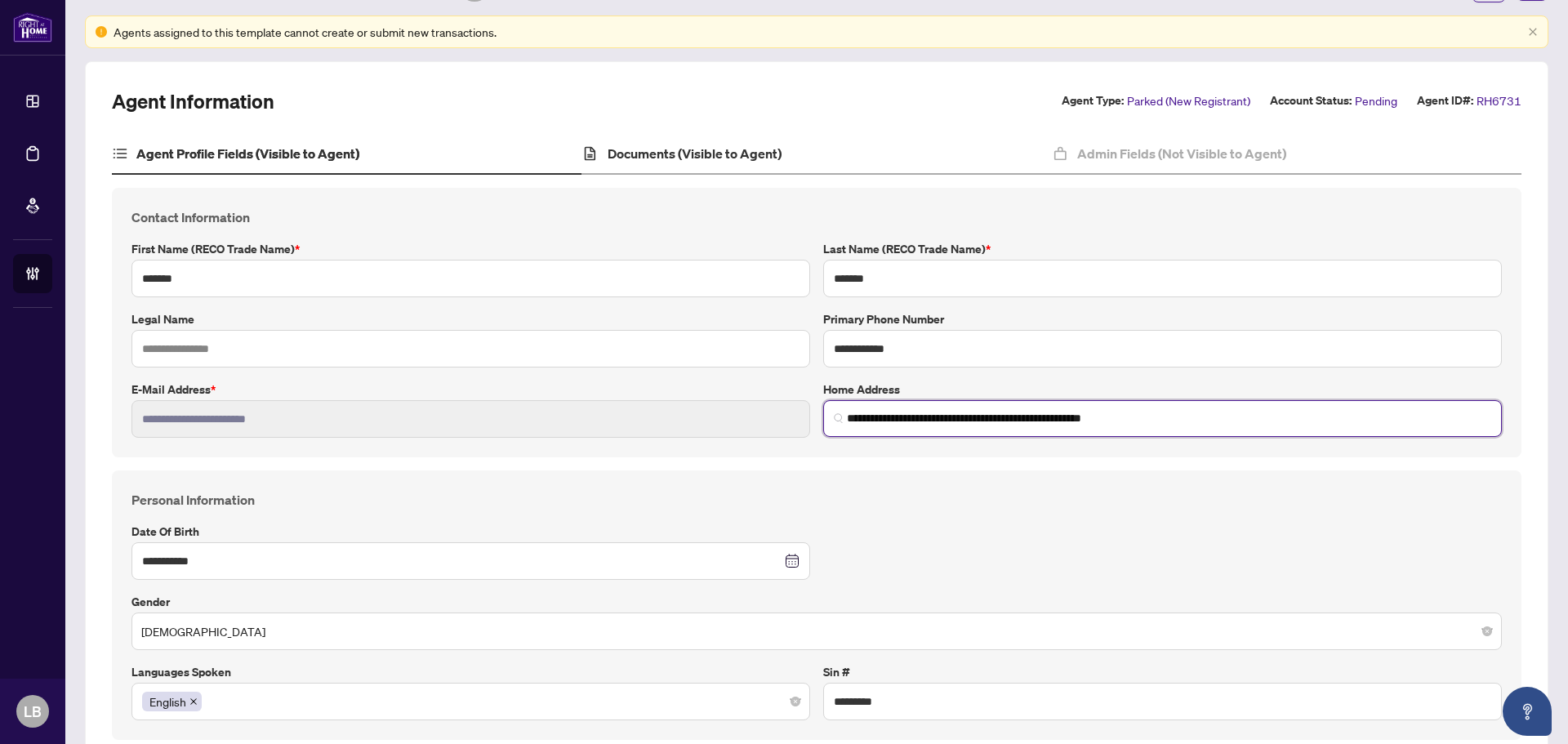
type input "**********"
click at [645, 150] on h4 "Documents (Visible to Agent)" at bounding box center [695, 153] width 174 height 20
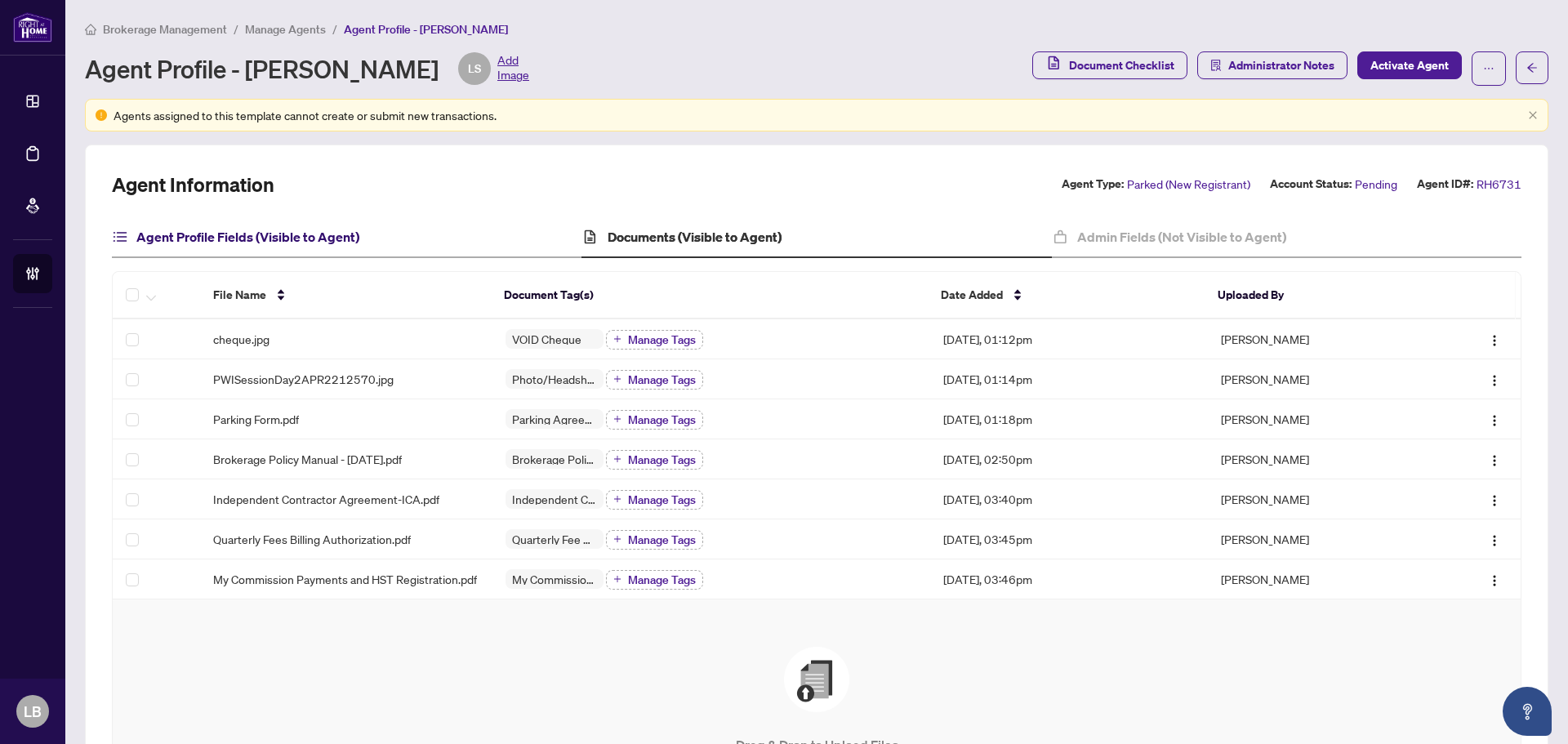
click at [325, 235] on h4 "Agent Profile Fields (Visible to Agent)" at bounding box center [248, 236] width 223 height 20
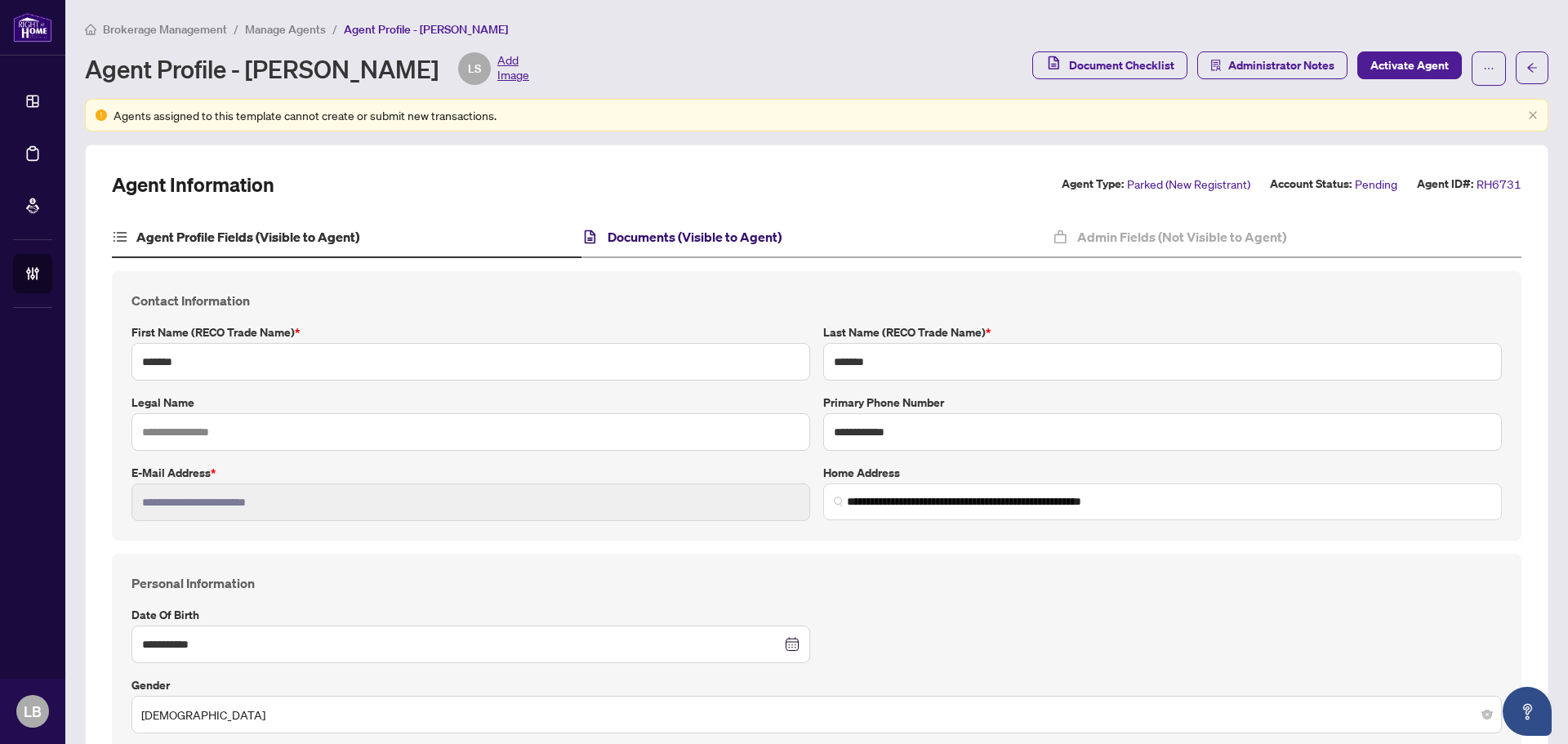
click at [638, 233] on h4 "Documents (Visible to Agent)" at bounding box center [695, 236] width 174 height 20
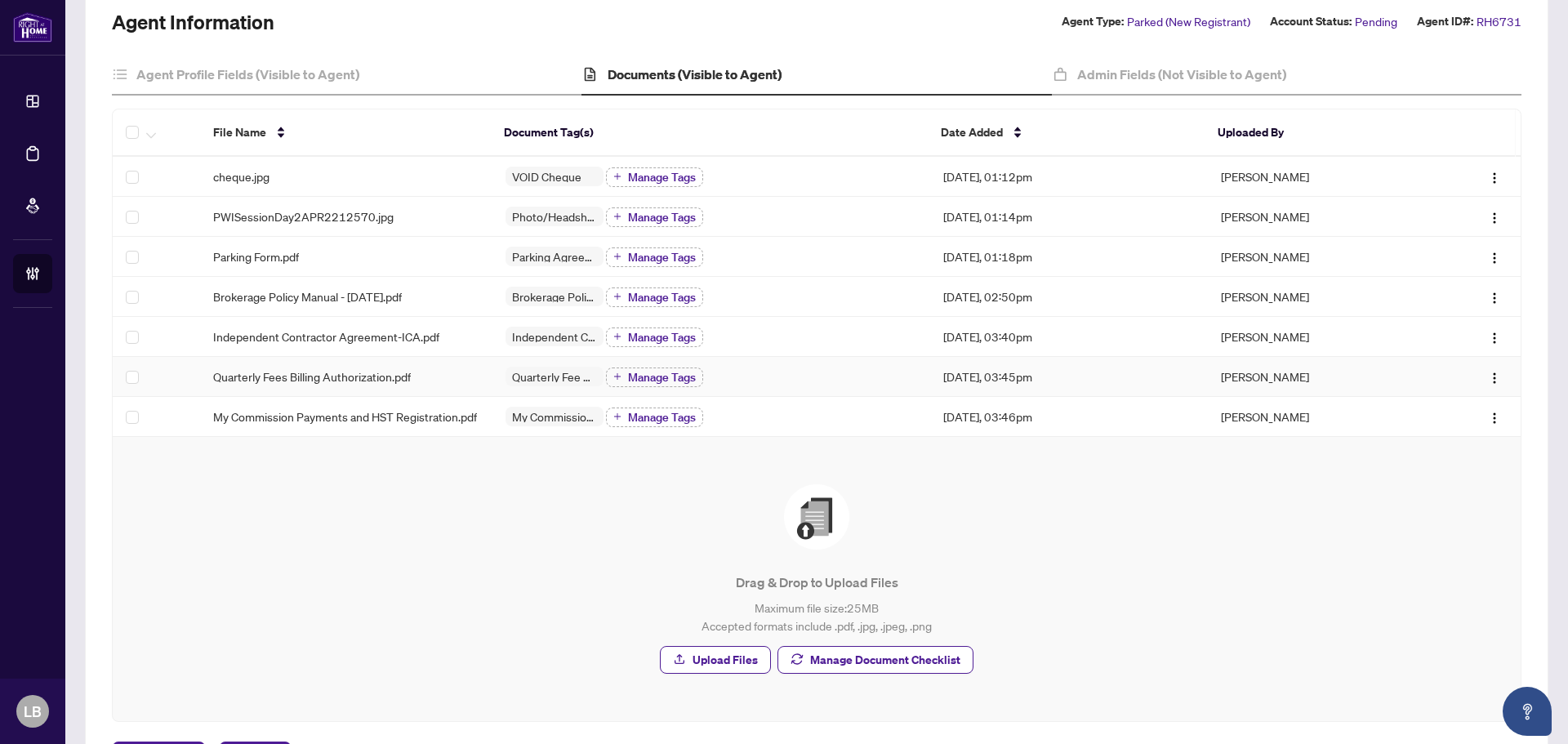
scroll to position [163, 0]
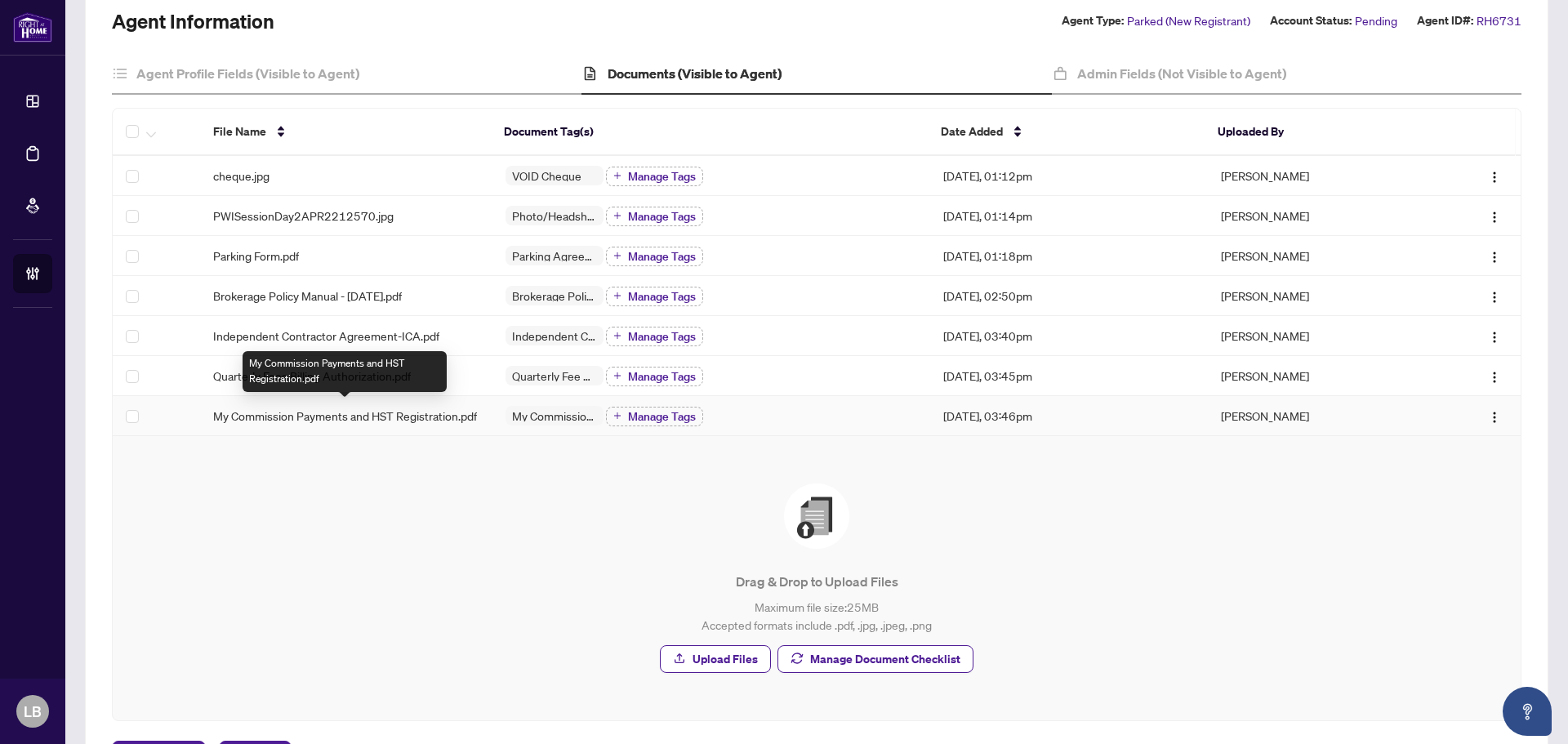
click at [289, 420] on span "My Commission Payments and HST Registration.pdf" at bounding box center [345, 415] width 264 height 18
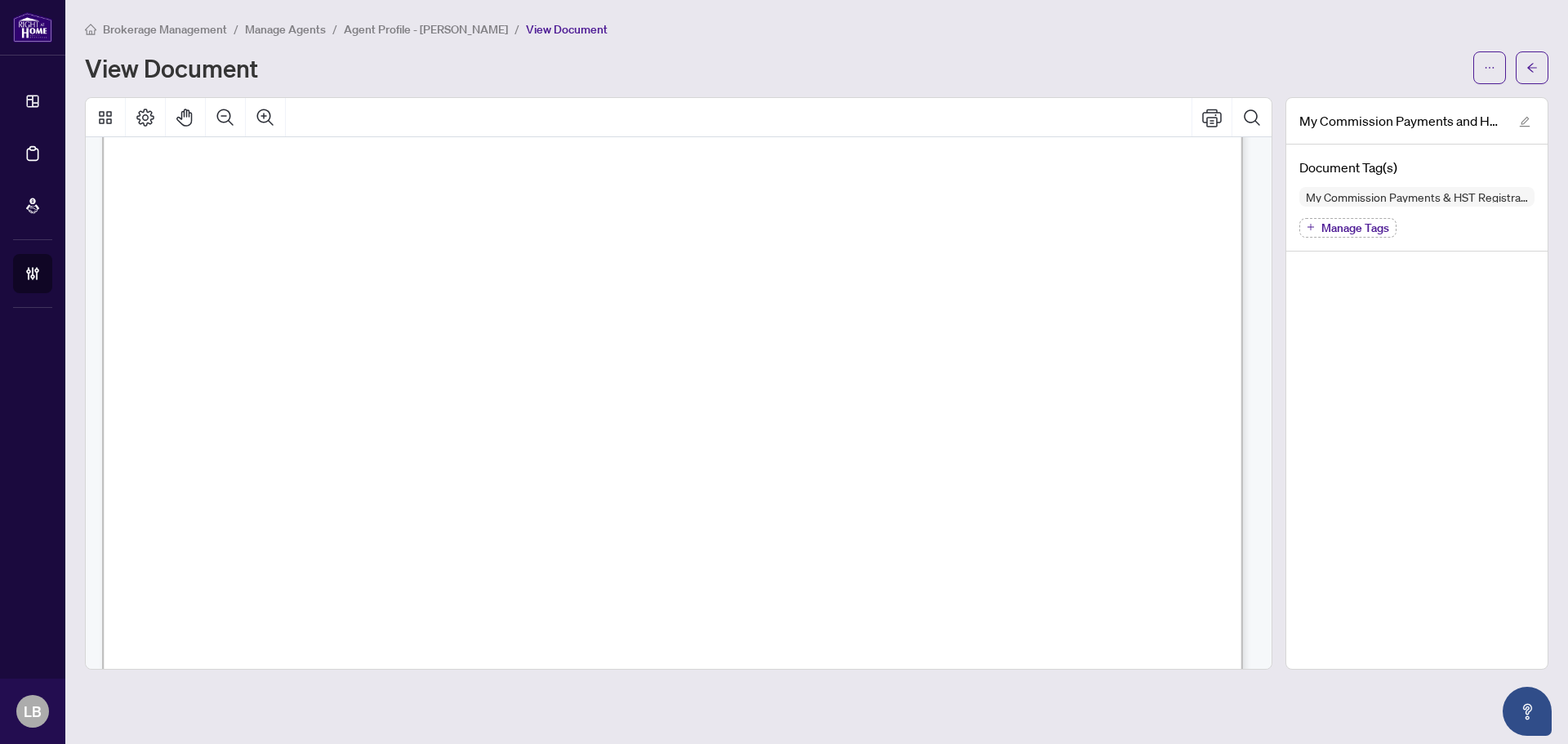
scroll to position [161, 0]
click at [1543, 67] on button "button" at bounding box center [1531, 67] width 33 height 33
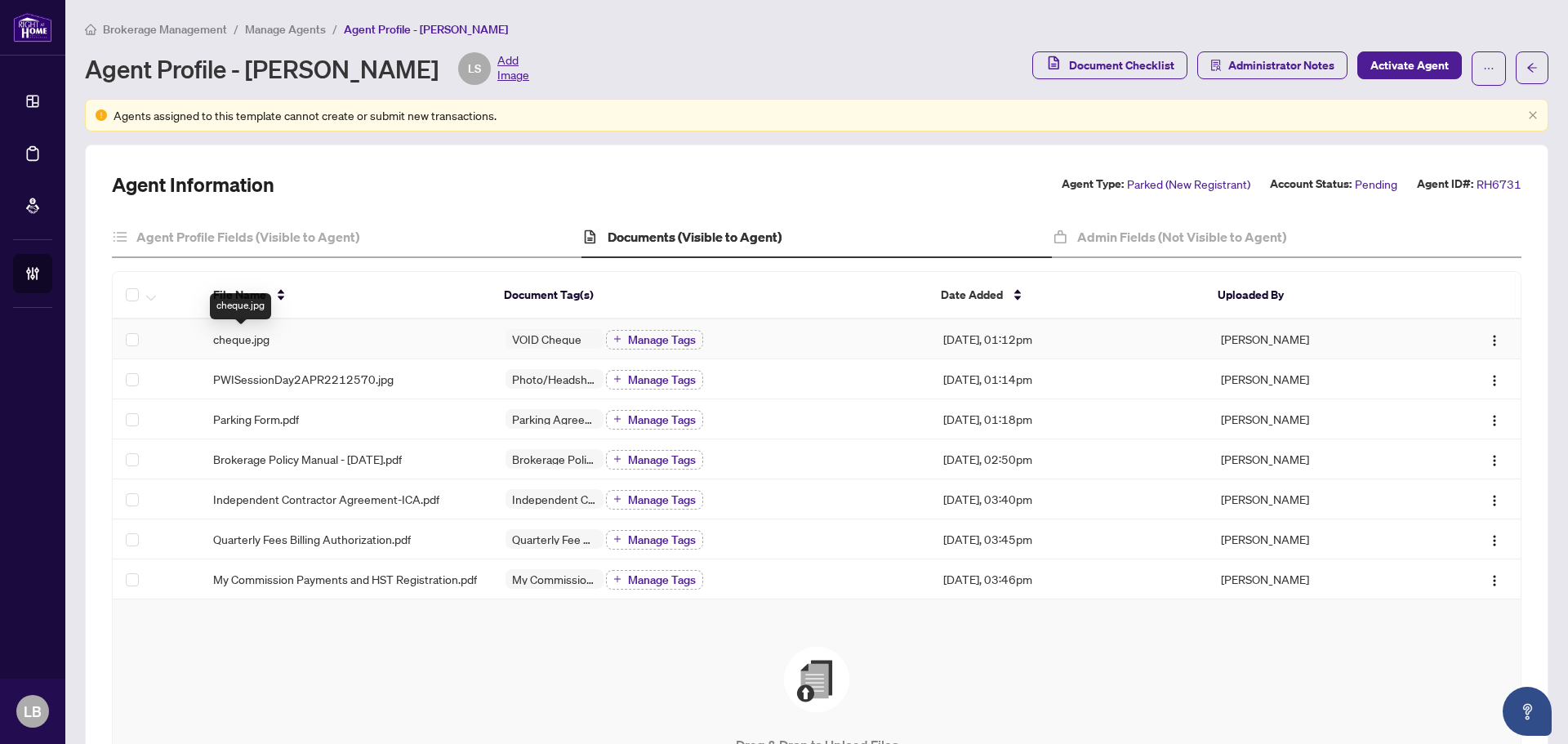
click at [240, 342] on span "cheque.jpg" at bounding box center [242, 338] width 56 height 18
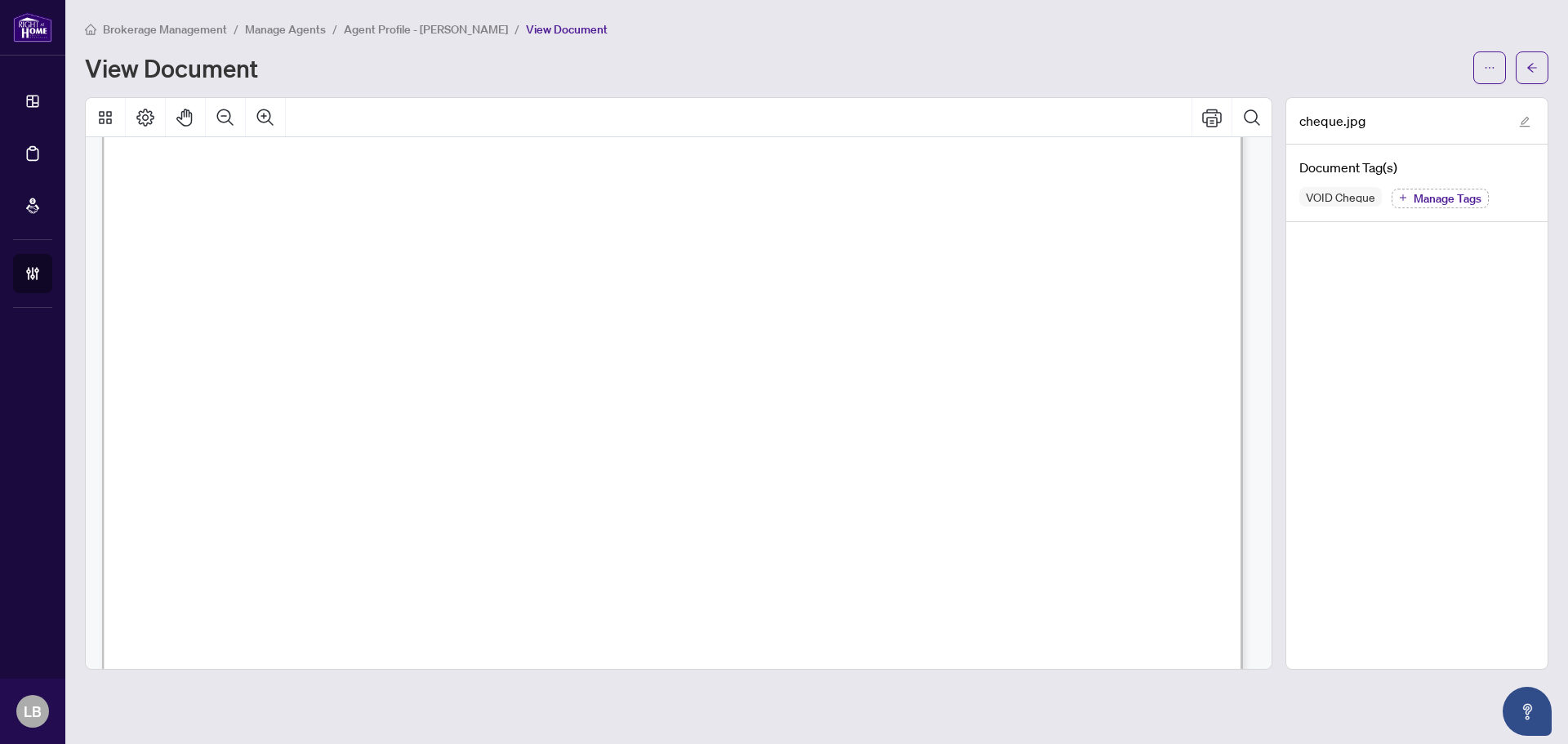
scroll to position [245, 0]
click at [1524, 65] on button "button" at bounding box center [1531, 67] width 33 height 33
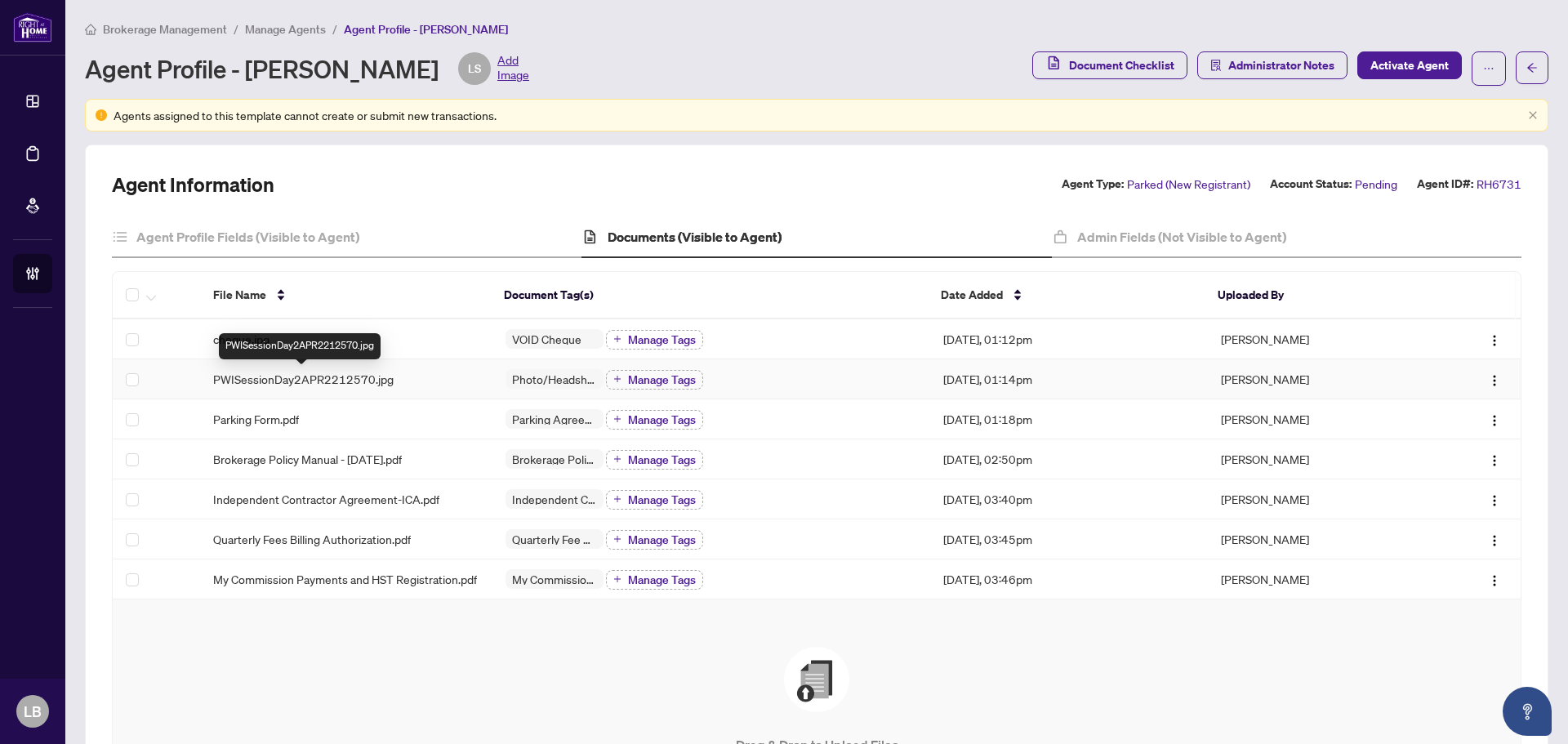
click at [309, 375] on span "PWISessionDay2APR2212570.jpg" at bounding box center [303, 378] width 181 height 18
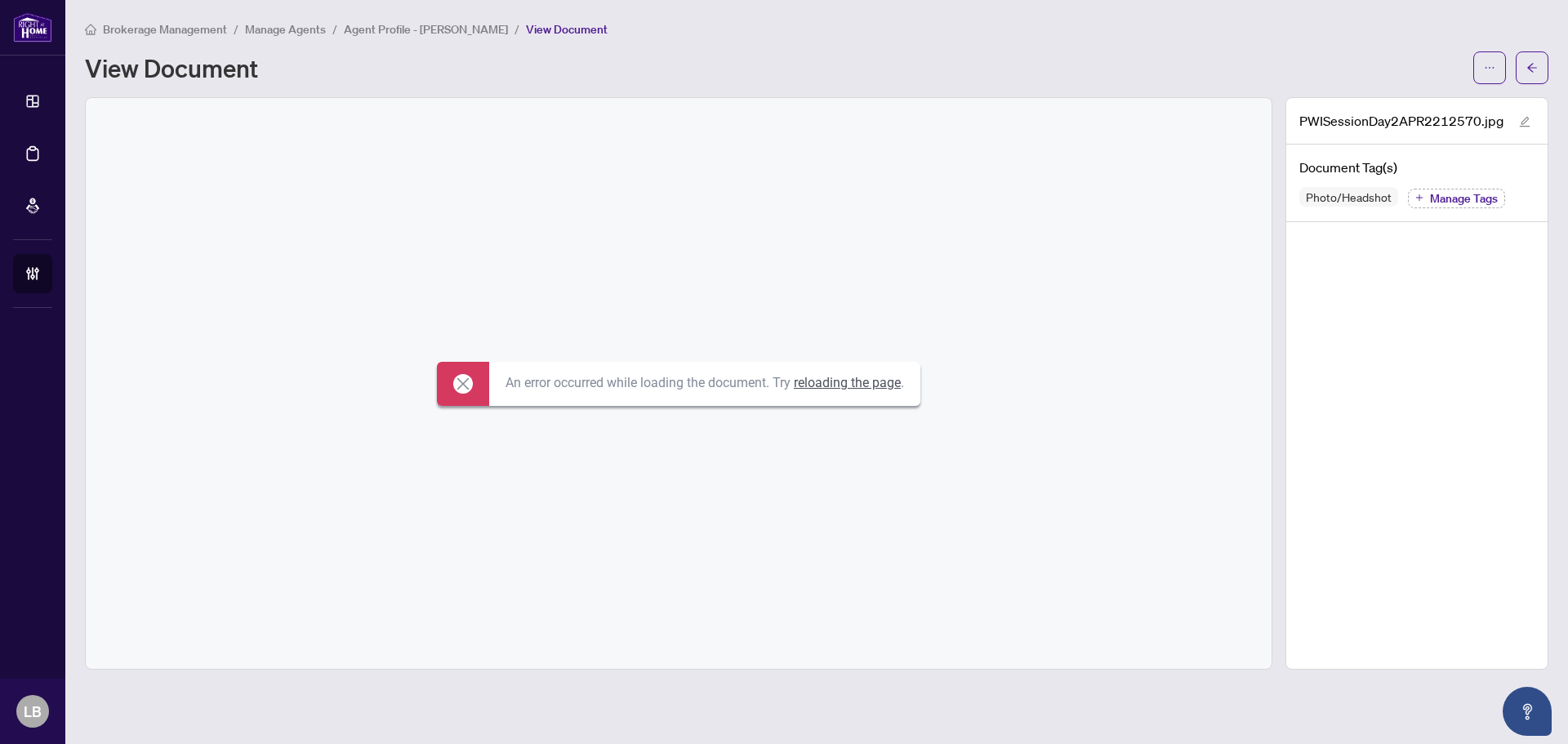
click at [464, 392] on icon at bounding box center [462, 383] width 20 height 20
click at [1532, 68] on icon "arrow-left" at bounding box center [1531, 67] width 11 height 11
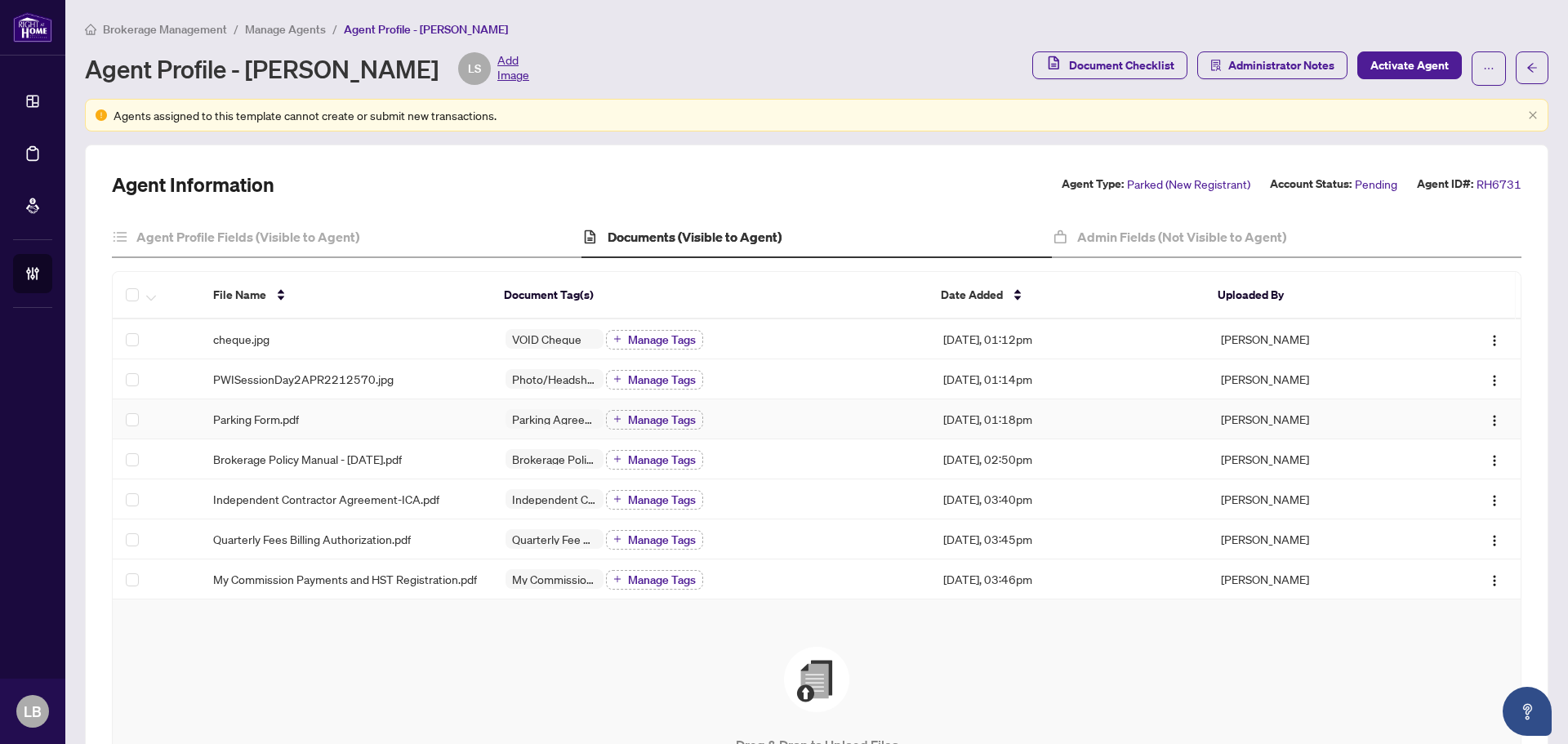
click at [255, 416] on span "Parking Form.pdf" at bounding box center [256, 418] width 86 height 18
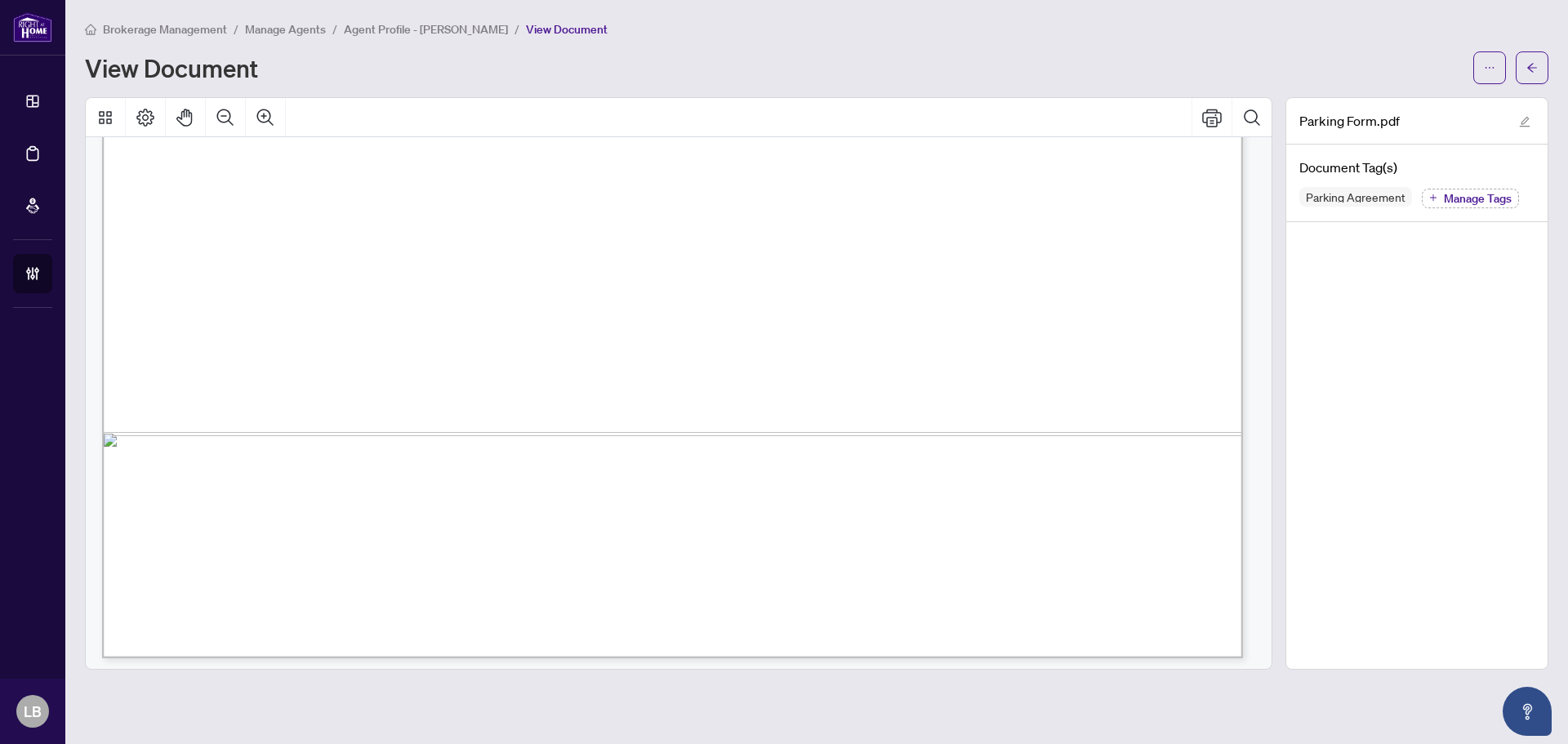
scroll to position [4003, 0]
click at [1484, 65] on icon "ellipsis" at bounding box center [1489, 67] width 11 height 11
click at [1427, 106] on span "Download" at bounding box center [1430, 102] width 125 height 18
click at [1535, 71] on icon "arrow-left" at bounding box center [1531, 67] width 11 height 11
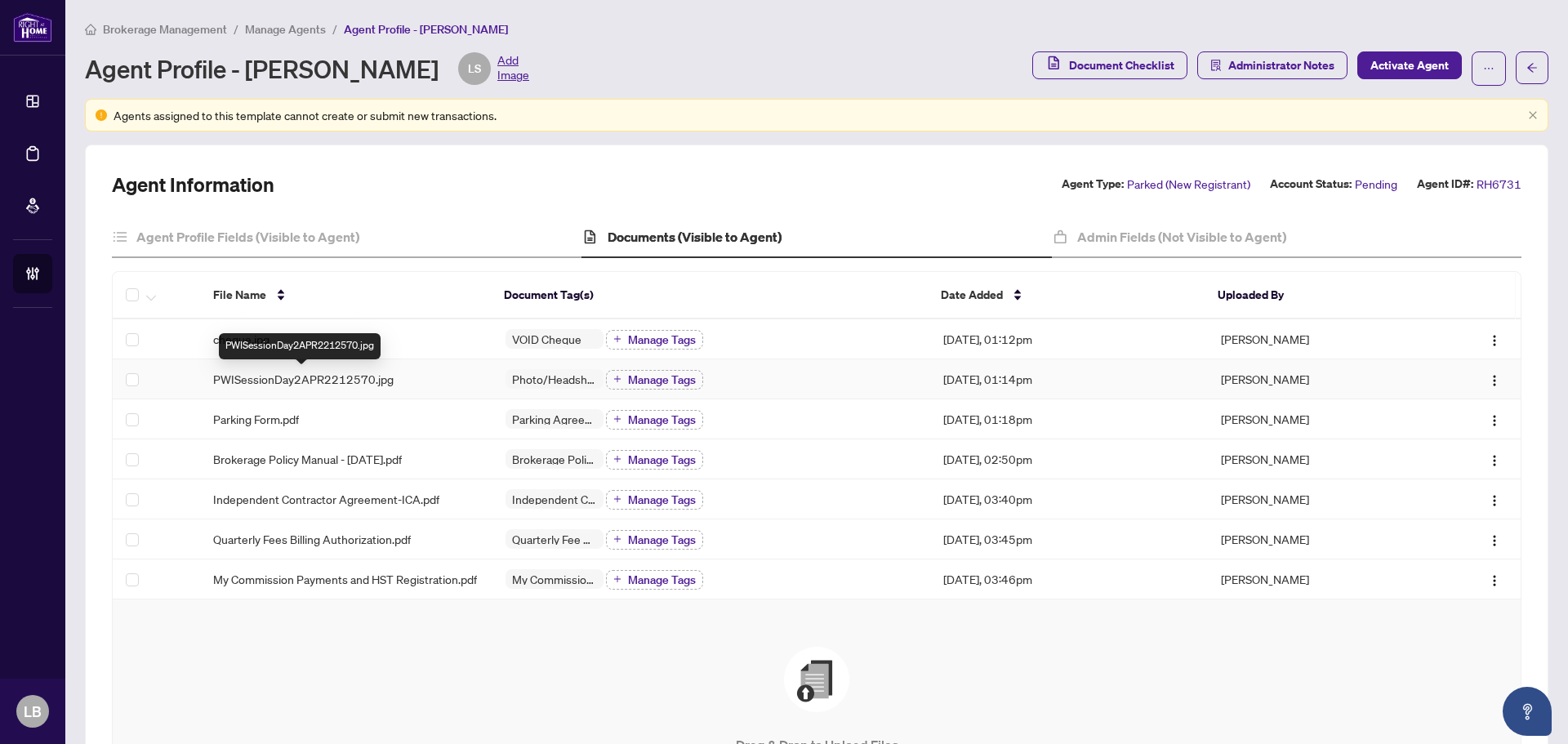
click at [321, 373] on span "PWISessionDay2APR2212570.jpg" at bounding box center [303, 378] width 181 height 18
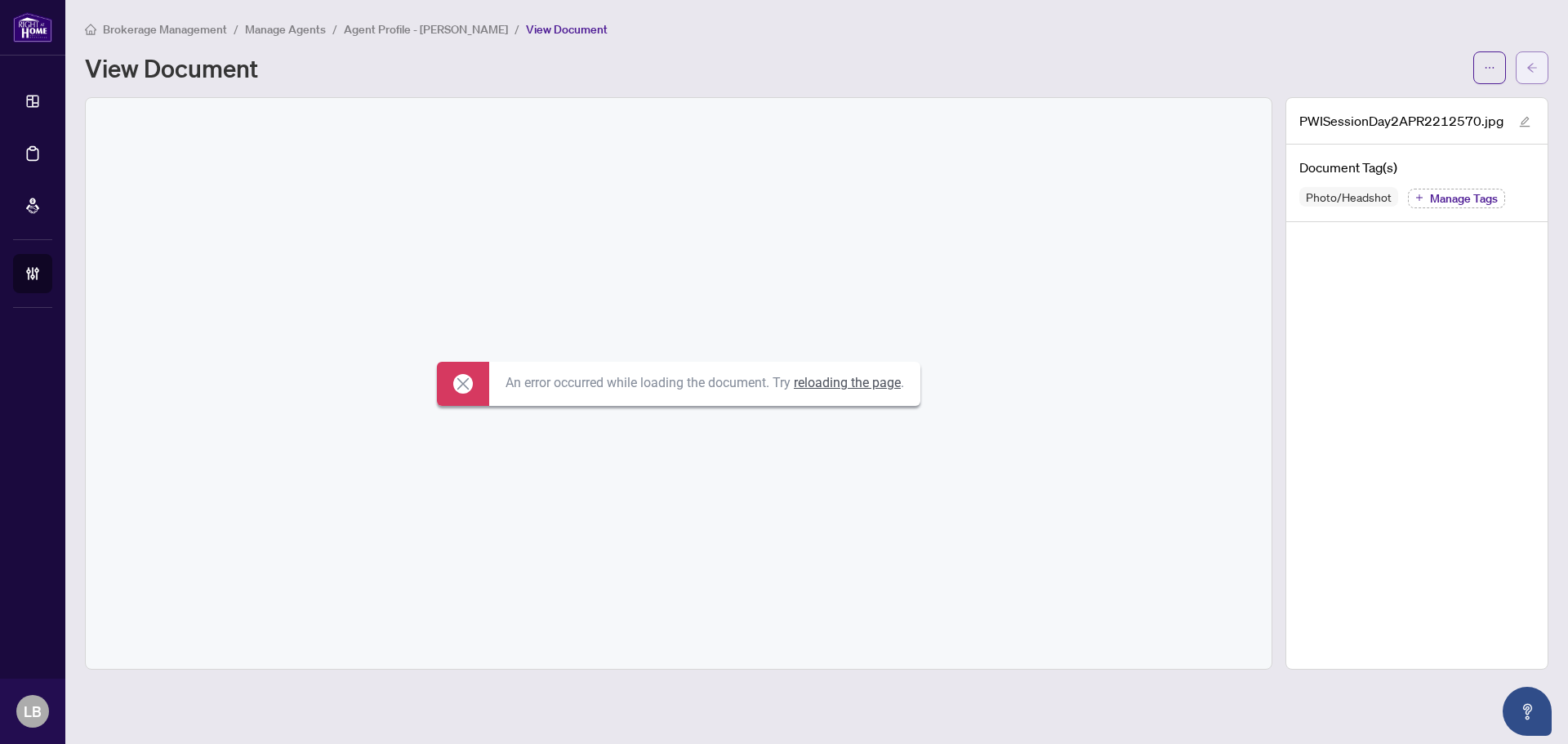
click at [1540, 61] on button "button" at bounding box center [1531, 67] width 33 height 33
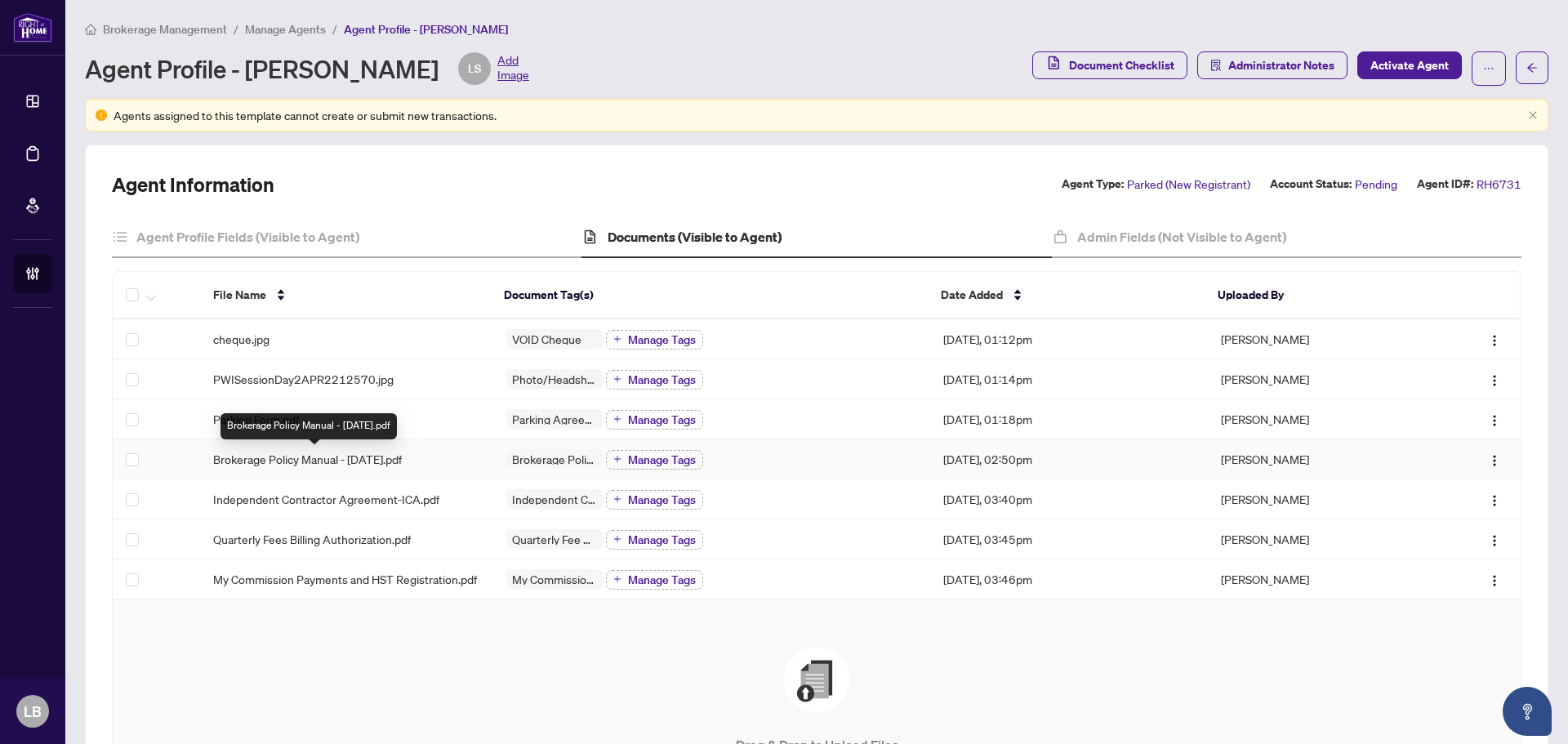
click at [258, 457] on span "Brokerage Policy Manual - [DATE].pdf" at bounding box center [307, 459] width 188 height 18
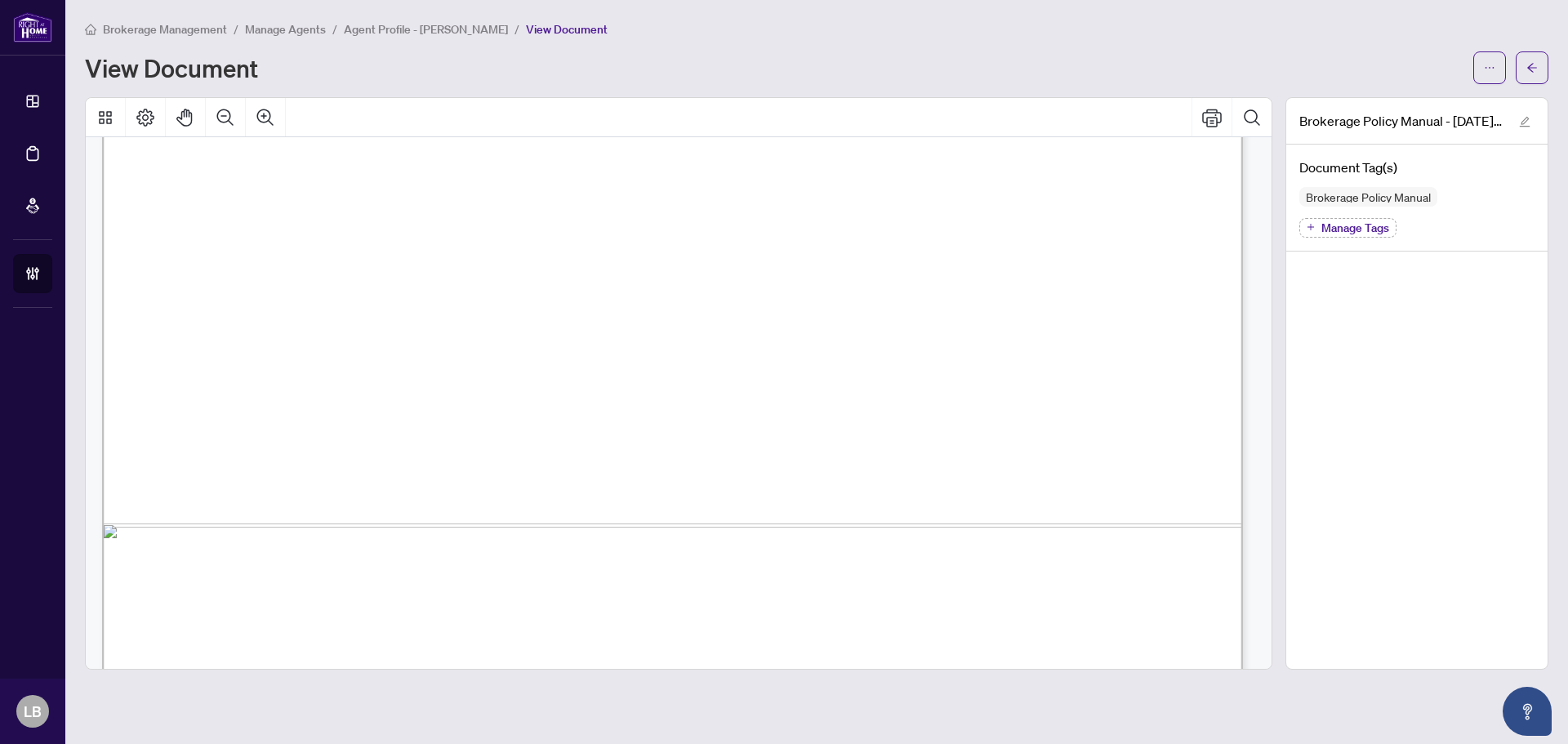
scroll to position [88726, 0]
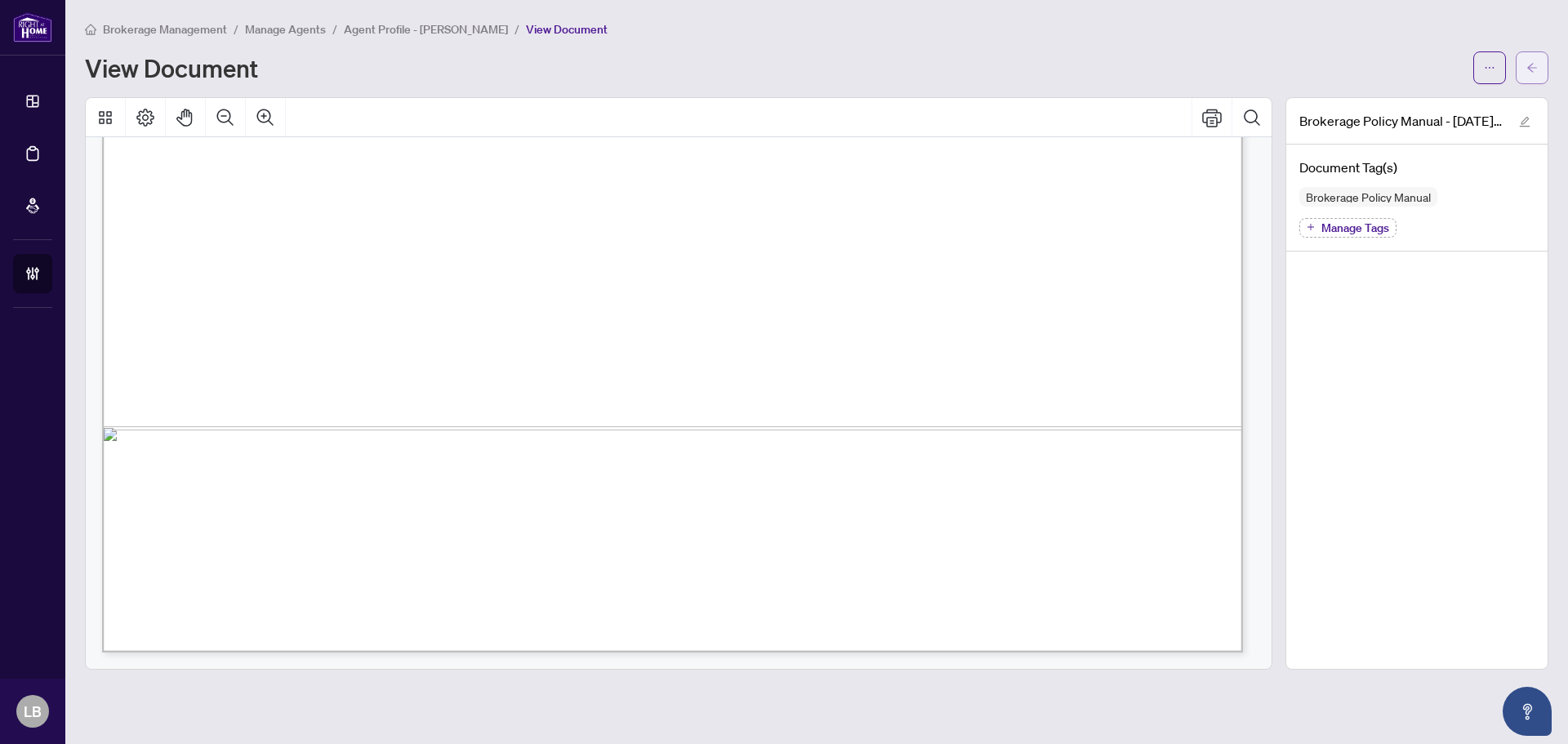
click at [1534, 61] on span "button" at bounding box center [1531, 67] width 11 height 26
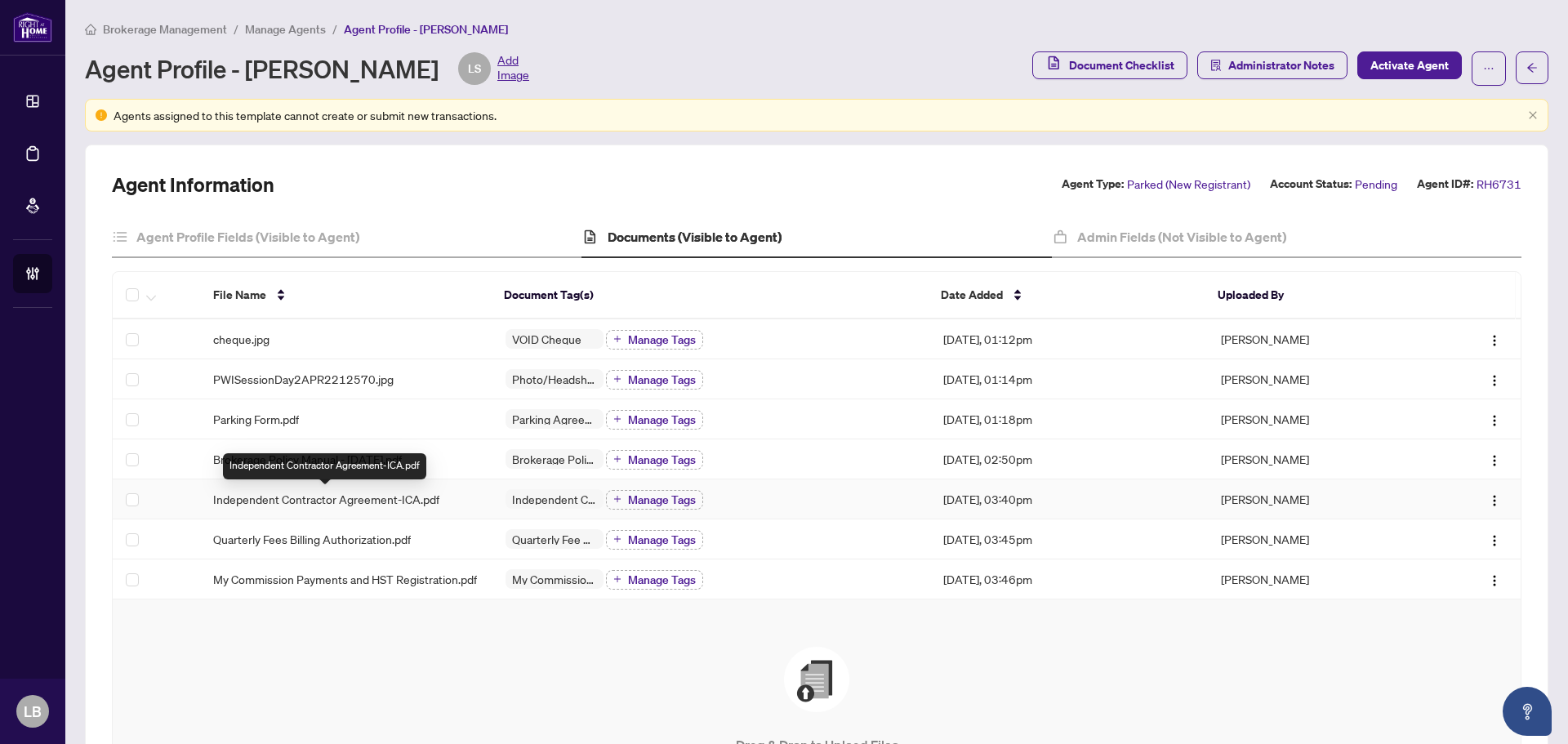
click at [285, 497] on span "Independent Contractor Agreement-ICA.pdf" at bounding box center [327, 498] width 227 height 18
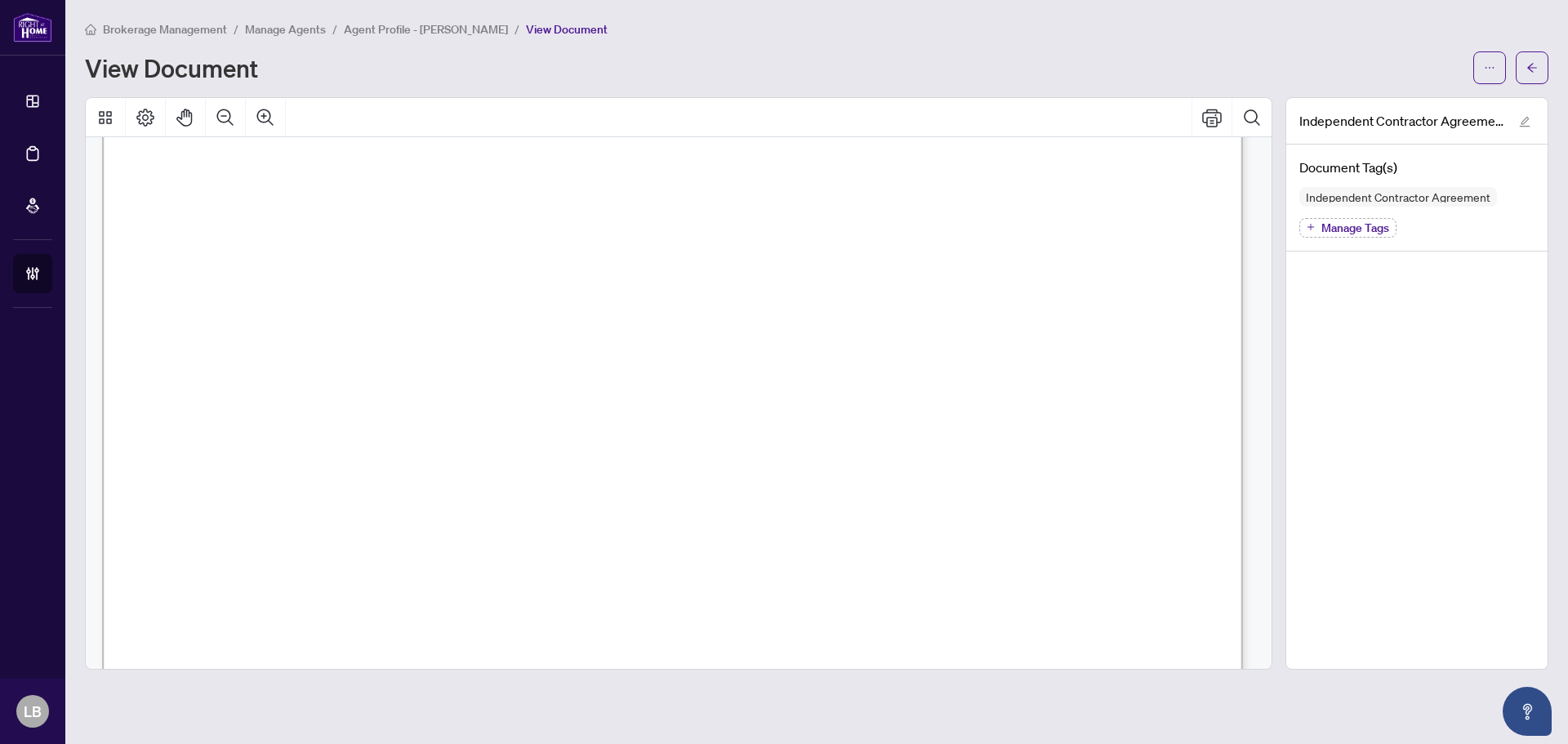
scroll to position [23181, 0]
click at [1488, 66] on icon "ellipsis" at bounding box center [1489, 67] width 11 height 11
click at [1414, 101] on span "Download" at bounding box center [1430, 102] width 125 height 18
click at [1524, 64] on button "button" at bounding box center [1531, 67] width 33 height 33
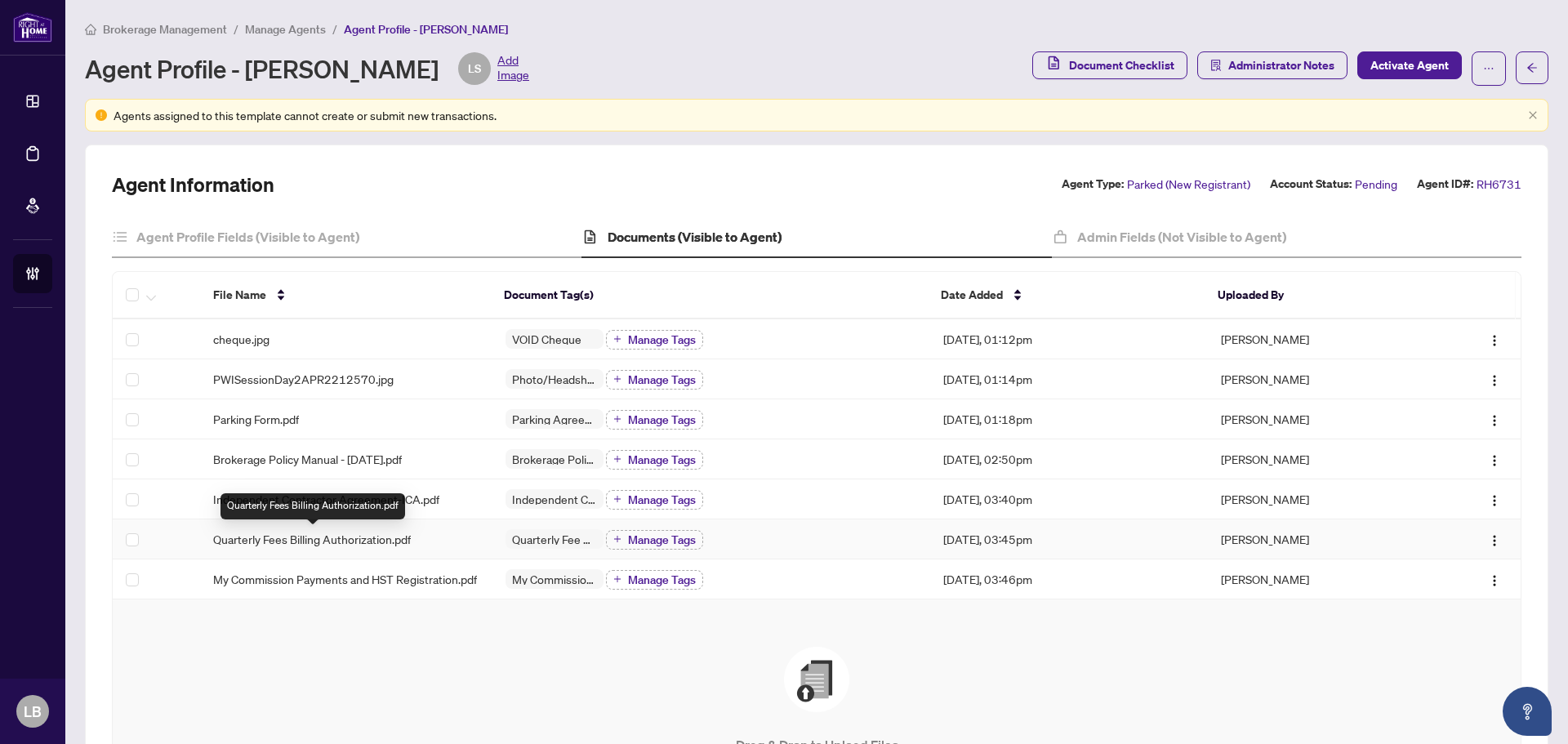
click at [256, 535] on span "Quarterly Fees Billing Authorization.pdf" at bounding box center [312, 538] width 198 height 18
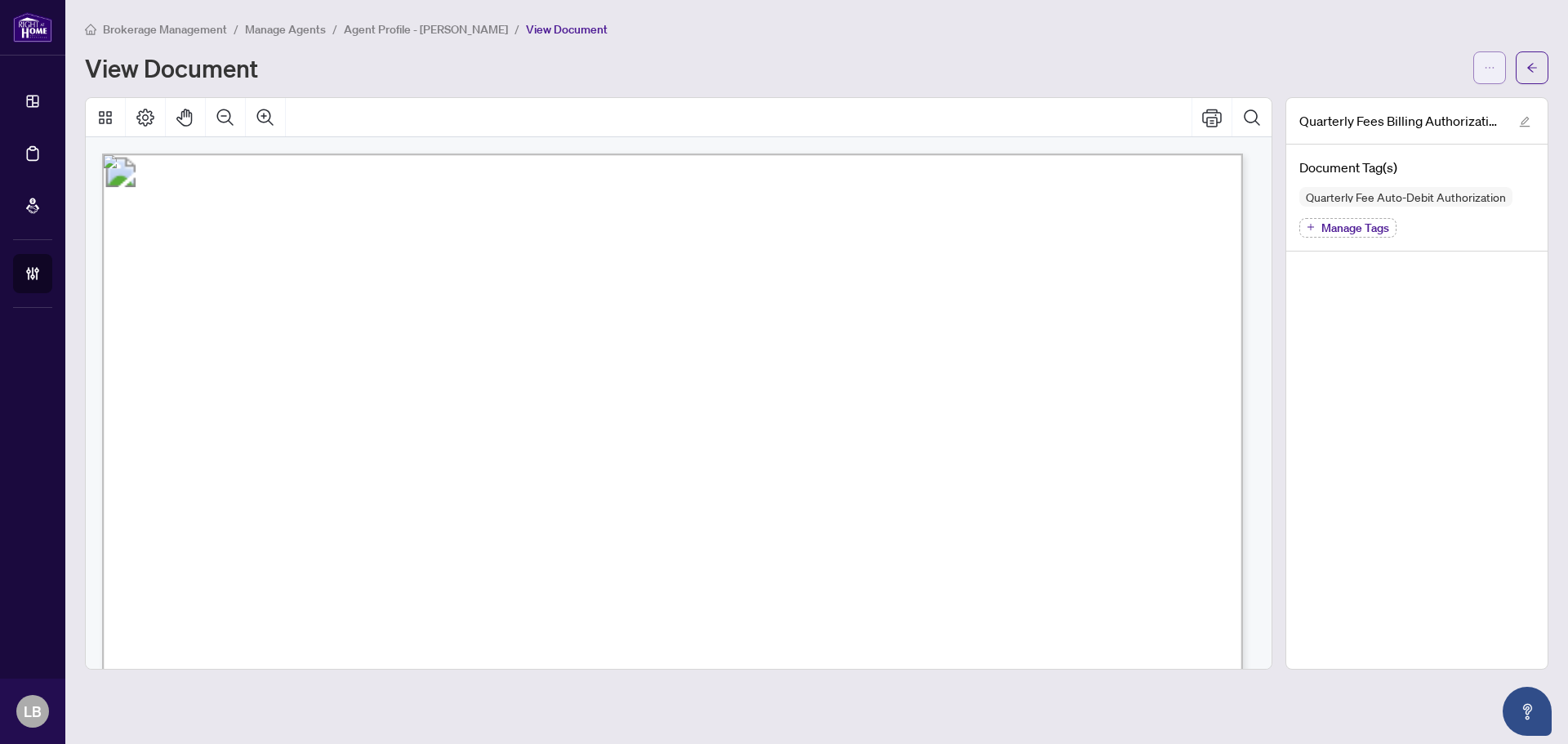
click at [1491, 65] on icon "ellipsis" at bounding box center [1489, 67] width 11 height 11
click at [1399, 98] on span "Download" at bounding box center [1430, 102] width 125 height 18
click at [1528, 66] on icon "arrow-left" at bounding box center [1531, 67] width 11 height 11
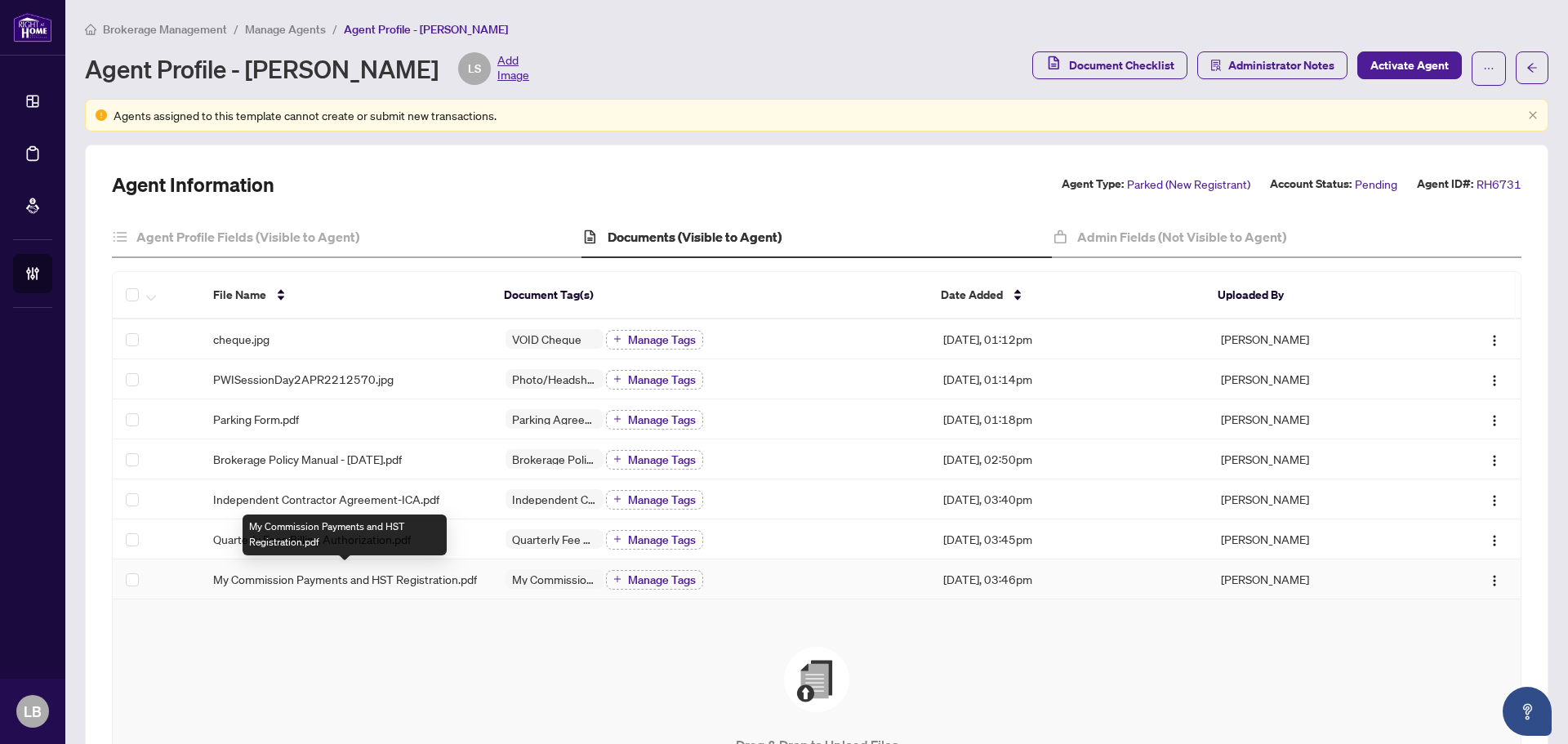
click at [269, 581] on span "My Commission Payments and HST Registration.pdf" at bounding box center [345, 578] width 264 height 18
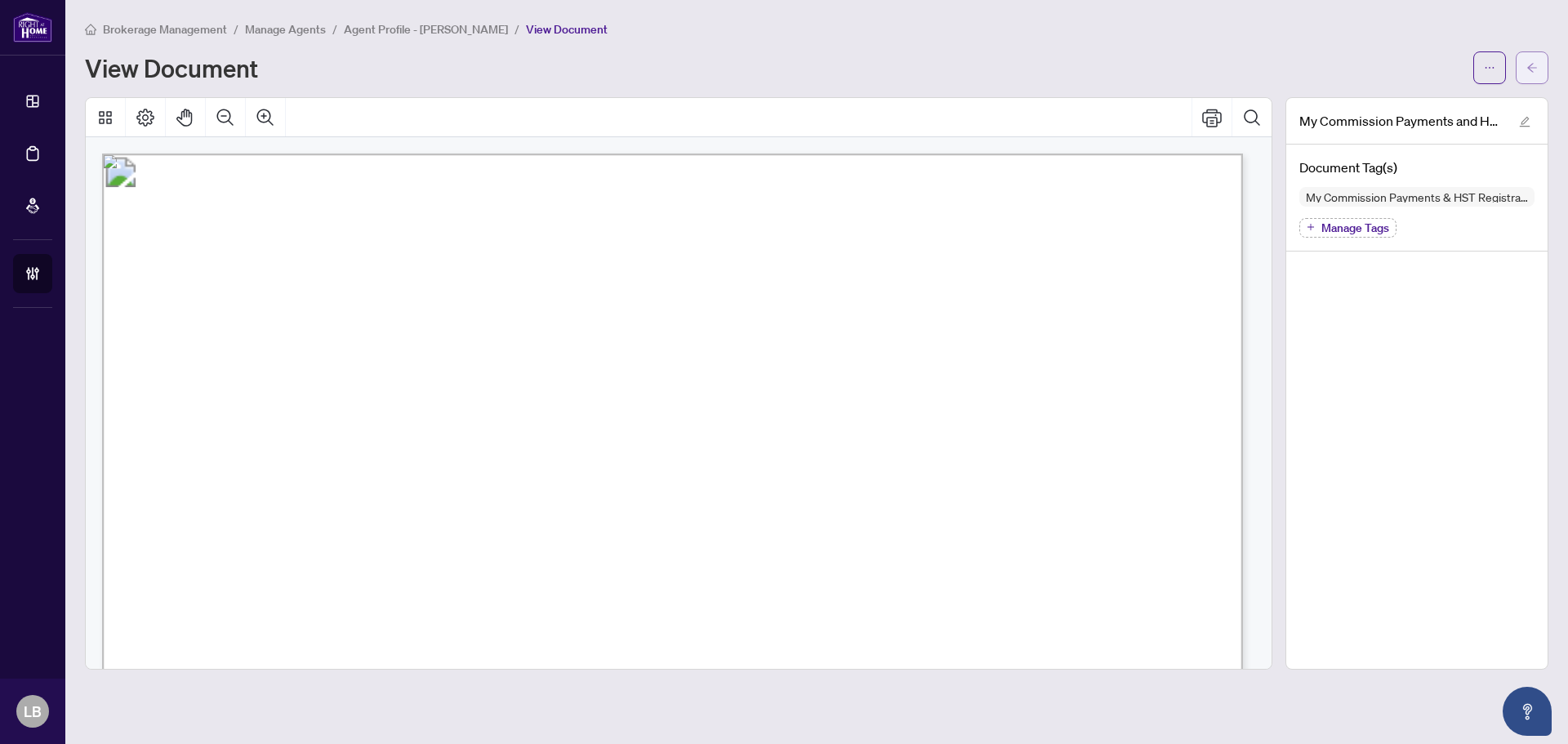
click at [1536, 69] on icon "arrow-left" at bounding box center [1531, 67] width 11 height 11
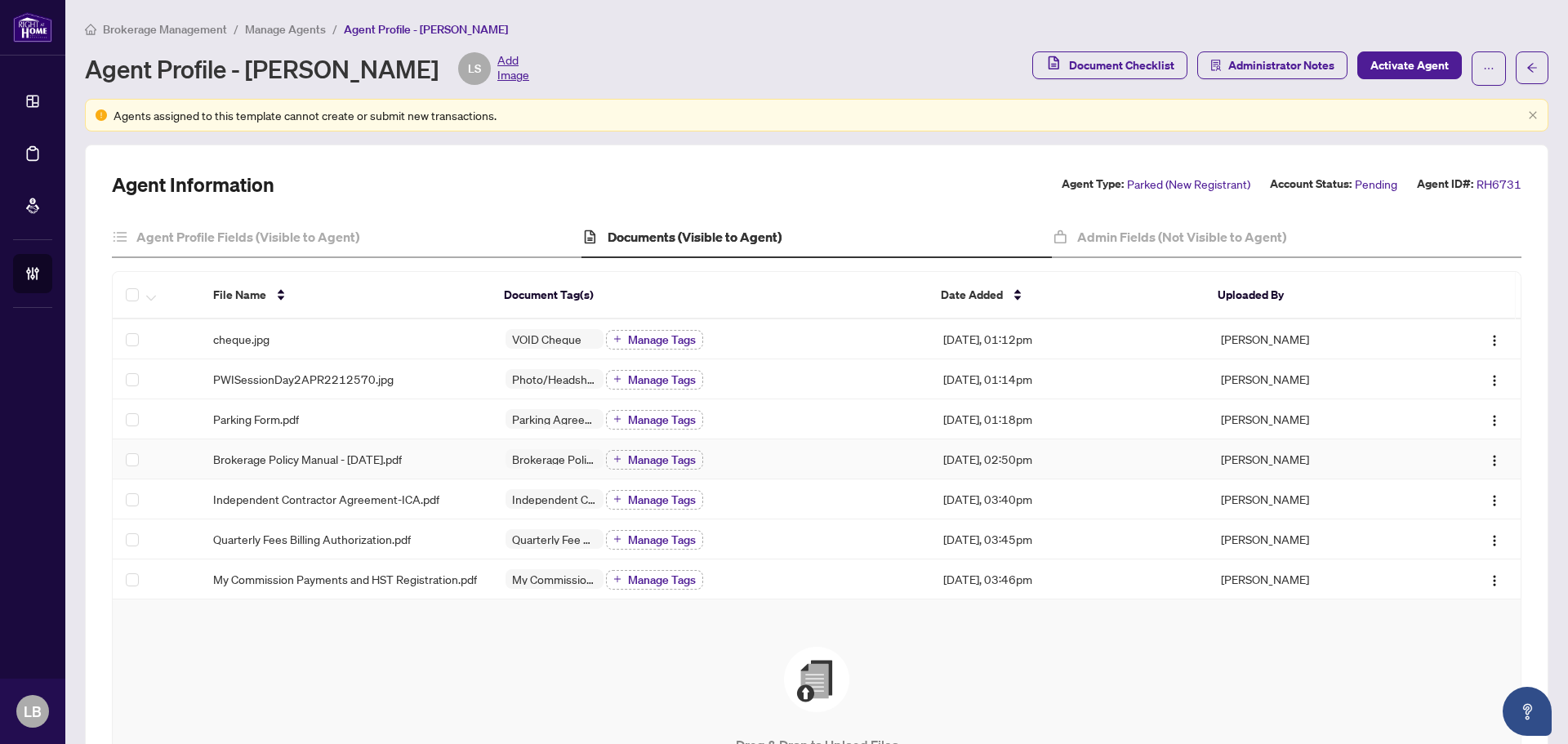
scroll to position [243, 0]
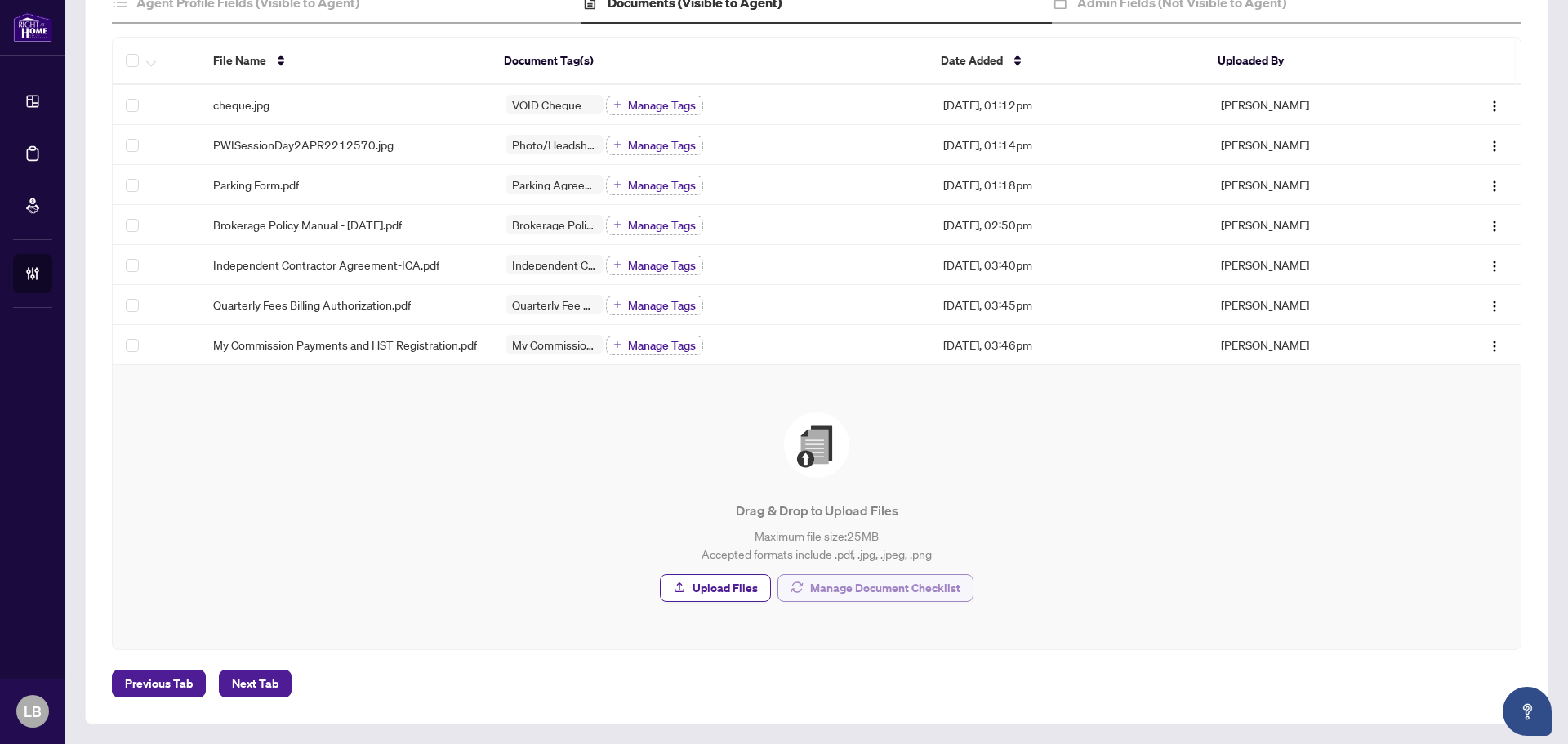
click at [824, 591] on span "Manage Document Checklist" at bounding box center [885, 588] width 150 height 26
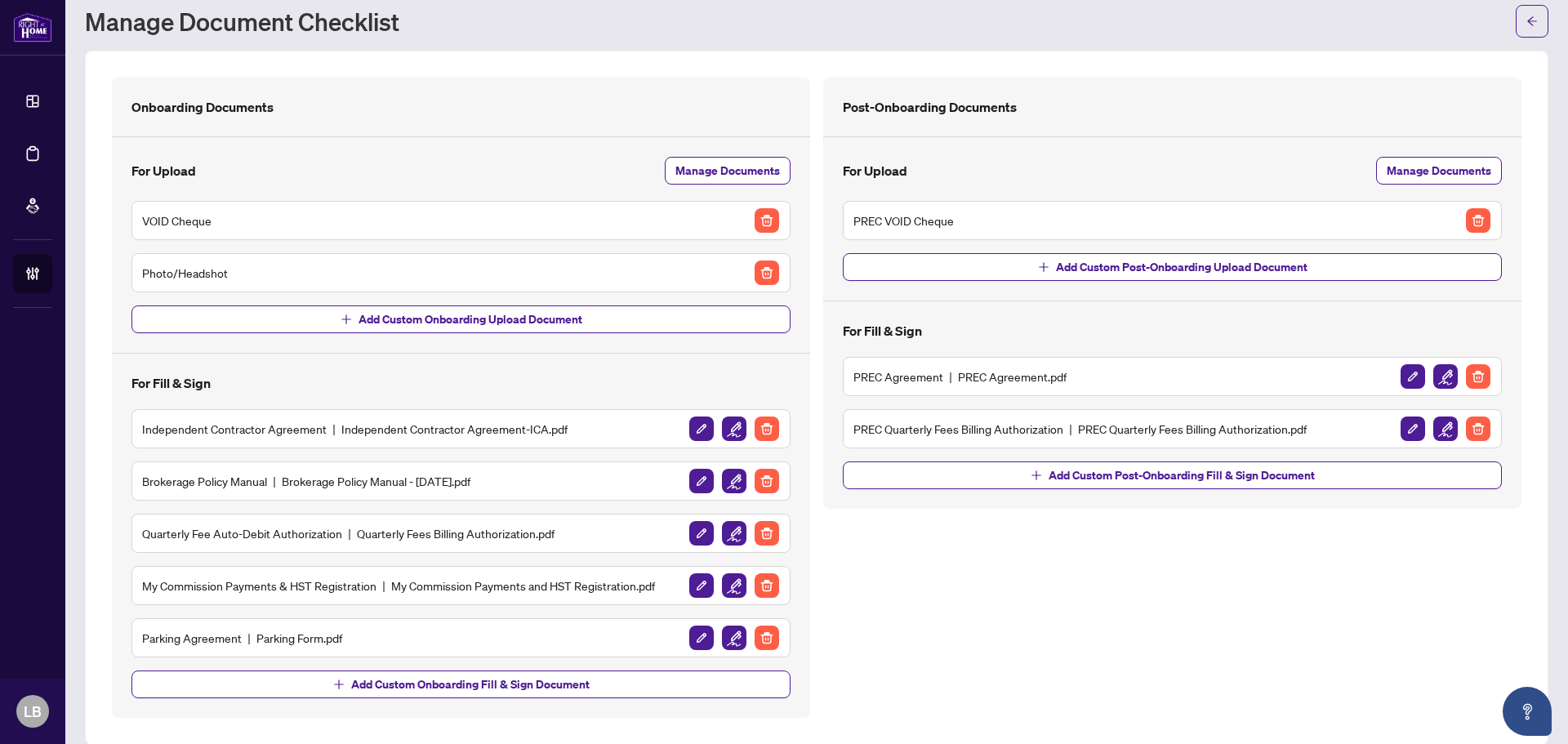
scroll to position [66, 0]
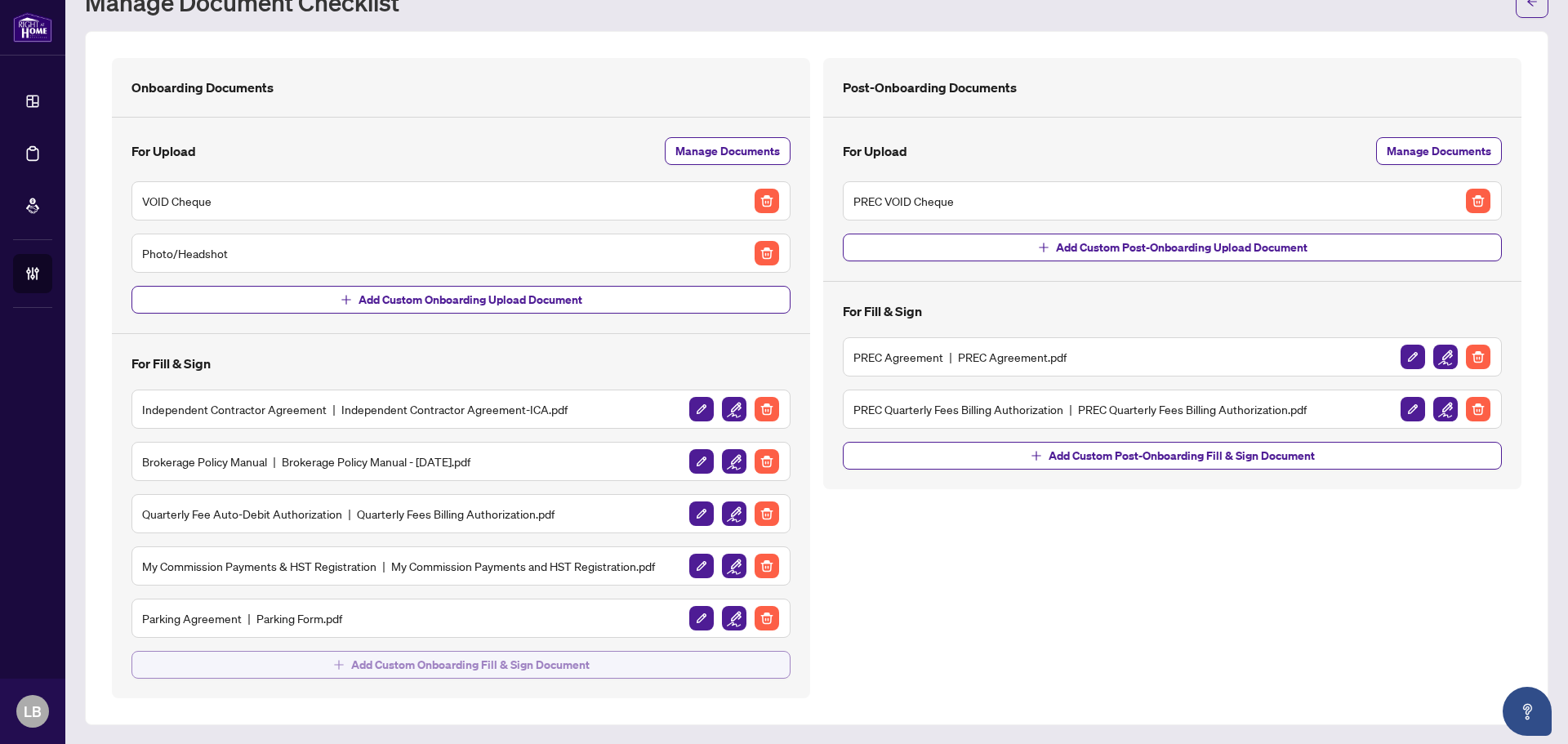
click at [479, 664] on span "Add Custom Onboarding Fill & Sign Document" at bounding box center [470, 664] width 239 height 26
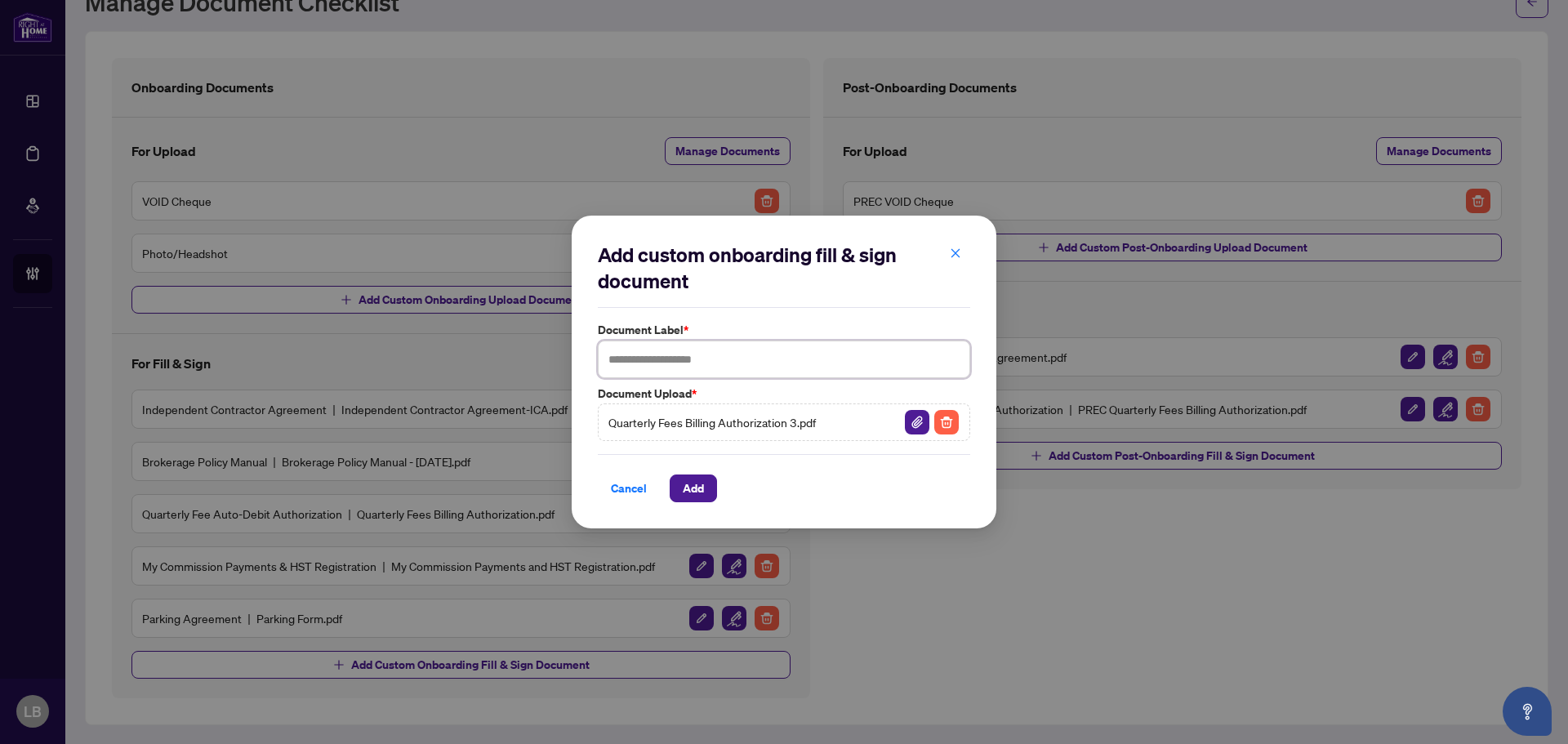
click at [699, 360] on input "text" at bounding box center [784, 359] width 373 height 37
type input "**********"
click at [688, 490] on span "Add" at bounding box center [693, 489] width 22 height 26
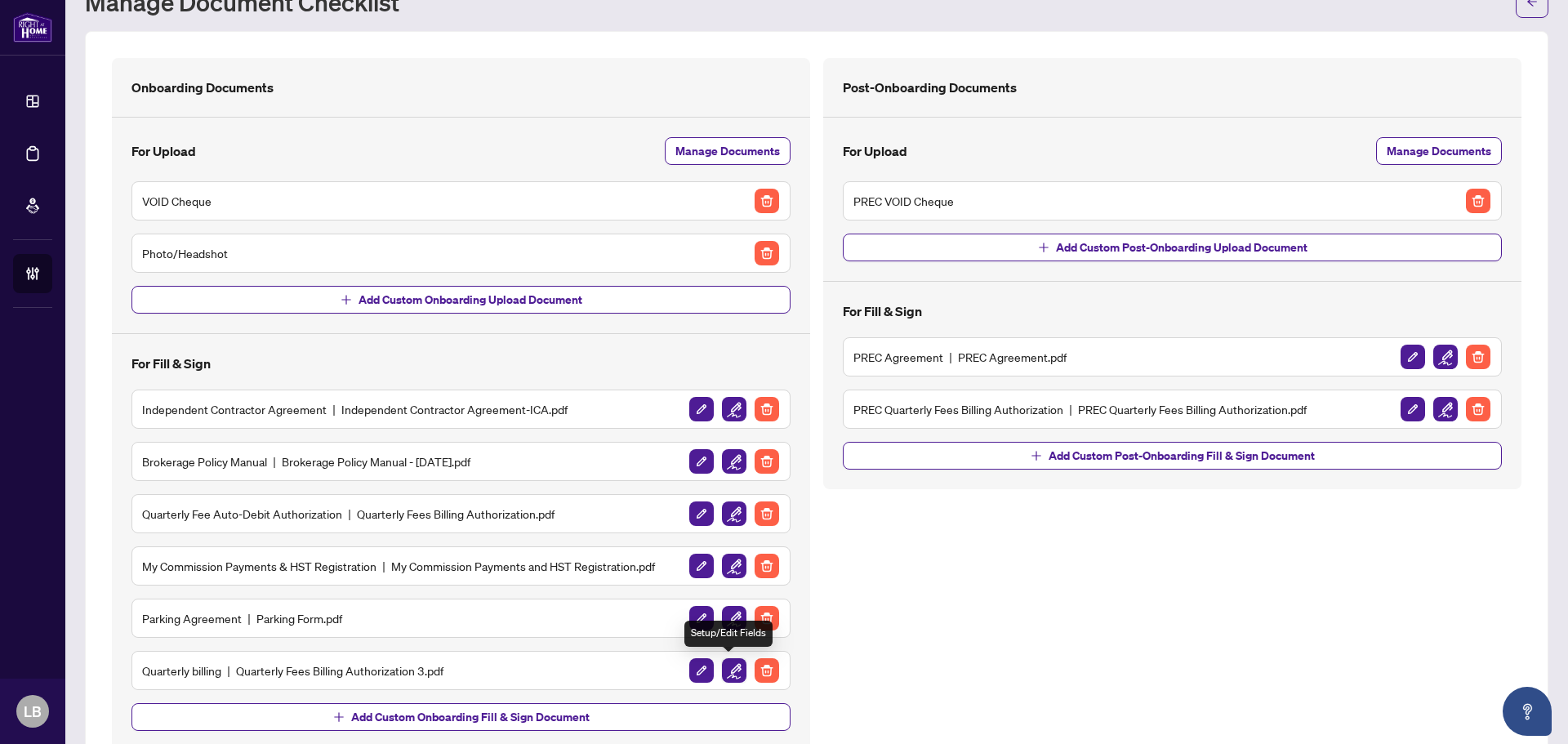
click at [725, 673] on img "button" at bounding box center [734, 670] width 24 height 24
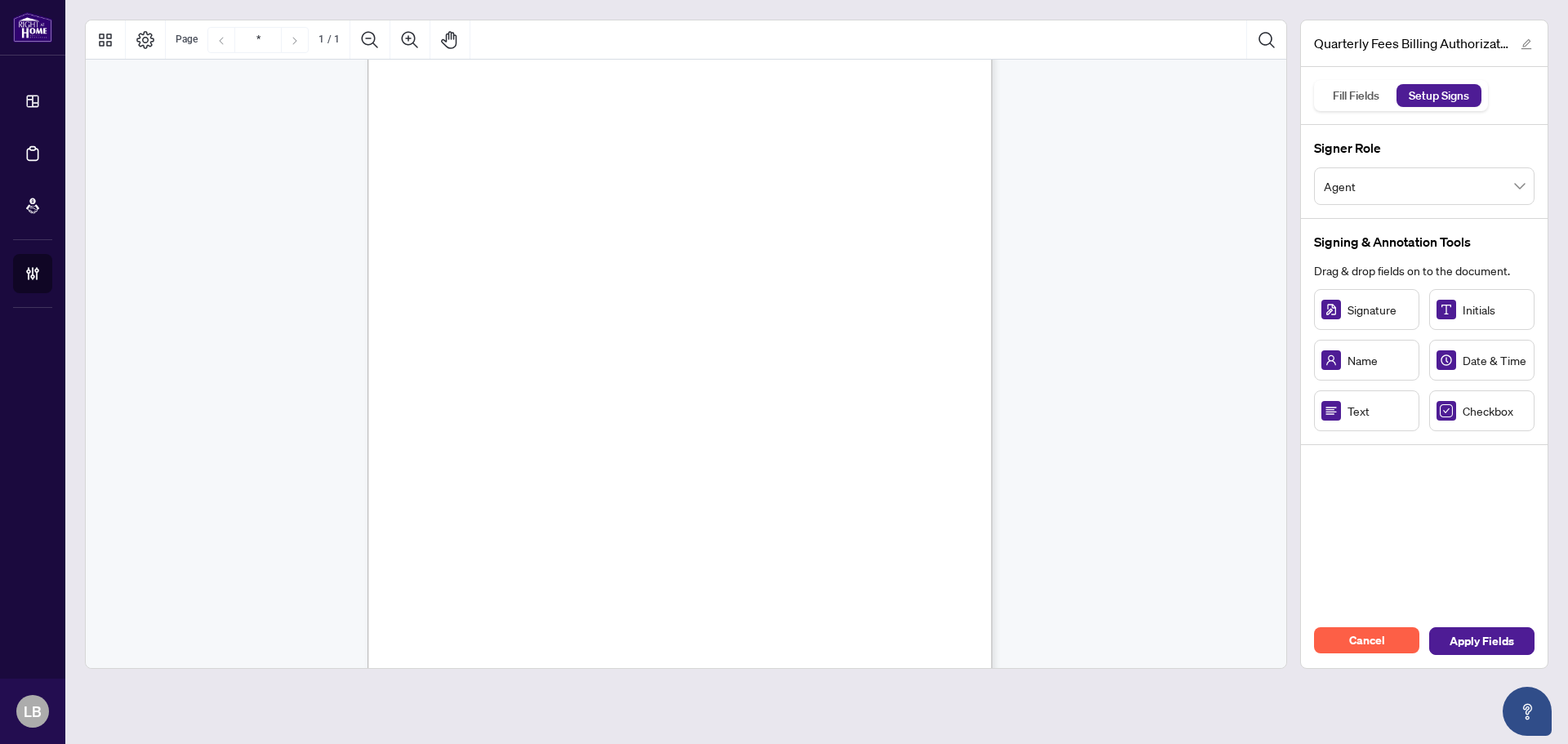
scroll to position [163, 0]
drag, startPoint x: 626, startPoint y: 375, endPoint x: 597, endPoint y: 375, distance: 29.0
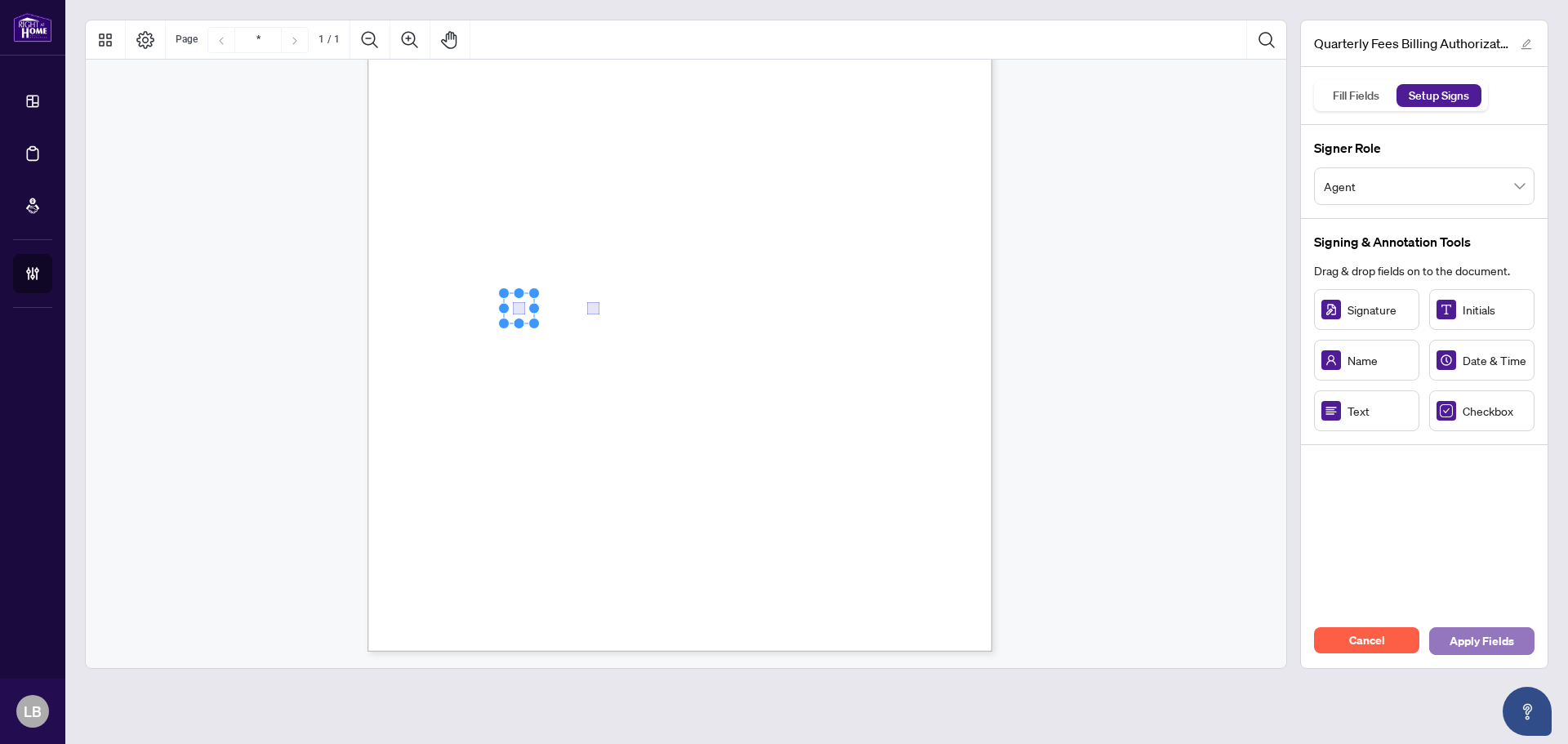
click at [1492, 644] on span "Apply Fields" at bounding box center [1481, 641] width 65 height 26
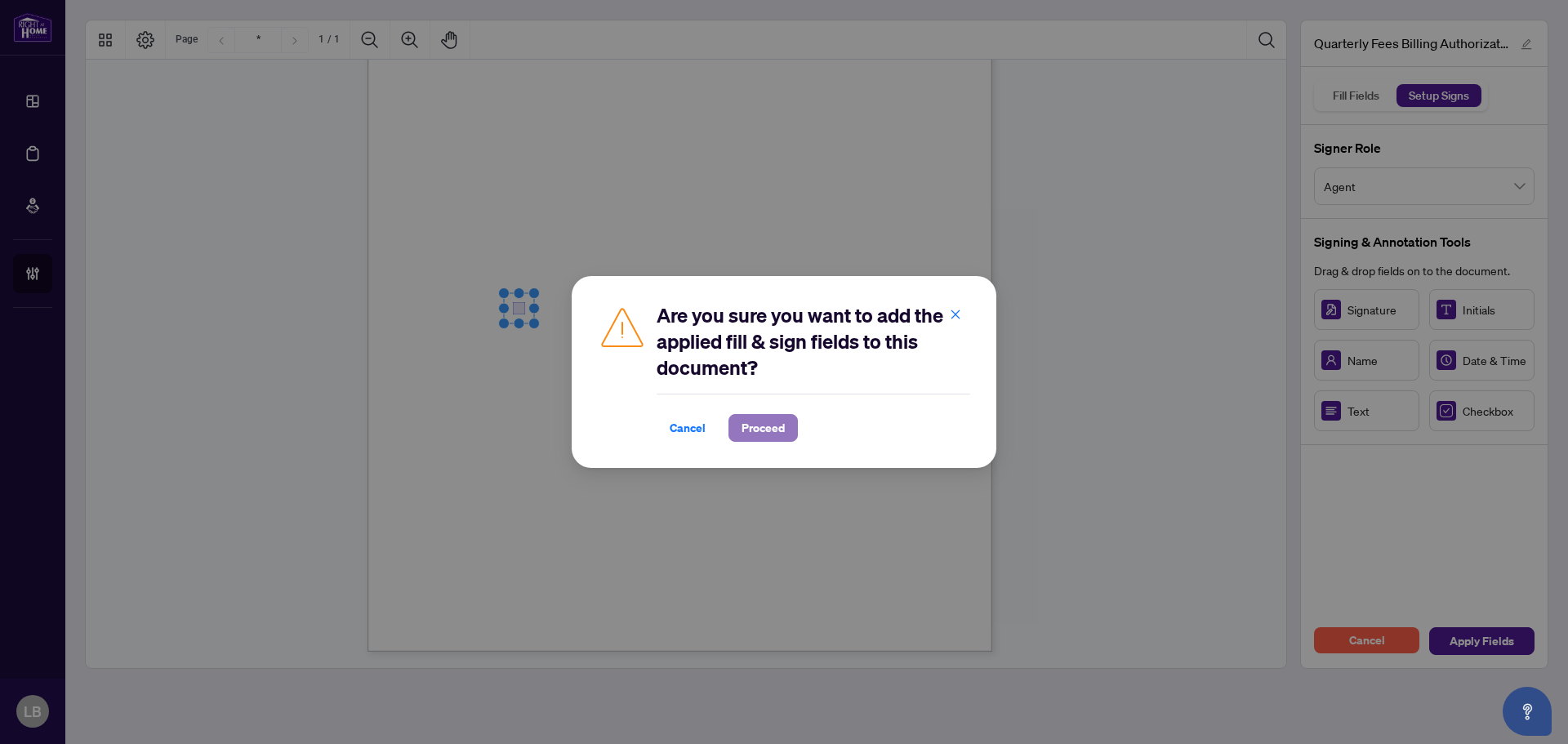
click at [778, 422] on span "Proceed" at bounding box center [763, 428] width 43 height 26
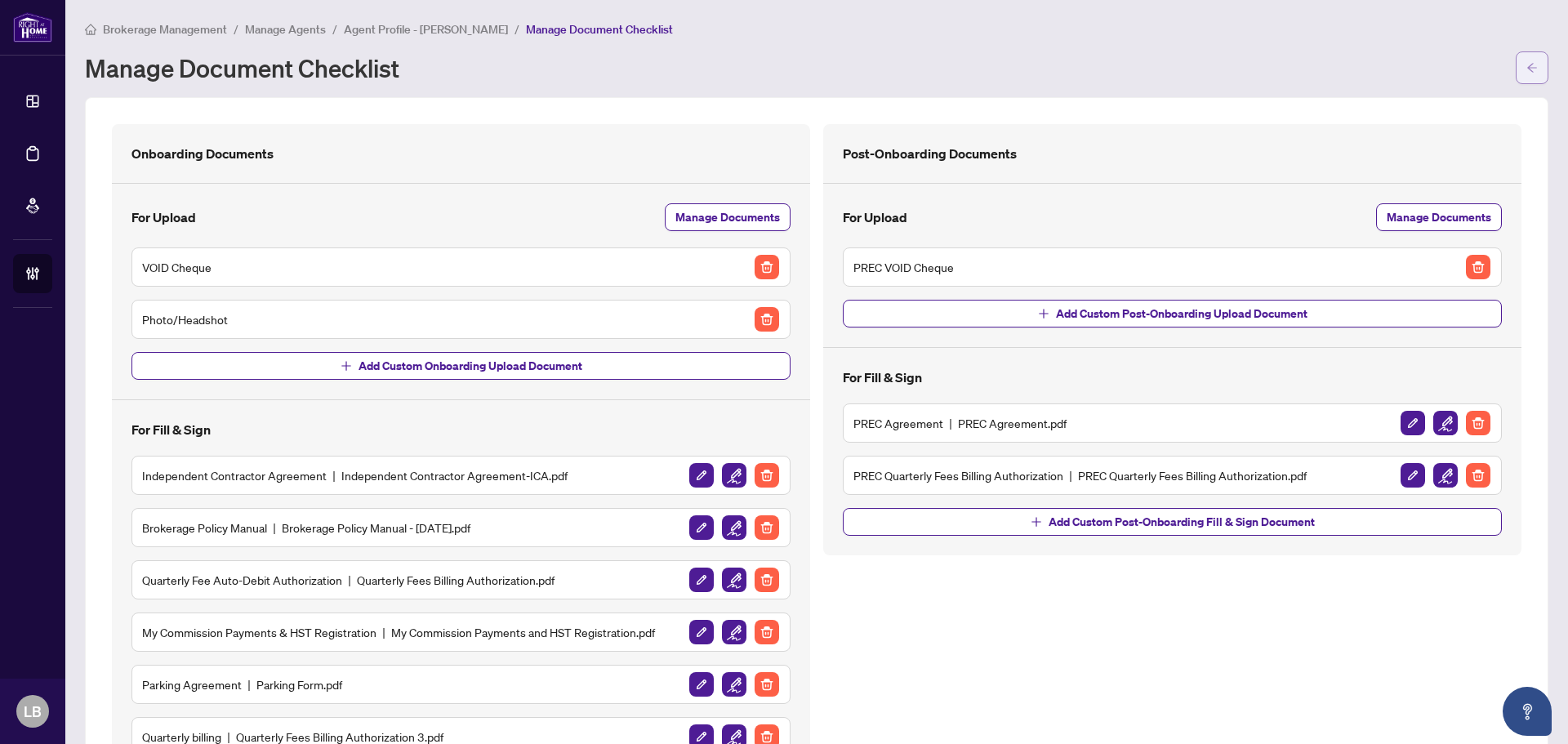
click at [1525, 65] on button "button" at bounding box center [1531, 67] width 33 height 33
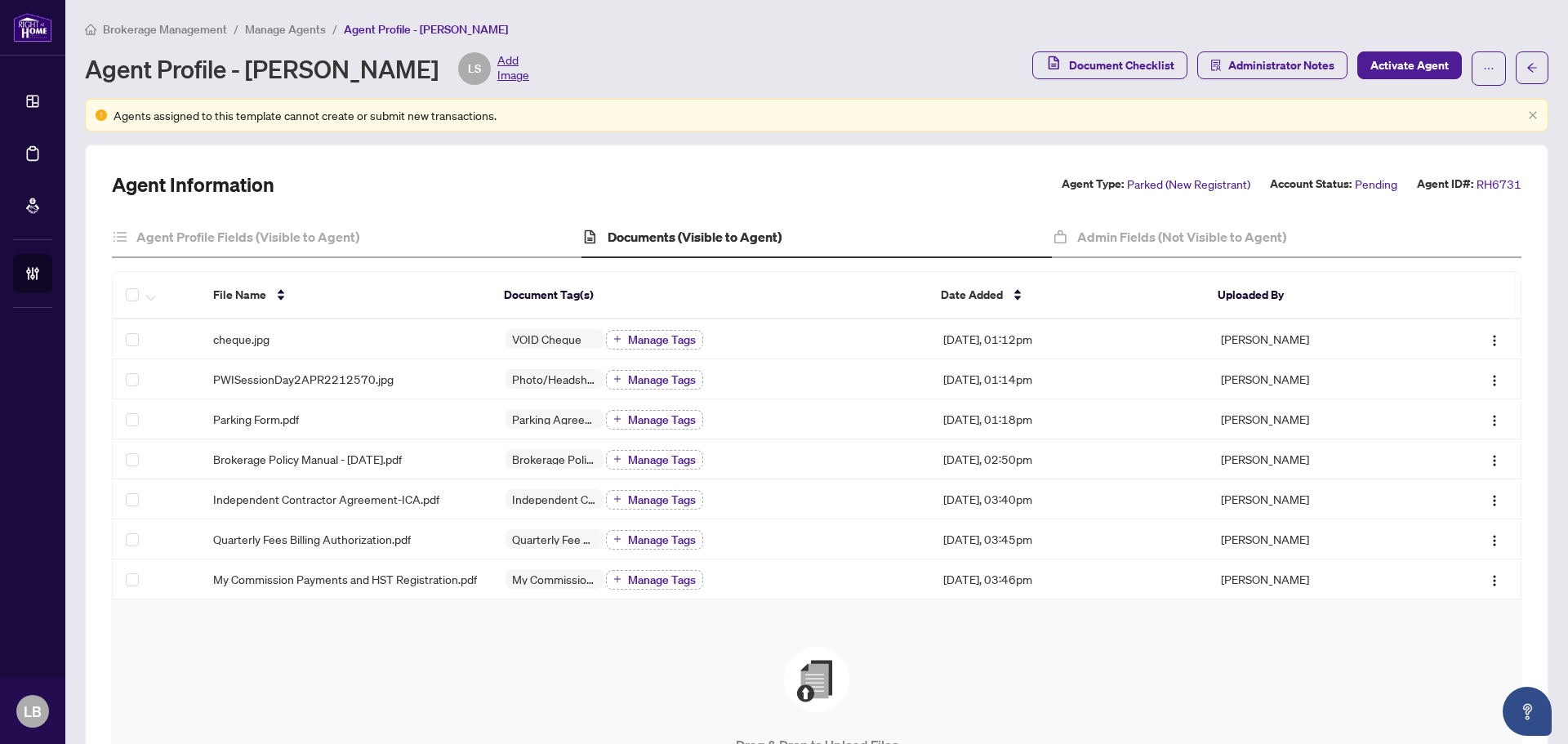
click at [714, 235] on h4 "Documents (Visible to Agent)" at bounding box center [695, 236] width 174 height 20
click at [1487, 375] on img "button" at bounding box center [1494, 380] width 13 height 13
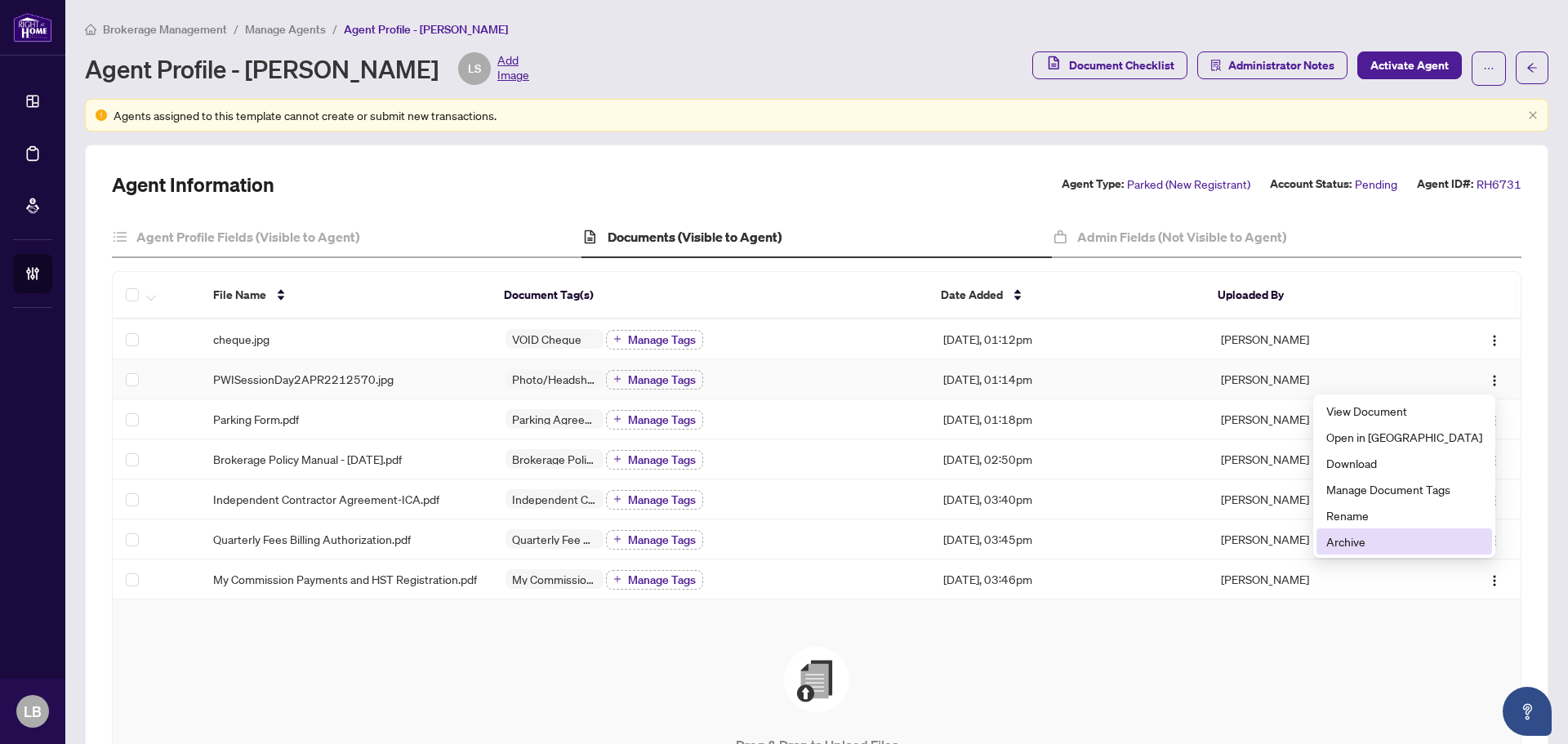
click at [1387, 543] on span "Archive" at bounding box center [1403, 541] width 156 height 18
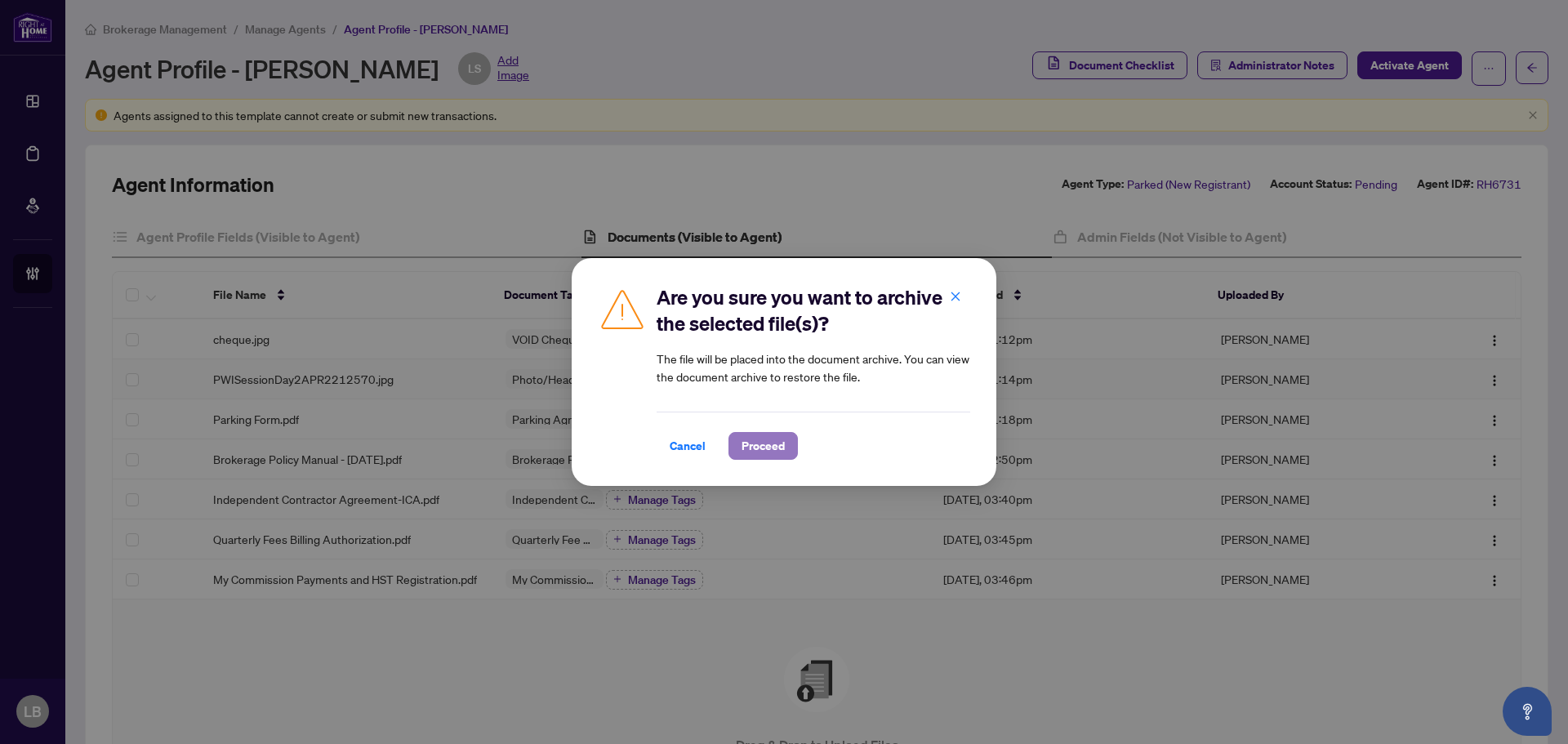
click at [759, 453] on span "Proceed" at bounding box center [763, 445] width 43 height 26
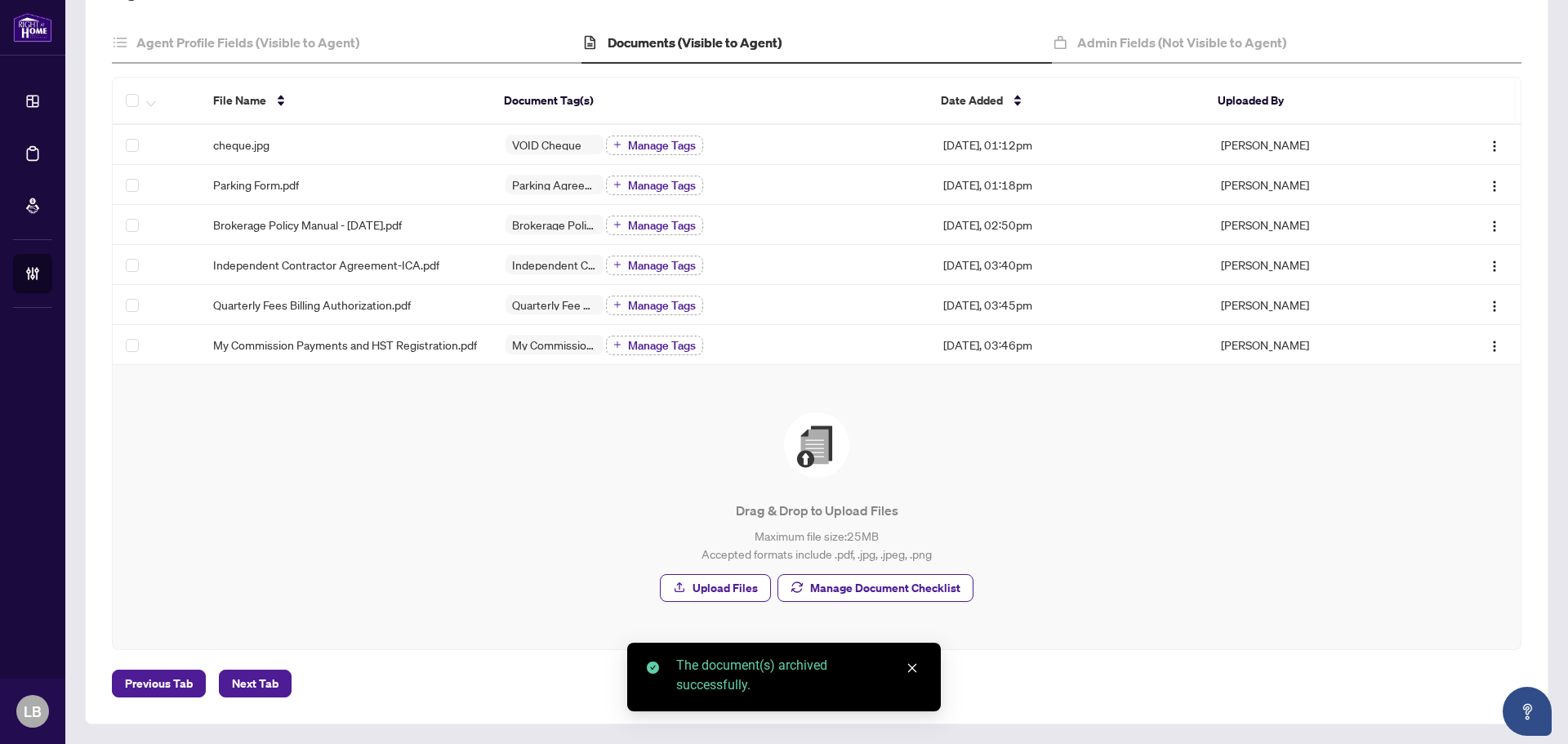
scroll to position [203, 0]
click at [832, 584] on span "Manage Document Checklist" at bounding box center [885, 588] width 150 height 26
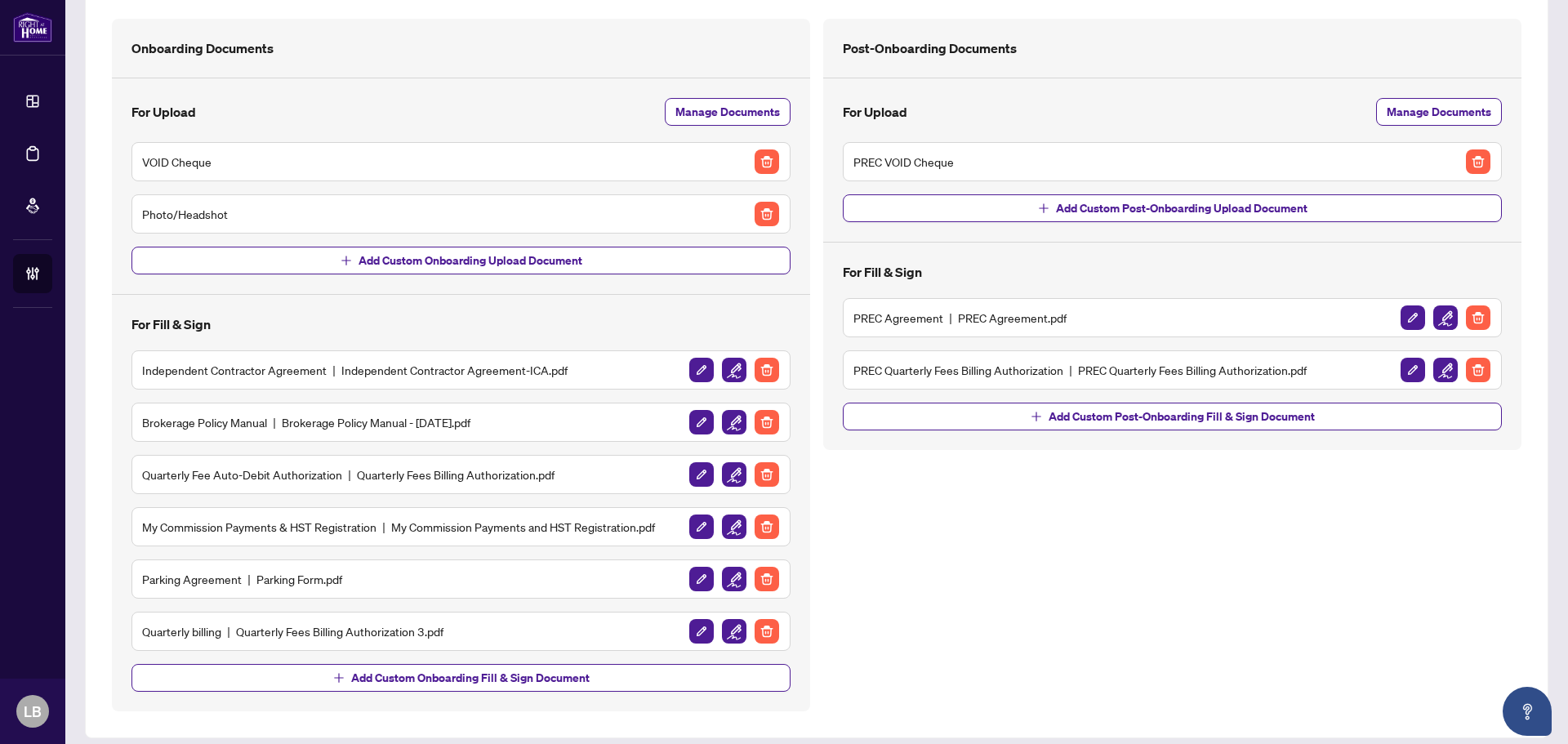
scroll to position [118, 0]
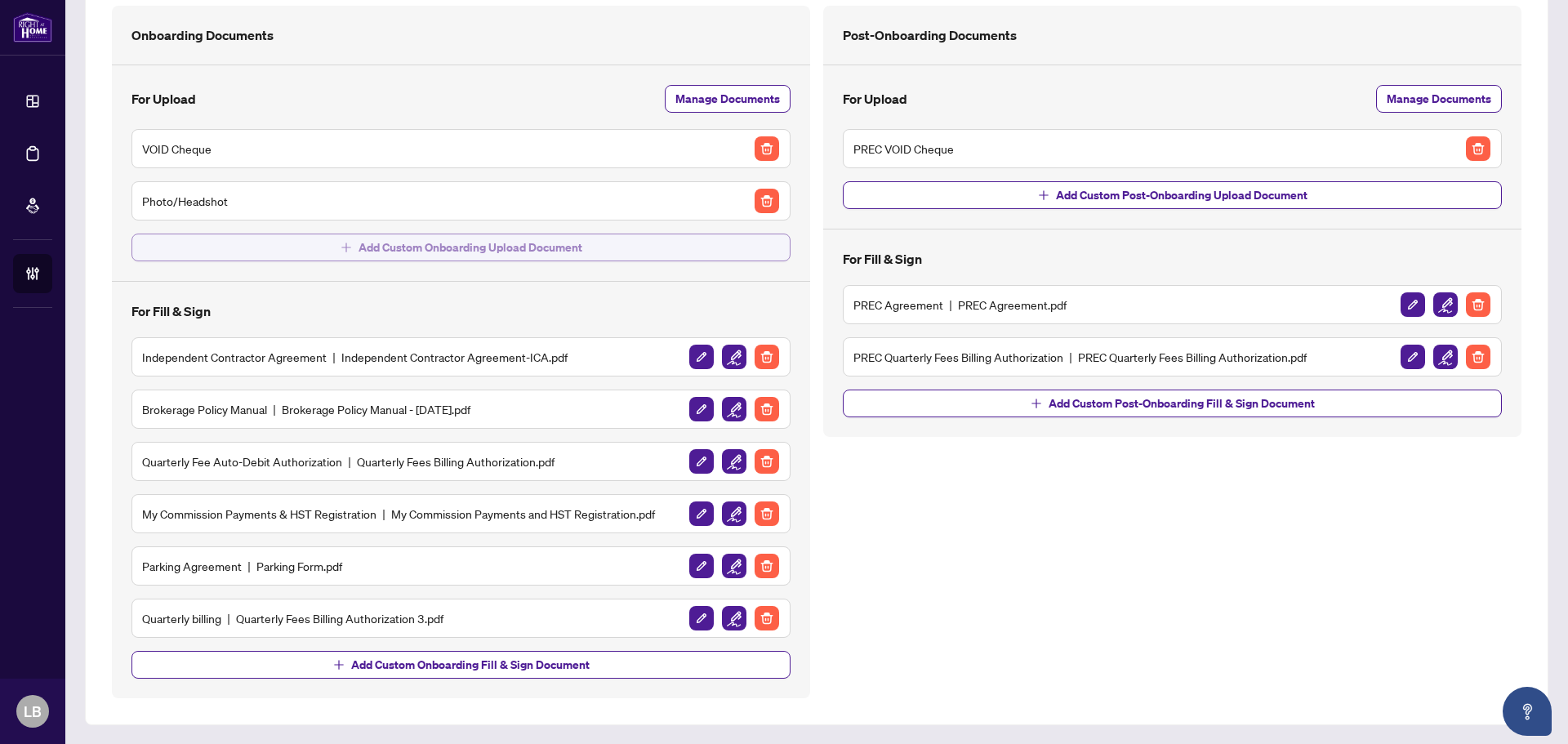
click at [507, 245] on span "Add Custom Onboarding Upload Document" at bounding box center [470, 247] width 224 height 26
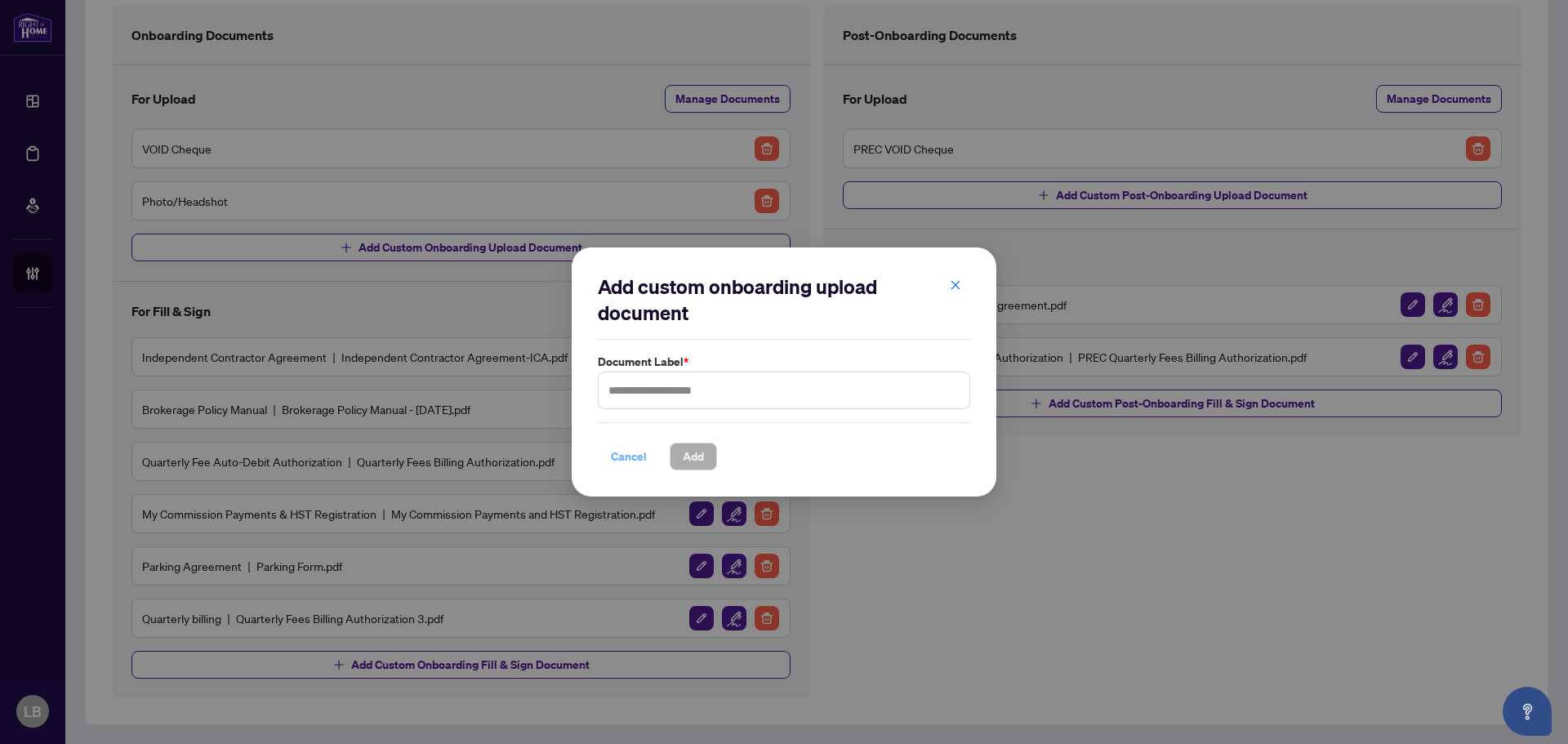
click at [623, 455] on span "Cancel" at bounding box center [628, 457] width 36 height 26
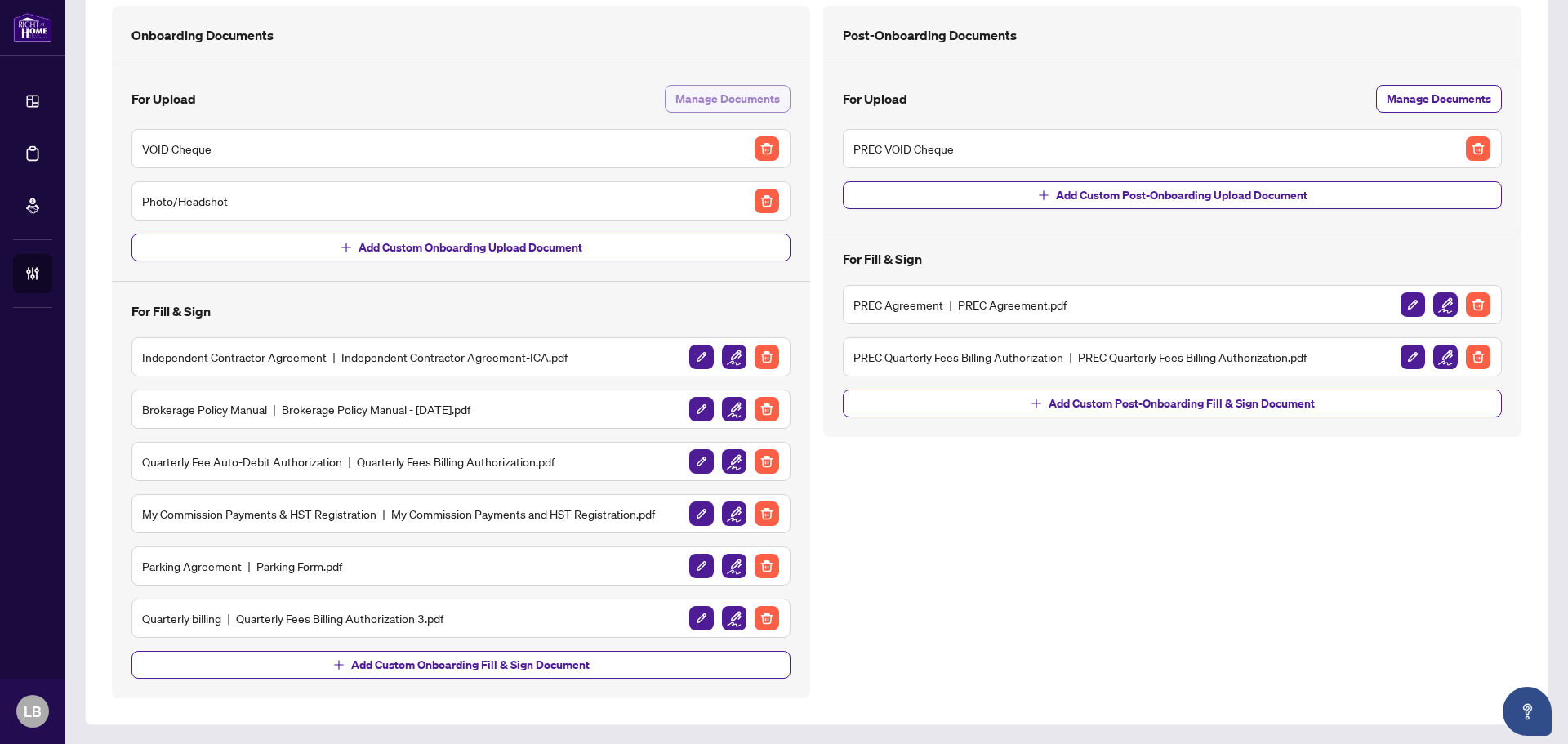
click at [700, 99] on span "Manage Documents" at bounding box center [727, 99] width 105 height 26
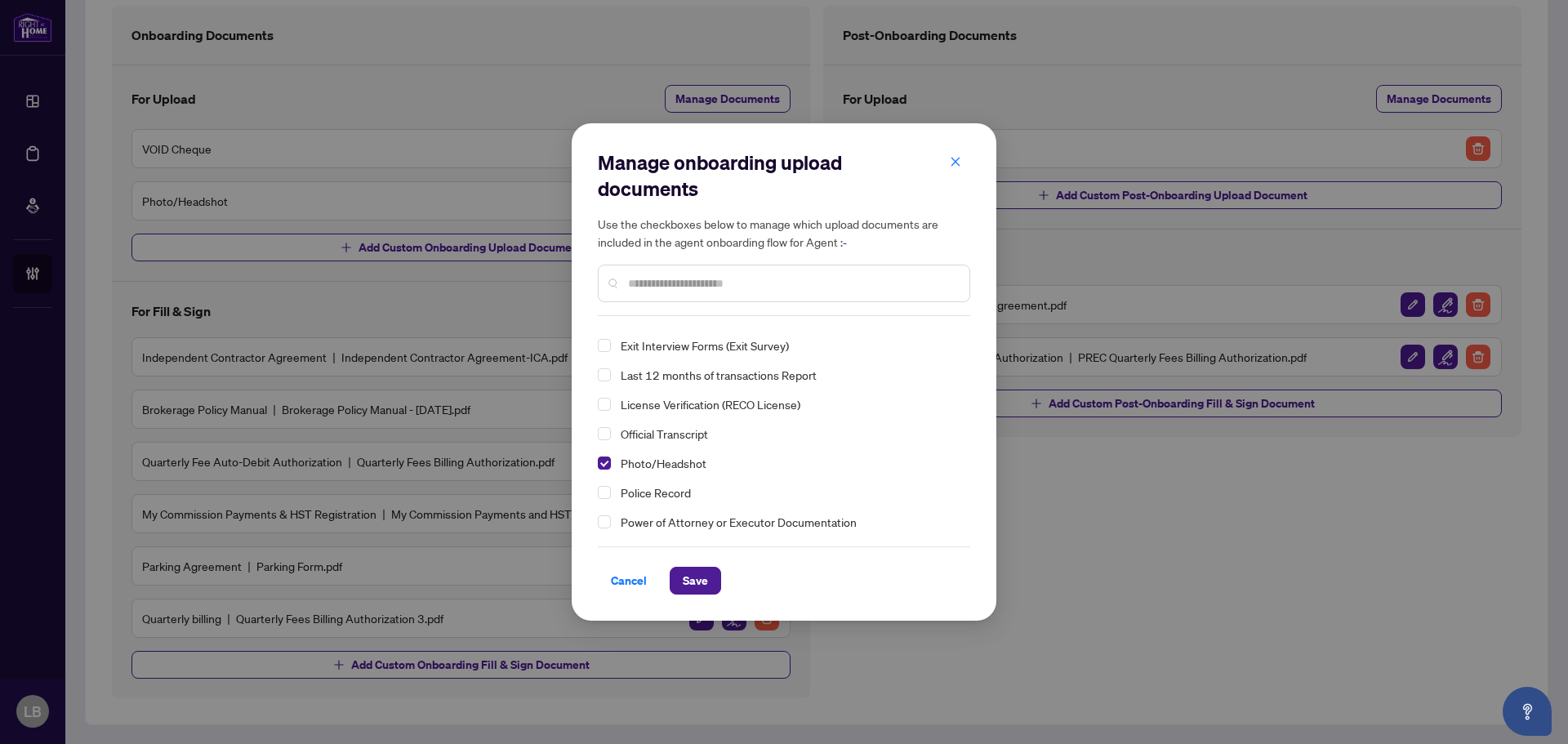
scroll to position [163, 0]
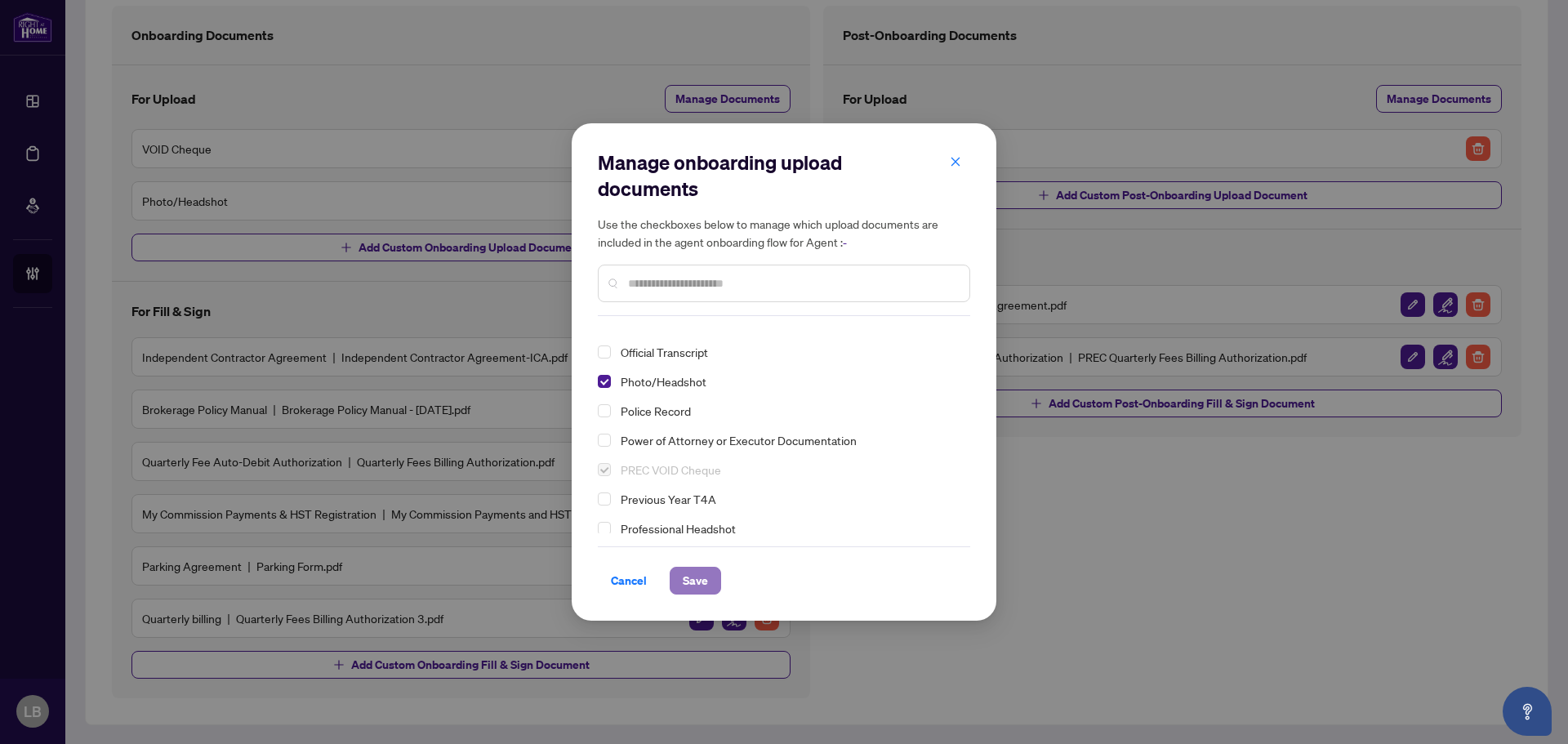
click at [689, 578] on span "Save" at bounding box center [695, 580] width 25 height 26
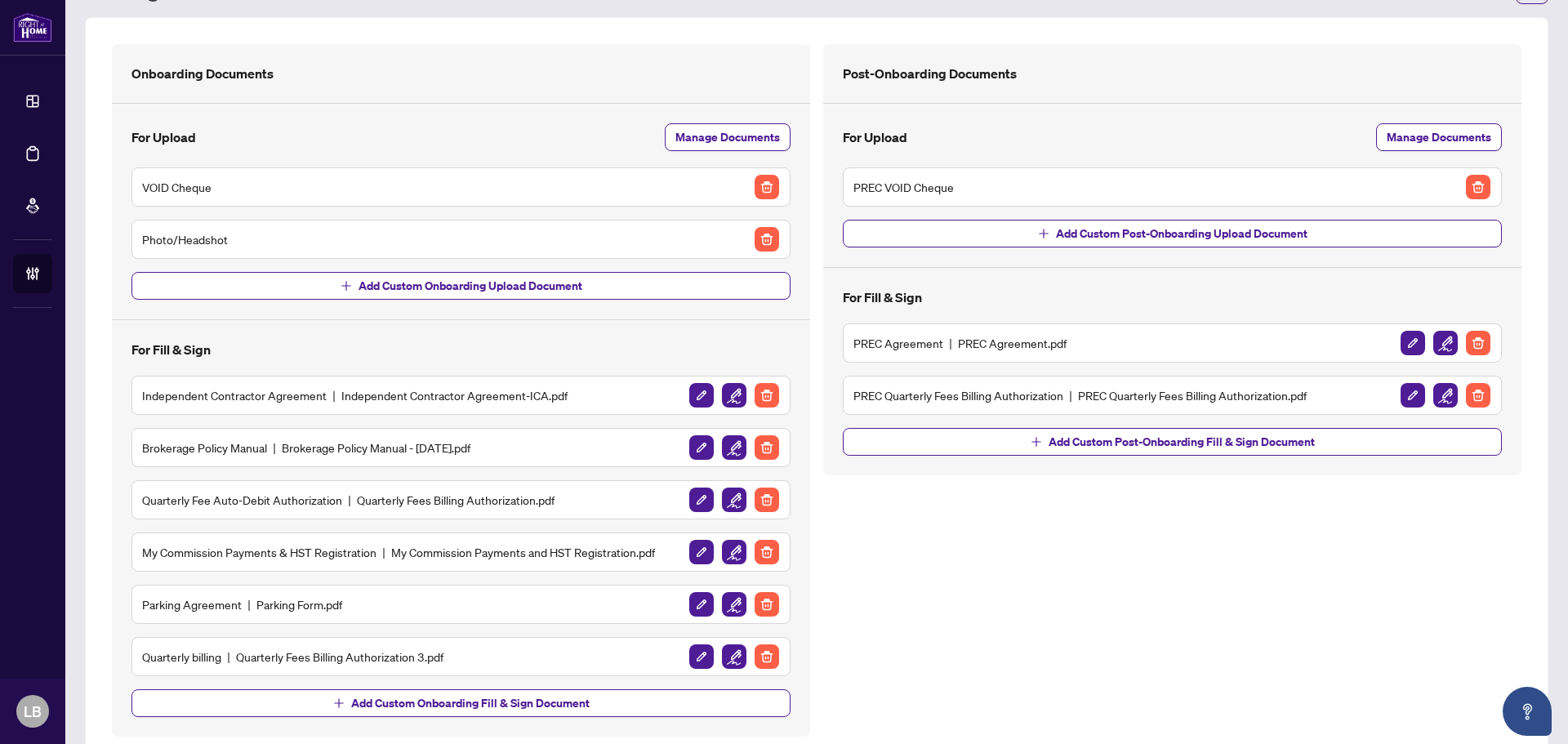
scroll to position [118, 0]
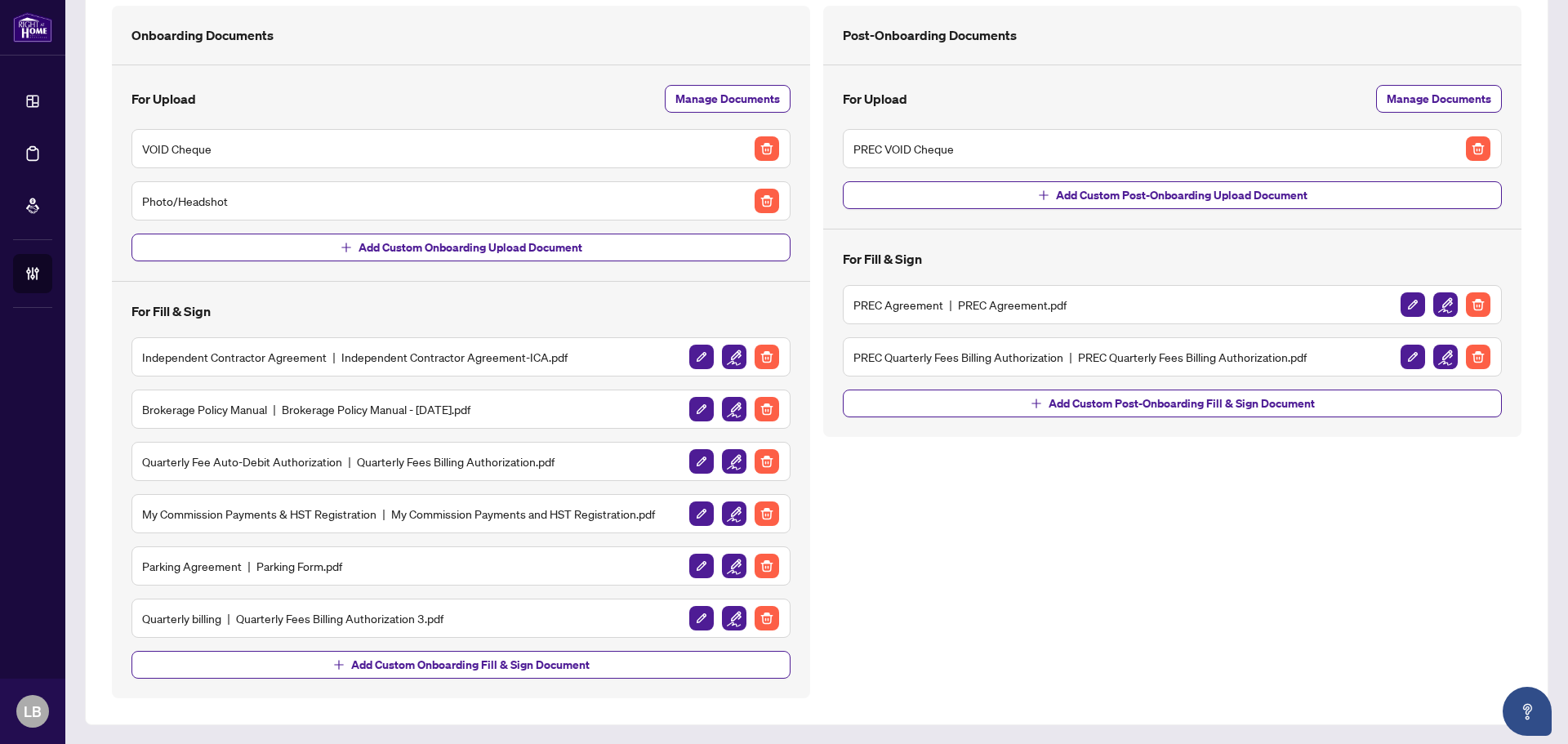
click at [223, 460] on h5 "Quarterly Fee Auto-Debit Authorization Quarterly Fees Billing Authorization.pdf" at bounding box center [348, 460] width 412 height 18
click at [727, 460] on img "button" at bounding box center [734, 461] width 24 height 24
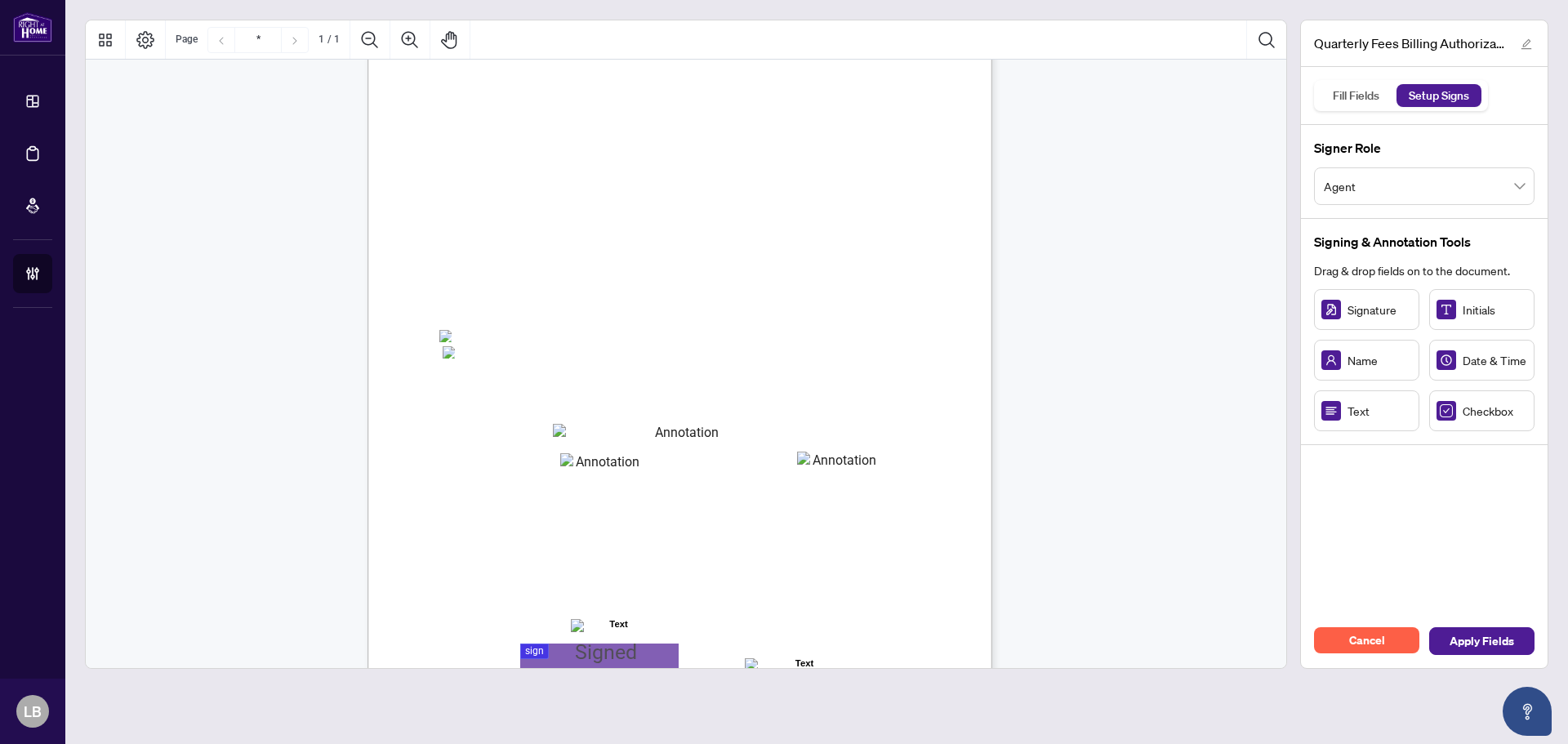
scroll to position [233, 0]
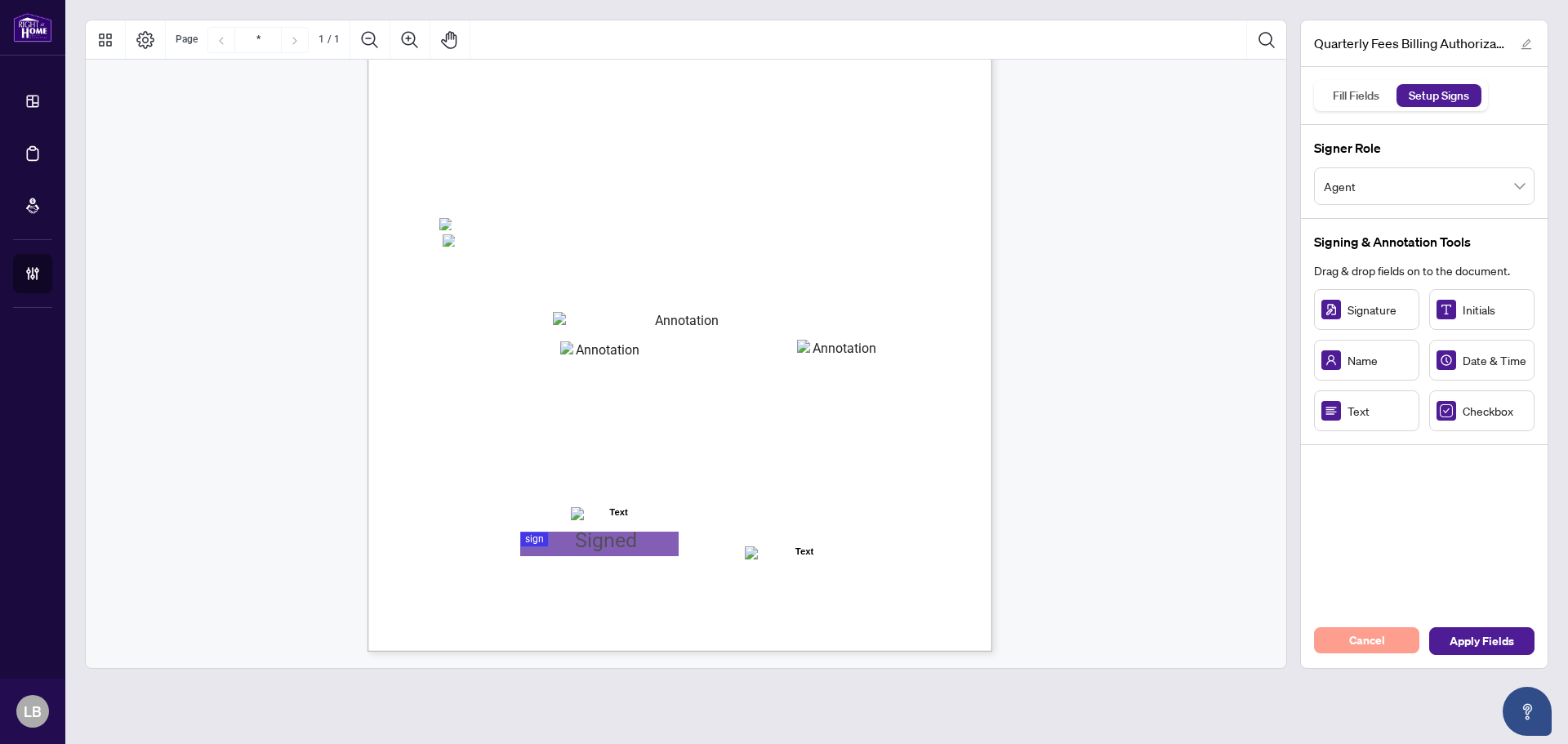
click at [1386, 640] on button "Cancel" at bounding box center [1366, 640] width 106 height 26
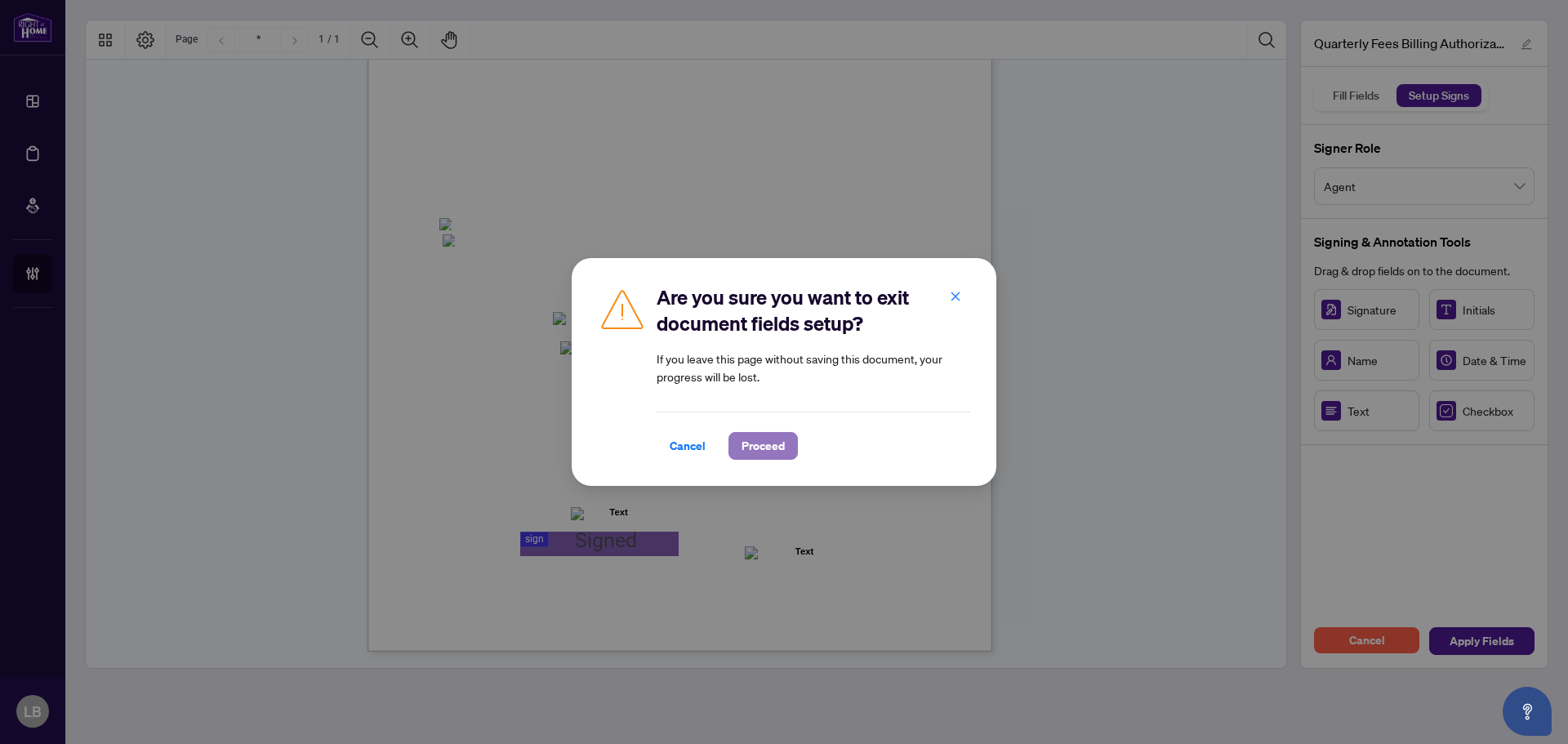
click at [787, 442] on button "Proceed" at bounding box center [763, 445] width 69 height 28
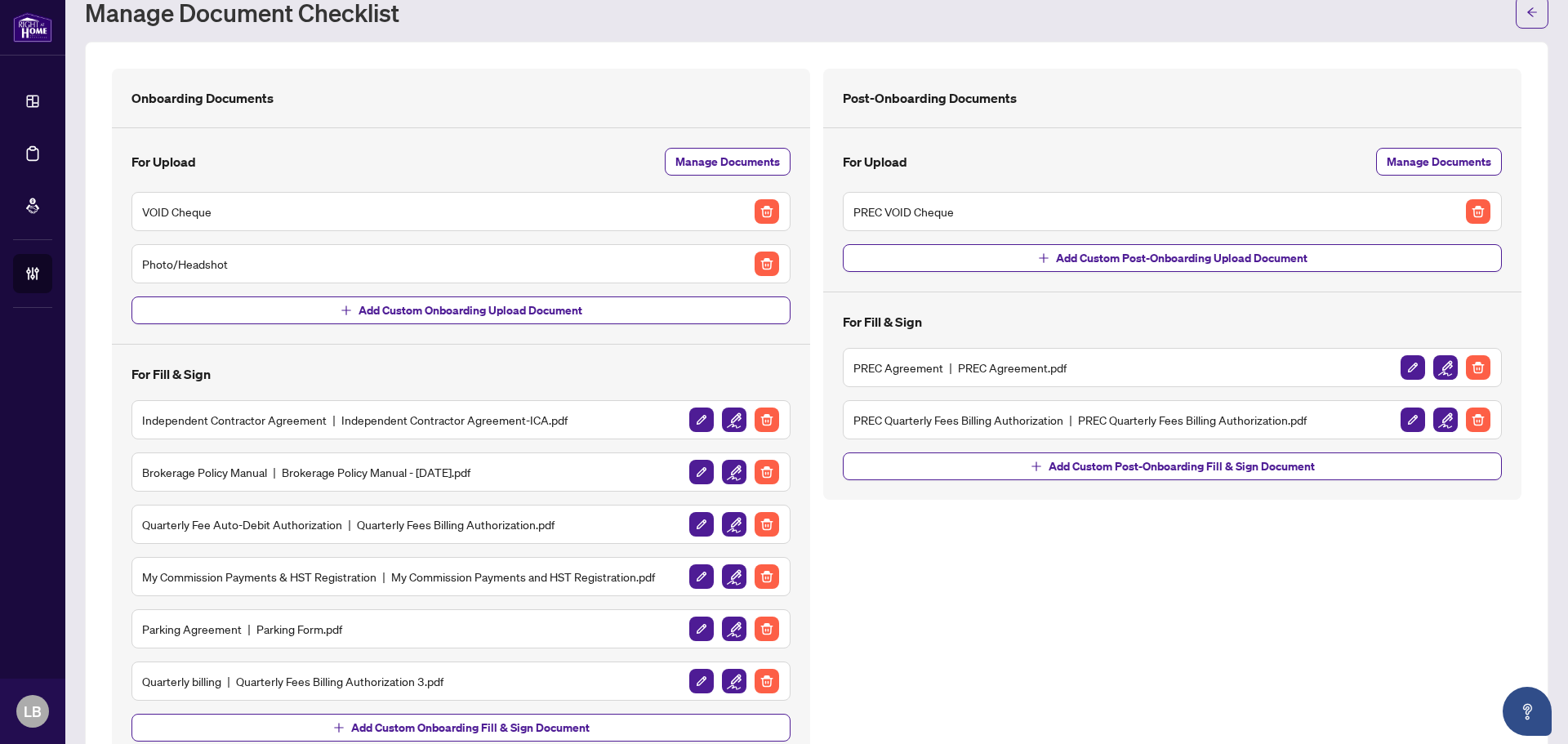
scroll to position [118, 0]
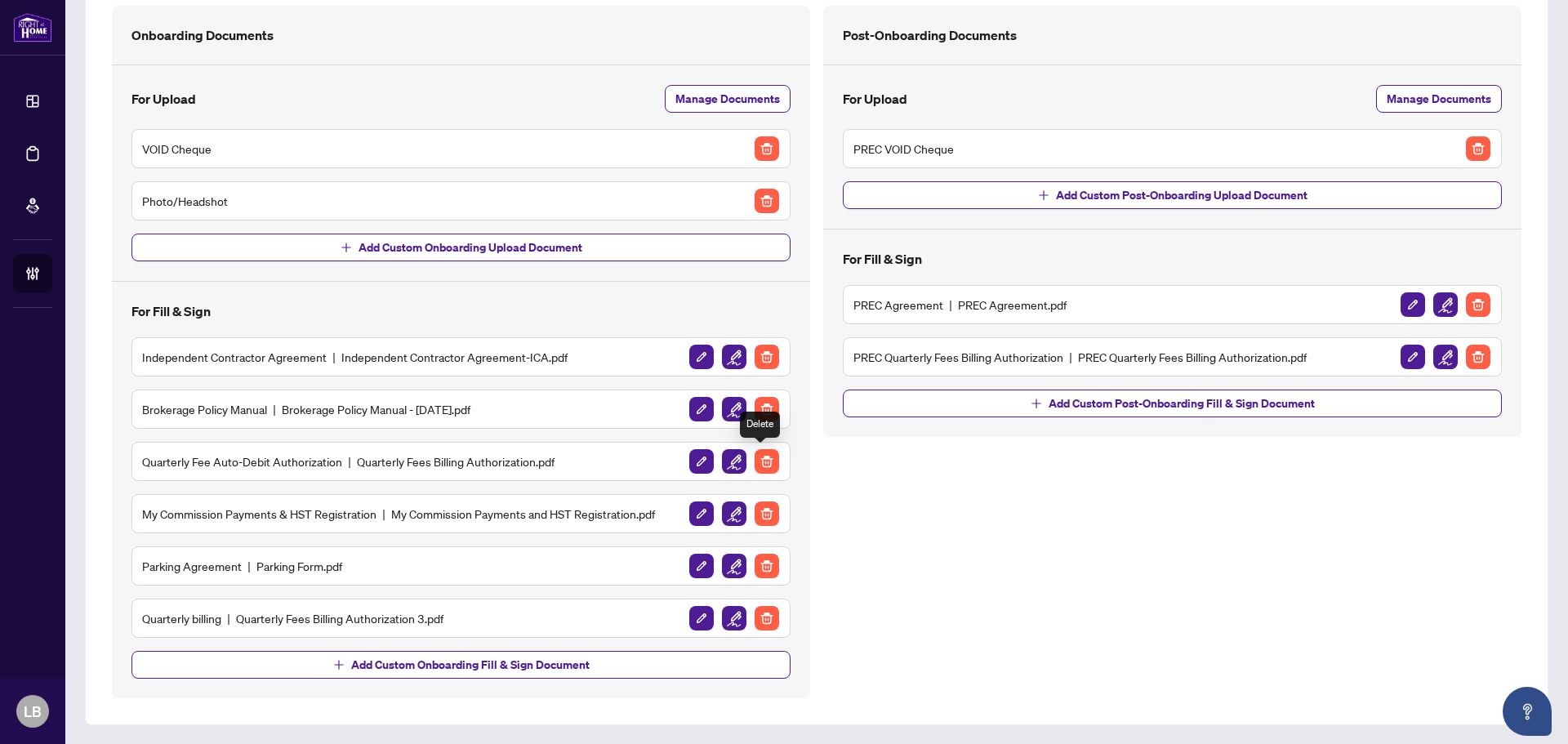
click at [763, 462] on img "button" at bounding box center [767, 461] width 24 height 24
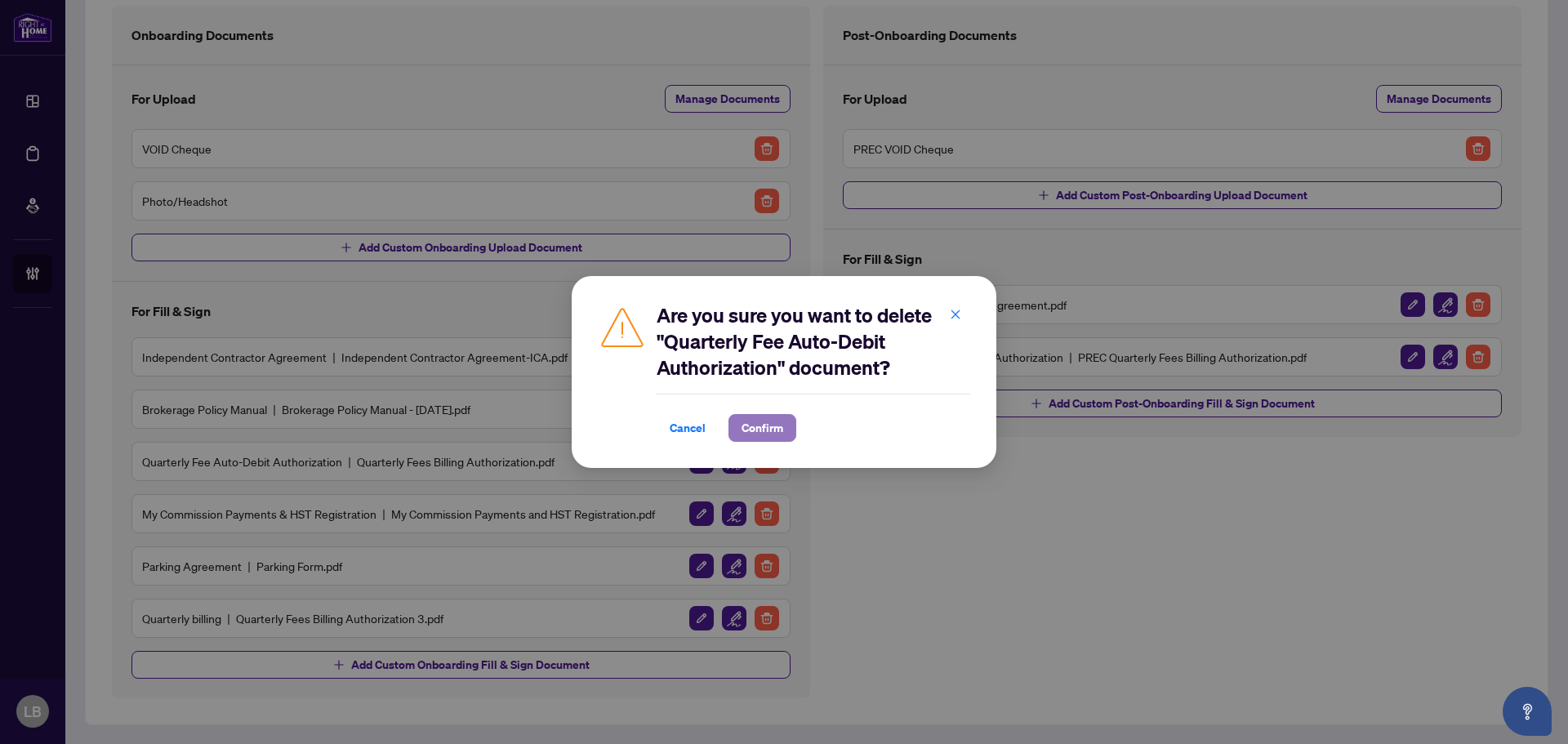
click at [766, 424] on span "Confirm" at bounding box center [762, 428] width 41 height 26
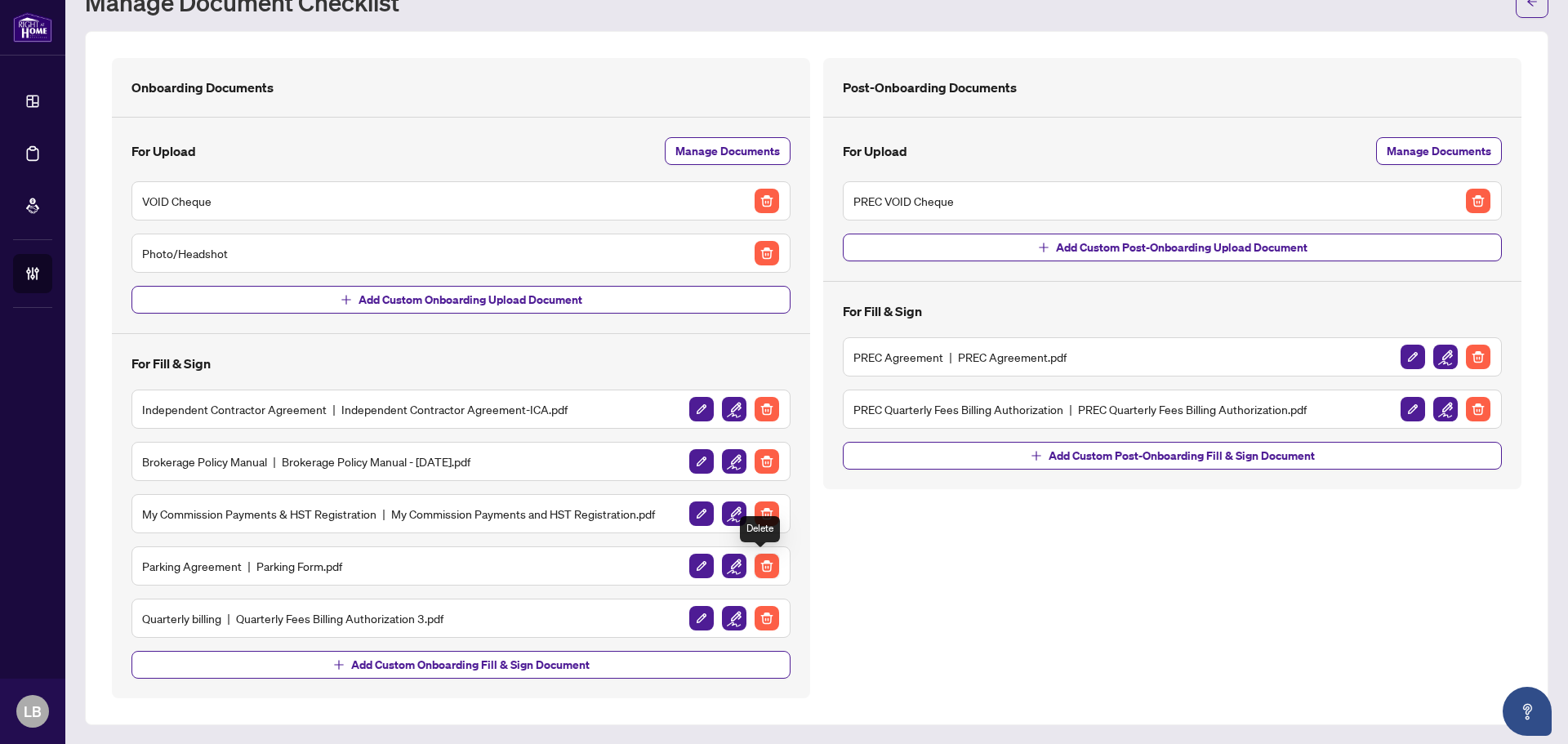
click at [758, 561] on img "button" at bounding box center [767, 565] width 24 height 24
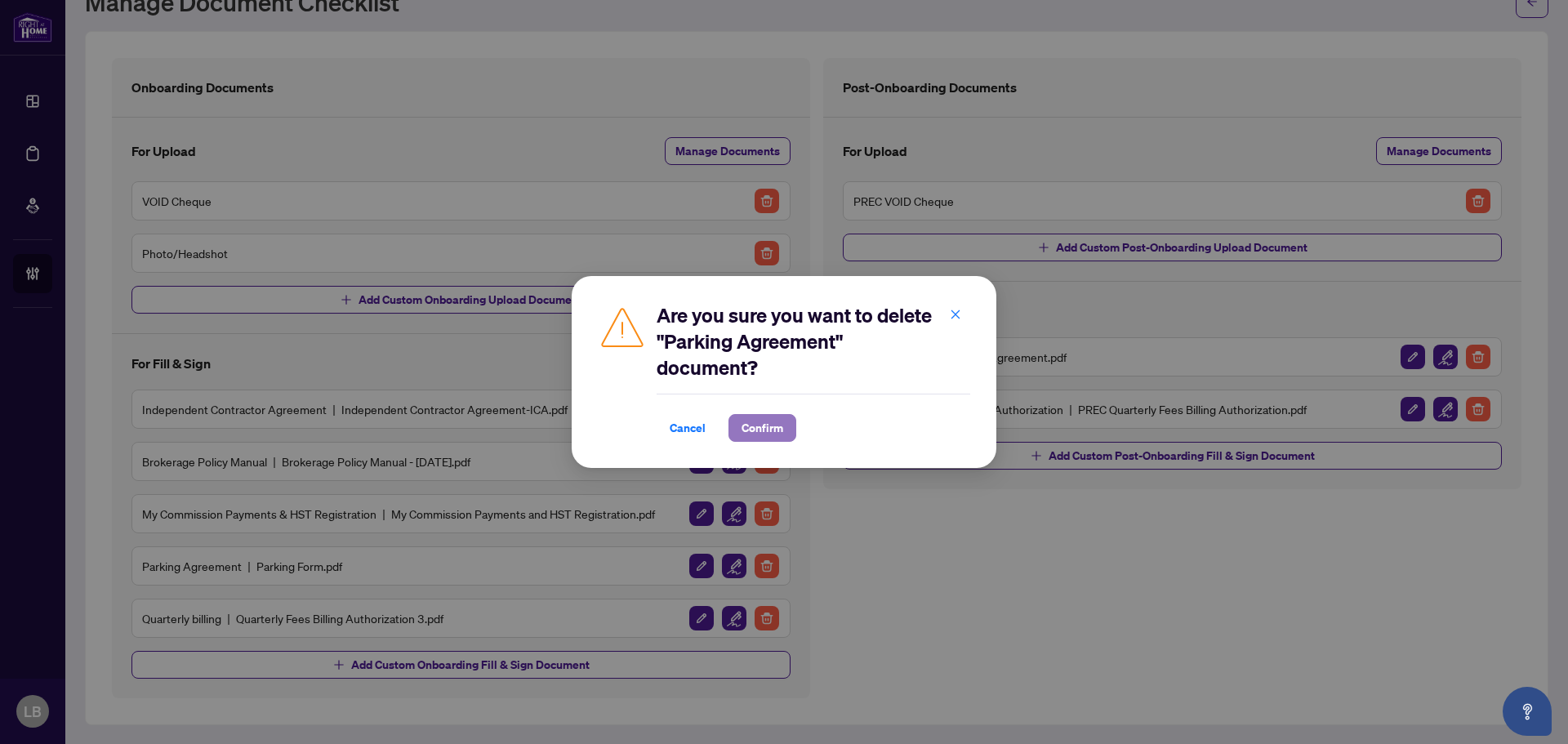
click at [768, 422] on span "Confirm" at bounding box center [762, 428] width 41 height 26
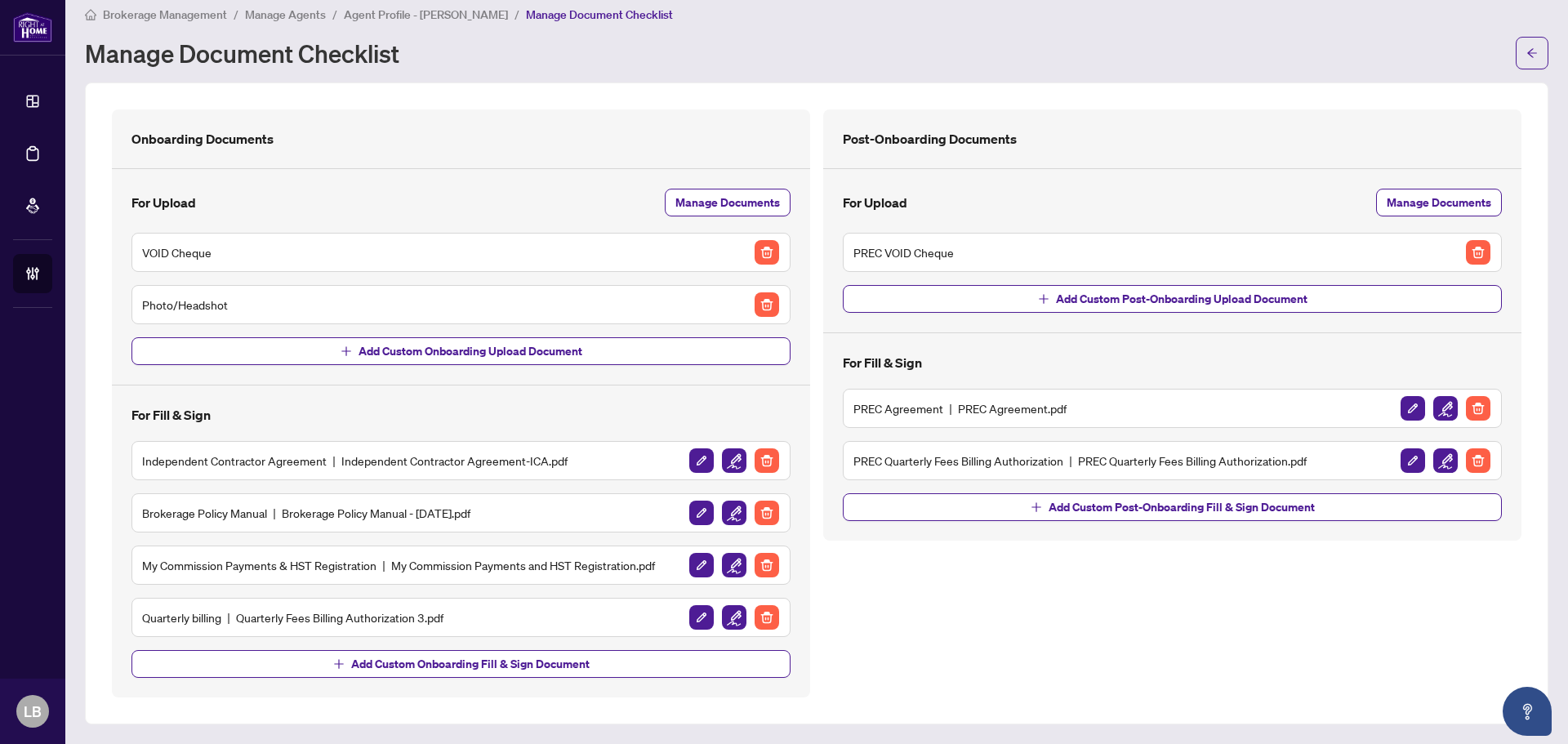
scroll to position [14, 0]
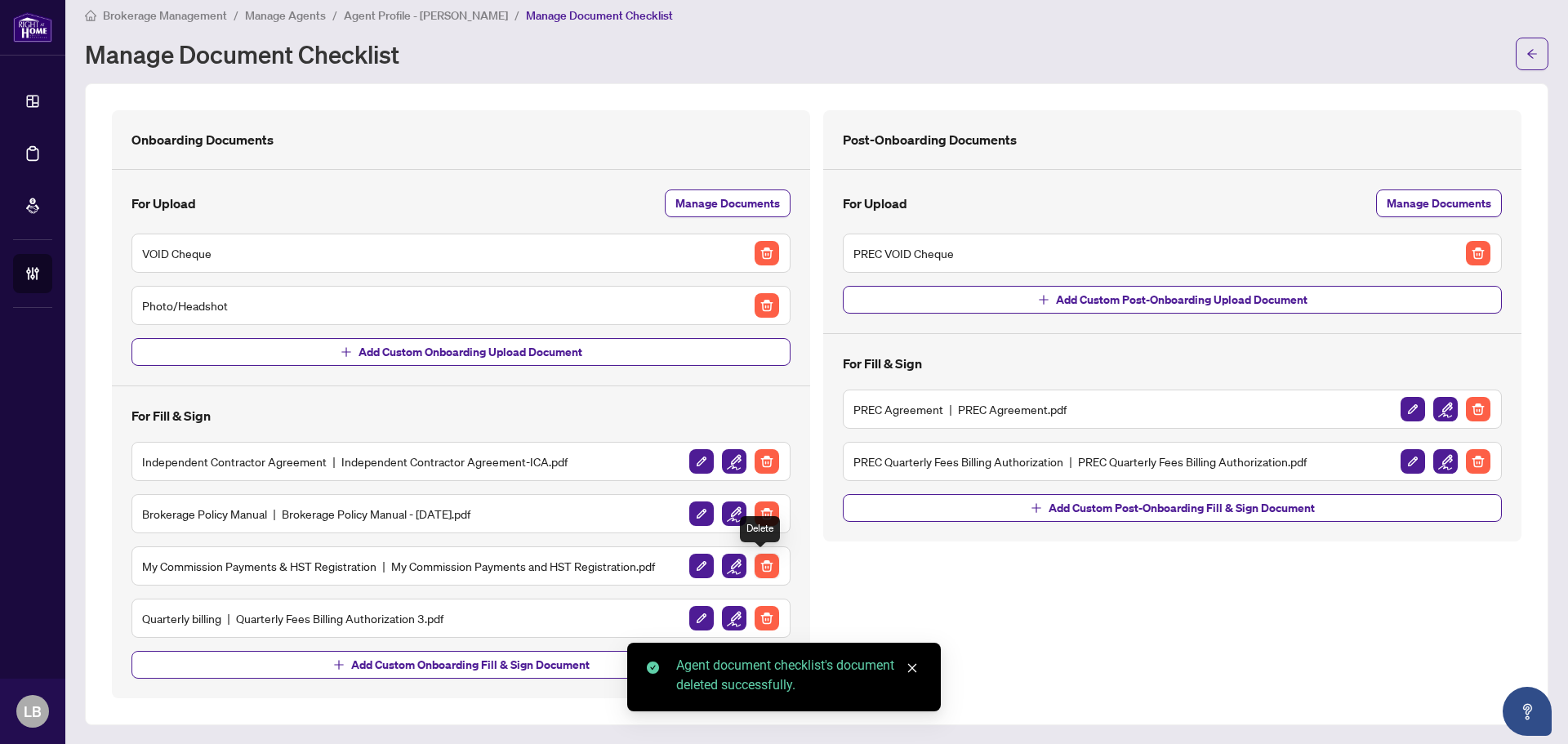
click at [766, 565] on img "button" at bounding box center [767, 565] width 24 height 24
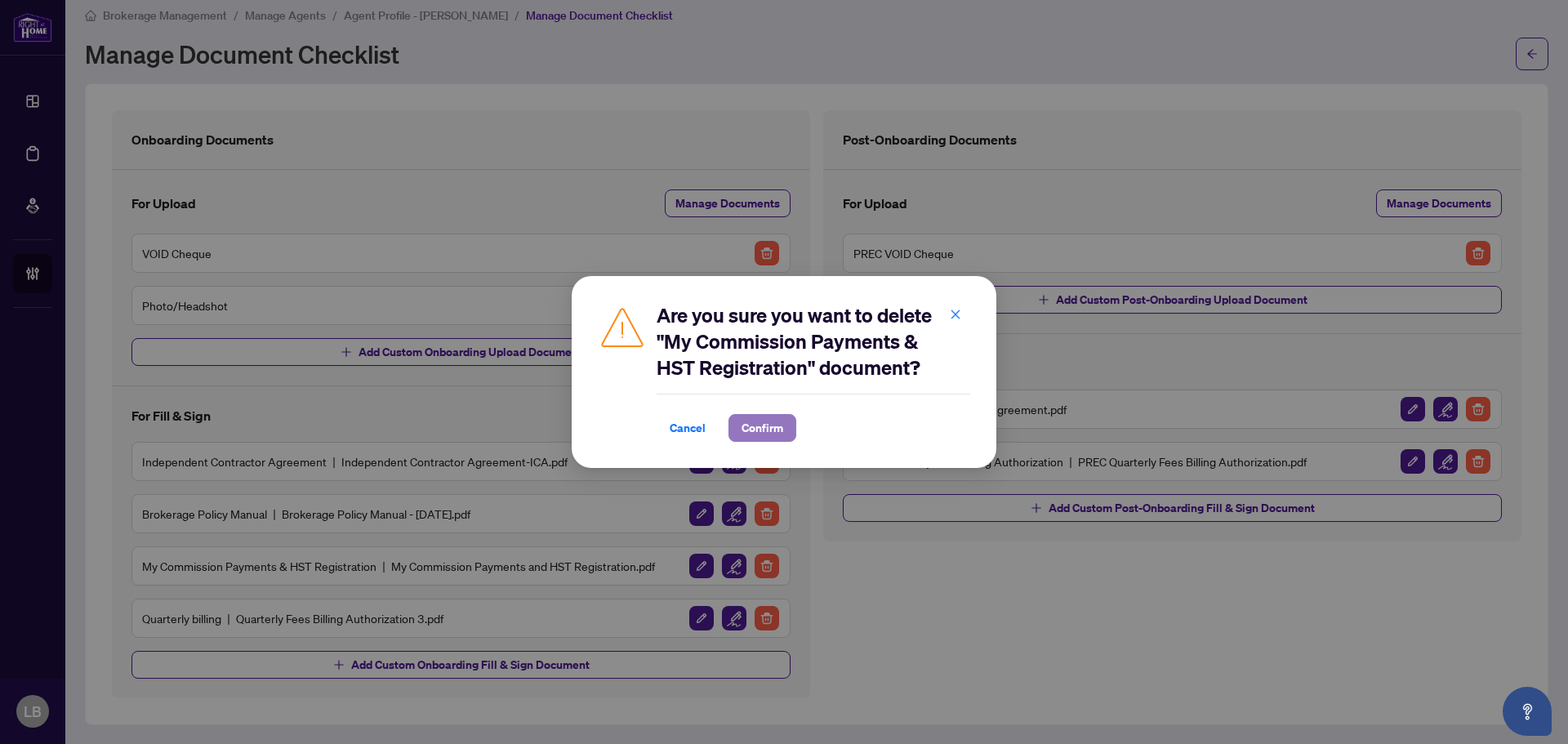
click at [751, 430] on span "Confirm" at bounding box center [762, 428] width 41 height 26
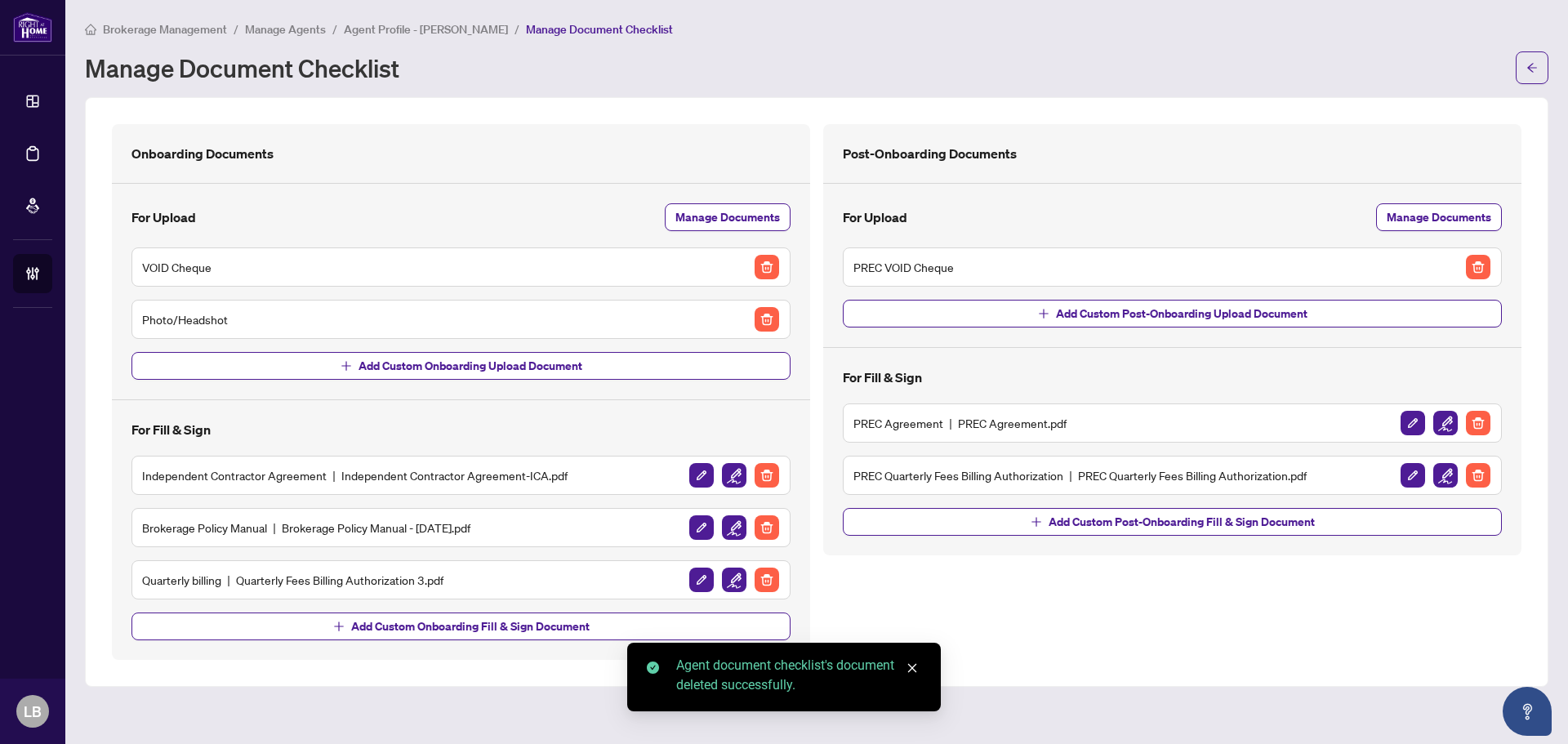
scroll to position [0, 0]
click at [769, 525] on img "button" at bounding box center [767, 527] width 24 height 24
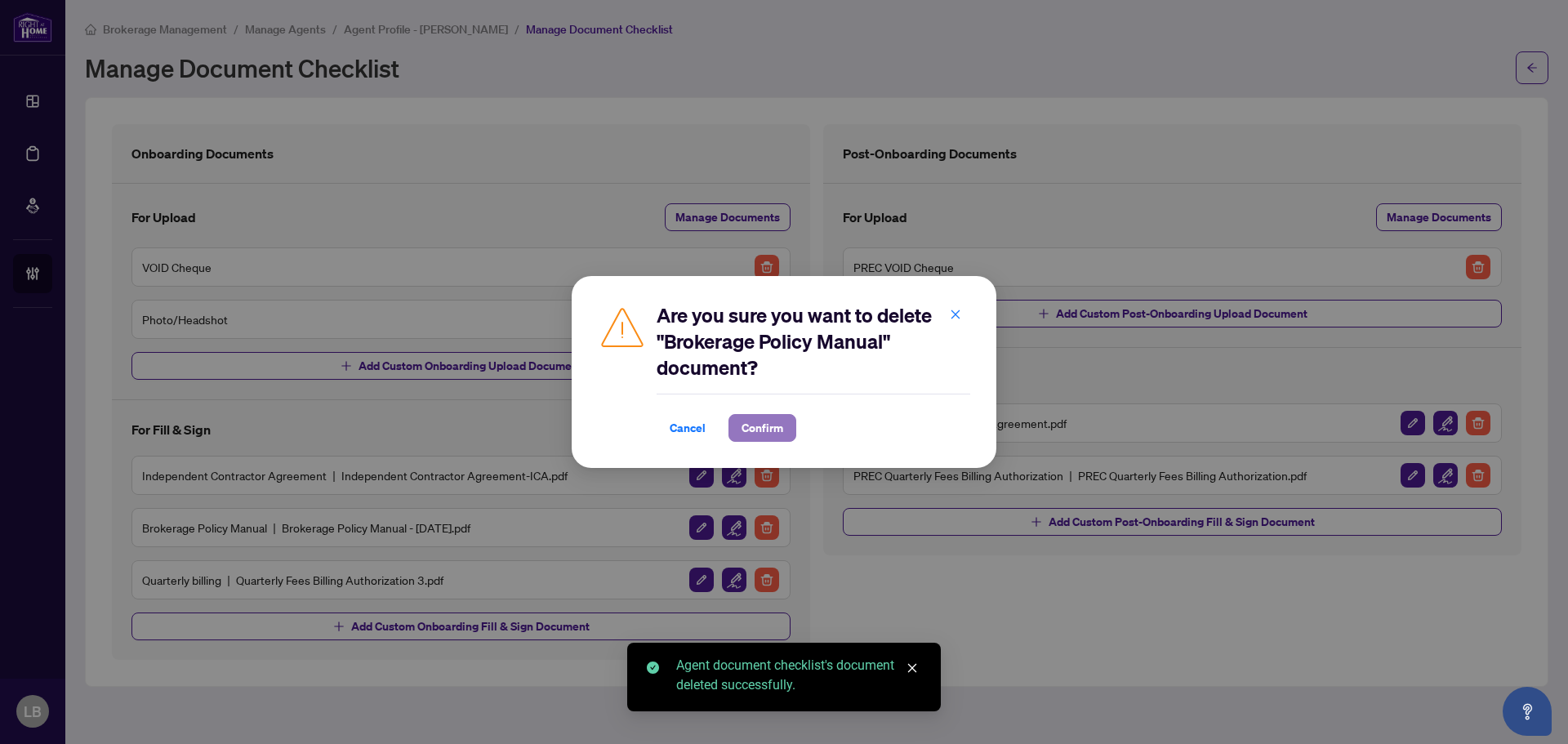
click at [753, 425] on span "Confirm" at bounding box center [762, 428] width 41 height 26
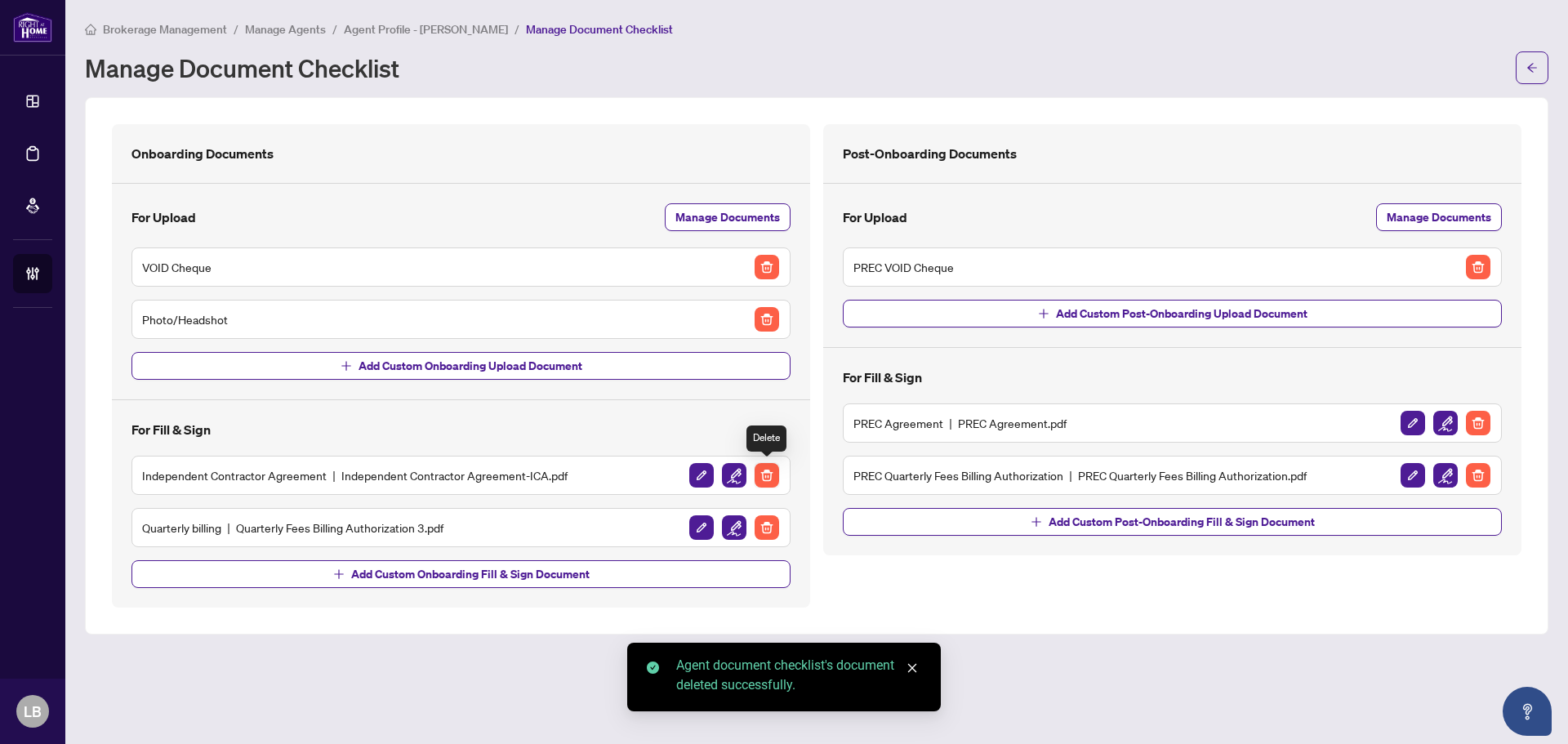
click at [769, 475] on img "button" at bounding box center [767, 475] width 24 height 24
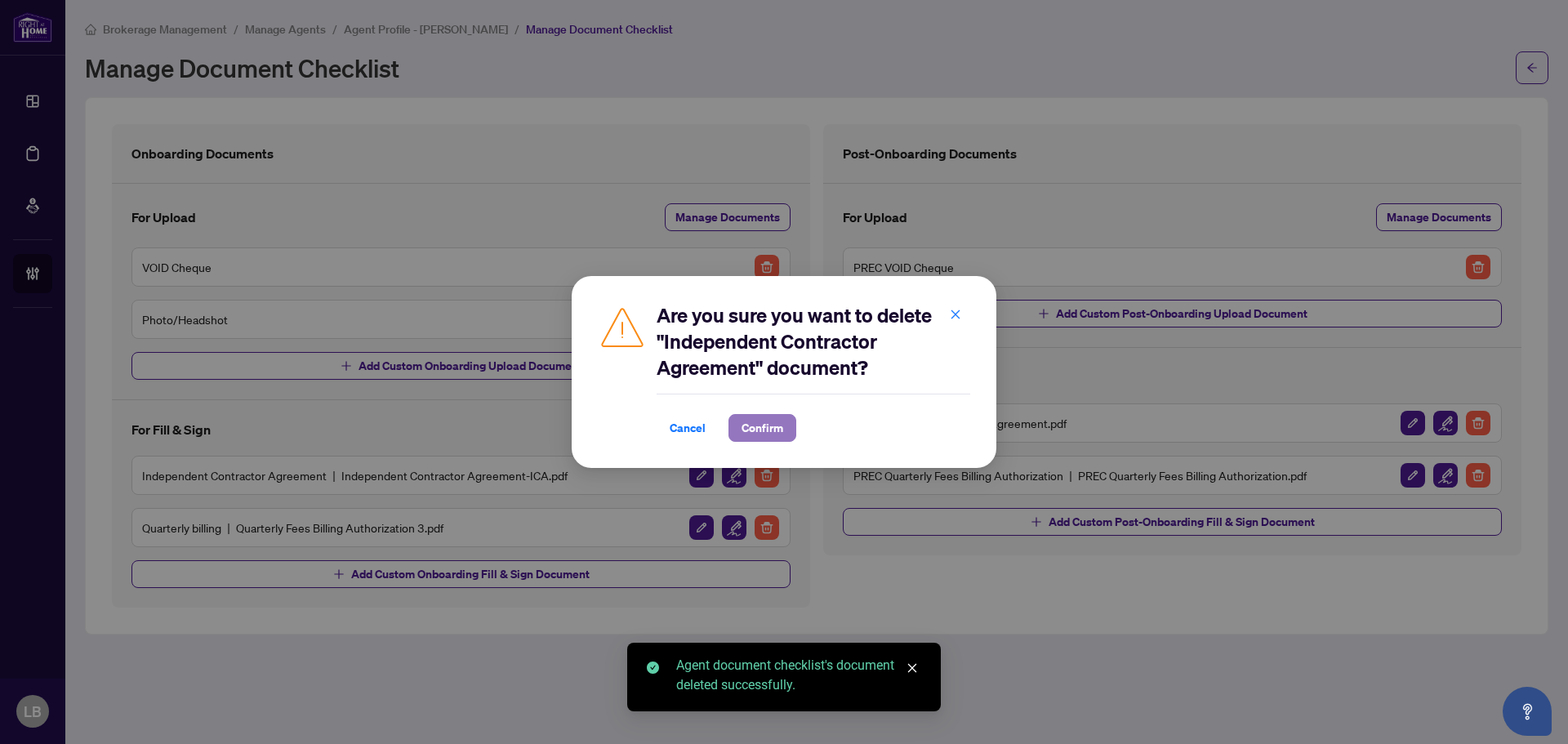
click at [760, 430] on span "Confirm" at bounding box center [762, 428] width 41 height 26
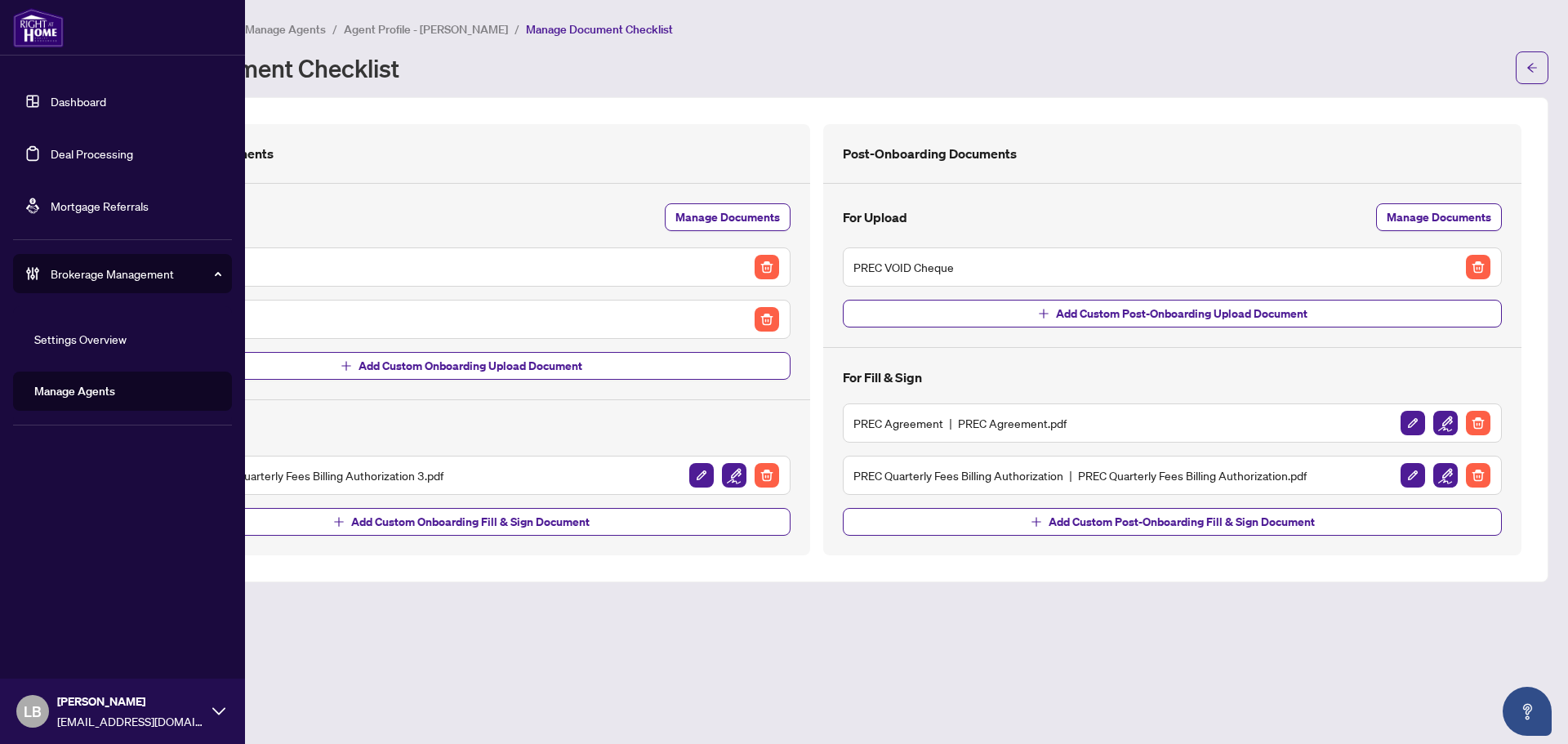
click at [51, 98] on link "Dashboard" at bounding box center [78, 101] width 55 height 15
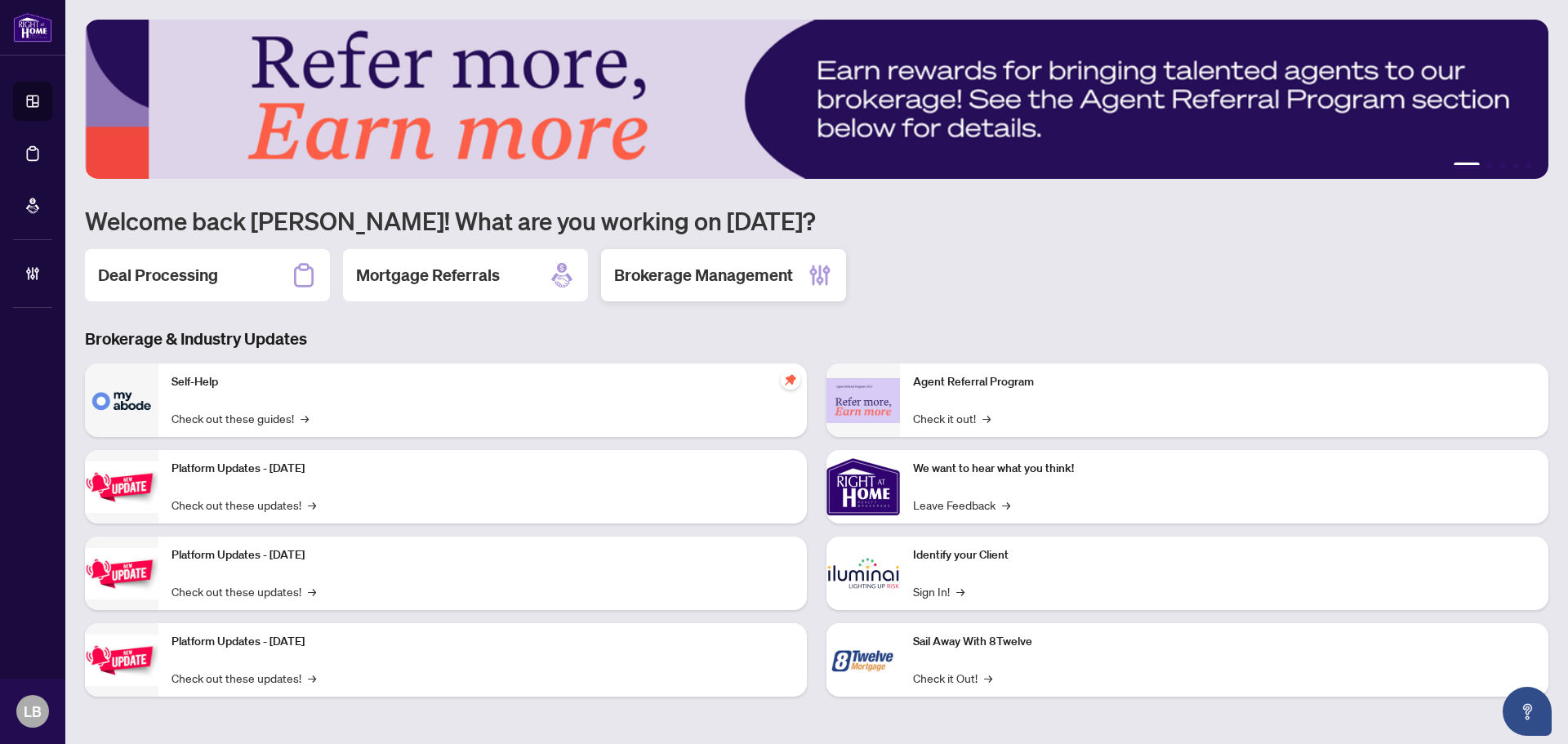
click at [674, 262] on div "Brokerage Management" at bounding box center [724, 275] width 245 height 52
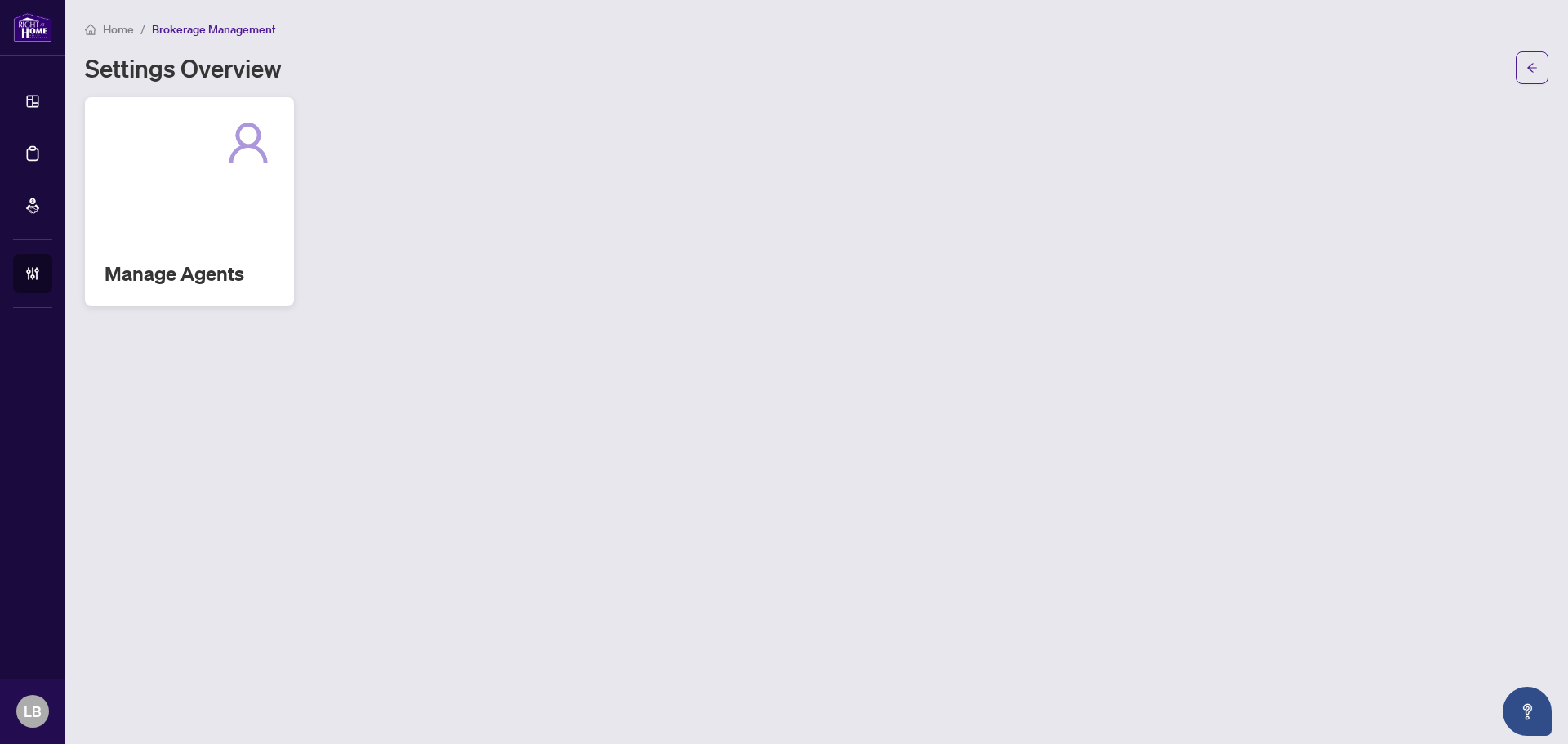
click at [199, 245] on div "Manage Agents" at bounding box center [189, 201] width 209 height 209
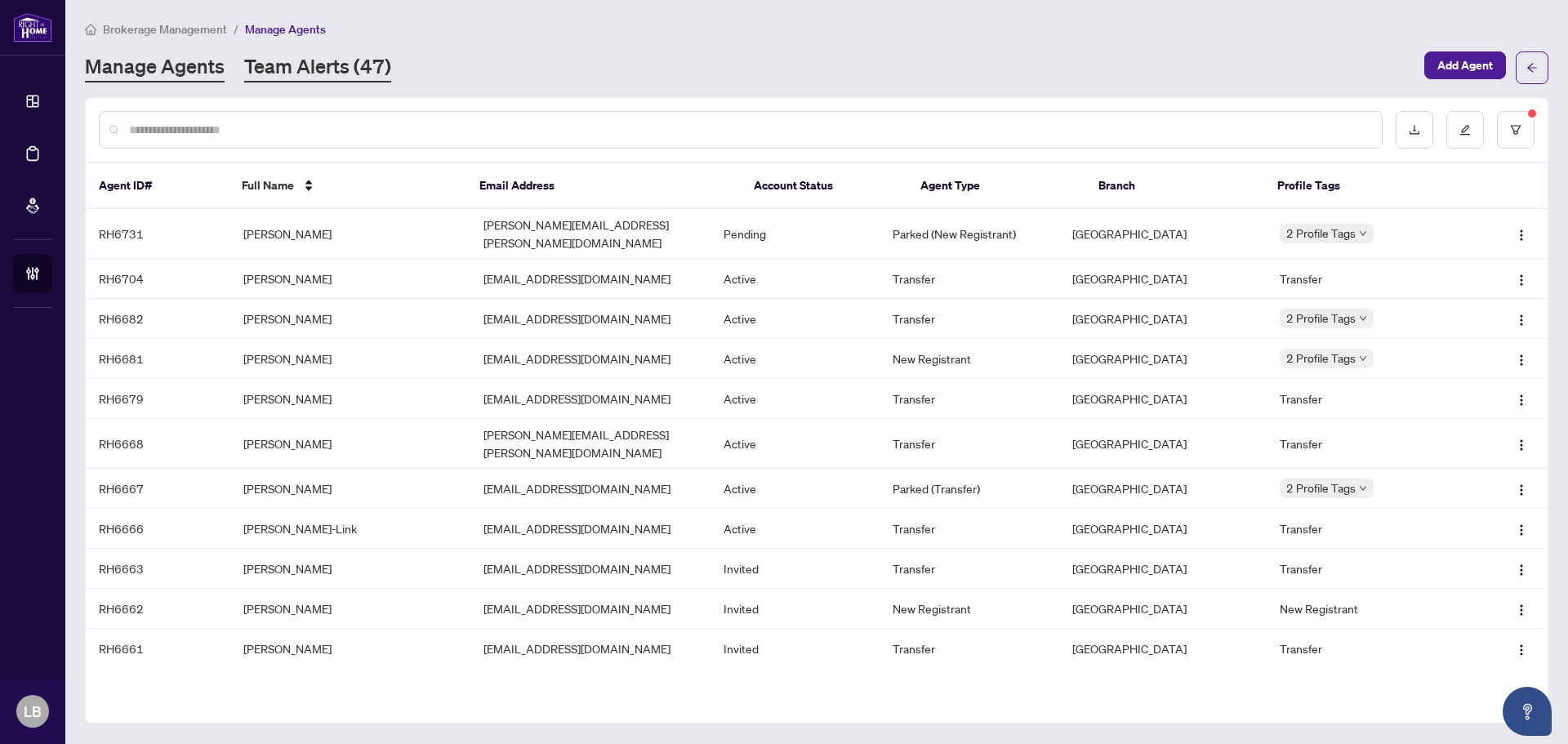
click at [317, 67] on link "Team Alerts (47)" at bounding box center [317, 67] width 147 height 29
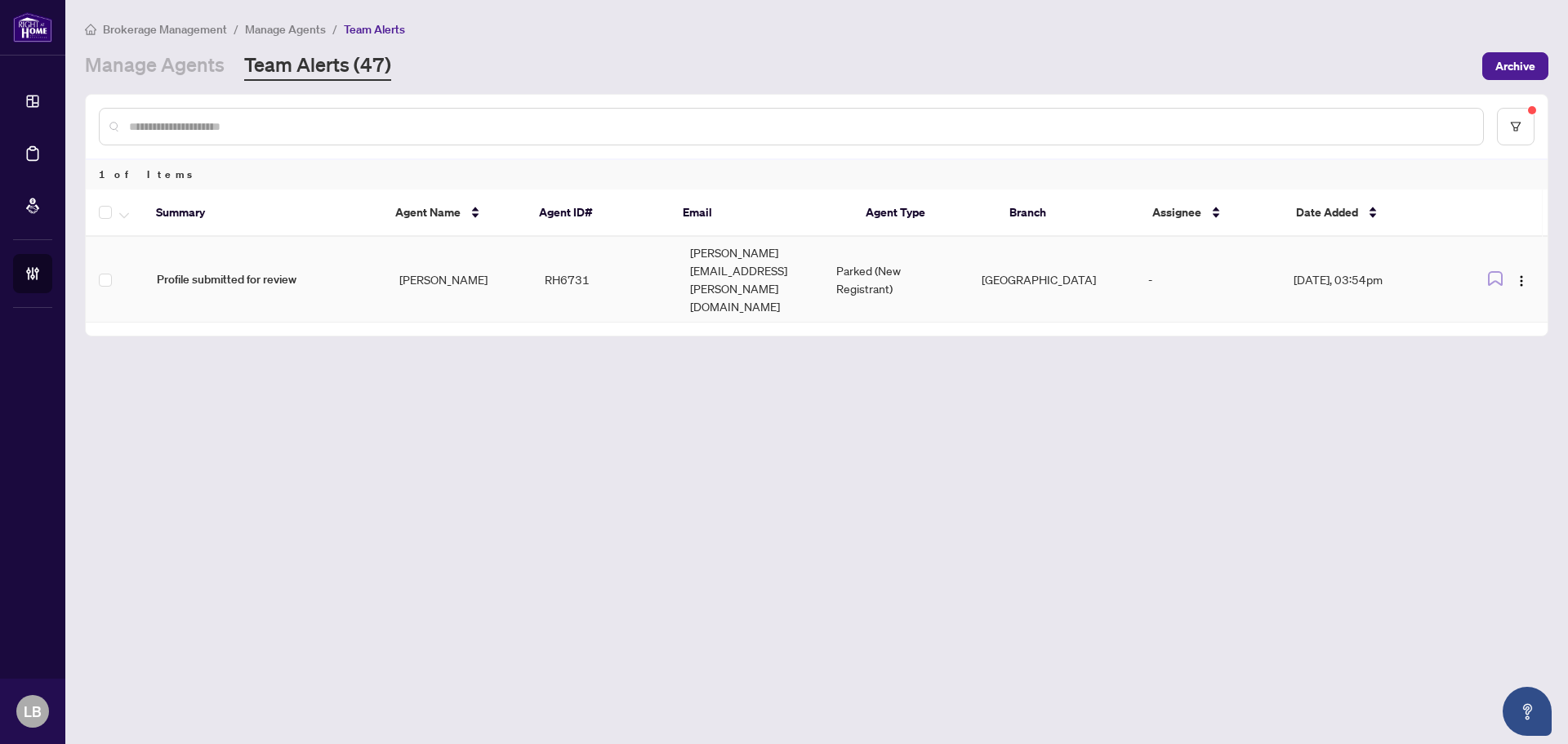
click at [374, 258] on td "Profile submitted for review" at bounding box center [265, 280] width 242 height 86
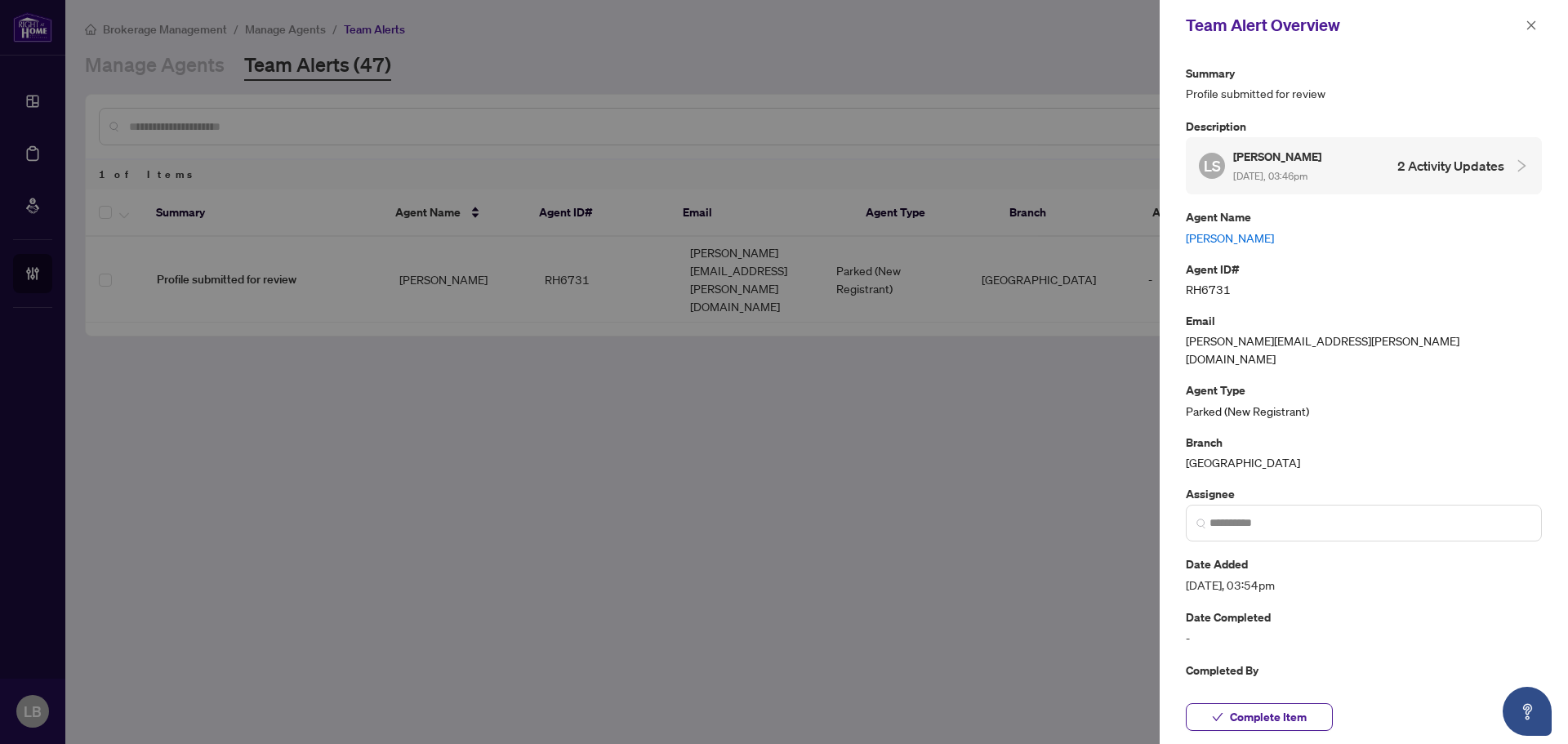
click at [1231, 235] on link "[PERSON_NAME]" at bounding box center [1363, 237] width 356 height 18
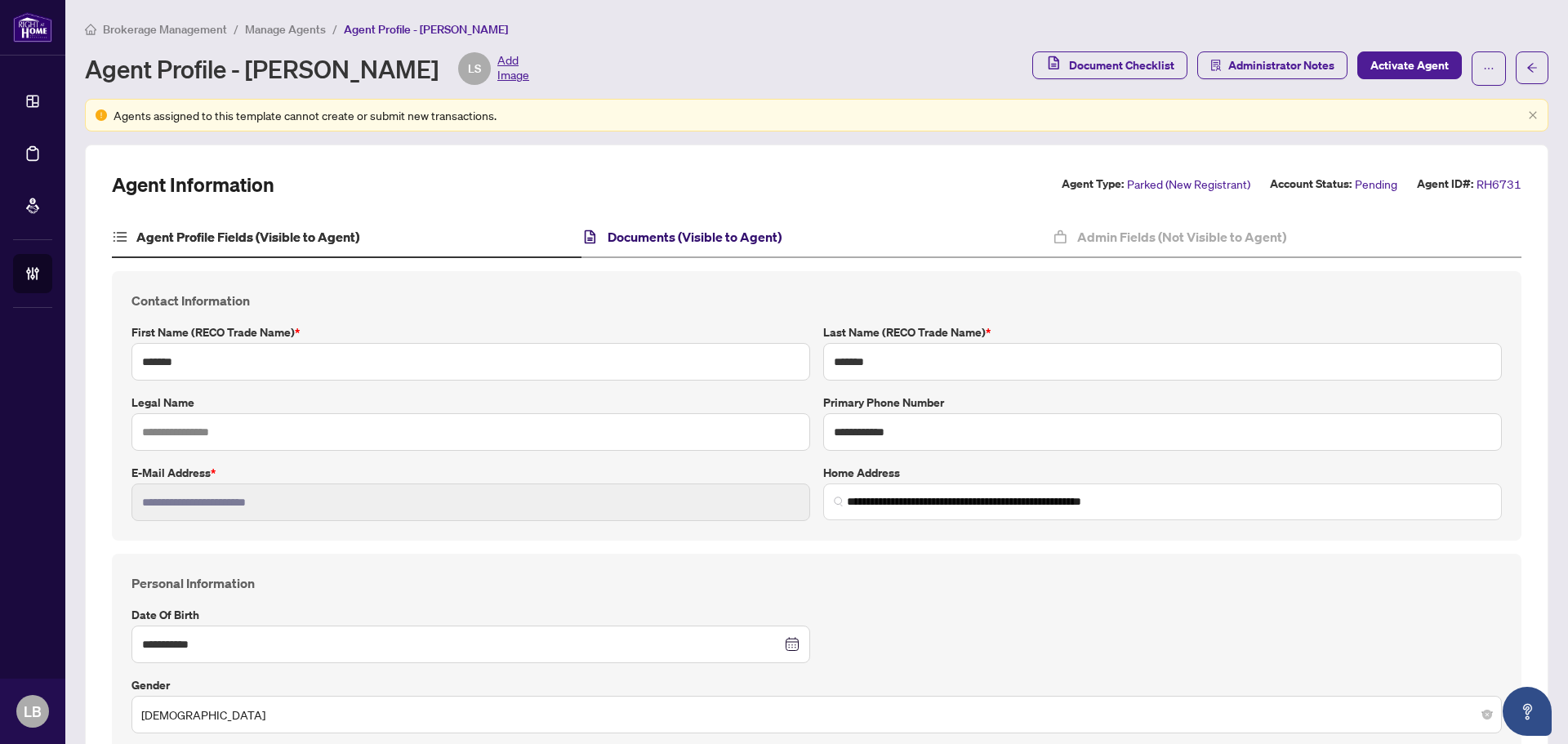
click at [688, 230] on h4 "Documents (Visible to Agent)" at bounding box center [695, 236] width 174 height 20
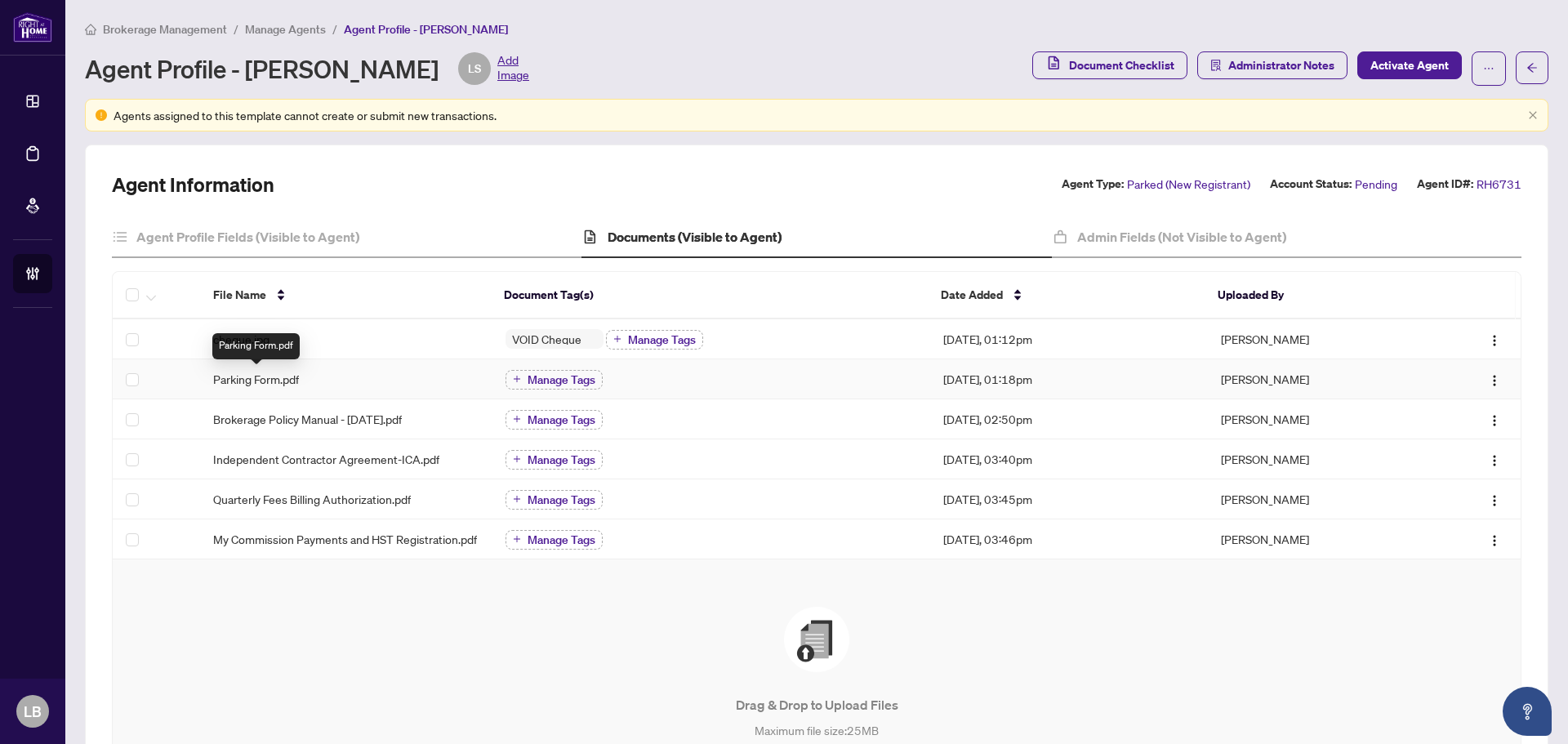
click at [255, 378] on span "Parking Form.pdf" at bounding box center [256, 378] width 86 height 18
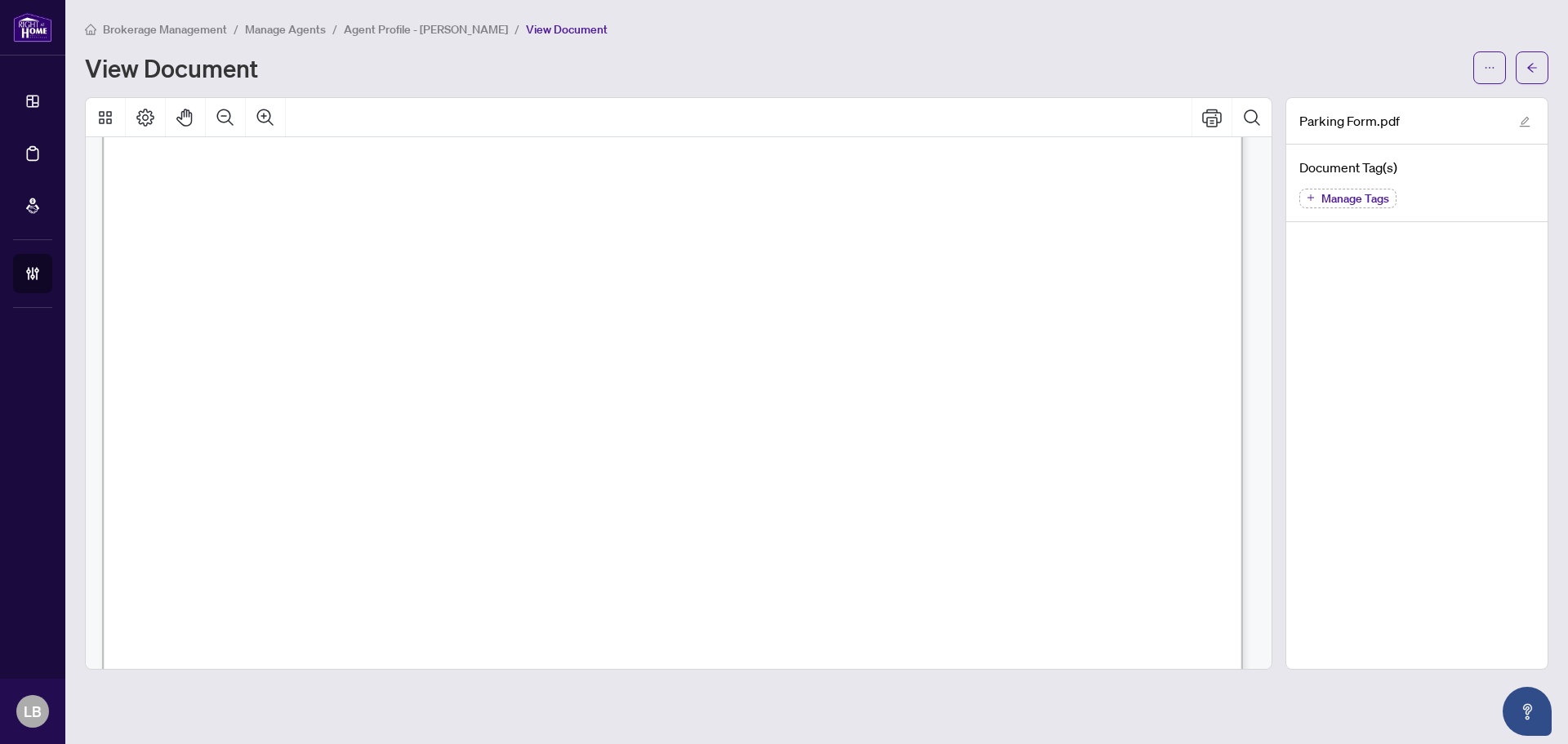
scroll to position [3917, 0]
click at [1534, 55] on span "button" at bounding box center [1531, 67] width 11 height 26
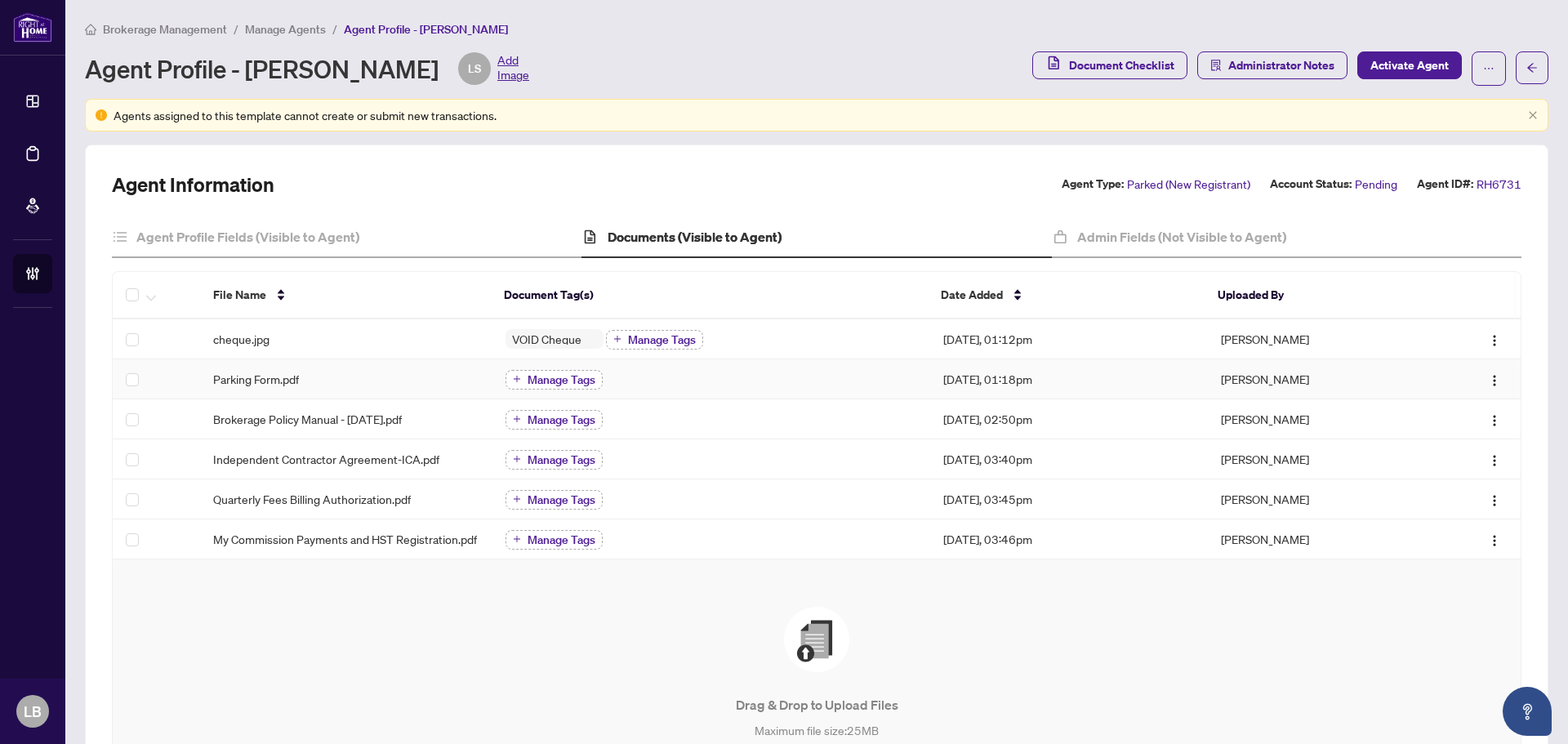
click at [537, 376] on span "Manage Tags" at bounding box center [561, 379] width 67 height 11
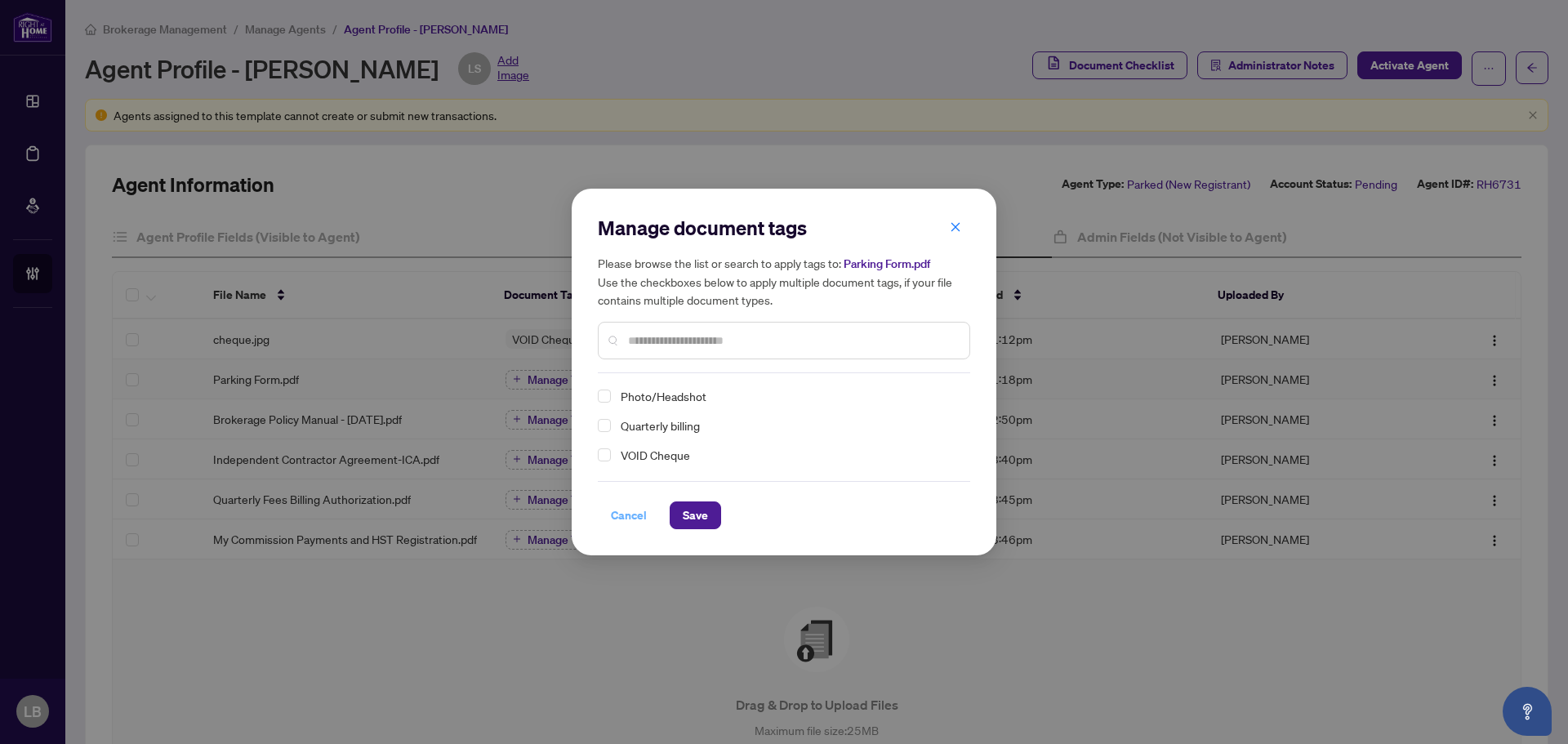
click at [629, 512] on span "Cancel" at bounding box center [628, 515] width 36 height 26
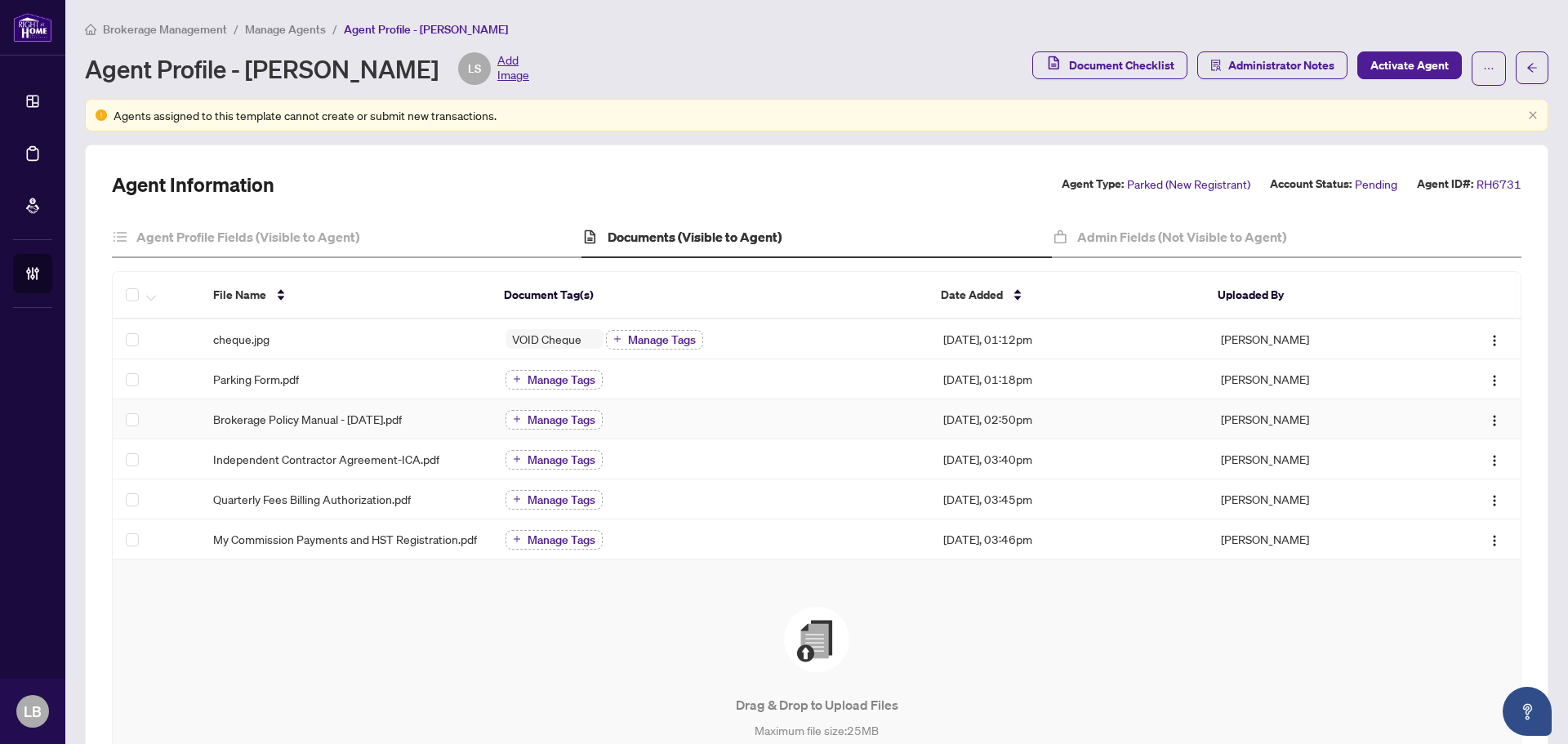
click at [534, 417] on span "Manage Tags" at bounding box center [561, 419] width 67 height 11
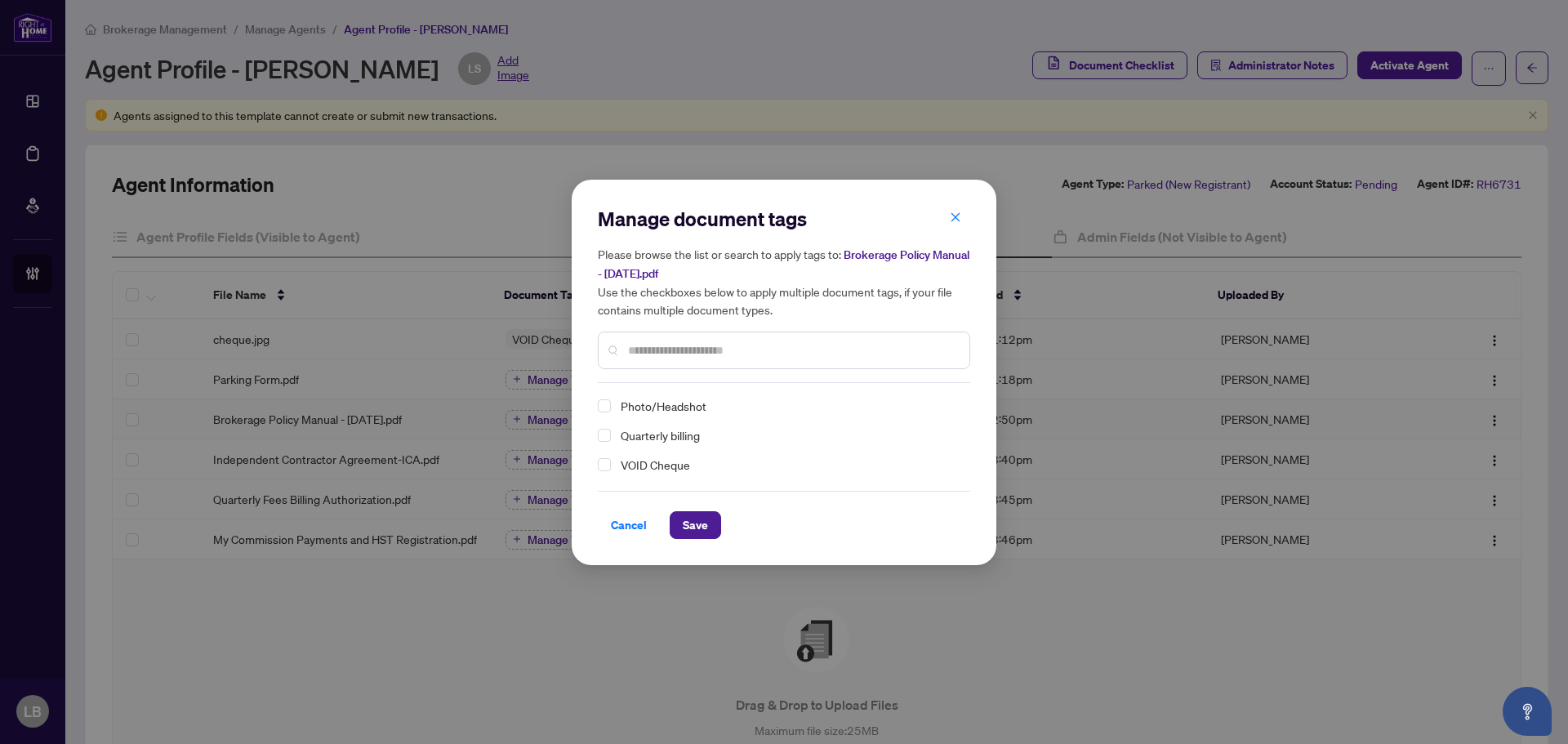
click at [631, 345] on input "text" at bounding box center [792, 350] width 329 height 18
click at [631, 527] on span "Cancel" at bounding box center [628, 525] width 36 height 26
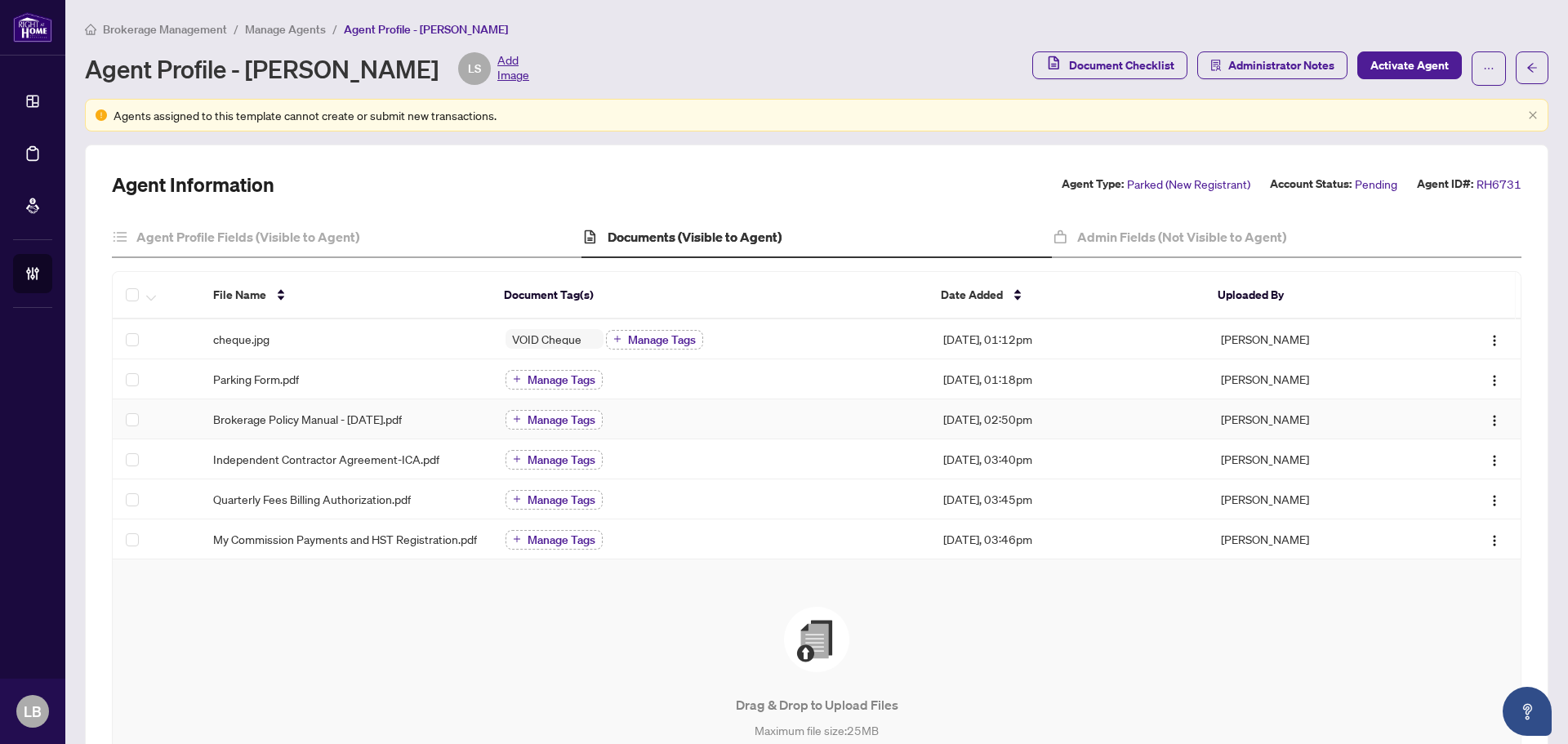
click at [559, 417] on span "Manage Tags" at bounding box center [561, 419] width 67 height 11
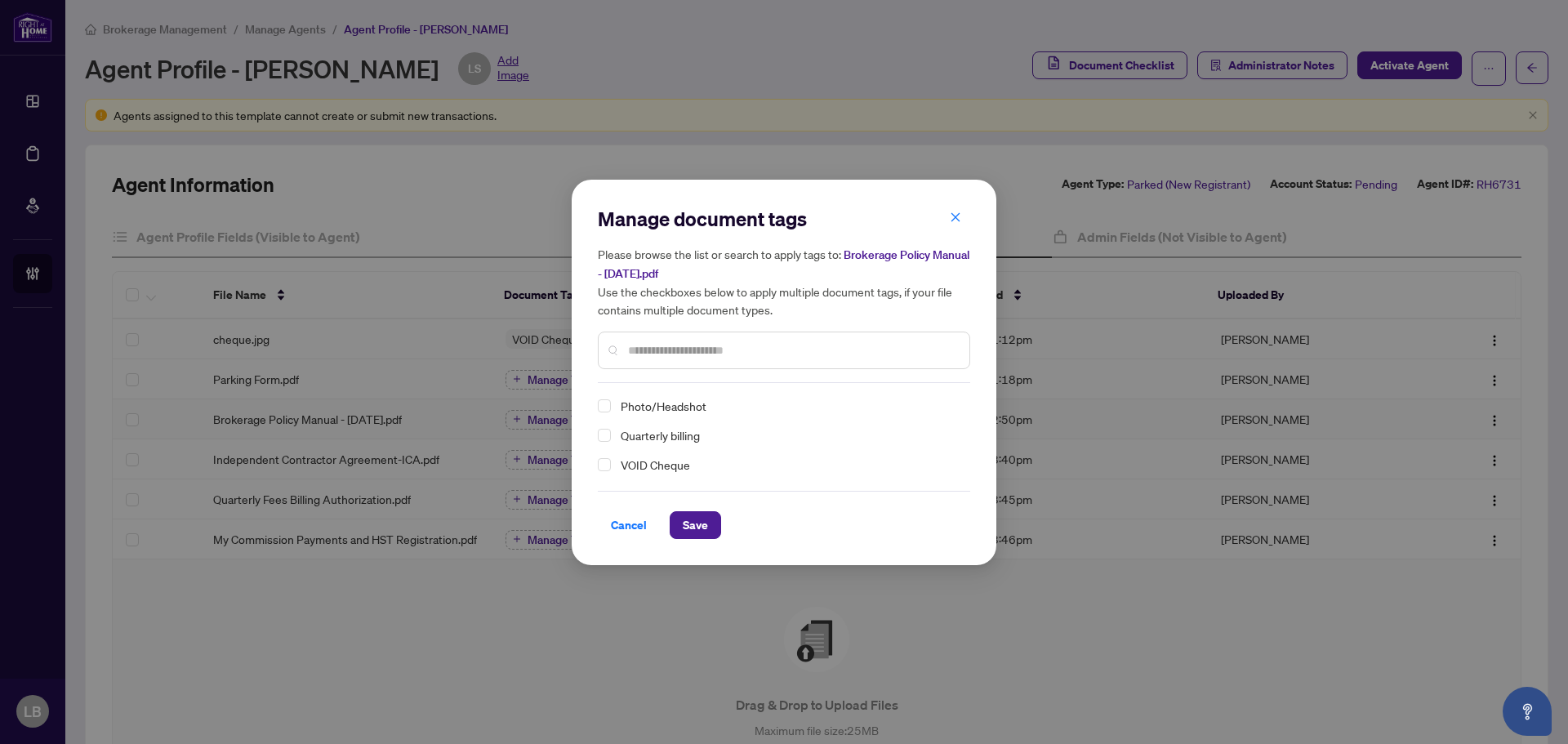
click at [674, 348] on input "text" at bounding box center [792, 350] width 329 height 18
click at [624, 527] on span "Cancel" at bounding box center [628, 525] width 36 height 26
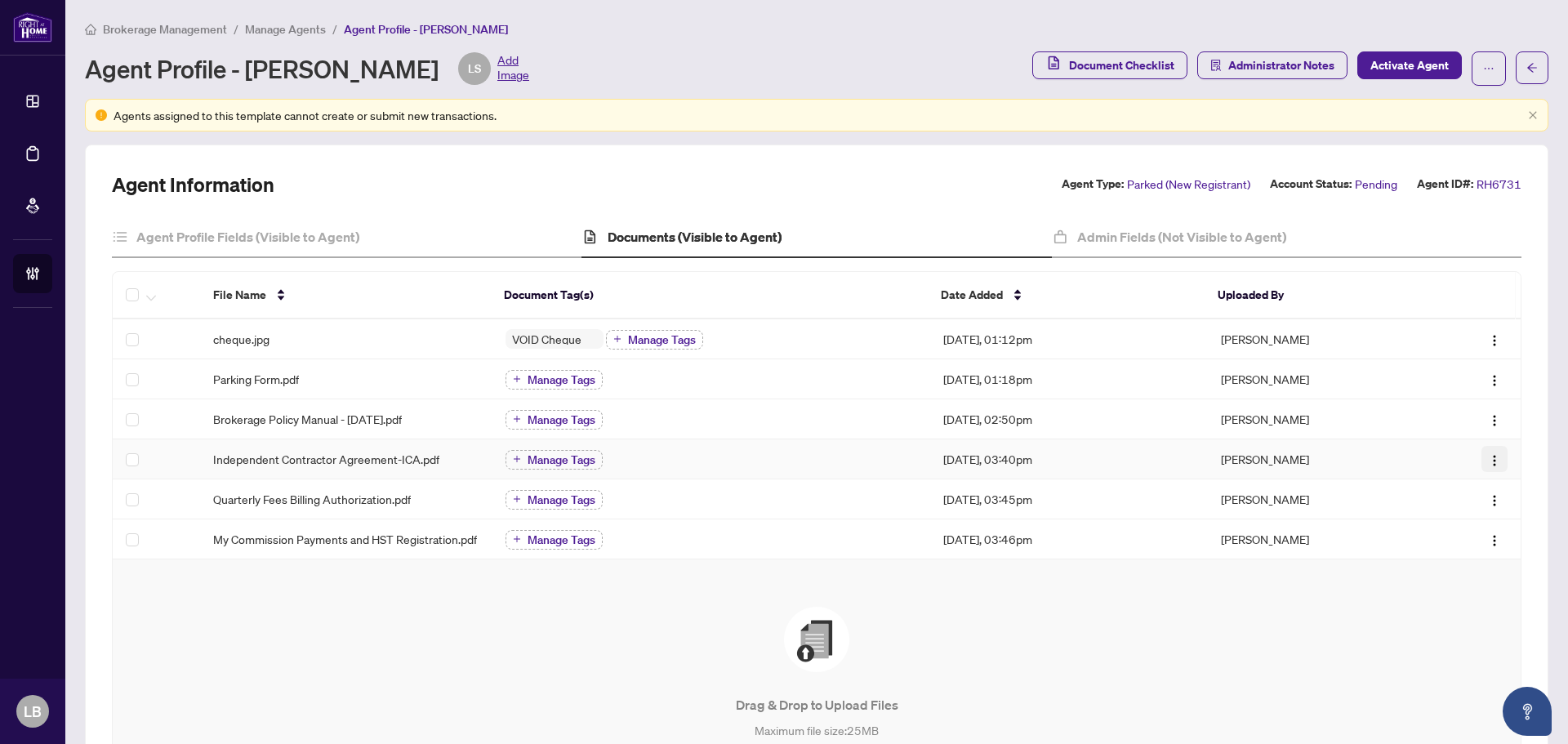
click at [1487, 458] on img "button" at bounding box center [1494, 460] width 13 height 13
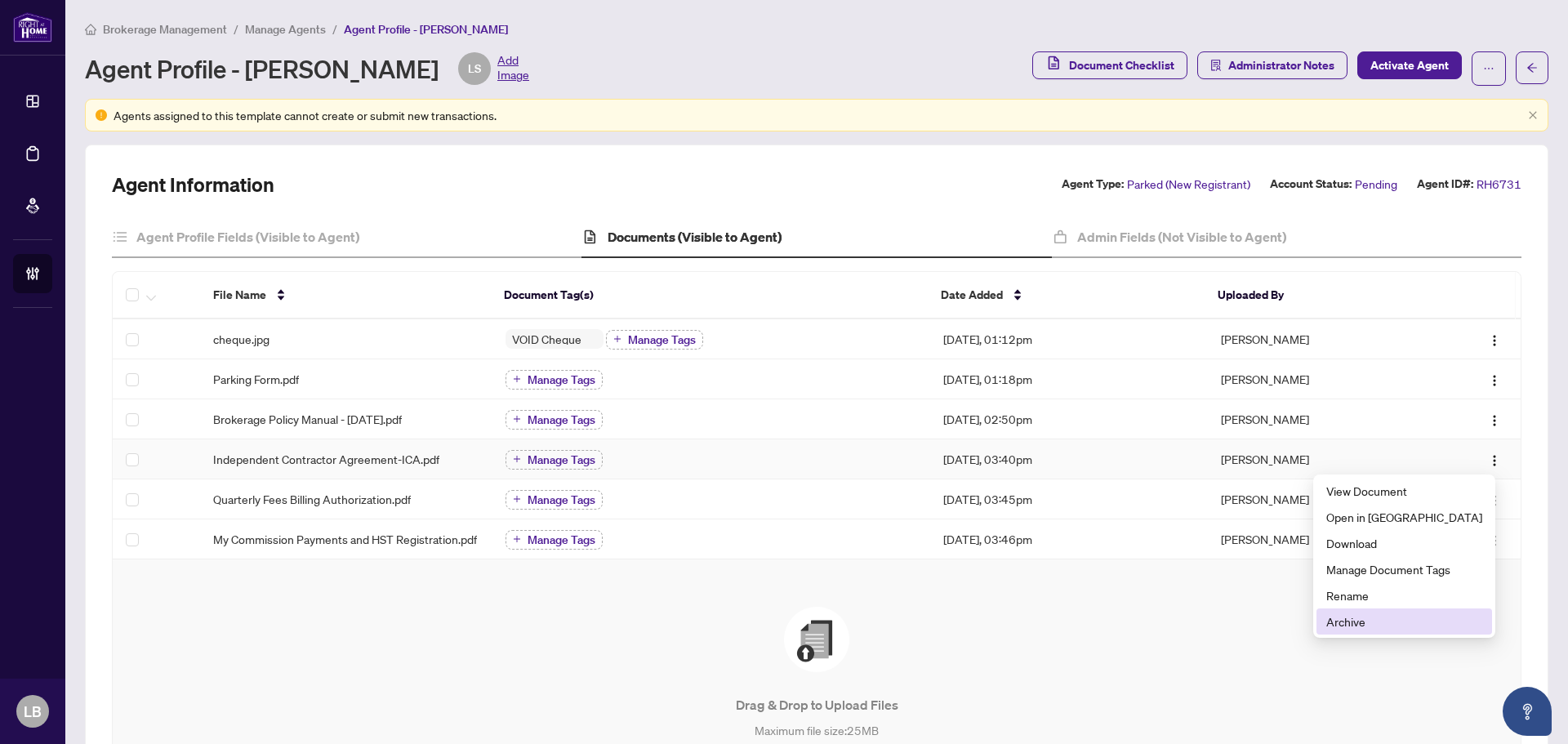
click at [1388, 617] on span "Archive" at bounding box center [1403, 620] width 156 height 18
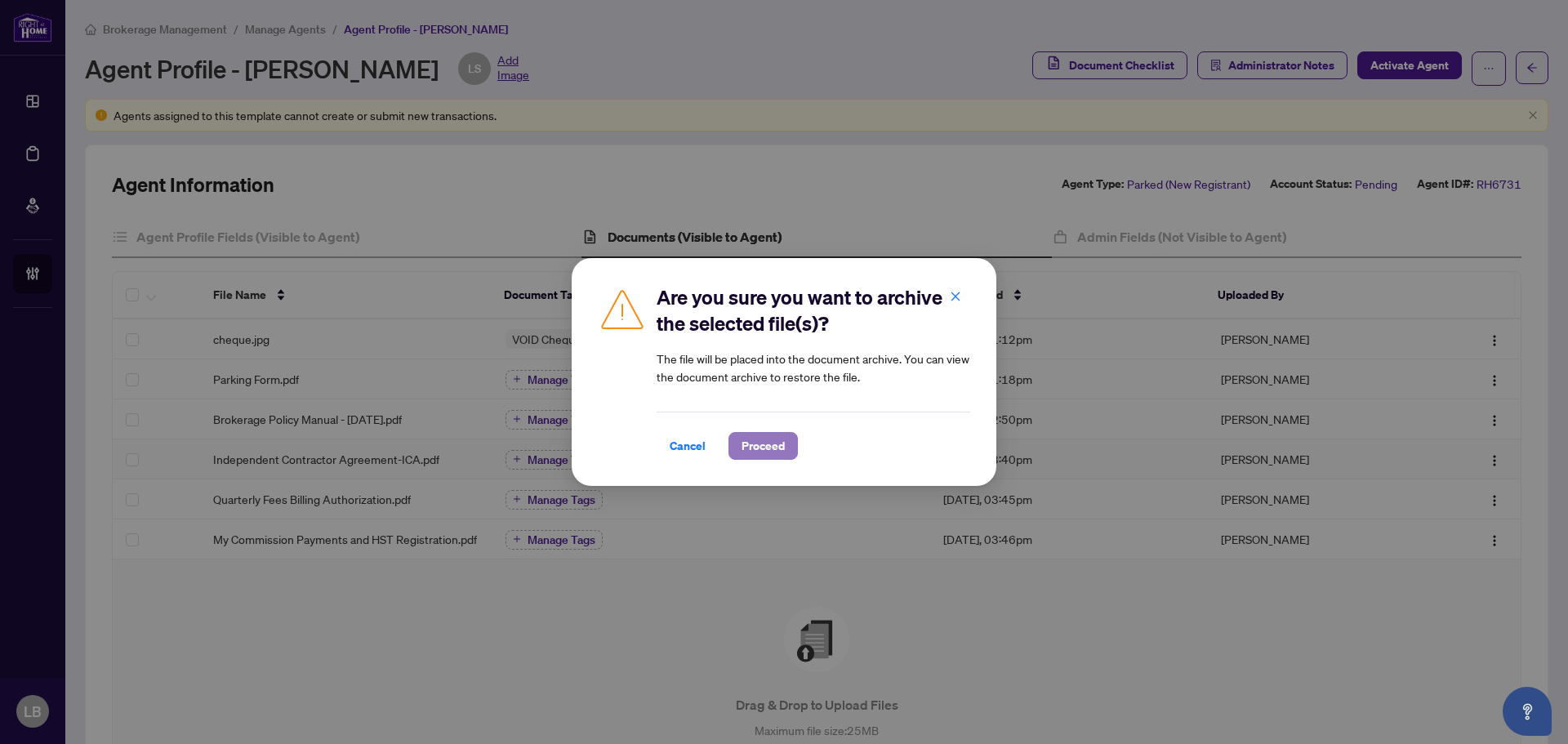
click at [776, 434] on span "Proceed" at bounding box center [763, 445] width 43 height 26
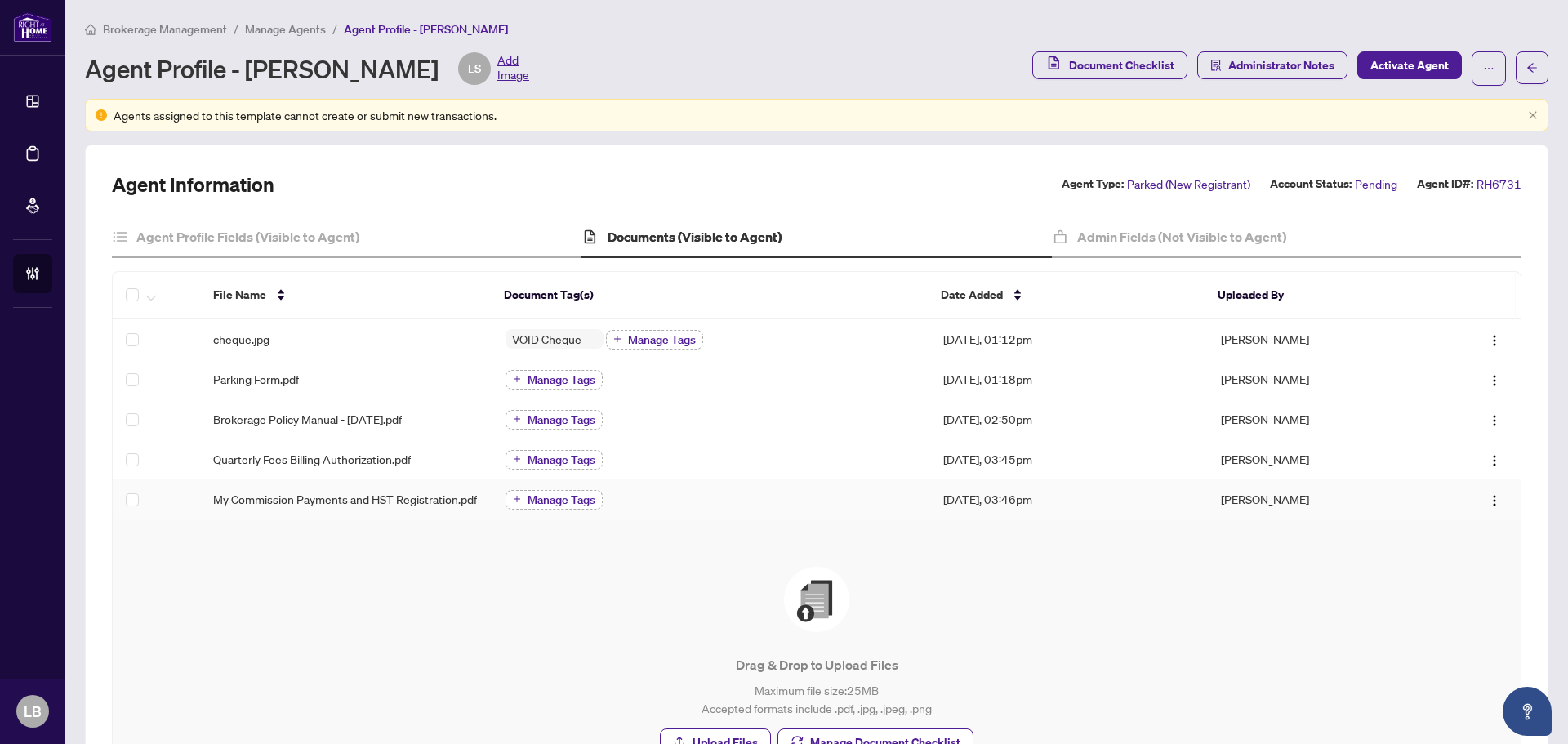
click at [529, 501] on span "Manage Tags" at bounding box center [561, 500] width 67 height 11
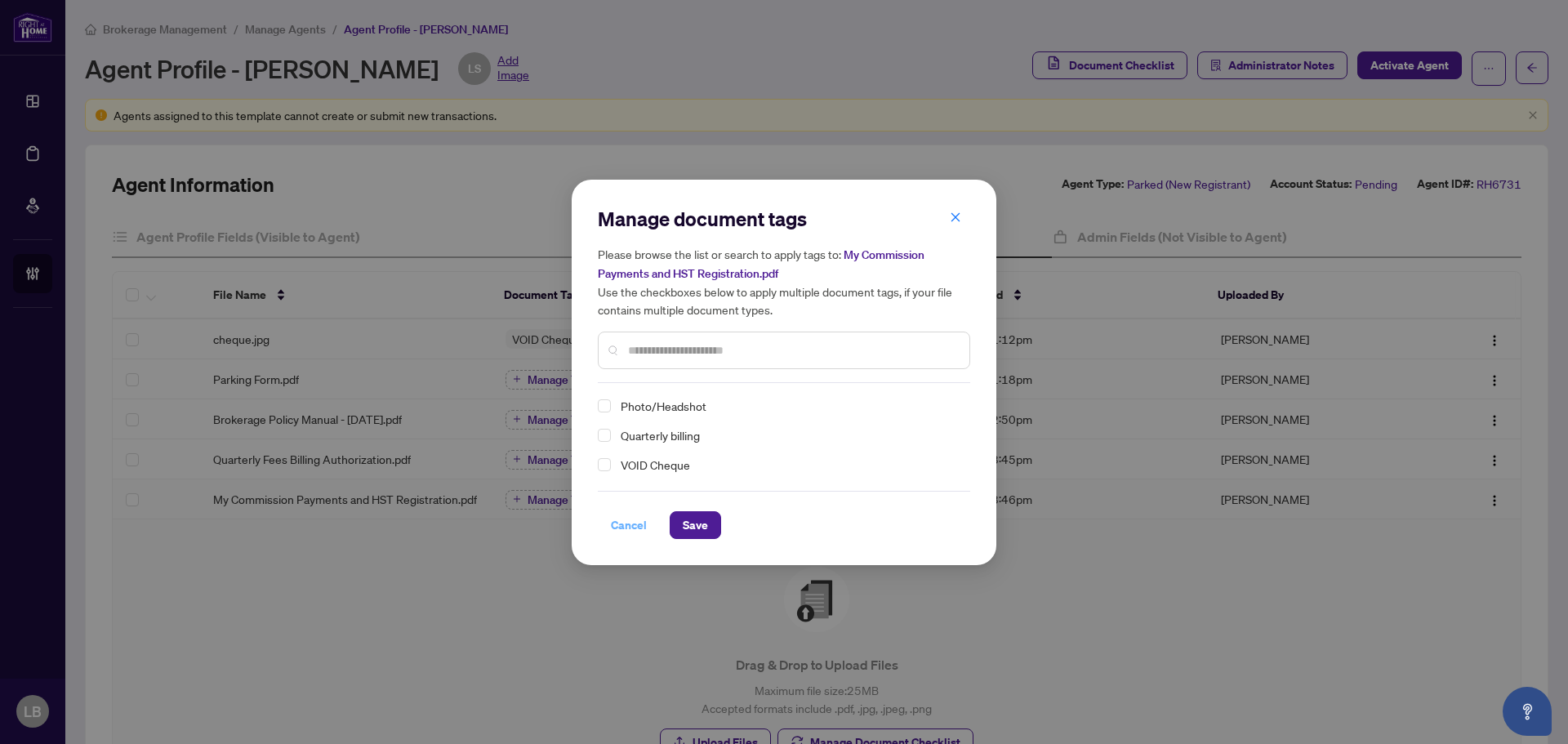
click at [623, 525] on span "Cancel" at bounding box center [628, 525] width 36 height 26
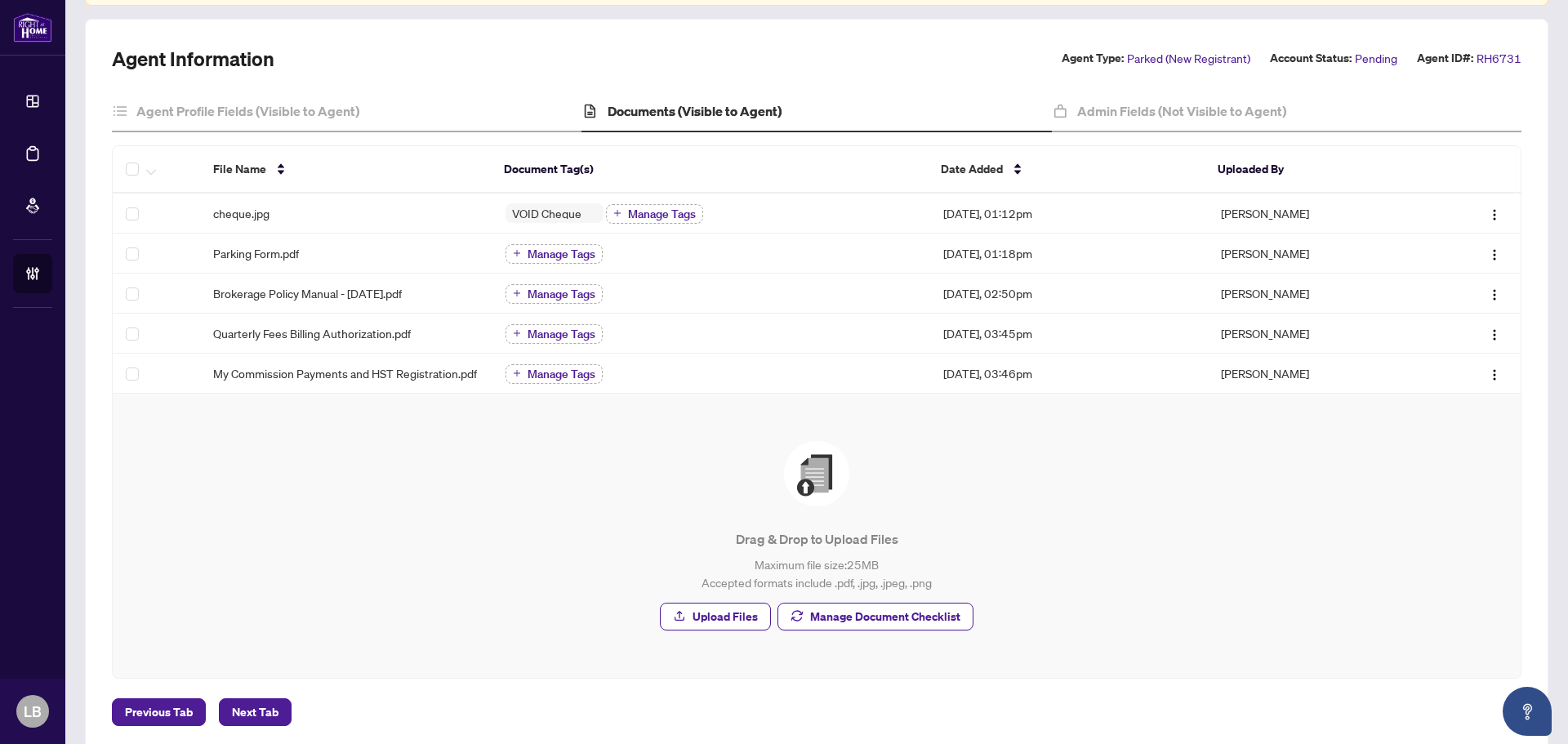
scroll to position [163, 0]
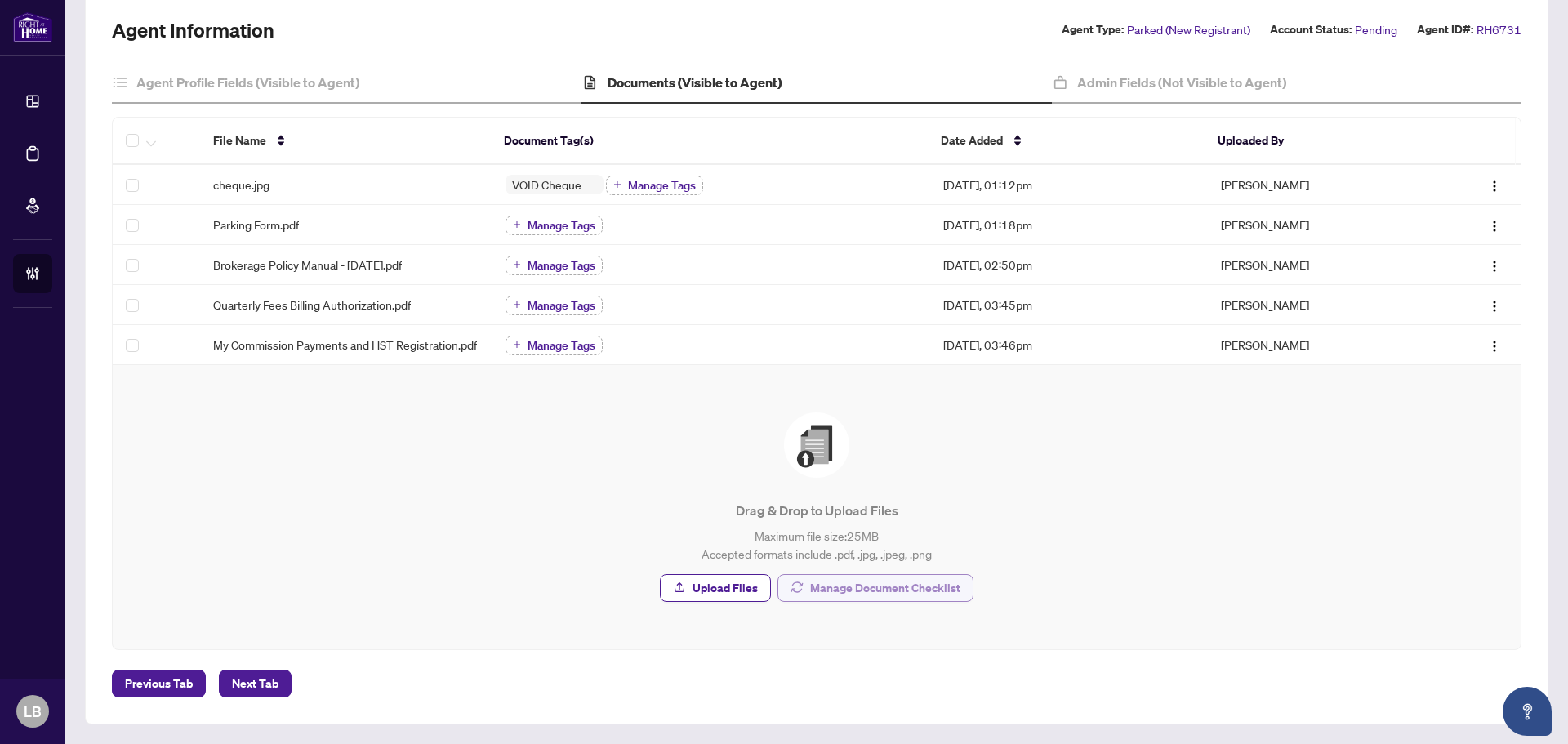
click at [862, 592] on span "Manage Document Checklist" at bounding box center [885, 588] width 150 height 26
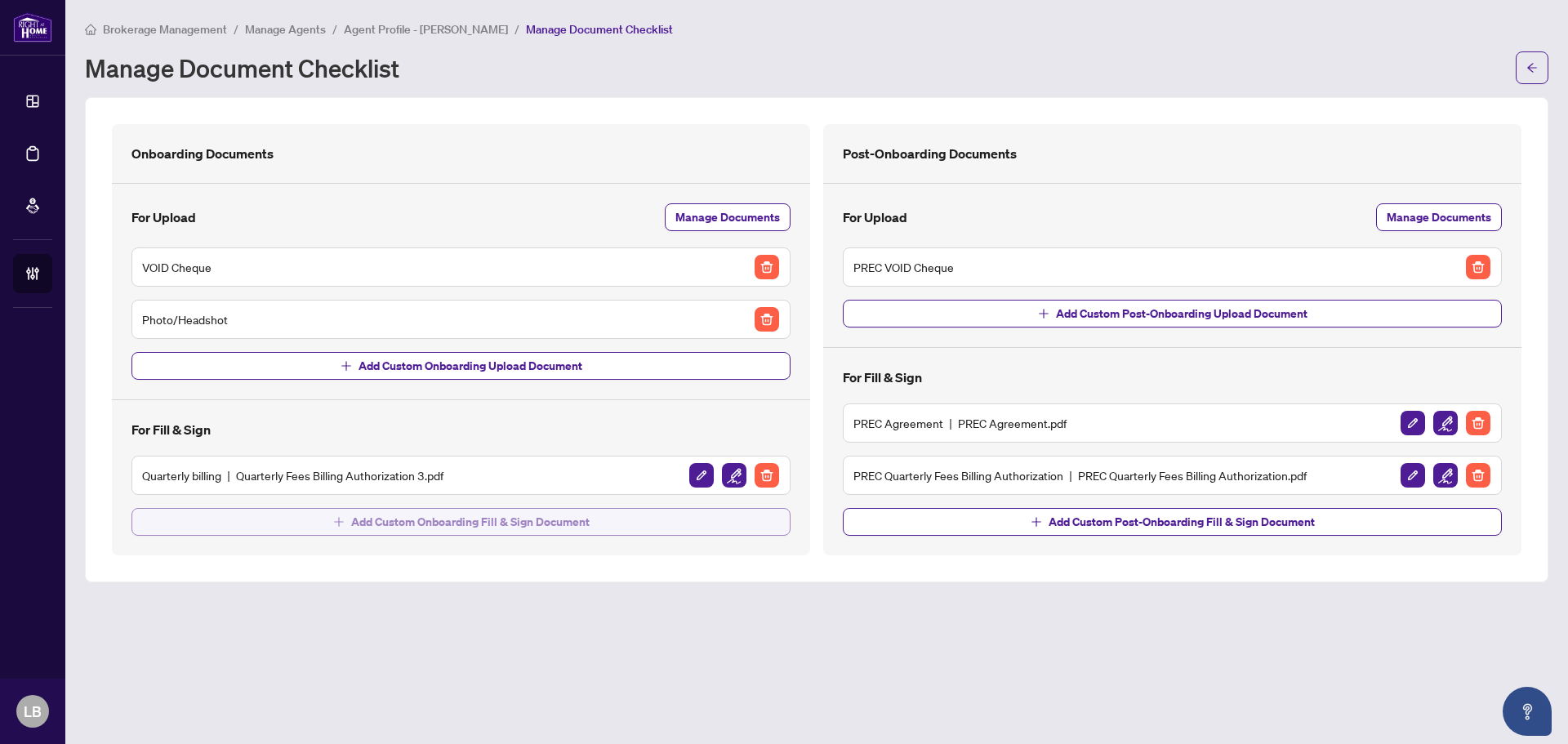
click at [510, 520] on span "Add Custom Onboarding Fill & Sign Document" at bounding box center [470, 521] width 239 height 26
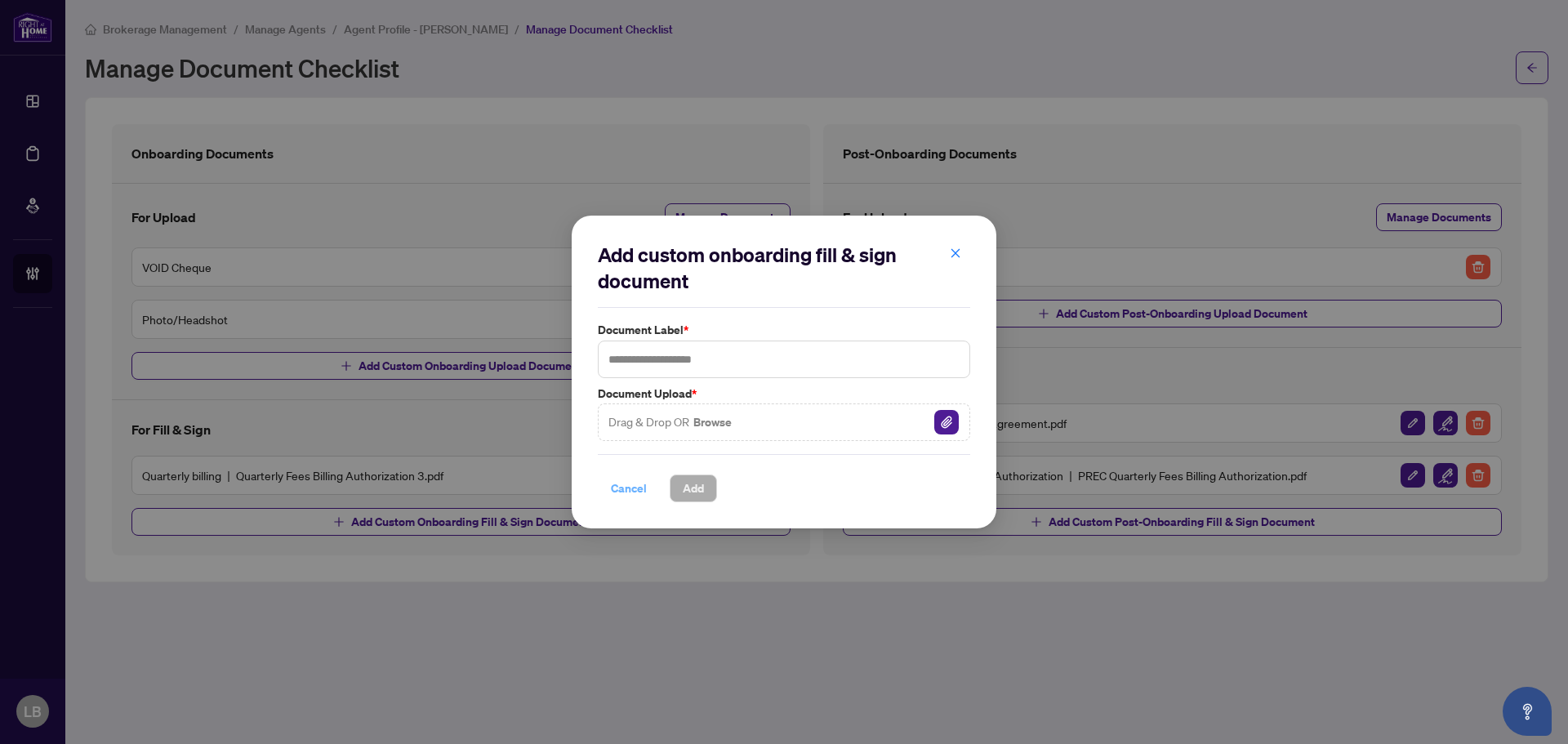
click at [624, 490] on span "Cancel" at bounding box center [628, 489] width 36 height 26
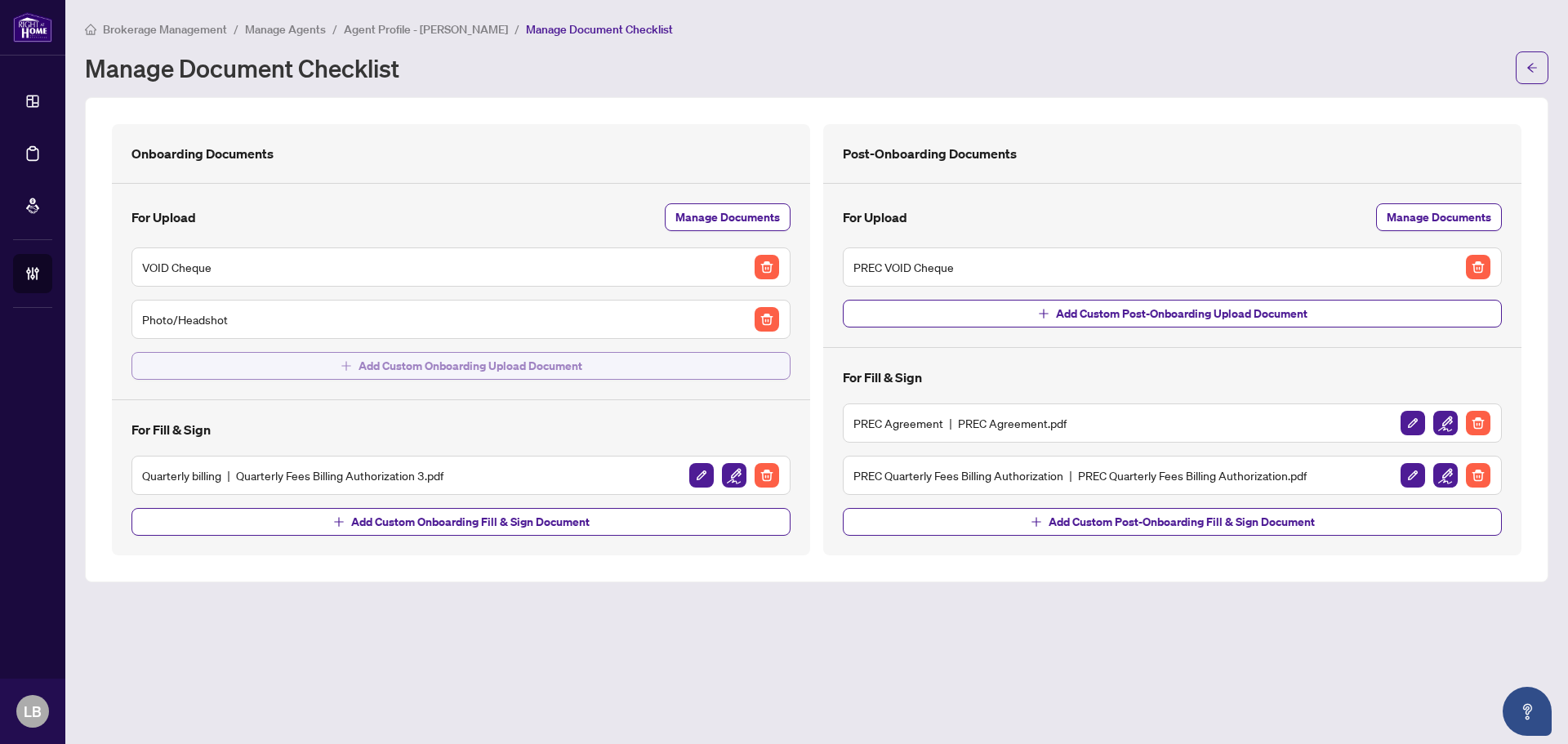
click at [520, 364] on span "Add Custom Onboarding Upload Document" at bounding box center [470, 366] width 224 height 26
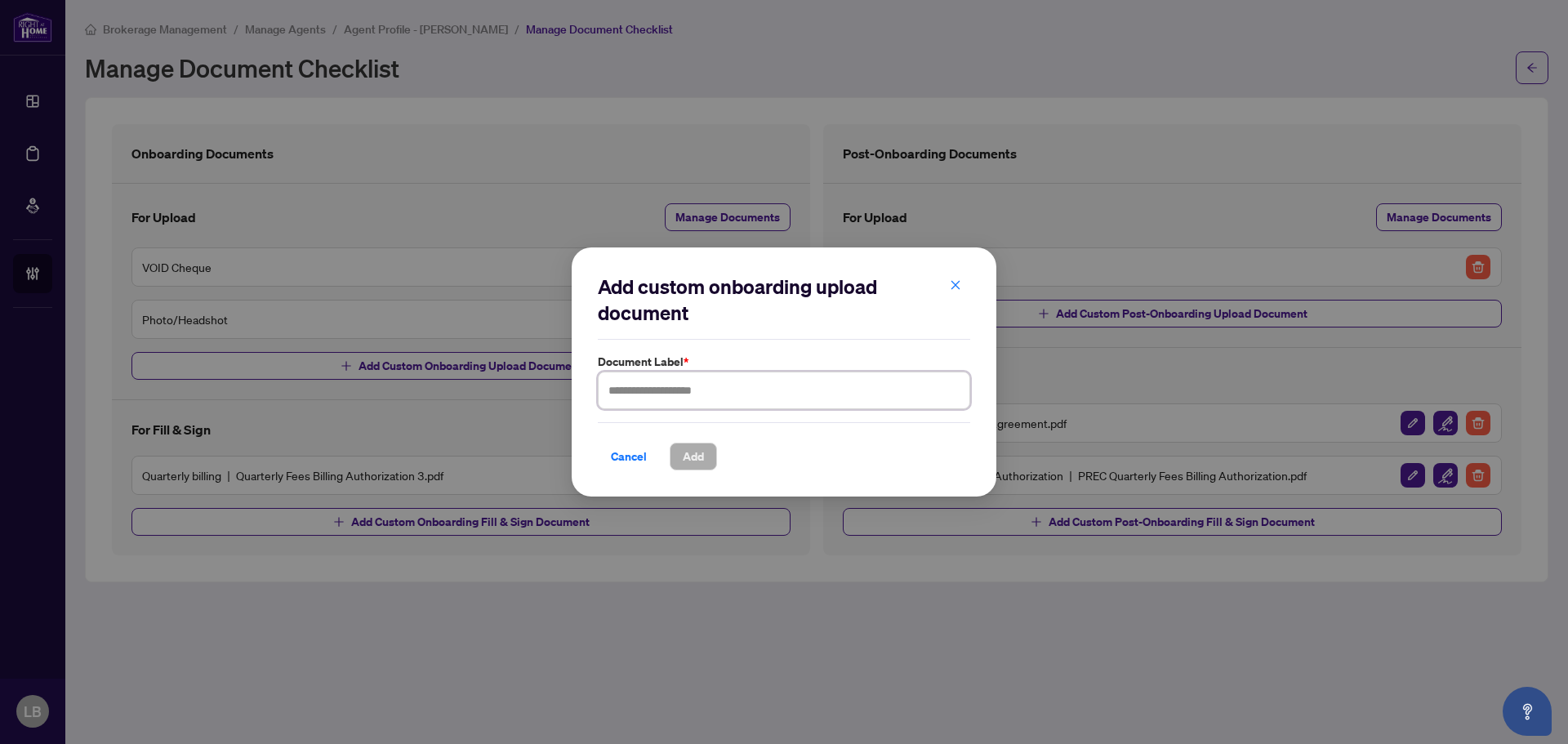
click at [647, 385] on input "text" at bounding box center [784, 390] width 373 height 37
type input "**********"
click at [682, 463] on span "Add" at bounding box center [693, 457] width 22 height 26
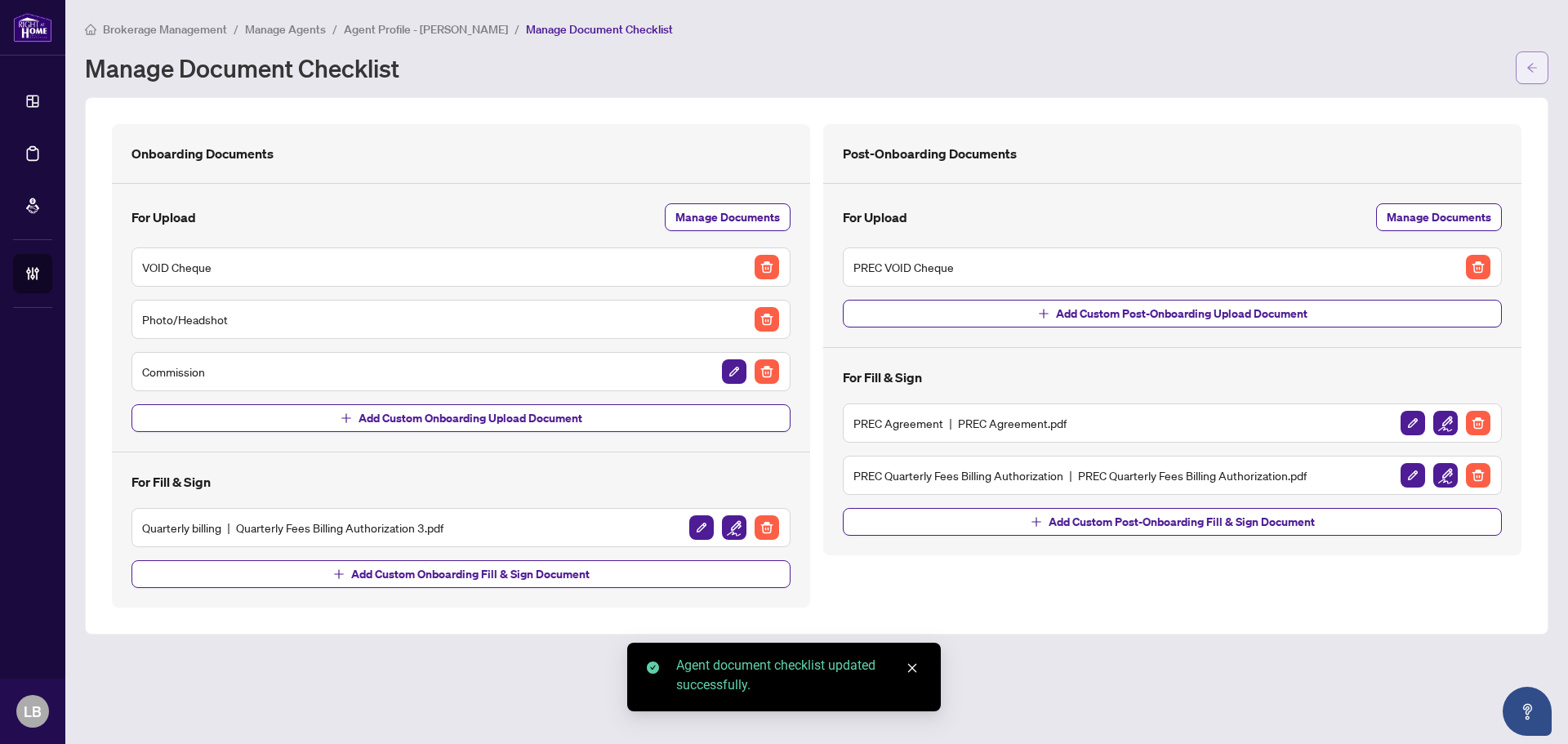
click at [1517, 63] on button "button" at bounding box center [1531, 67] width 33 height 33
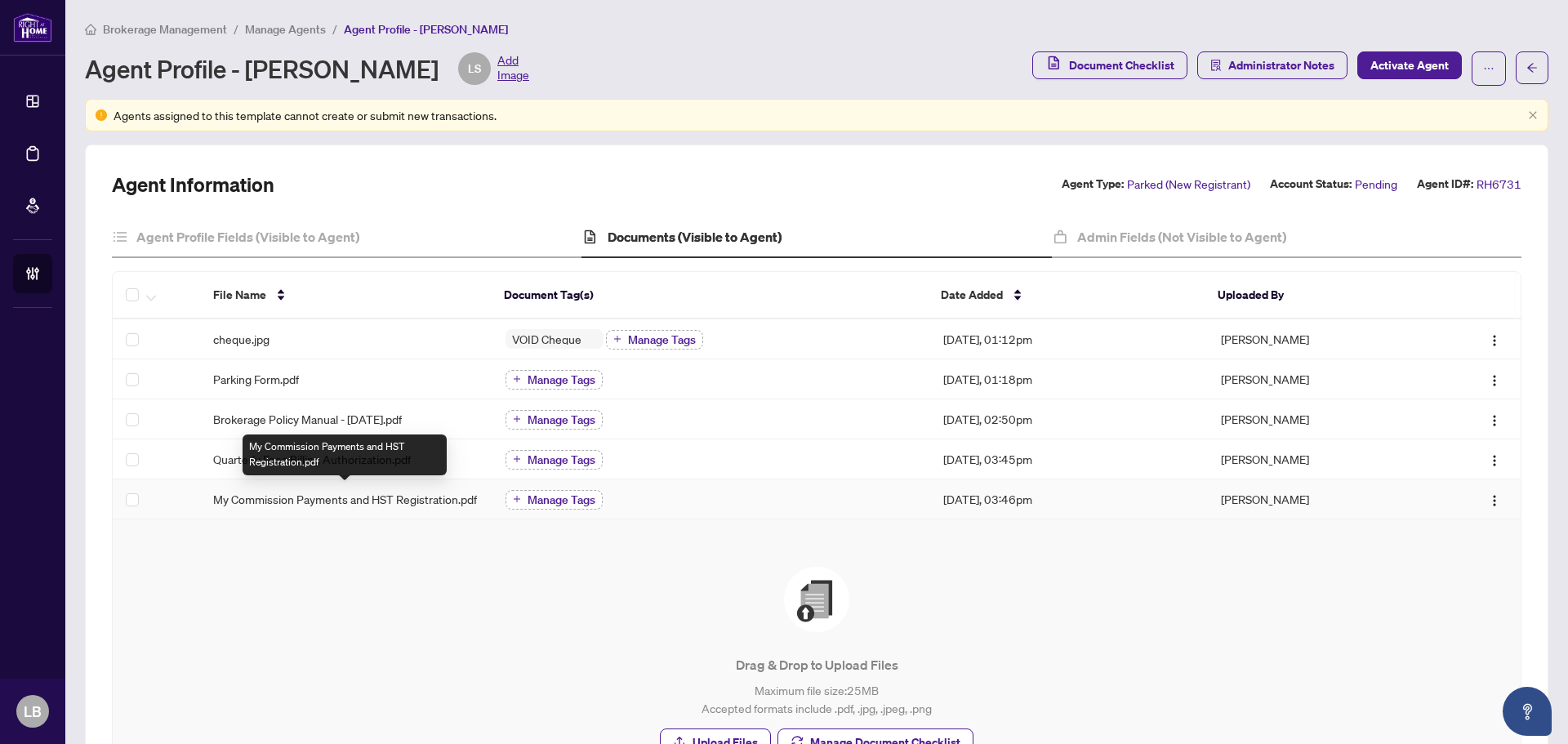
click at [517, 502] on icon "plus" at bounding box center [517, 499] width 8 height 8
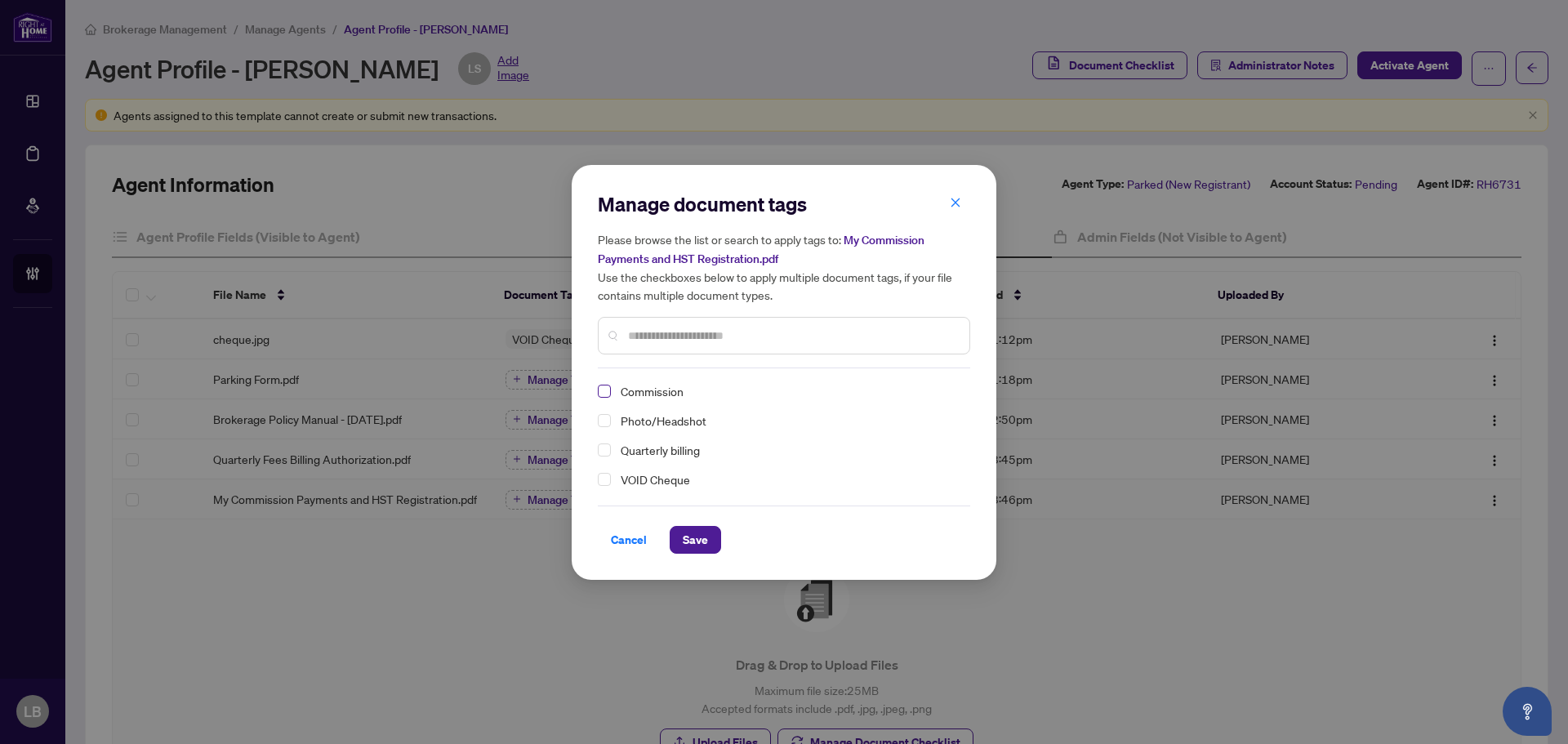
click at [603, 390] on span "Select Commission" at bounding box center [604, 391] width 13 height 13
click at [696, 541] on span "Save" at bounding box center [695, 540] width 25 height 26
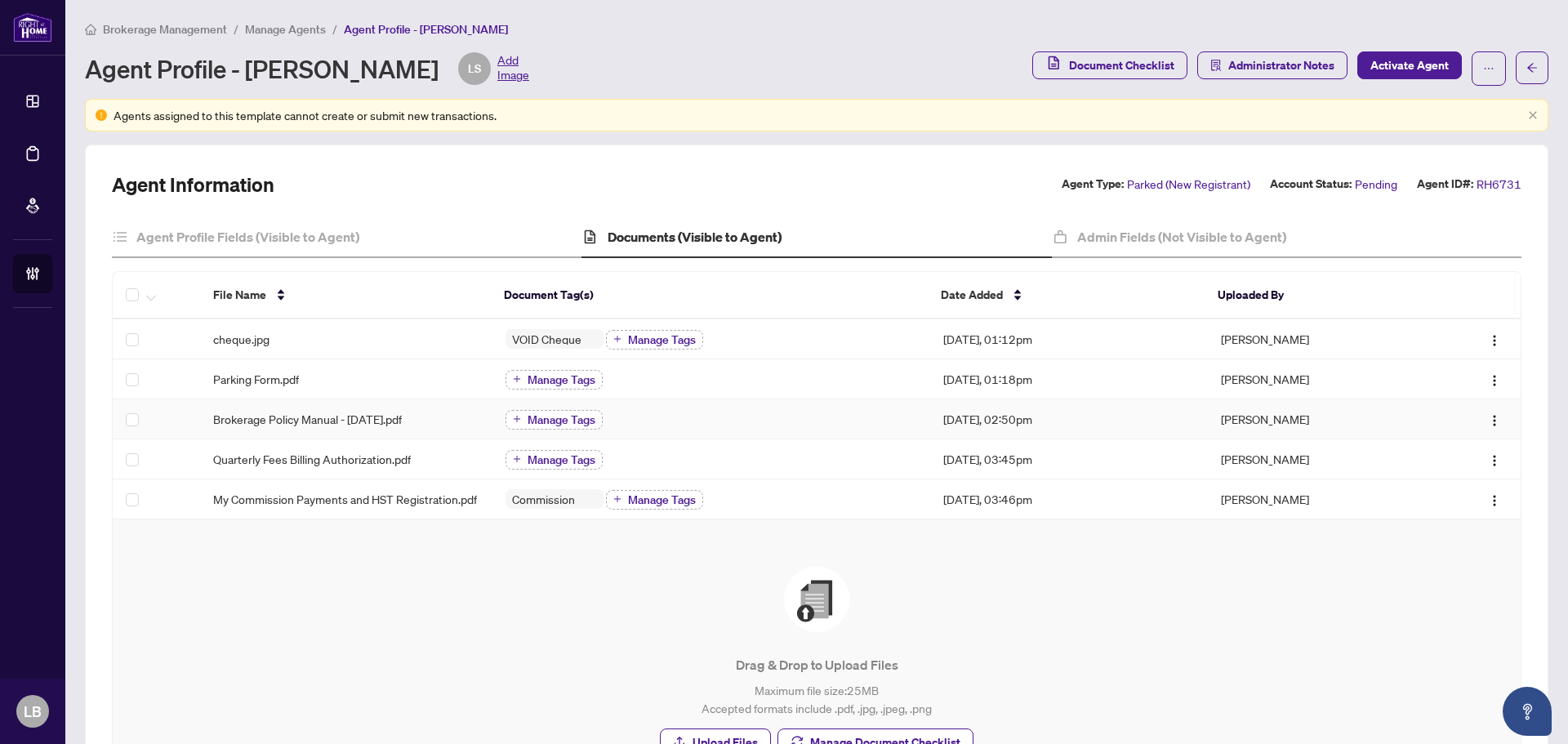
click at [571, 414] on span "Manage Tags" at bounding box center [561, 419] width 67 height 11
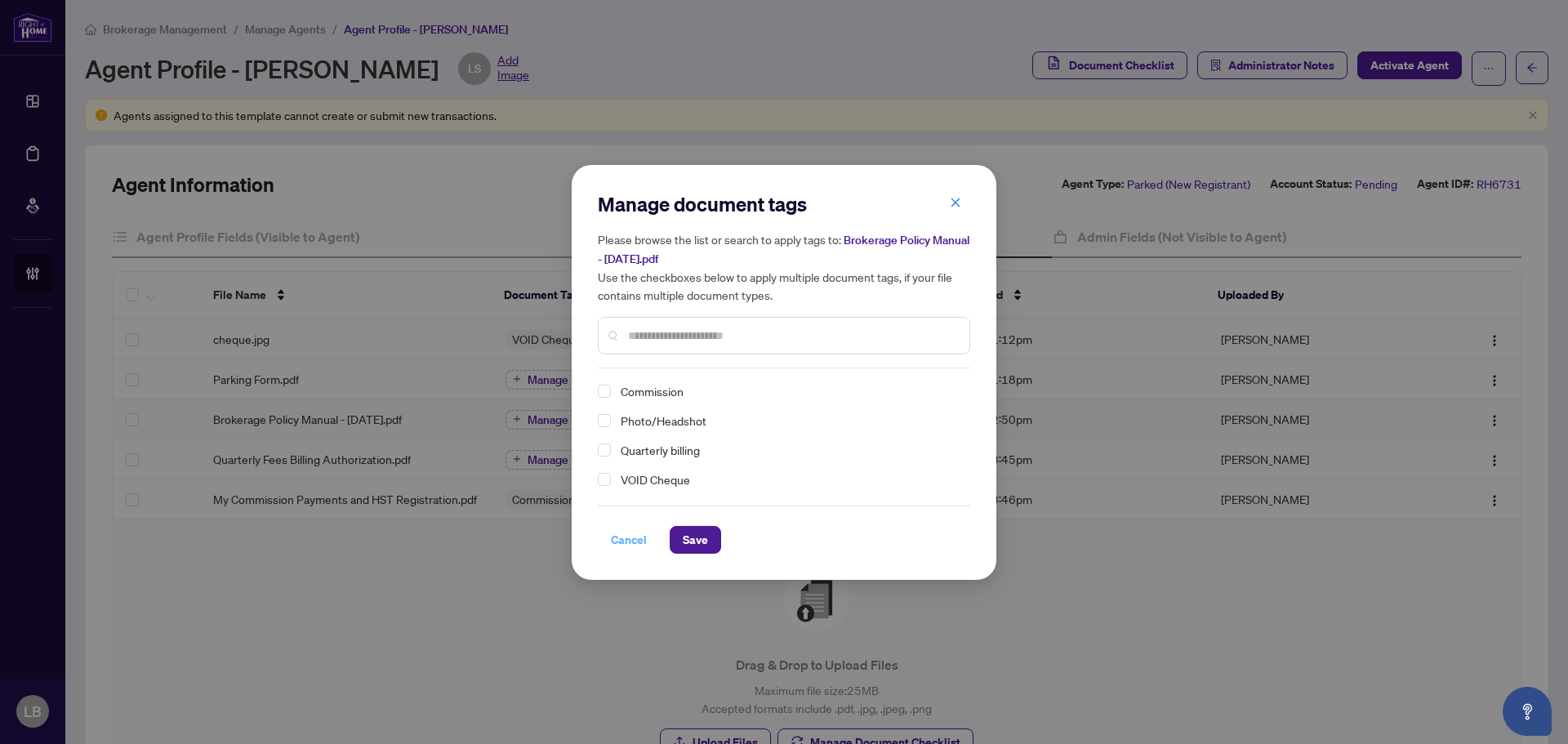
click at [623, 540] on span "Cancel" at bounding box center [628, 540] width 36 height 26
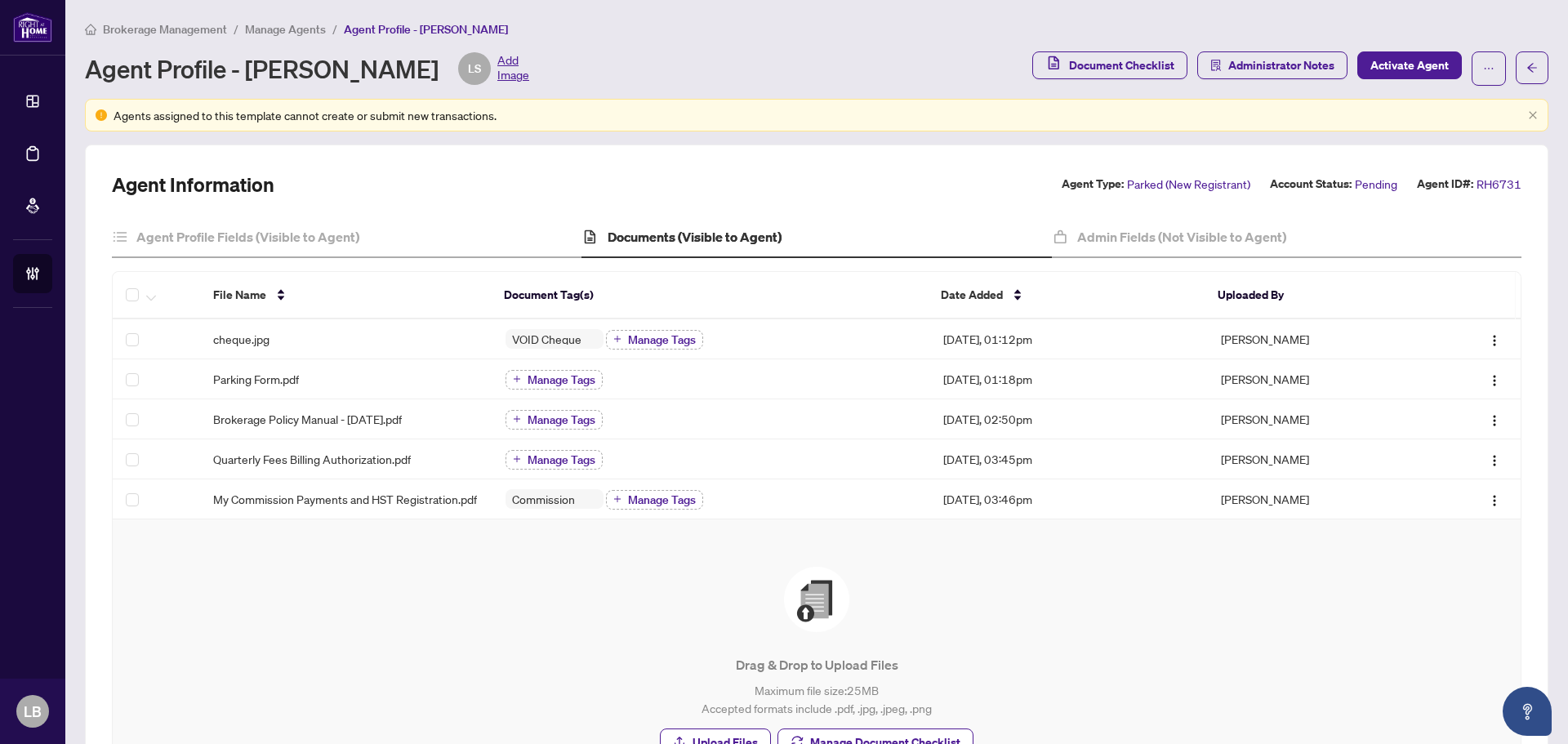
scroll to position [163, 0]
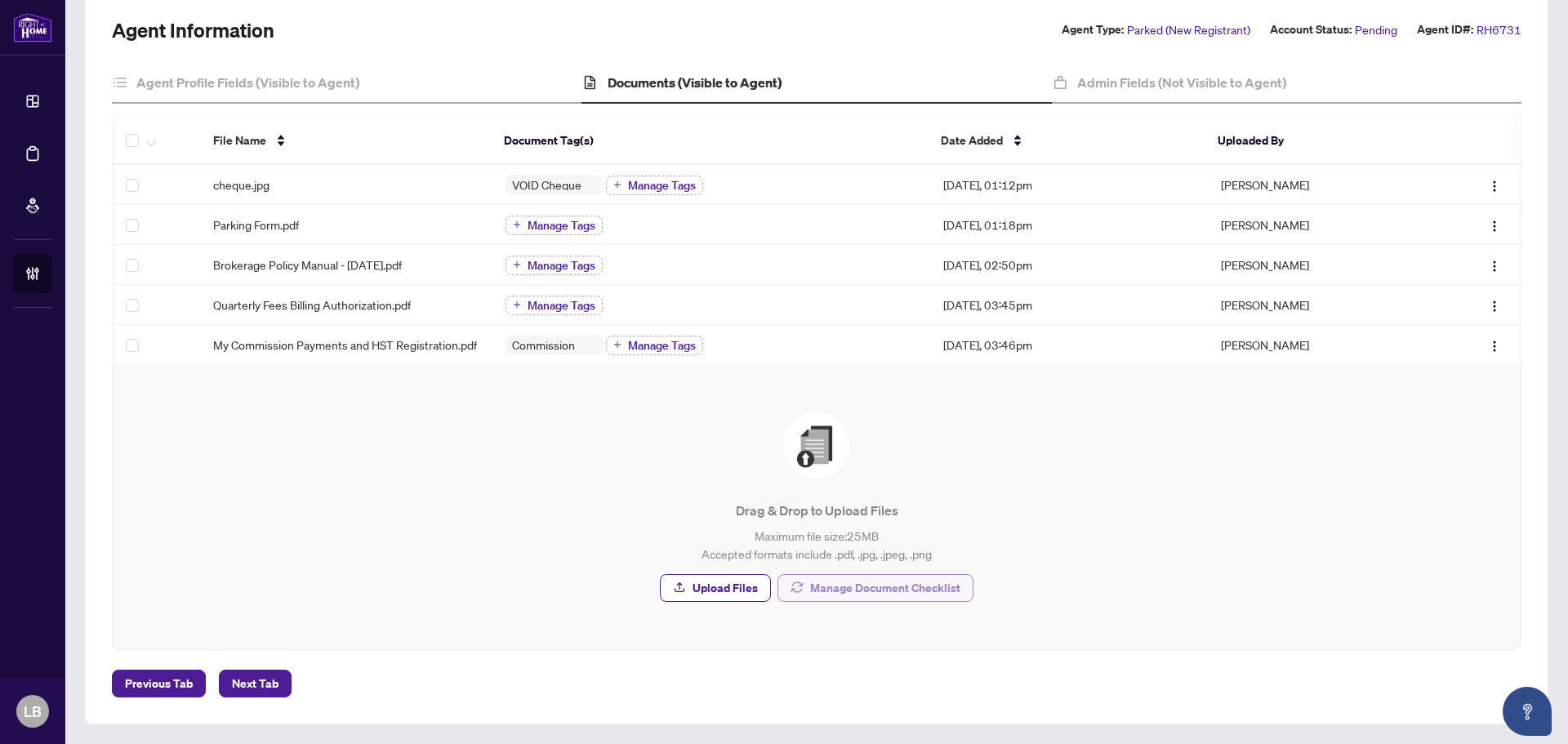
click at [866, 587] on span "Manage Document Checklist" at bounding box center [885, 588] width 150 height 26
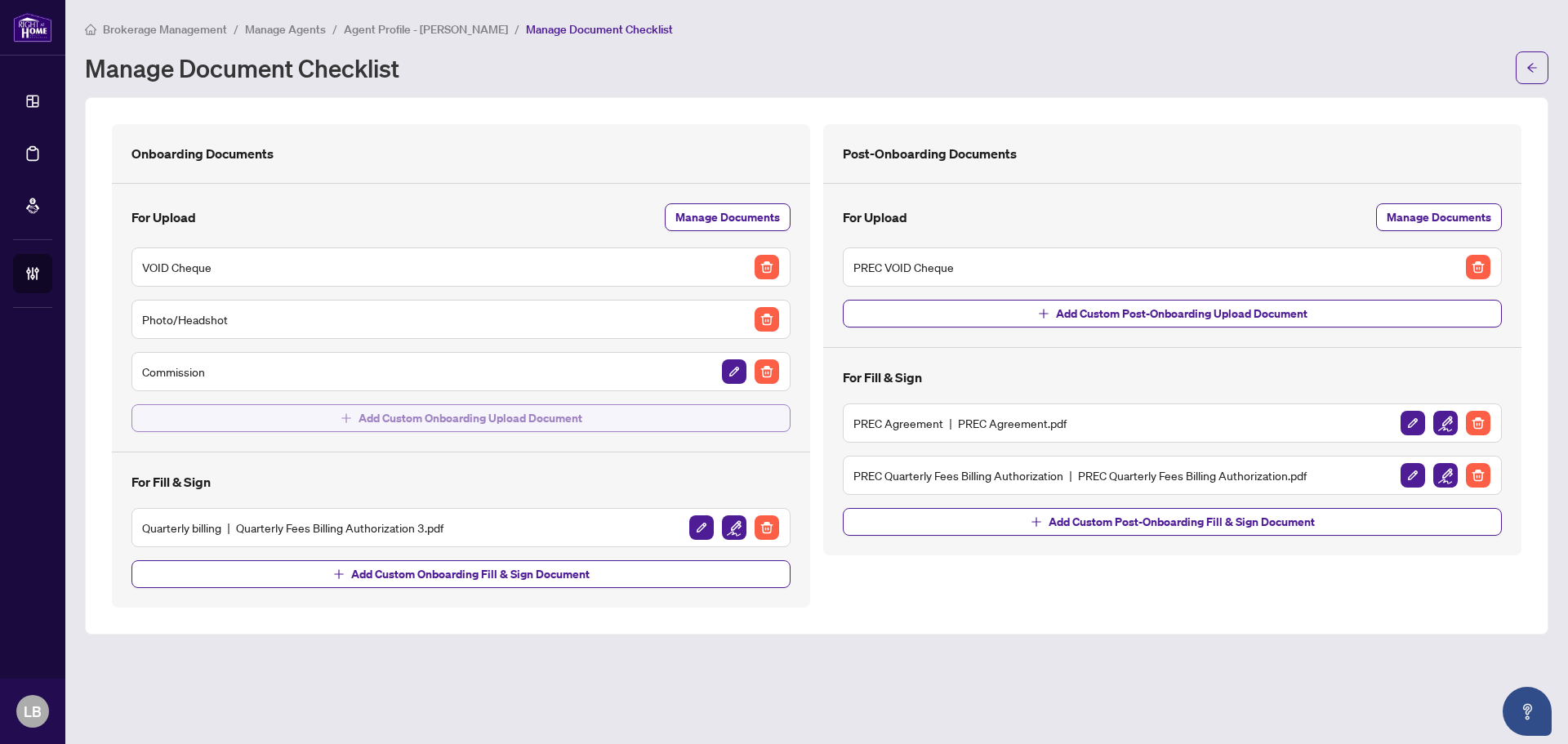
click at [536, 417] on span "Add Custom Onboarding Upload Document" at bounding box center [470, 418] width 224 height 26
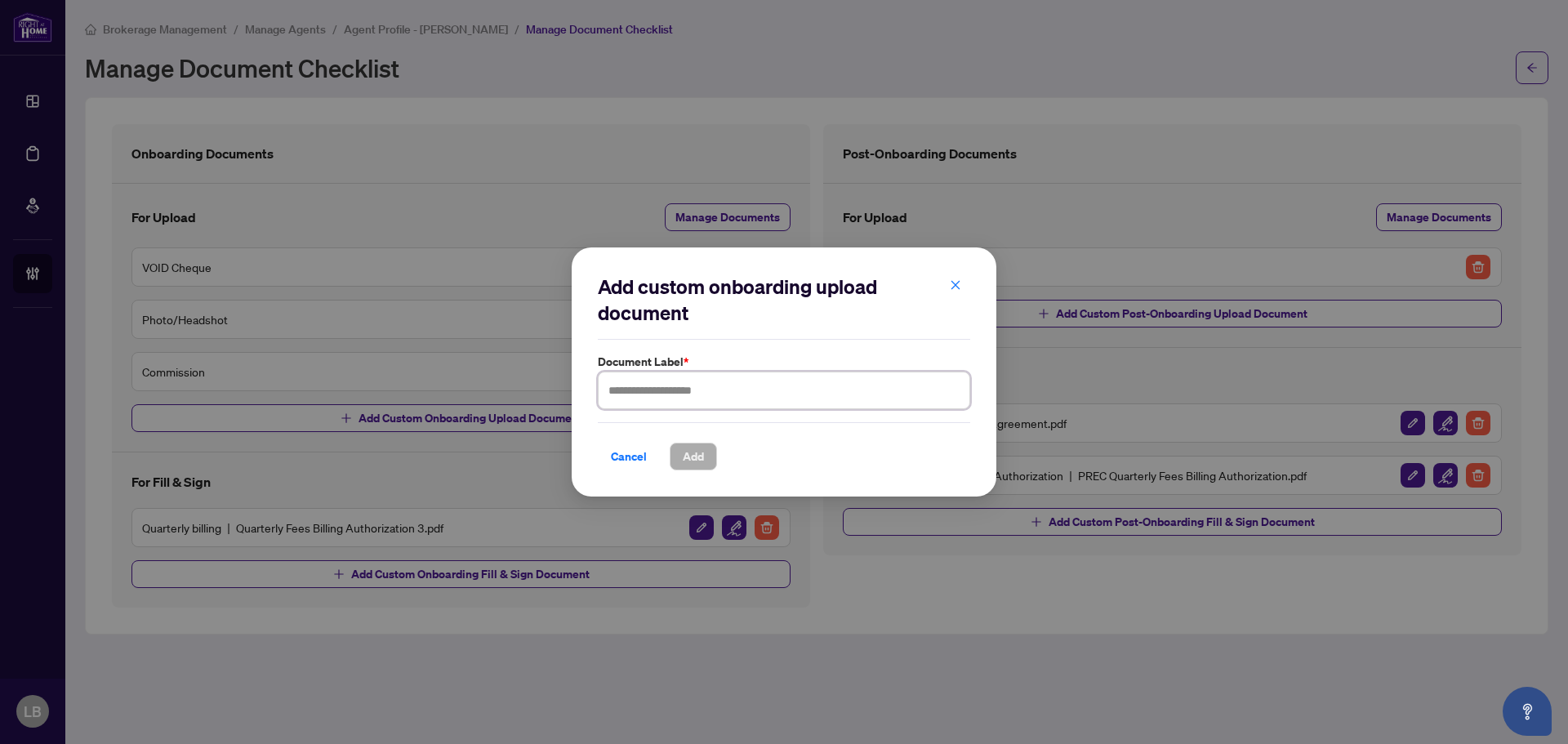
click at [690, 393] on input "text" at bounding box center [784, 390] width 373 height 37
click at [706, 392] on input "**********" at bounding box center [784, 390] width 373 height 37
click at [777, 393] on input "**********" at bounding box center [784, 390] width 373 height 37
type input "**********"
click at [685, 454] on span "Add" at bounding box center [693, 457] width 22 height 26
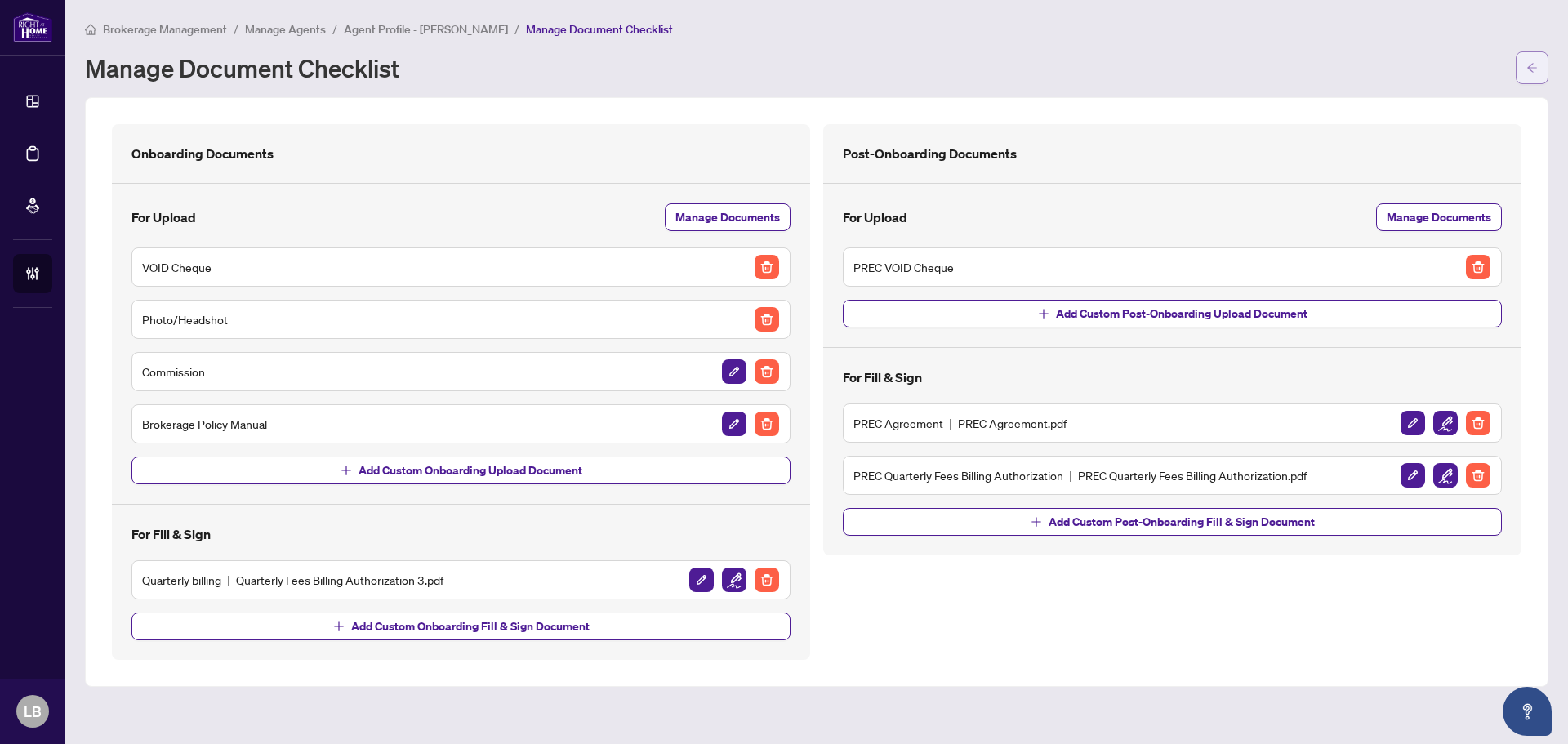
click at [1527, 70] on icon "arrow-left" at bounding box center [1531, 67] width 11 height 11
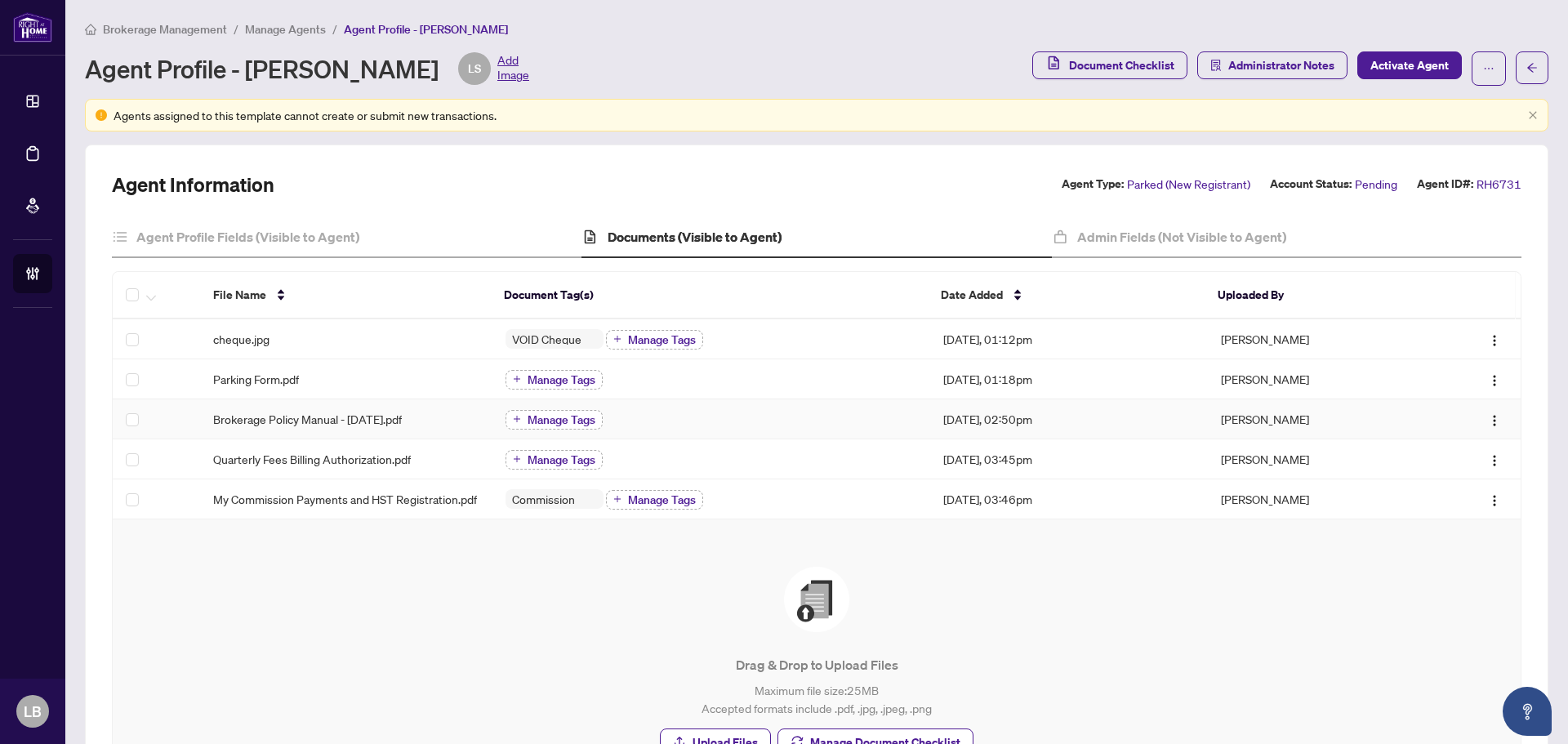
click at [528, 414] on span "Manage Tags" at bounding box center [561, 419] width 67 height 11
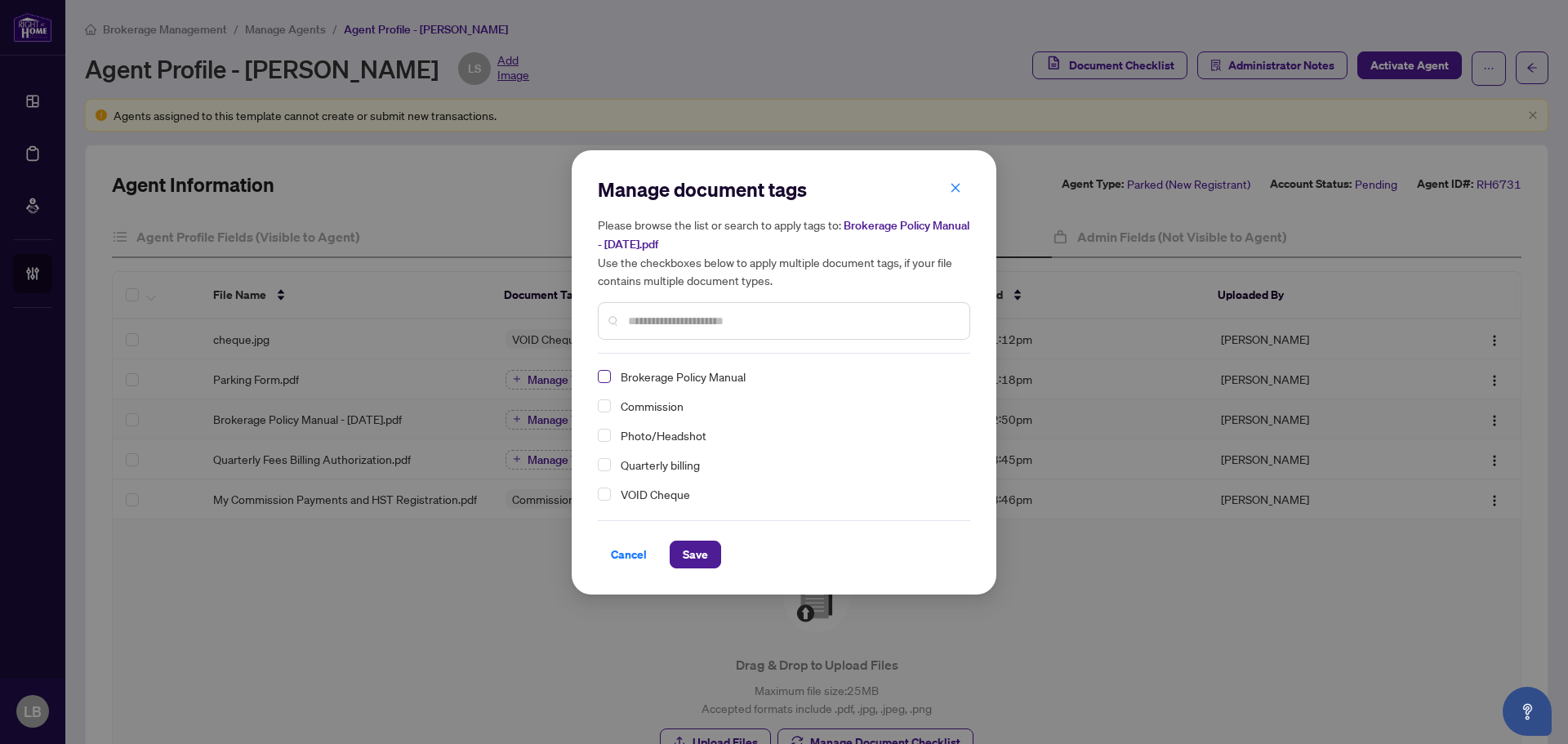
click at [605, 378] on span "Select Brokerage Policy Manual" at bounding box center [604, 376] width 13 height 13
click at [705, 558] on span "Save" at bounding box center [695, 554] width 25 height 26
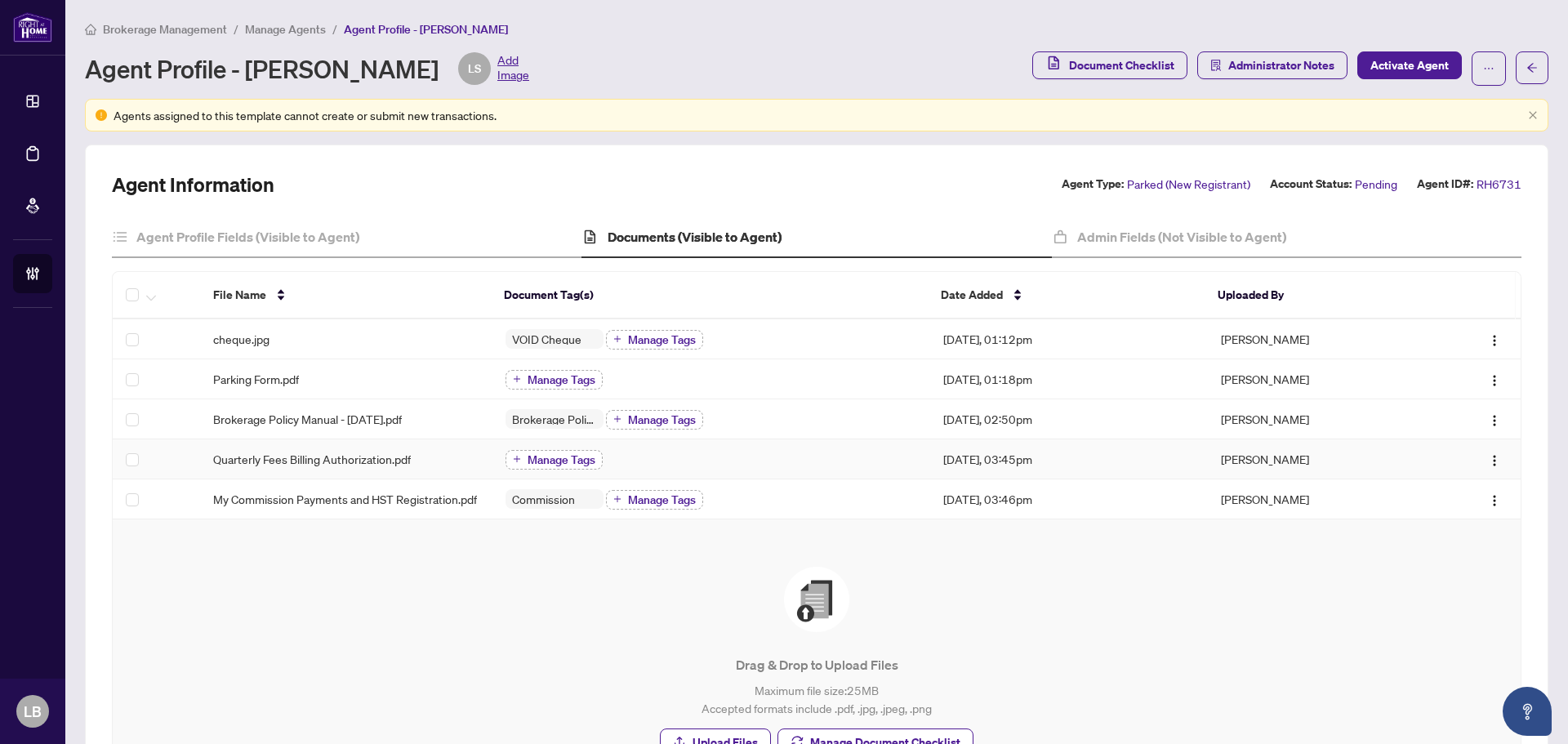
click at [529, 455] on span "Manage Tags" at bounding box center [561, 460] width 67 height 11
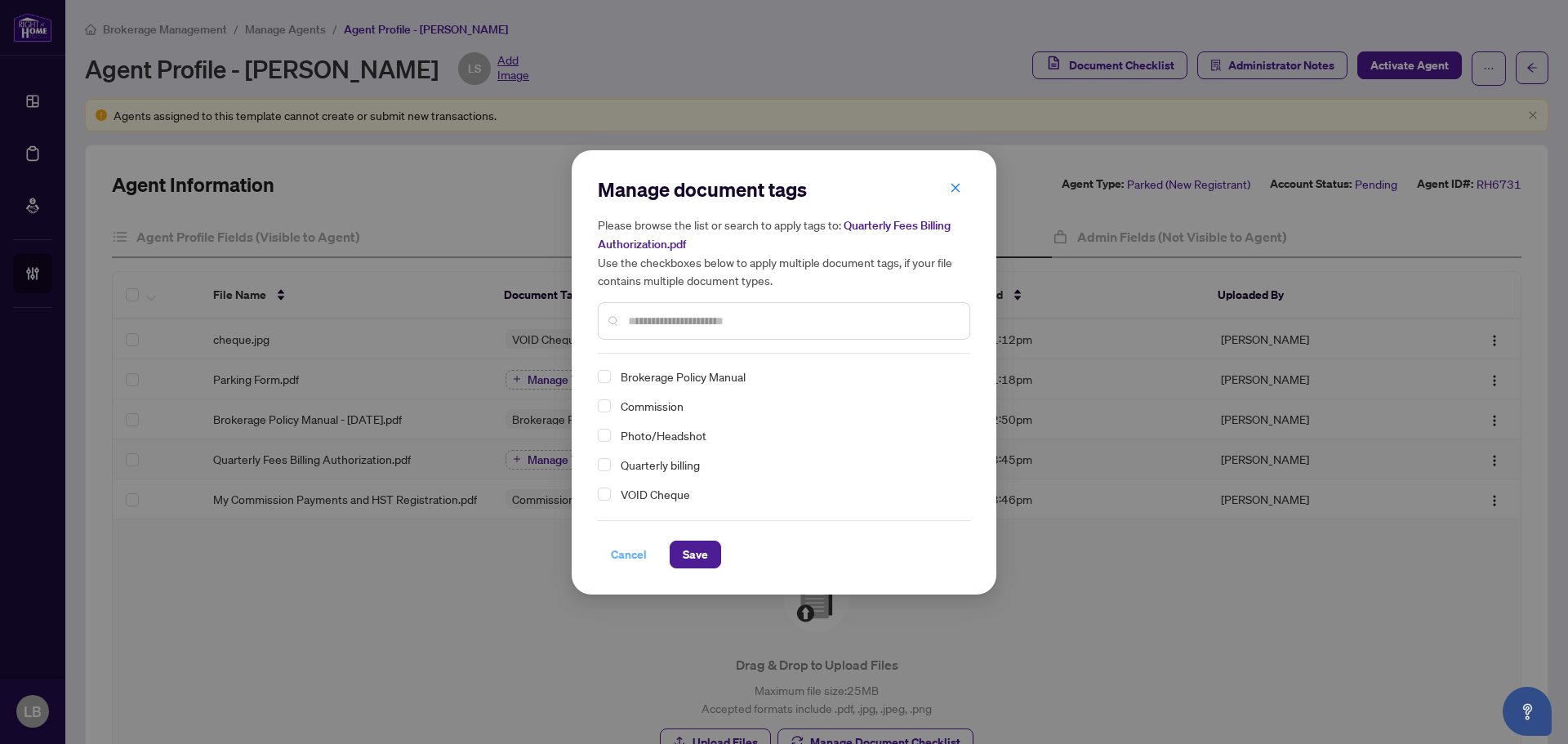
click at [632, 557] on span "Cancel" at bounding box center [628, 554] width 36 height 26
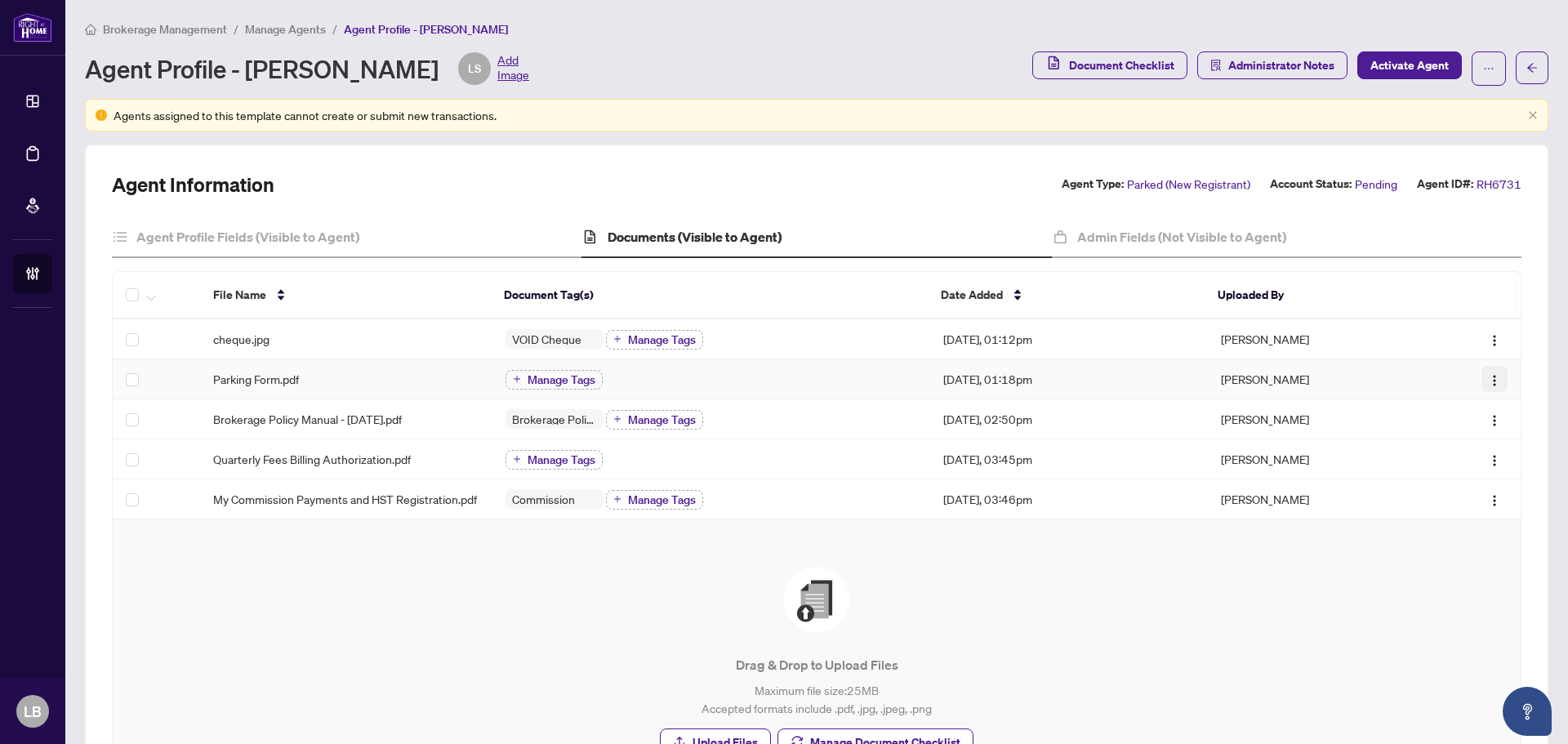
click at [1487, 383] on img "button" at bounding box center [1494, 380] width 13 height 13
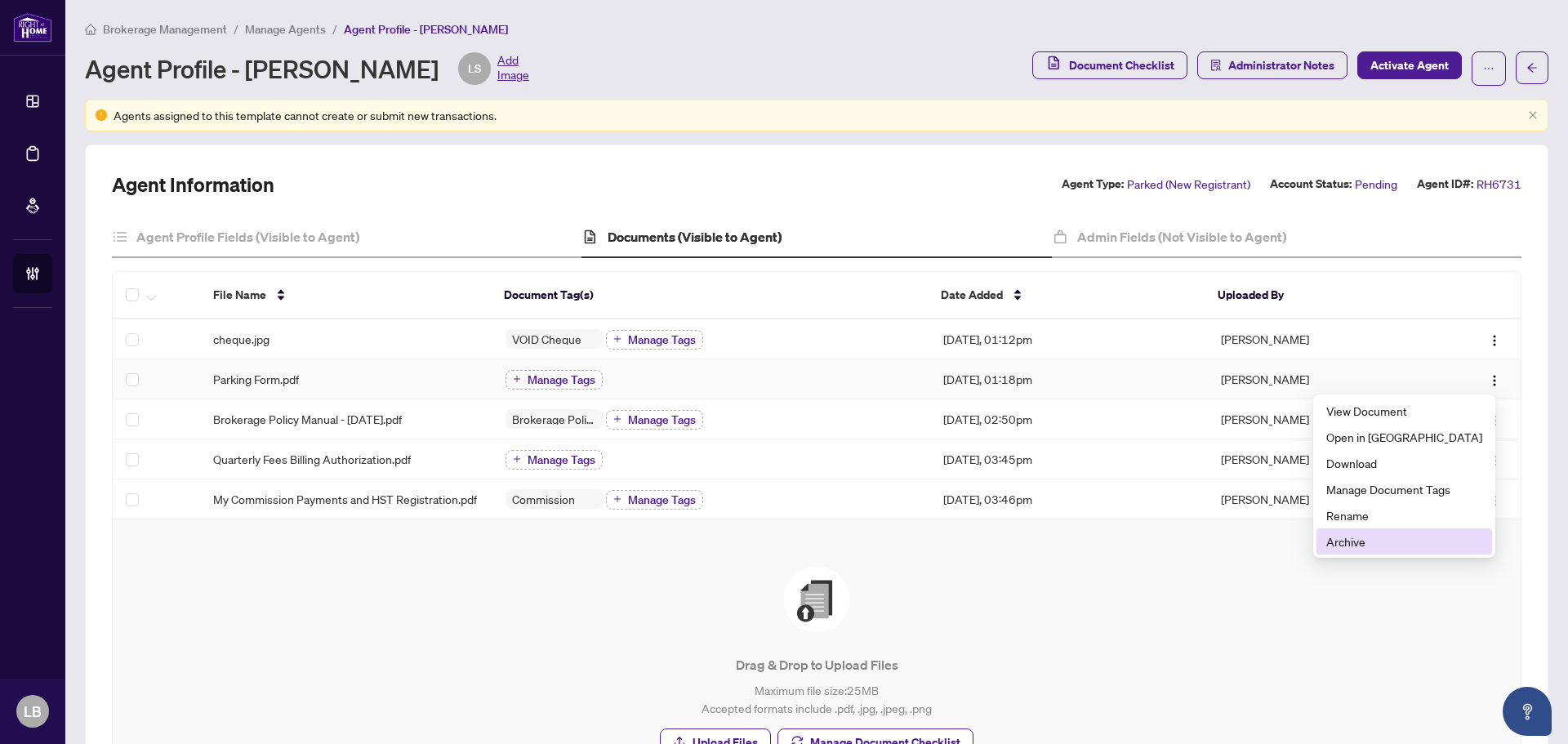
click at [1383, 539] on span "Archive" at bounding box center [1403, 541] width 156 height 18
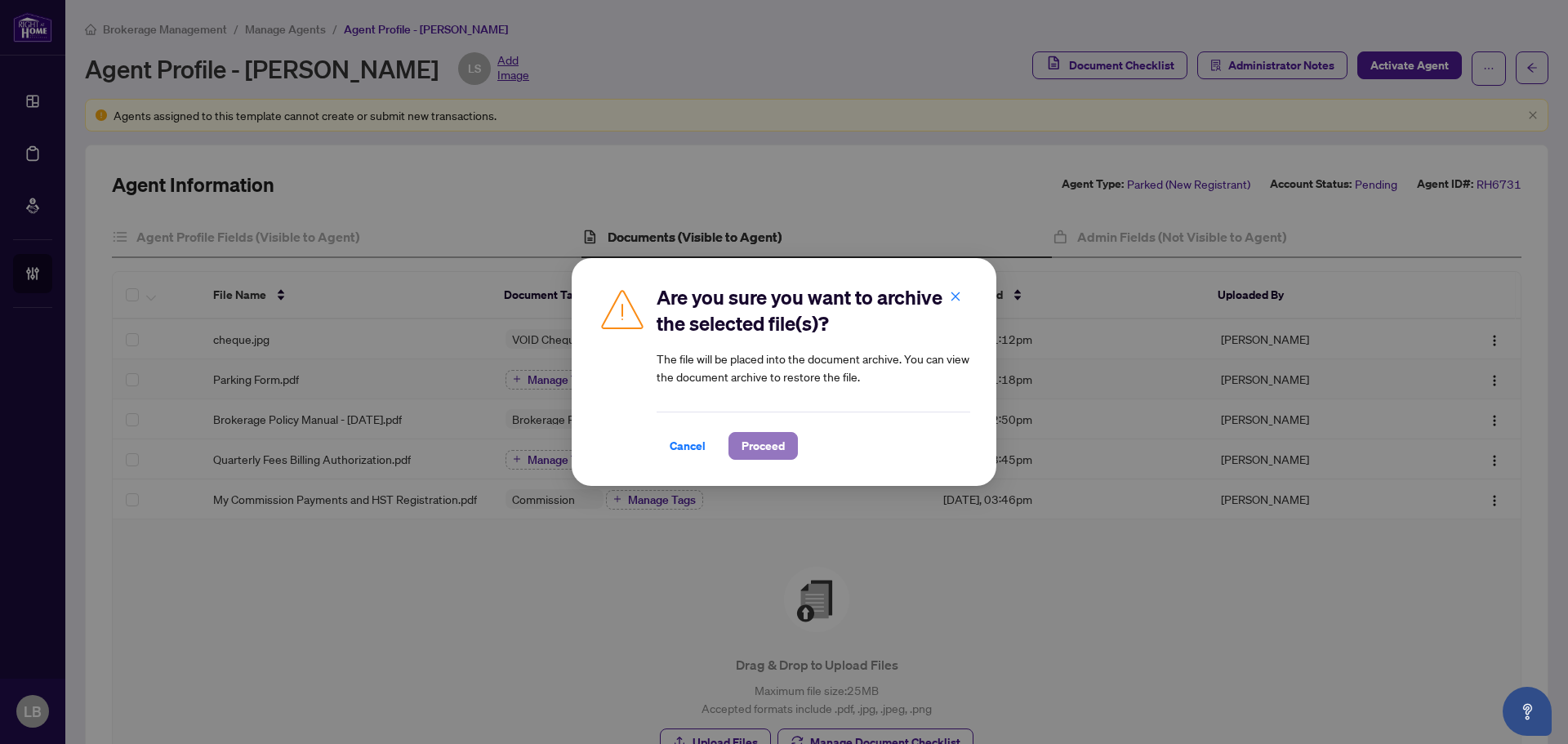
click at [748, 442] on span "Proceed" at bounding box center [763, 445] width 43 height 26
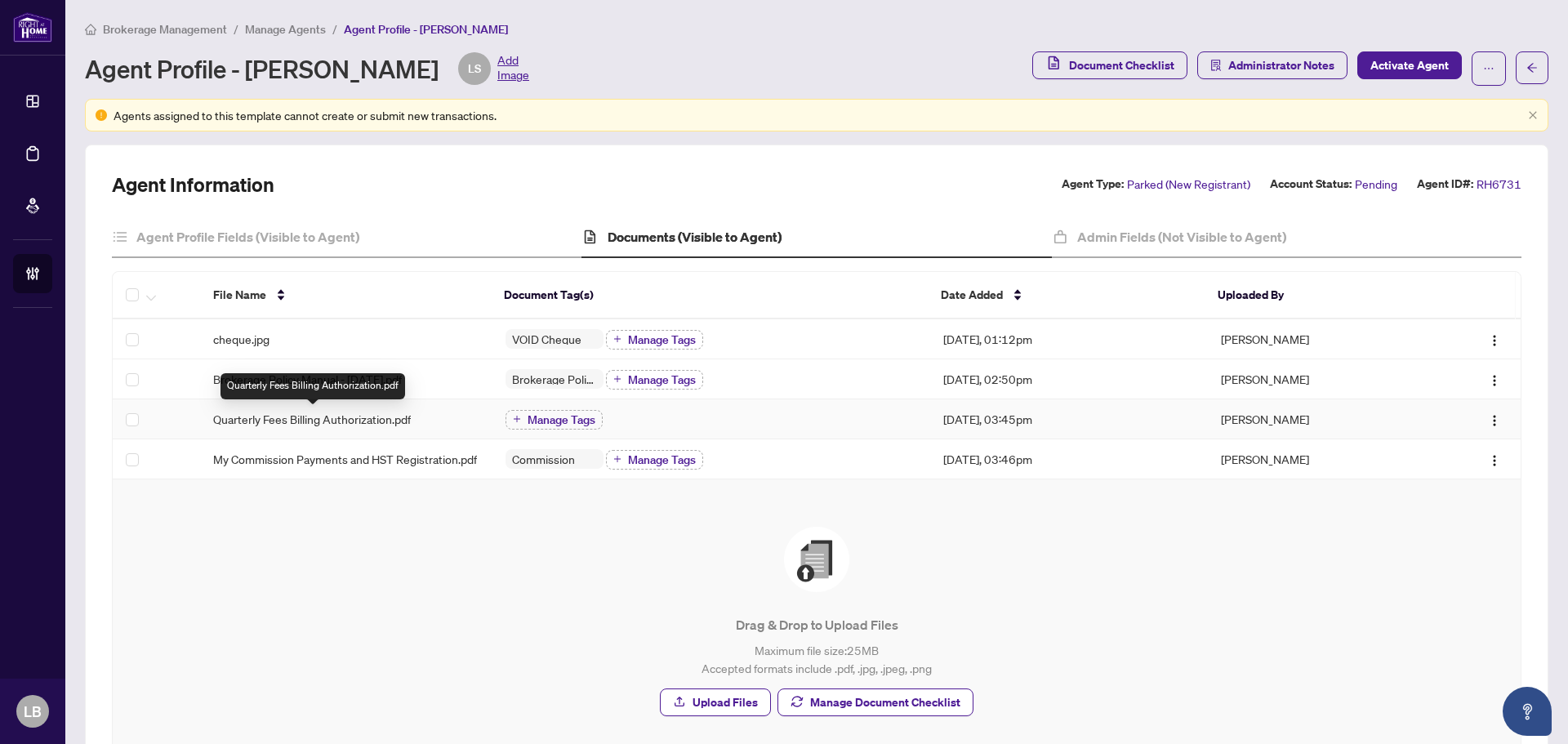
click at [247, 417] on span "Quarterly Fees Billing Authorization.pdf" at bounding box center [312, 418] width 198 height 18
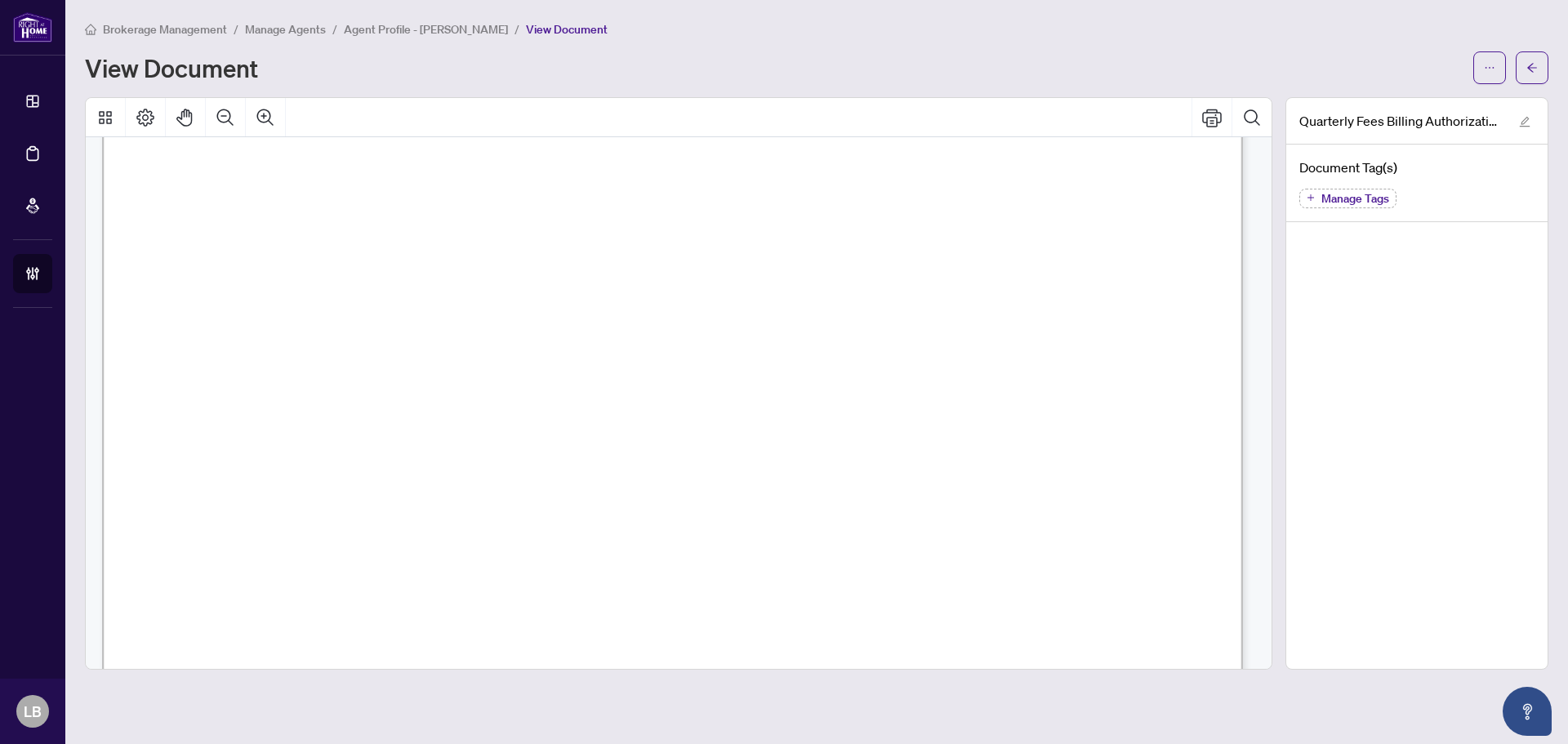
scroll to position [569, 0]
click at [1537, 65] on button "button" at bounding box center [1531, 67] width 33 height 33
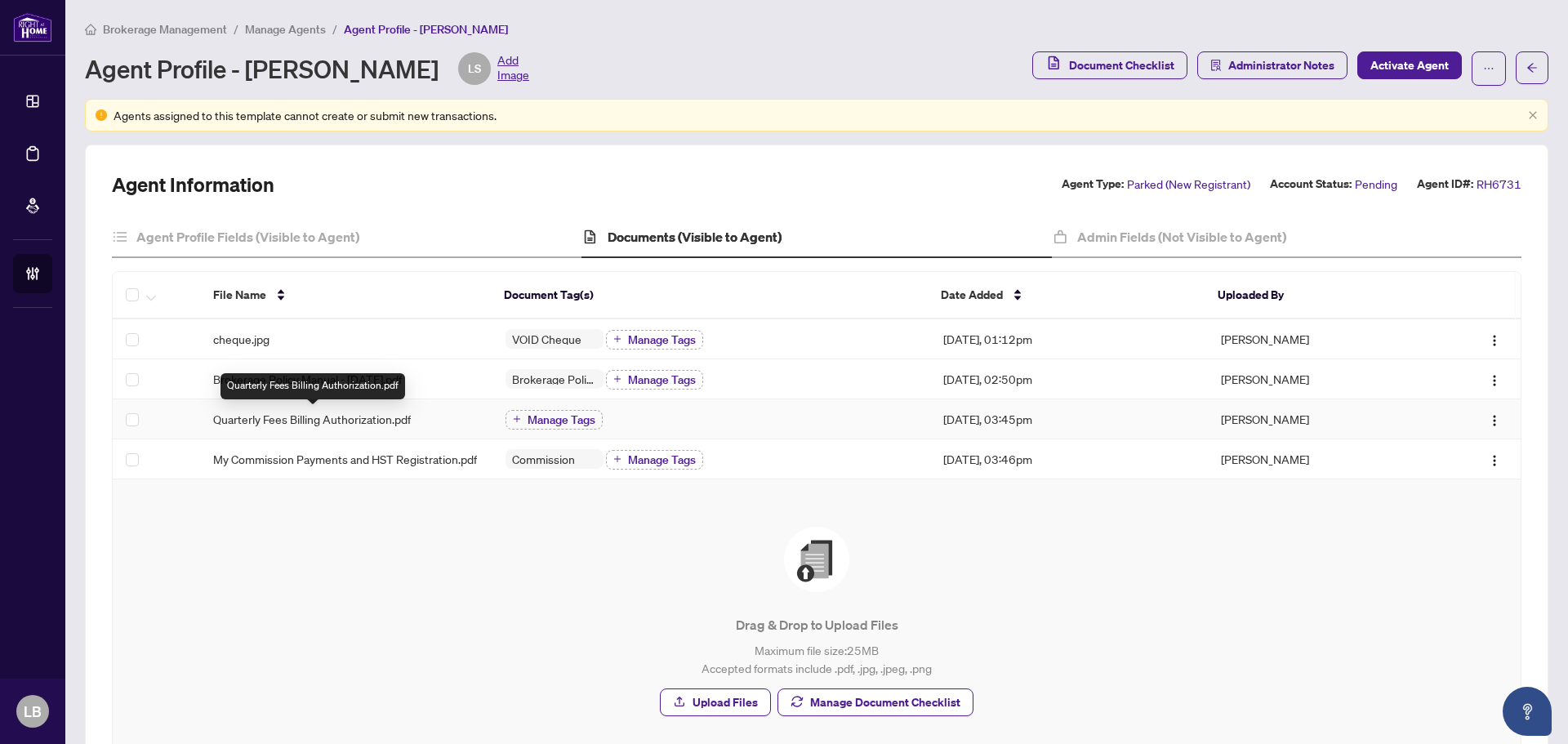
click at [309, 417] on span "Quarterly Fees Billing Authorization.pdf" at bounding box center [312, 418] width 198 height 18
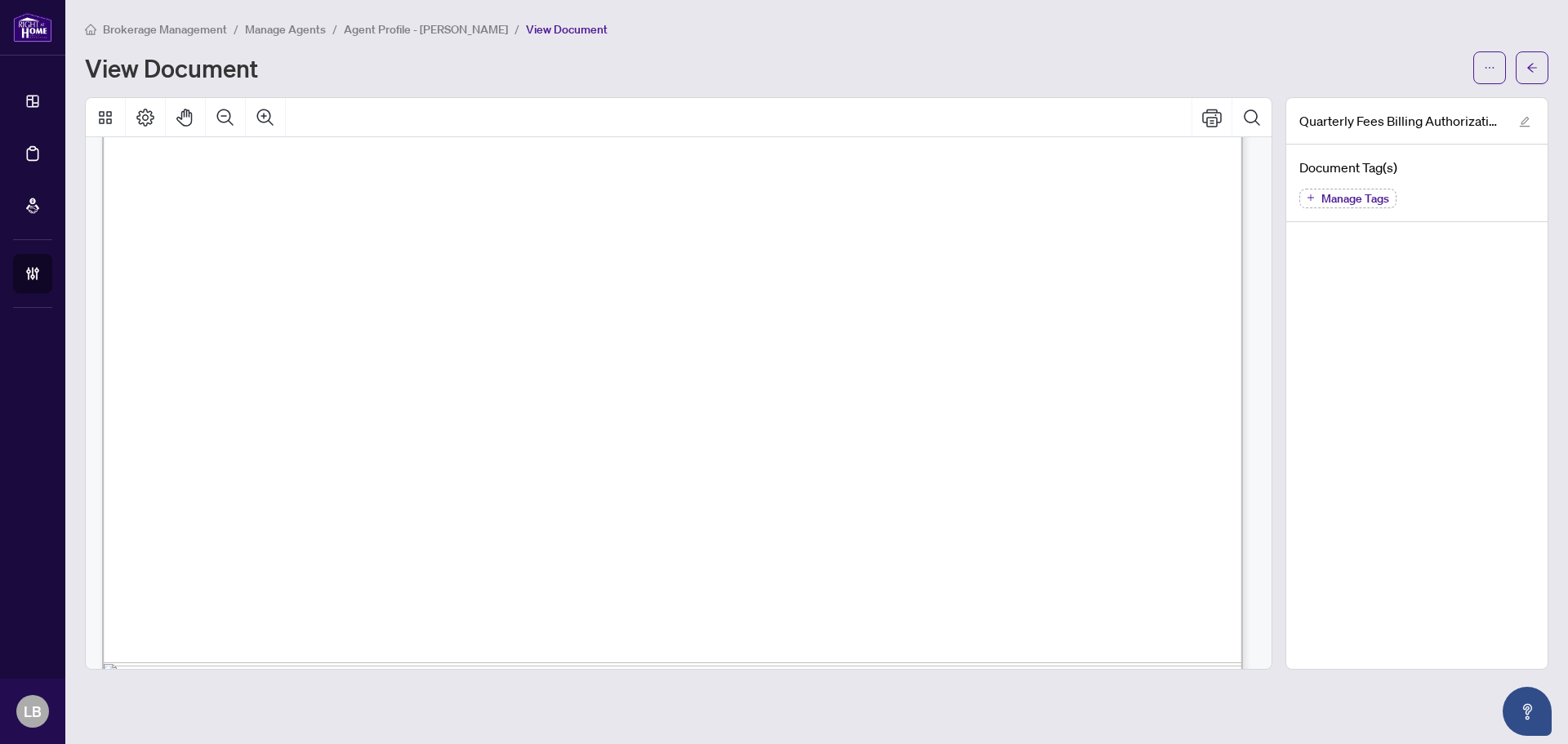
scroll to position [735, 0]
click at [1531, 66] on icon "arrow-left" at bounding box center [1531, 67] width 11 height 11
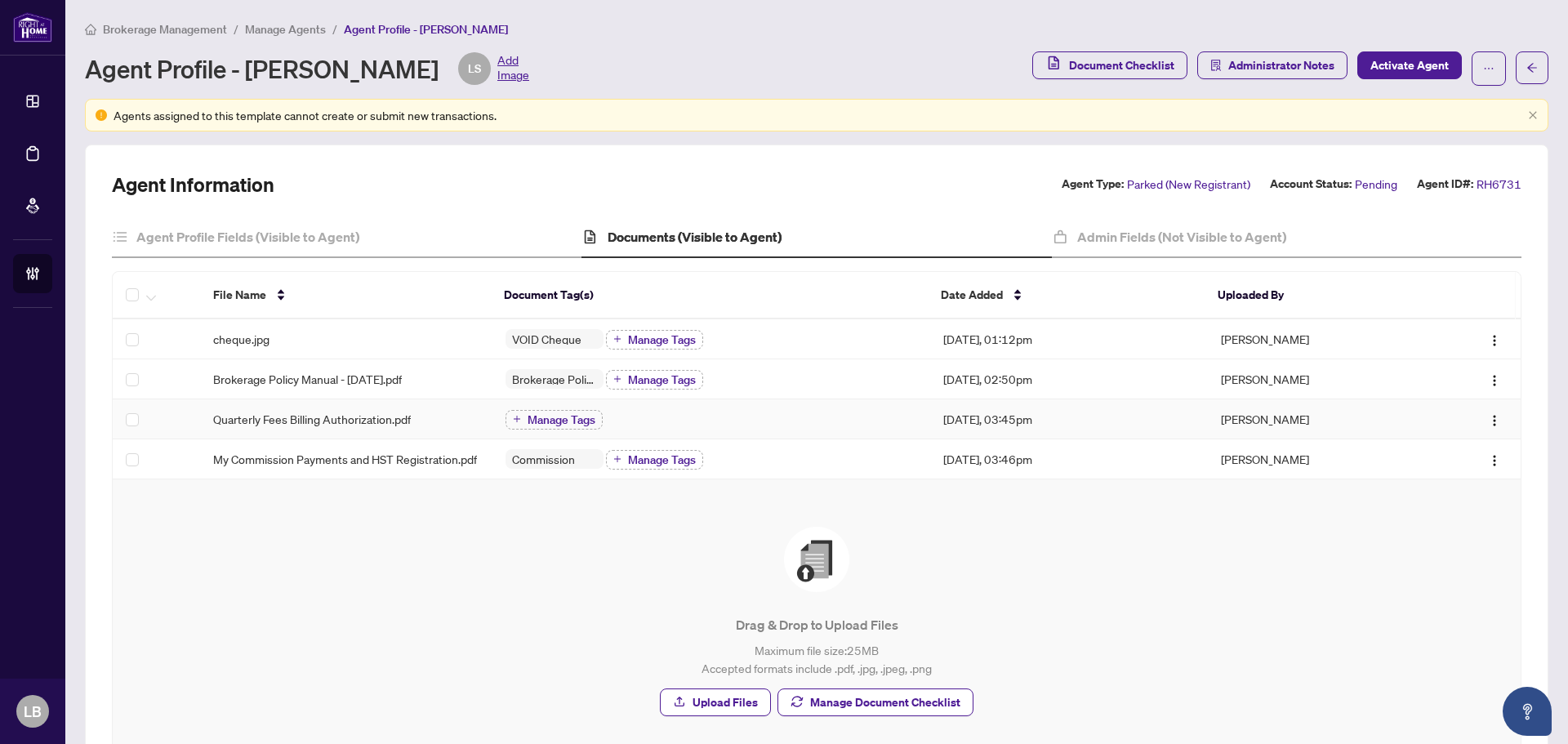
click at [545, 408] on div "Manage Tags" at bounding box center [554, 418] width 97 height 22
click at [531, 410] on button "Manage Tags" at bounding box center [554, 419] width 97 height 20
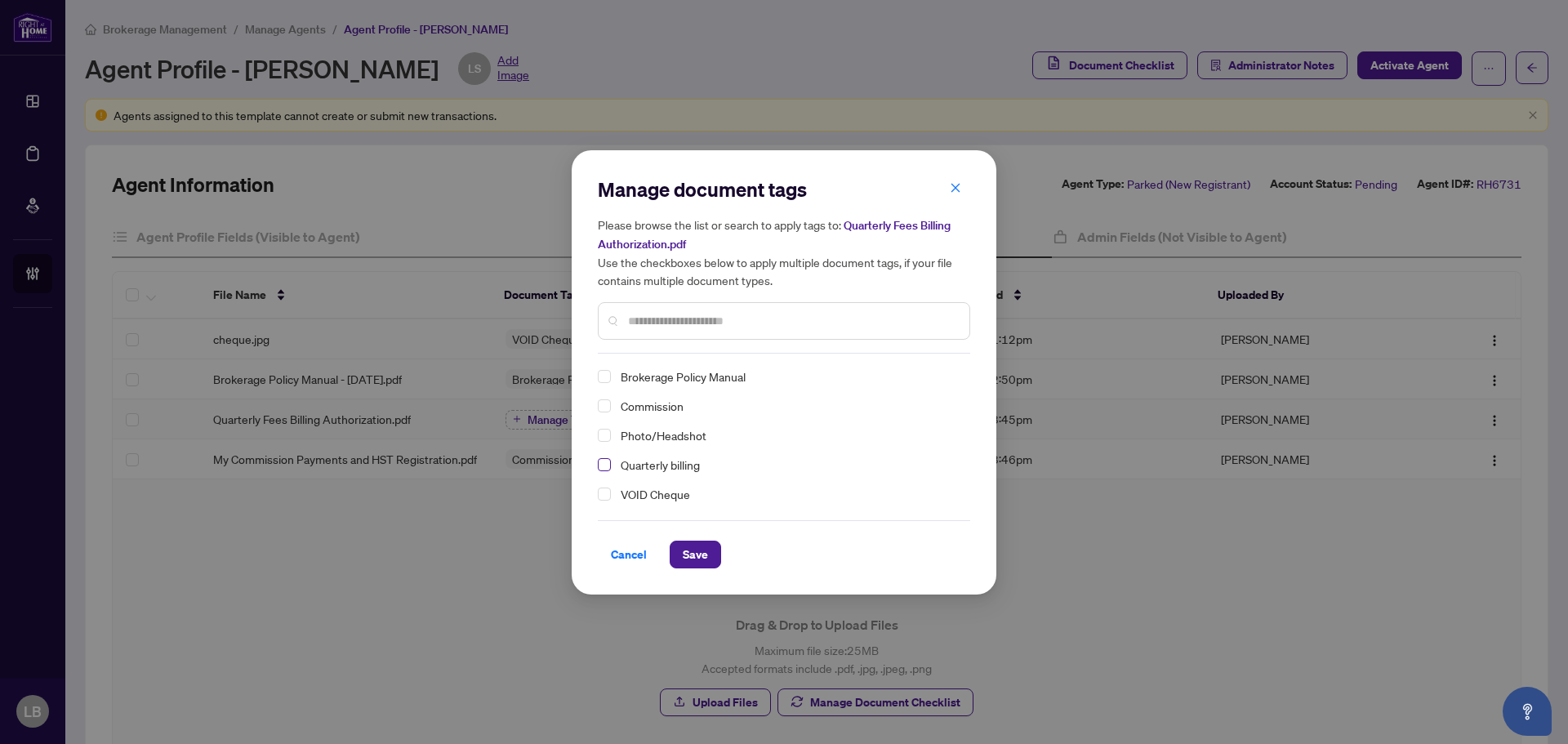
click at [606, 459] on span "Select Quarterly billing" at bounding box center [604, 464] width 13 height 13
click at [699, 563] on span "Save" at bounding box center [695, 554] width 25 height 26
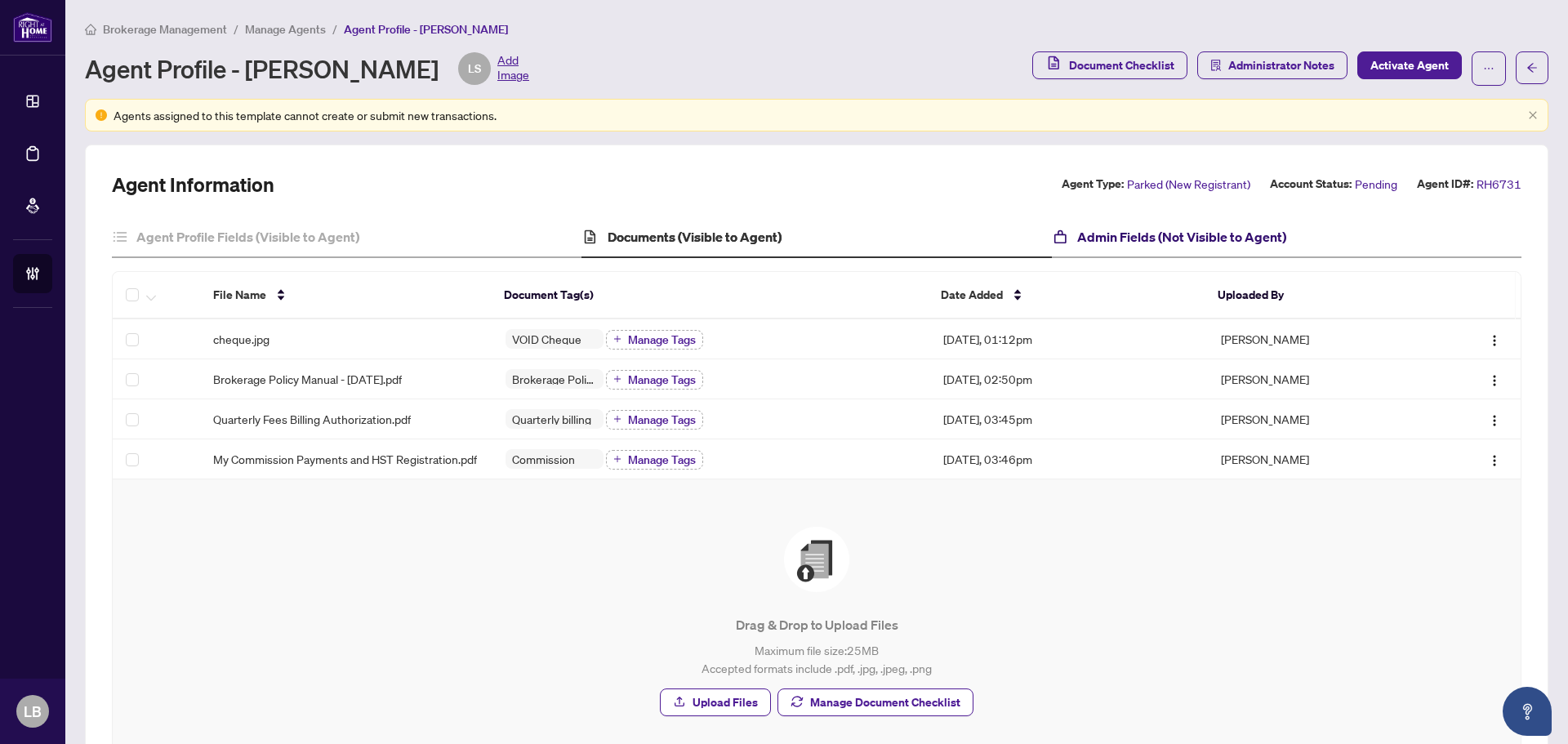
click at [1151, 238] on h4 "Admin Fields (Not Visible to Agent)" at bounding box center [1180, 236] width 209 height 20
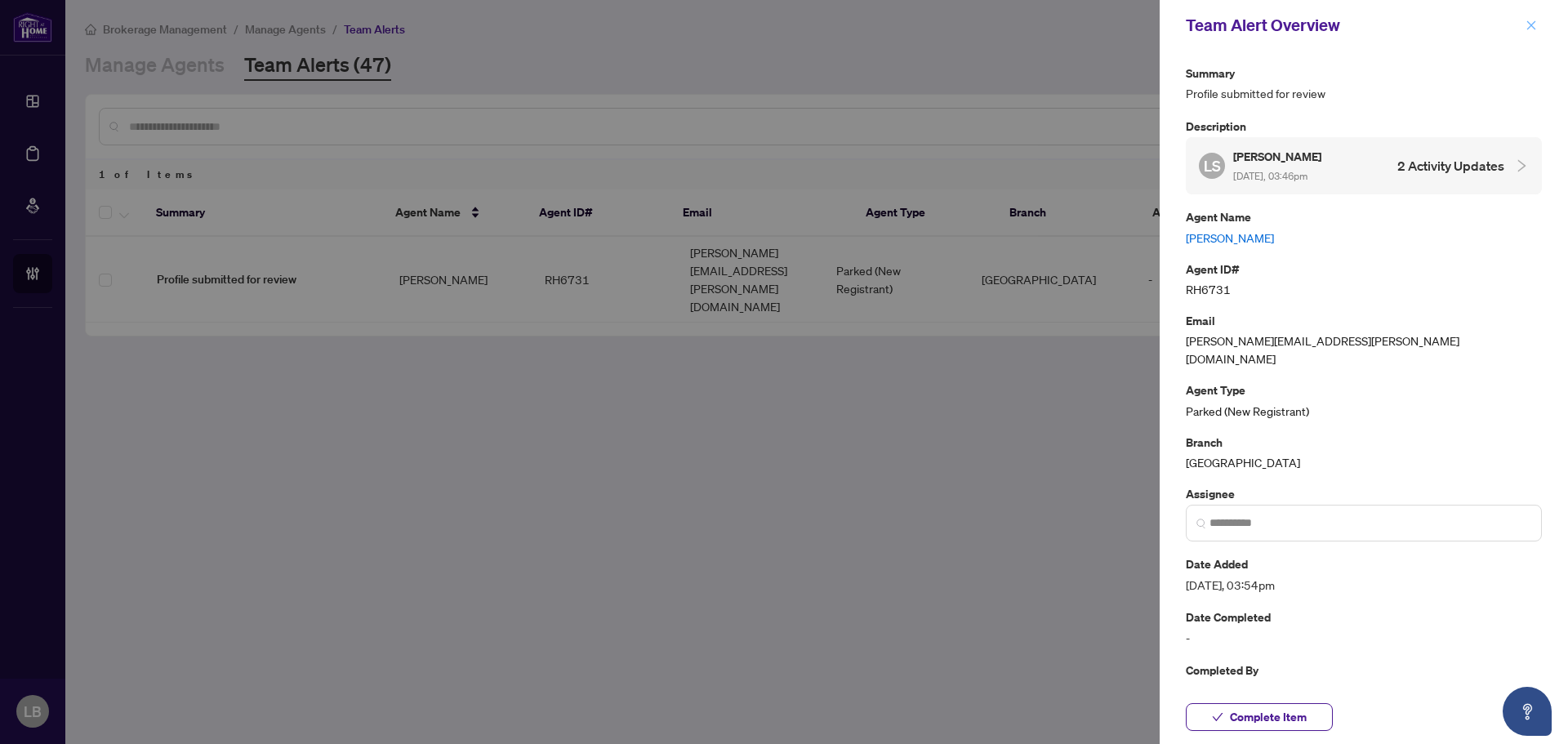
click at [1533, 26] on icon "close" at bounding box center [1531, 25] width 11 height 11
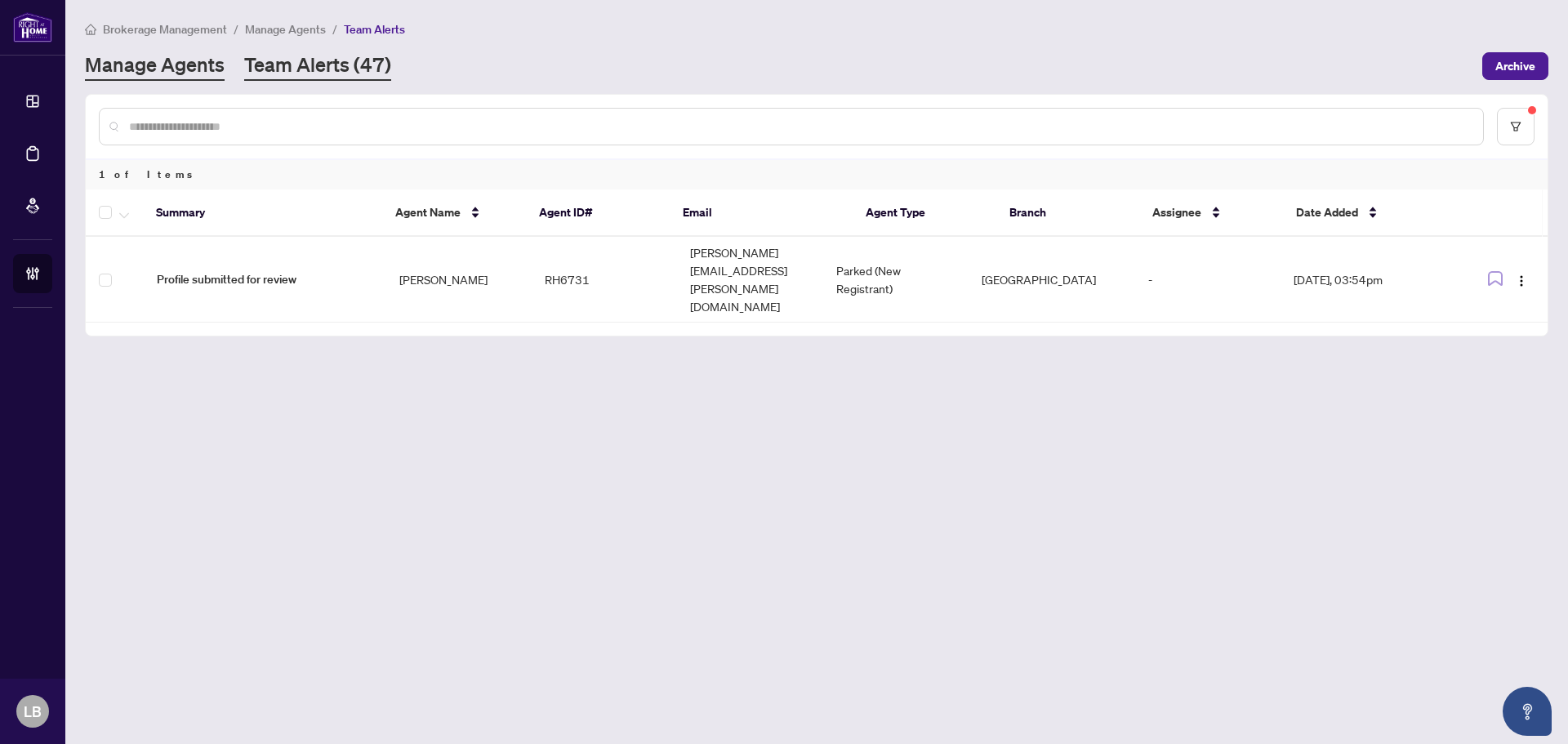
click at [169, 66] on link "Manage Agents" at bounding box center [154, 66] width 139 height 29
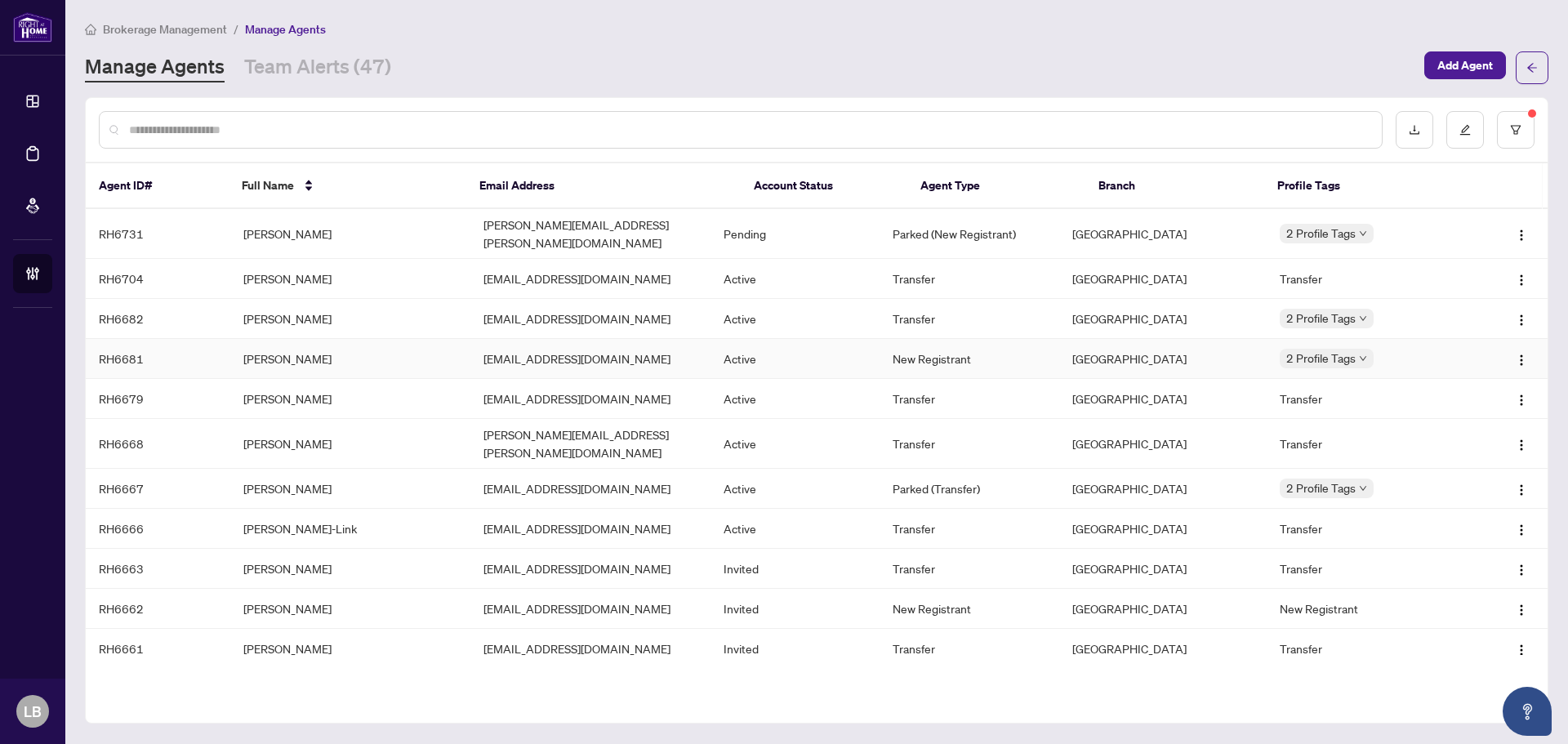
click at [273, 349] on td "[PERSON_NAME]" at bounding box center [350, 358] width 240 height 40
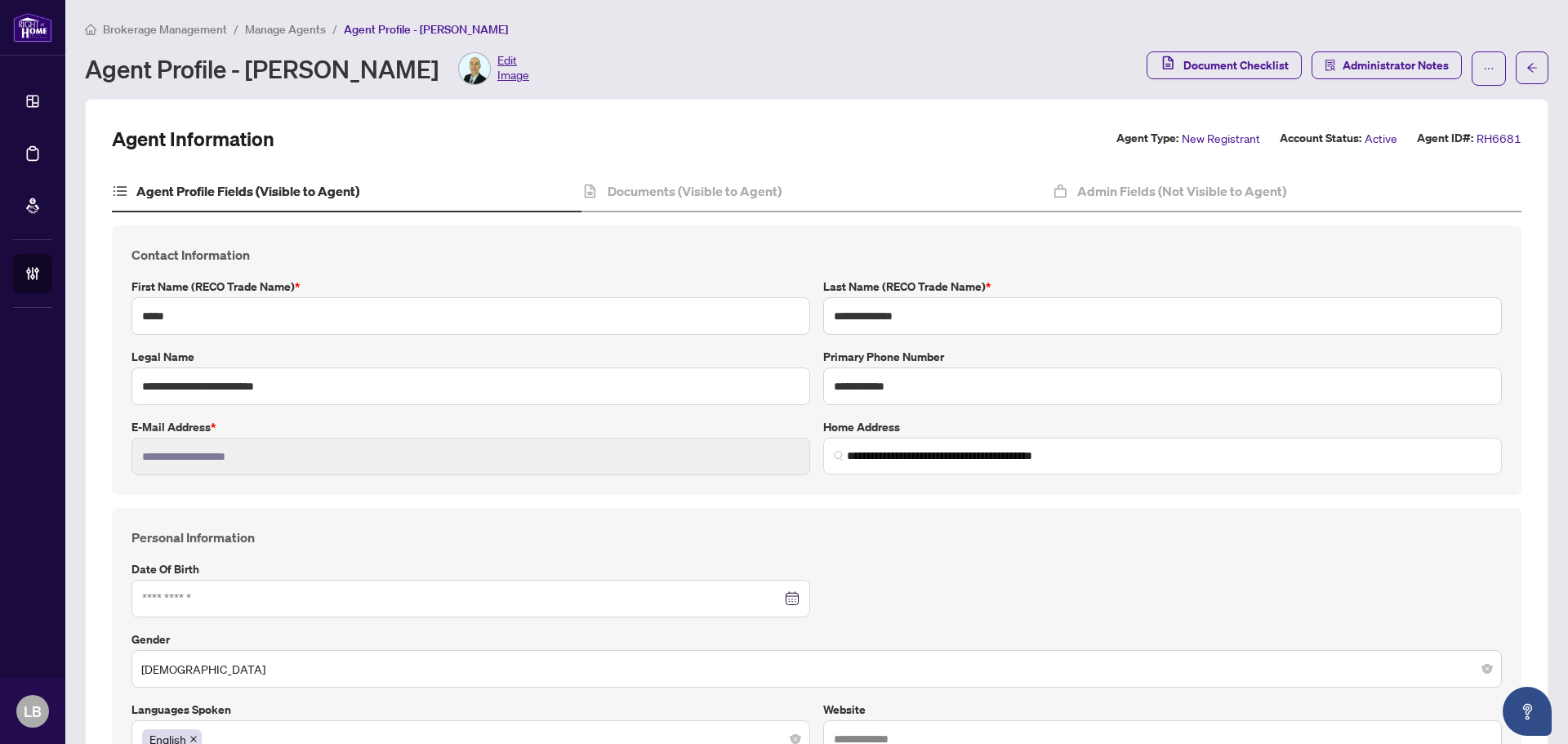
type input "**********"
type input "****"
type input "**********"
click at [697, 191] on h4 "Documents (Visible to Agent)" at bounding box center [695, 191] width 174 height 20
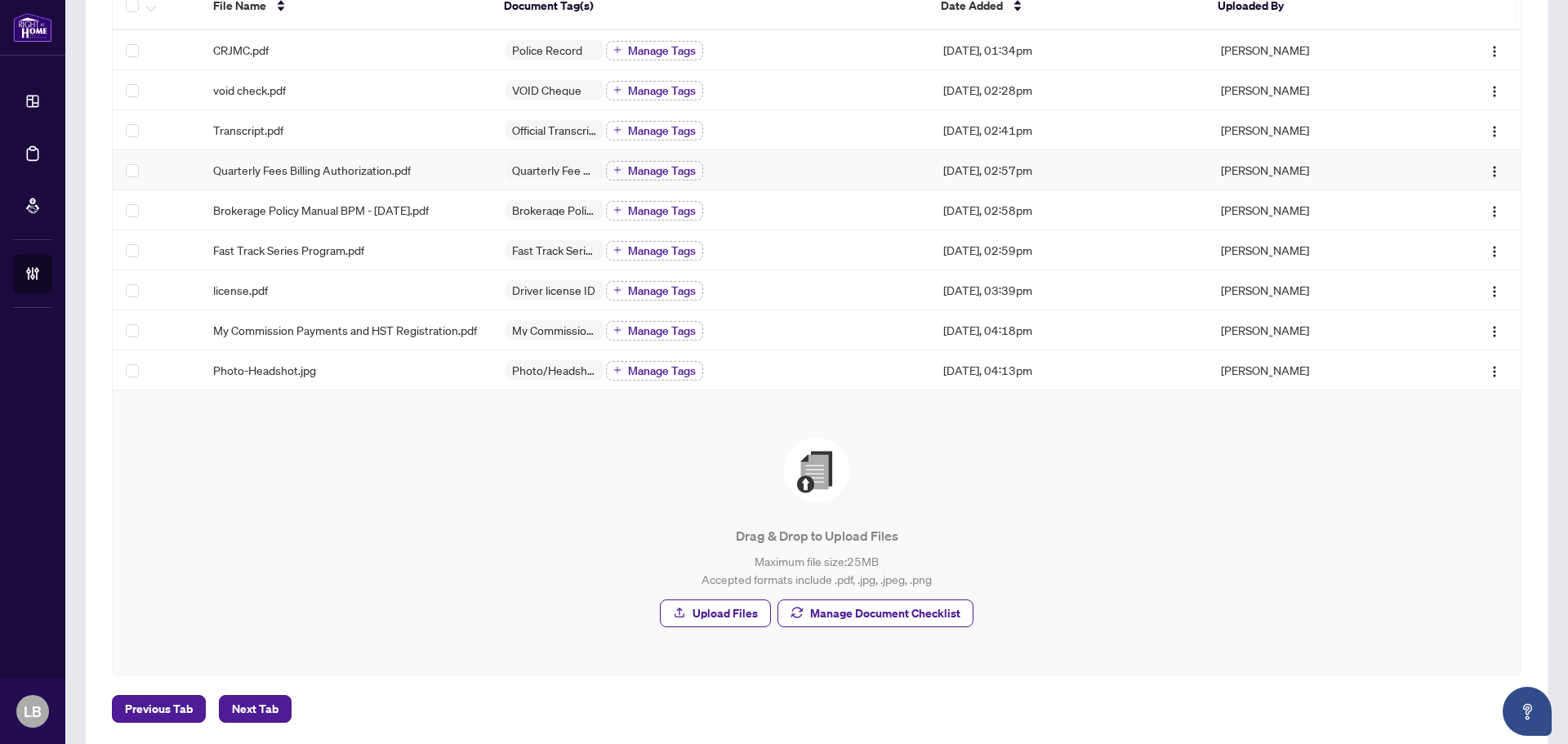
scroll to position [245, 0]
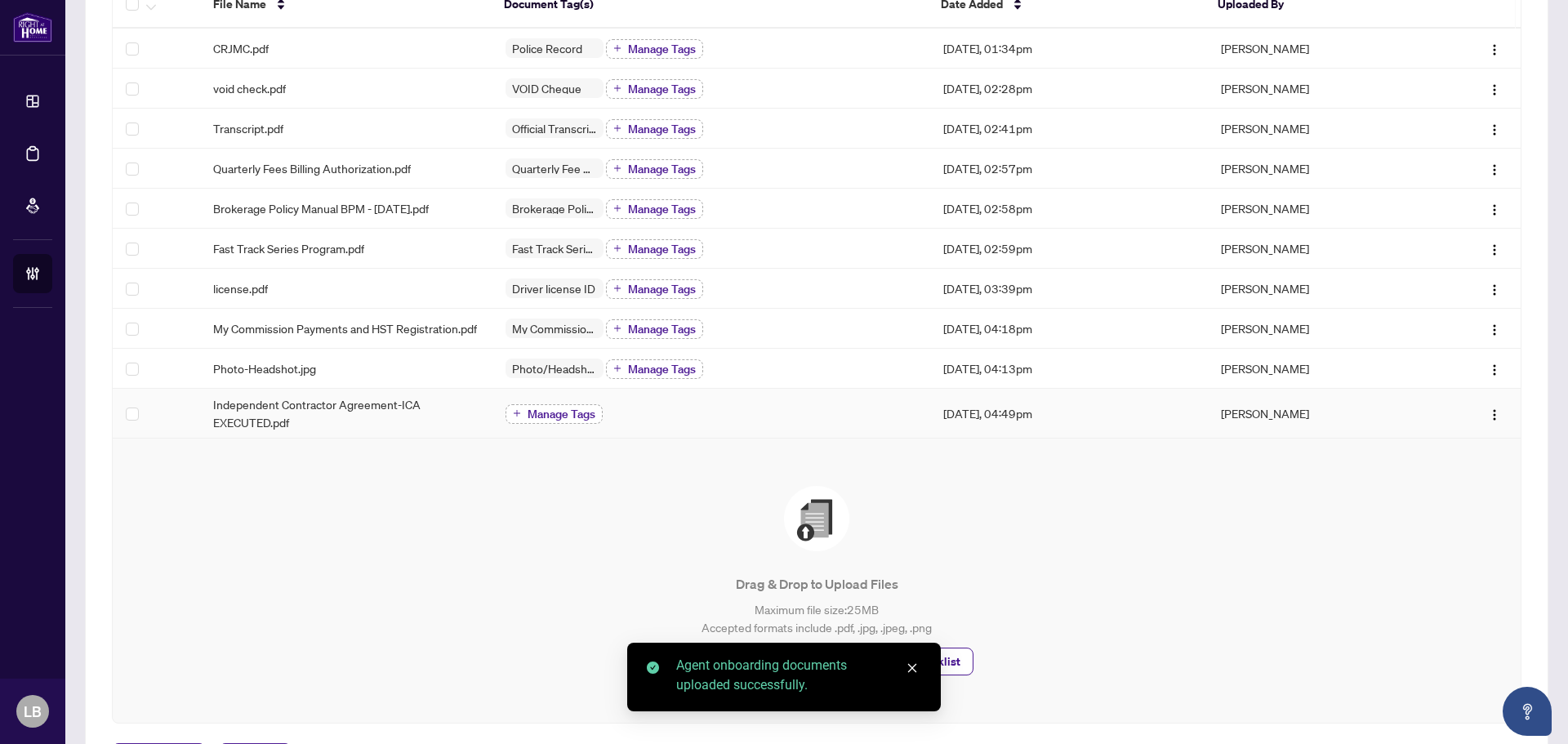
click at [550, 419] on span "Manage Tags" at bounding box center [561, 414] width 67 height 11
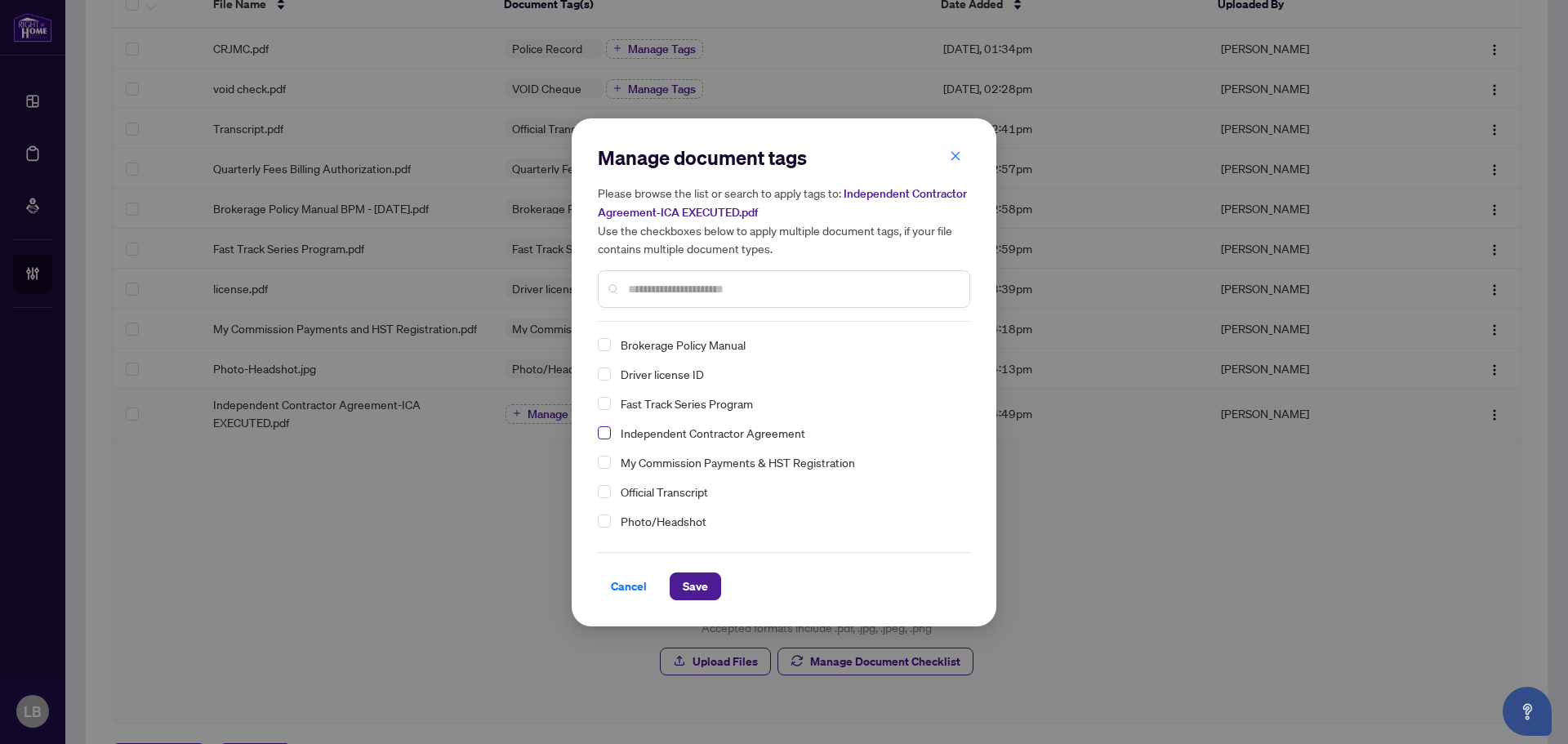
click at [600, 432] on span "Select Independent Contractor Agreement" at bounding box center [604, 432] width 13 height 13
click at [699, 579] on span "Save" at bounding box center [695, 586] width 25 height 26
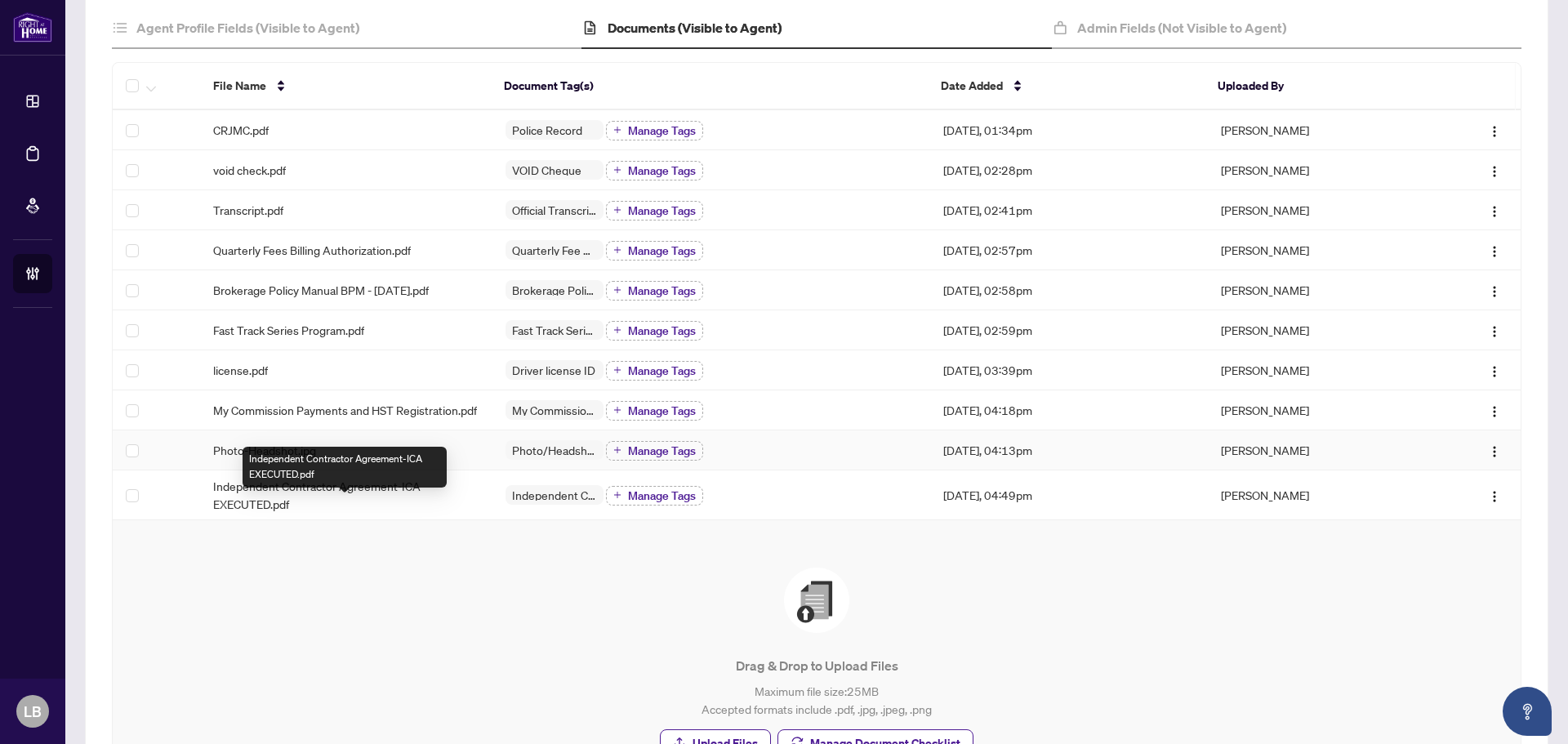
scroll to position [81, 0]
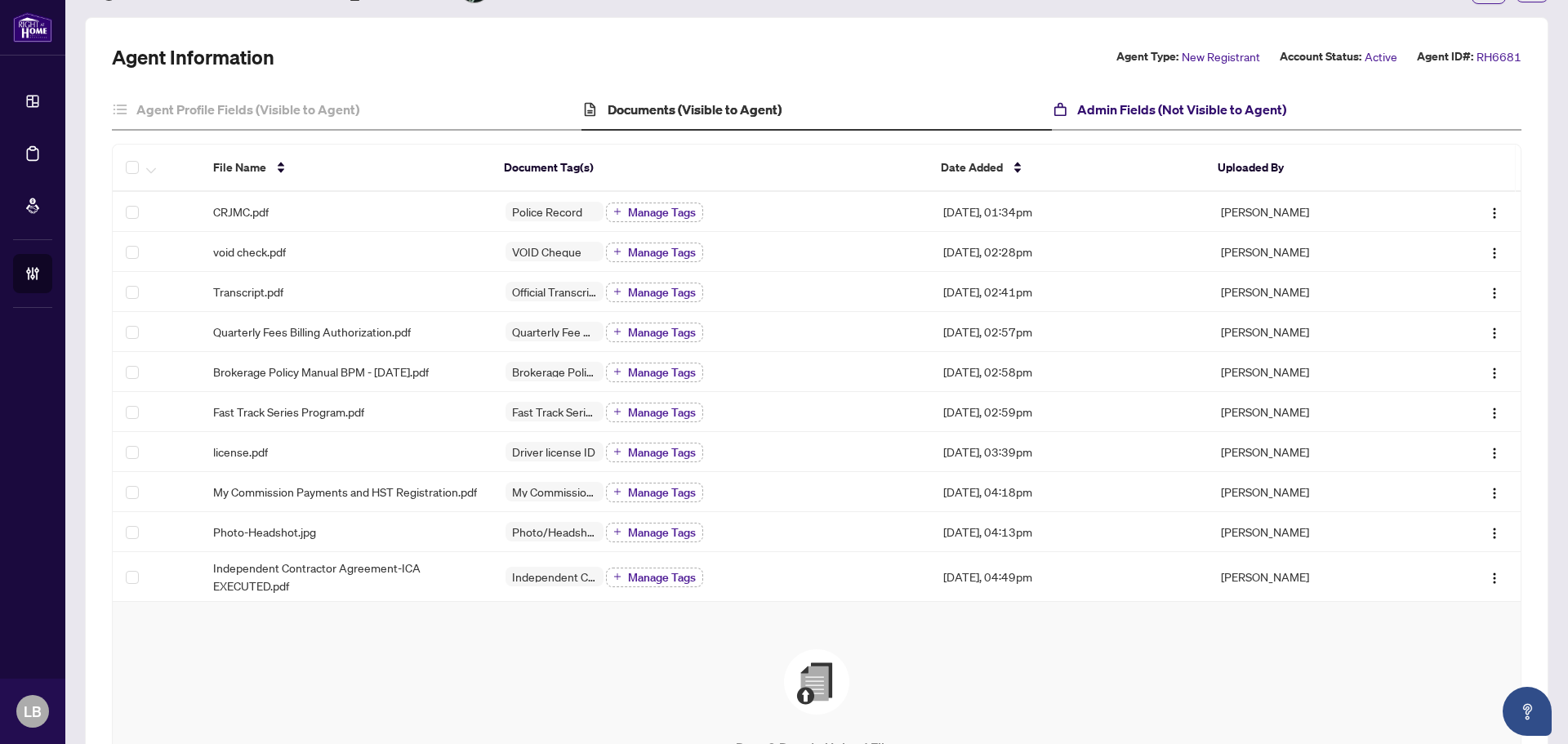
click at [1147, 108] on h4 "Admin Fields (Not Visible to Agent)" at bounding box center [1180, 109] width 209 height 20
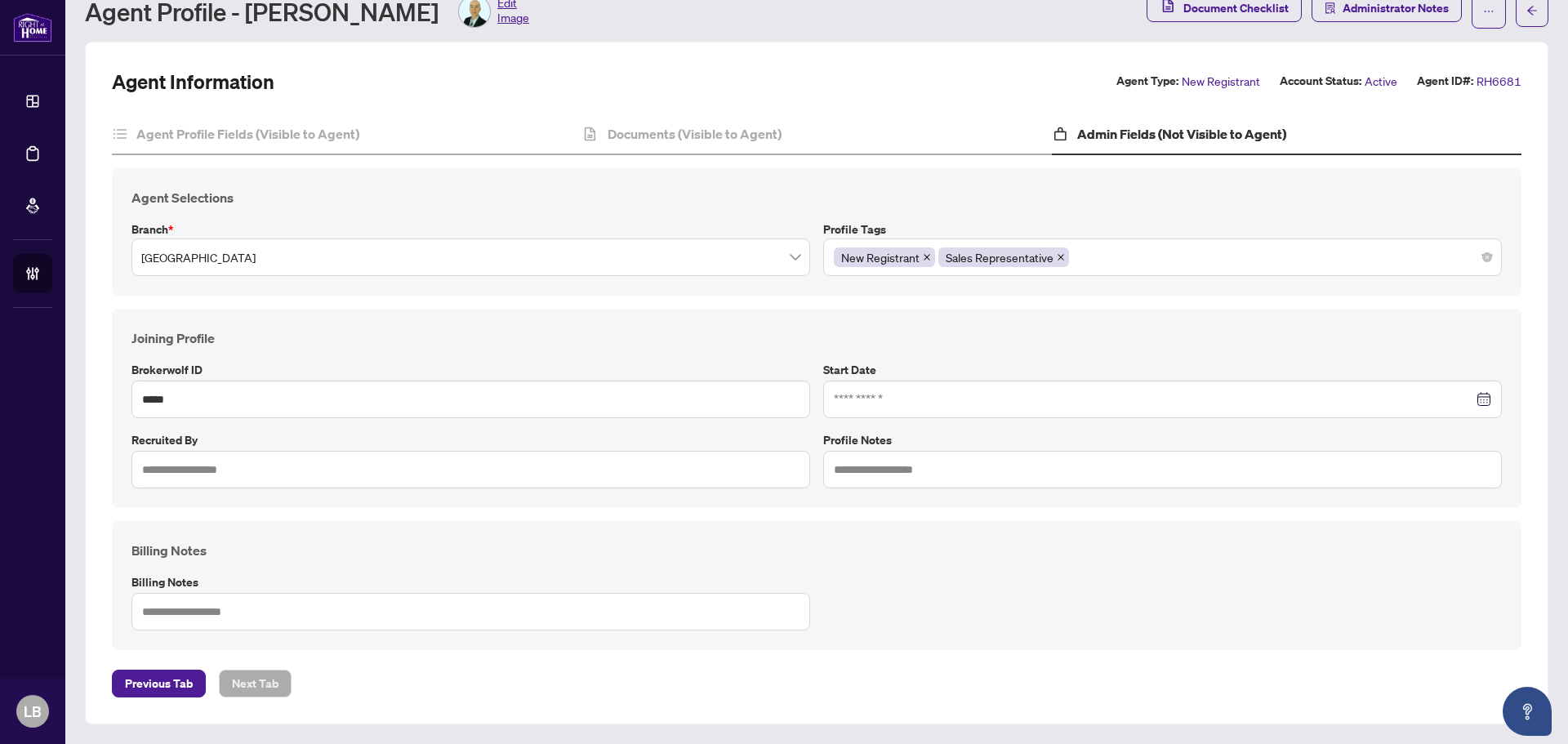
type input "**********"
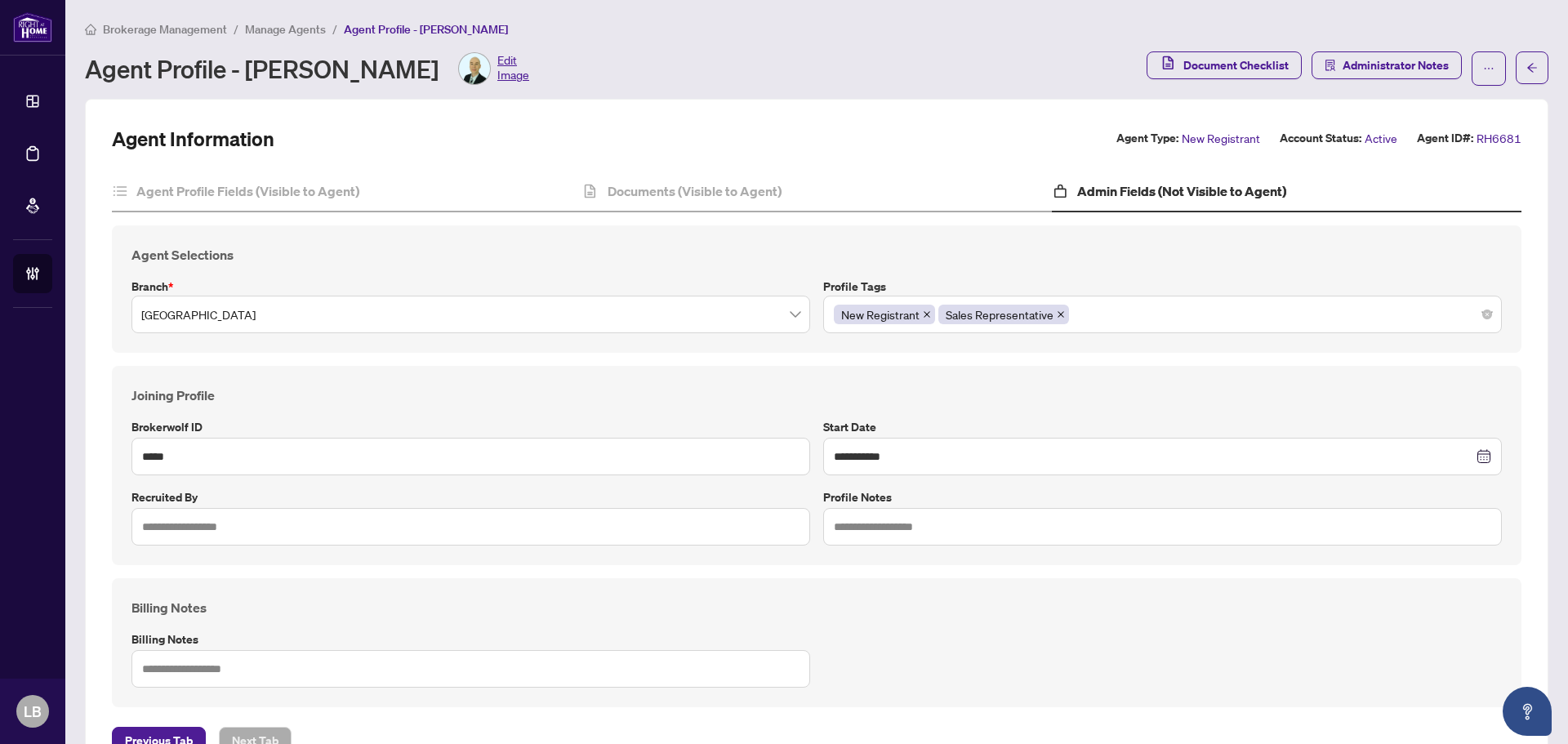
scroll to position [56, 0]
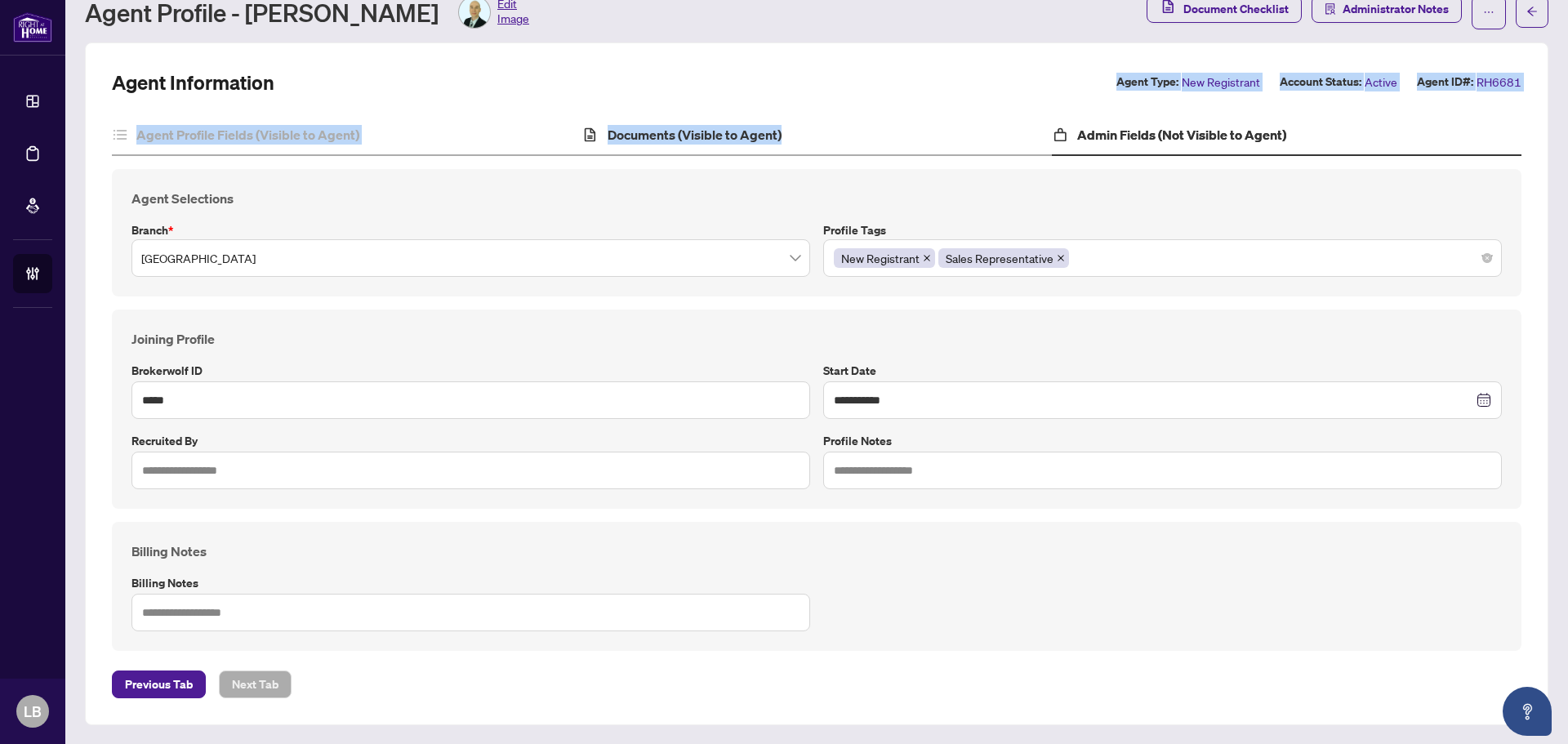
drag, startPoint x: 544, startPoint y: 66, endPoint x: 805, endPoint y: 122, distance: 266.9
click at [805, 122] on div "**********" at bounding box center [816, 383] width 1463 height 682
click at [578, 72] on div "Agent Information Agent Type: New Registrant Account Status: Active Agent ID#: …" at bounding box center [815, 82] width 1409 height 26
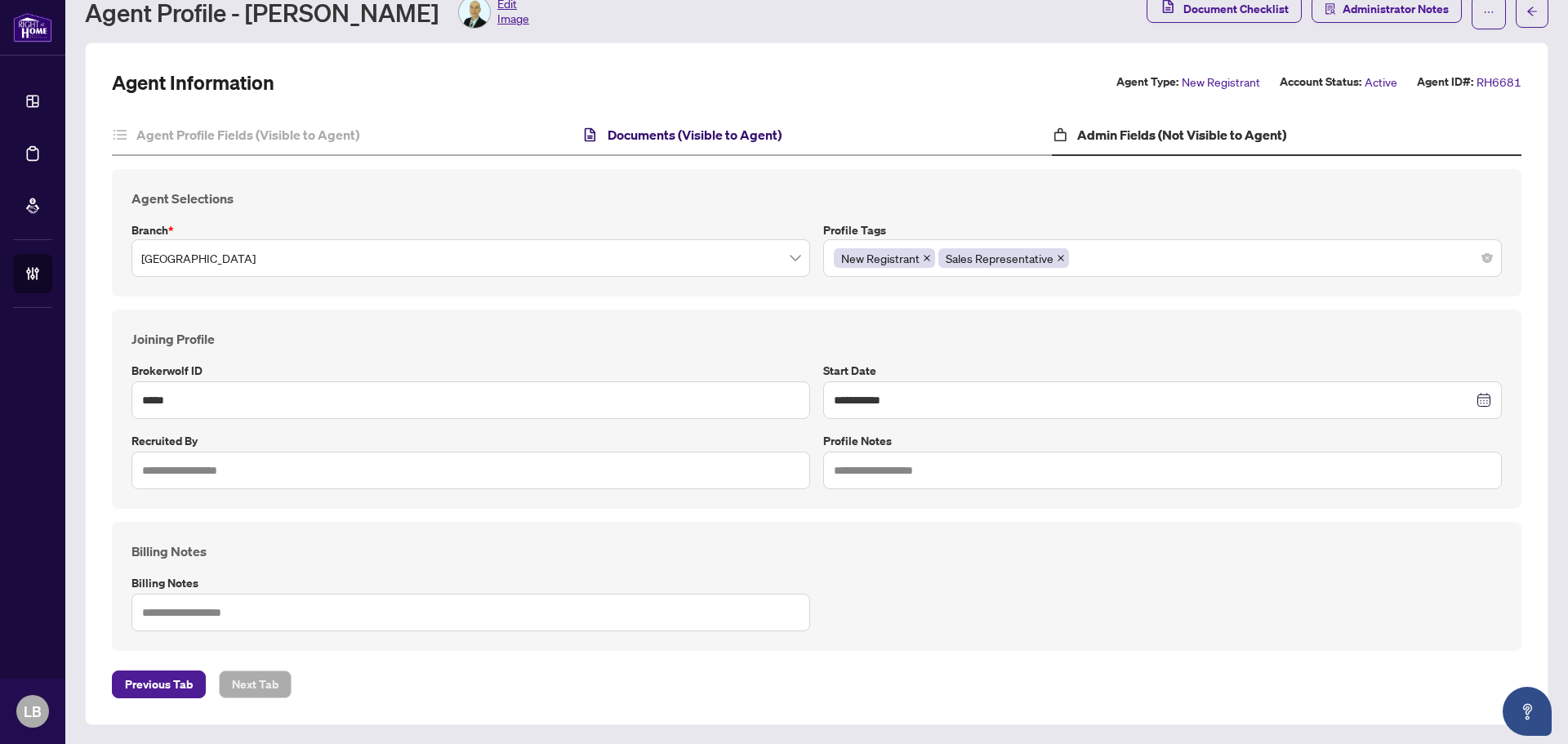
click at [702, 135] on h4 "Documents (Visible to Agent)" at bounding box center [695, 134] width 174 height 20
